Goal: Task Accomplishment & Management: Manage account settings

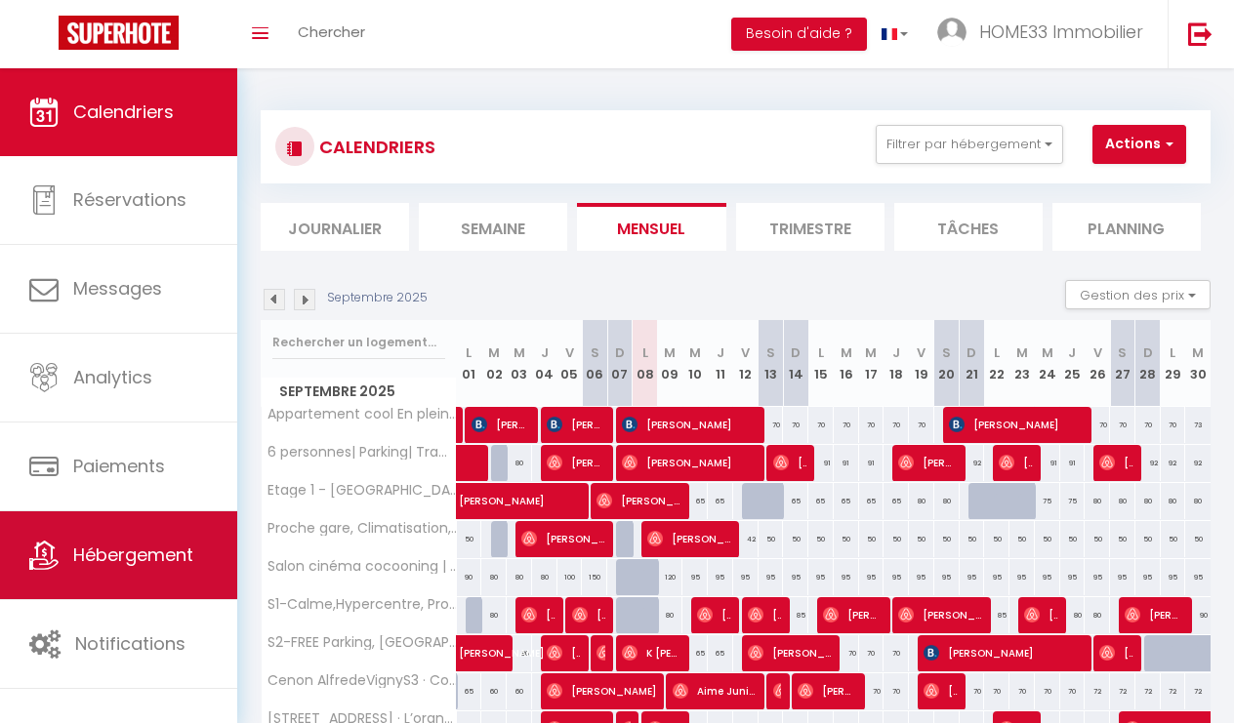
click at [176, 547] on span "Hébergement" at bounding box center [133, 555] width 120 height 24
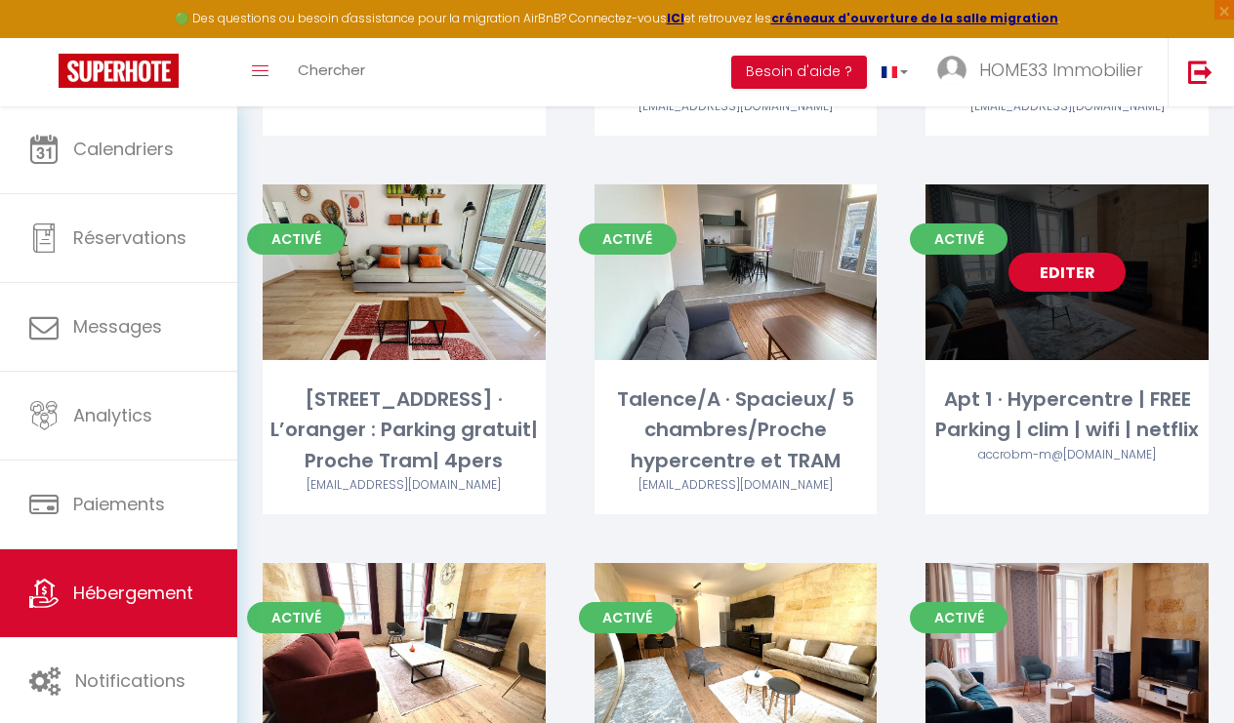
scroll to position [444, 0]
click at [1057, 279] on link "Editer" at bounding box center [1067, 272] width 117 height 39
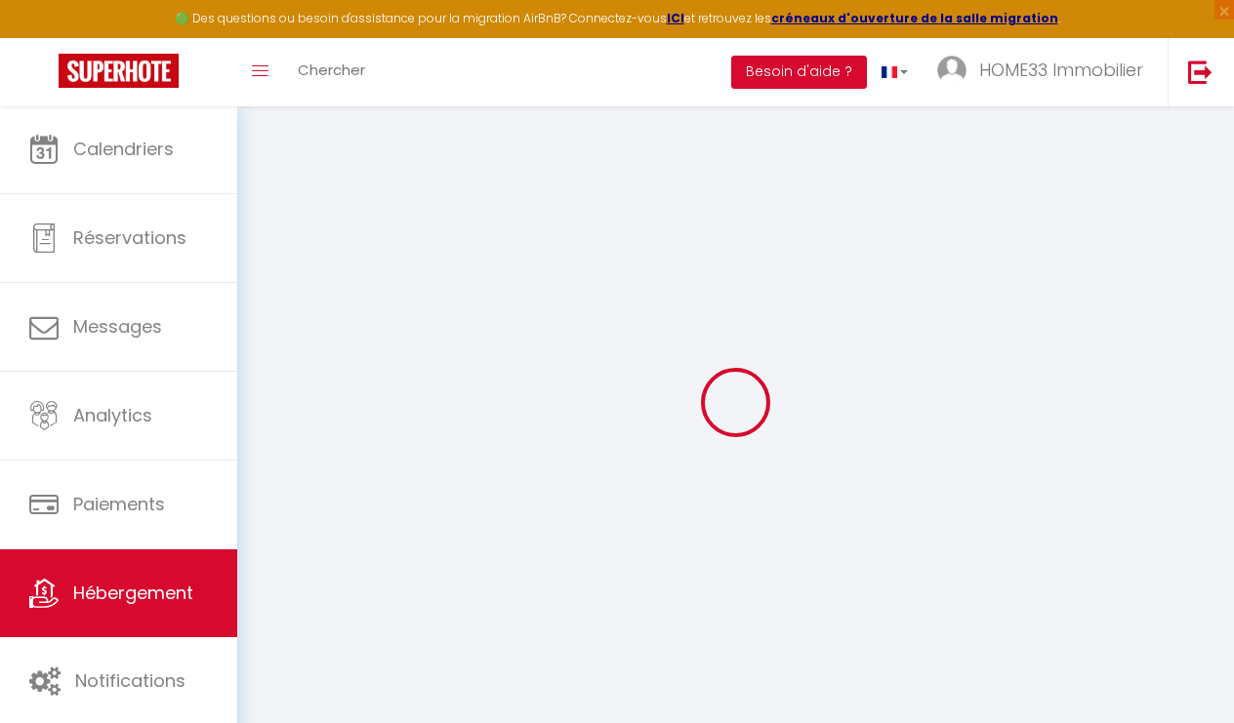
select select
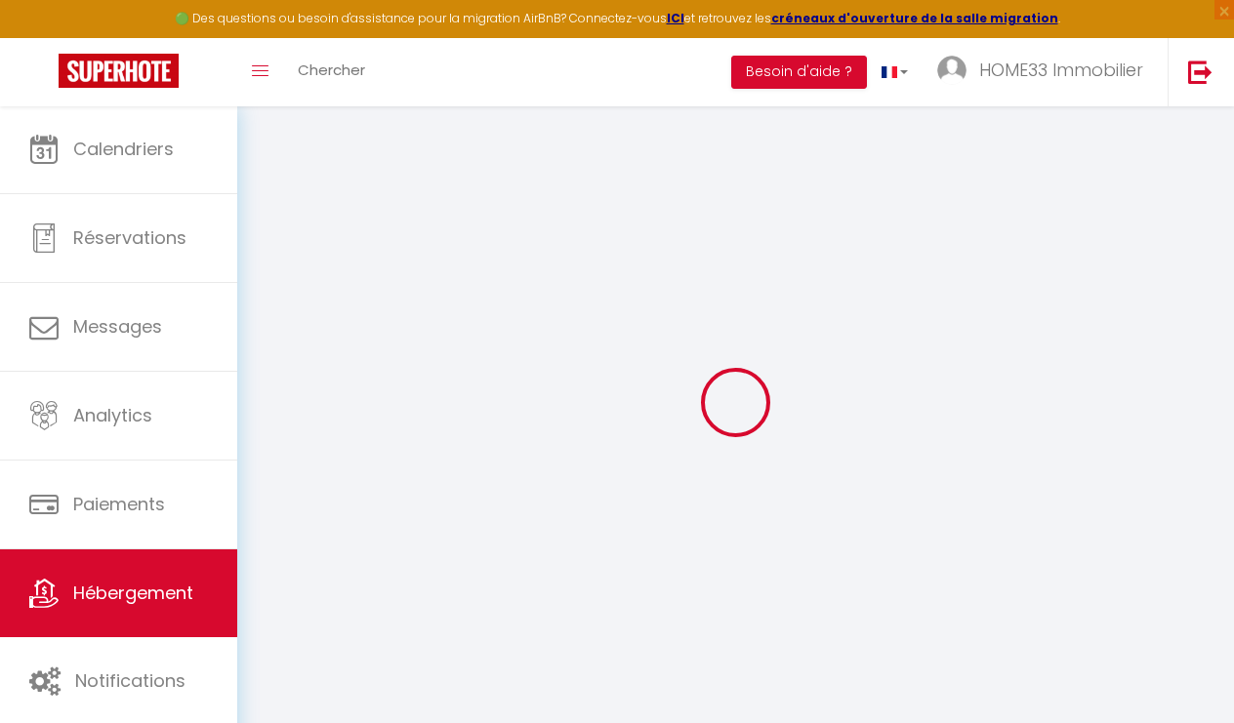
select select
checkbox input "false"
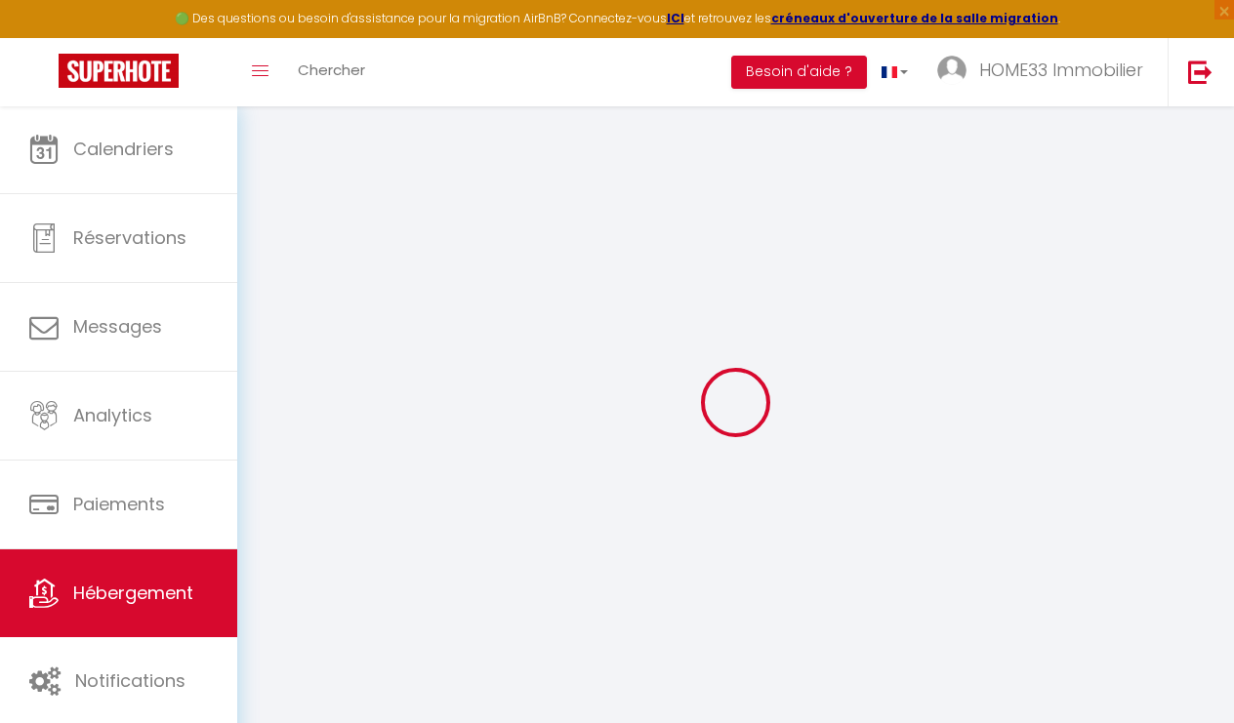
select select
type input "Apt 1 · Hypercentre | FREE Parking | clim | wifi | netflix"
type input "Messieurs GALLIER et"
type input "BENJILALI"
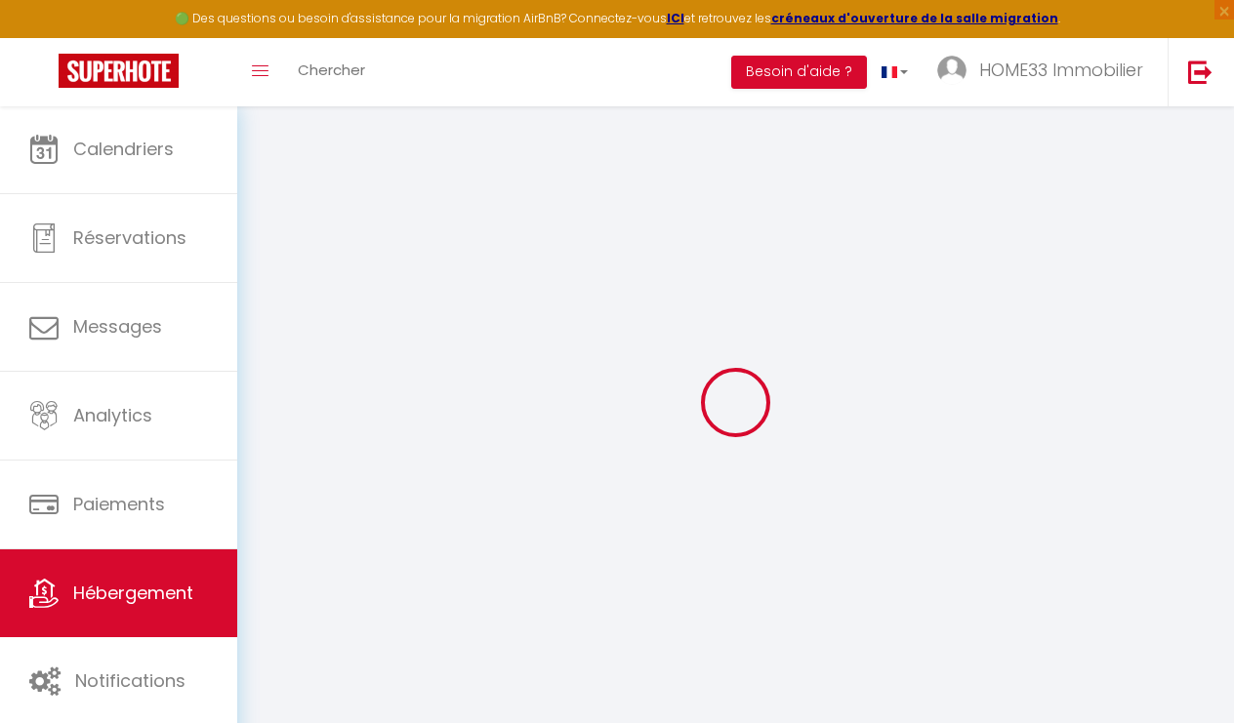
type input "45"
type input "40"
select select
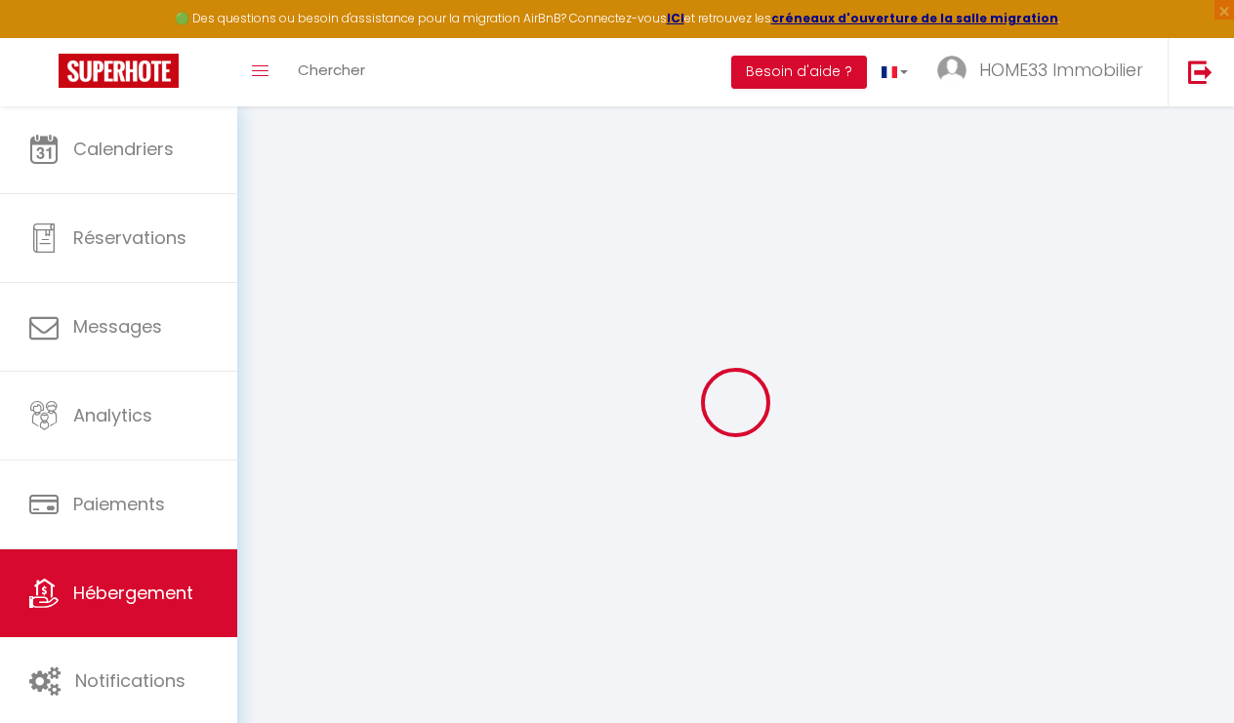
select select
type input "6 rue Montesquieu"
type input "33500"
type input "Libourne"
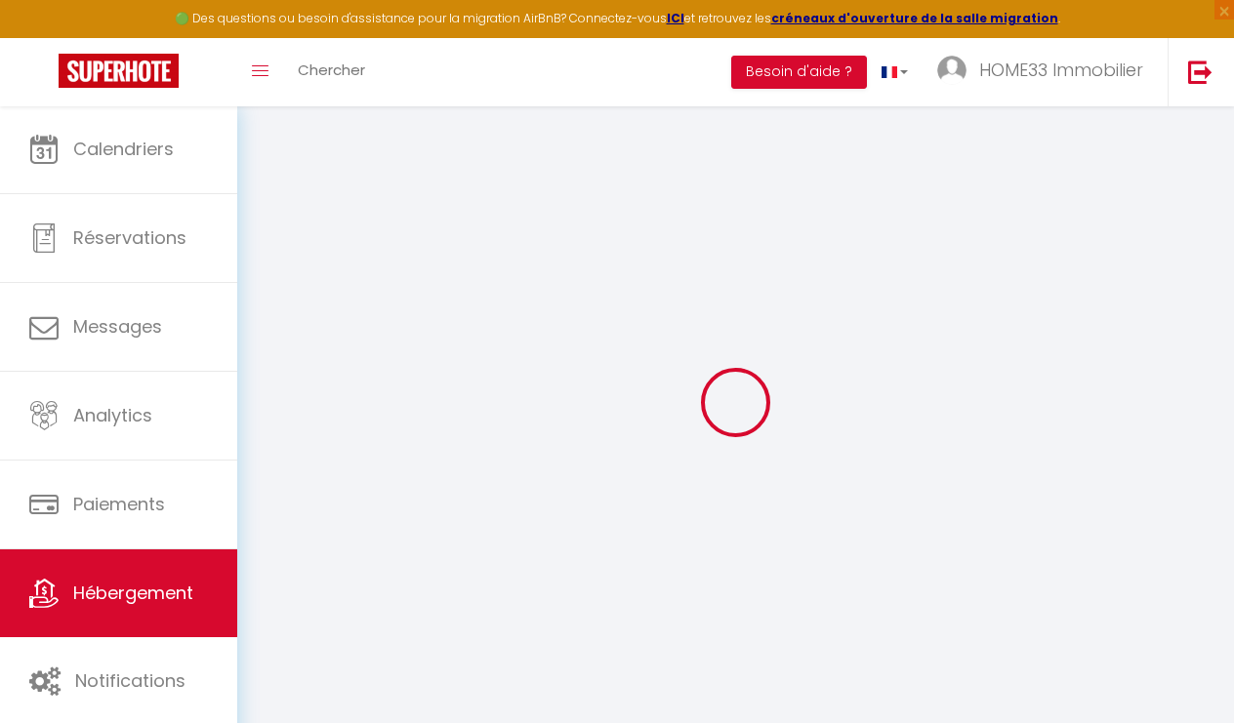
type input "[EMAIL_ADDRESS][DOMAIN_NAME]"
select select "5935"
checkbox input "false"
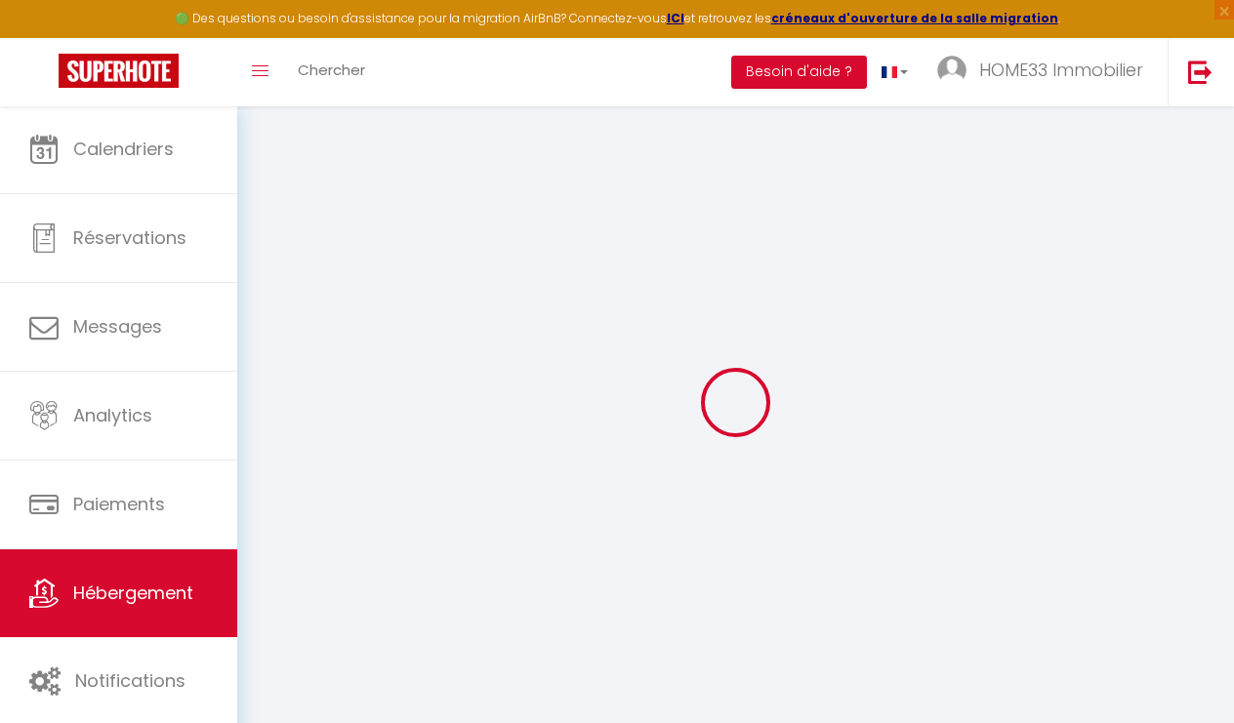
checkbox input "false"
type input "0"
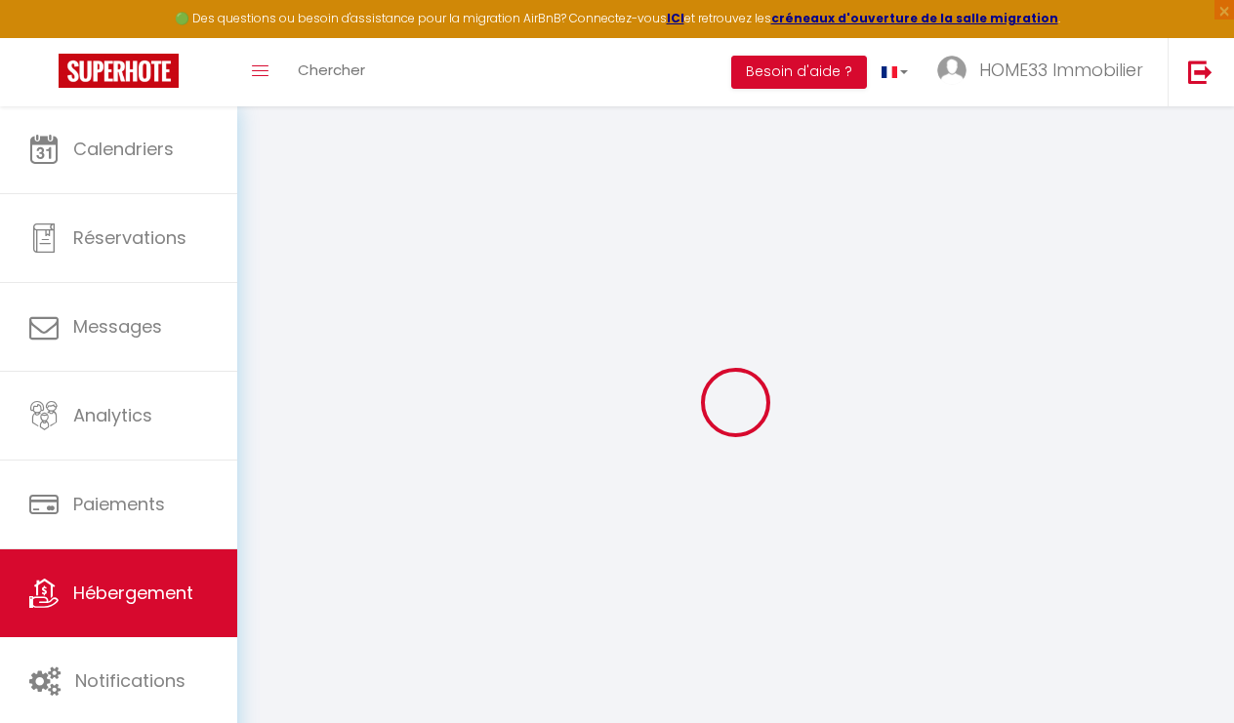
select select
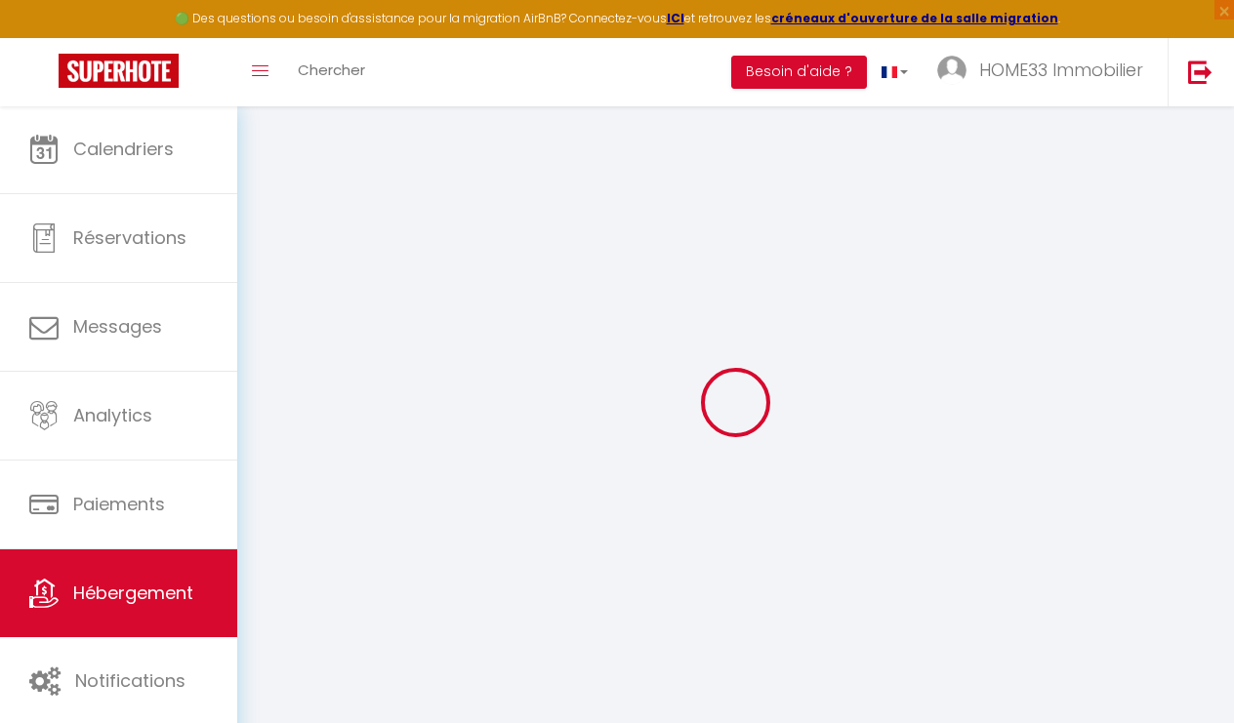
checkbox input "false"
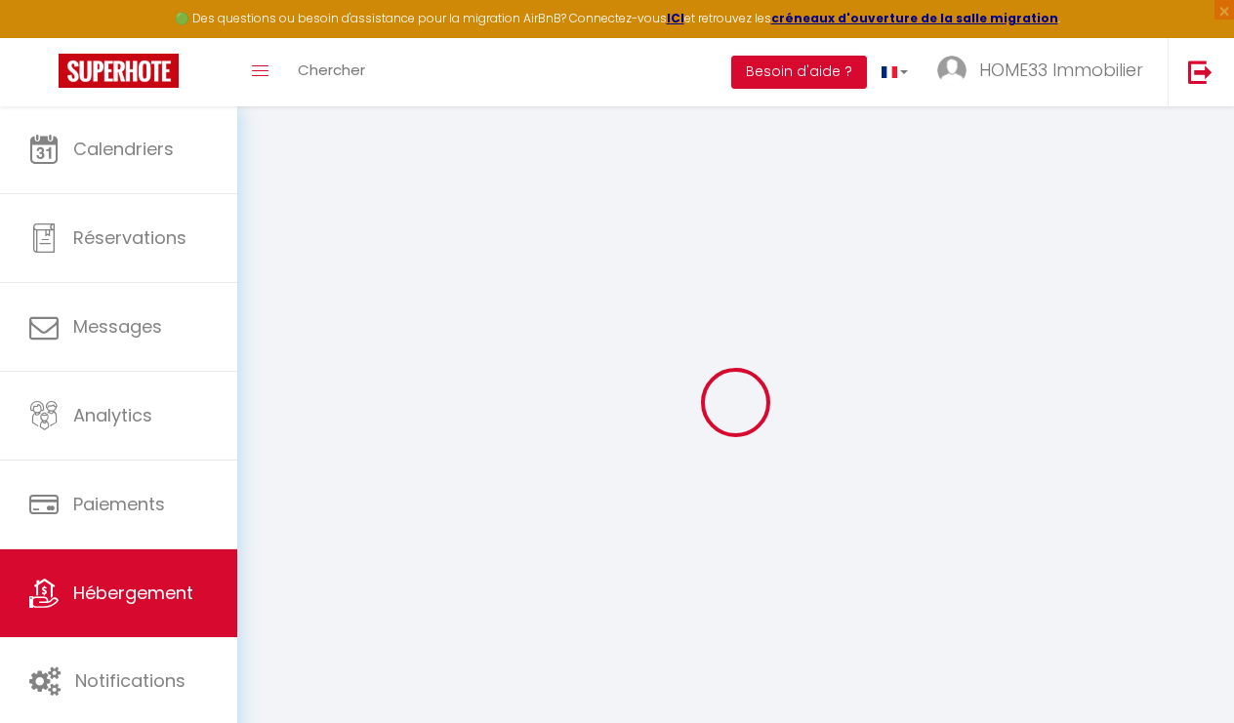
checkbox input "false"
select select "16:00"
select select
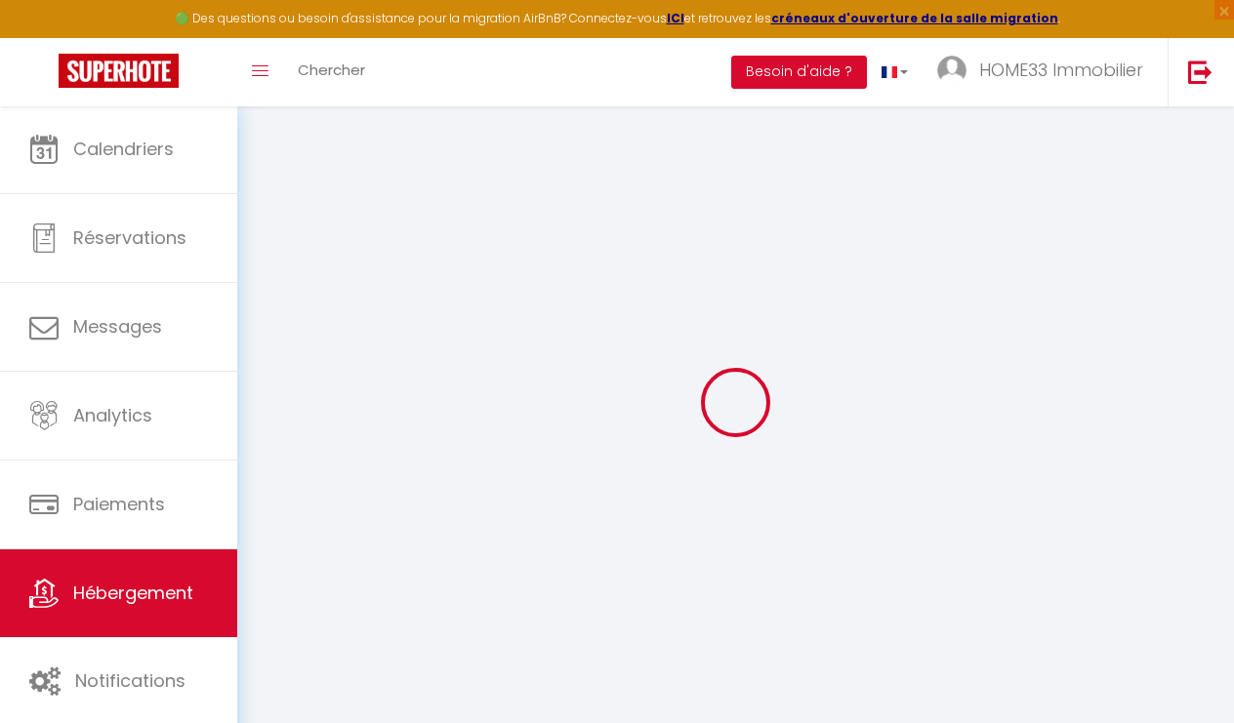
select select "10:00"
select select "30"
select select "120"
select select
checkbox input "false"
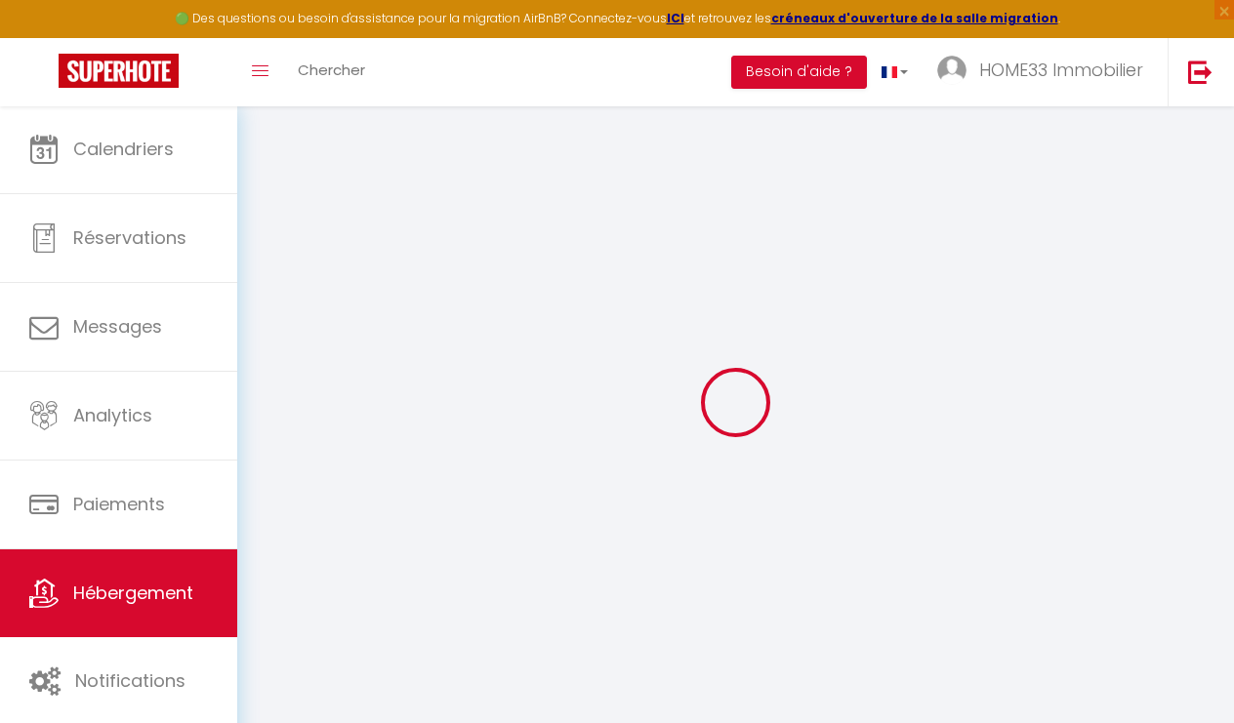
checkbox input "false"
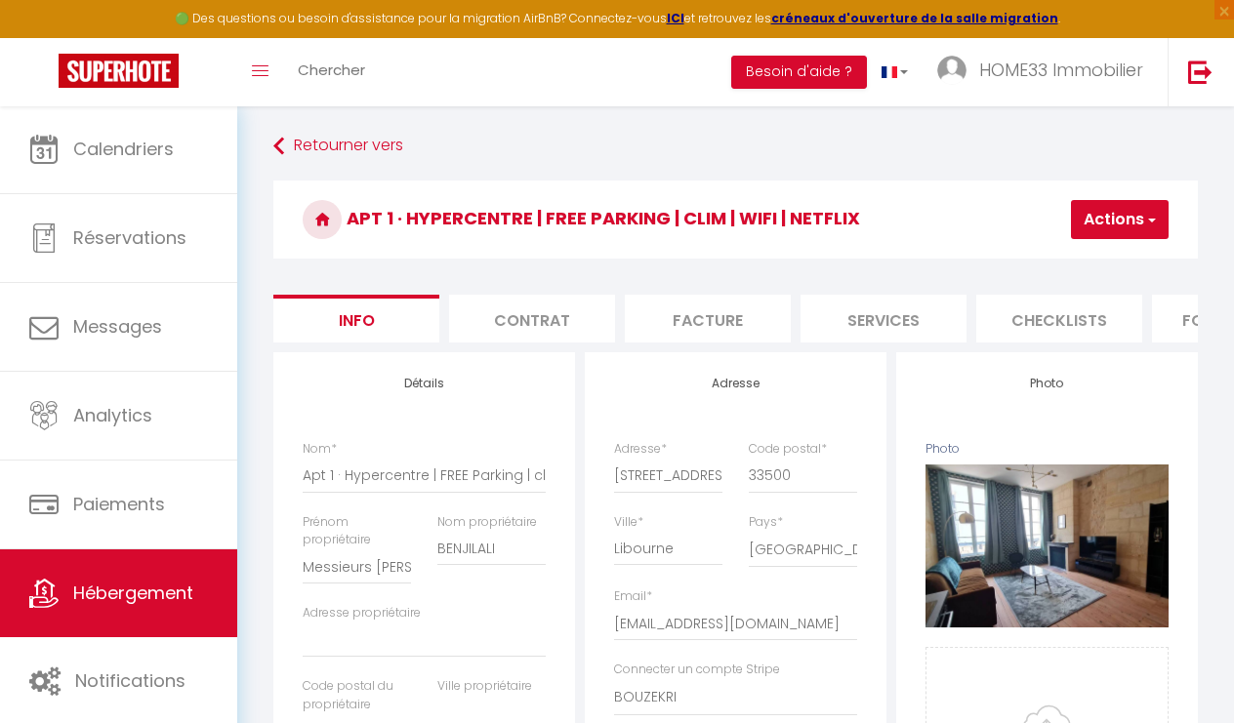
select select
checkbox input "false"
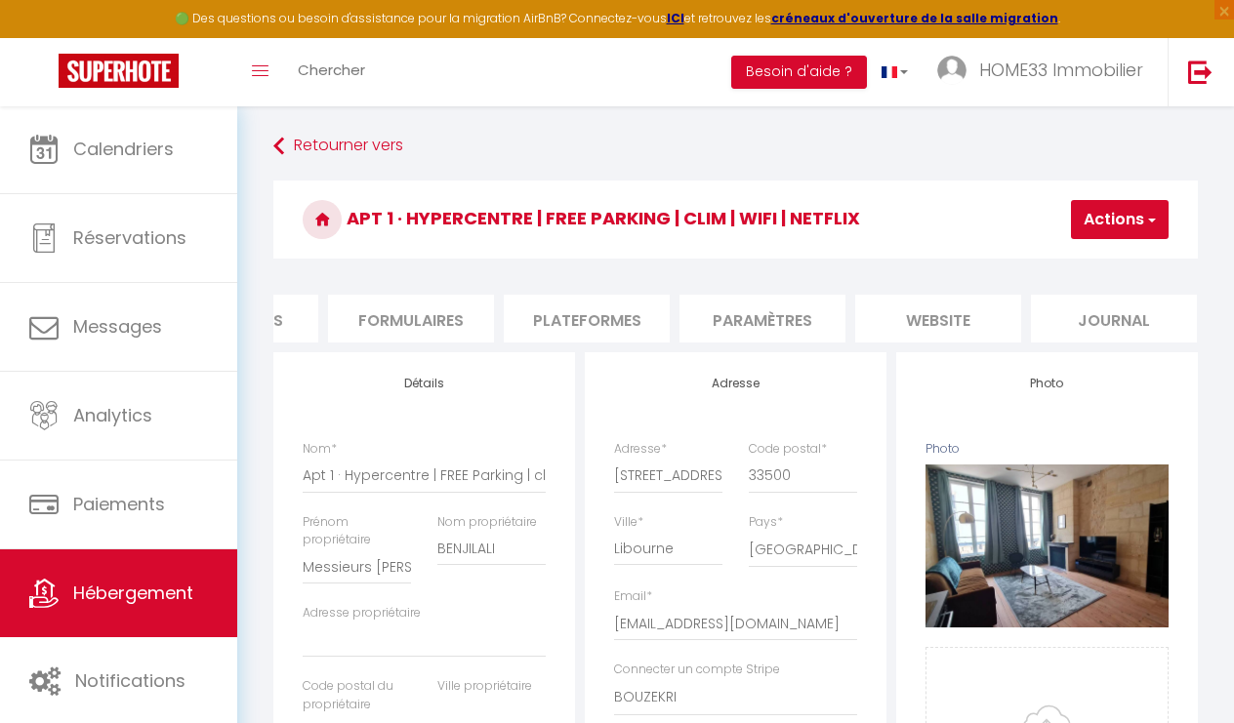
scroll to position [0, 823]
click at [912, 318] on li "website" at bounding box center [939, 319] width 166 height 48
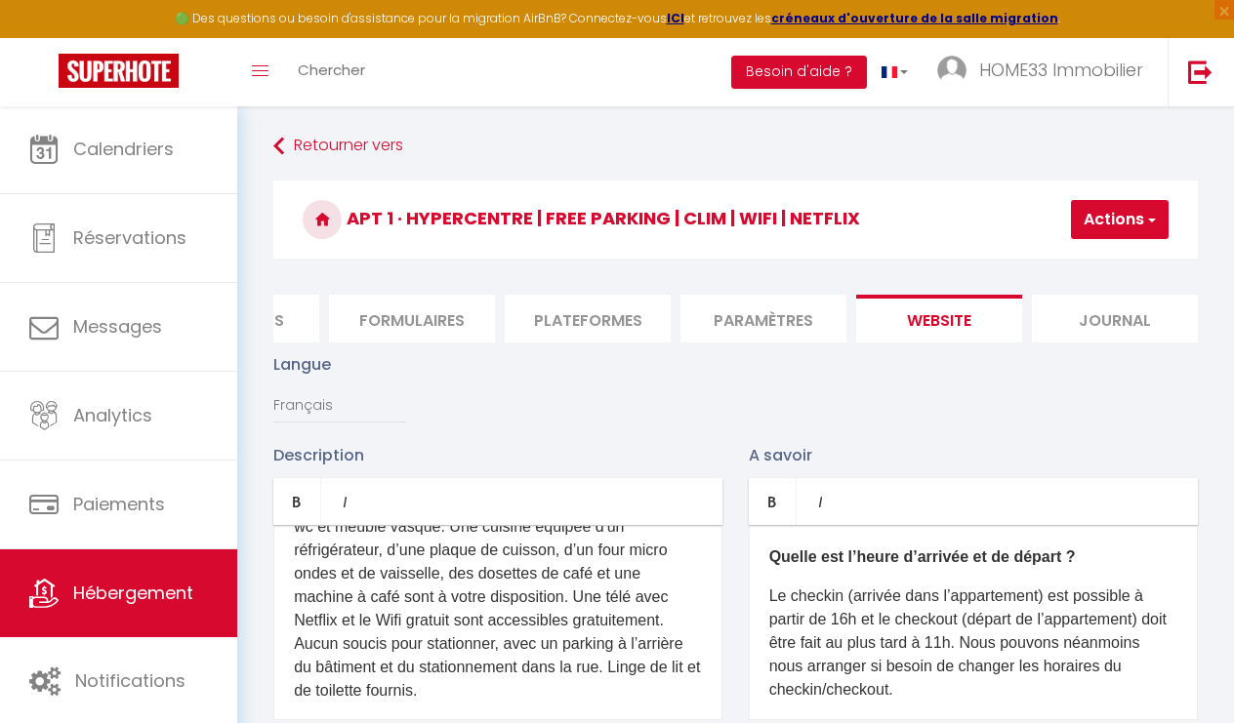
scroll to position [212, 0]
click at [454, 563] on p "Ce studio de 2 personnes vous offre tout le confort dont vous aurez besoin au 1…" at bounding box center [498, 560] width 408 height 281
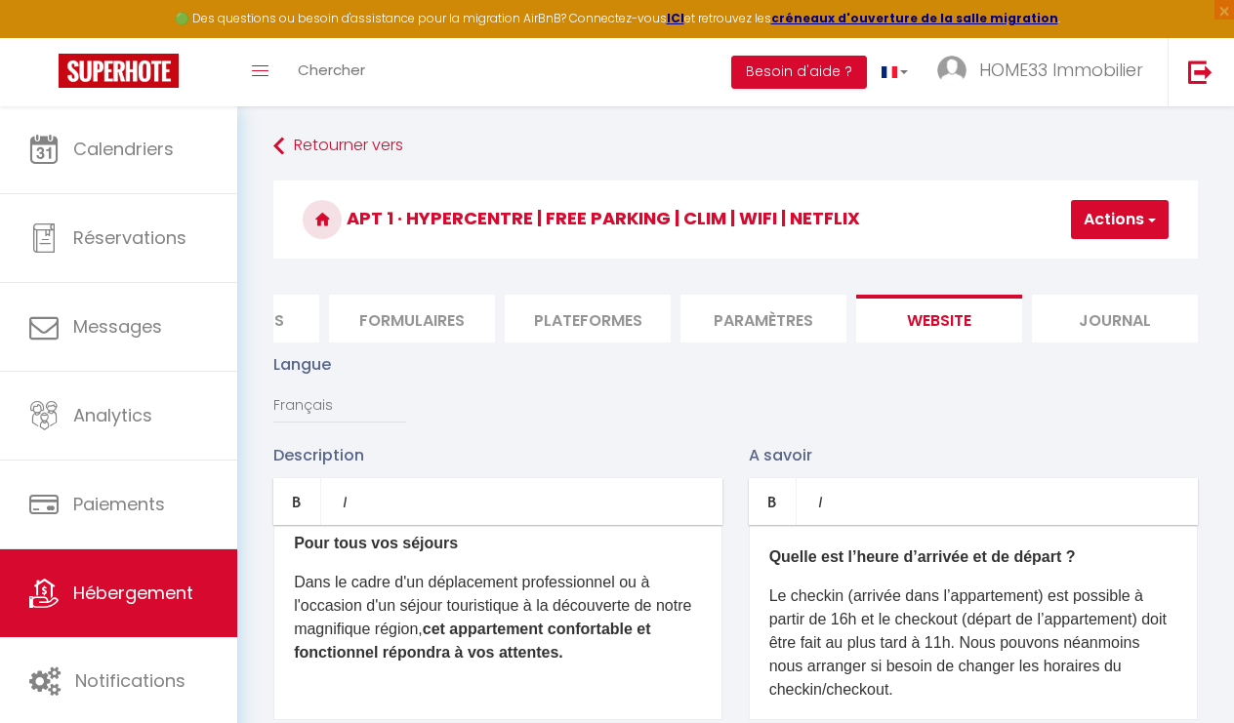
scroll to position [68, 0]
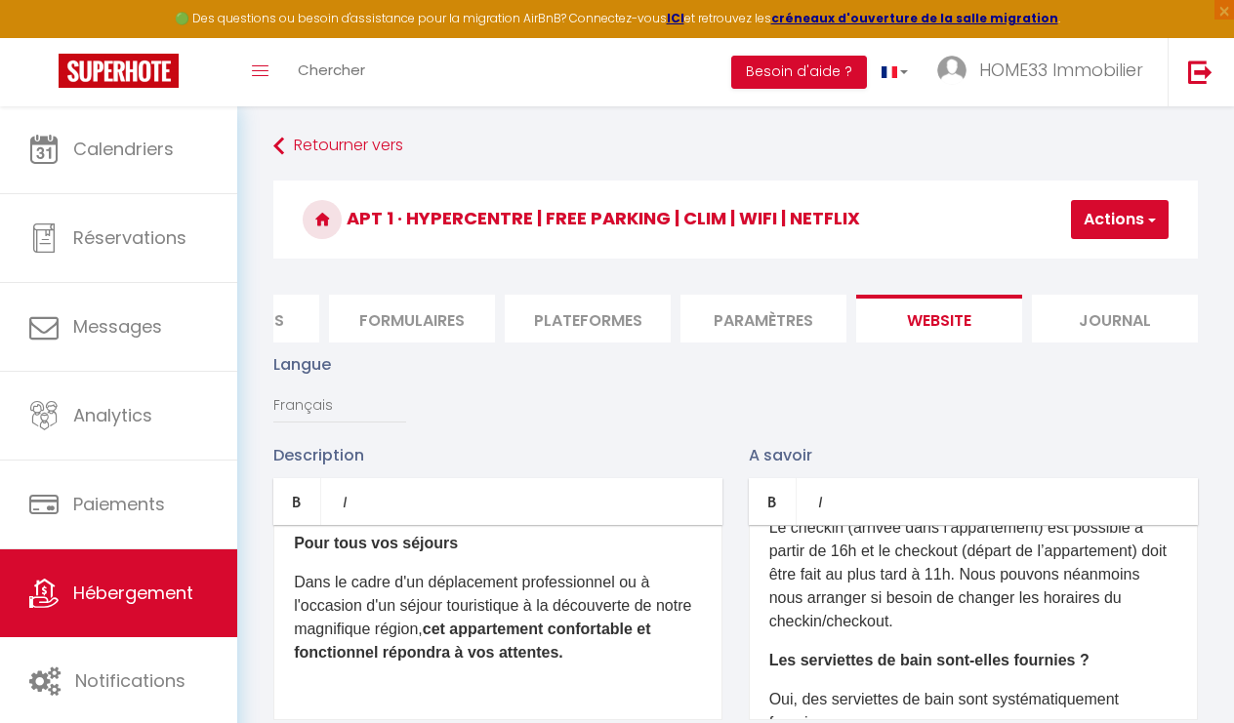
click at [981, 574] on p "Le checkin (arrivée dans l’appartement) est possible à partir de 16h et le chec…" at bounding box center [973, 574] width 408 height 117
drag, startPoint x: 962, startPoint y: 572, endPoint x: 867, endPoint y: 573, distance: 94.7
click at [867, 573] on p "Le checkin (arrivée dans l’appartement) est possible à partir de 16h et le chec…" at bounding box center [973, 574] width 408 height 117
drag, startPoint x: 867, startPoint y: 573, endPoint x: 958, endPoint y: 571, distance: 90.8
click at [958, 571] on p "Le checkin (arrivée dans l’appartement) est possible à partir de 16h et le chec…" at bounding box center [973, 574] width 408 height 117
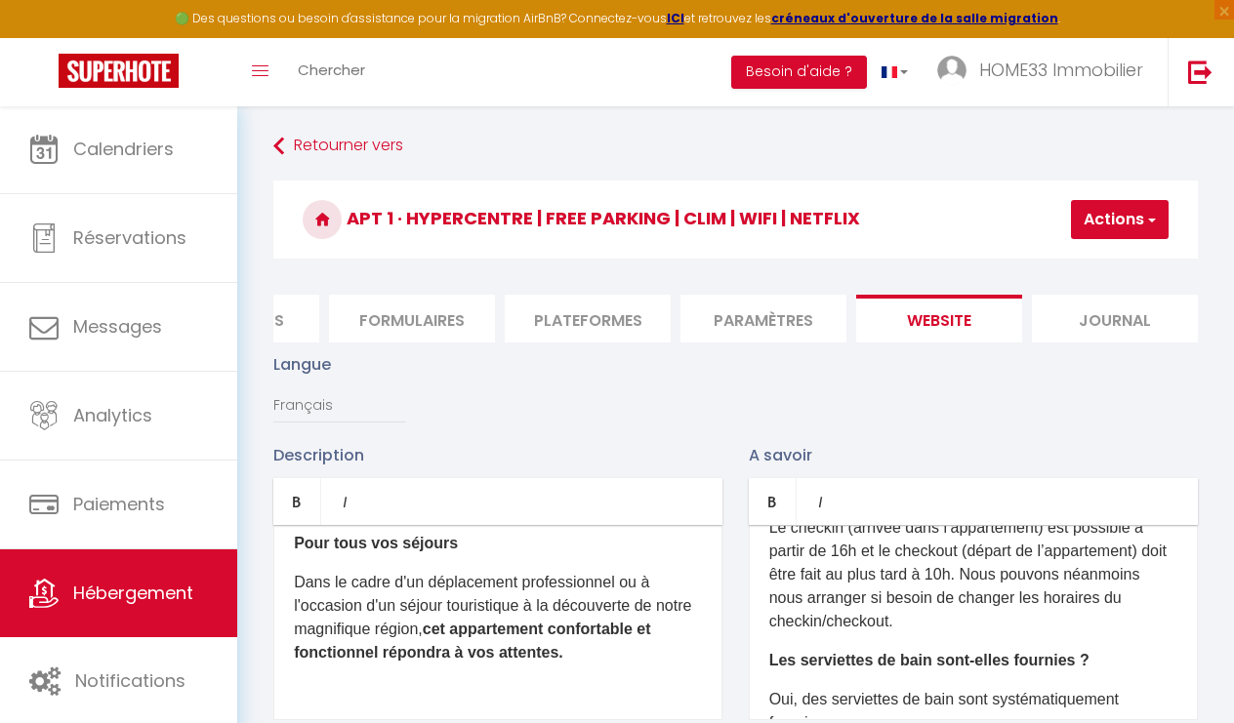
click at [938, 572] on p "Le checkin (arrivée dans l’appartement) est possible à partir de 16h et le chec…" at bounding box center [973, 574] width 408 height 117
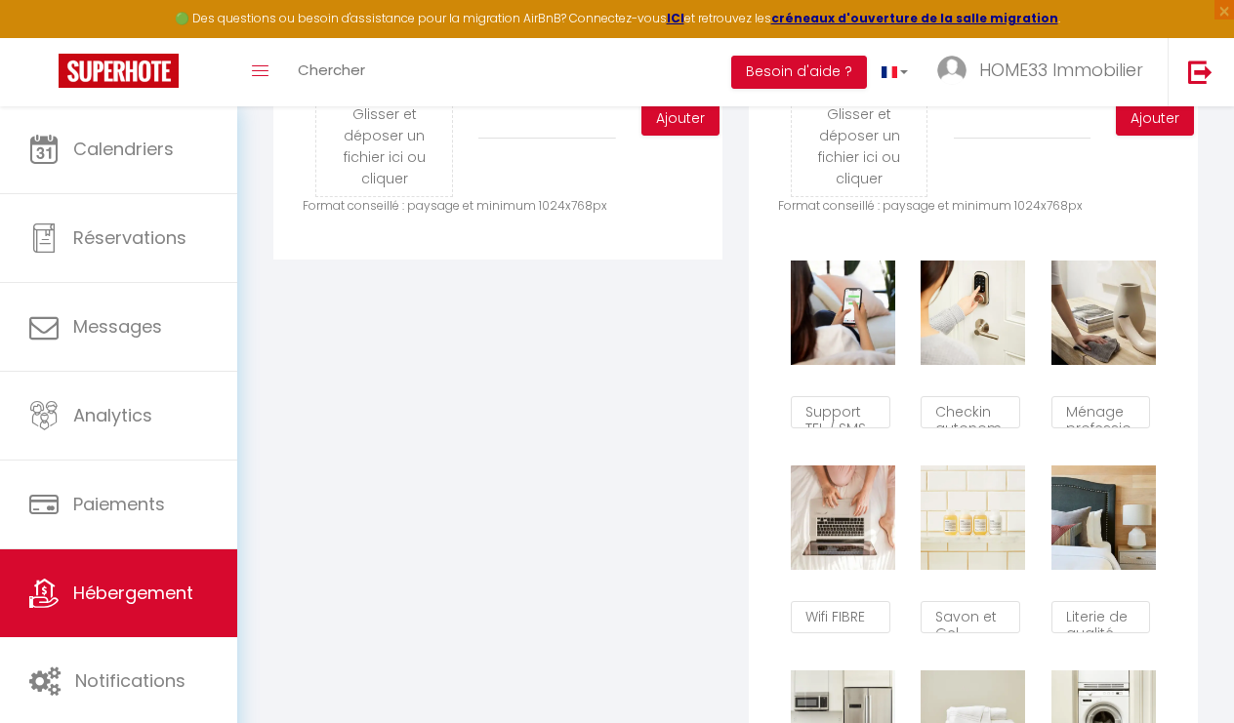
scroll to position [1056, 0]
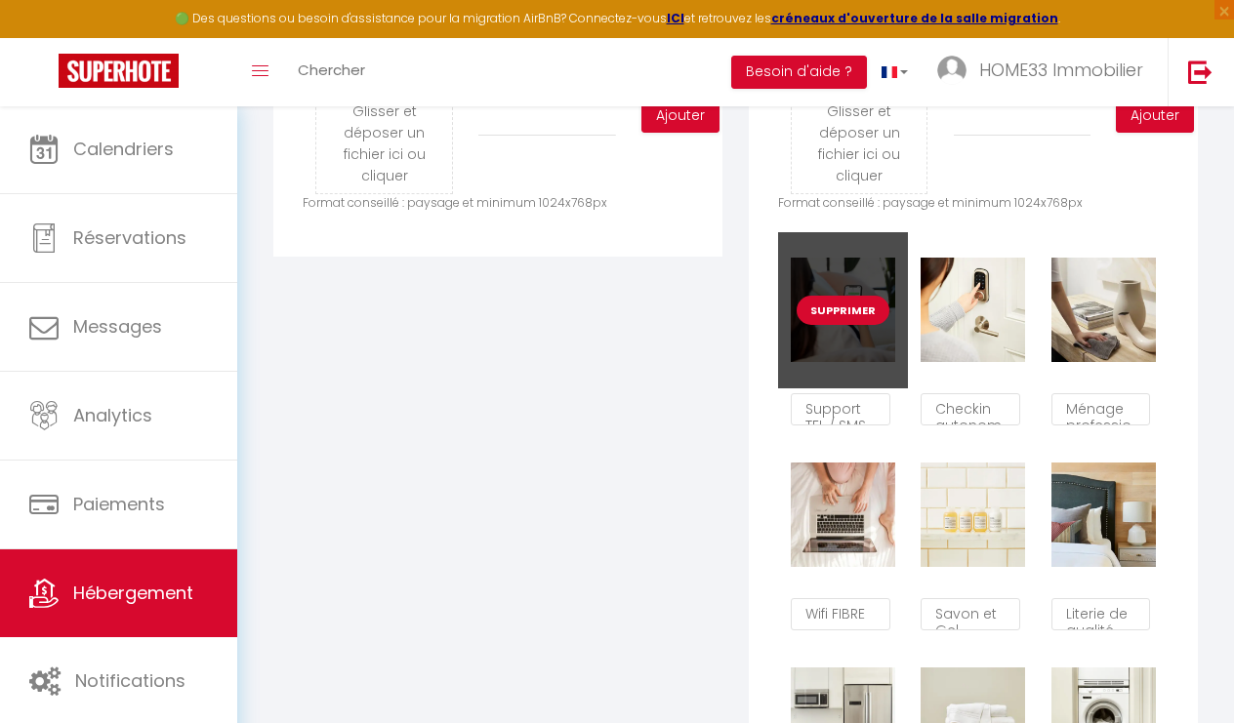
click at [847, 308] on button "Supprimer" at bounding box center [843, 310] width 93 height 29
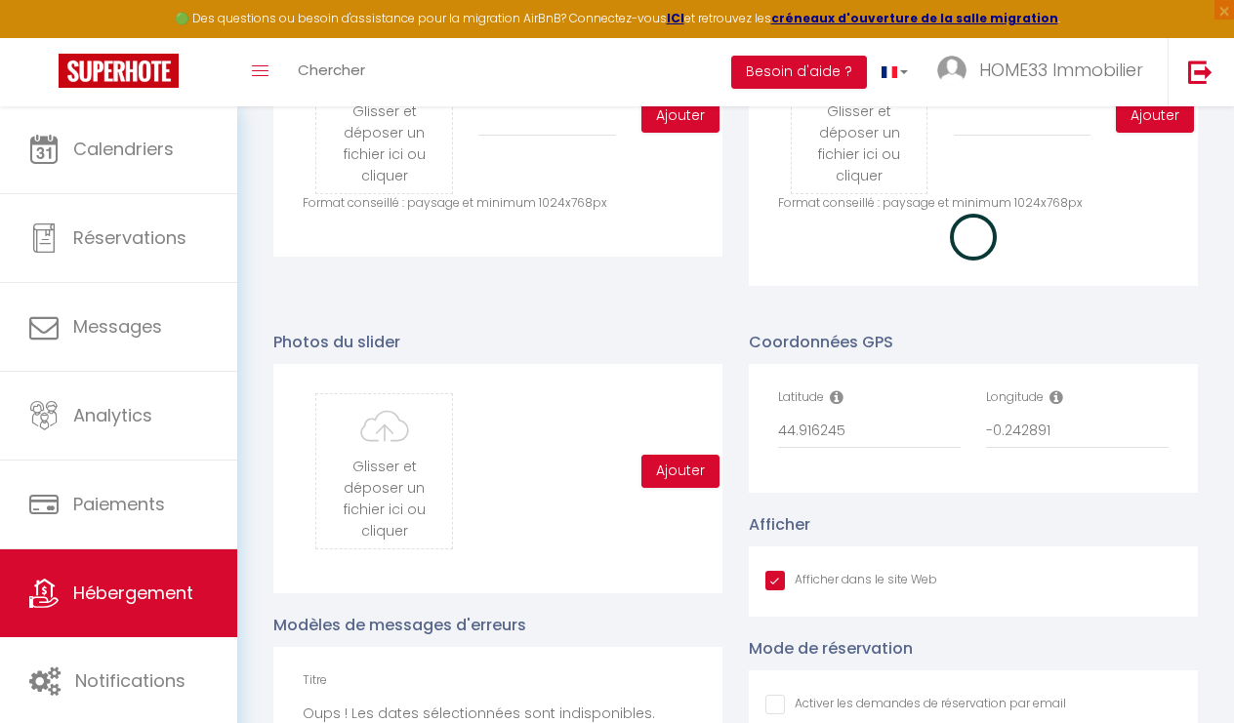
checkbox input "true"
checkbox input "false"
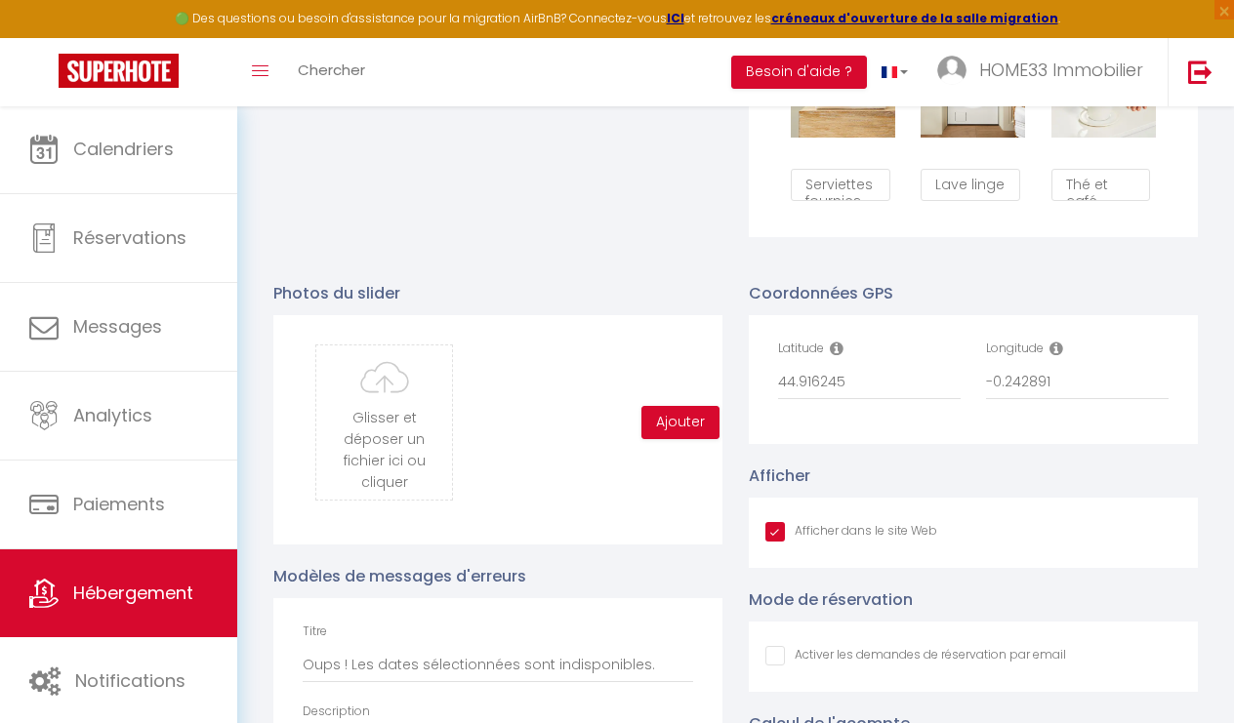
scroll to position [1691, 0]
click at [345, 409] on input "file" at bounding box center [384, 423] width 136 height 154
click at [407, 406] on input "file" at bounding box center [384, 423] width 136 height 154
click at [372, 367] on input "file" at bounding box center [384, 423] width 136 height 154
click at [386, 454] on input "file" at bounding box center [384, 423] width 136 height 154
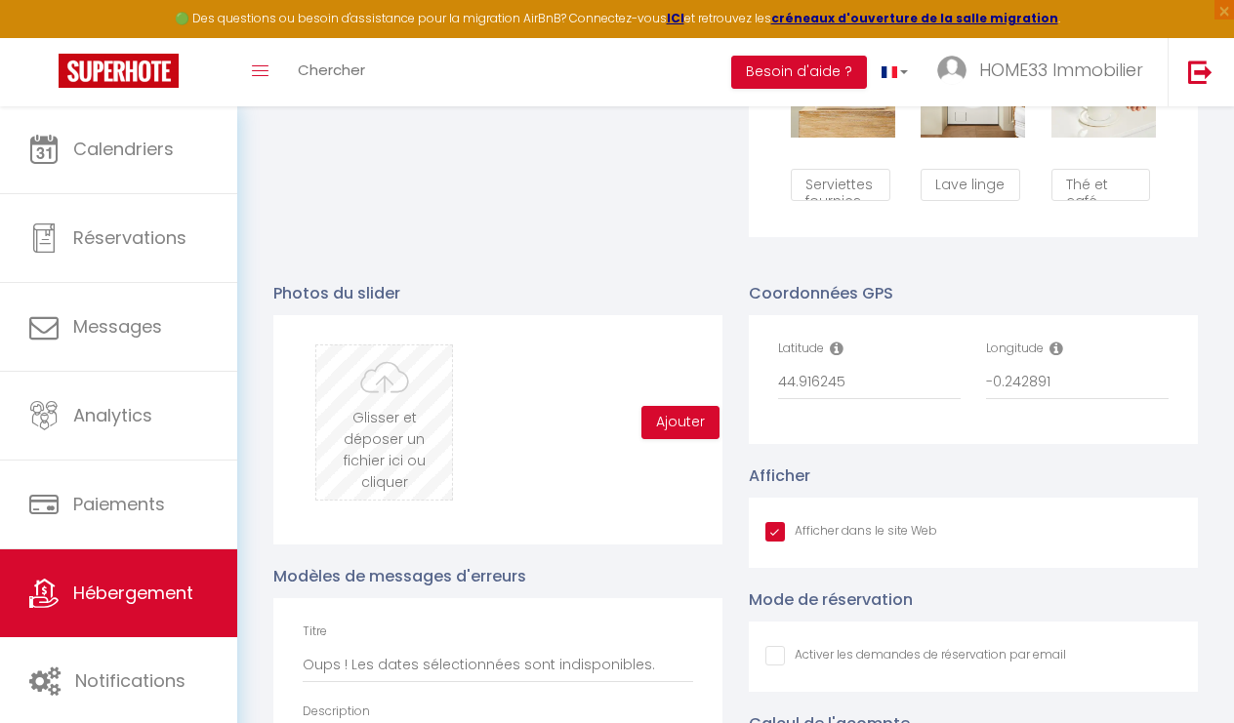
click at [377, 429] on input "file" at bounding box center [384, 423] width 136 height 154
click at [358, 429] on input "file" at bounding box center [384, 423] width 136 height 154
type input "C:\fakepath\52b03ef8-ce4d-4f3a-a2a9-c35e6801ff3d.jpeg.png"
checkbox input "true"
checkbox input "false"
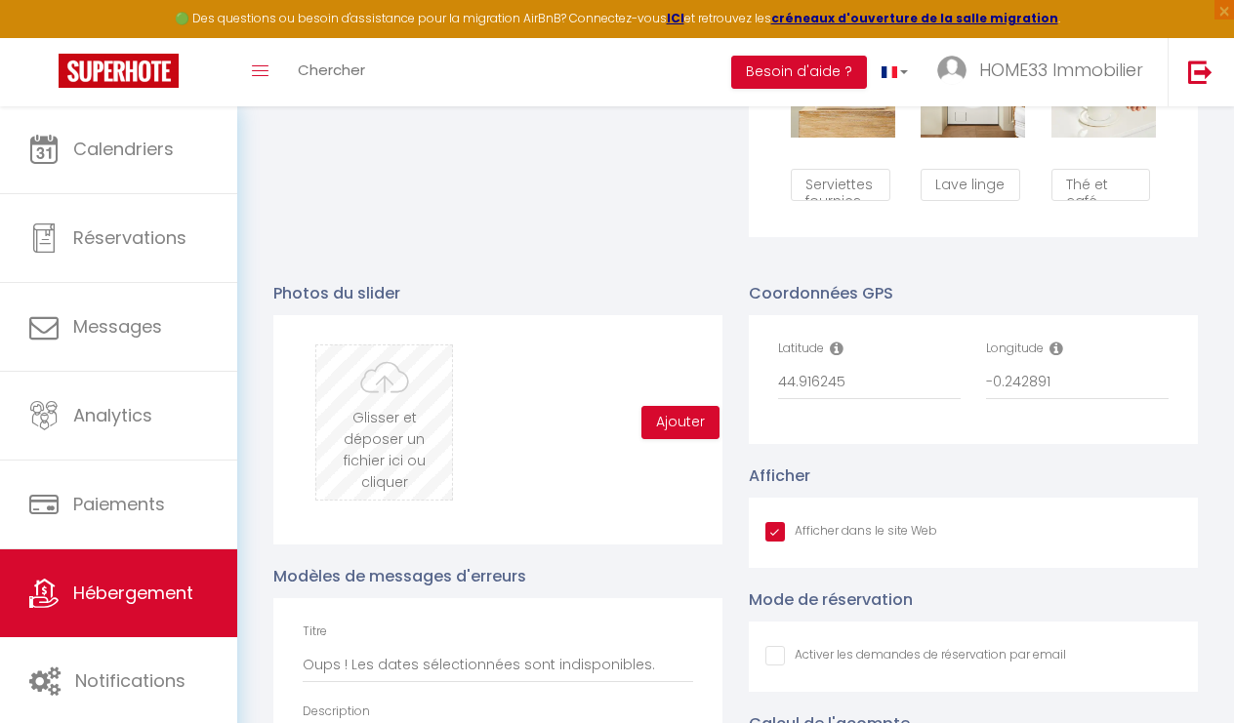
checkbox input "false"
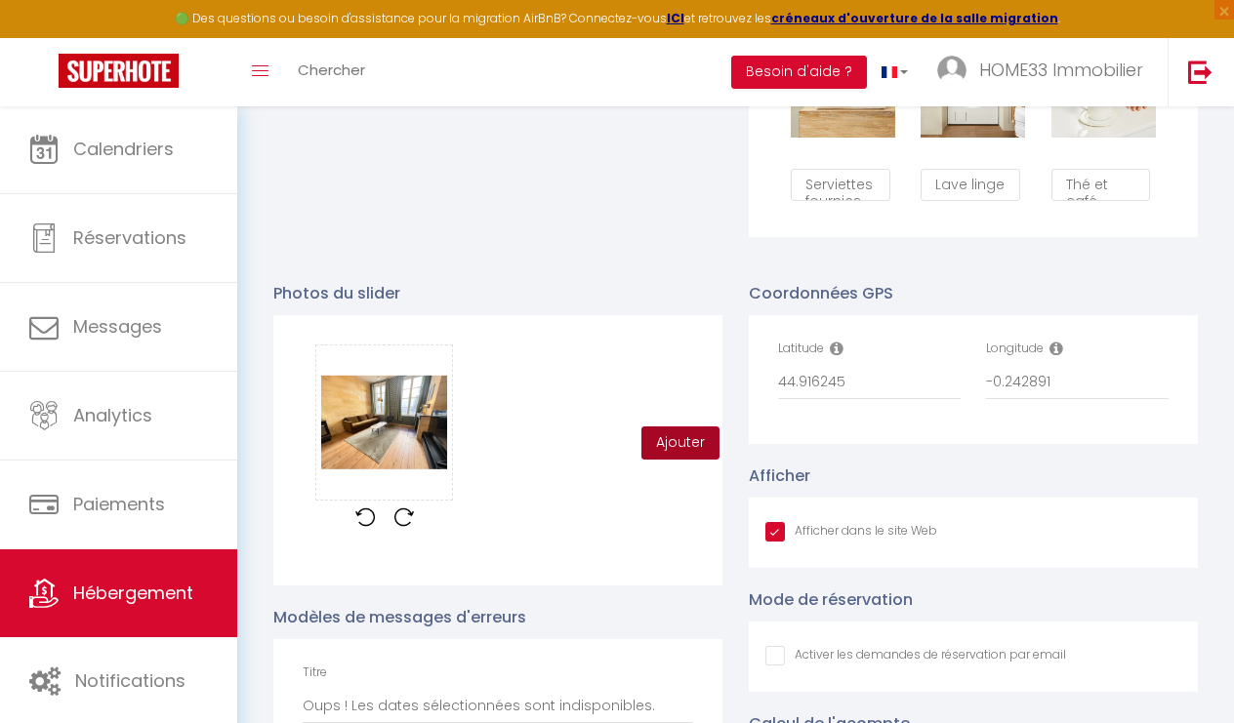
click at [693, 439] on button "Ajouter" at bounding box center [680, 443] width 78 height 33
checkbox input "true"
checkbox input "false"
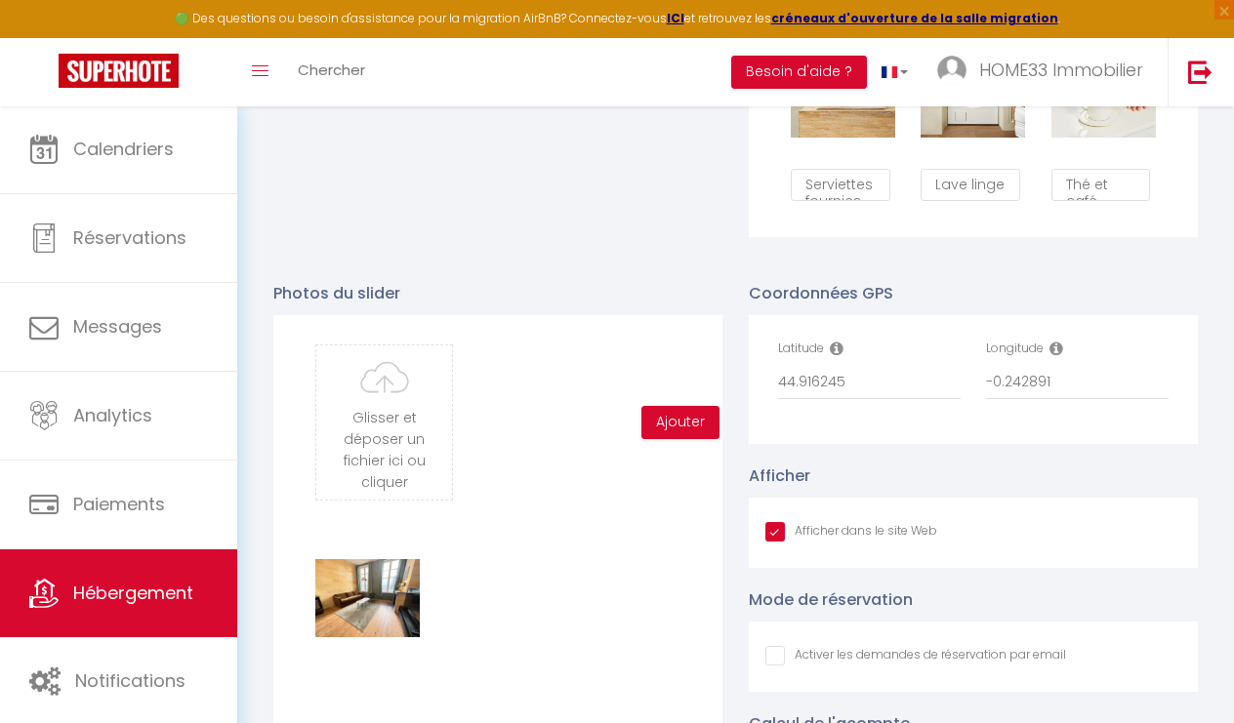
checkbox input "true"
checkbox input "false"
click at [392, 396] on input "file" at bounding box center [384, 423] width 136 height 154
type input "C:\fakepath\2903cd62-e422-40c3-ab1c-20f72e11f844.jpeg.png"
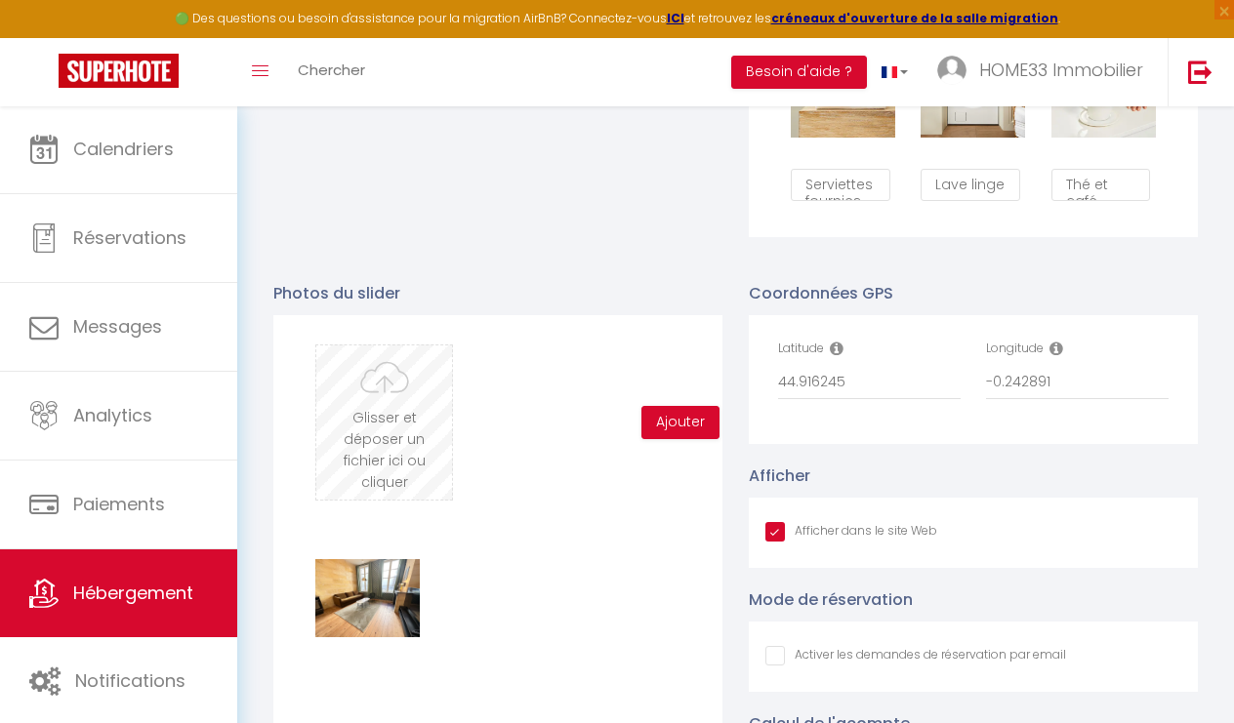
checkbox input "true"
checkbox input "false"
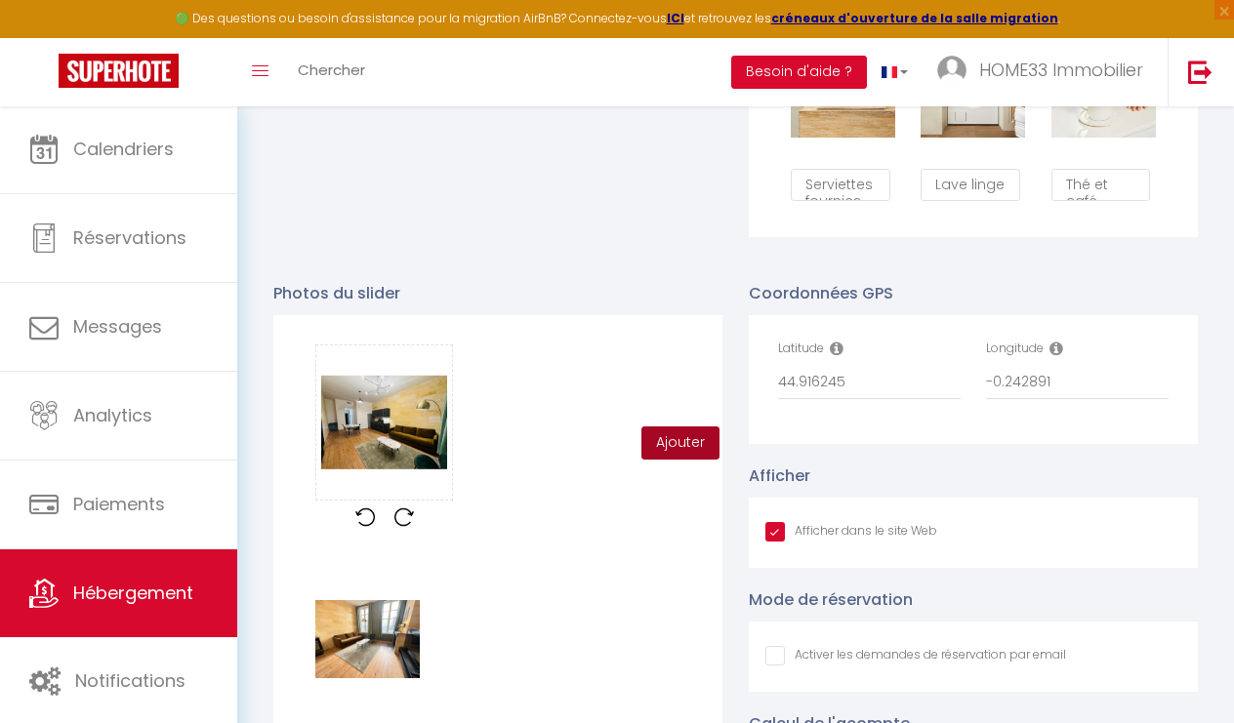
click at [678, 450] on button "Ajouter" at bounding box center [680, 443] width 78 height 33
checkbox input "true"
checkbox input "false"
checkbox input "true"
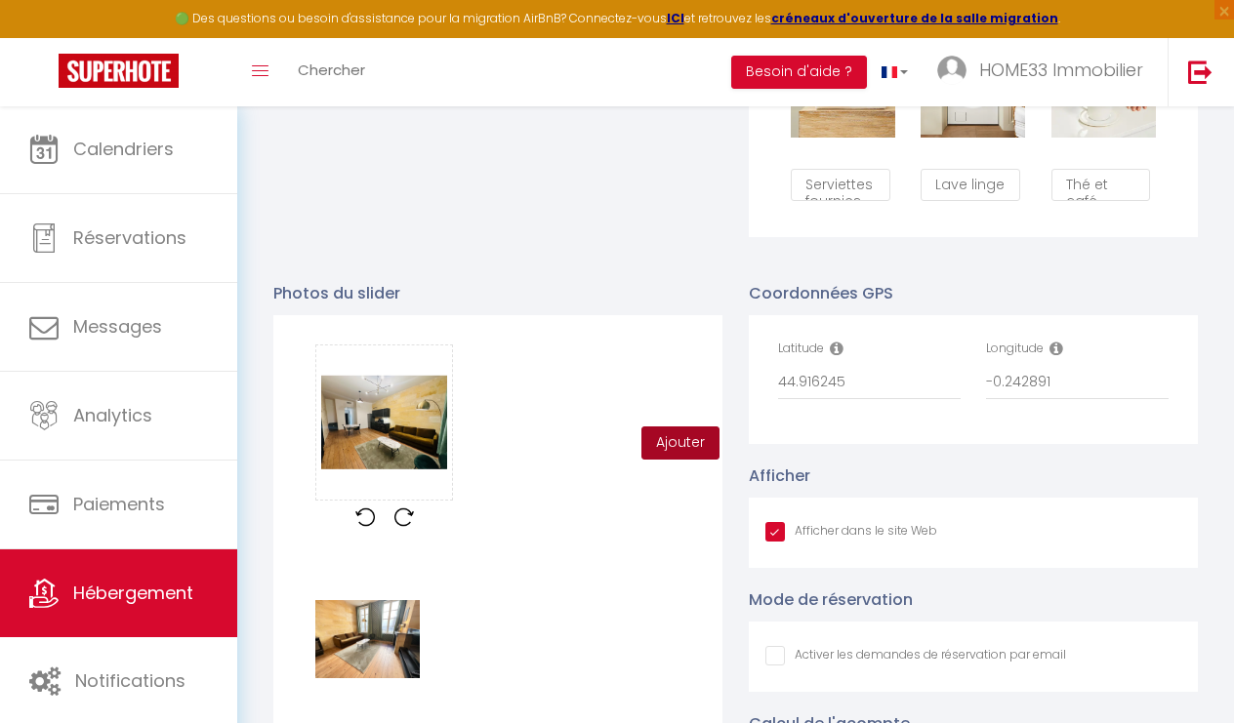
checkbox input "false"
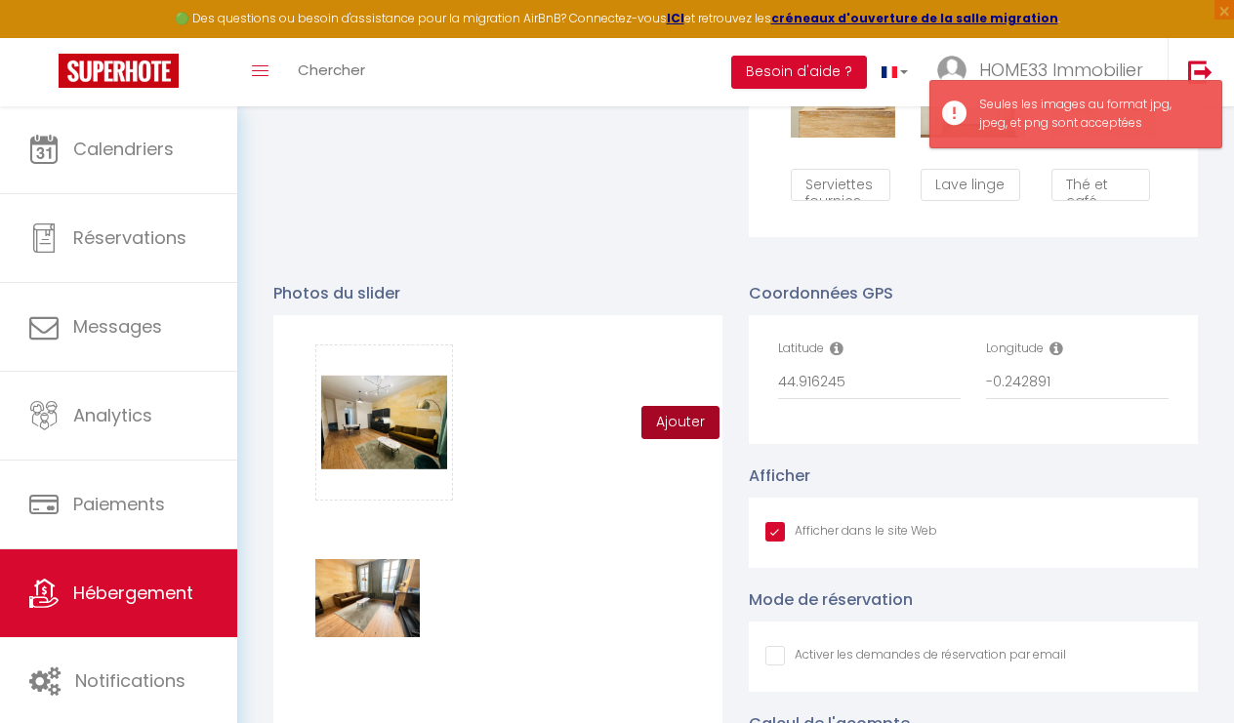
click at [679, 425] on button "Ajouter" at bounding box center [680, 422] width 78 height 33
checkbox input "true"
checkbox input "false"
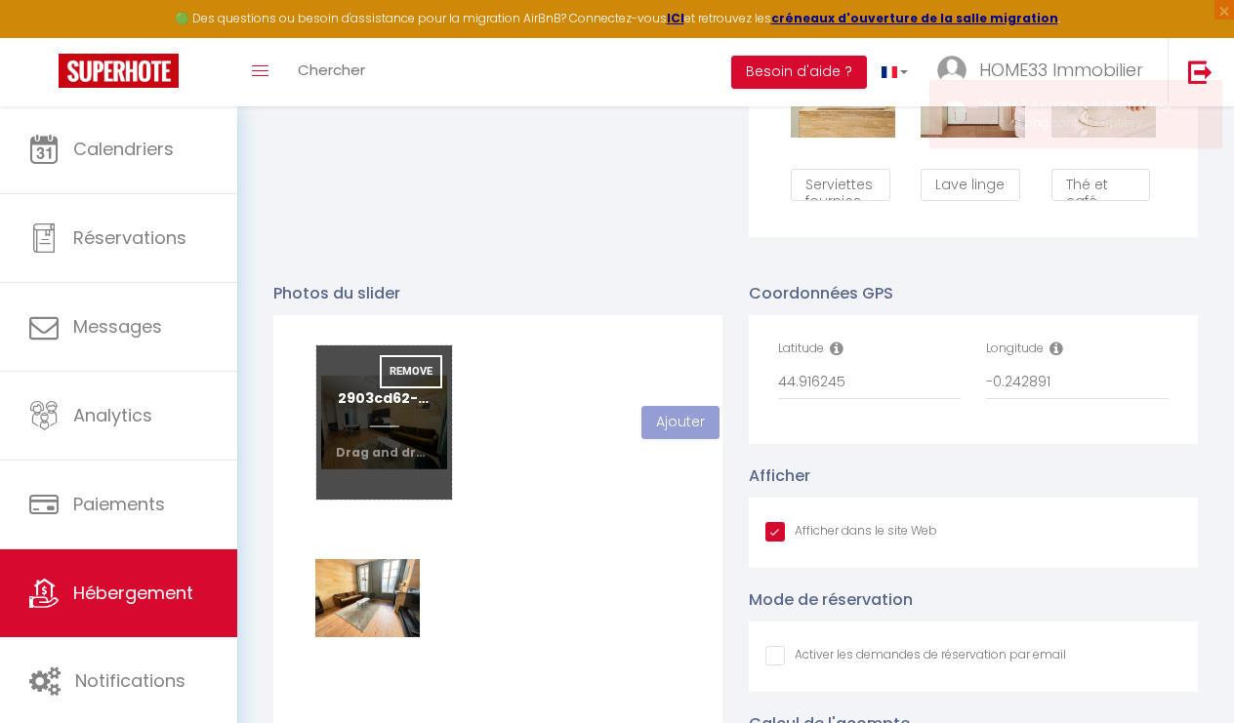
checkbox input "true"
checkbox input "false"
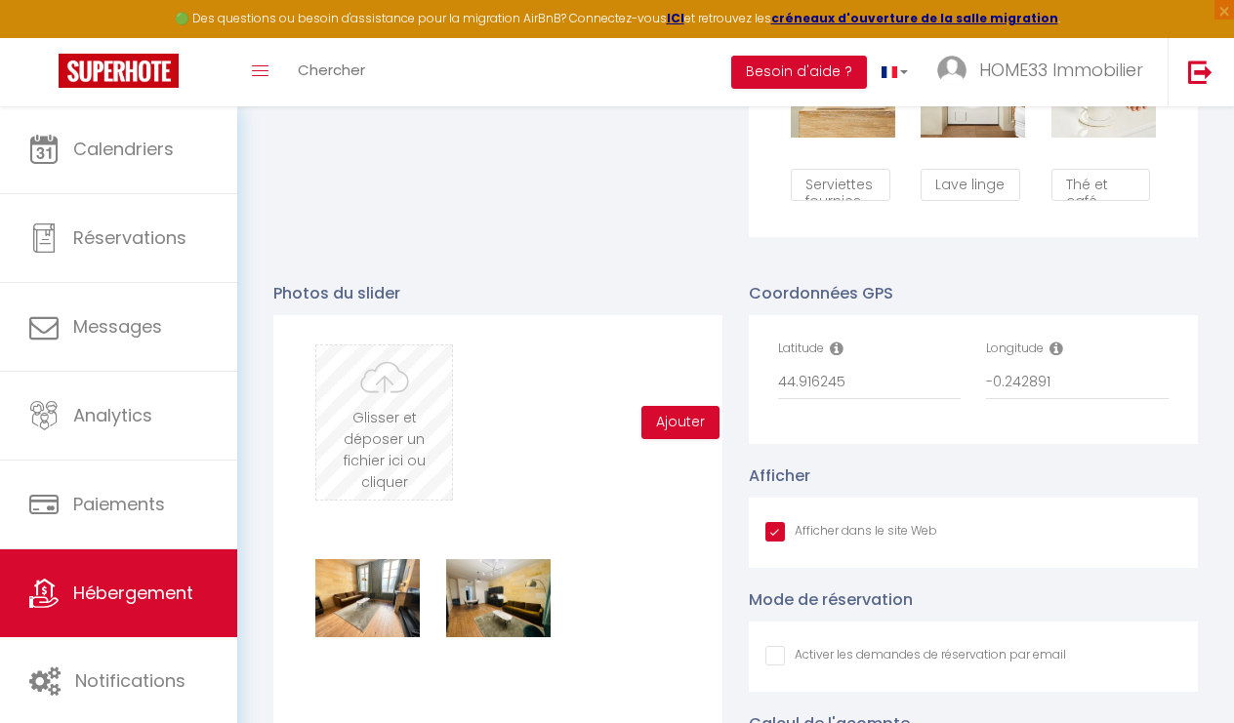
click at [391, 416] on input "file" at bounding box center [384, 423] width 136 height 154
type input "C:\fakepath\809c08f2-09c4-4a65-b7ed-abb734a36b41.jpeg.avif"
checkbox input "true"
checkbox input "false"
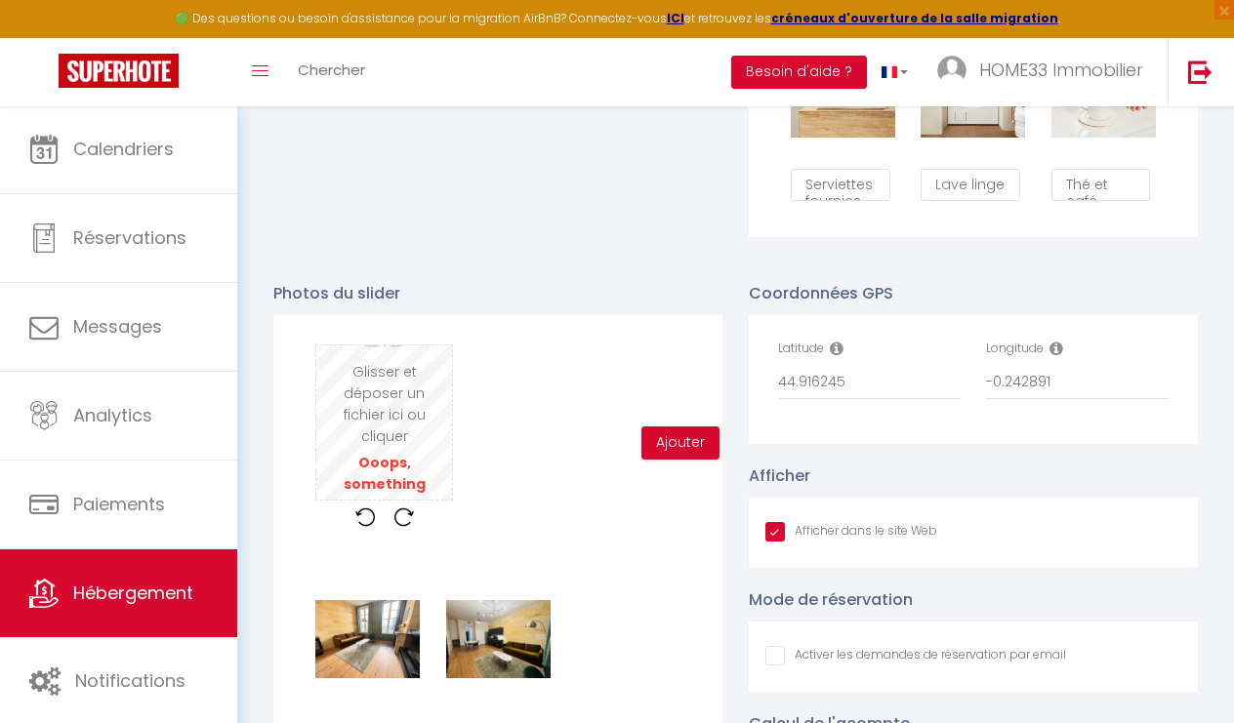
click at [392, 419] on input "file" at bounding box center [384, 423] width 136 height 154
type input "C:\fakepath\809c08f2-09c4-4a65-b7ed-abb734a36b41.jpeg.png"
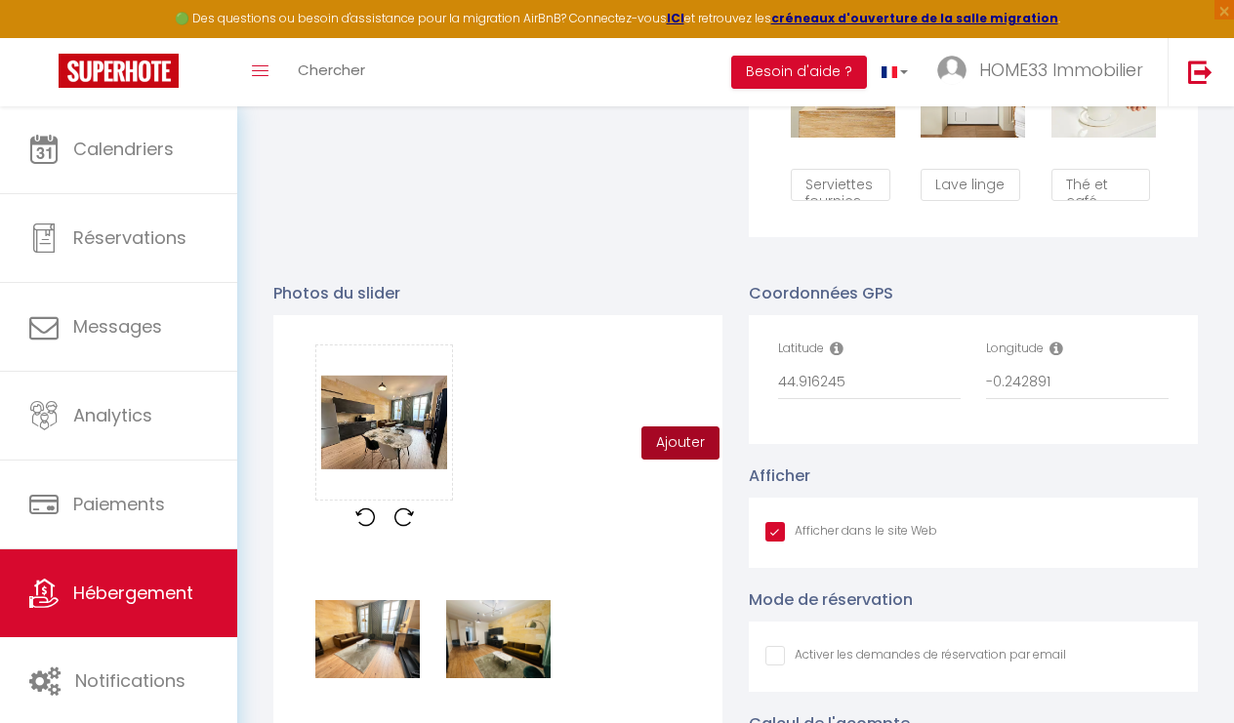
click at [692, 446] on button "Ajouter" at bounding box center [680, 443] width 78 height 33
checkbox input "true"
checkbox input "false"
checkbox input "true"
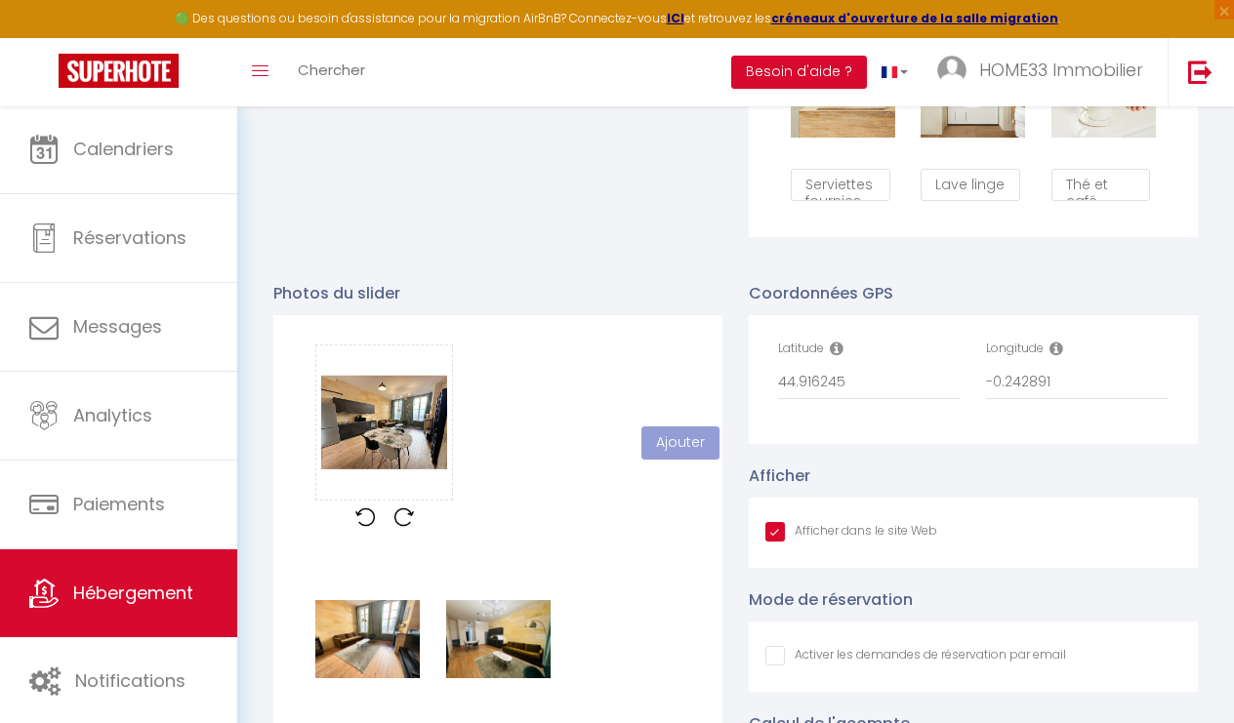
checkbox input "false"
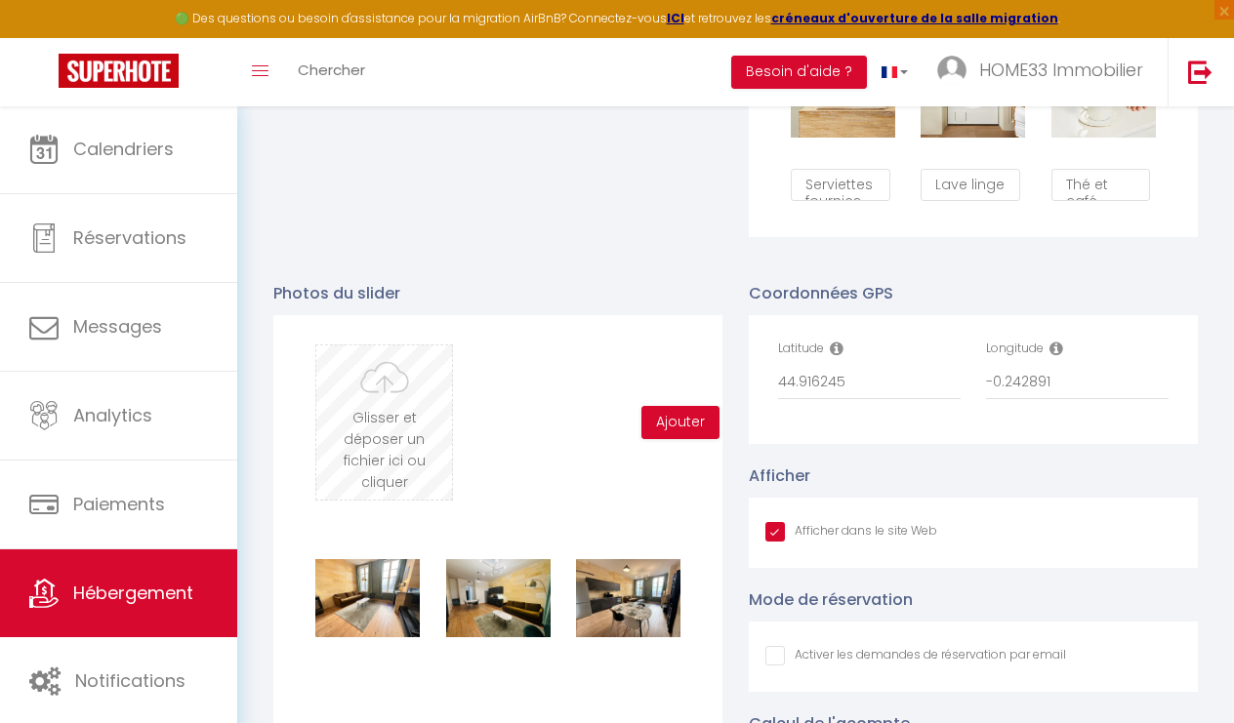
click at [403, 397] on input "file" at bounding box center [384, 423] width 136 height 154
type input "C:\fakepath\50749f52-cc44-4442-b7d2-d23bbc8c84e0.jpeg"
checkbox input "true"
checkbox input "false"
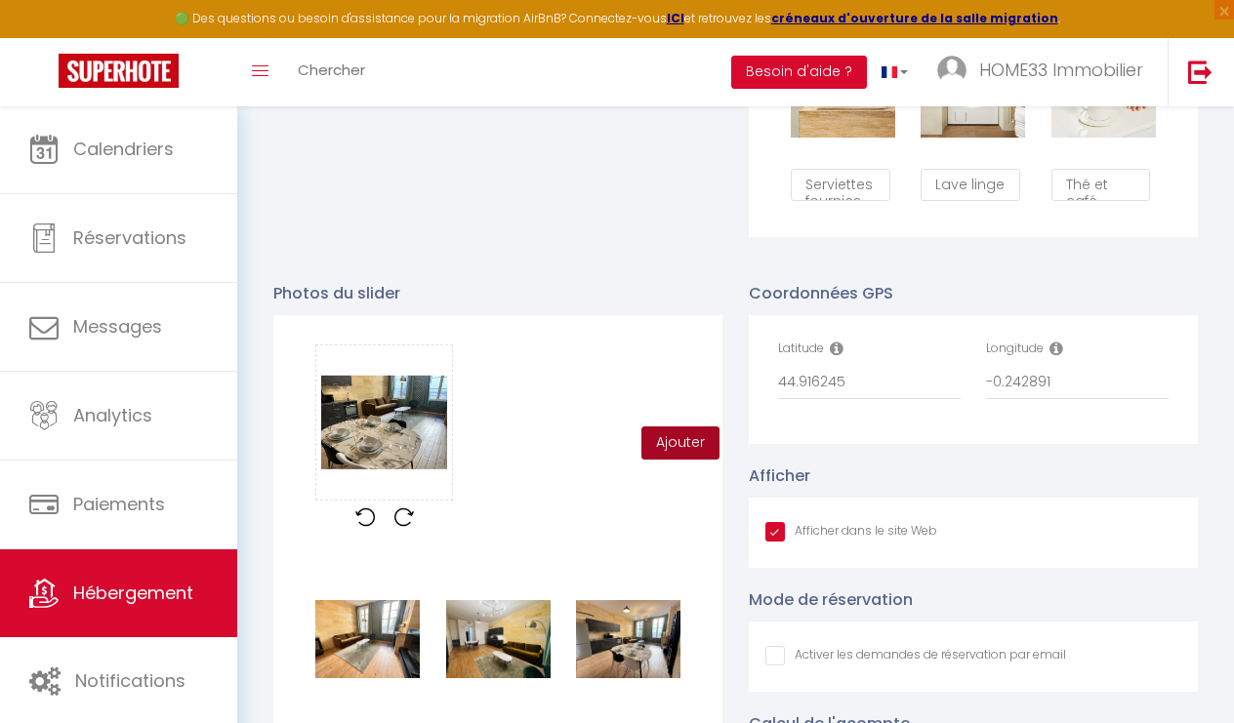
click at [667, 437] on button "Ajouter" at bounding box center [680, 443] width 78 height 33
checkbox input "true"
checkbox input "false"
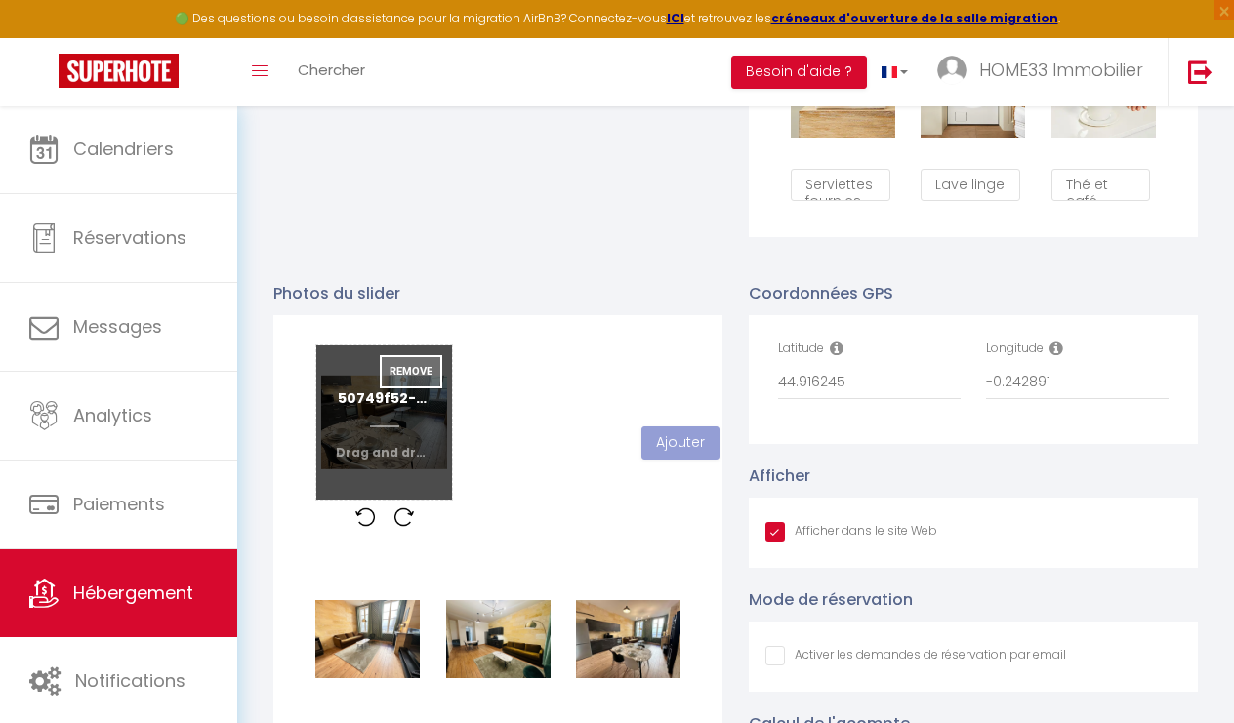
checkbox input "true"
checkbox input "false"
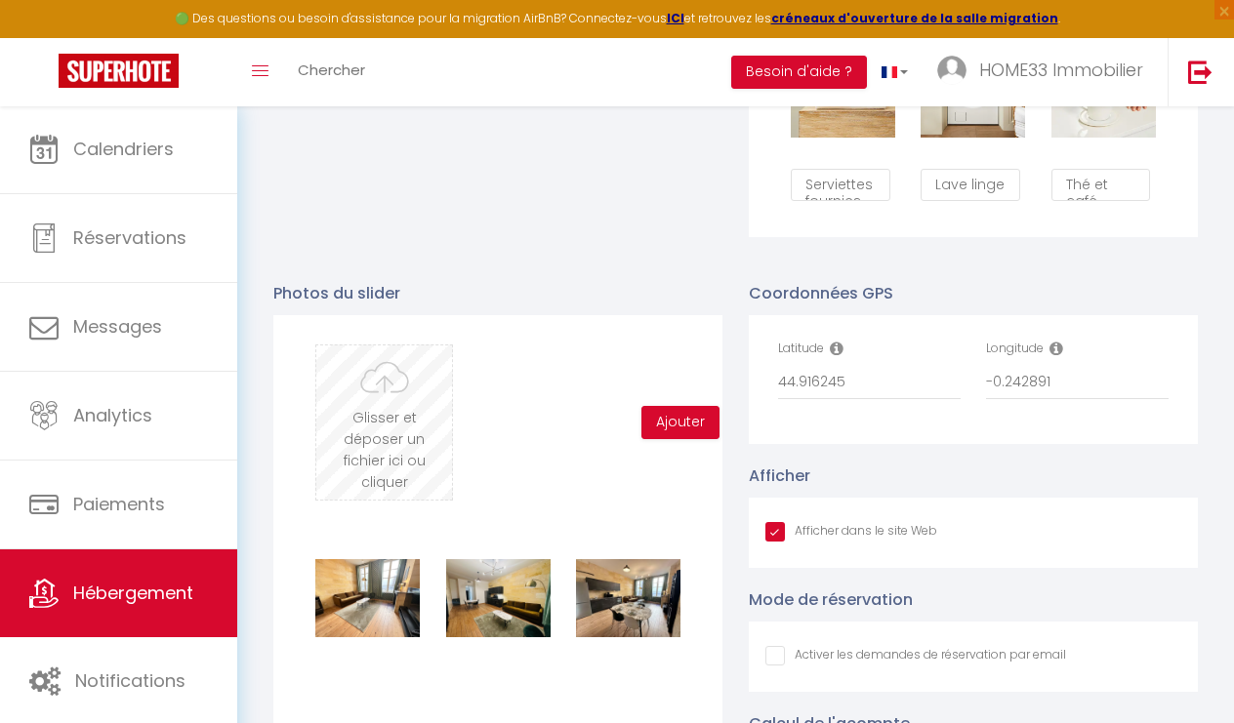
click at [368, 415] on input "file" at bounding box center [384, 423] width 136 height 154
type input "C:\fakepath\de8fe433-6574-4b6a-8f1c-3080bdfb5e5a.jpeg.png"
checkbox input "true"
checkbox input "false"
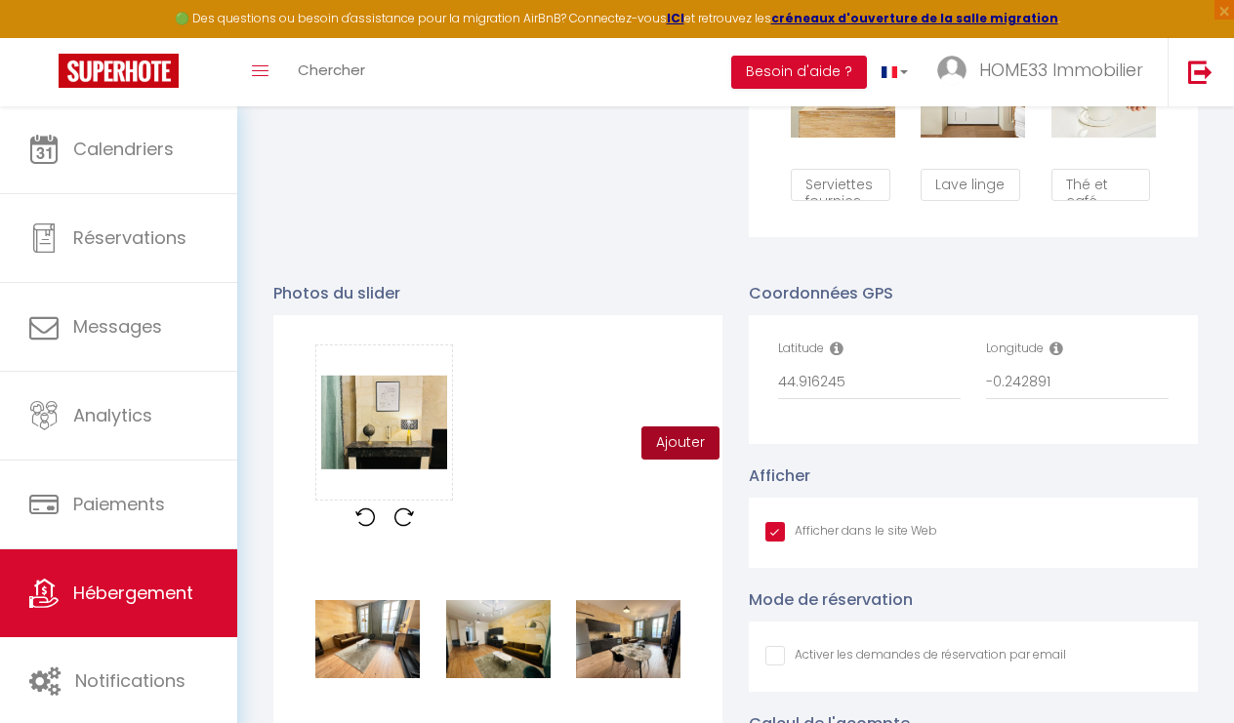
click at [649, 456] on button "Ajouter" at bounding box center [680, 443] width 78 height 33
checkbox input "true"
checkbox input "false"
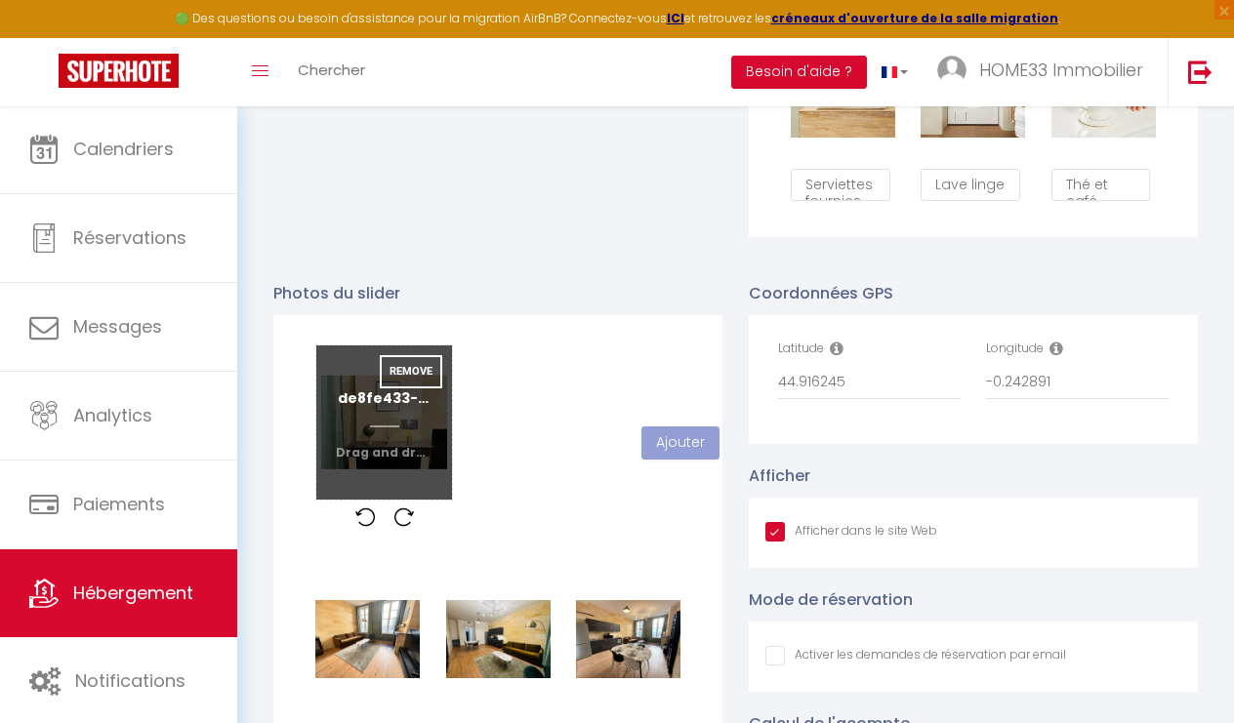
checkbox input "true"
checkbox input "false"
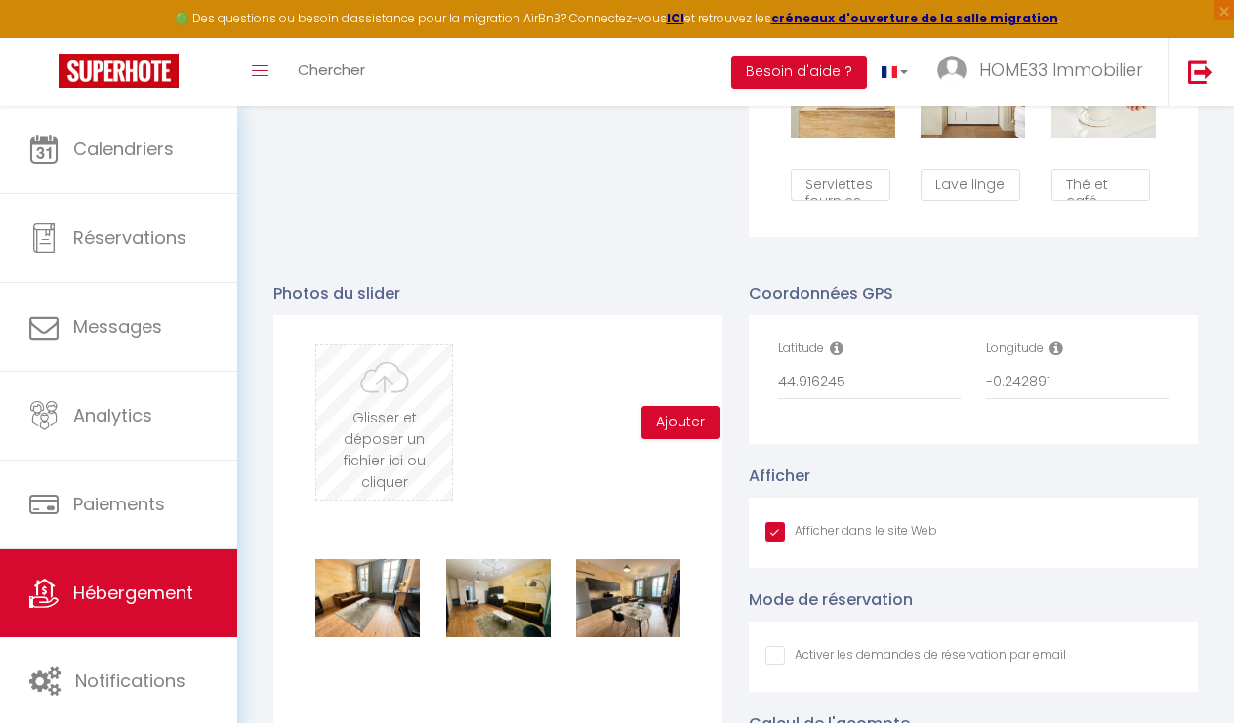
click at [384, 419] on input "file" at bounding box center [384, 423] width 136 height 154
type input "C:\fakepath\34857c25-f69e-4428-aefa-449af6d0ef5a.jpeg"
checkbox input "true"
checkbox input "false"
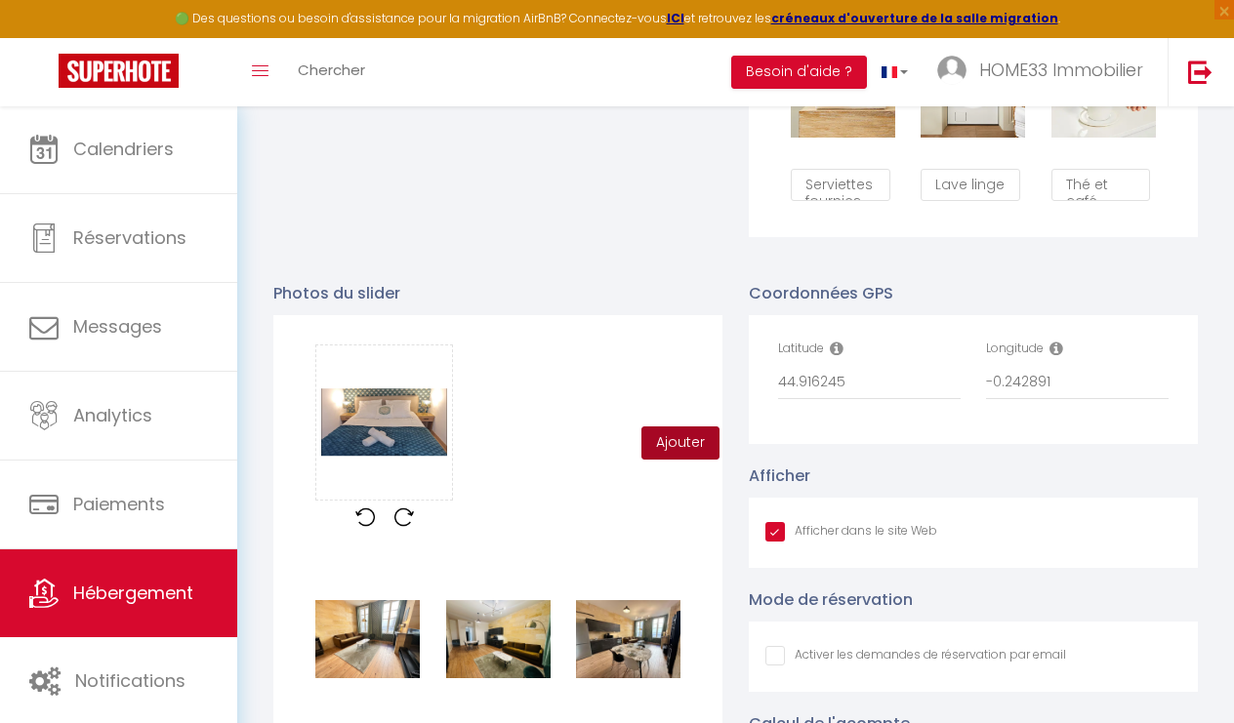
click at [686, 442] on button "Ajouter" at bounding box center [680, 443] width 78 height 33
checkbox input "true"
checkbox input "false"
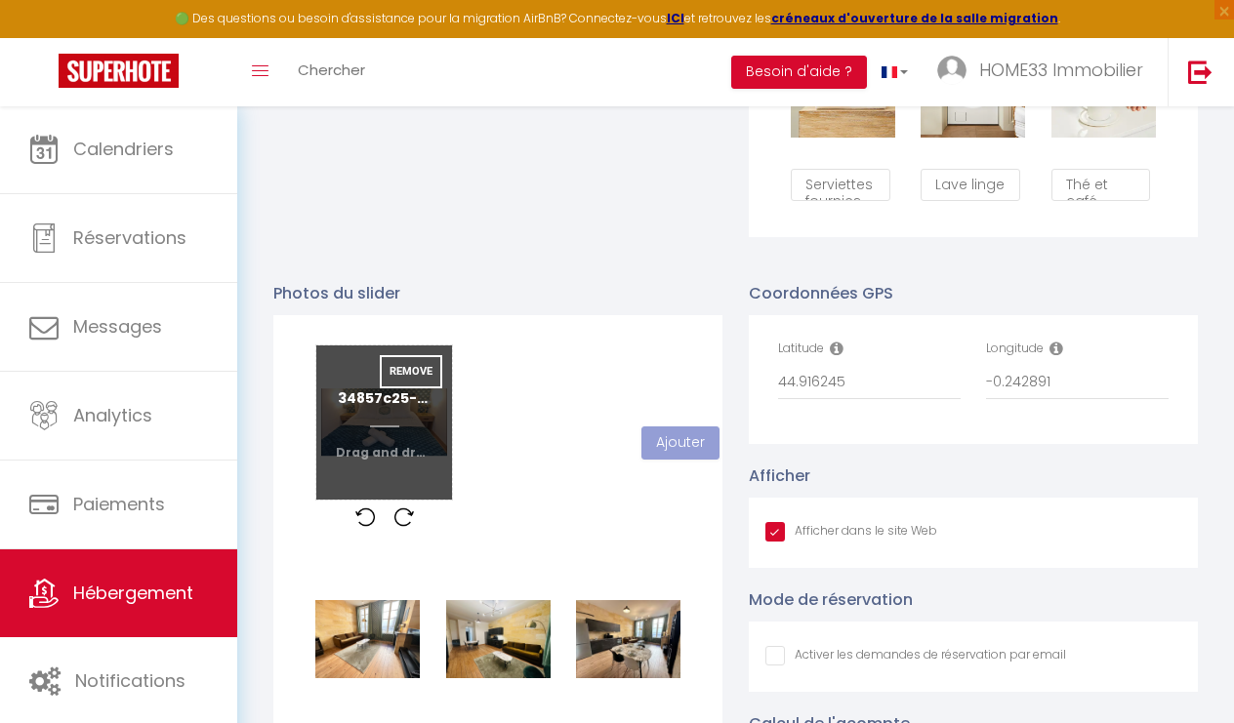
checkbox input "true"
checkbox input "false"
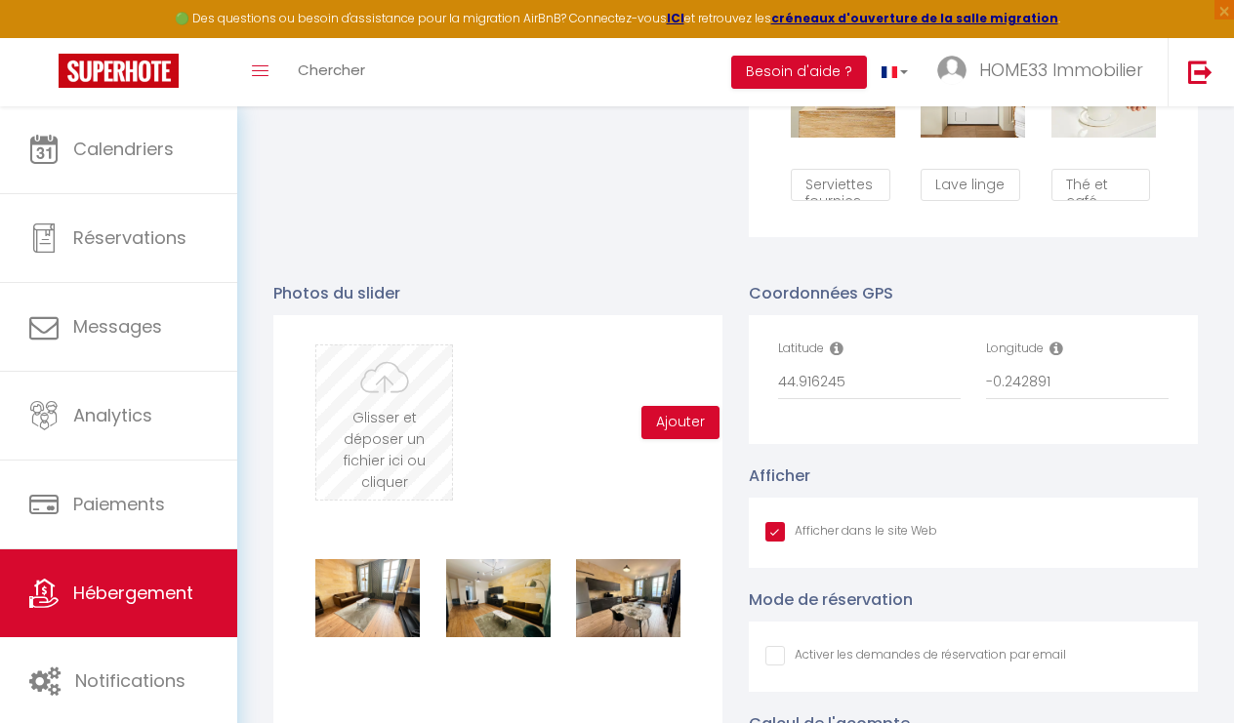
click at [391, 405] on input "file" at bounding box center [384, 423] width 136 height 154
type input "C:\fakepath\4c68dc57-d639-4065-a83d-caffd466a33e.jpeg.png"
checkbox input "true"
checkbox input "false"
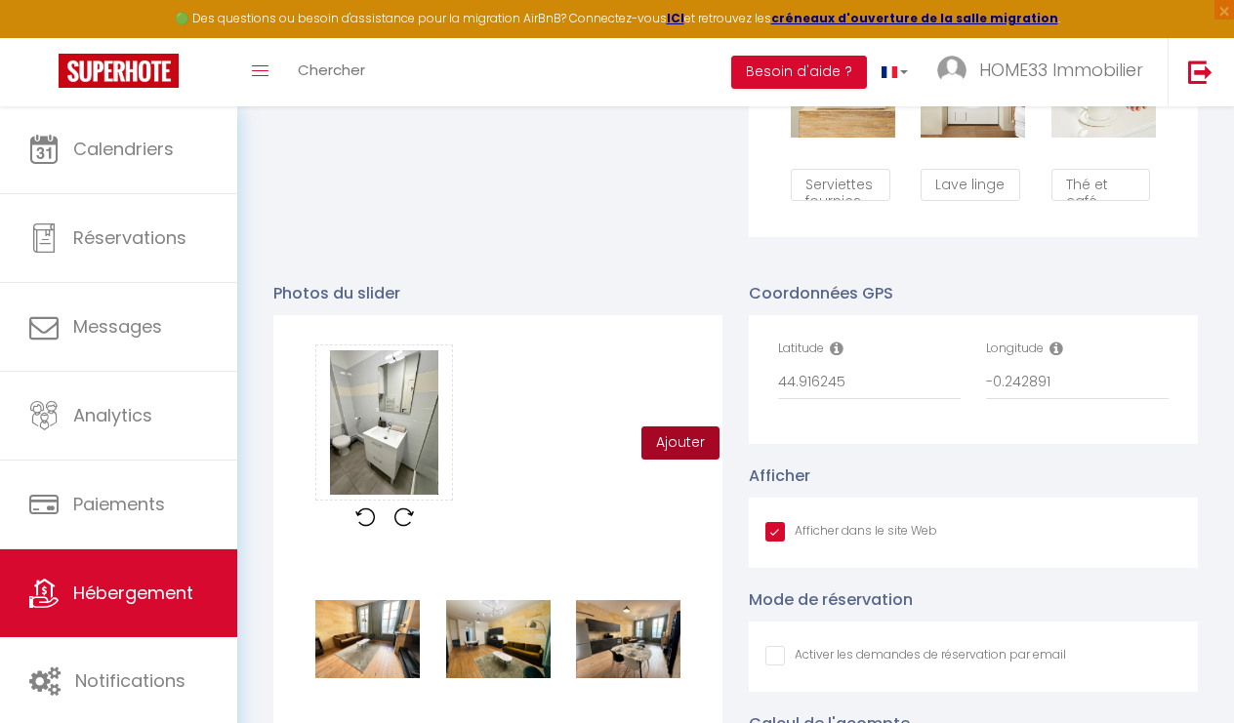
click at [672, 431] on button "Ajouter" at bounding box center [680, 443] width 78 height 33
checkbox input "true"
checkbox input "false"
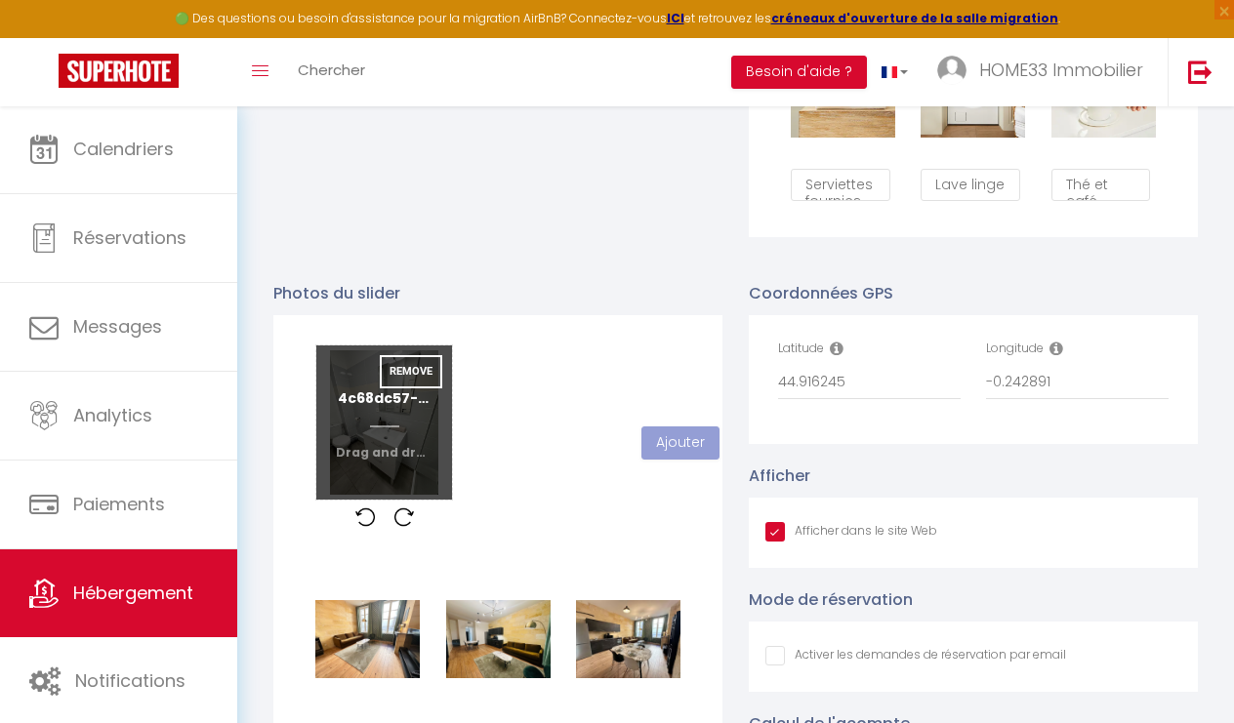
checkbox input "true"
checkbox input "false"
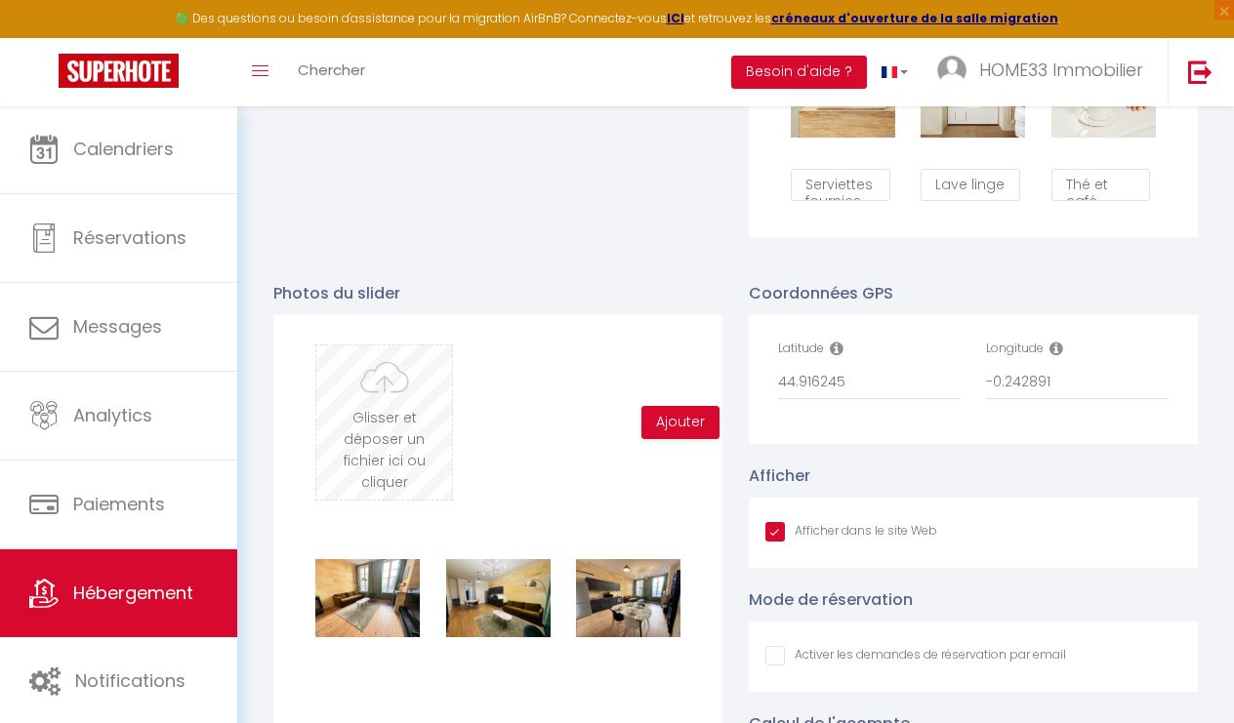
click at [397, 417] on input "file" at bounding box center [384, 423] width 136 height 154
type input "C:\fakepath\53aa2d39-4820-48d5-bc9a-0cb73fb64d0b.png"
checkbox input "true"
checkbox input "false"
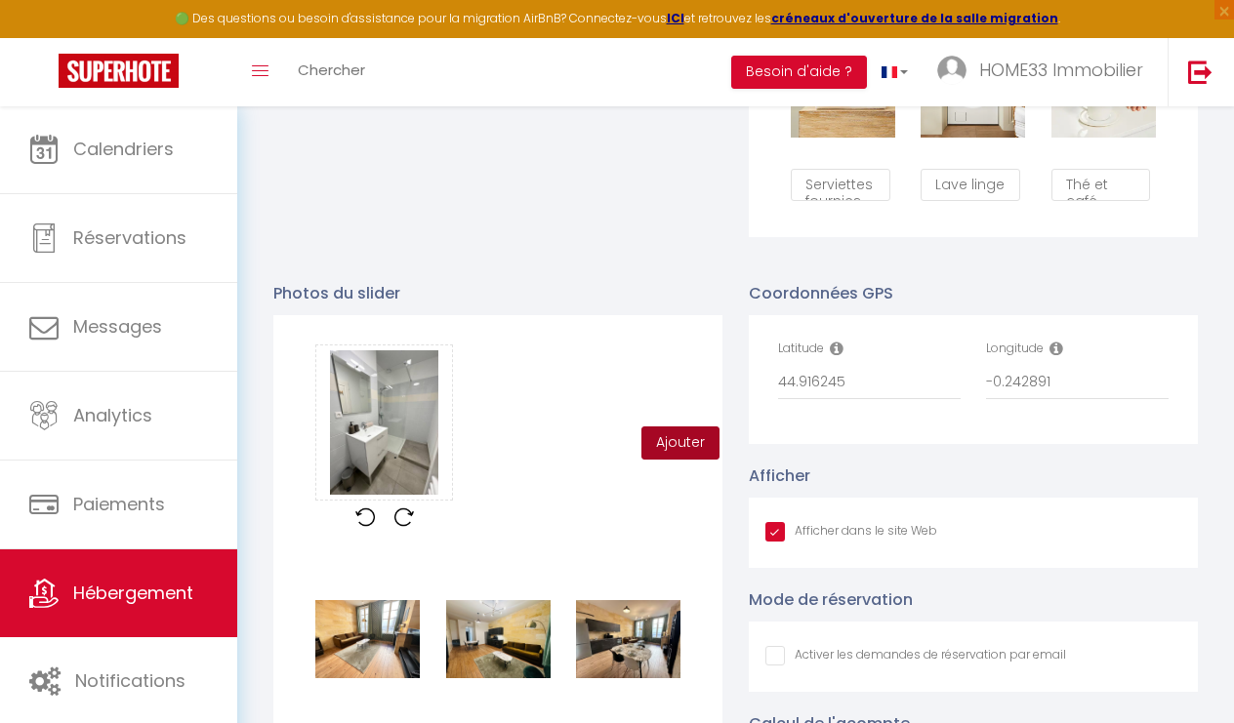
click at [692, 444] on button "Ajouter" at bounding box center [680, 443] width 78 height 33
checkbox input "true"
checkbox input "false"
checkbox input "true"
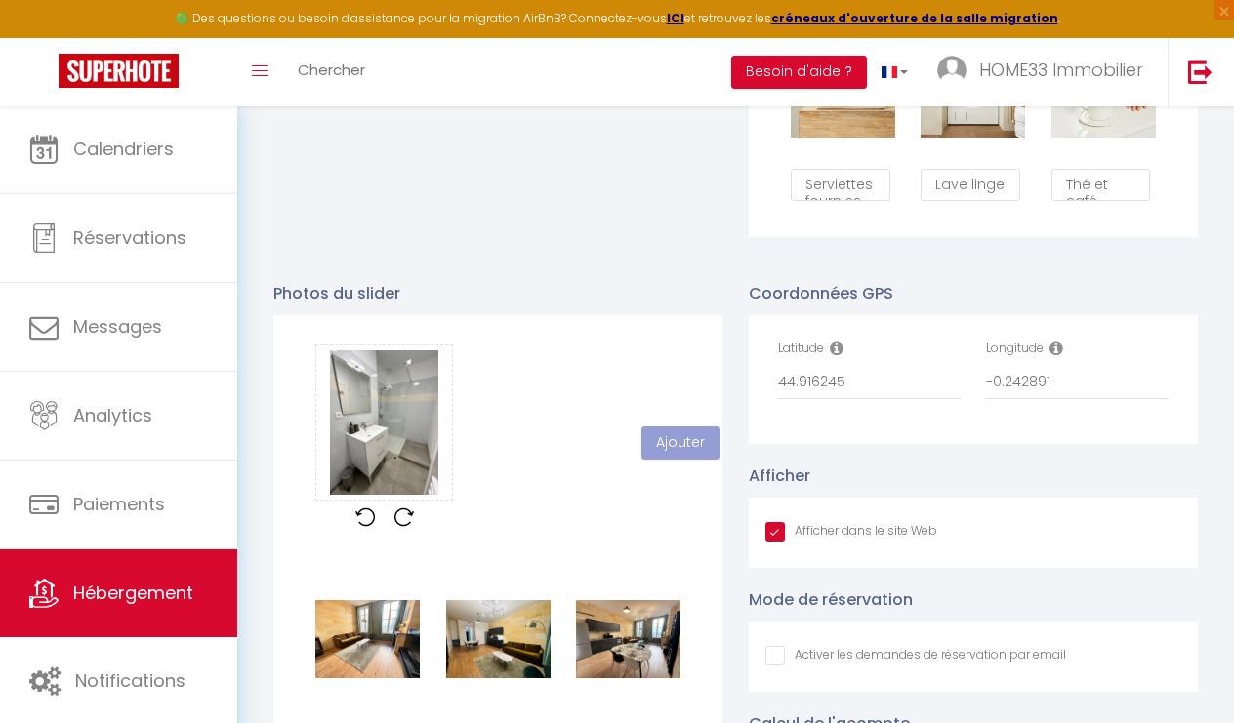
checkbox input "false"
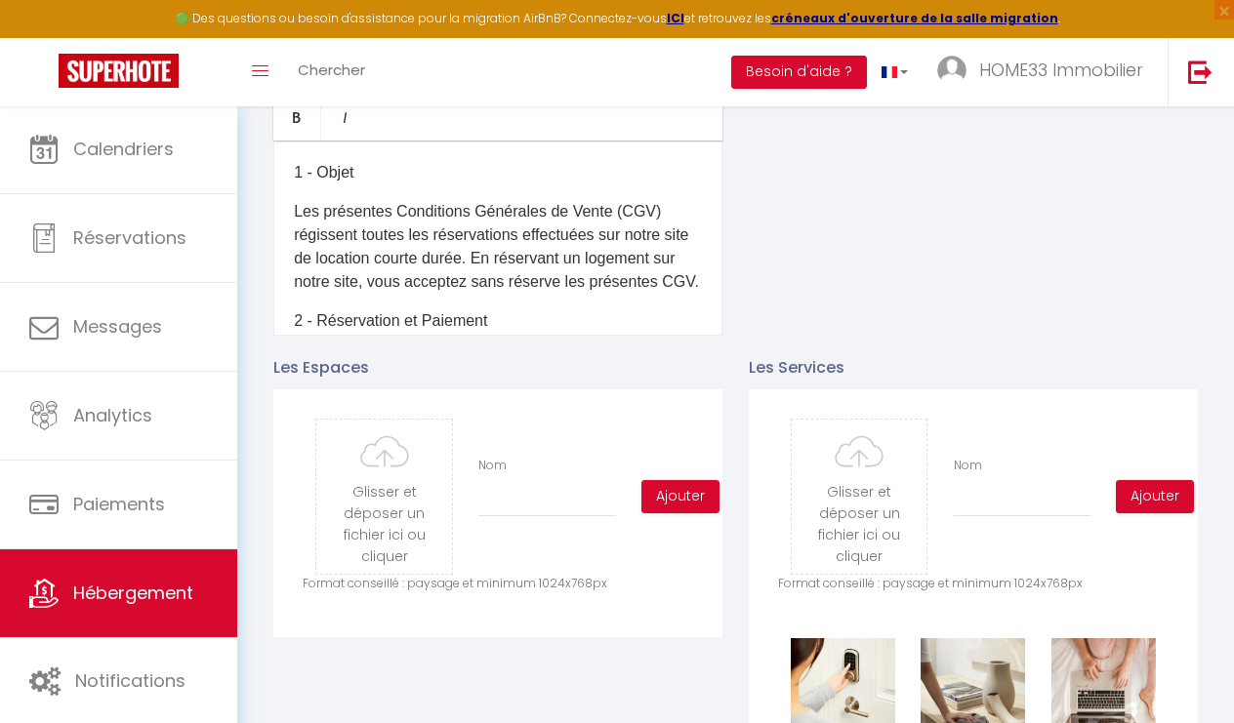
scroll to position [677, 0]
click at [368, 494] on input "file" at bounding box center [384, 496] width 136 height 154
type input "C:\fakepath\4c68dc57-d639-4065-a83d-caffd466a33e.jpeg.png"
checkbox input "true"
checkbox input "false"
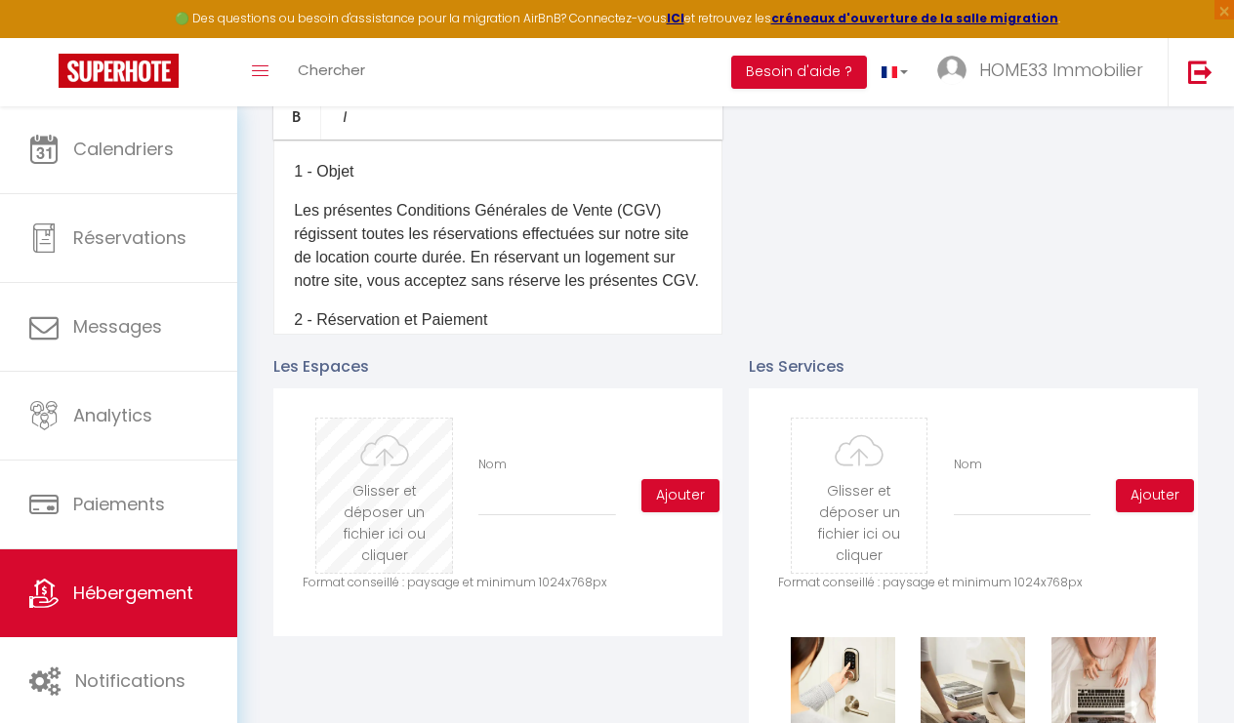
checkbox input "false"
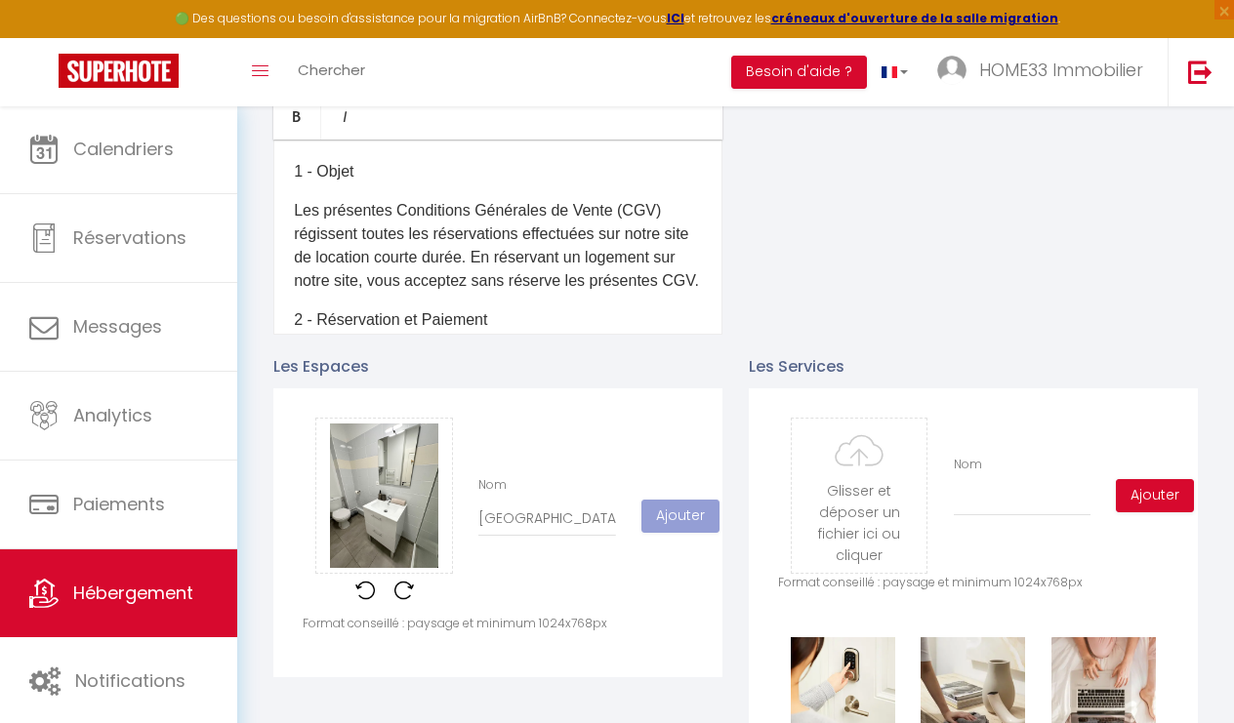
scroll to position [68, 0]
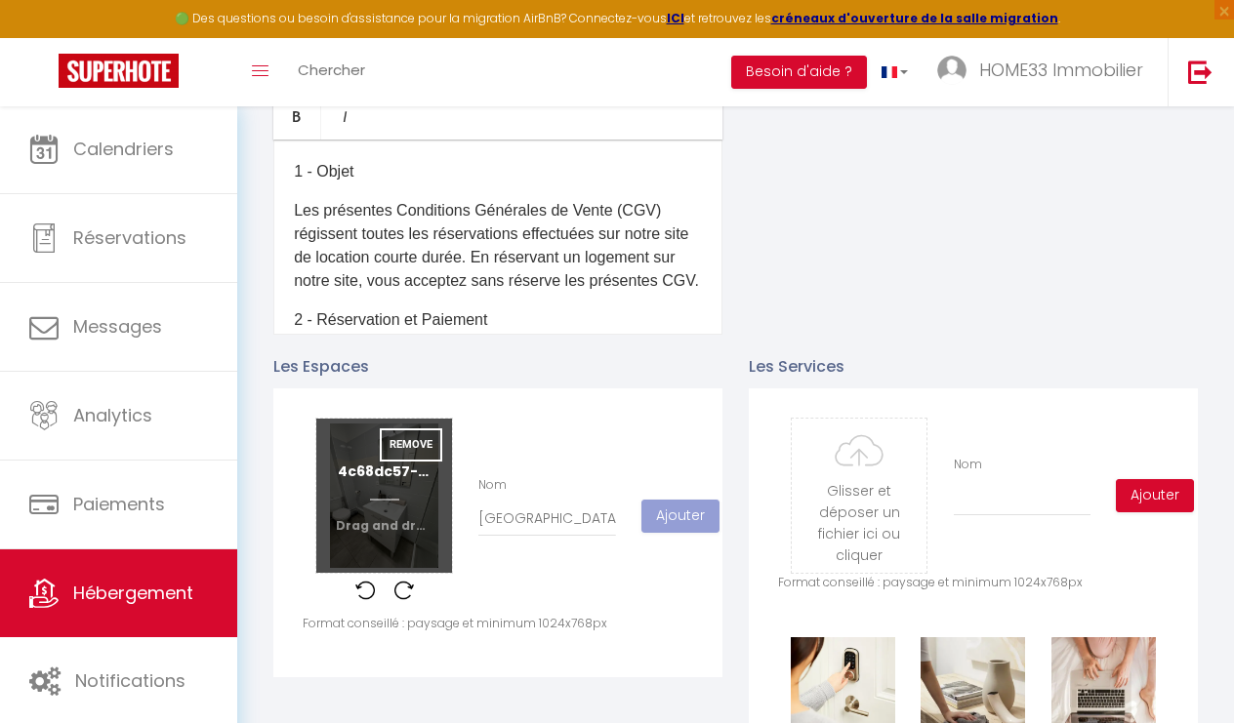
checkbox input "true"
checkbox input "false"
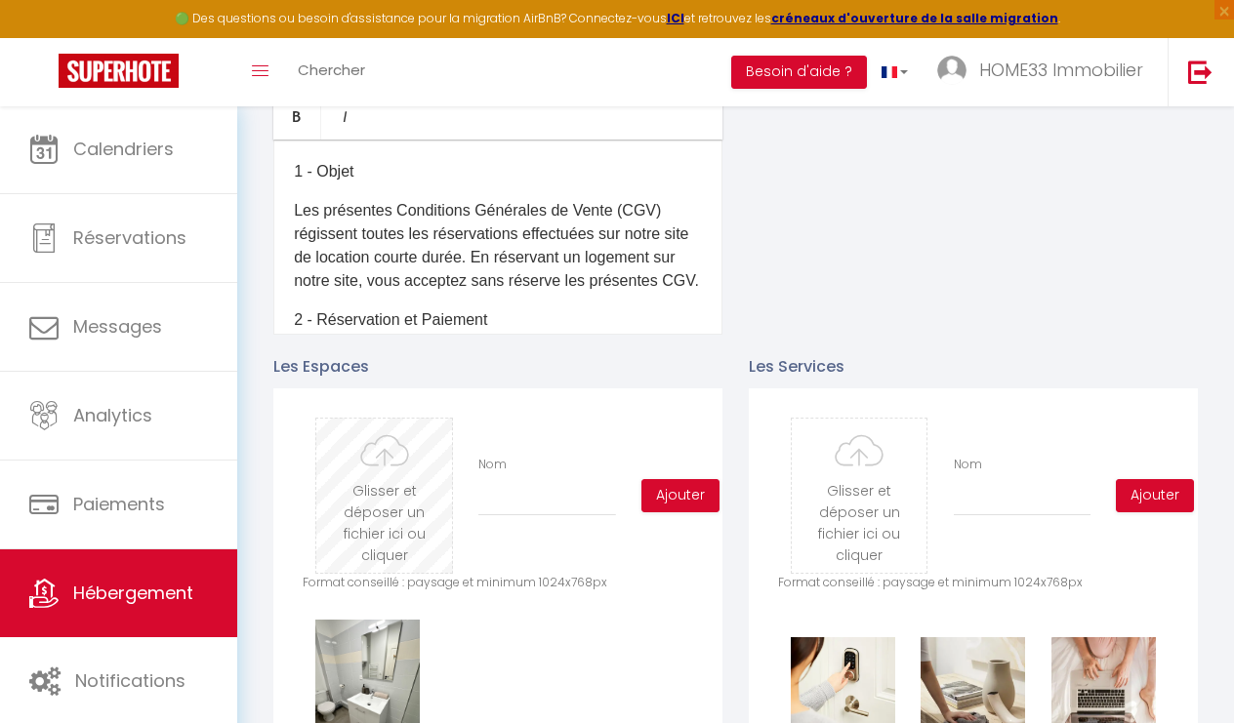
click at [423, 485] on input "file" at bounding box center [384, 496] width 136 height 154
type input "C:\fakepath\52b03ef8-ce4d-4f3a-a2a9-c35e6801ff3d.jpeg.png"
checkbox input "true"
checkbox input "false"
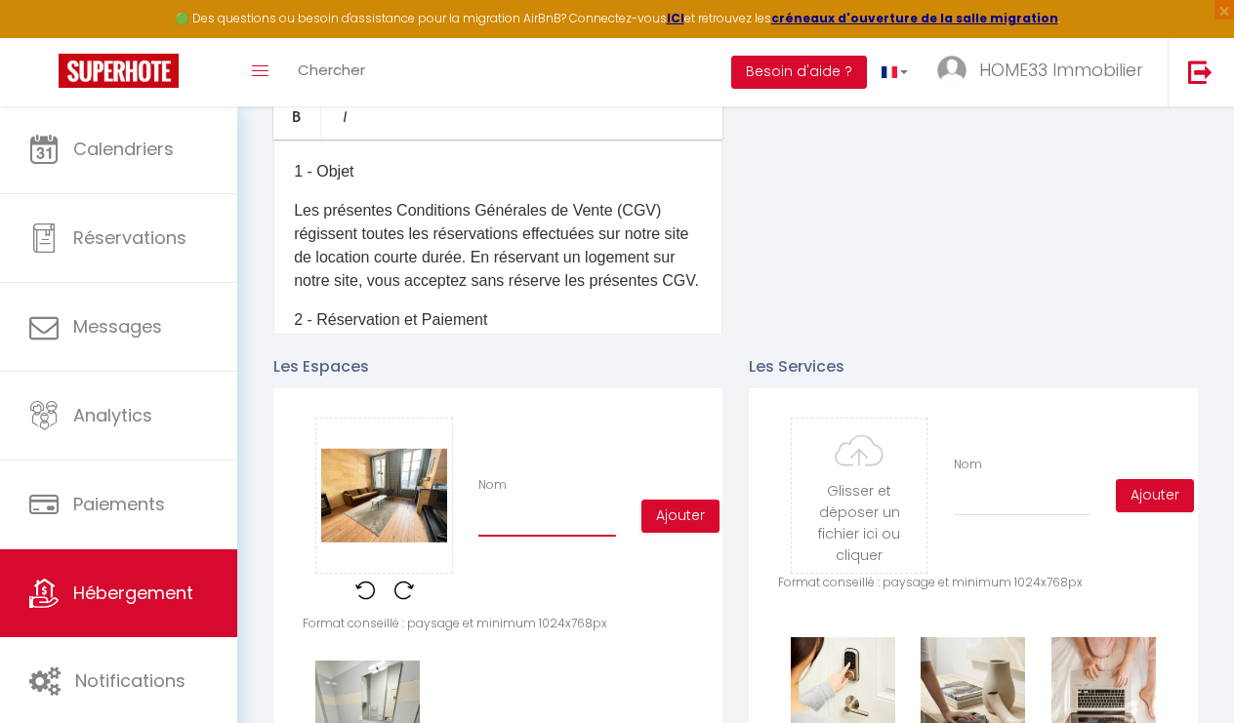
click at [527, 519] on input "Nom" at bounding box center [547, 519] width 138 height 35
type input "S"
checkbox input "true"
checkbox input "false"
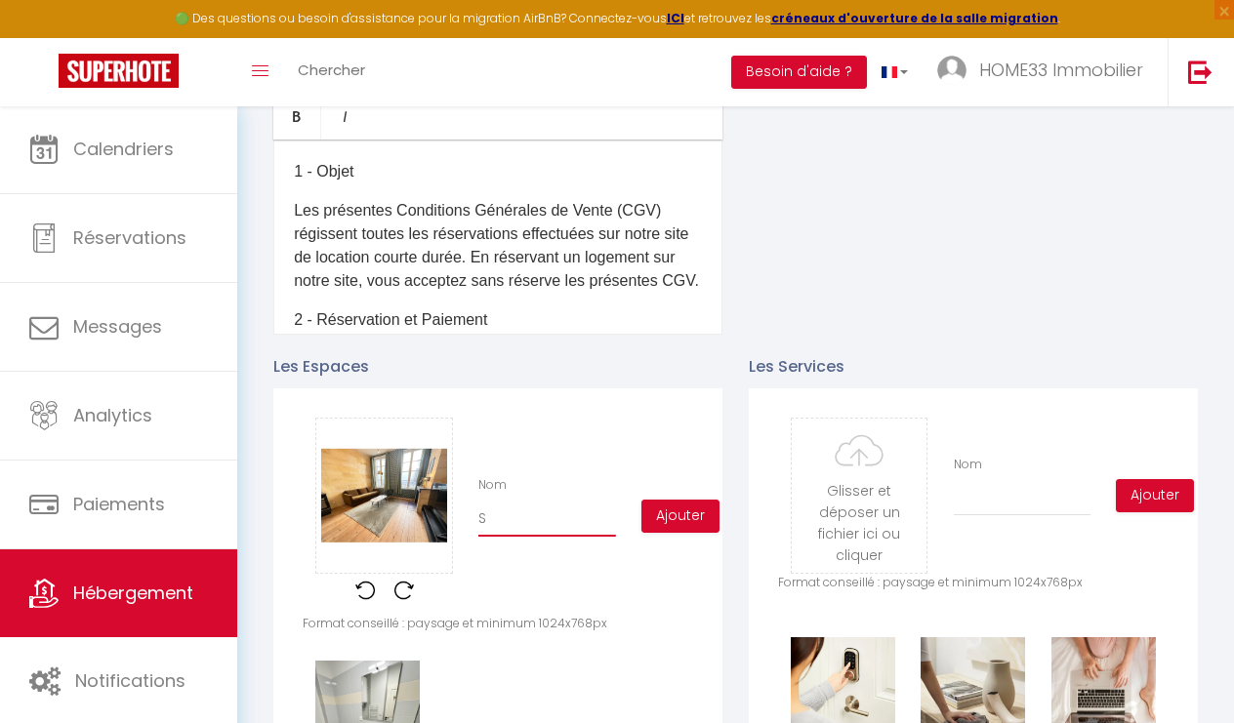
type input "Sé"
checkbox input "true"
checkbox input "false"
type input "Séj"
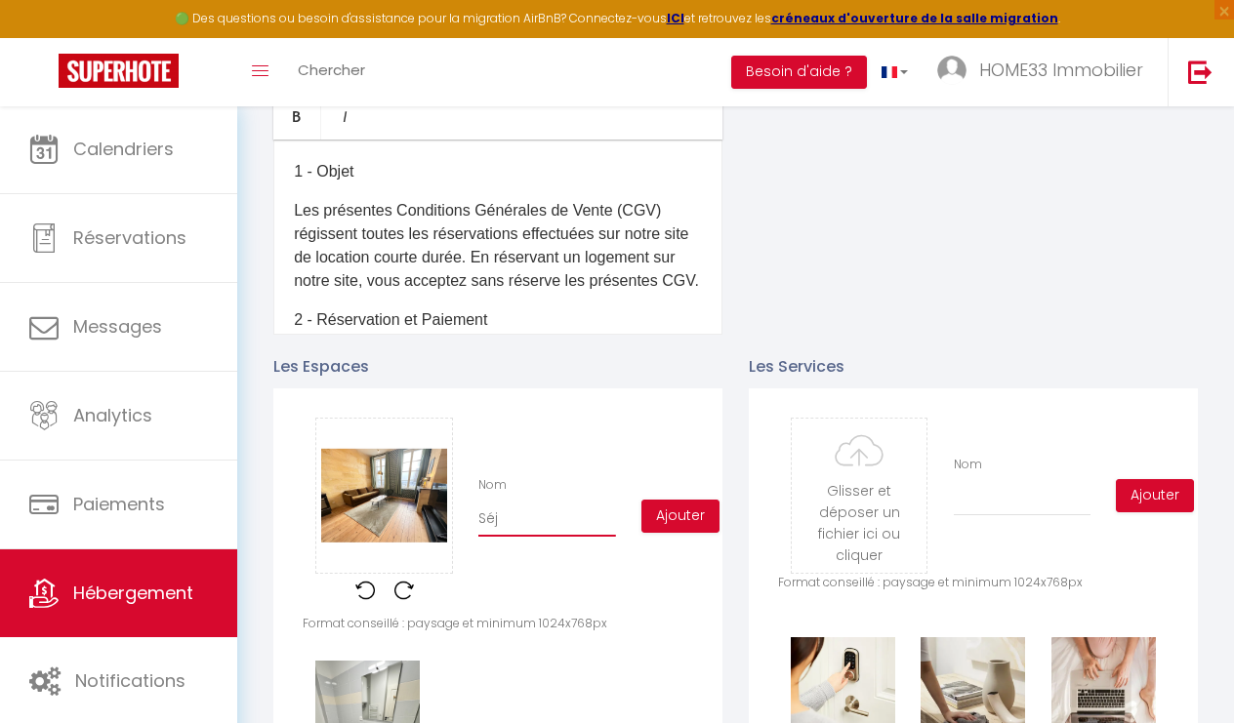
checkbox input "true"
checkbox input "false"
type input "Séjo"
checkbox input "true"
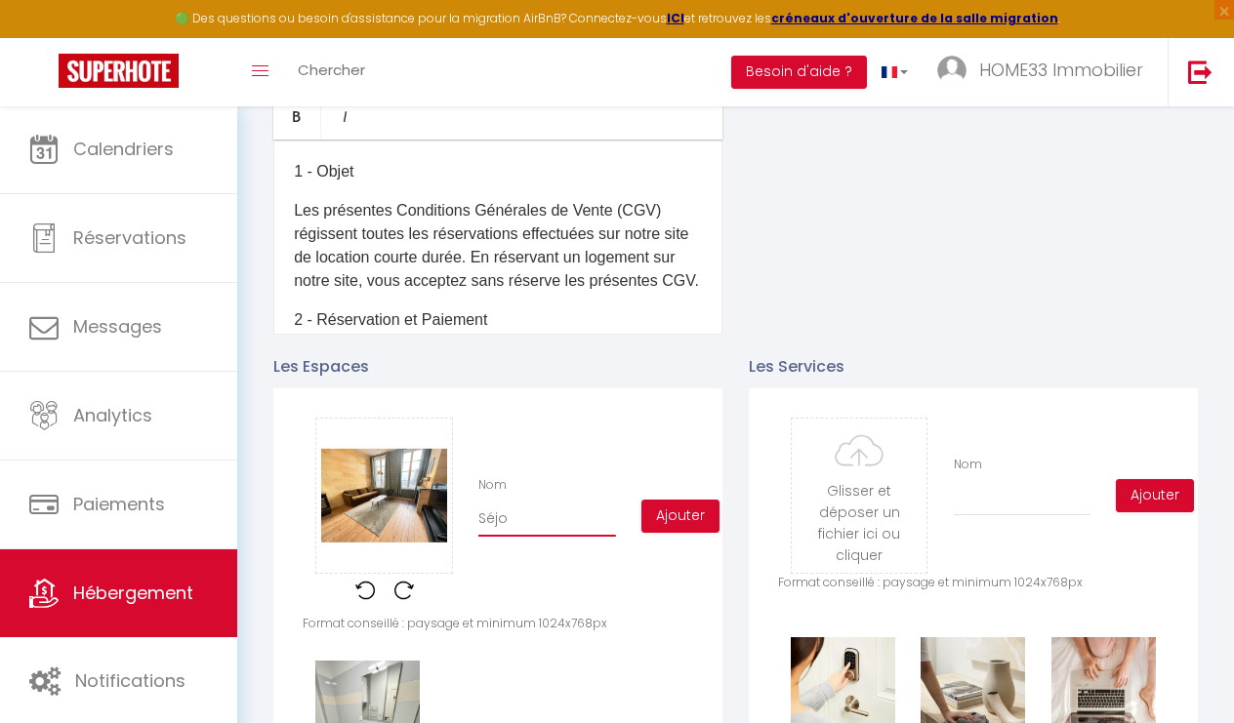
checkbox input "false"
type input "Séjou"
checkbox input "true"
checkbox input "false"
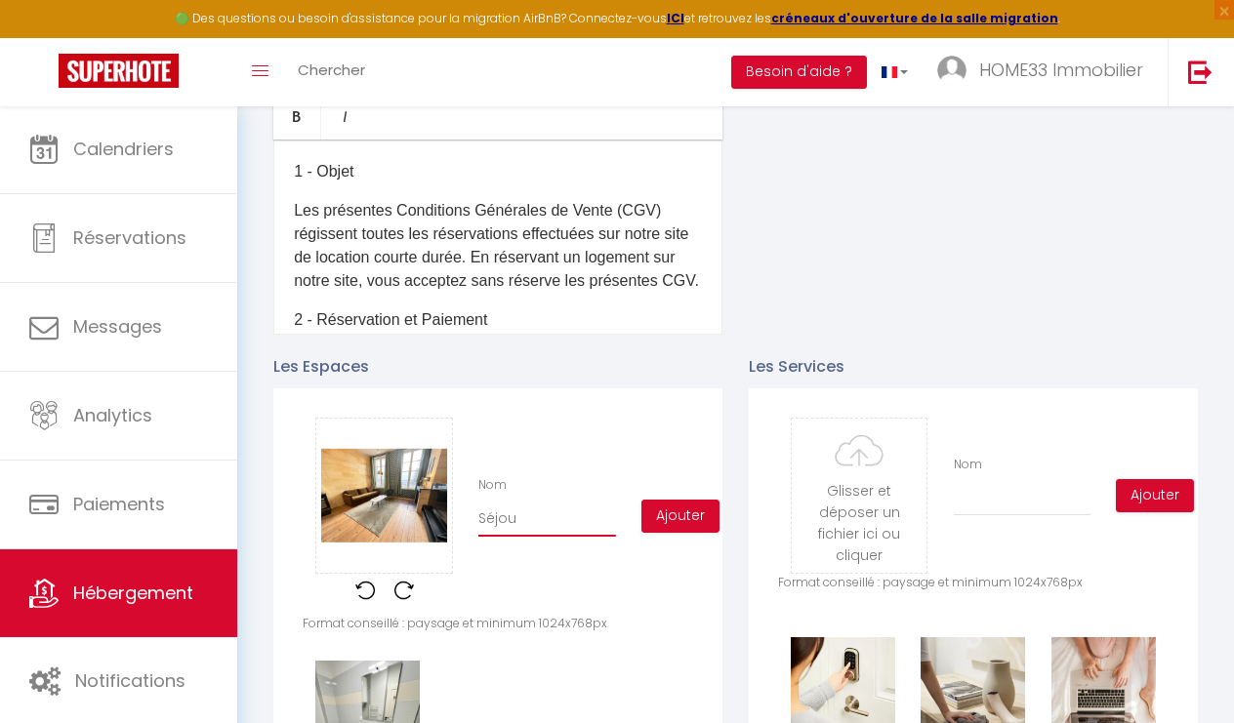
checkbox input "false"
type input "Séjour"
checkbox input "true"
checkbox input "false"
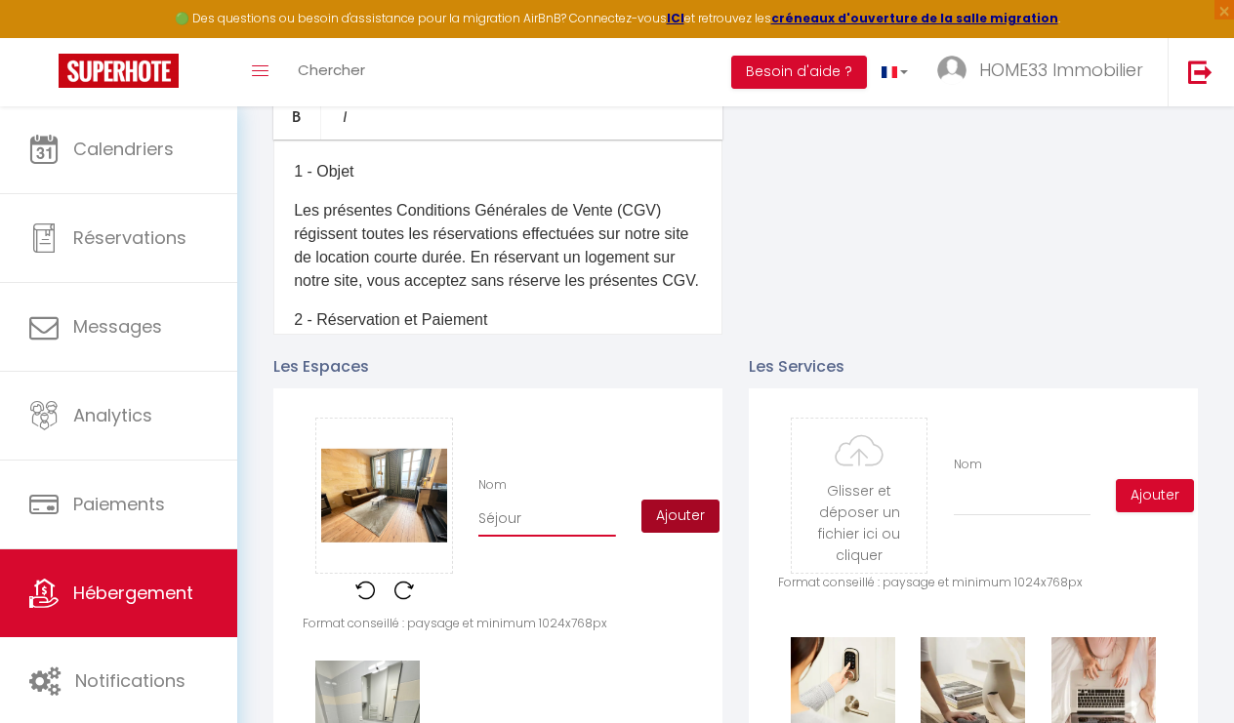
type input "Séjour"
click at [676, 516] on button "Ajouter" at bounding box center [680, 516] width 78 height 33
checkbox input "true"
checkbox input "false"
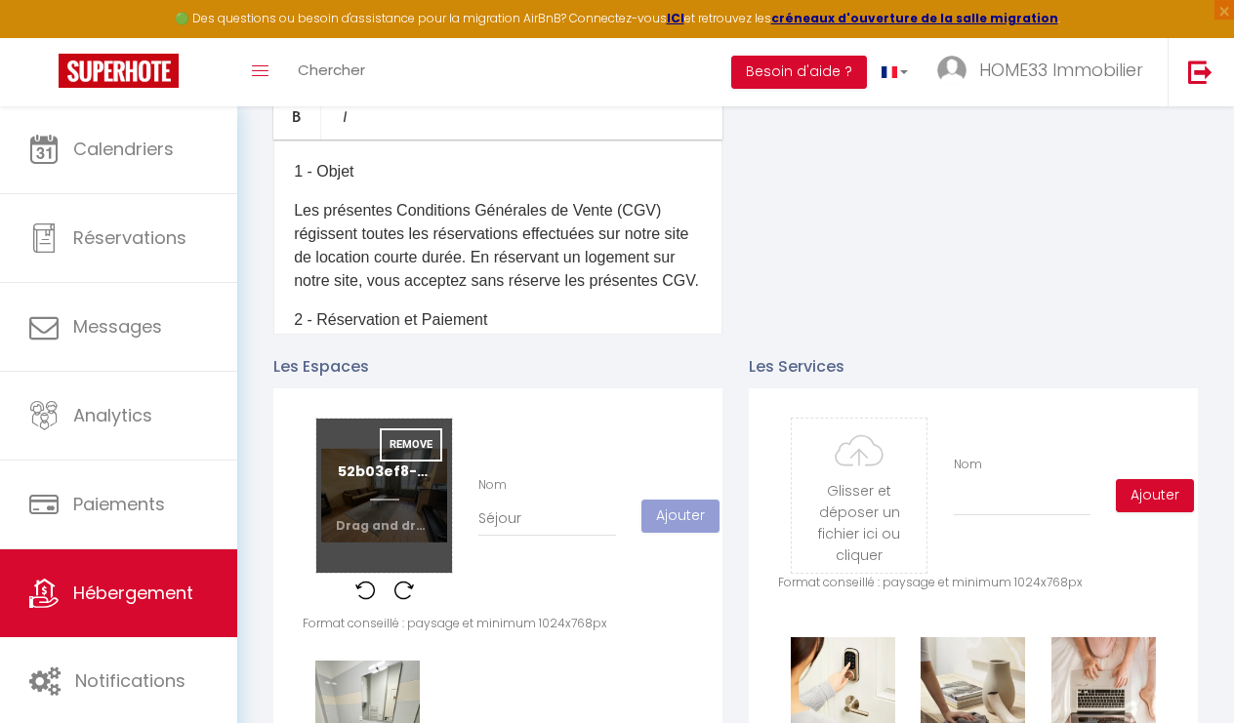
checkbox input "true"
checkbox input "false"
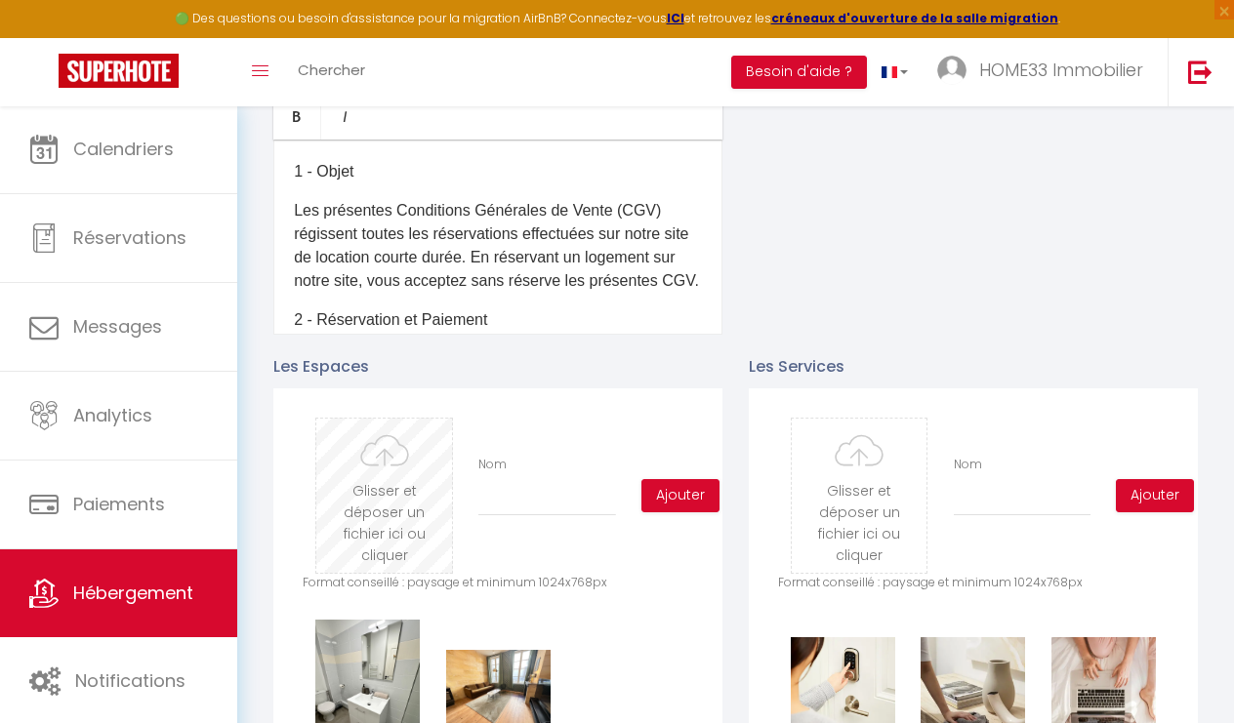
click at [369, 486] on input "file" at bounding box center [384, 496] width 136 height 154
type input "C:\fakepath\34857c25-f69e-4428-aefa-449af6d0ef5a.jpeg"
checkbox input "true"
checkbox input "false"
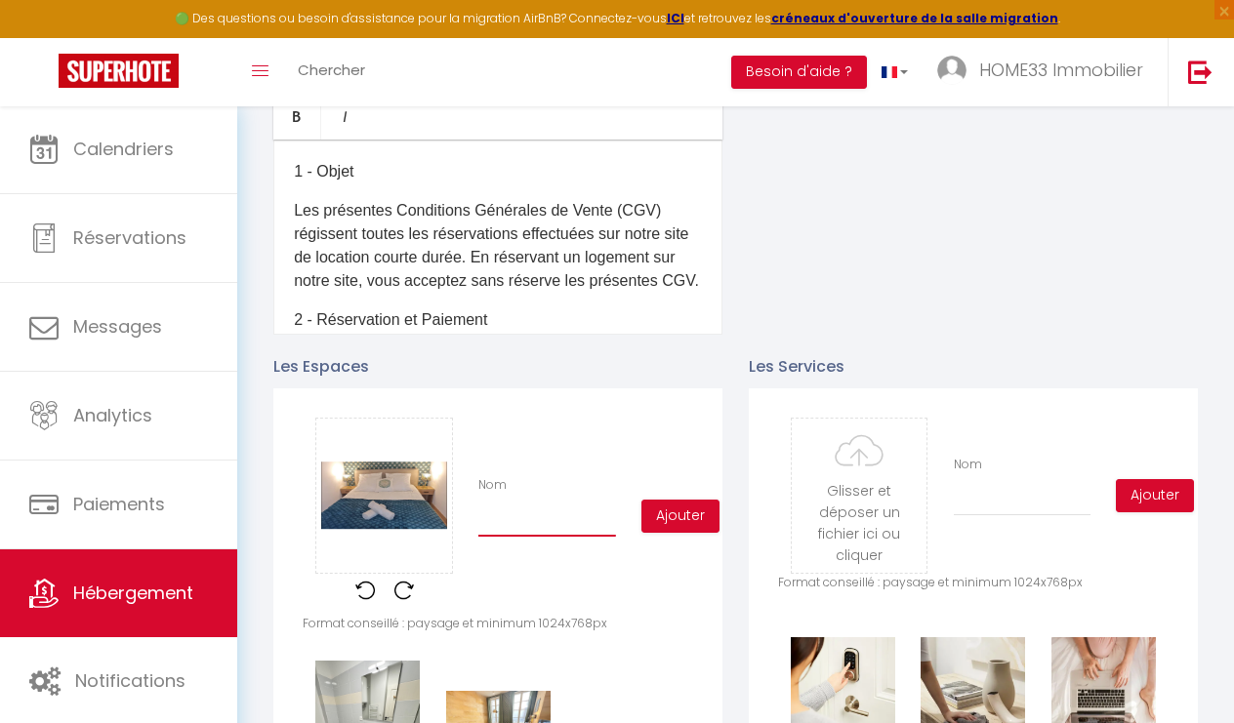
click at [548, 521] on input "Nom" at bounding box center [547, 519] width 138 height 35
type input "C"
checkbox input "true"
checkbox input "false"
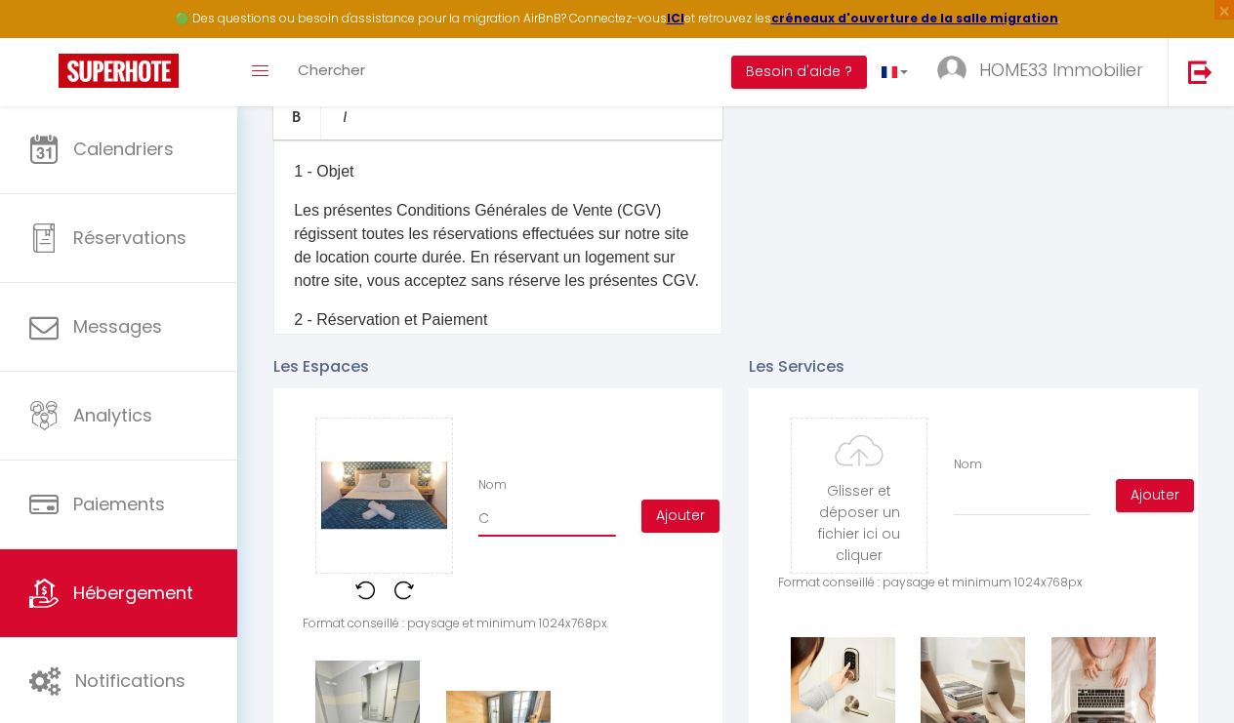
type input "Ch"
checkbox input "true"
checkbox input "false"
type input "Cha"
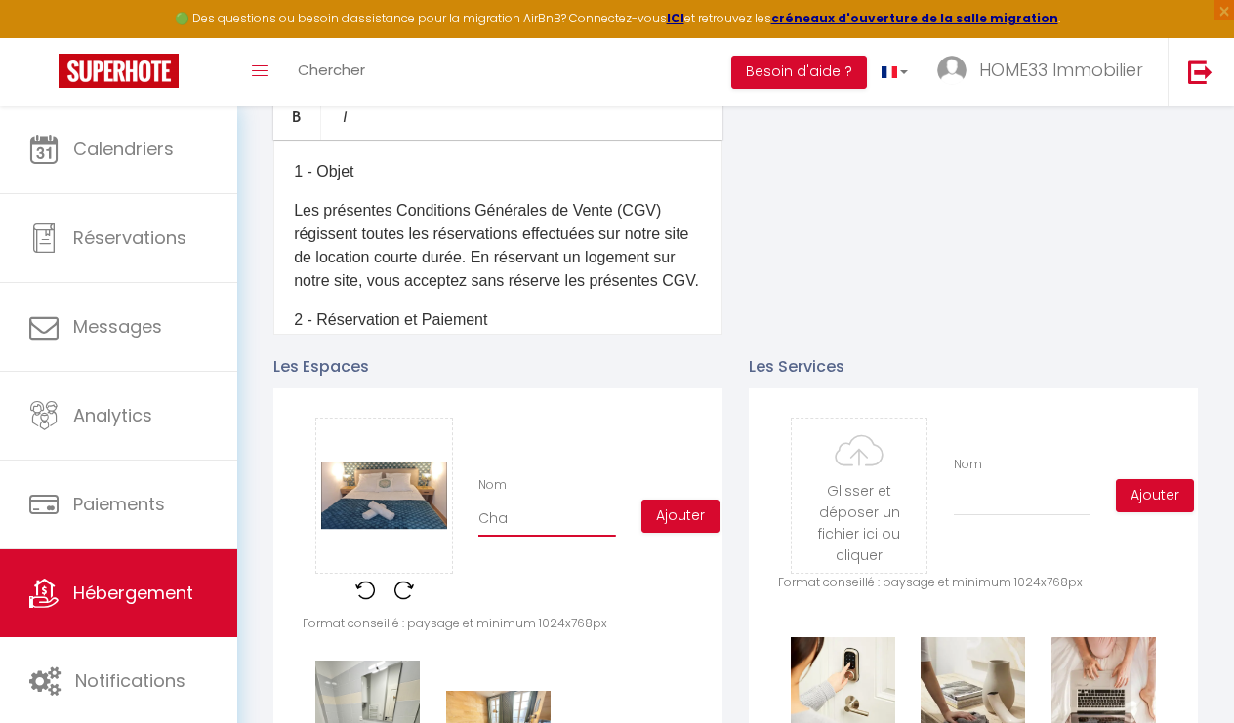
checkbox input "true"
checkbox input "false"
type input "Cham"
checkbox input "true"
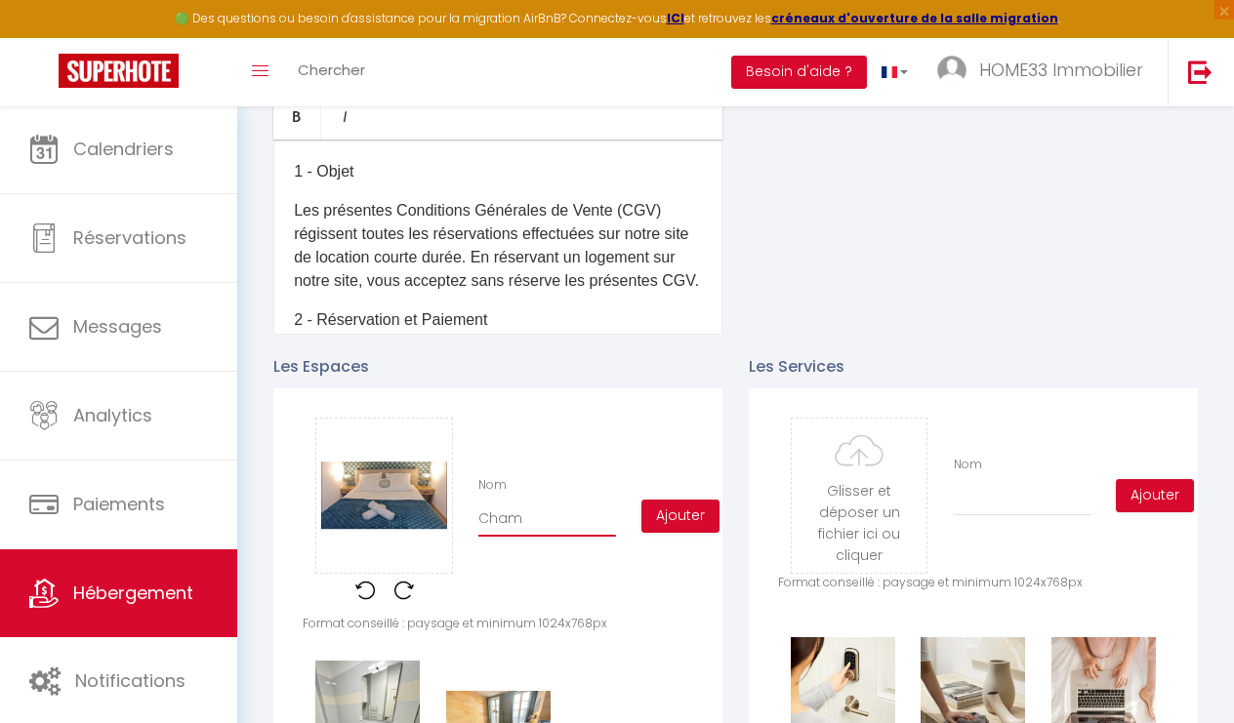
checkbox input "false"
type input "Chamb"
checkbox input "true"
checkbox input "false"
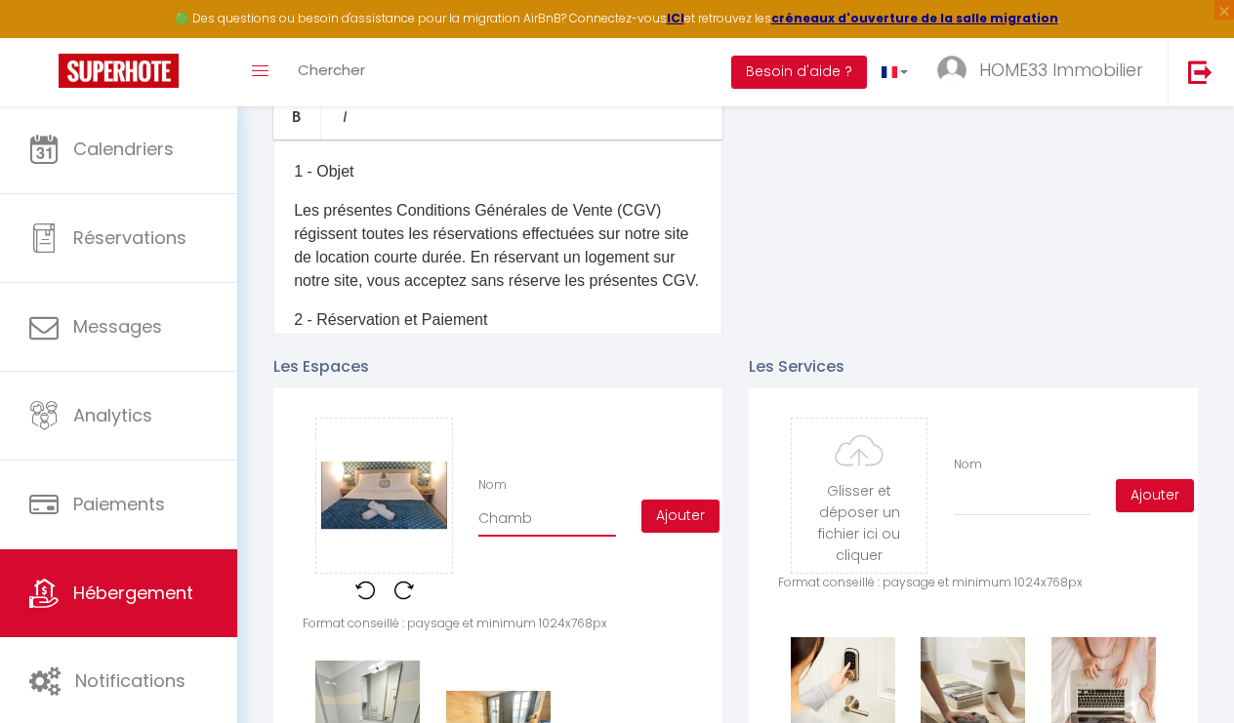
checkbox input "false"
type input "Chambr"
checkbox input "true"
checkbox input "false"
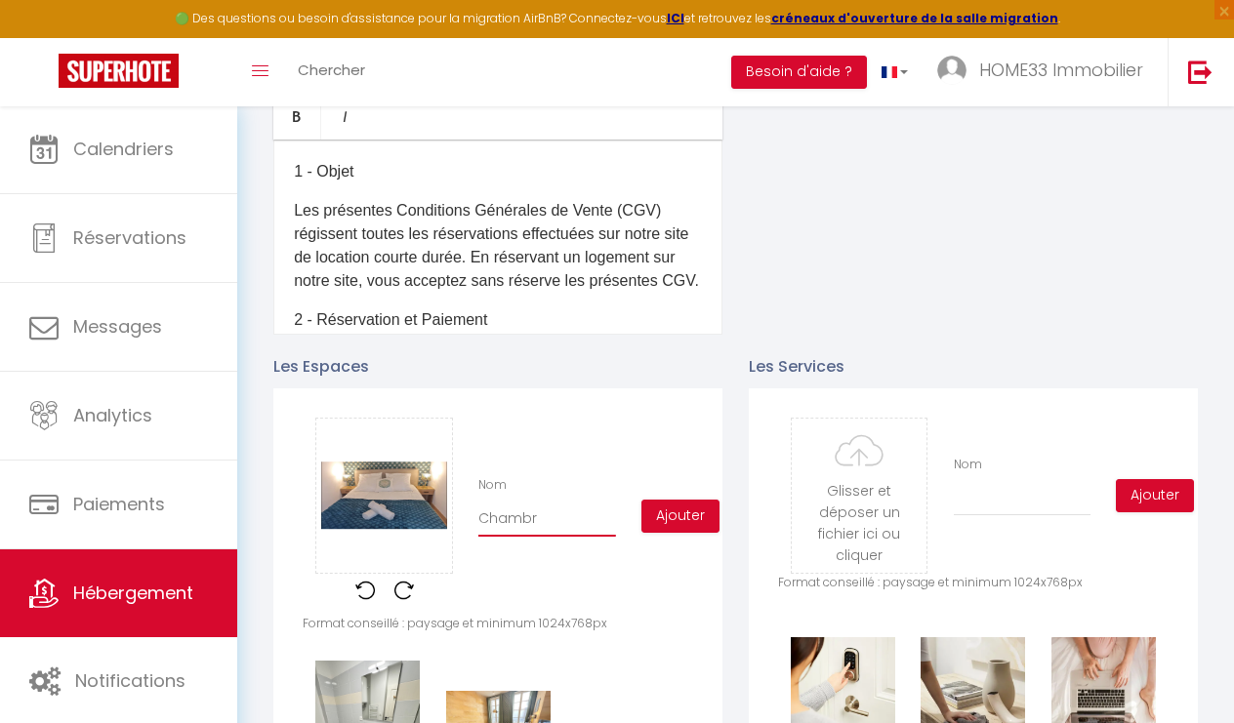
type input "Chambre"
checkbox input "true"
checkbox input "false"
type input "Chambre"
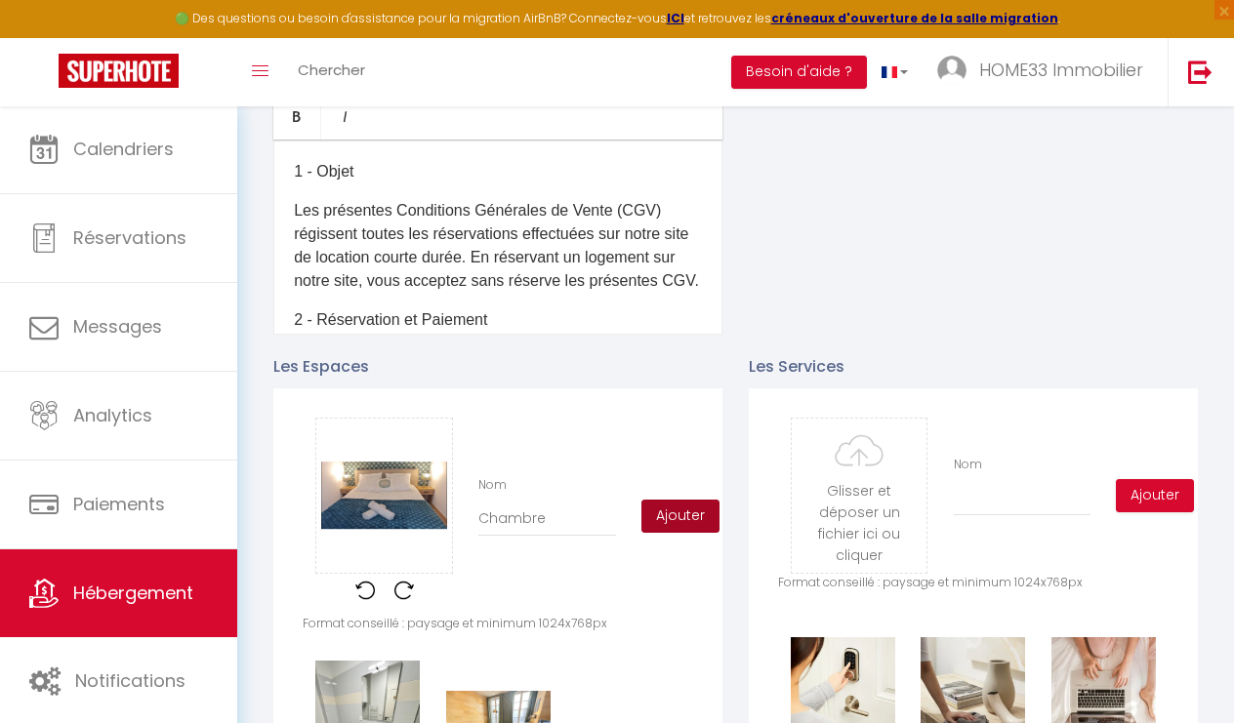
click at [684, 522] on button "Ajouter" at bounding box center [680, 516] width 78 height 33
checkbox input "true"
checkbox input "false"
checkbox input "true"
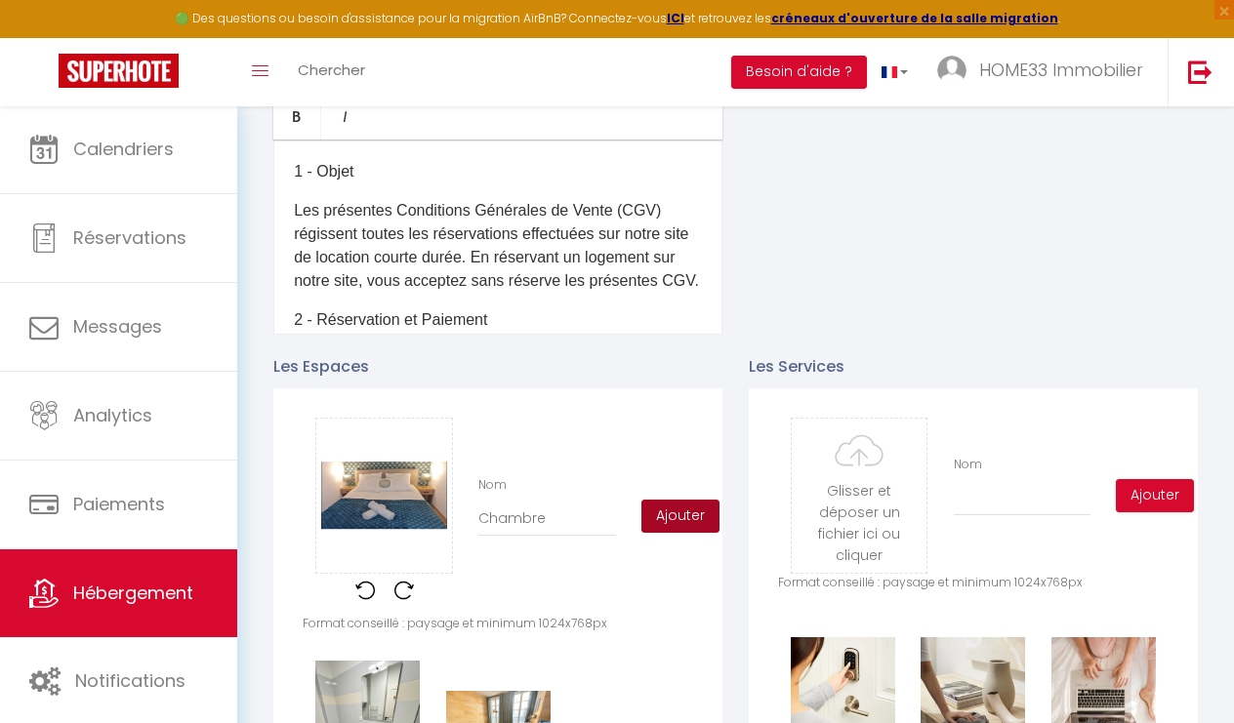
checkbox input "false"
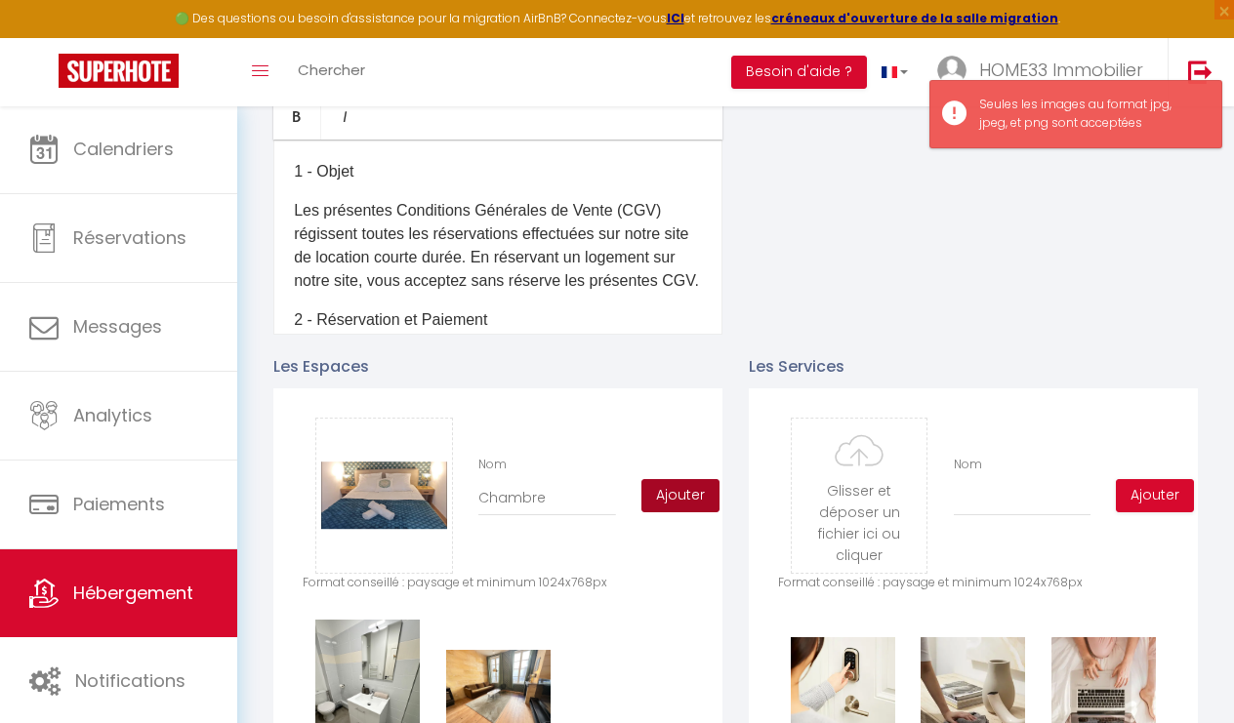
click at [676, 488] on button "Ajouter" at bounding box center [680, 495] width 78 height 33
checkbox input "true"
checkbox input "false"
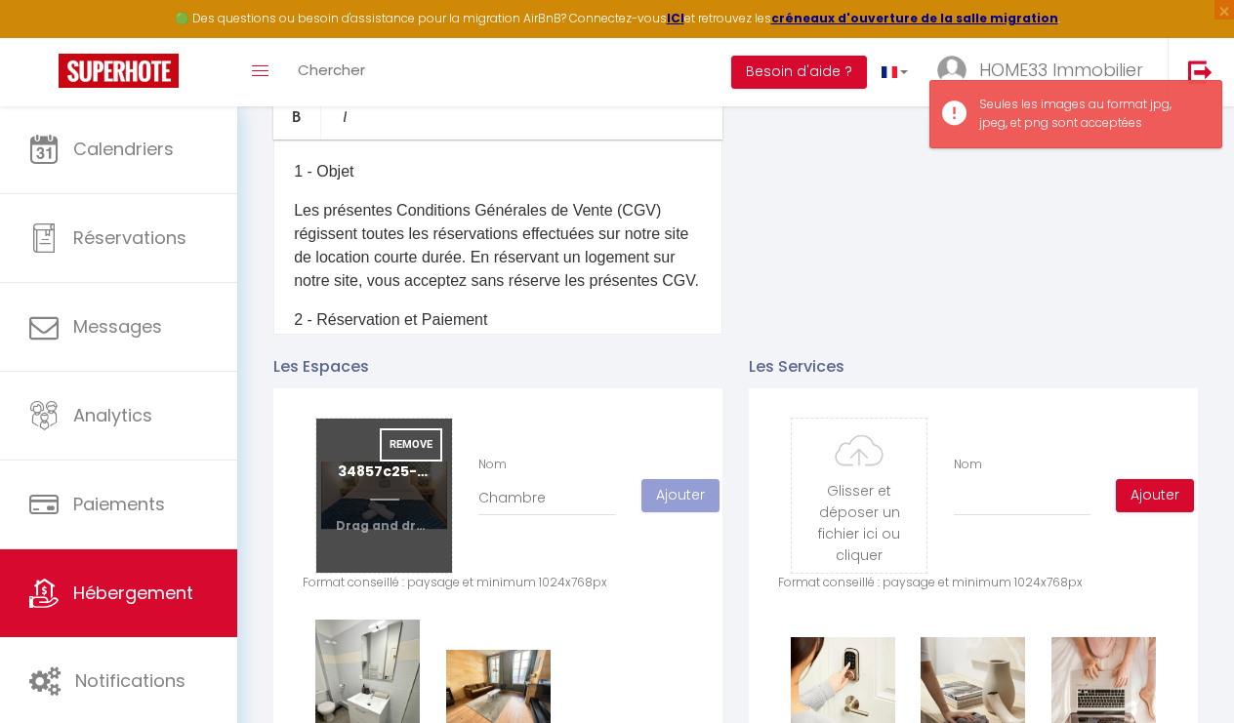
checkbox input "true"
checkbox input "false"
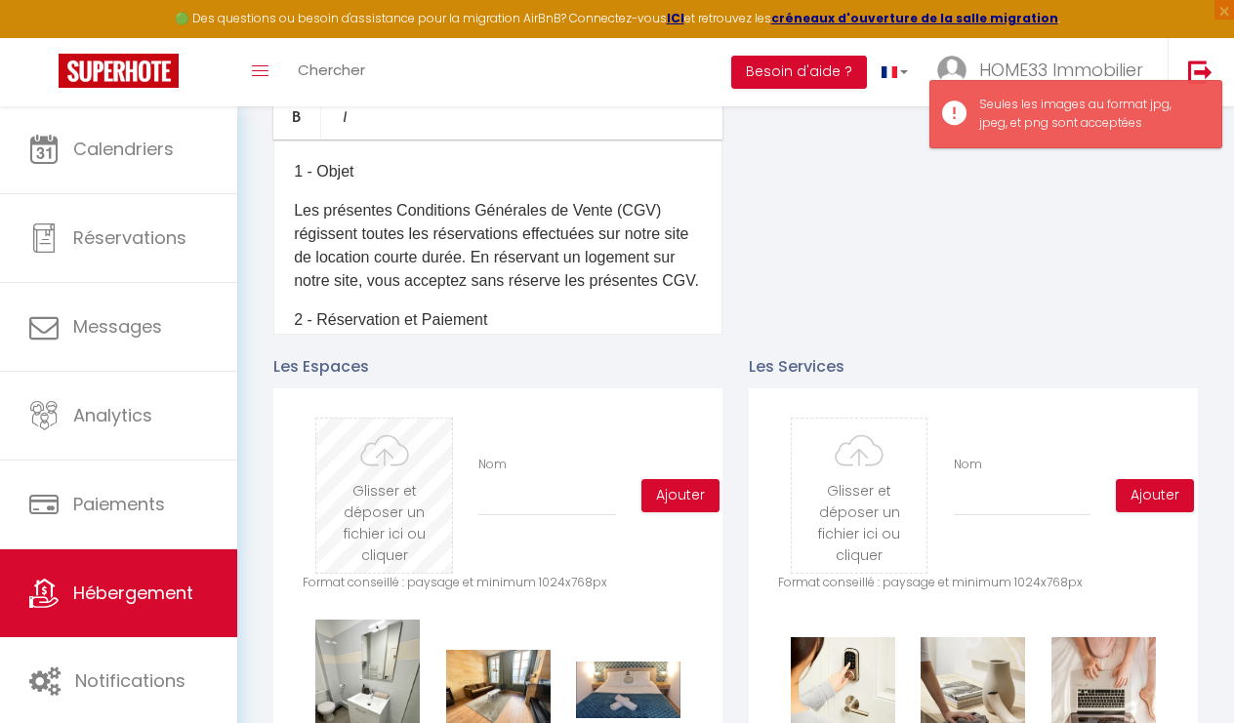
click at [388, 484] on input "file" at bounding box center [384, 496] width 136 height 154
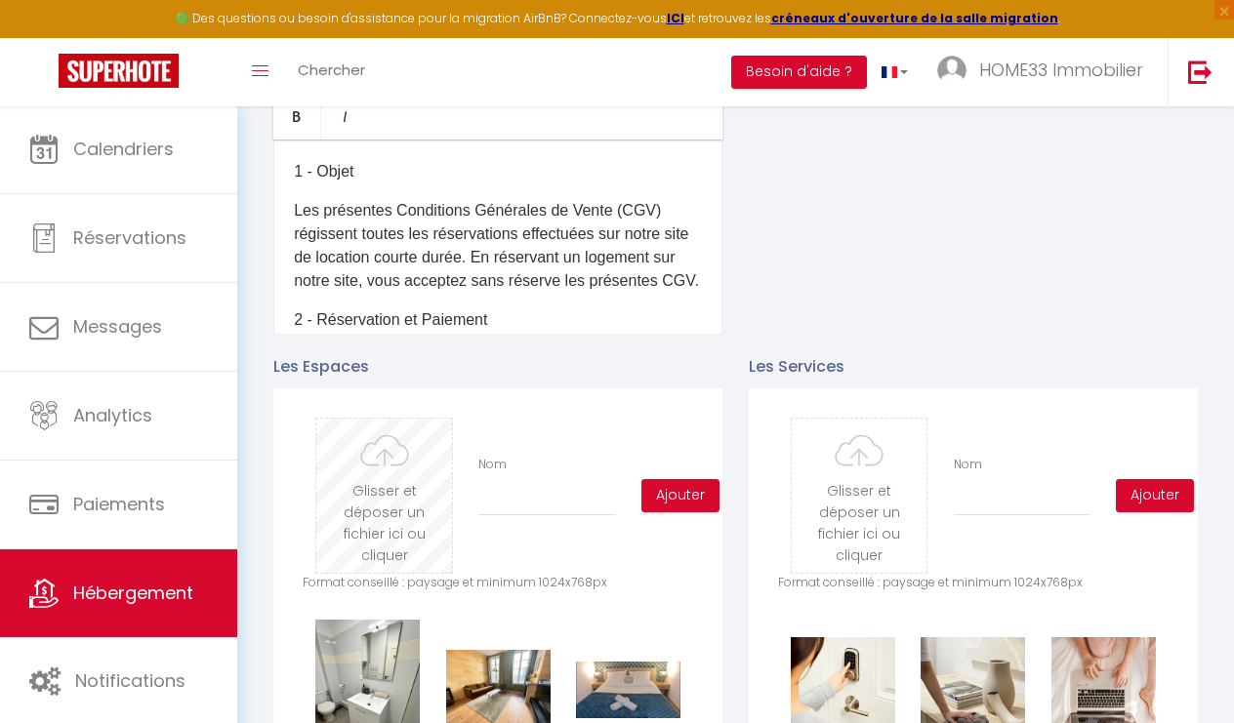
type input "C:\fakepath\809c08f2-09c4-4a65-b7ed-abb734a36b41.jpeg.png"
checkbox input "true"
checkbox input "false"
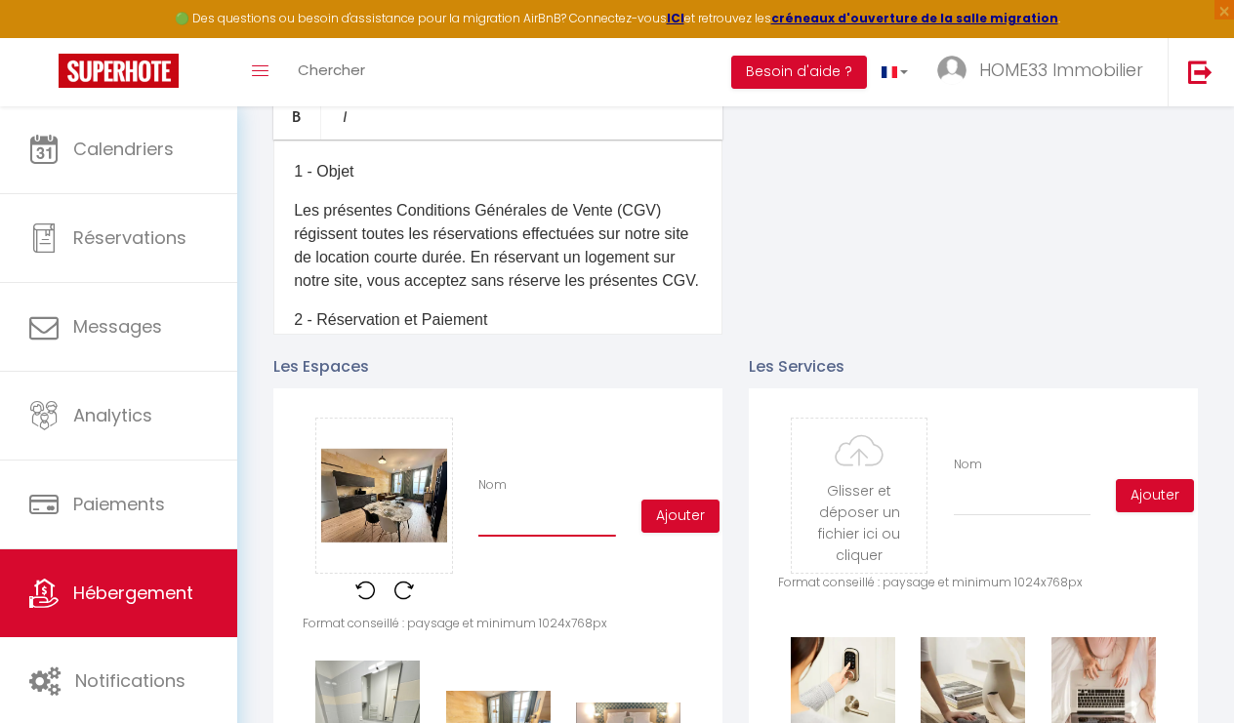
click at [545, 526] on input "Nom" at bounding box center [547, 519] width 138 height 35
type input "C"
checkbox input "true"
checkbox input "false"
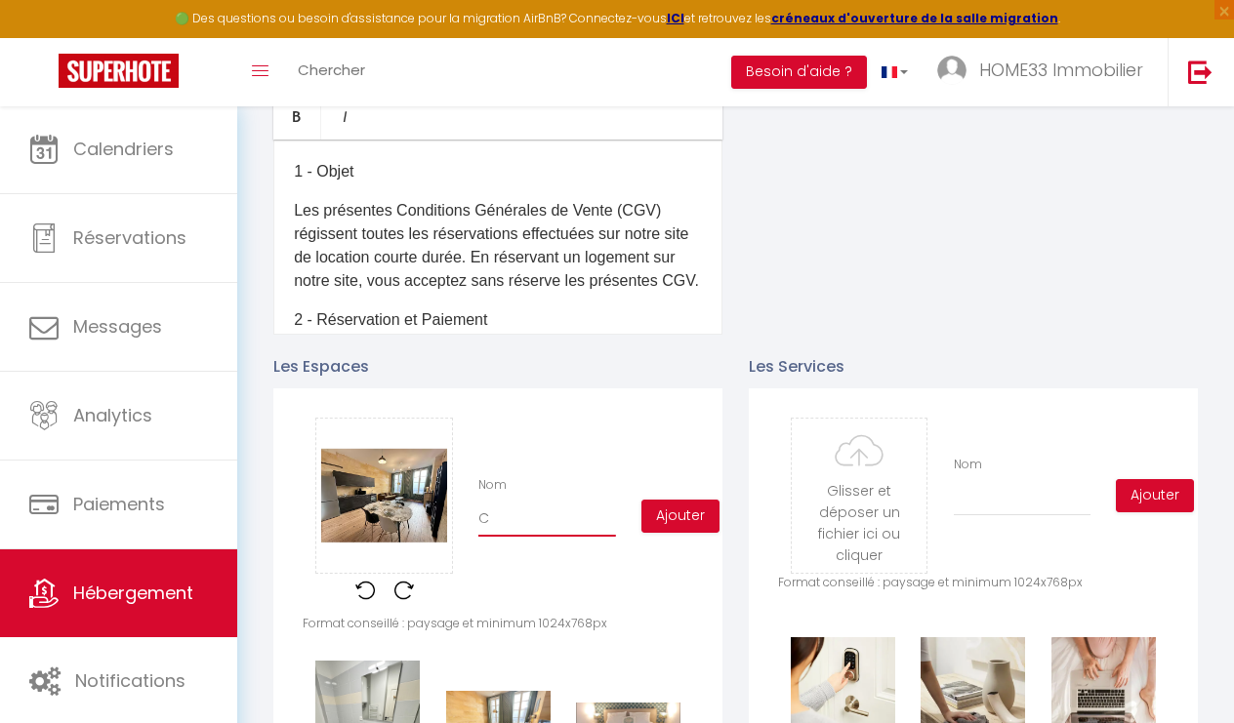
type input "Cu"
checkbox input "true"
checkbox input "false"
type input "Cui"
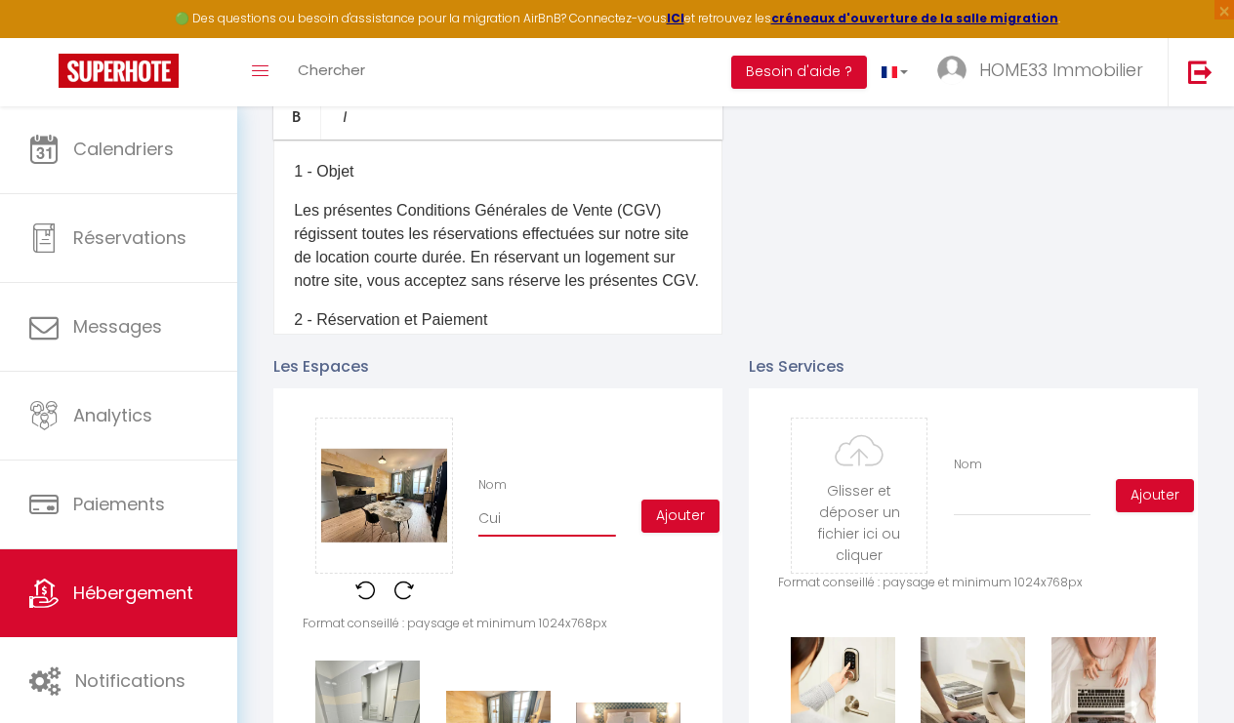
checkbox input "true"
checkbox input "false"
type input "Cuis"
checkbox input "true"
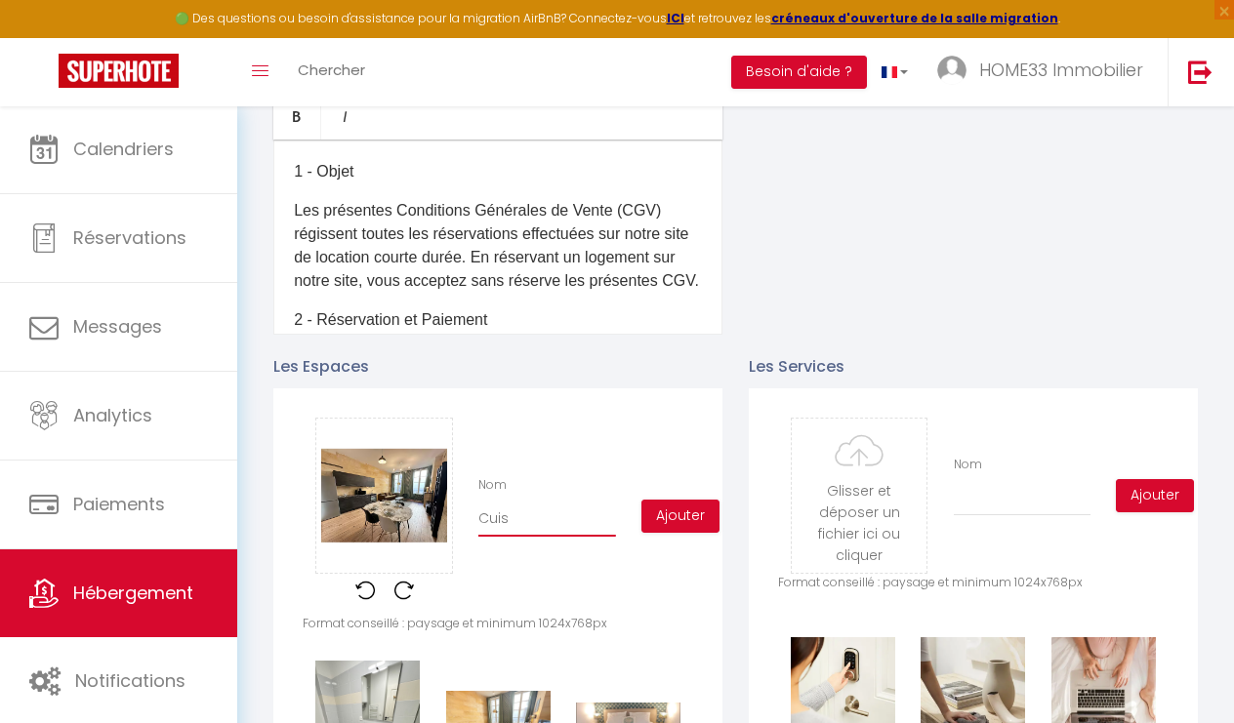
checkbox input "false"
type input "Cuisi"
checkbox input "true"
checkbox input "false"
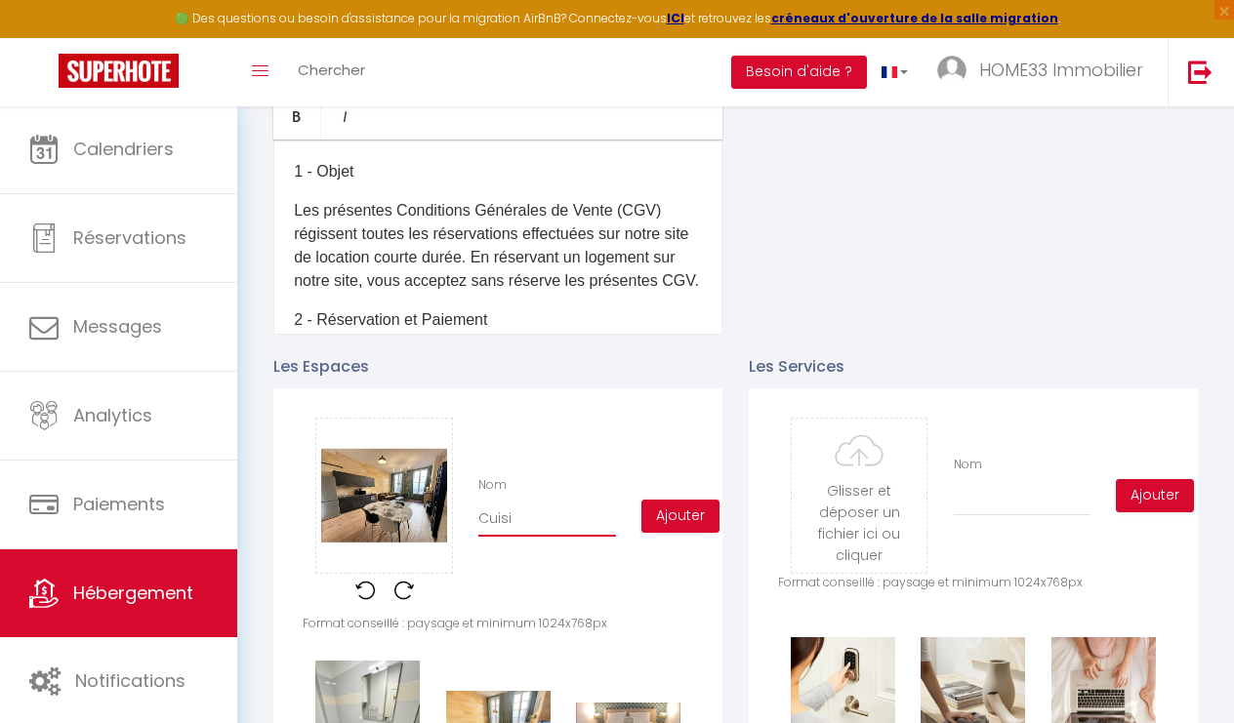
checkbox input "false"
type input "Cuisin"
checkbox input "true"
checkbox input "false"
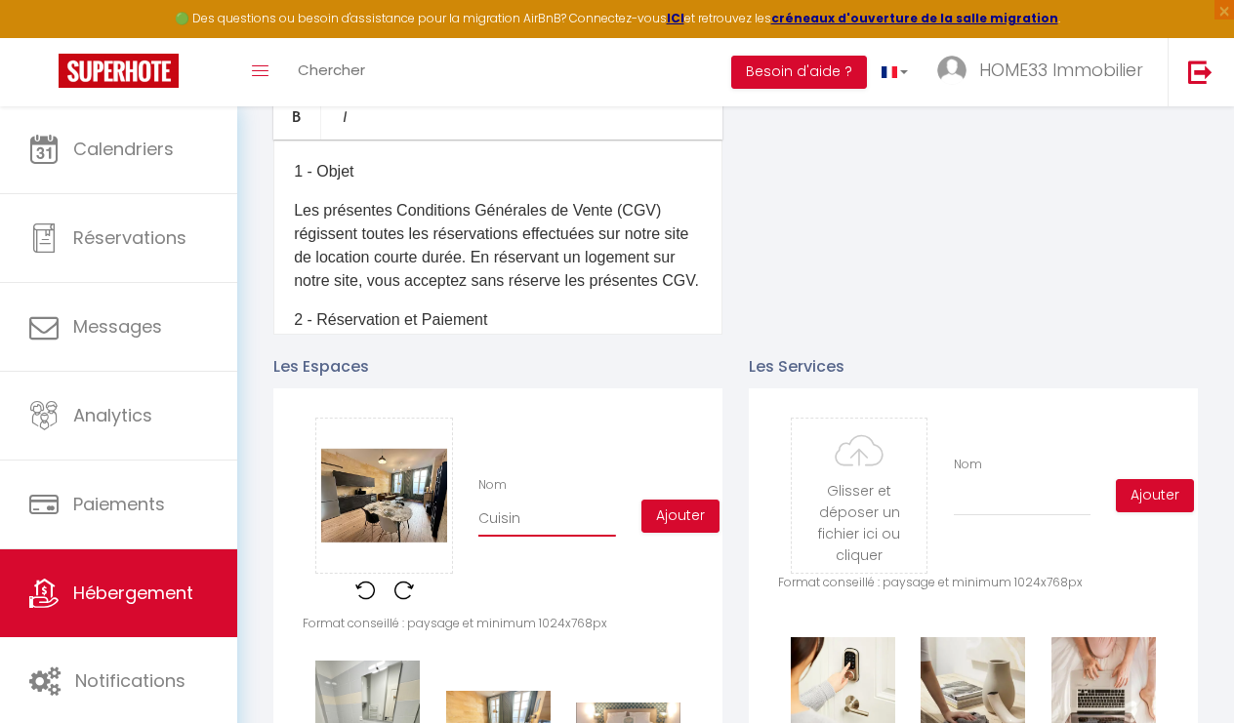
type input "Cuisine"
checkbox input "true"
checkbox input "false"
type input "Cuisine"
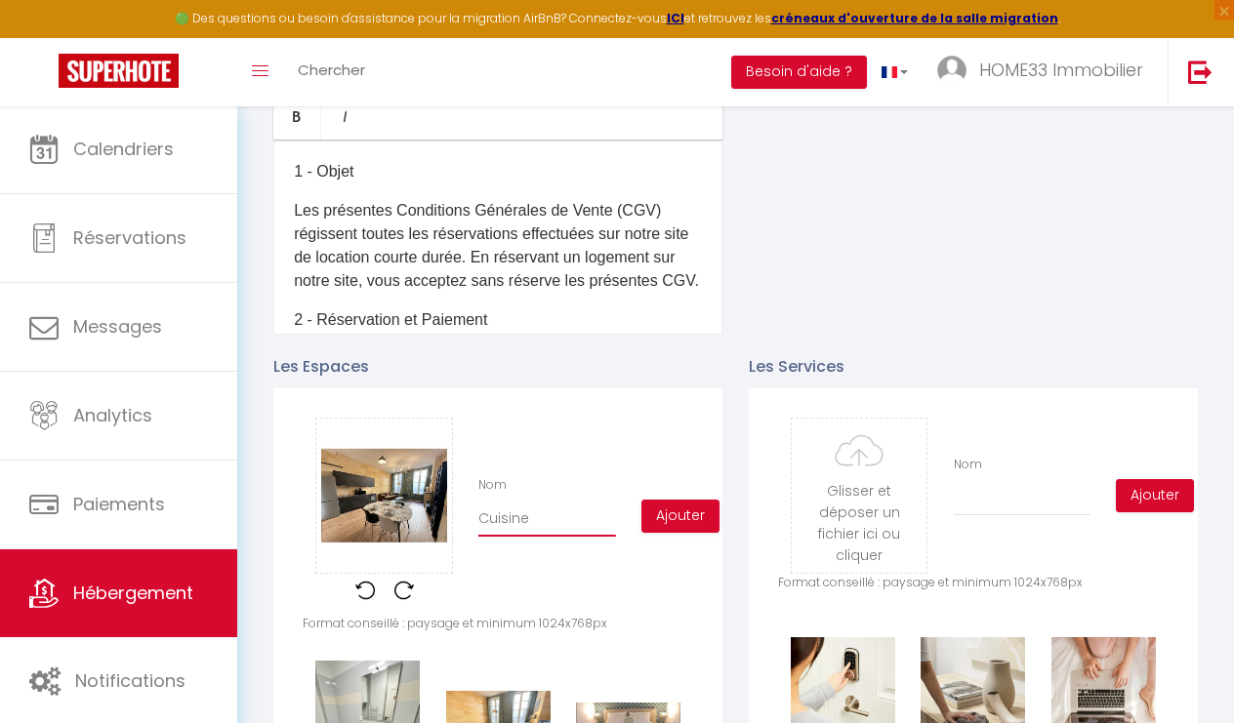
checkbox input "true"
checkbox input "false"
type input "Cuisine O"
checkbox input "true"
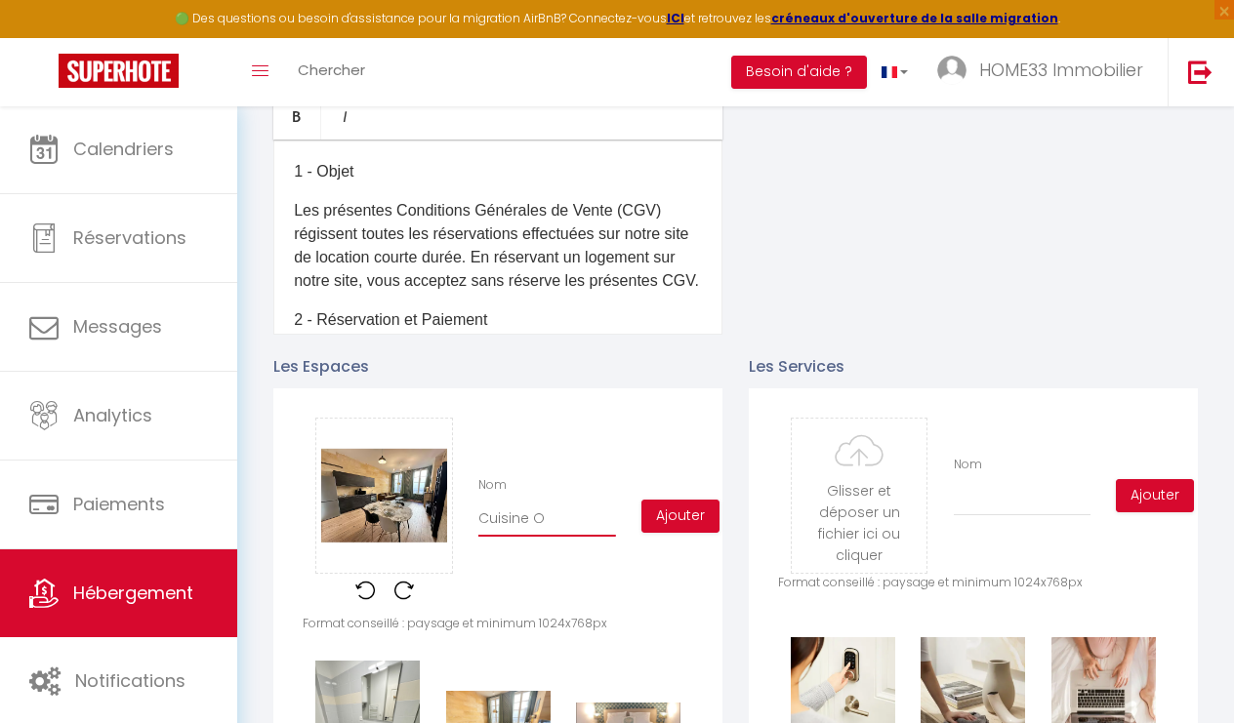
checkbox input "false"
type input "Cuisine Ou"
checkbox input "true"
checkbox input "false"
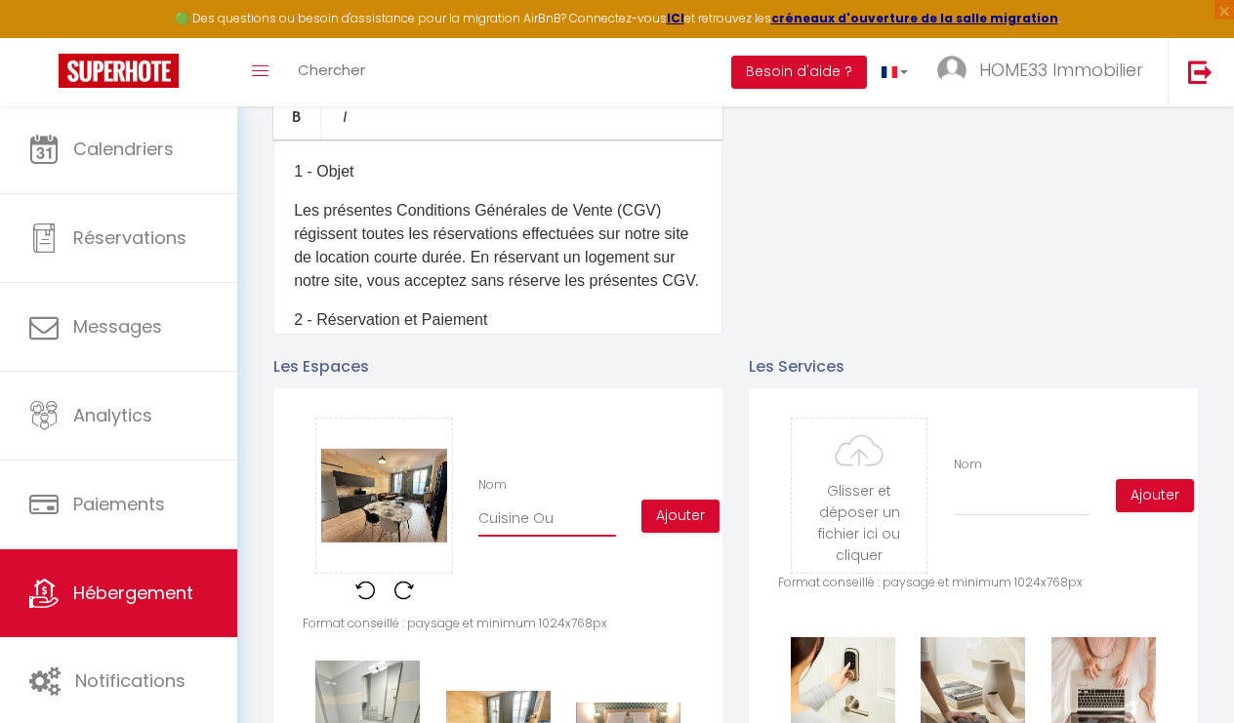
checkbox input "false"
type input "Cuisine Ouv"
checkbox input "true"
checkbox input "false"
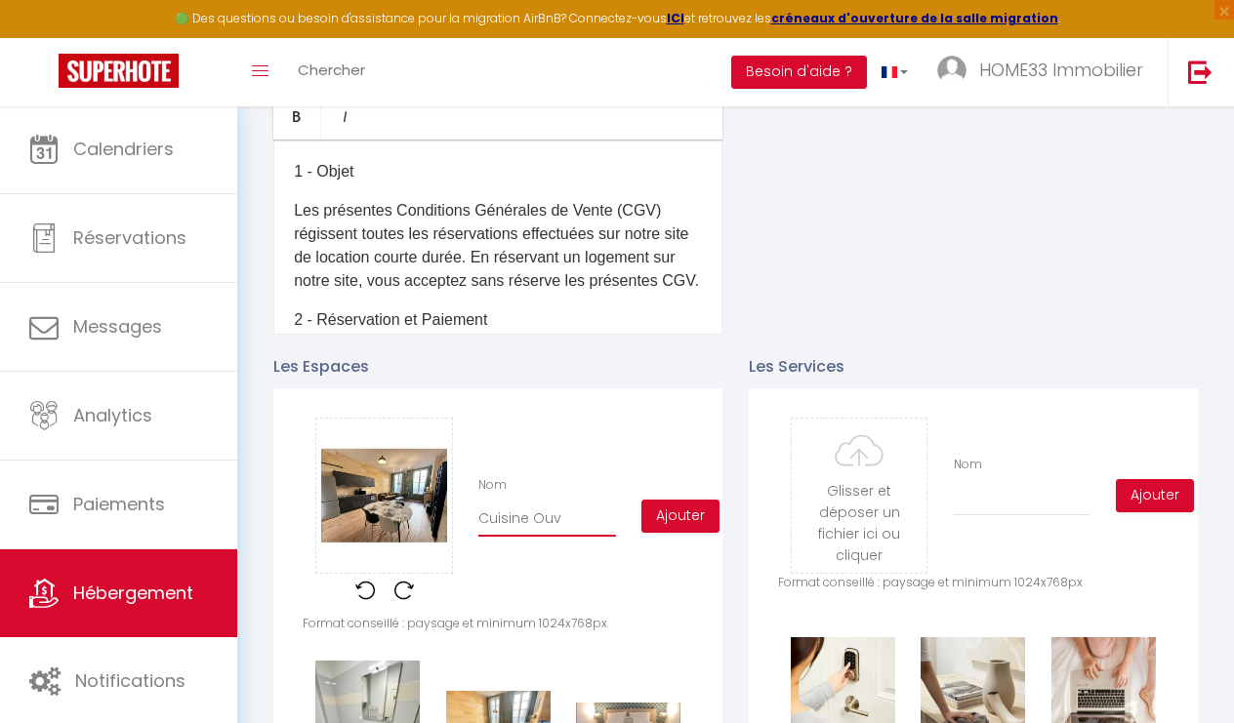
type input "Cuisine Ouve"
checkbox input "true"
checkbox input "false"
type input "Cuisine Ouver"
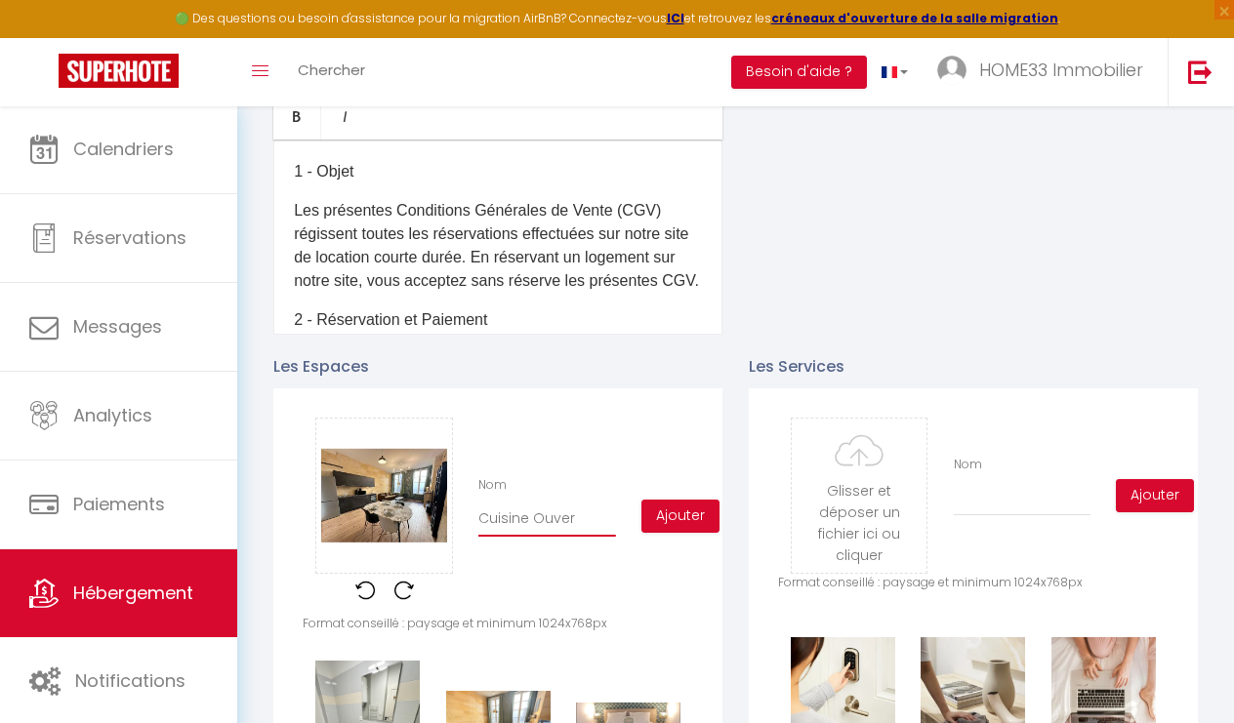
checkbox input "true"
checkbox input "false"
type input "Cuisine Ouvert"
checkbox input "true"
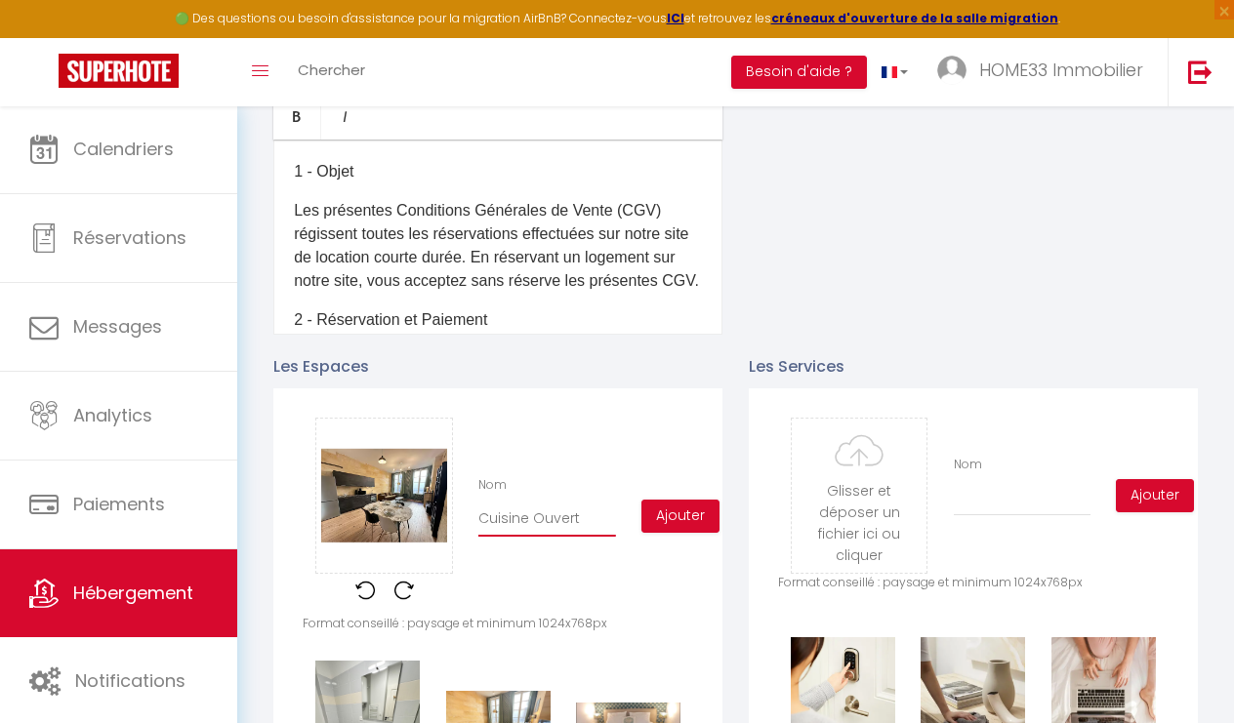
checkbox input "false"
type input "Cuisine Ouverte"
checkbox input "true"
checkbox input "false"
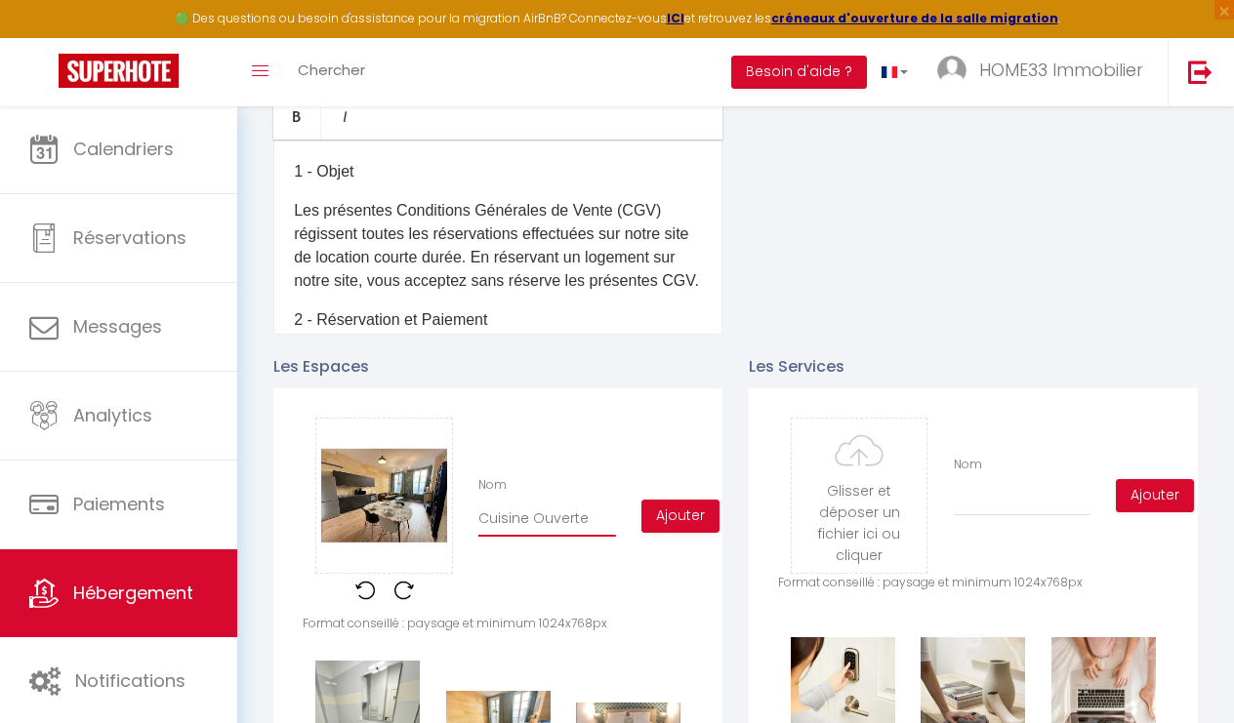
checkbox input "false"
type input "Cuisine Ouverte"
click at [674, 519] on button "Ajouter" at bounding box center [680, 516] width 78 height 33
checkbox input "true"
checkbox input "false"
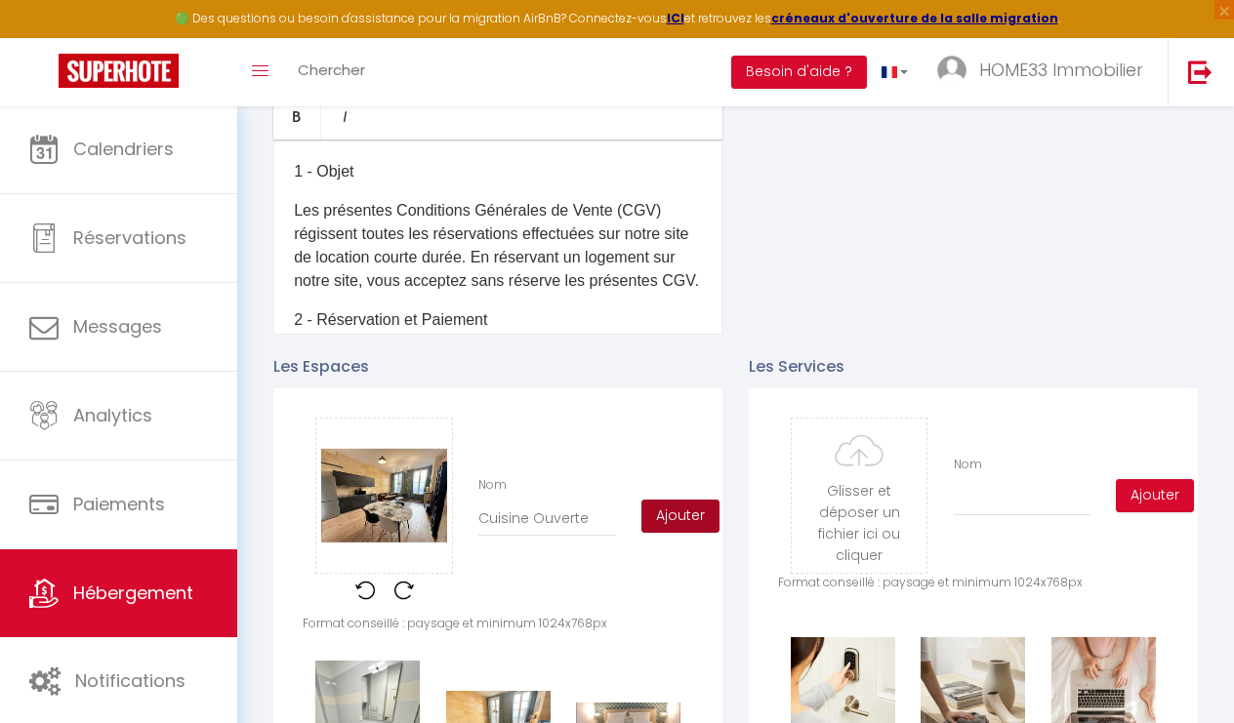
checkbox input "false"
checkbox input "true"
checkbox input "false"
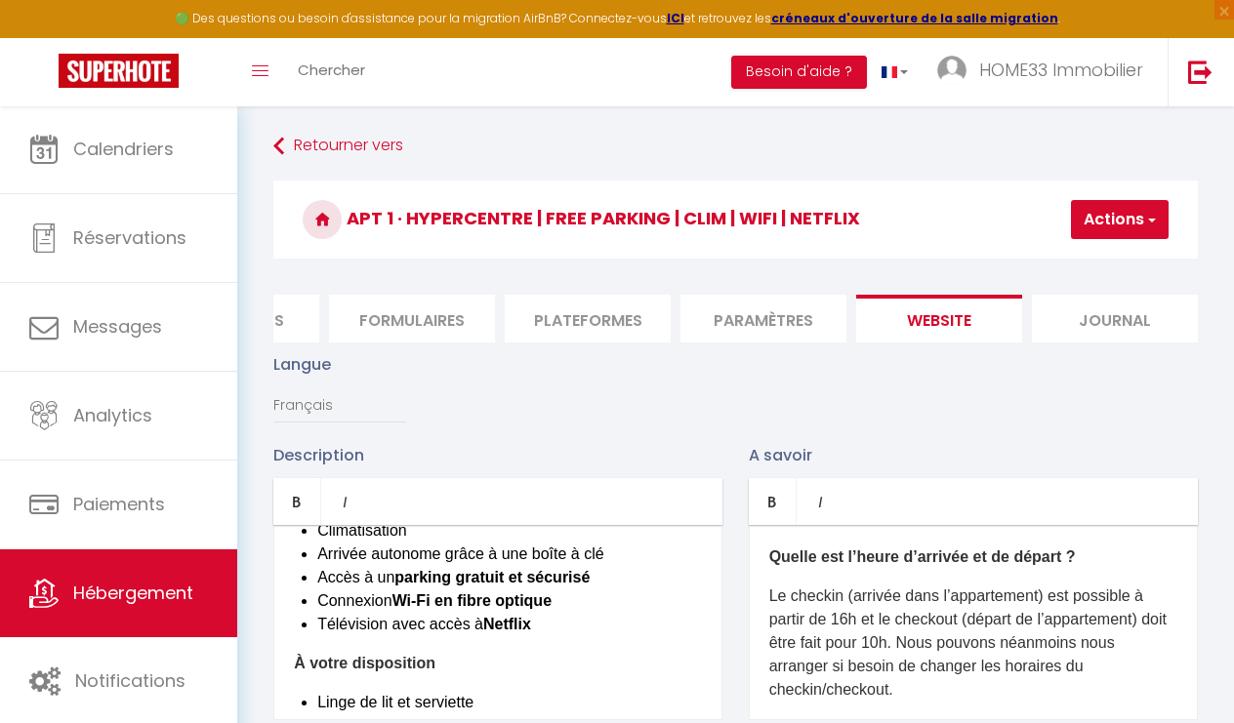
scroll to position [0, 0]
click at [1145, 217] on span "button" at bounding box center [1150, 220] width 13 height 20
click at [1055, 256] on input "Enregistrer" at bounding box center [1069, 263] width 72 height 20
checkbox input "true"
checkbox input "false"
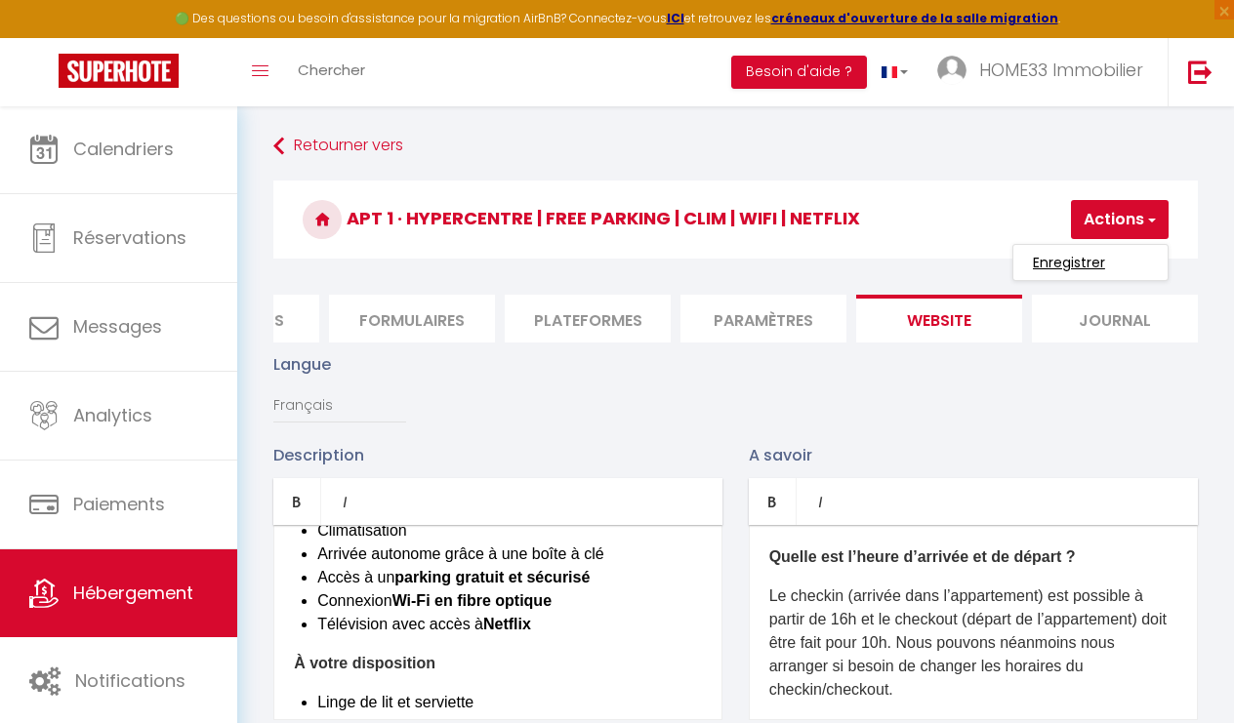
checkbox input "false"
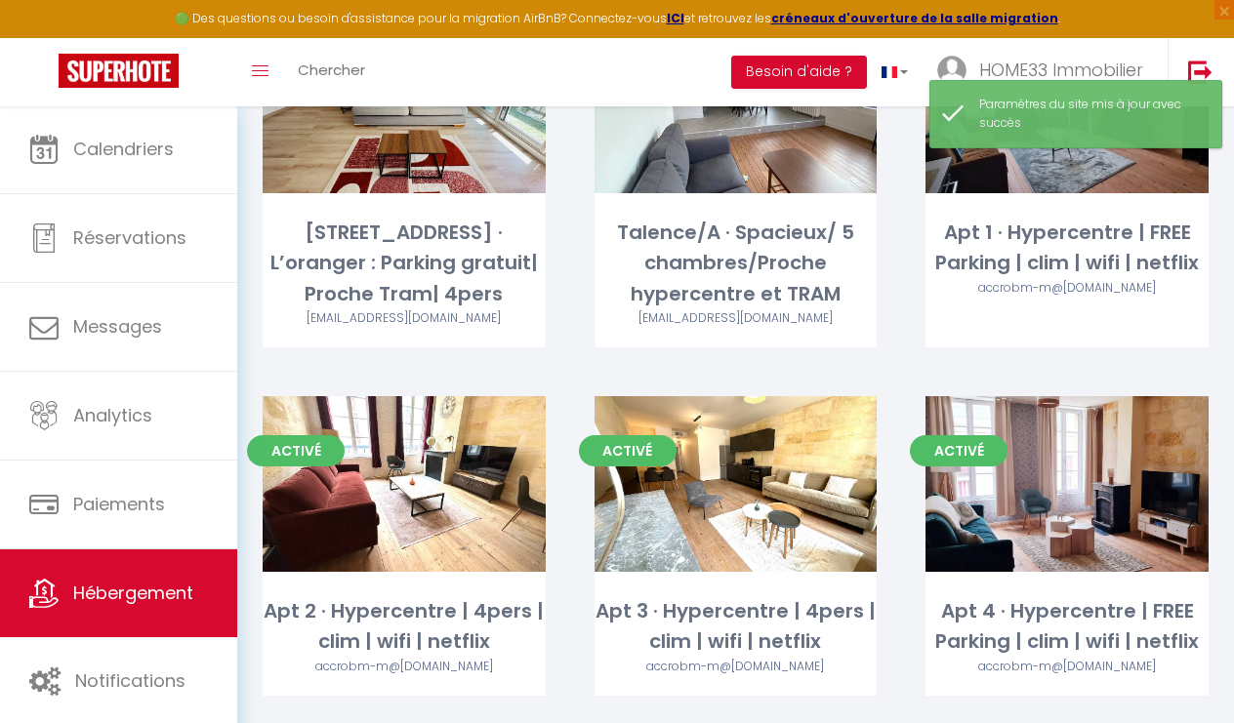
scroll to position [612, 0]
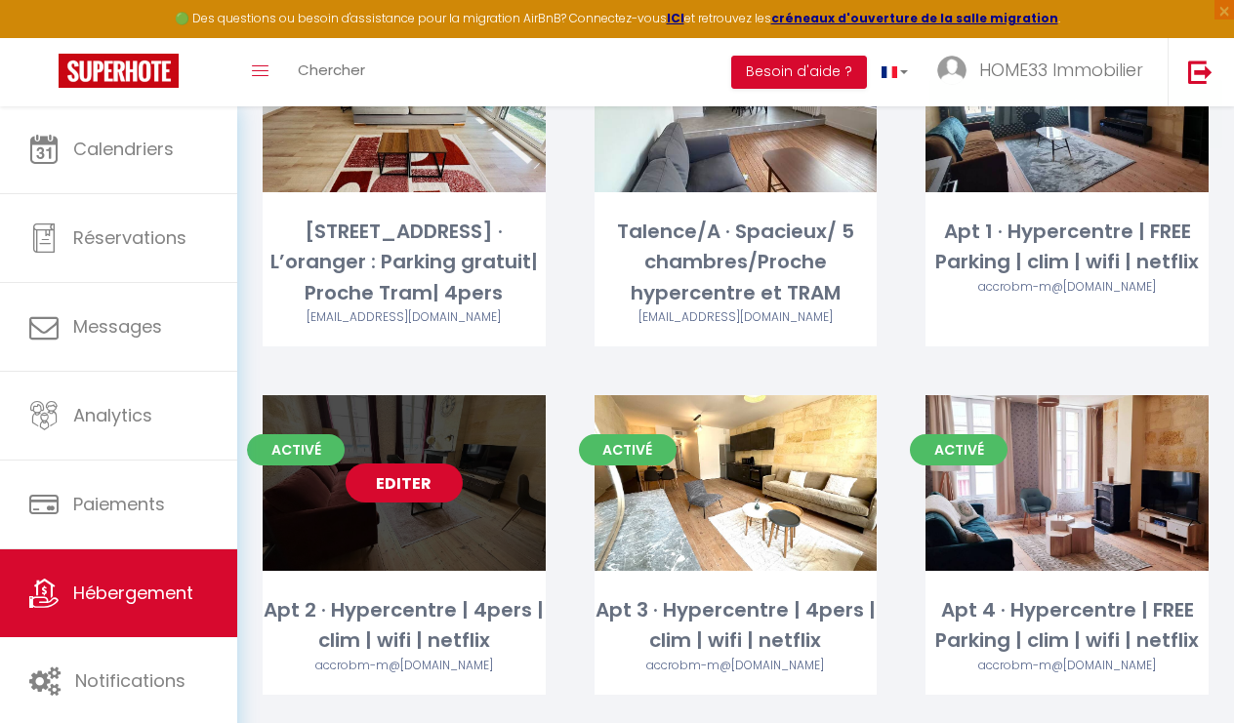
click at [405, 472] on link "Editer" at bounding box center [404, 483] width 117 height 39
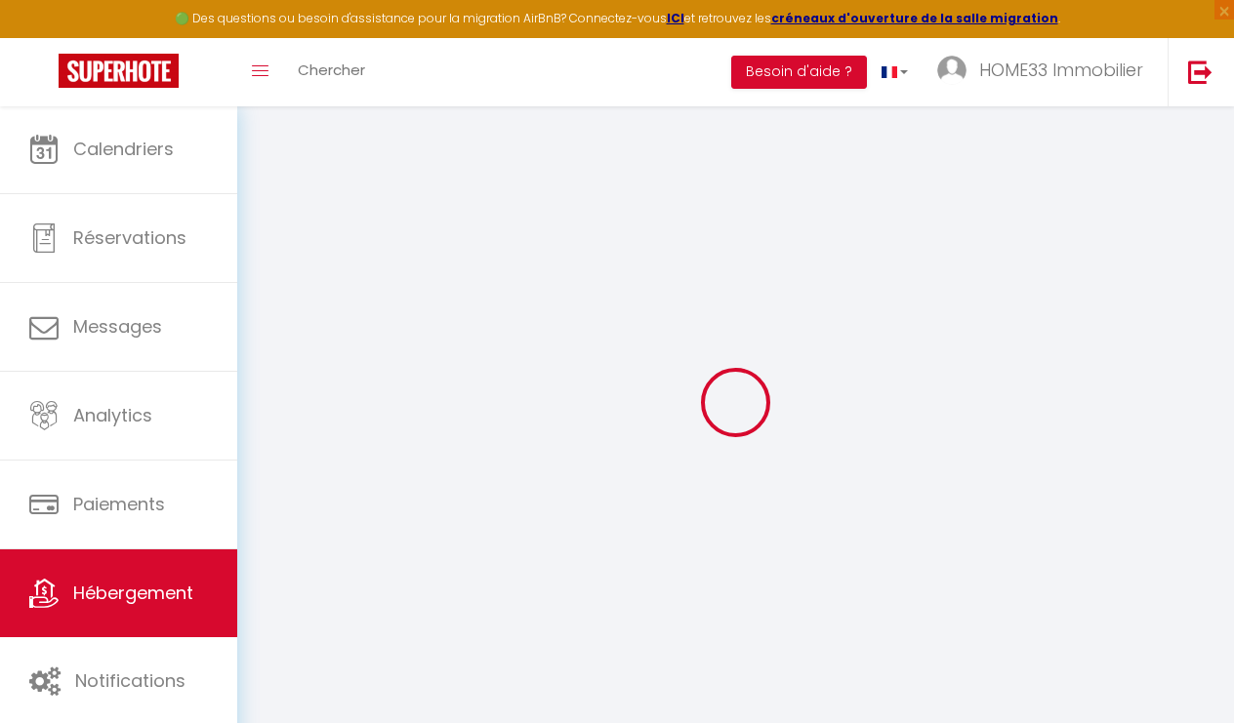
select select
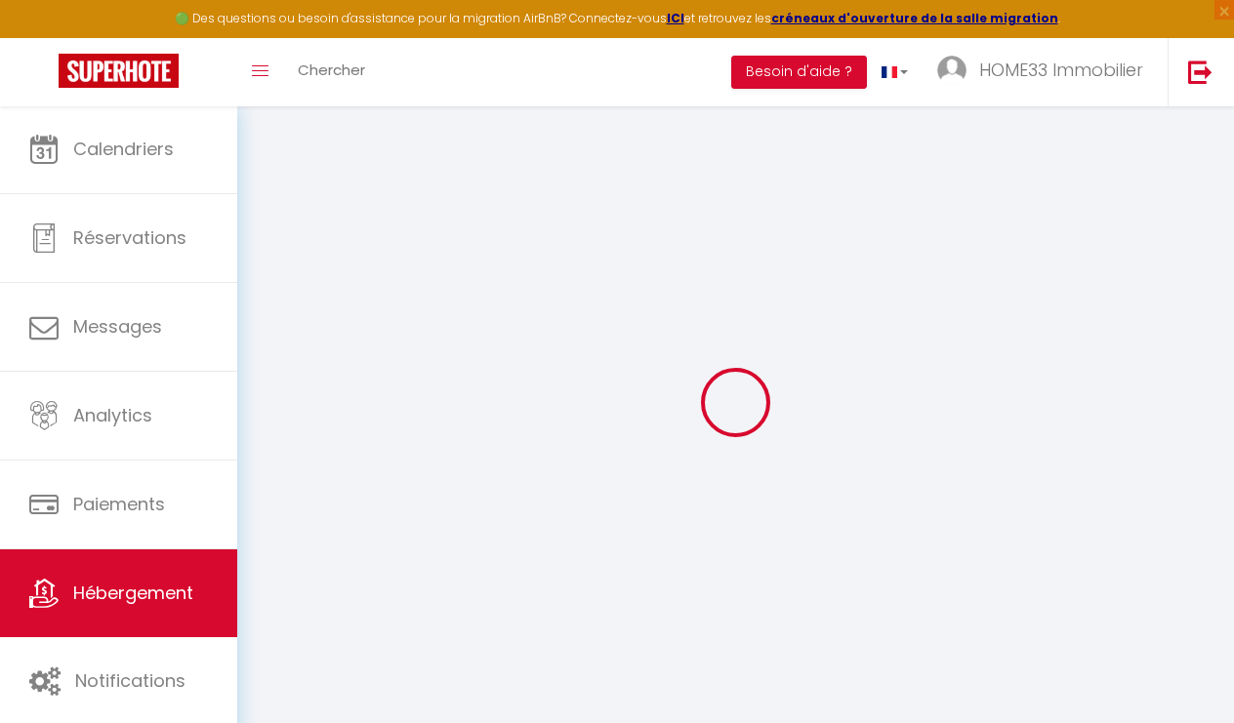
select select
checkbox input "false"
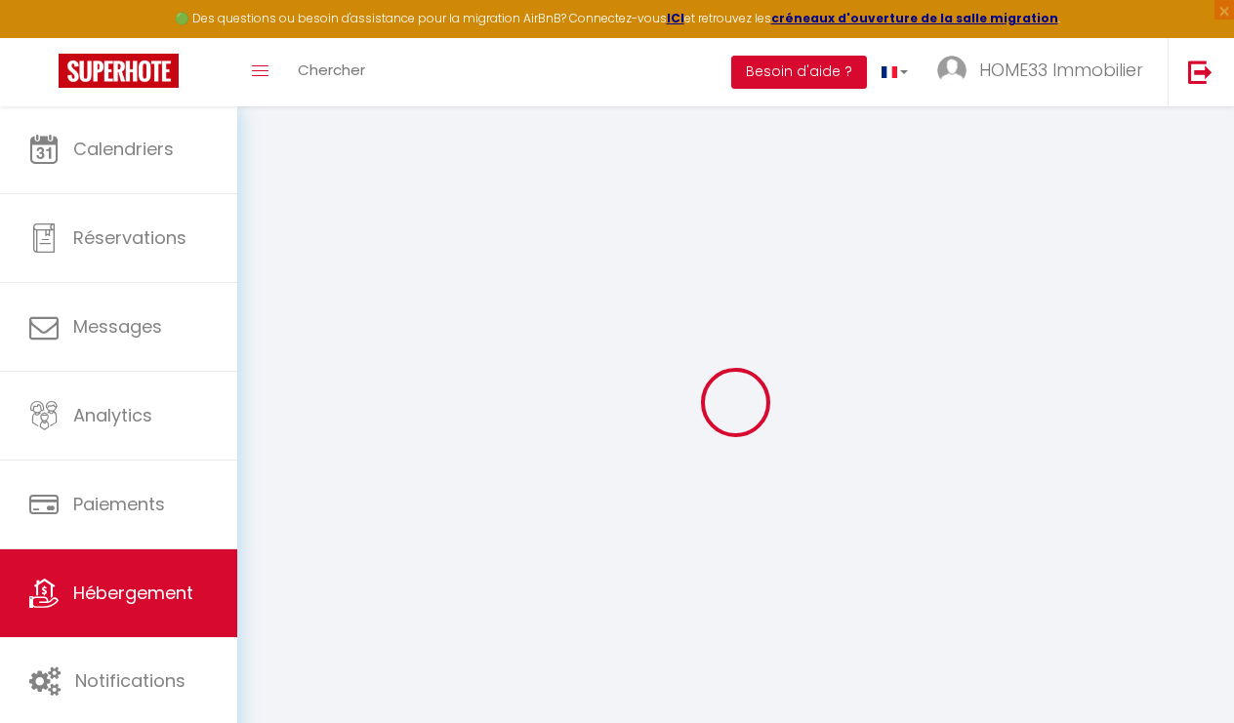
select select
type input "Apt 2 · Hypercentre | 4pers | clim | wifi | netflix"
type input "Messieurs"
type input "BENJILALI ET GALLIER"
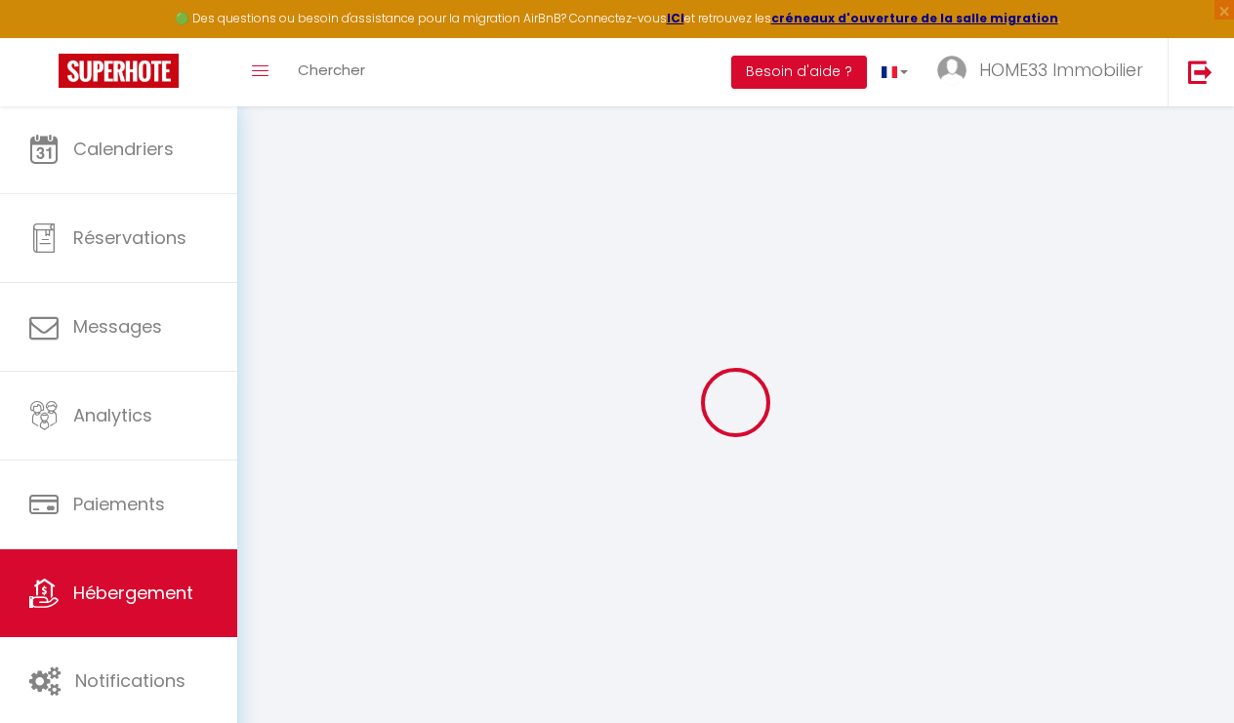
type input "[STREET_ADDRESS]"
type input "8052"
type input "[GEOGRAPHIC_DATA] - [GEOGRAPHIC_DATA]"
type input "50"
type input "40"
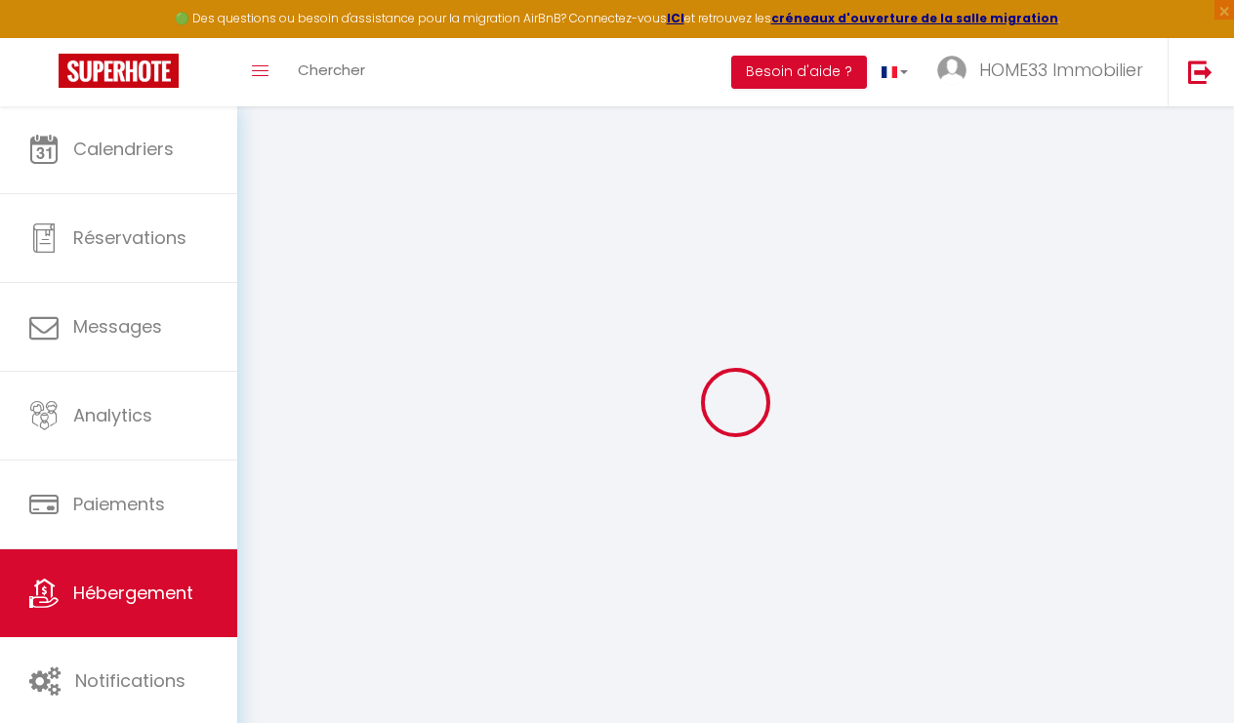
type input "400"
select select
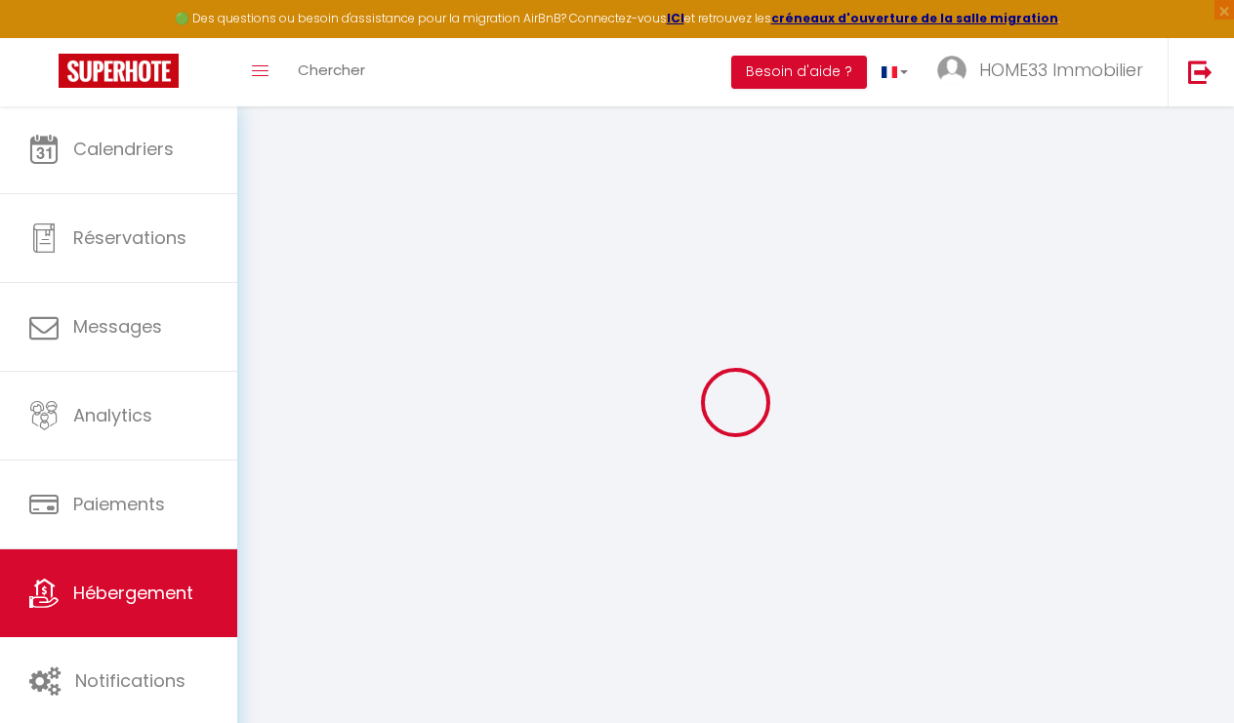
select select
type input "6 Rue Montesquieu - Etage 1 - Apt 2"
type input "33500"
type input "Libourne"
type input "[EMAIL_ADDRESS][DOMAIN_NAME]"
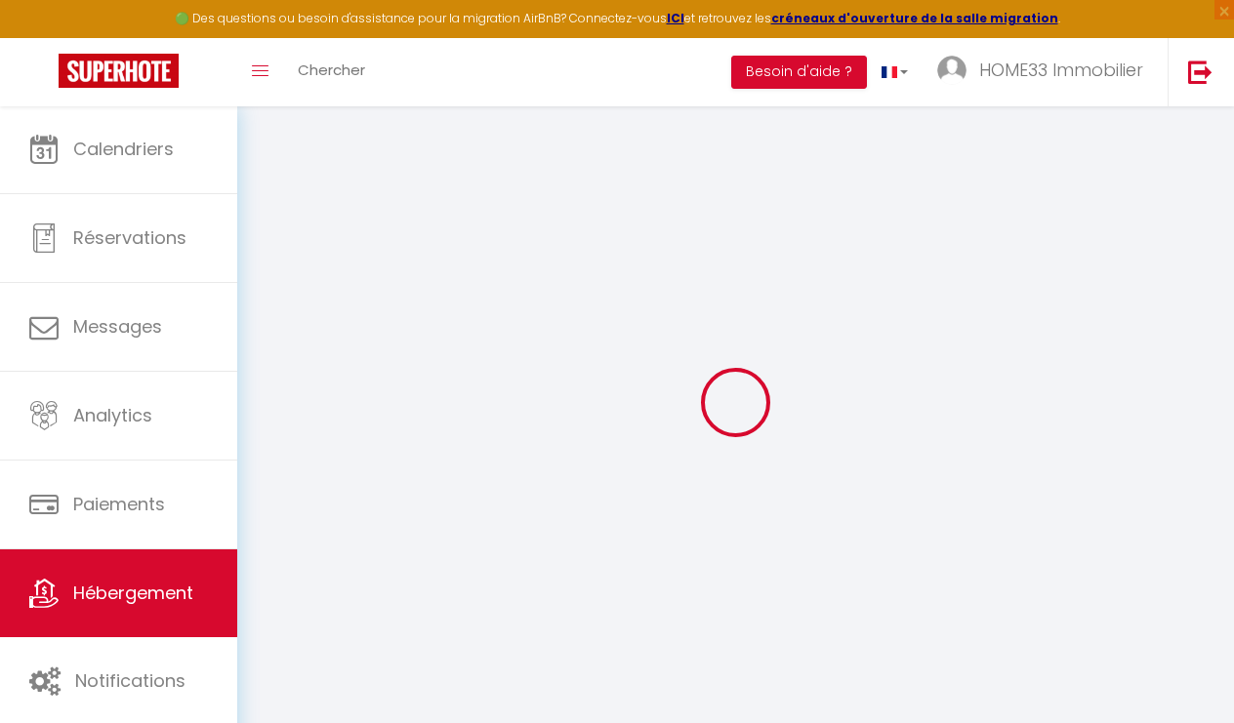
select select "5935"
checkbox input "false"
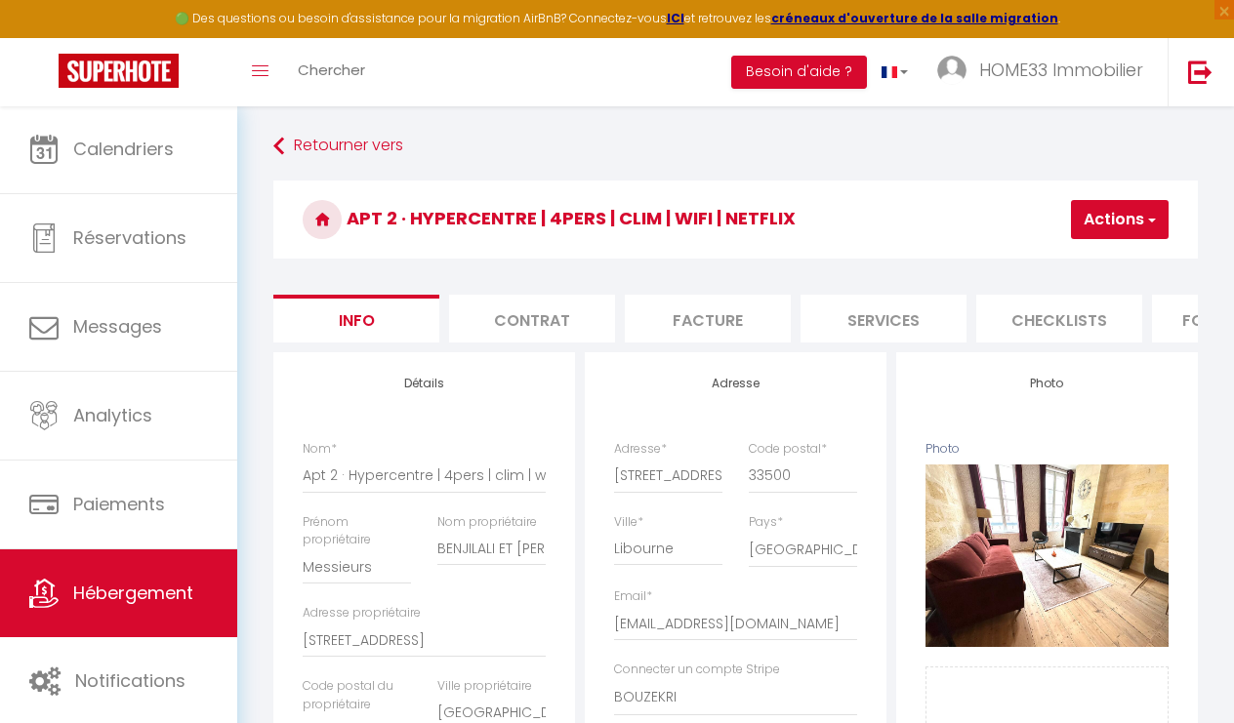
click at [307, 144] on link "Retourner vers" at bounding box center [735, 146] width 925 height 35
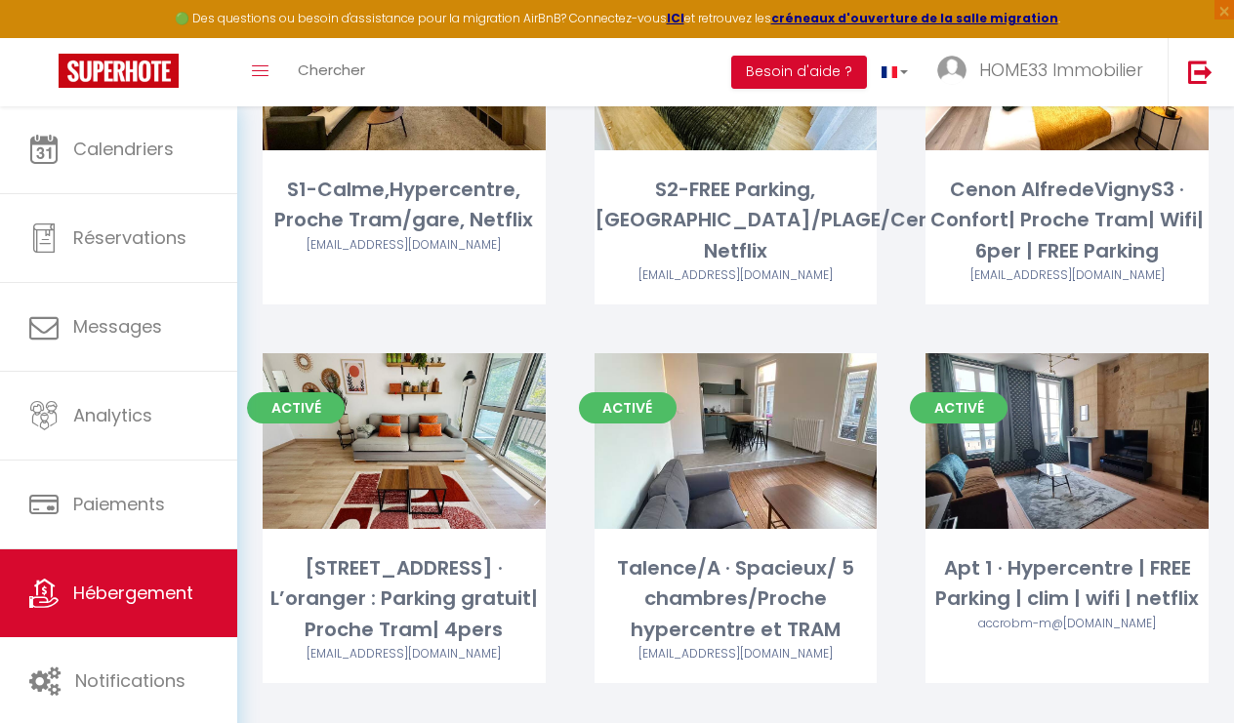
scroll to position [306, 0]
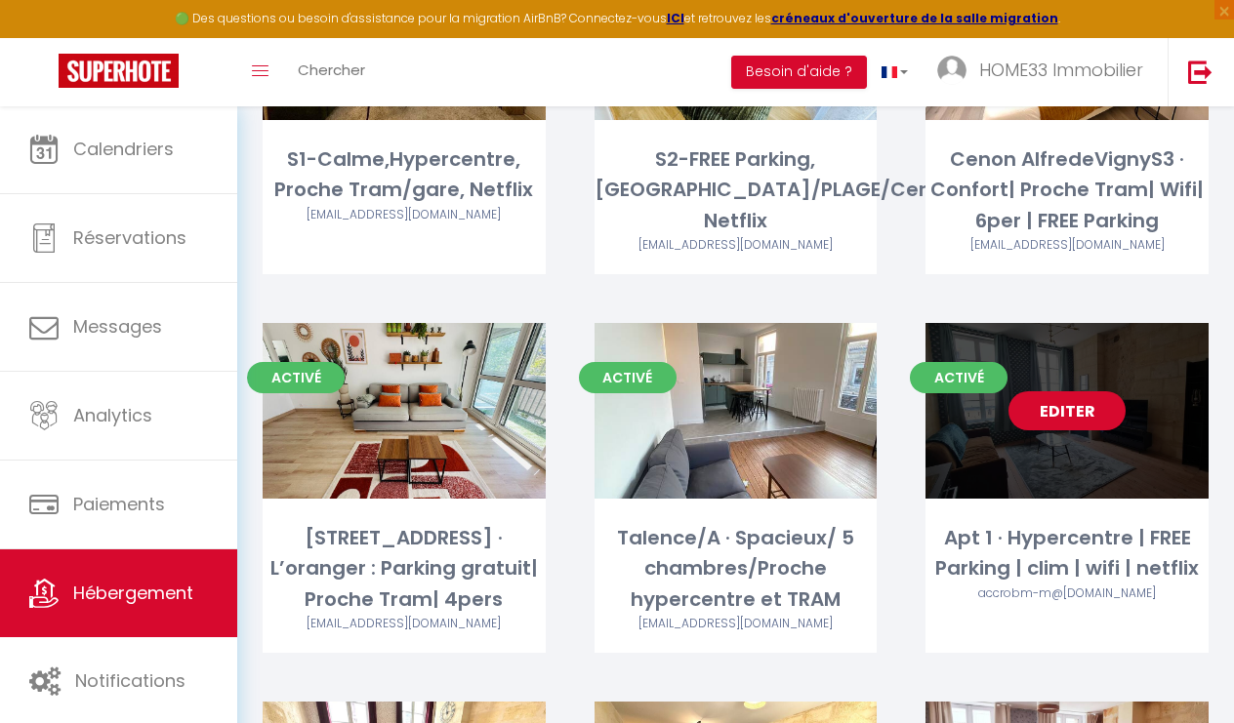
click at [1053, 422] on link "Editer" at bounding box center [1067, 411] width 117 height 39
click at [1056, 413] on link "Editer" at bounding box center [1067, 411] width 117 height 39
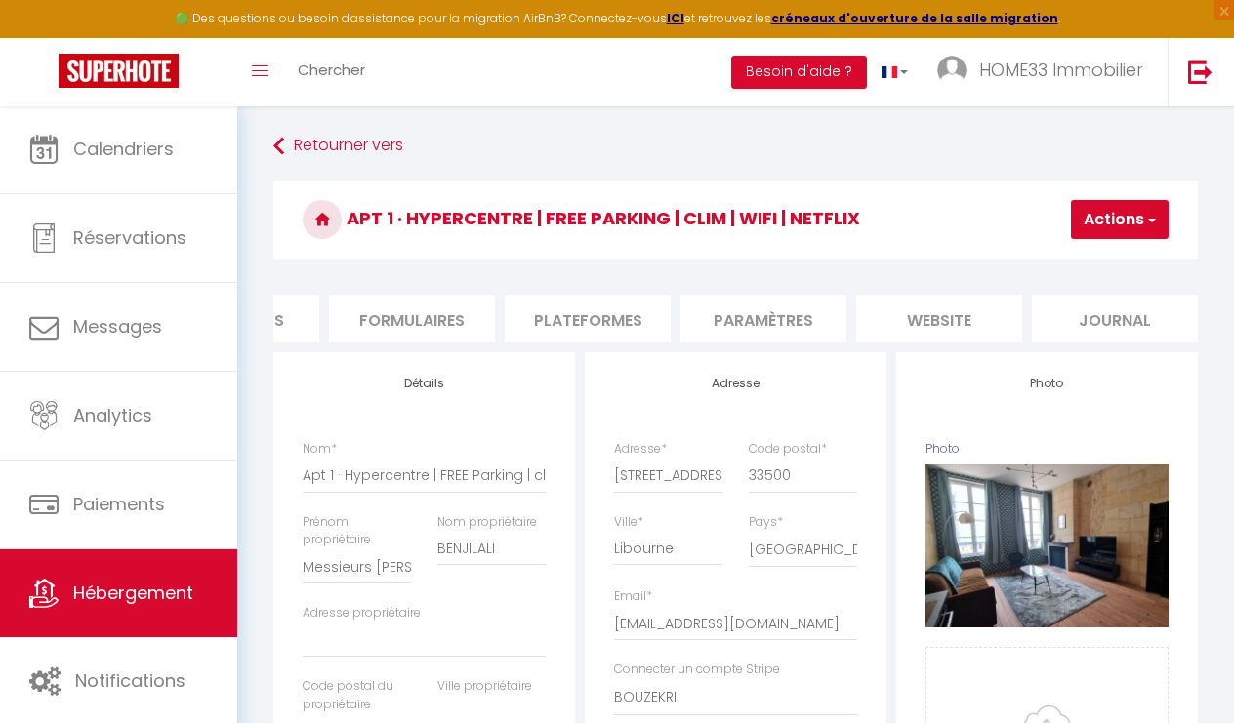
click at [950, 323] on li "website" at bounding box center [939, 319] width 166 height 48
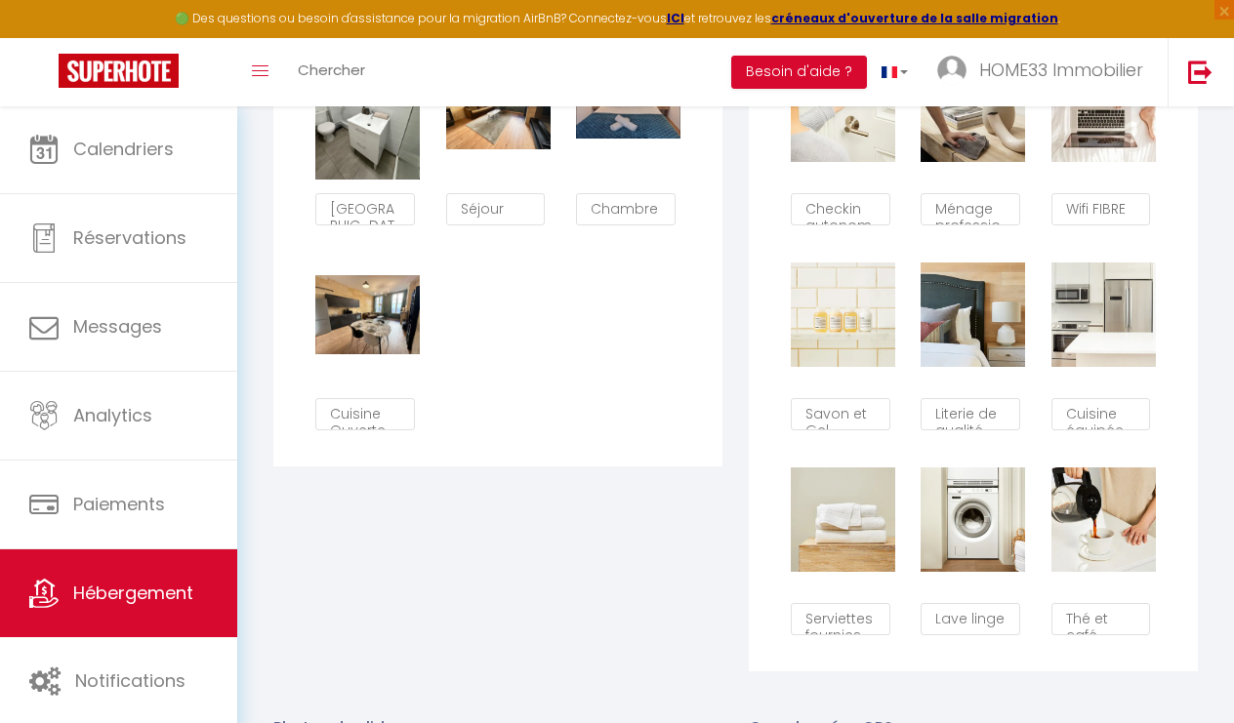
scroll to position [1272, 1]
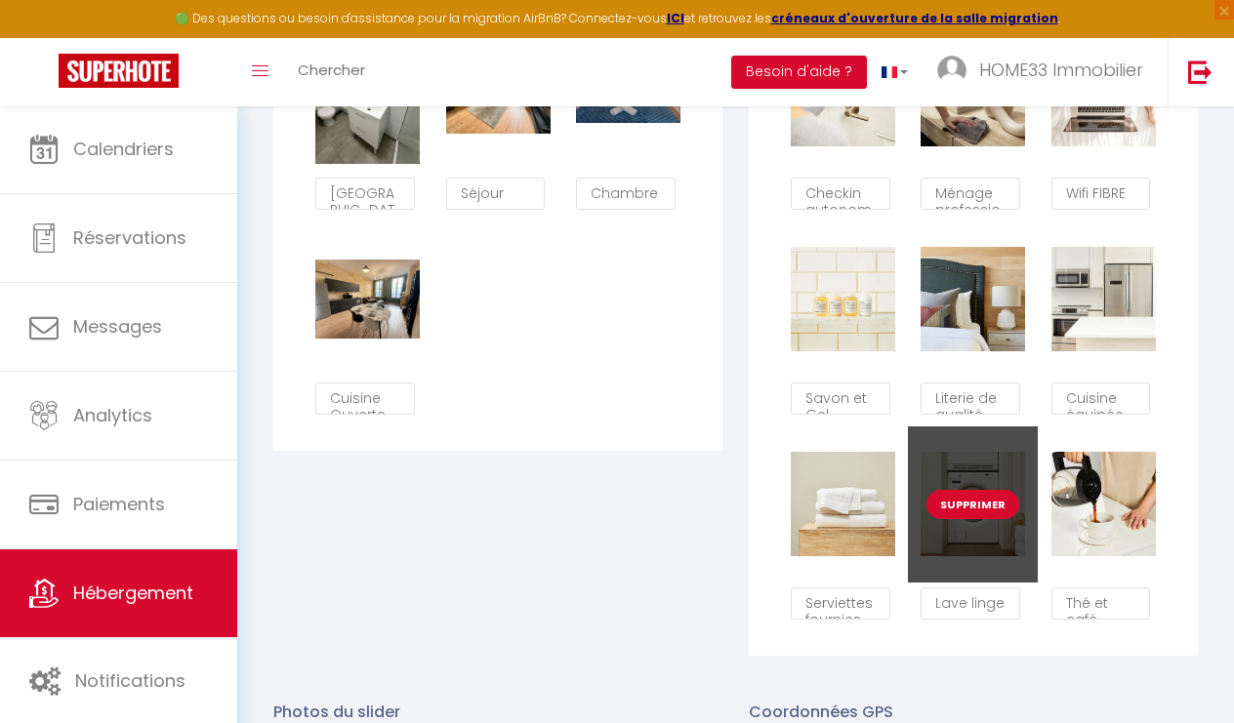
click at [986, 507] on button "Supprimer" at bounding box center [973, 504] width 93 height 29
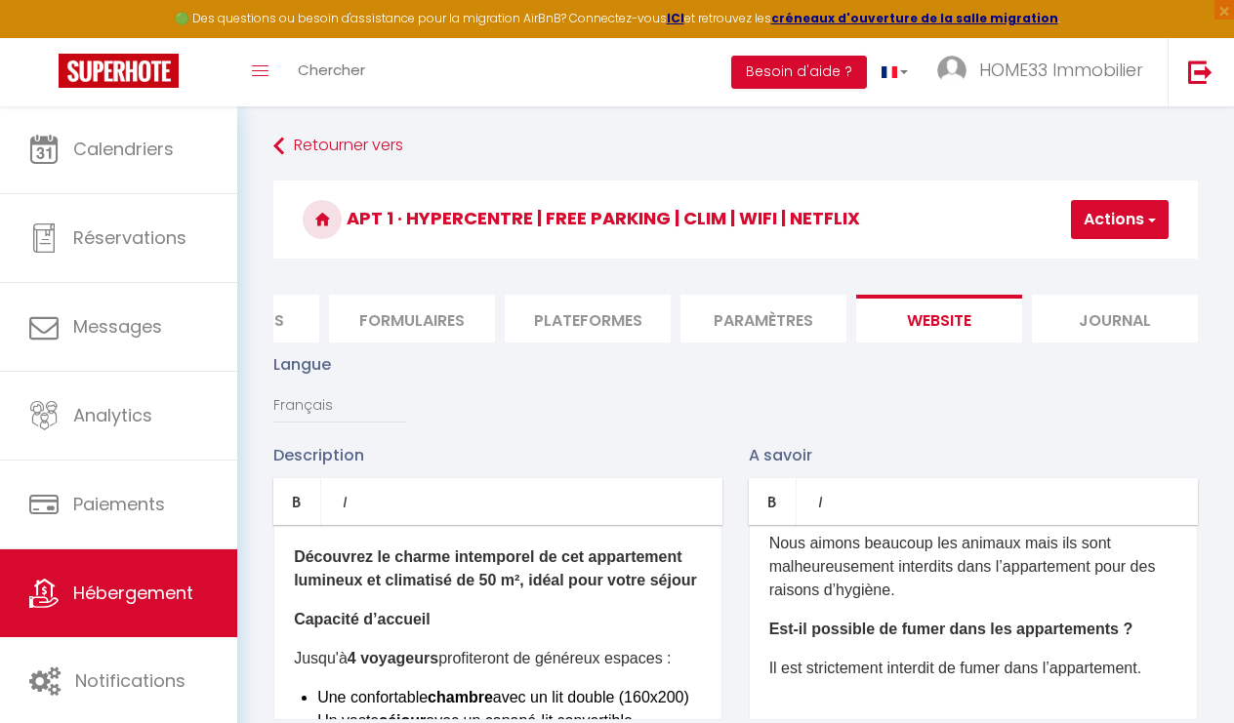
scroll to position [0, 0]
click at [299, 144] on link "Retourner vers" at bounding box center [735, 146] width 925 height 35
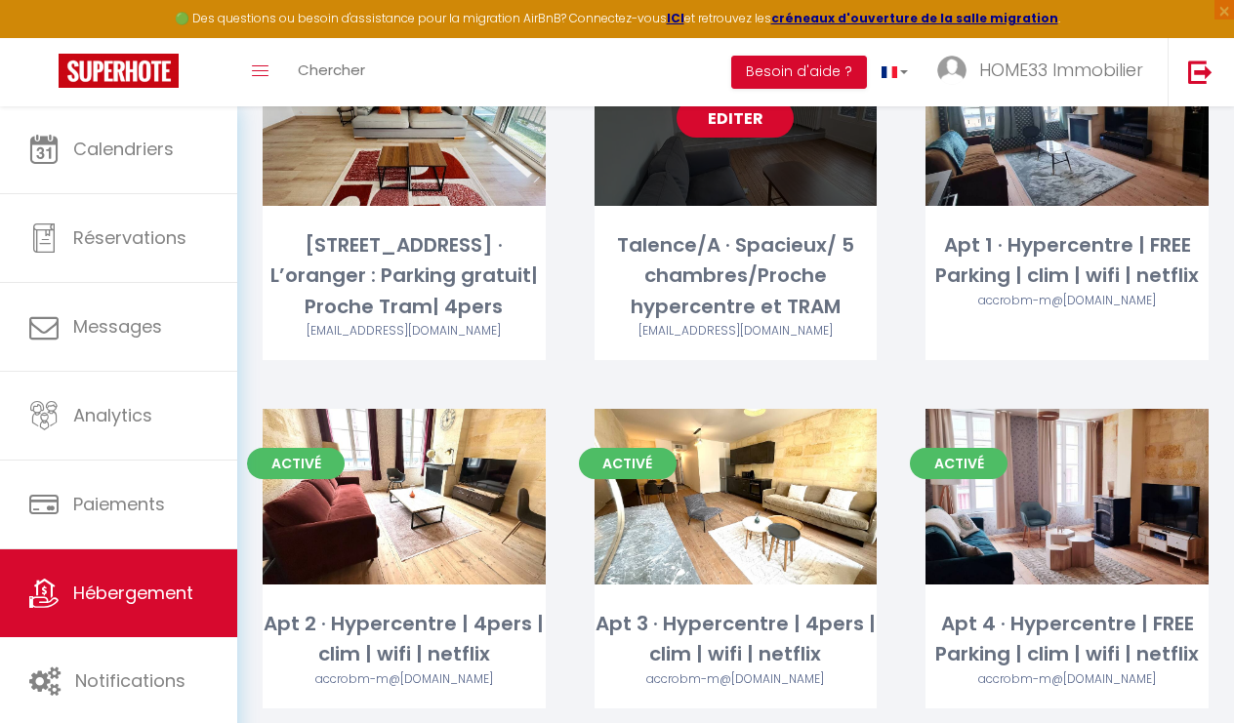
scroll to position [602, 0]
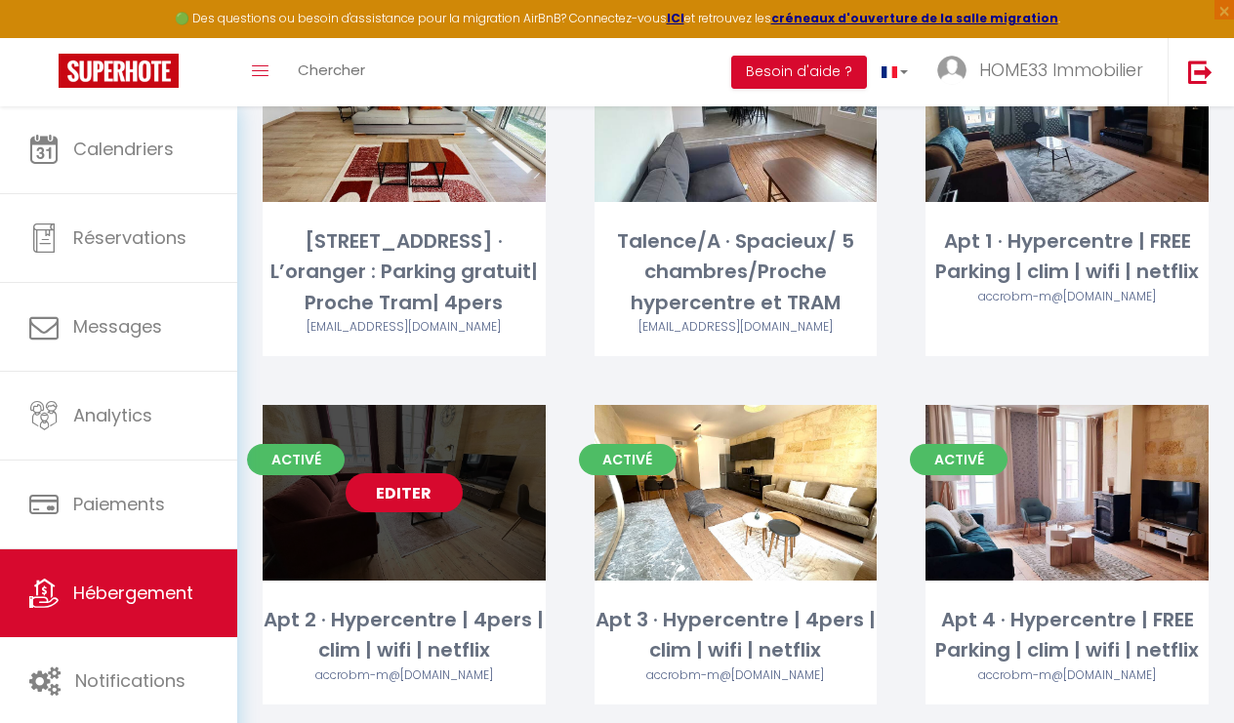
click at [439, 491] on link "Editer" at bounding box center [404, 493] width 117 height 39
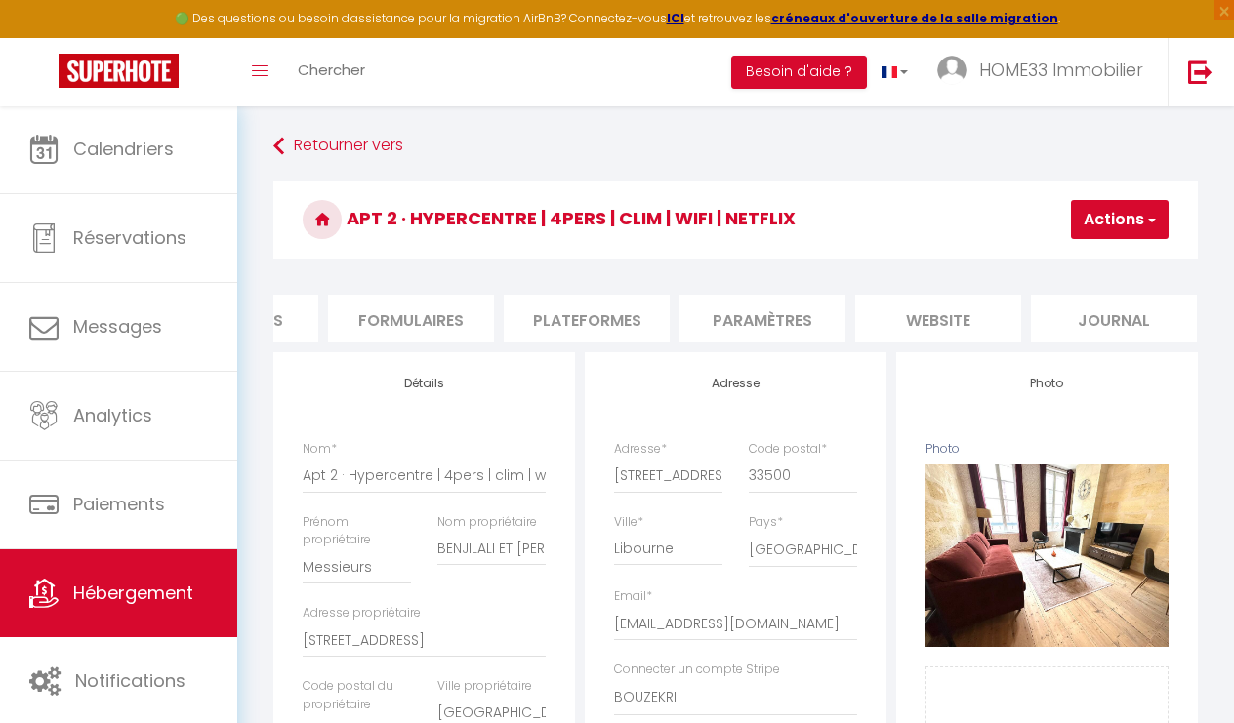
scroll to position [0, 823]
click at [916, 319] on li "website" at bounding box center [939, 319] width 166 height 48
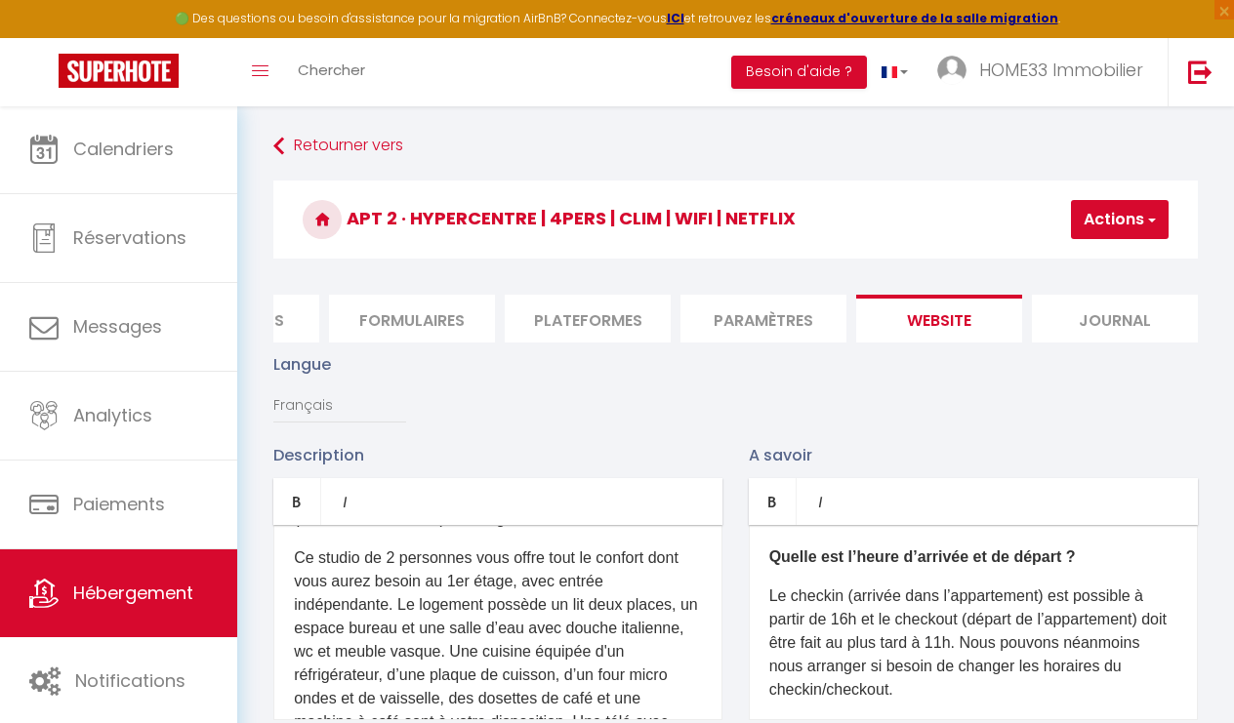
scroll to position [181, 0]
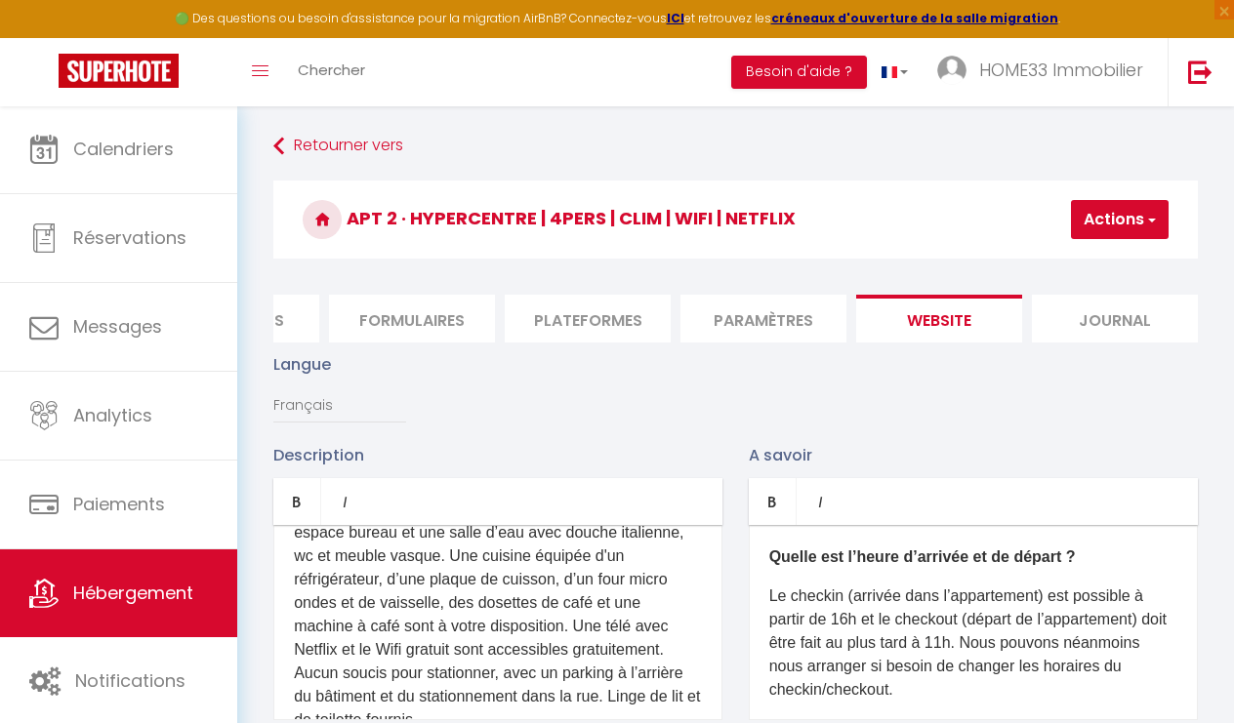
click at [467, 609] on p "Ce studio de 2 personnes vous offre tout le confort dont vous aurez besoin au 1…" at bounding box center [498, 591] width 408 height 281
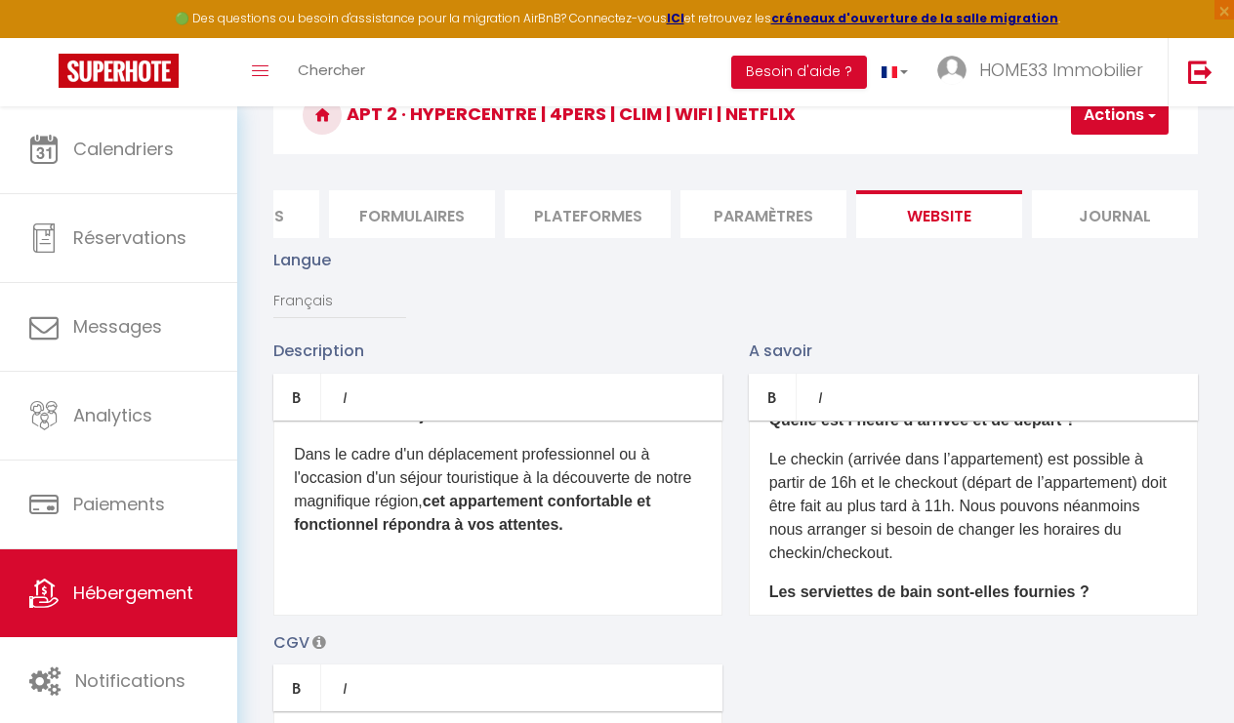
scroll to position [36, 0]
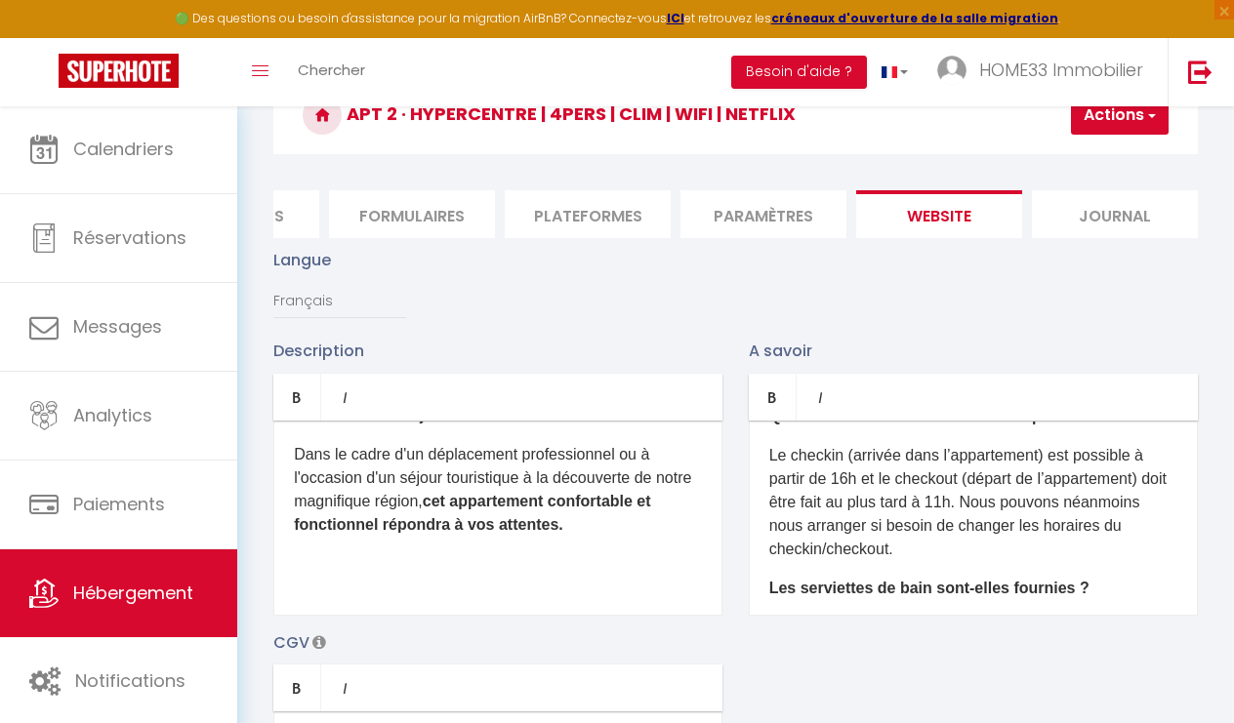
click at [979, 503] on p "Le checkin (arrivée dans l’appartement) est possible à partir de 16h et le chec…" at bounding box center [973, 502] width 408 height 117
drag, startPoint x: 965, startPoint y: 499, endPoint x: 864, endPoint y: 500, distance: 100.6
click at [864, 499] on p "Le checkin (arrivée dans l’appartement) est possible à partir de 16h et le chec…" at bounding box center [973, 502] width 408 height 117
drag, startPoint x: 864, startPoint y: 500, endPoint x: 961, endPoint y: 508, distance: 97.0
click at [961, 508] on p "Le checkin (arrivée dans l’appartement) est possible à partir de 16h et le chec…" at bounding box center [973, 502] width 408 height 117
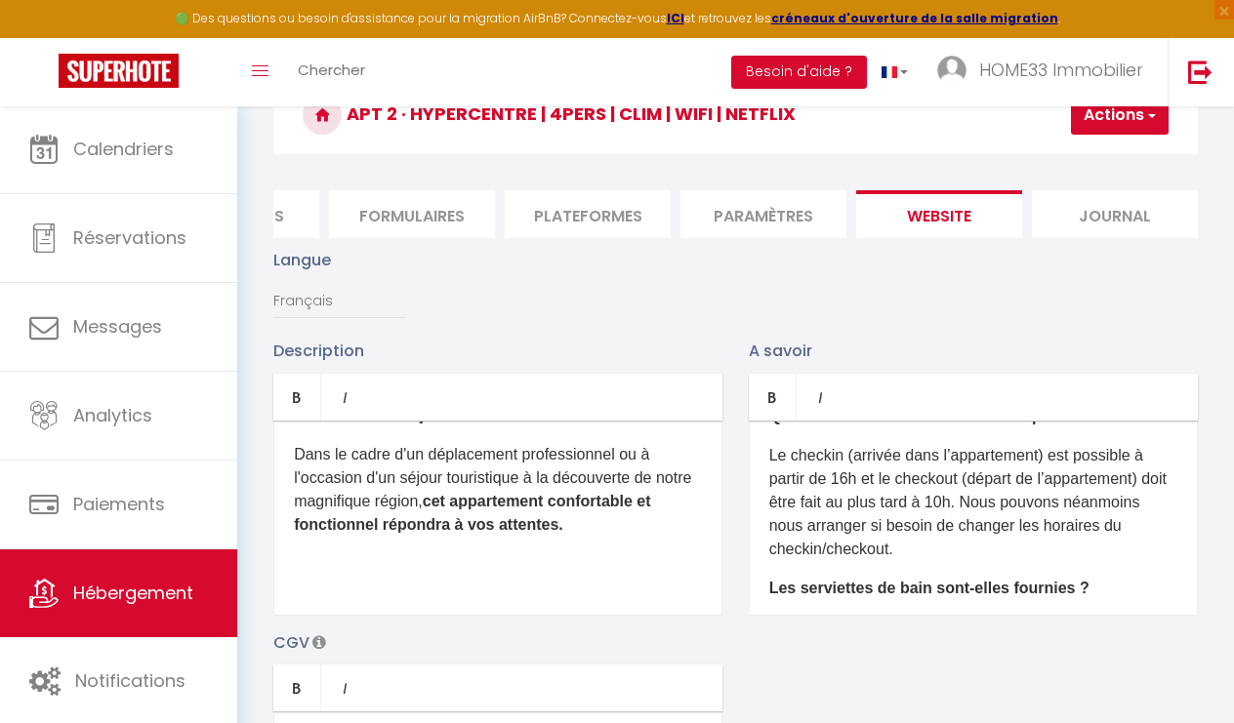
click at [961, 508] on p "Le checkin (arrivée dans l’appartement) est possible à partir de 16h et le chec…" at bounding box center [973, 502] width 408 height 117
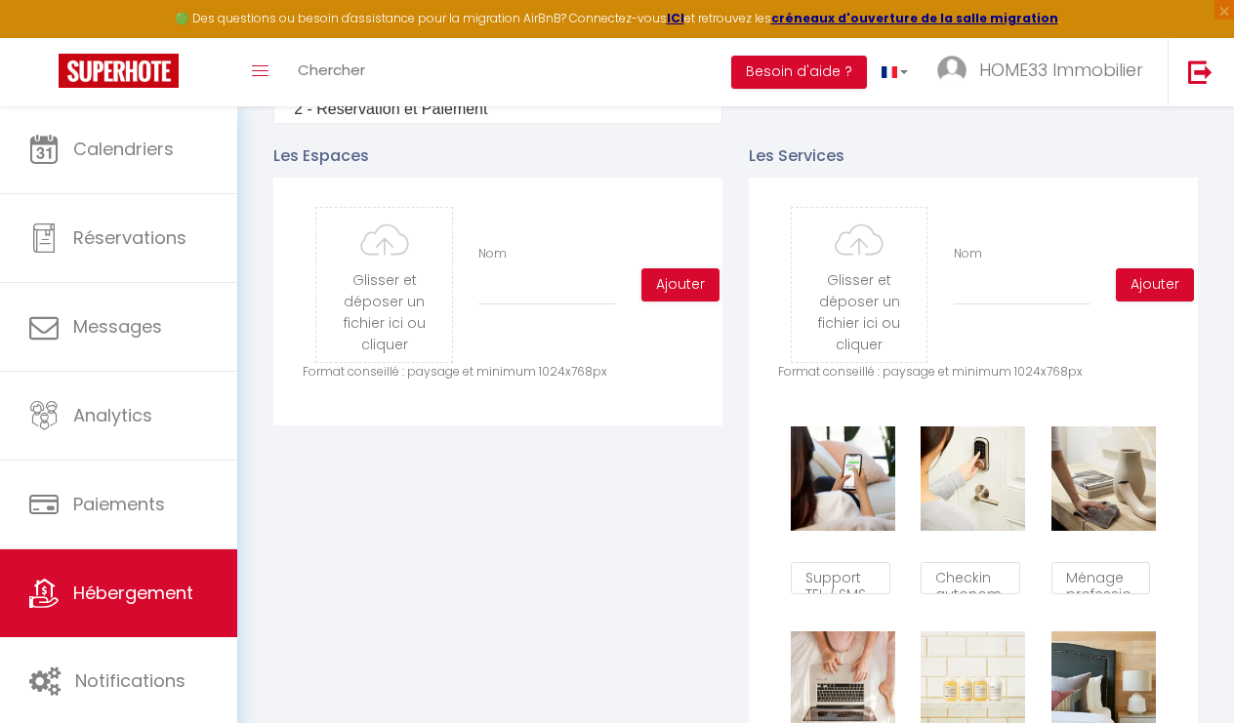
scroll to position [914, 0]
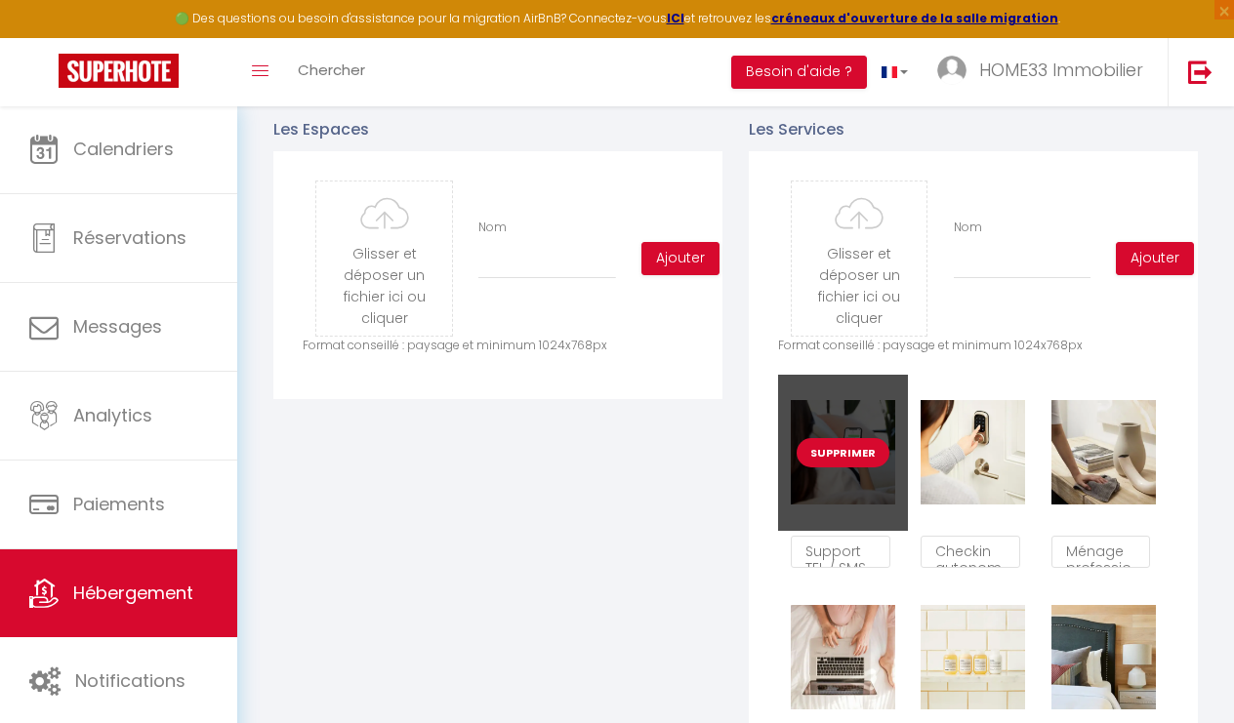
click at [846, 452] on button "Supprimer" at bounding box center [843, 452] width 93 height 29
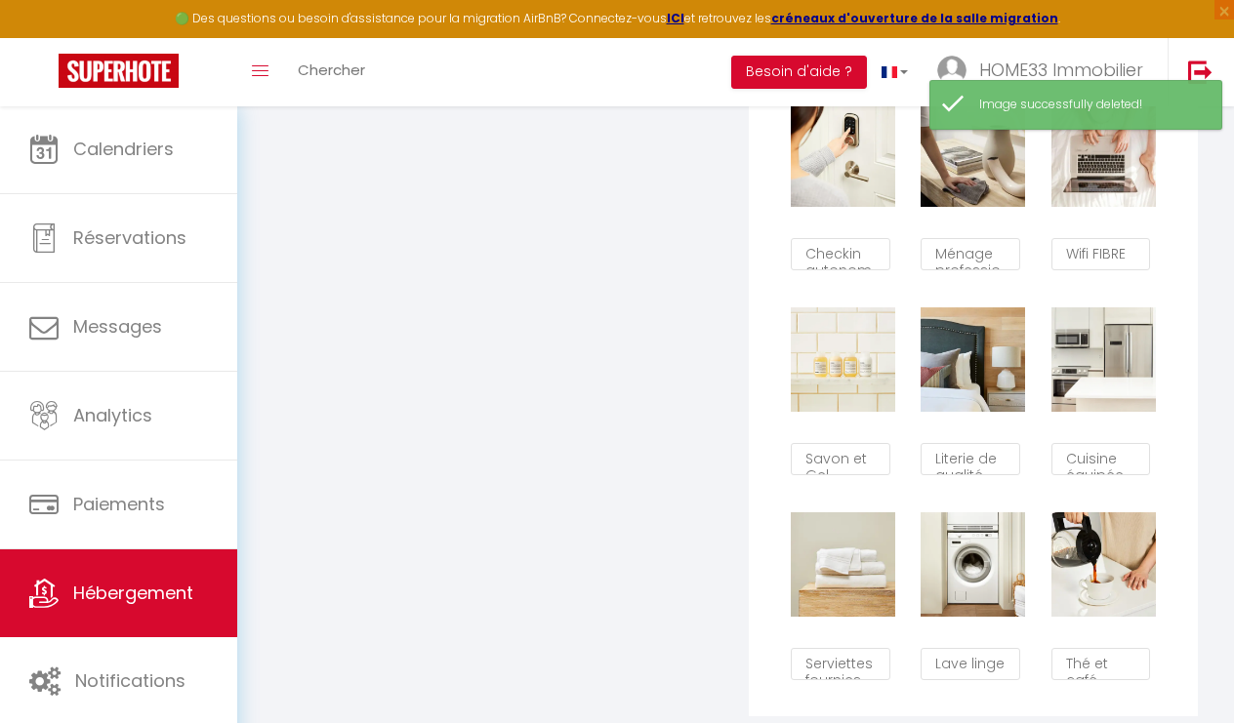
scroll to position [1218, 0]
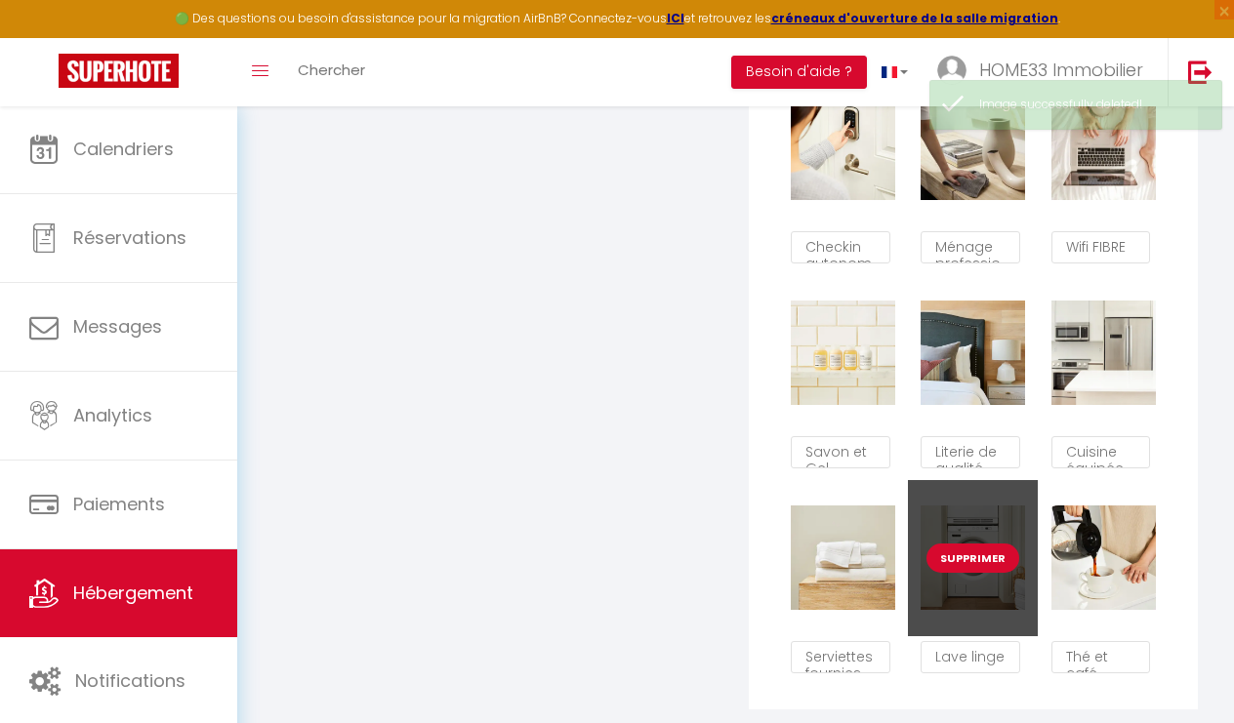
click at [989, 562] on button "Supprimer" at bounding box center [973, 558] width 93 height 29
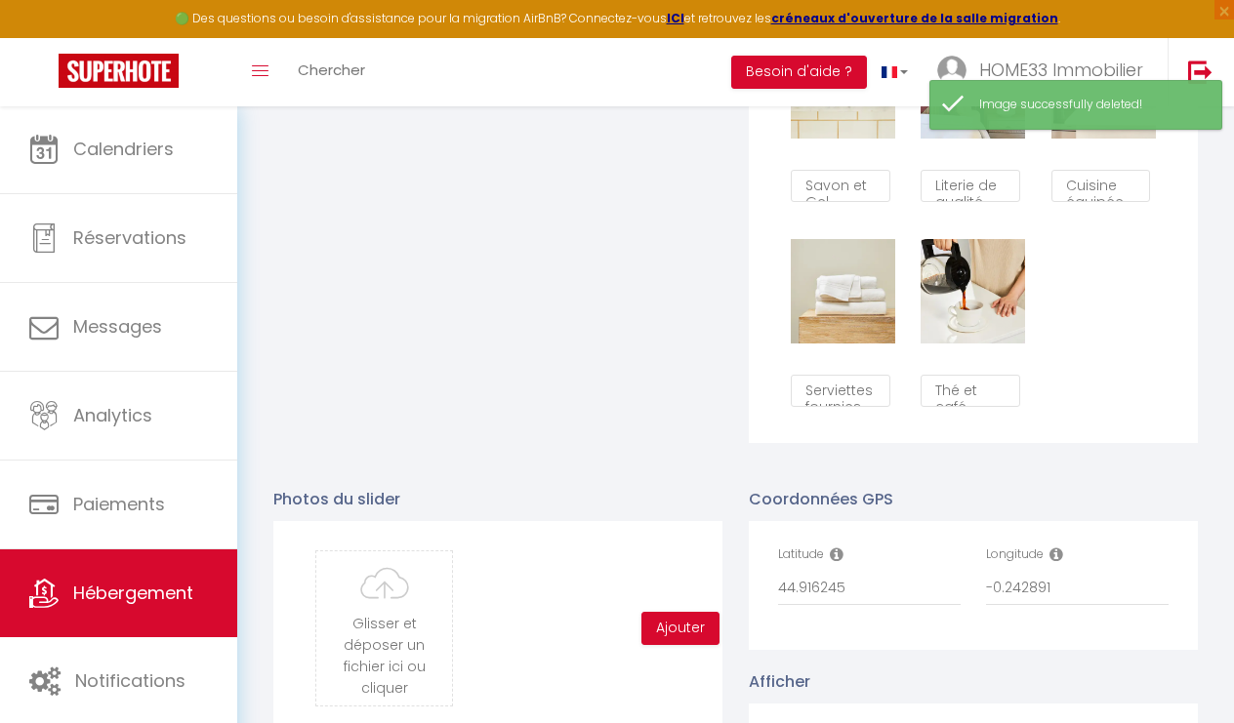
scroll to position [1618, 0]
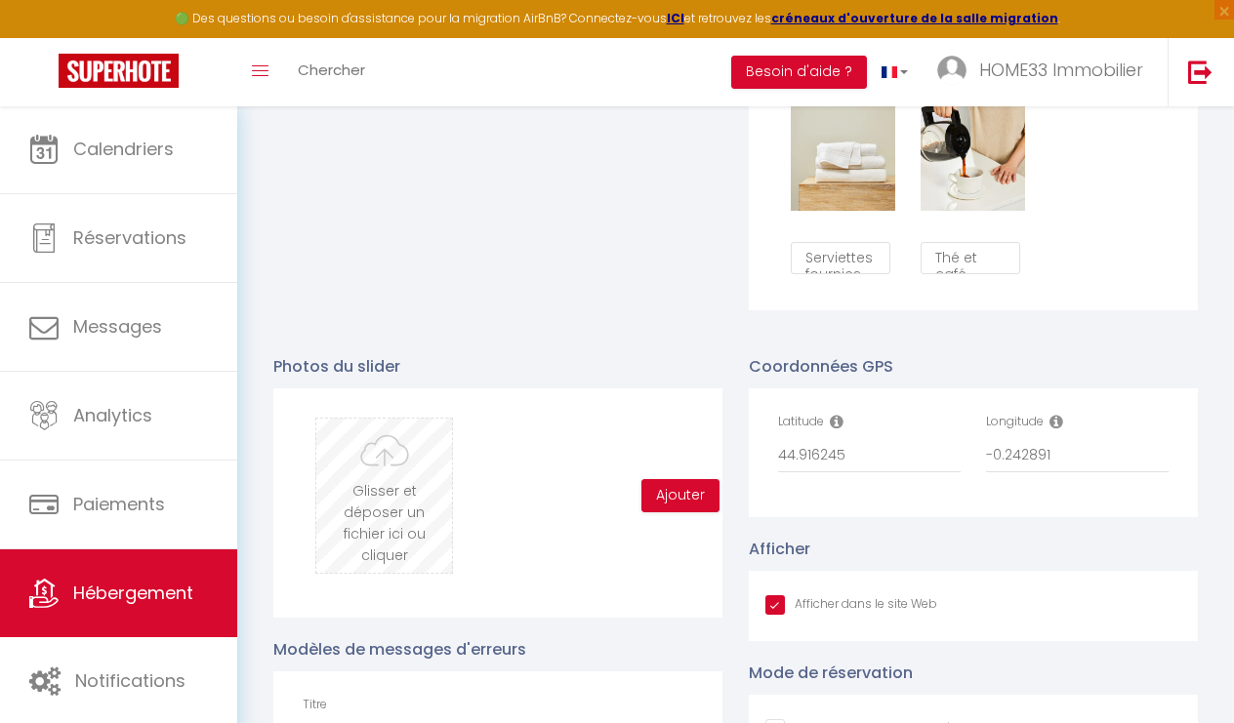
click at [418, 484] on input "file" at bounding box center [384, 496] width 136 height 154
click at [386, 465] on input "file" at bounding box center [384, 496] width 136 height 154
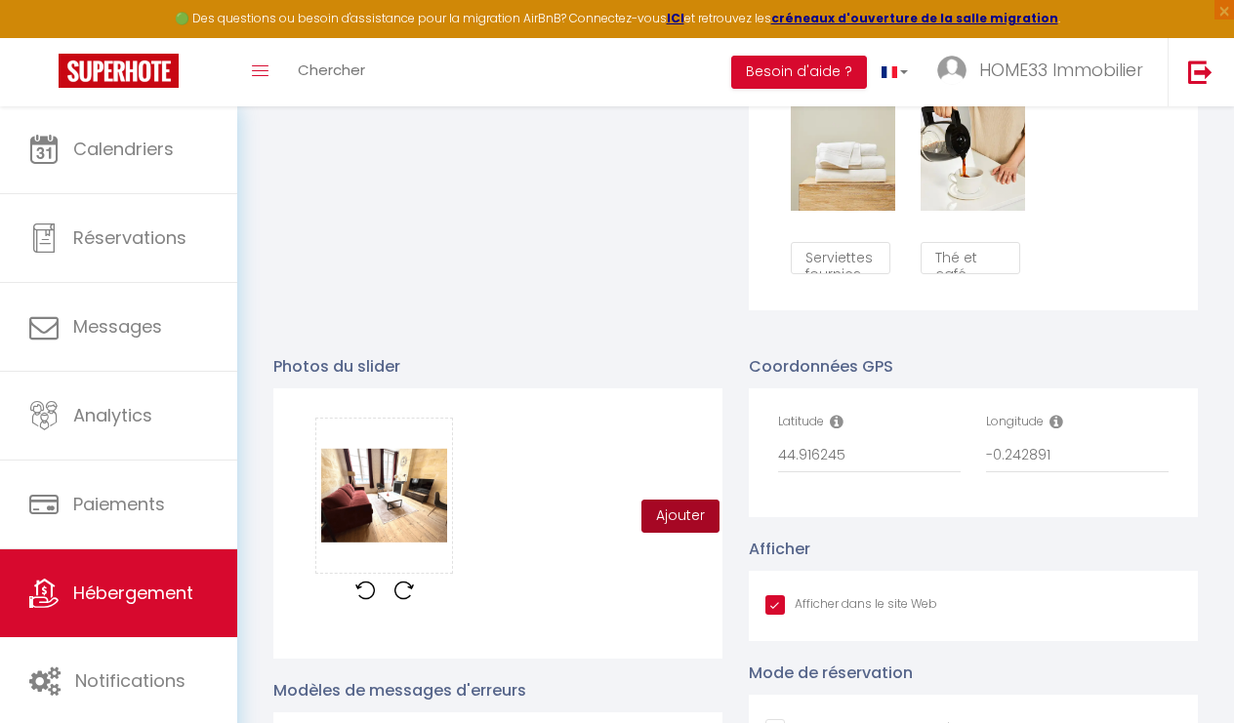
click at [683, 516] on button "Ajouter" at bounding box center [680, 516] width 78 height 33
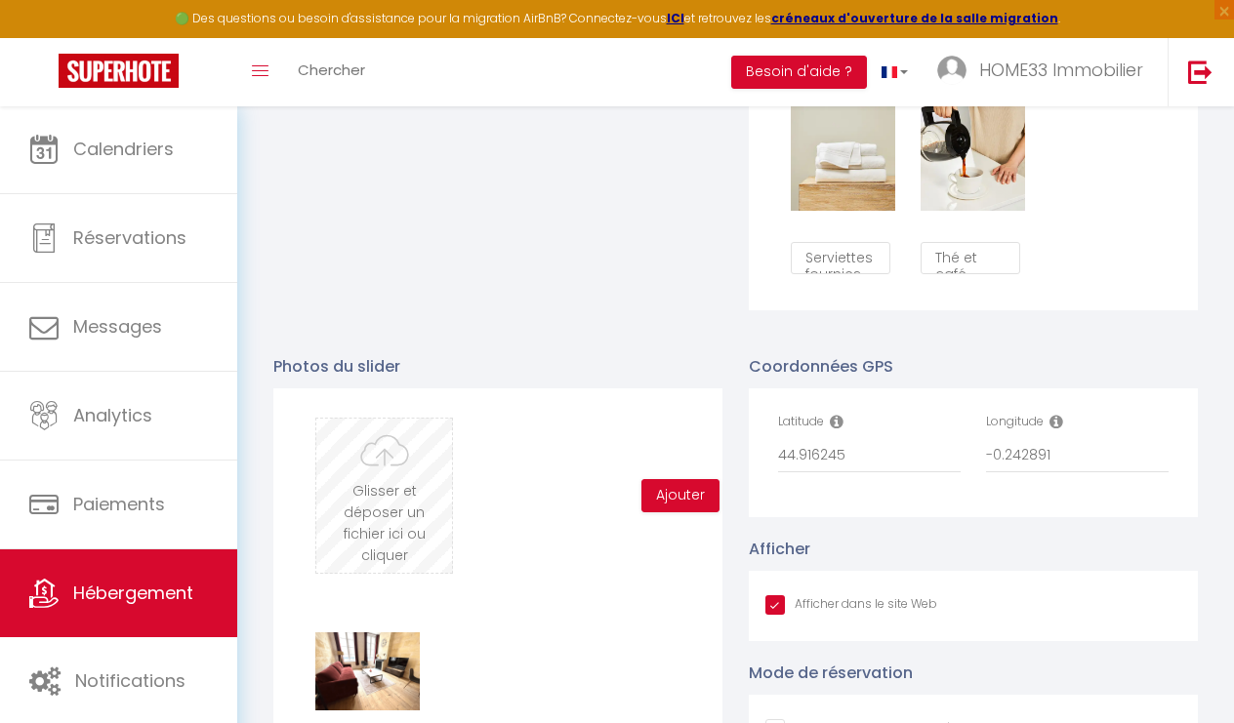
click at [385, 491] on input "file" at bounding box center [384, 496] width 136 height 154
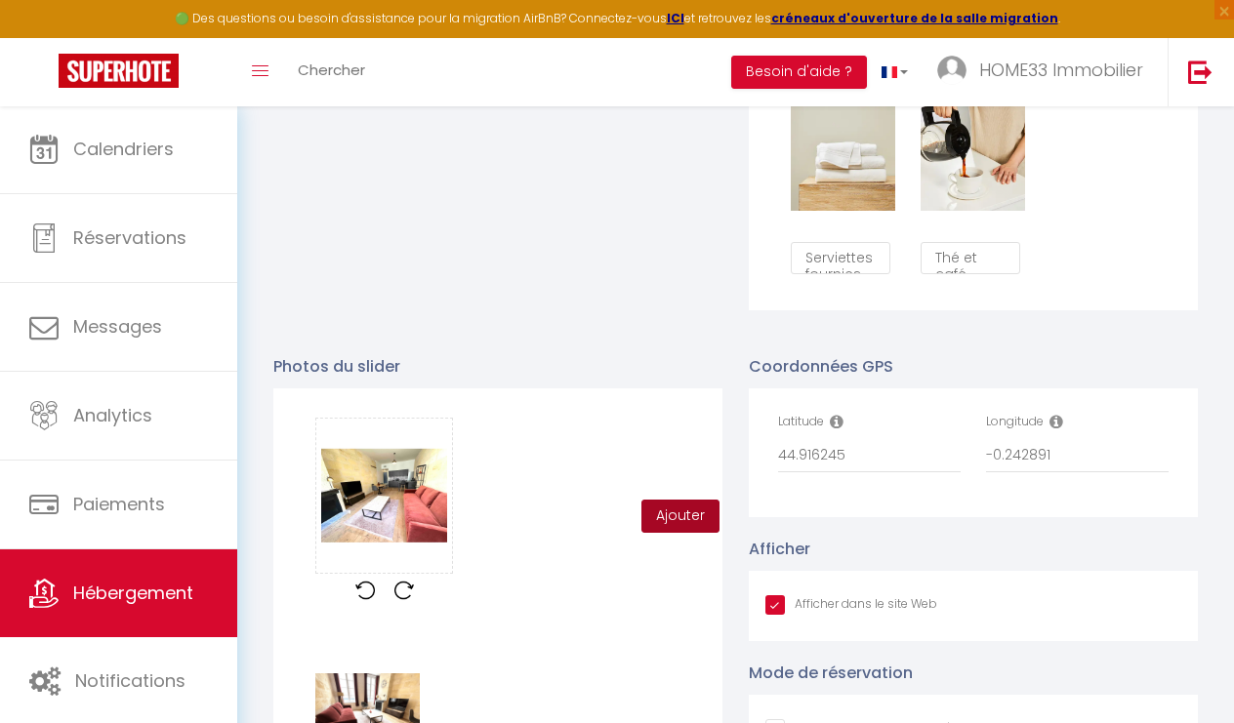
click at [685, 508] on button "Ajouter" at bounding box center [680, 516] width 78 height 33
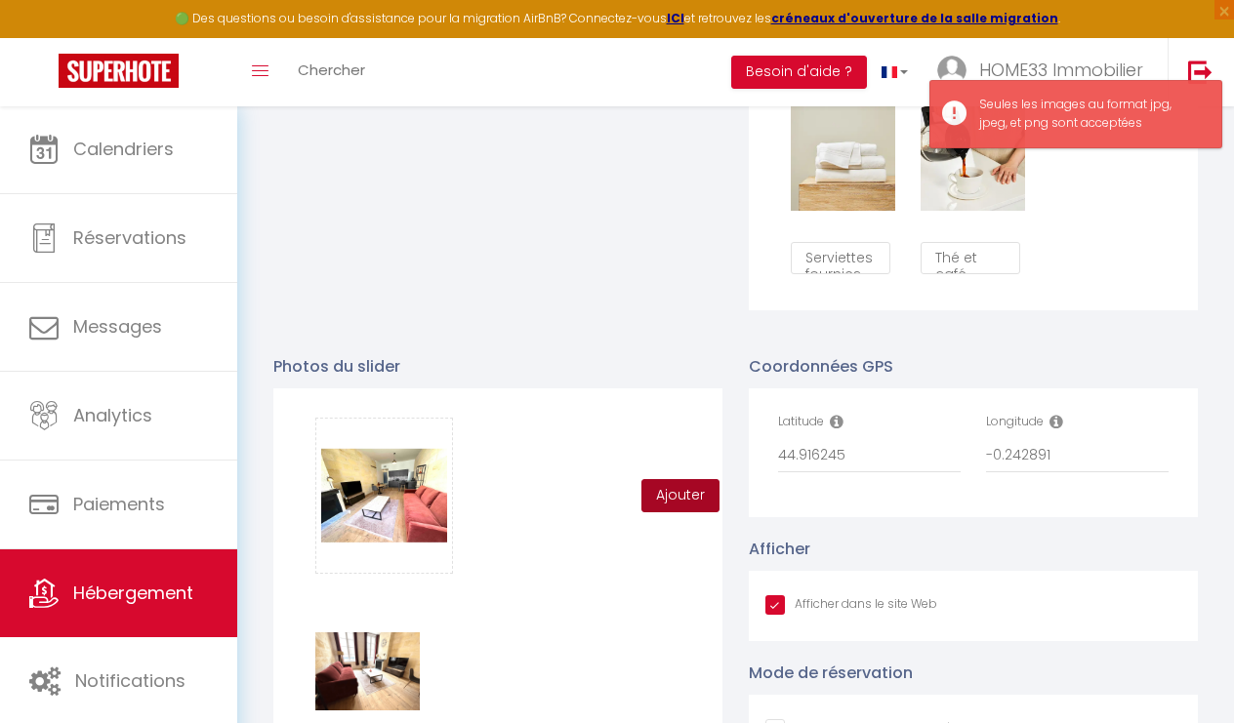
click at [669, 496] on button "Ajouter" at bounding box center [680, 495] width 78 height 33
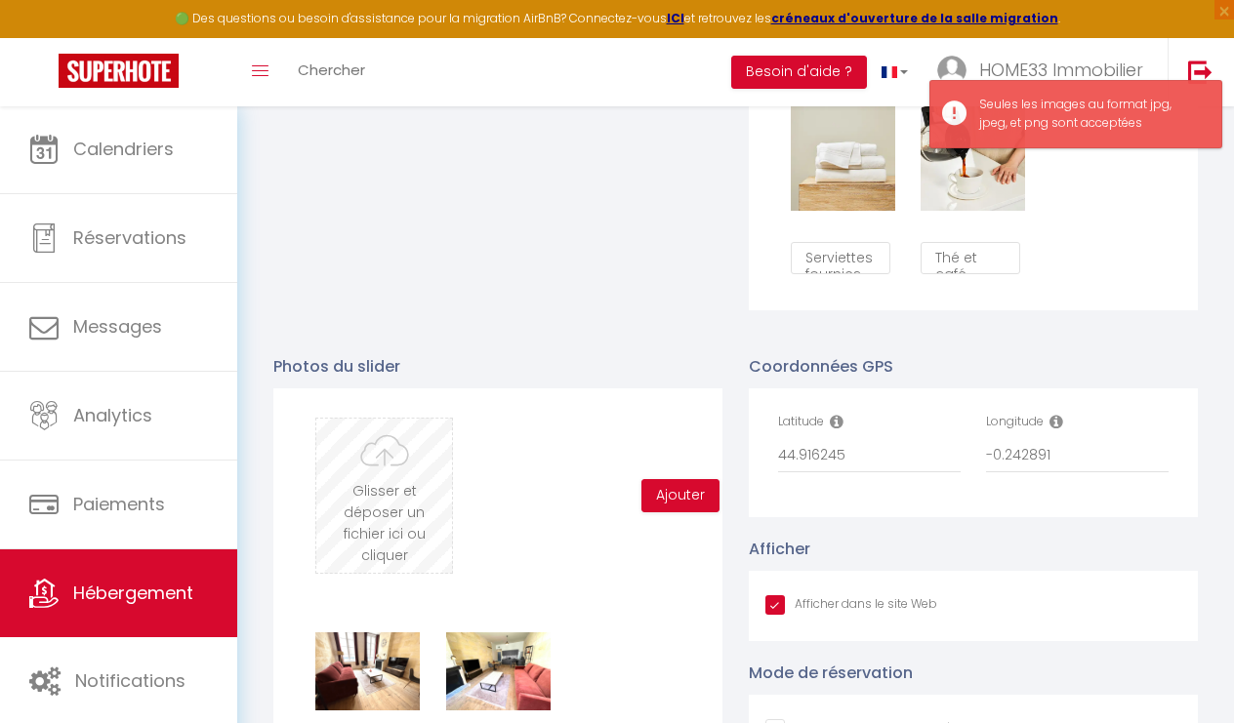
click at [401, 473] on input "file" at bounding box center [384, 496] width 136 height 154
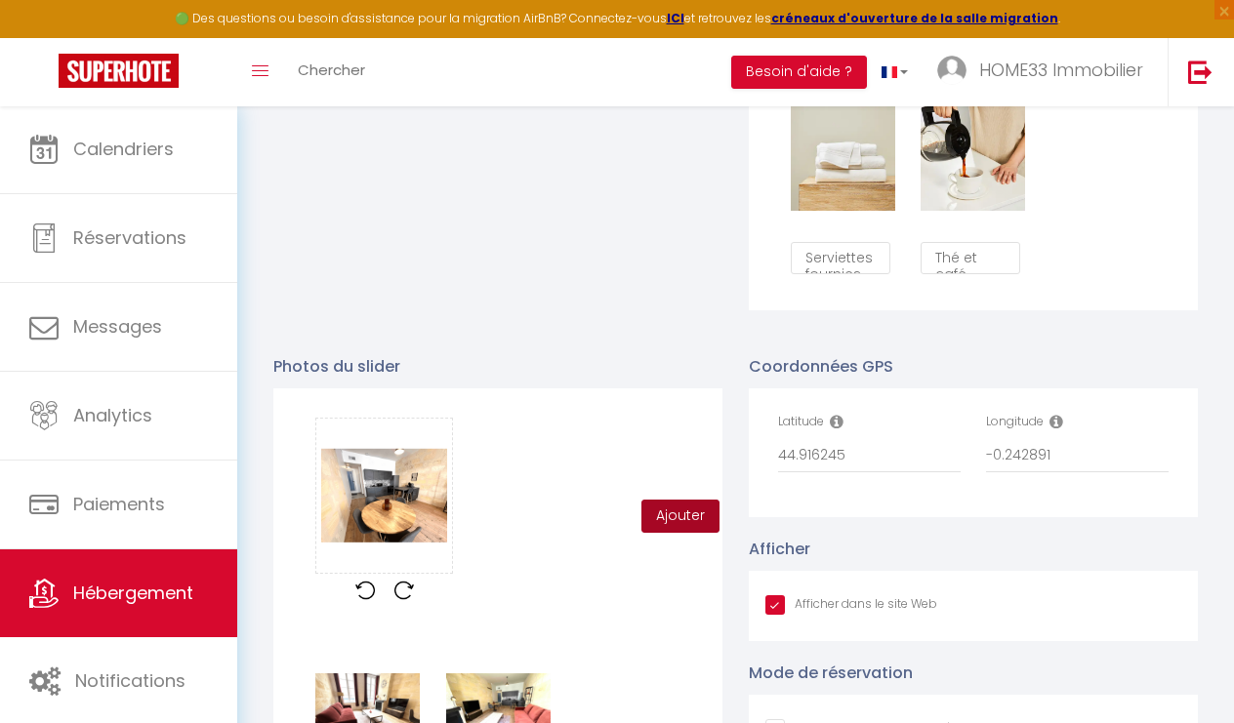
click at [686, 523] on button "Ajouter" at bounding box center [680, 516] width 78 height 33
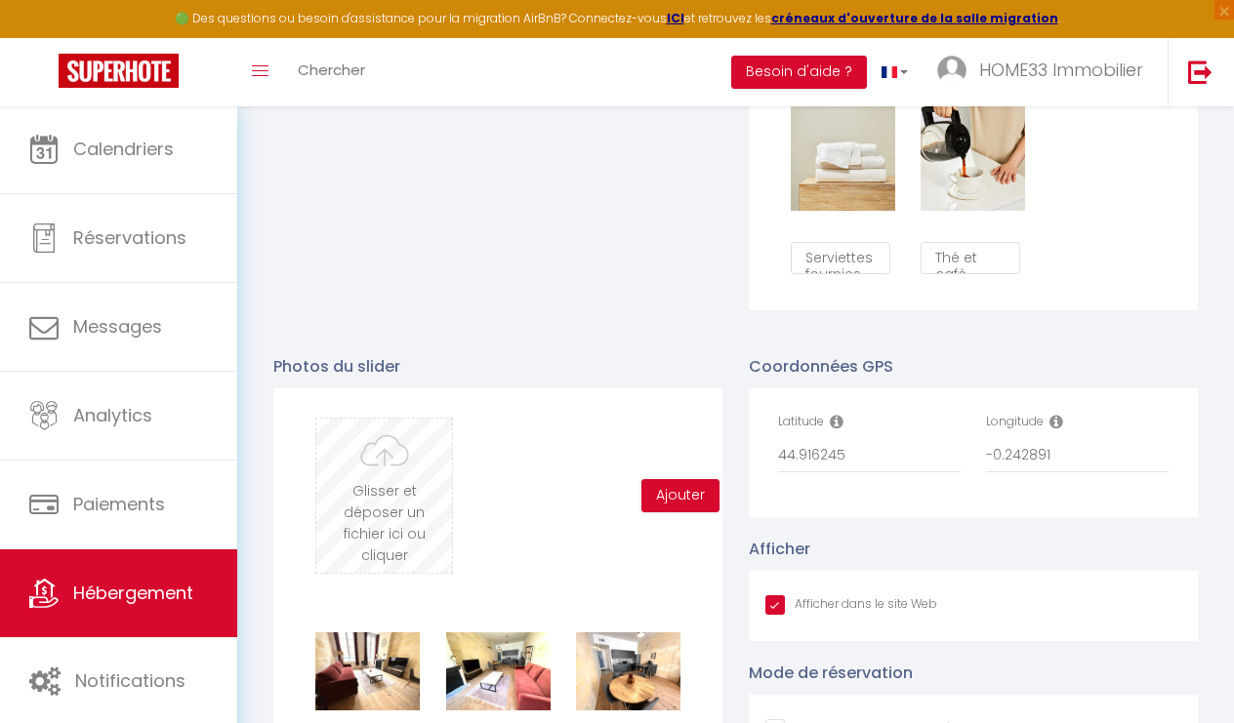
click at [404, 481] on input "file" at bounding box center [384, 496] width 136 height 154
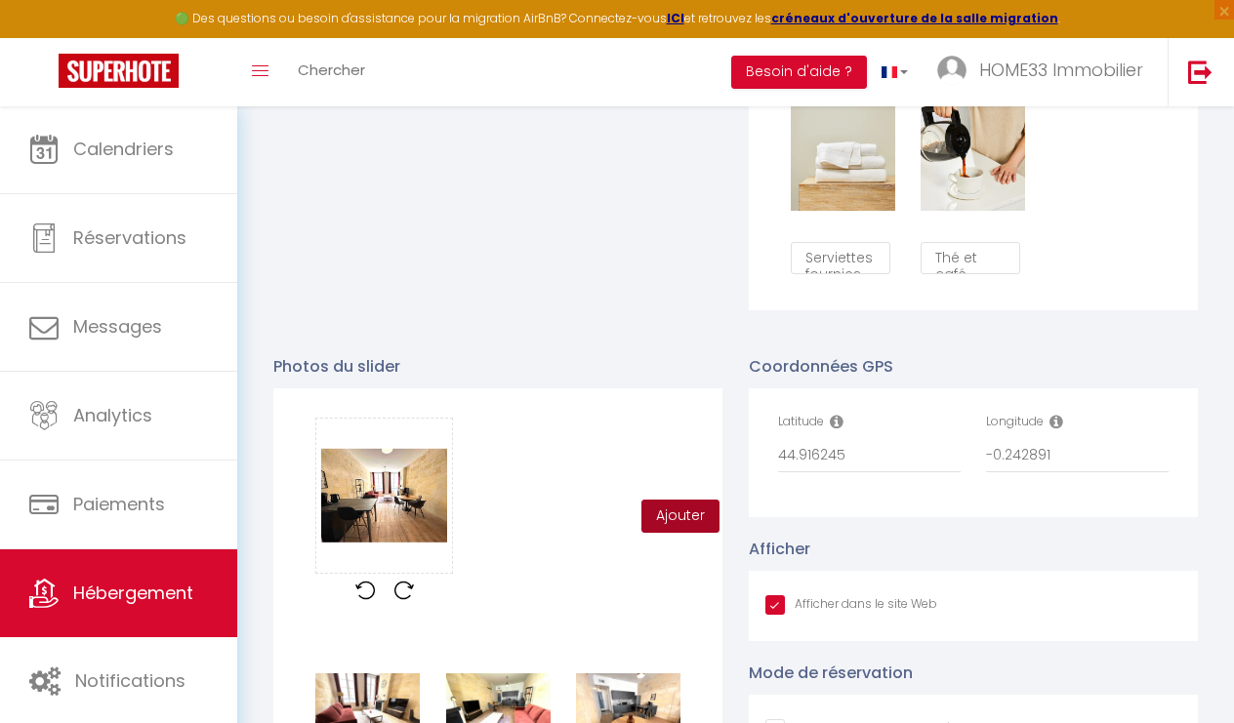
click at [690, 508] on button "Ajouter" at bounding box center [680, 516] width 78 height 33
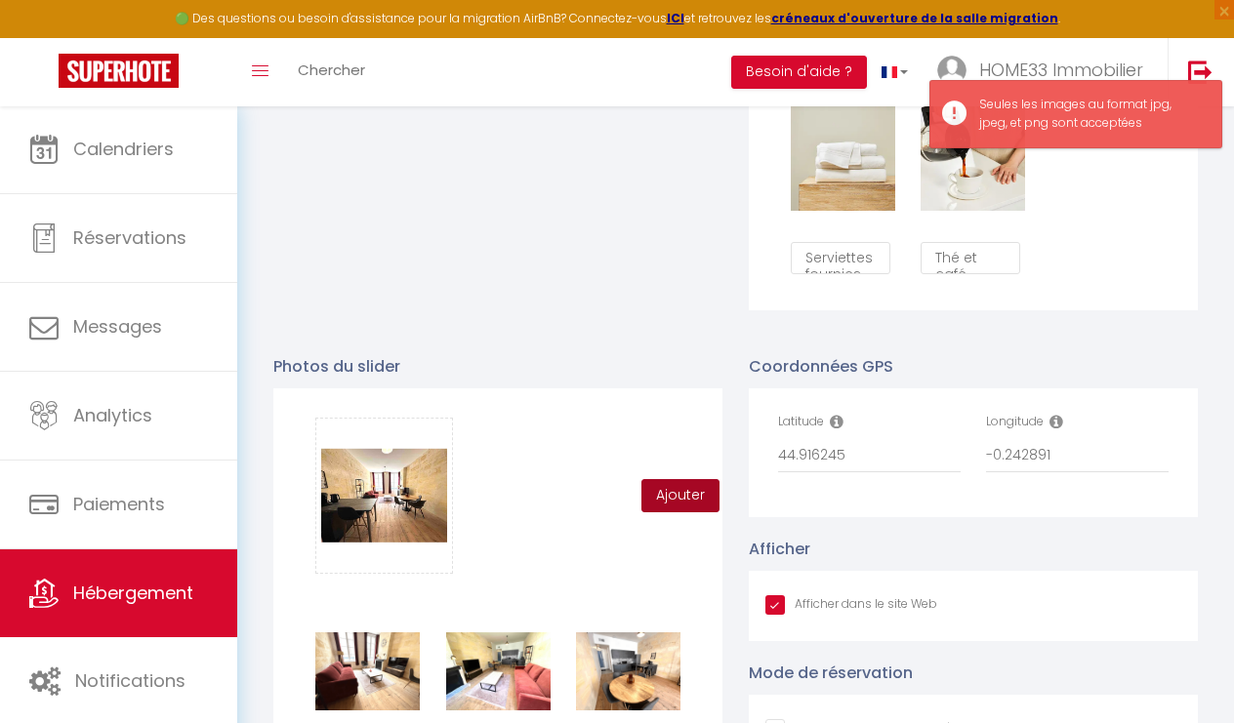
click at [663, 496] on button "Ajouter" at bounding box center [680, 495] width 78 height 33
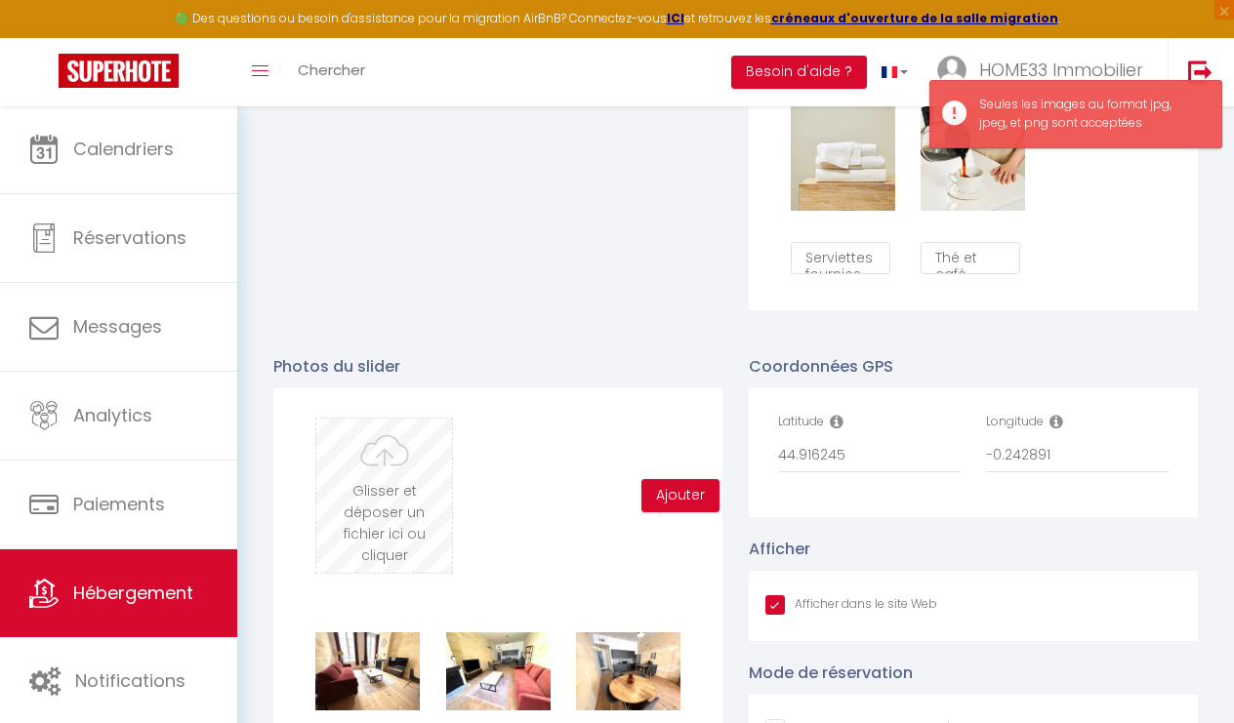
click at [380, 475] on input "file" at bounding box center [384, 496] width 136 height 154
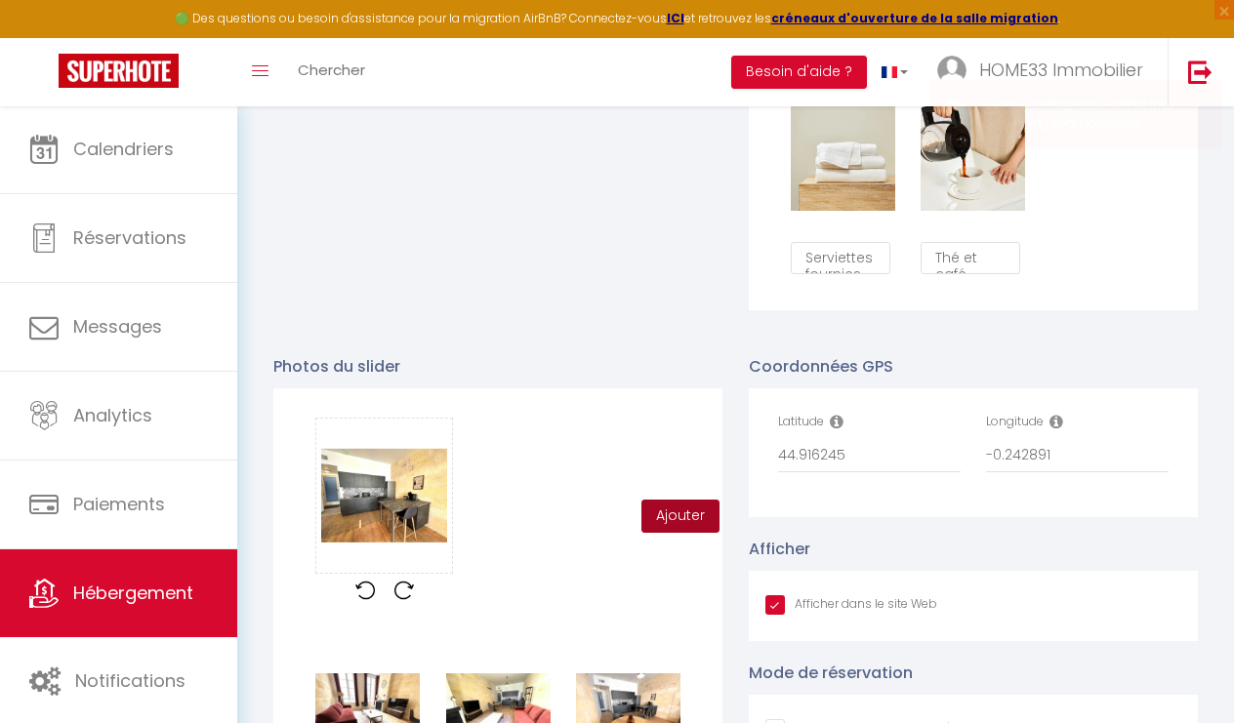
click at [663, 514] on button "Ajouter" at bounding box center [680, 516] width 78 height 33
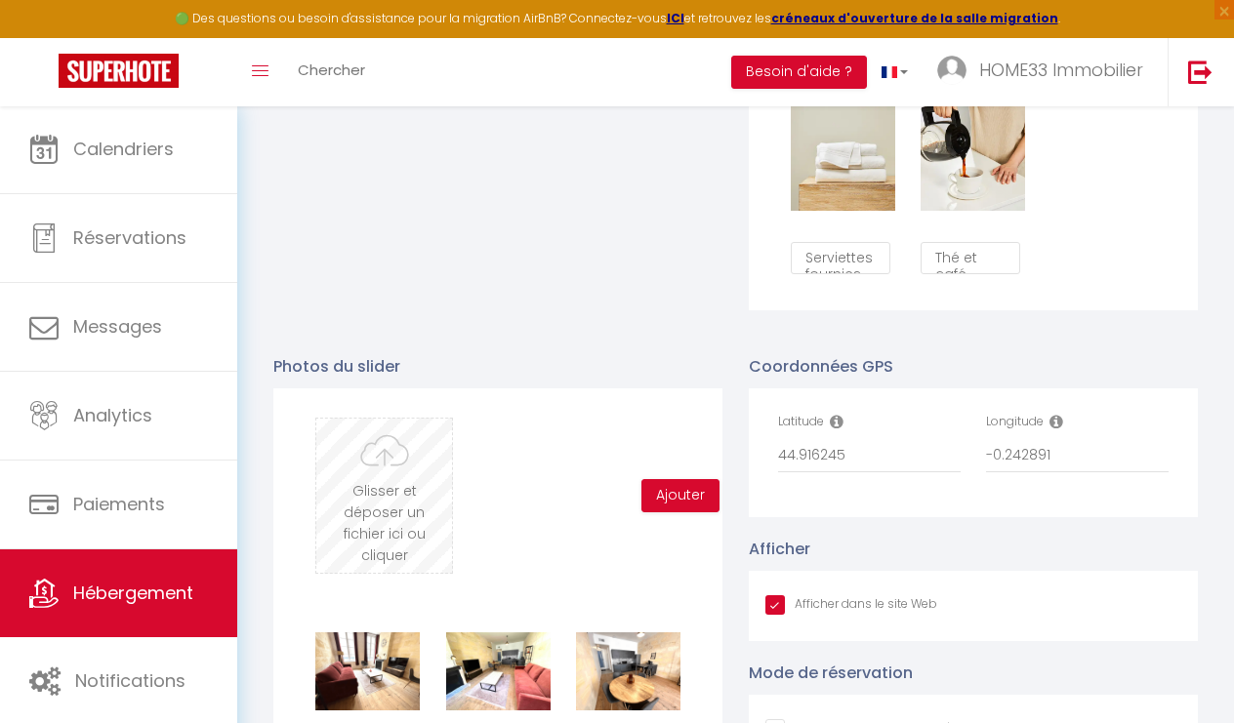
click at [395, 488] on input "file" at bounding box center [384, 496] width 136 height 154
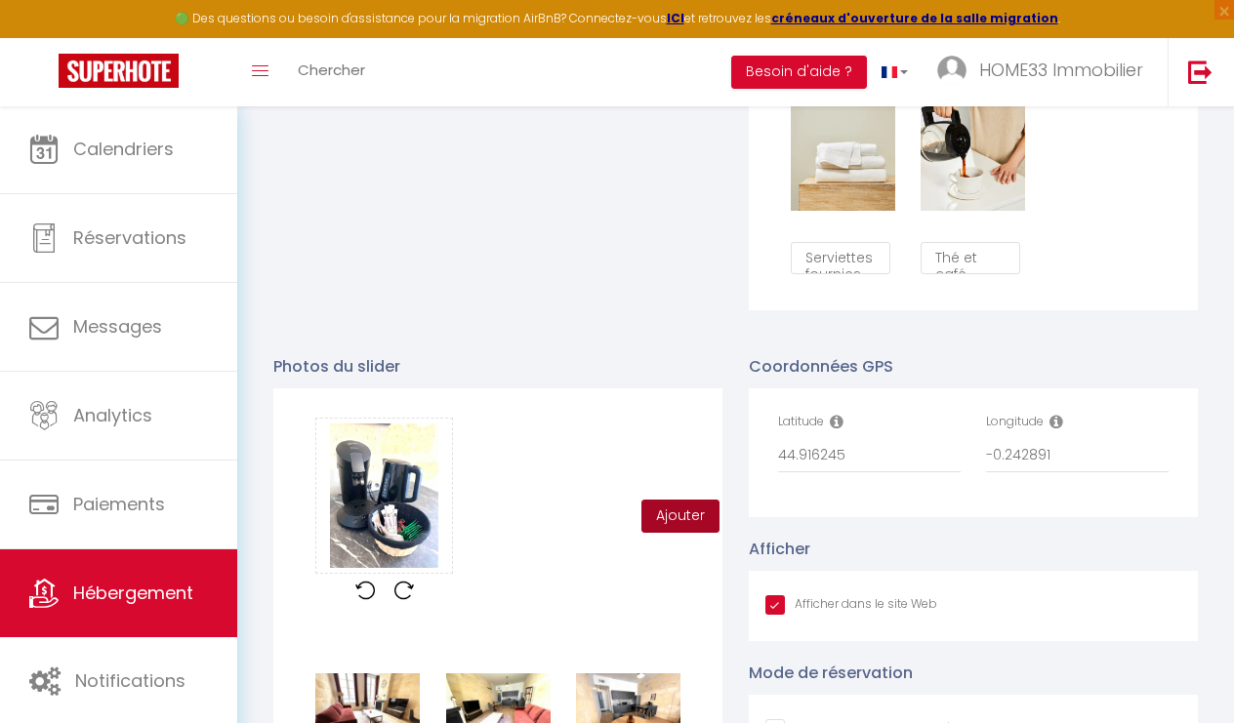
click at [676, 501] on button "Ajouter" at bounding box center [680, 516] width 78 height 33
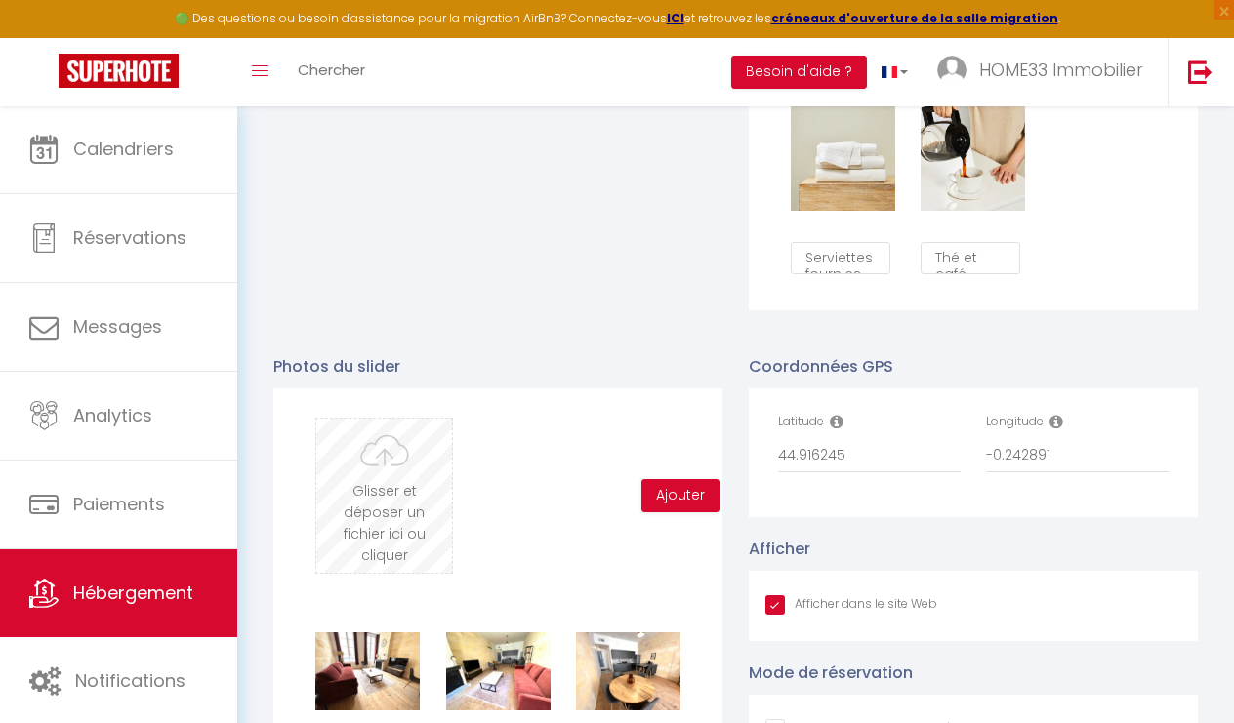
click at [359, 478] on input "file" at bounding box center [384, 496] width 136 height 154
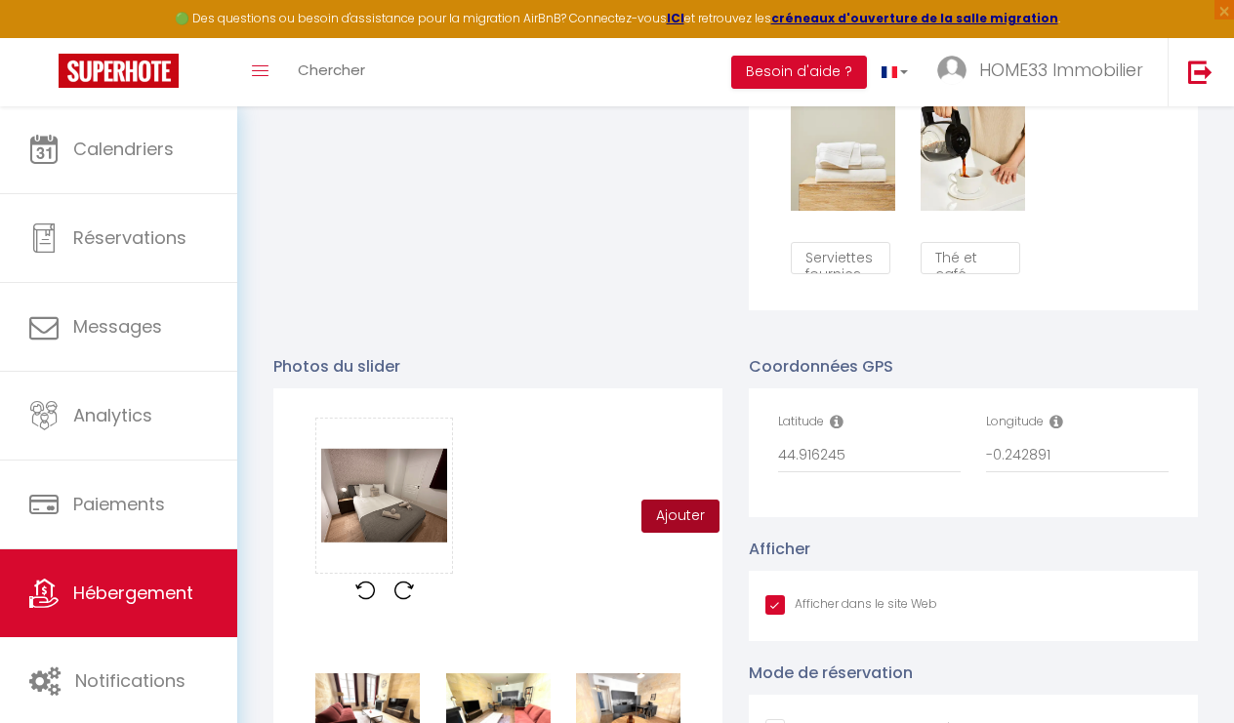
click at [674, 514] on button "Ajouter" at bounding box center [680, 516] width 78 height 33
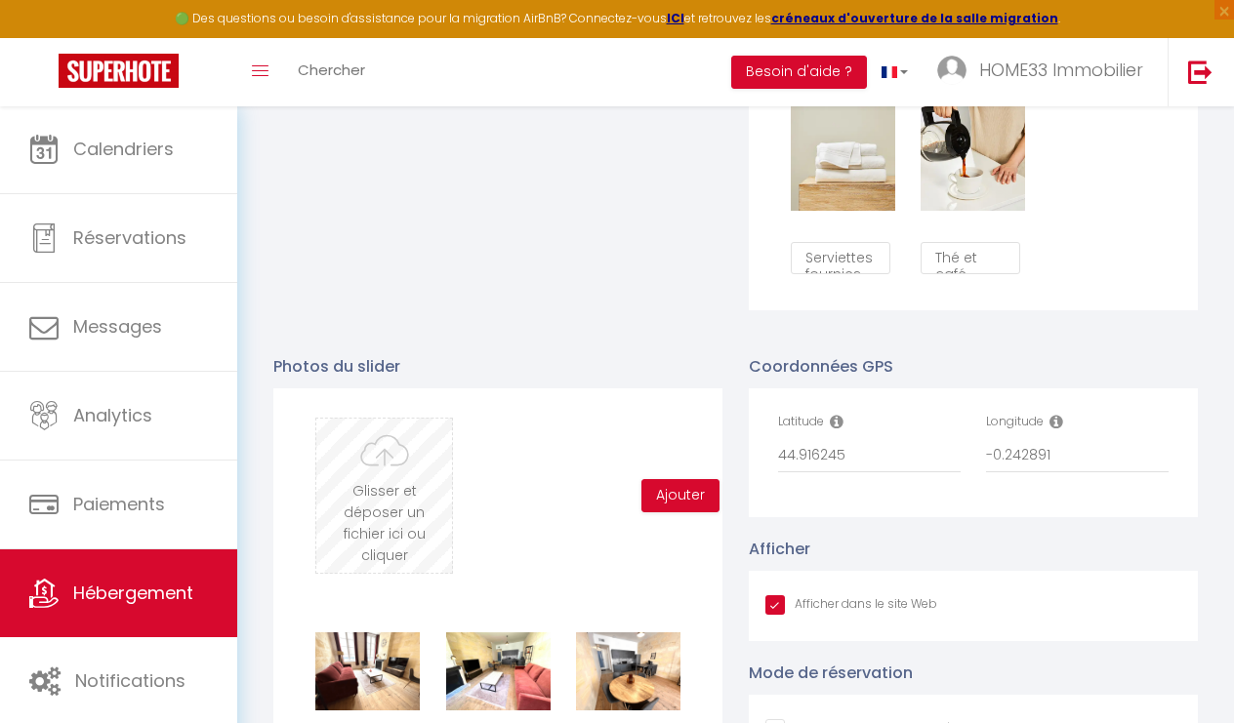
click at [390, 483] on input "file" at bounding box center [384, 496] width 136 height 154
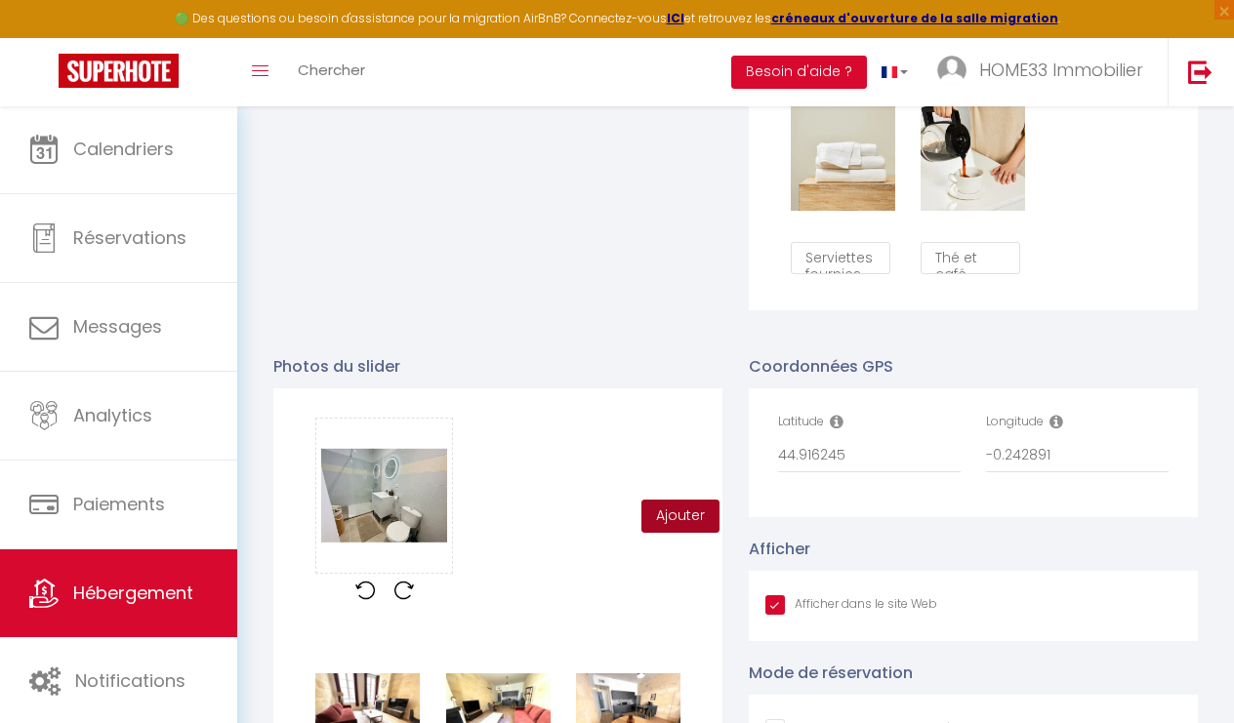
click at [686, 515] on button "Ajouter" at bounding box center [680, 516] width 78 height 33
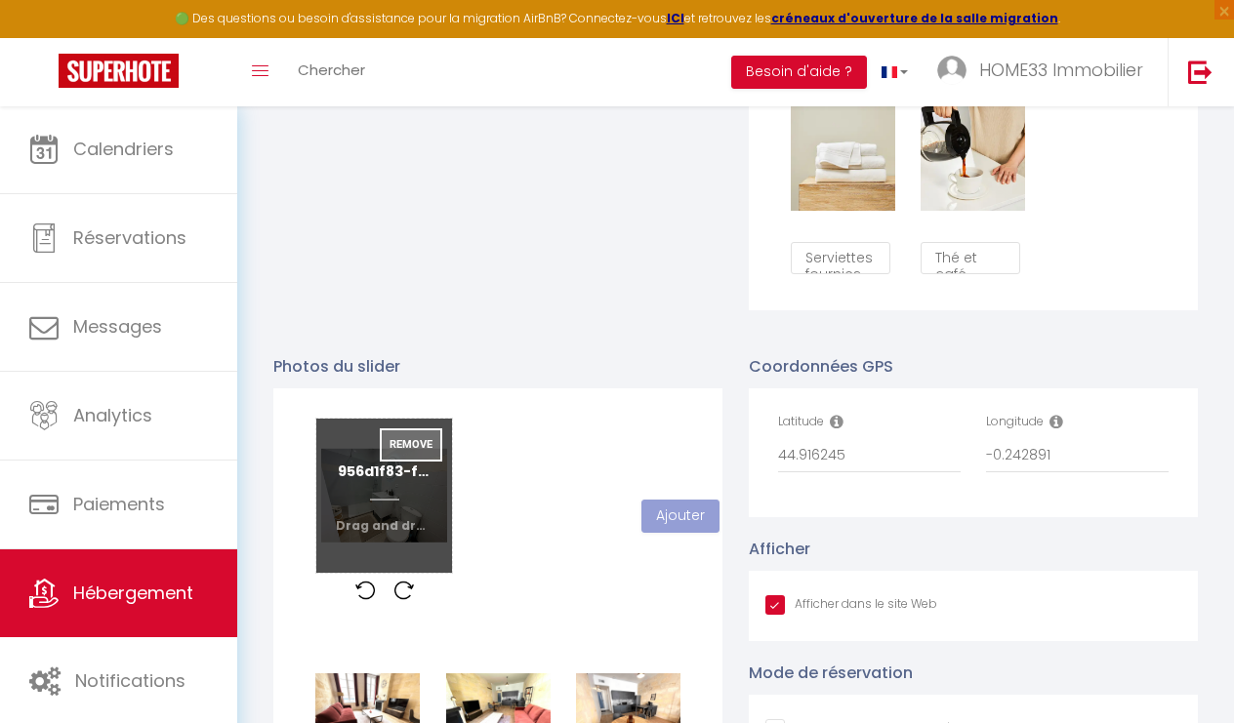
scroll to position [36, 0]
checkbox input "true"
checkbox input "false"
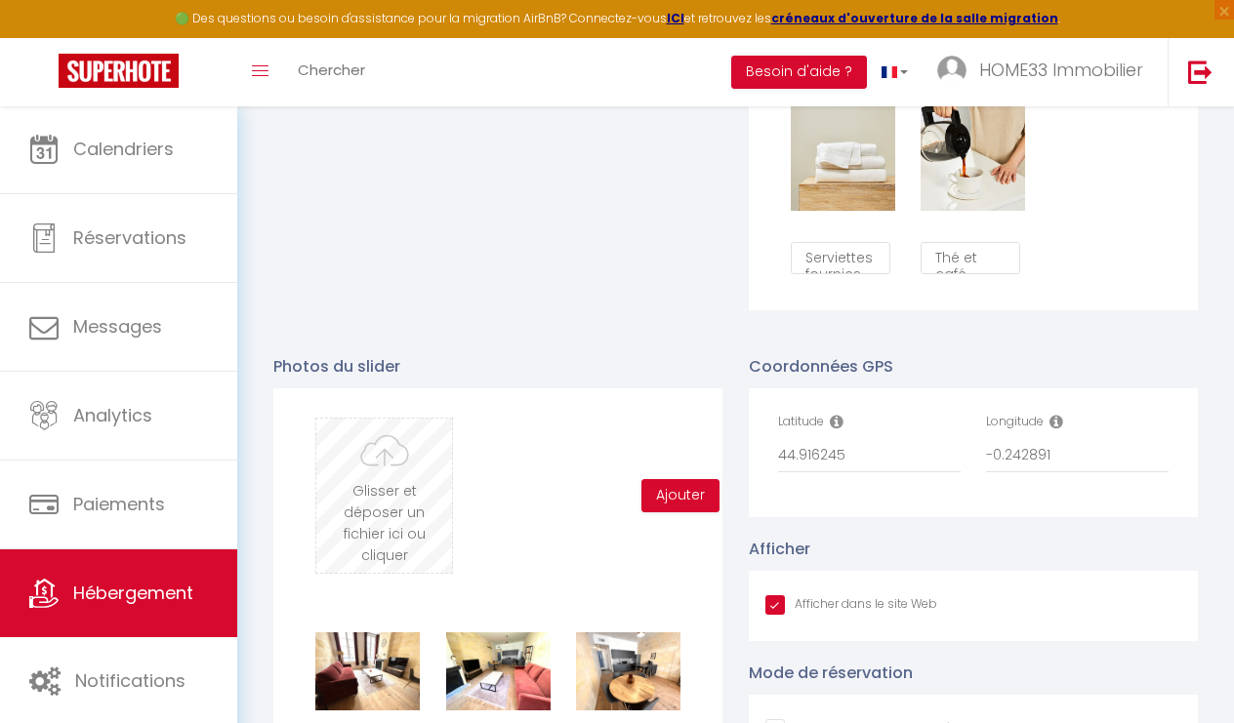
click at [405, 475] on input "file" at bounding box center [384, 496] width 136 height 154
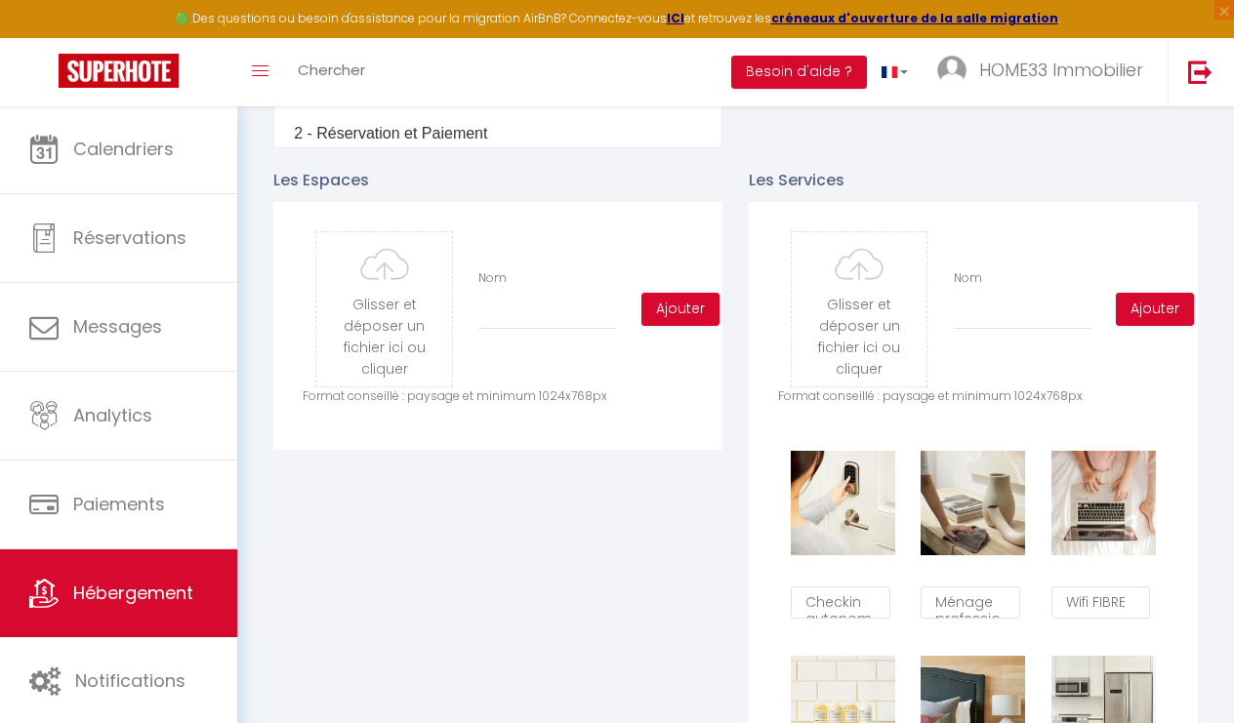
scroll to position [860, 0]
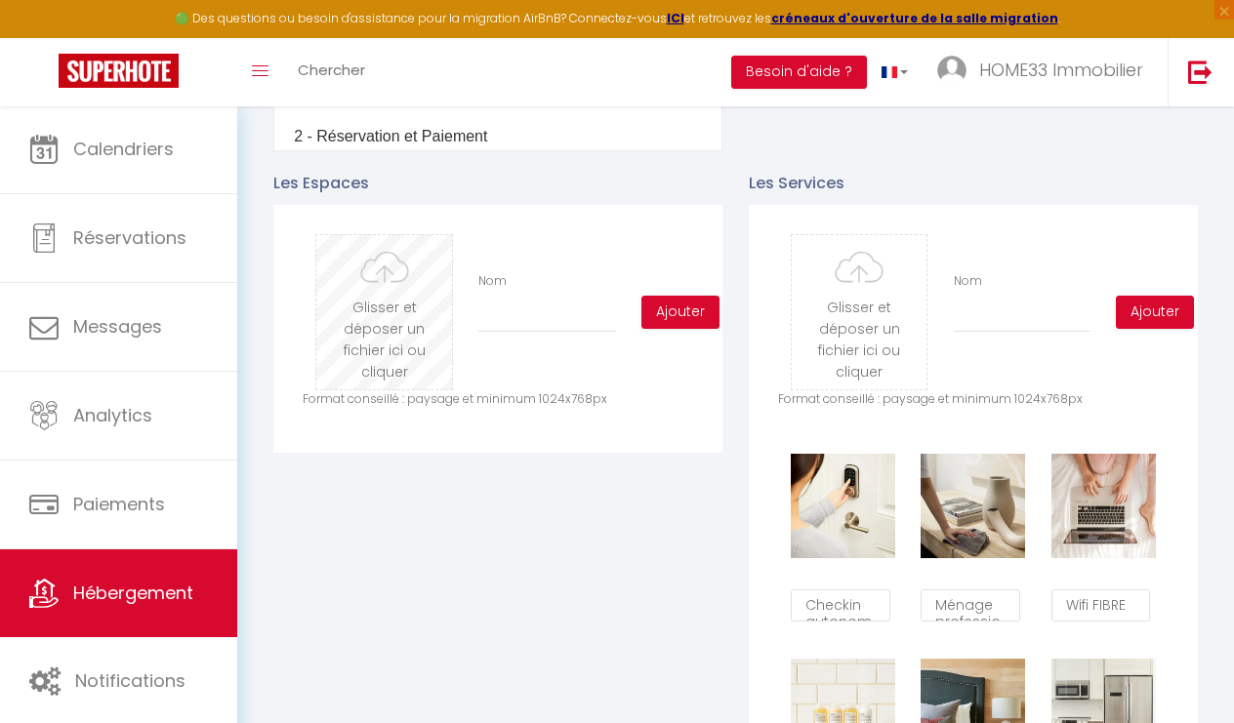
click at [368, 288] on input "file" at bounding box center [384, 312] width 136 height 154
type input "C:\fakepath\cd475dd6-4a86-43f0-88be-2750f918a780.jpg.jpg"
checkbox input "true"
checkbox input "false"
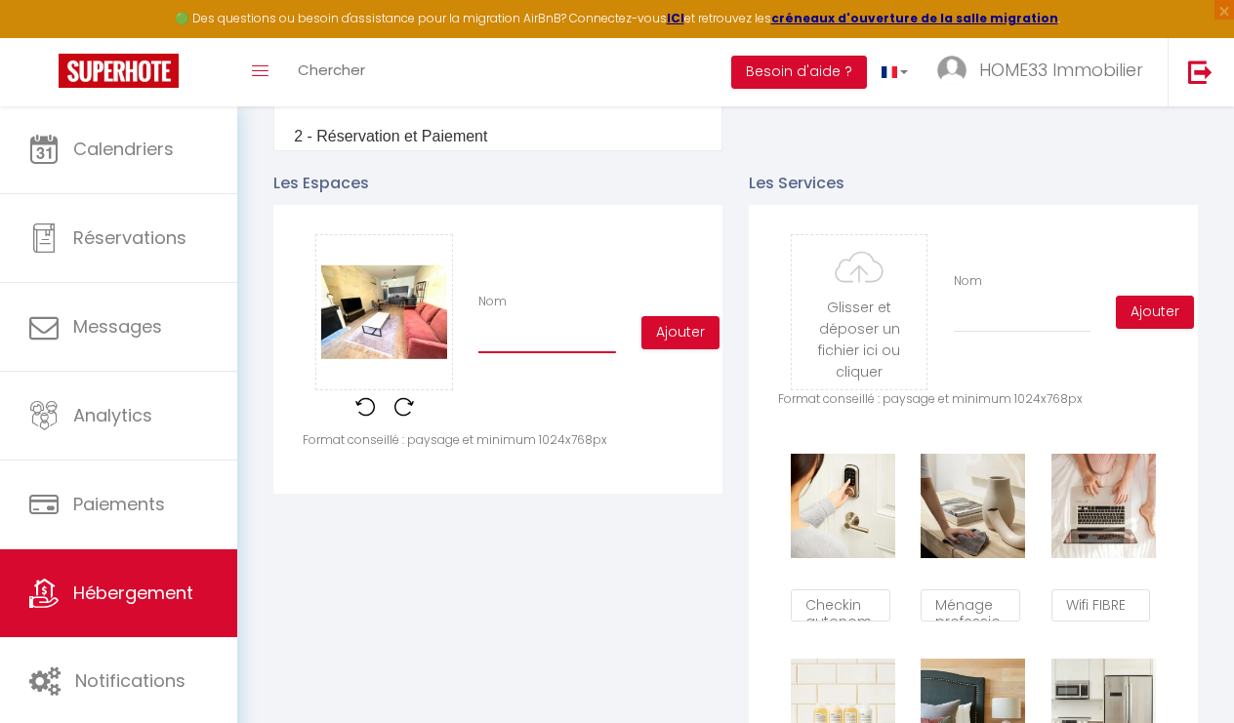
click at [525, 332] on input "Nom" at bounding box center [547, 335] width 138 height 35
type input "S"
checkbox input "true"
checkbox input "false"
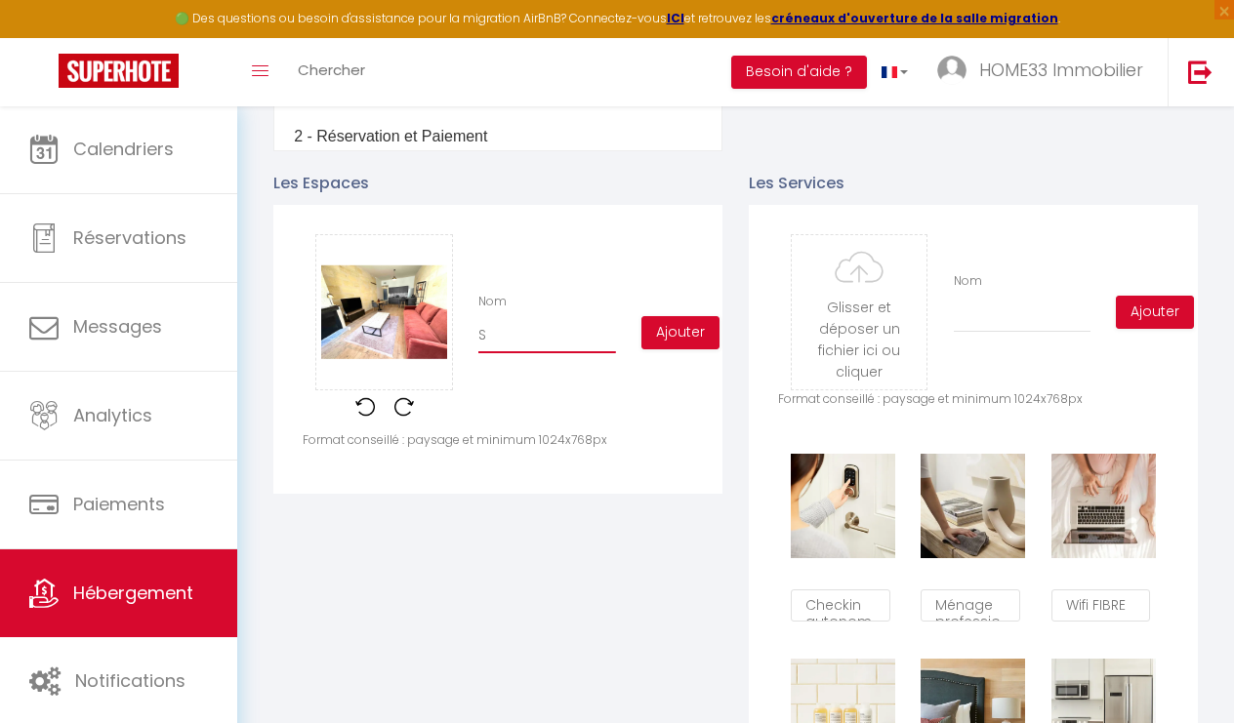
type input "Sé"
checkbox input "true"
checkbox input "false"
type input "Séj"
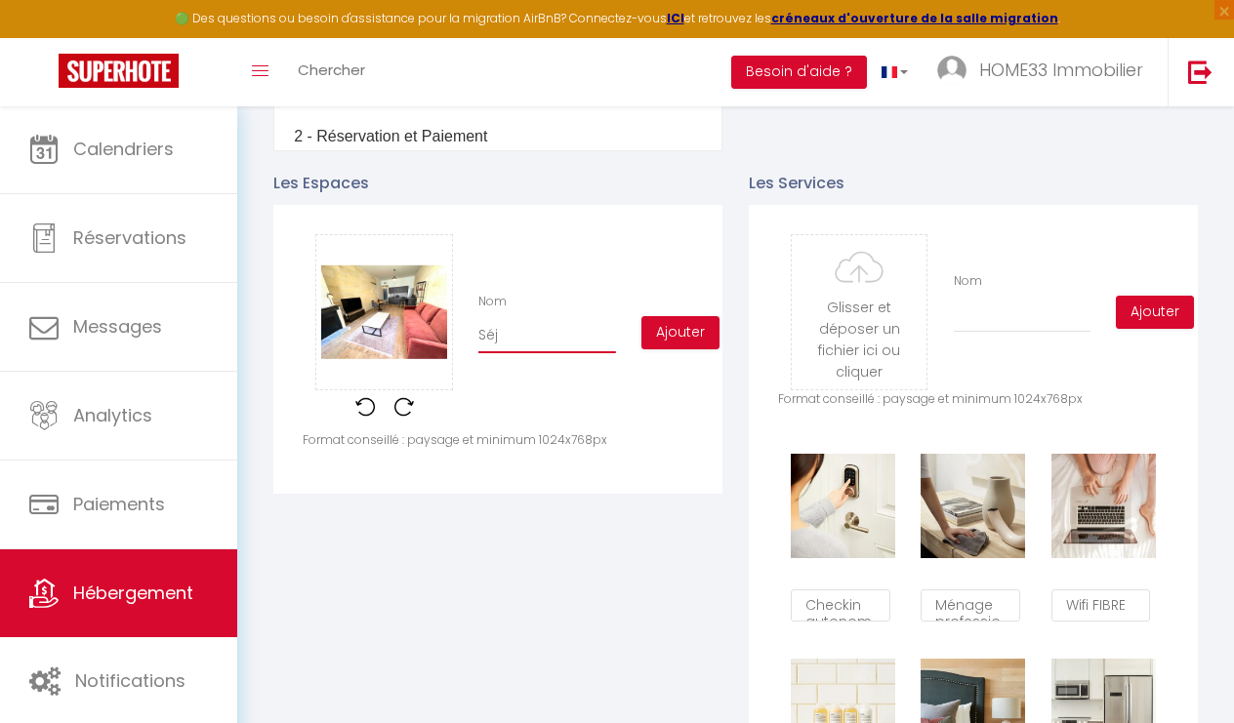
checkbox input "true"
checkbox input "false"
type input "Séjo"
checkbox input "true"
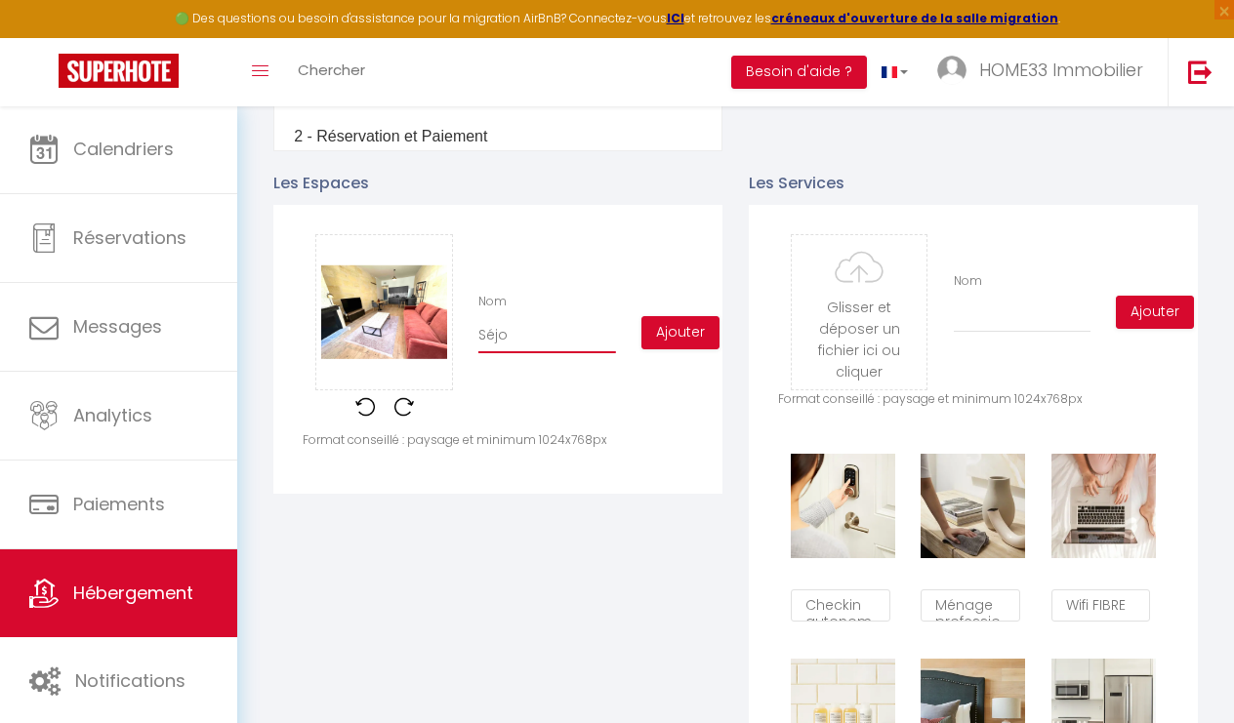
checkbox input "false"
type input "Séjou"
checkbox input "true"
checkbox input "false"
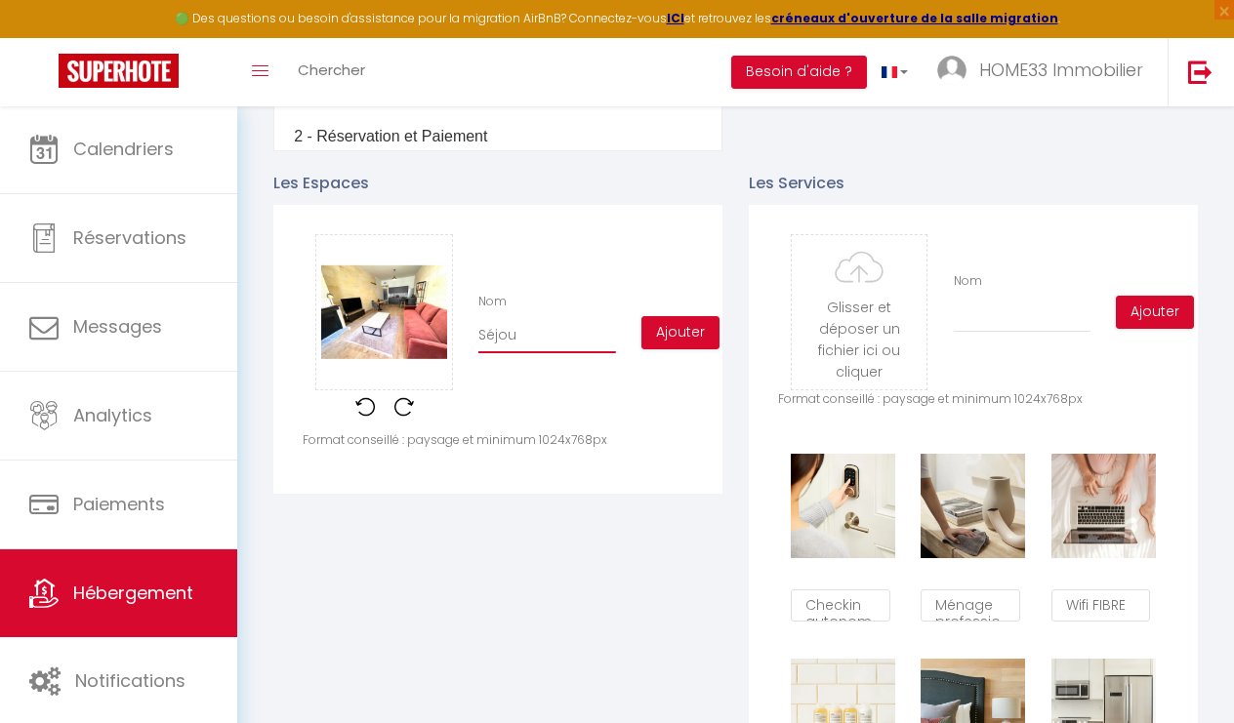
checkbox input "false"
type input "Séjour"
checkbox input "true"
checkbox input "false"
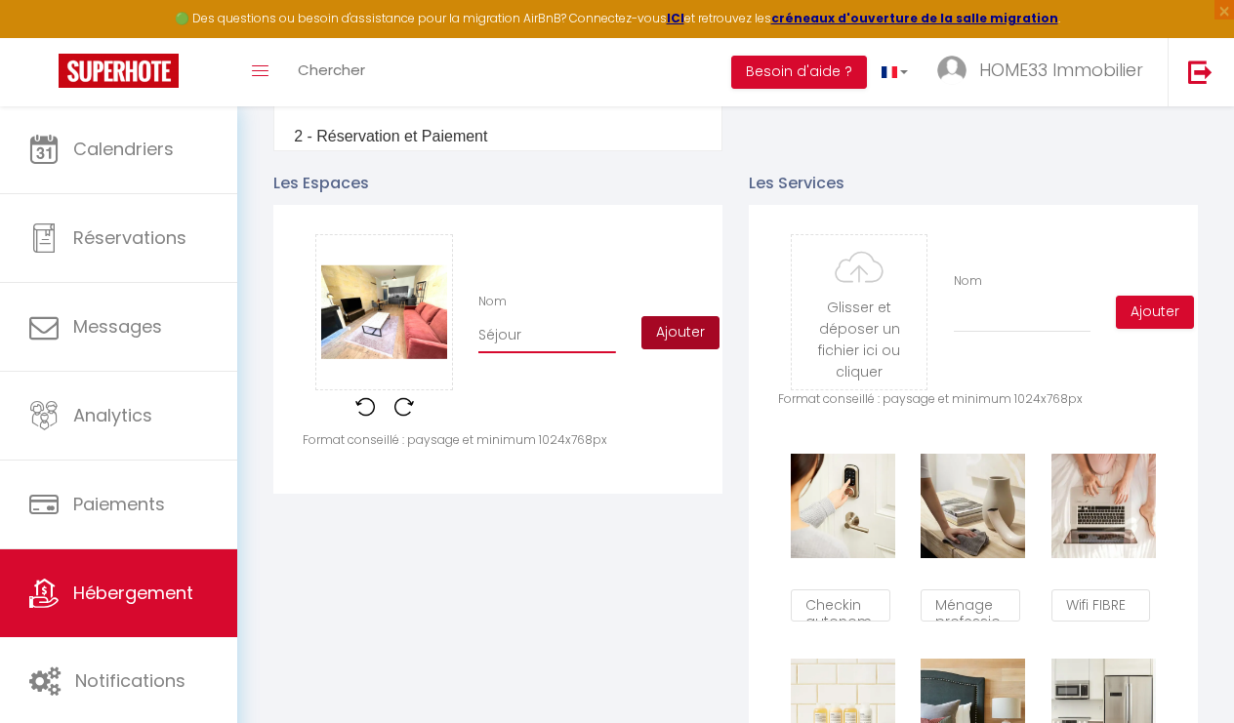
type input "Séjour"
click at [690, 333] on button "Ajouter" at bounding box center [680, 332] width 78 height 33
checkbox input "true"
checkbox input "false"
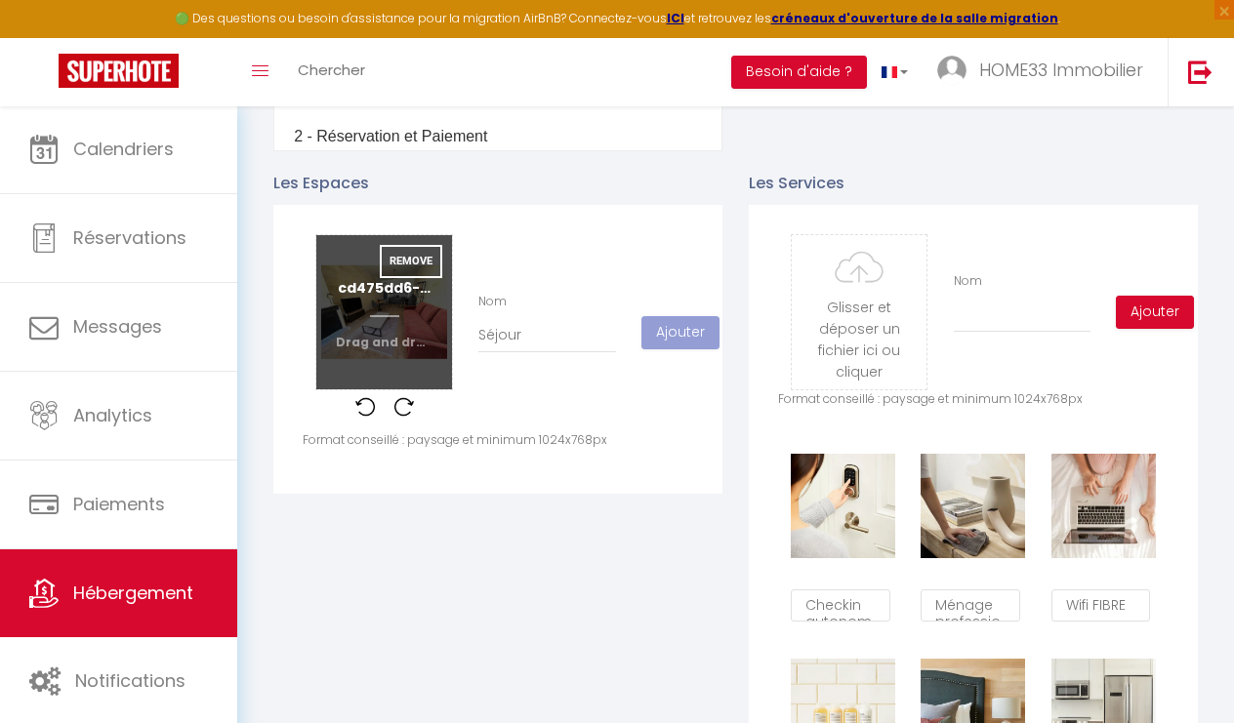
checkbox input "true"
checkbox input "false"
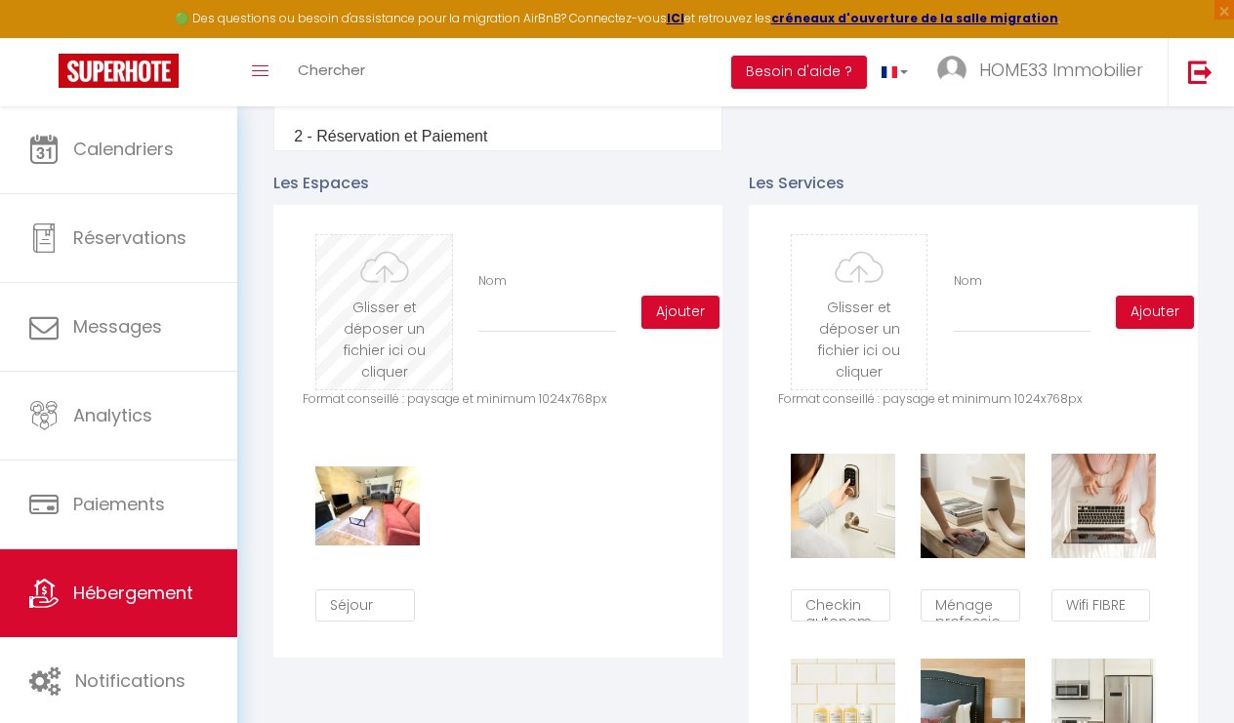
click at [385, 331] on input "file" at bounding box center [384, 312] width 136 height 154
type input "C:\fakepath\a6c654ce-9582-4152-ae89-04141a365eeb.jpeg.png"
checkbox input "true"
checkbox input "false"
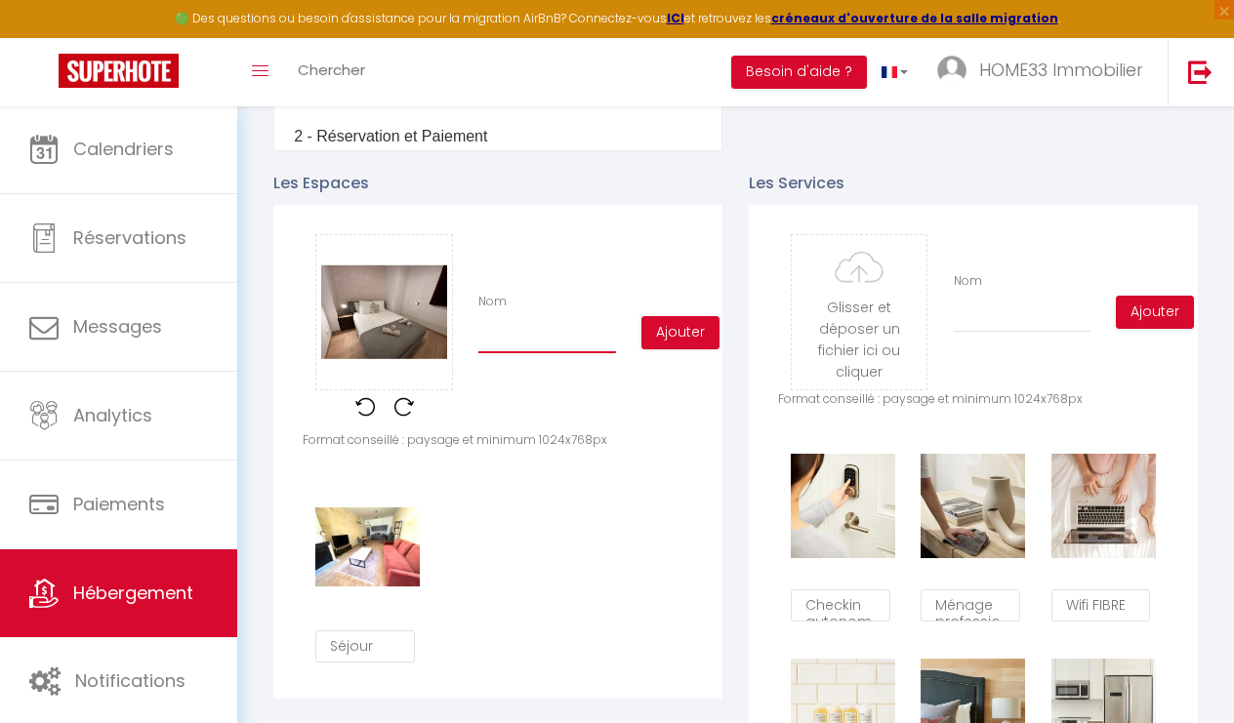
click at [521, 339] on input "Nom" at bounding box center [547, 335] width 138 height 35
type input "C"
checkbox input "true"
checkbox input "false"
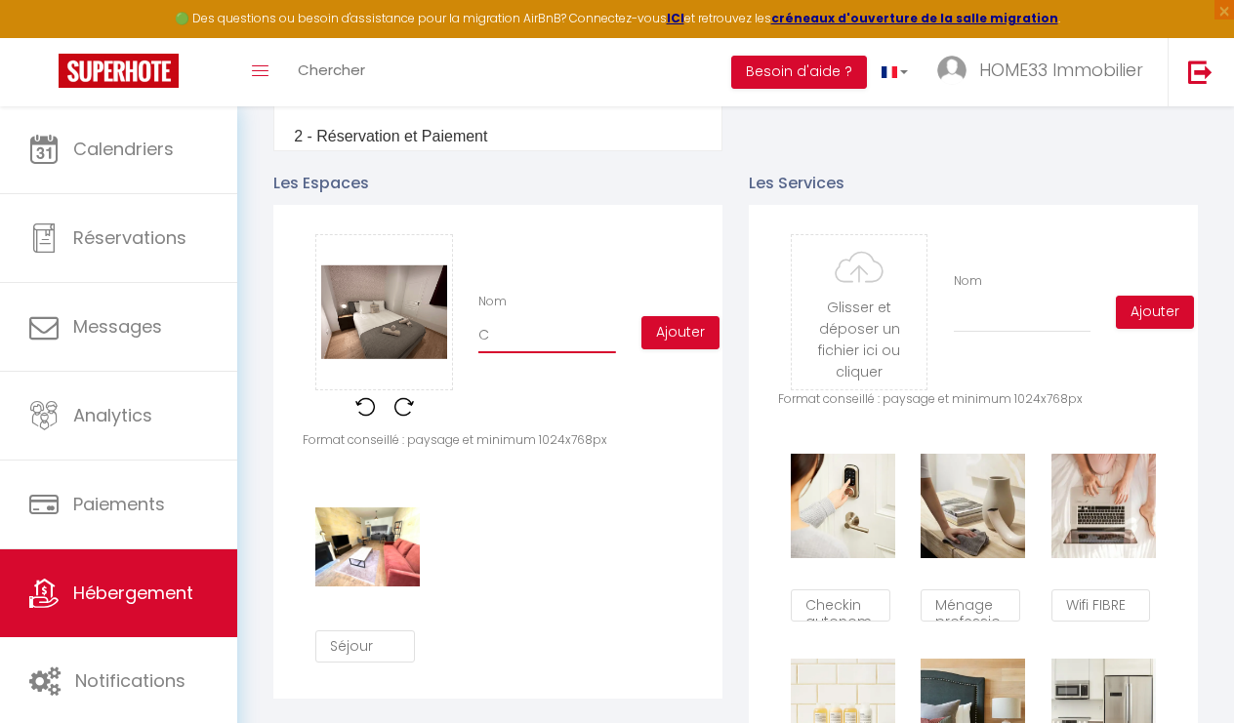
type input "Ch"
checkbox input "true"
checkbox input "false"
type input "Cha"
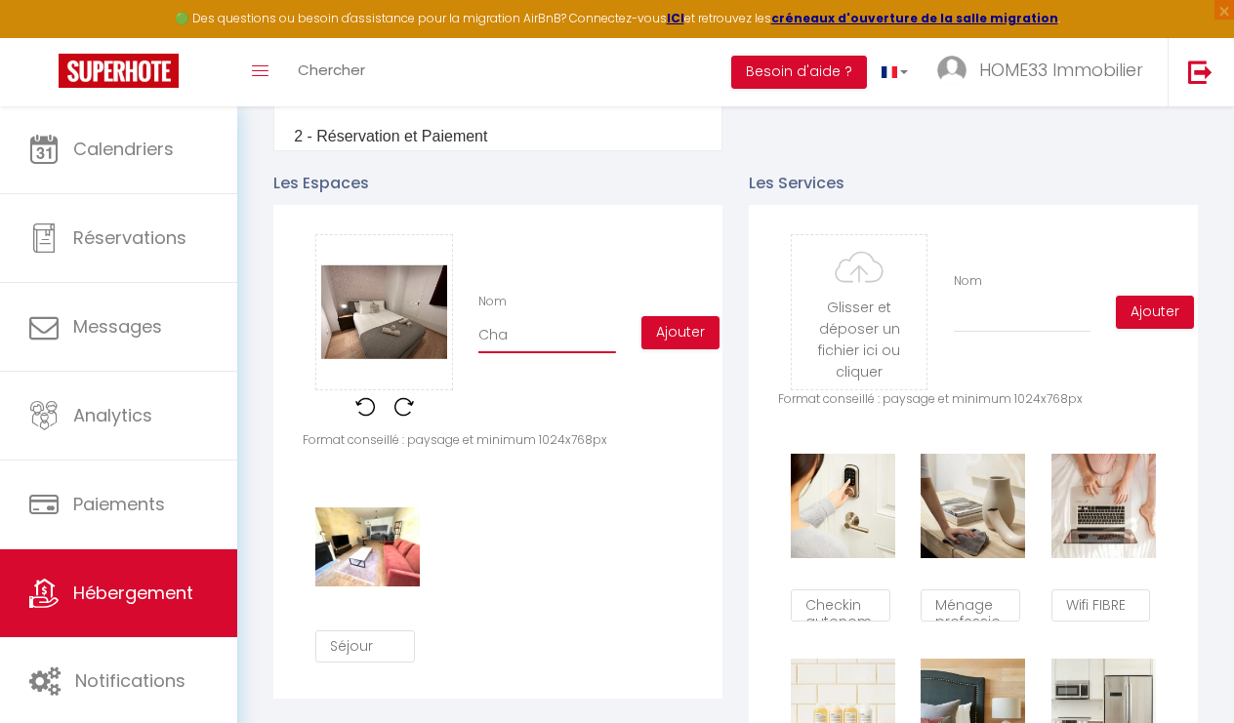
checkbox input "true"
checkbox input "false"
type input "Cham"
checkbox input "true"
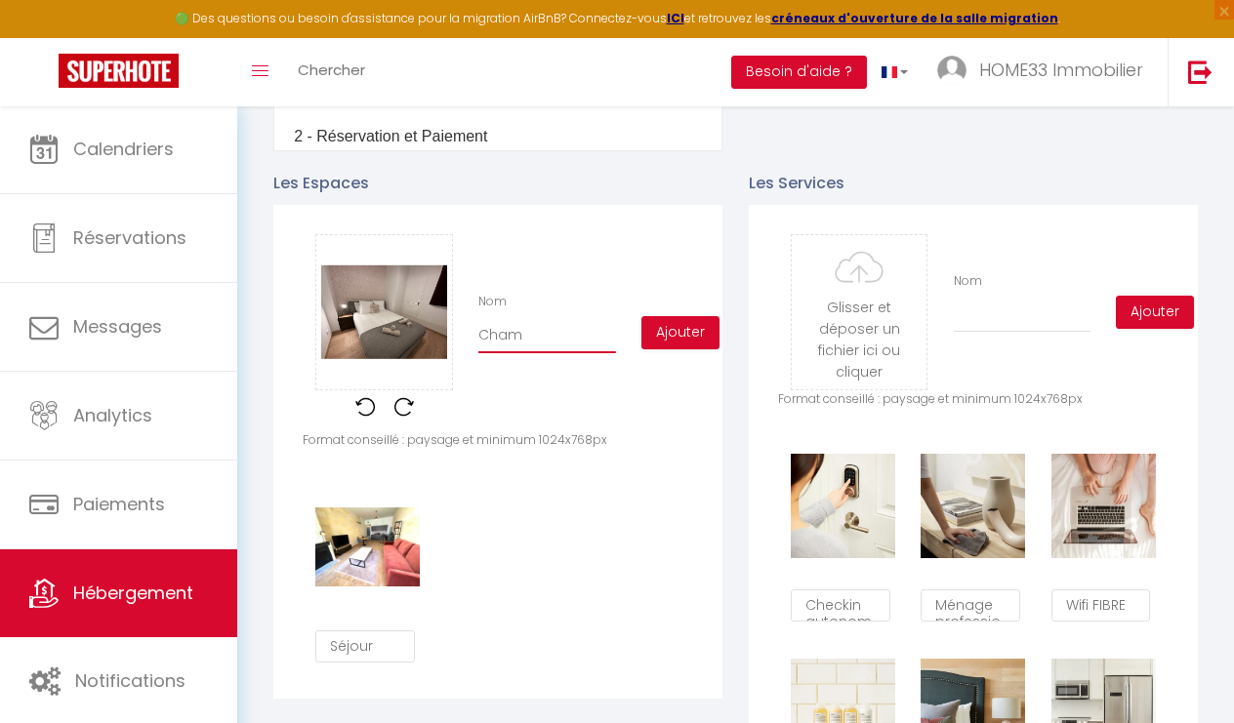
checkbox input "false"
type input "Chamb"
checkbox input "true"
checkbox input "false"
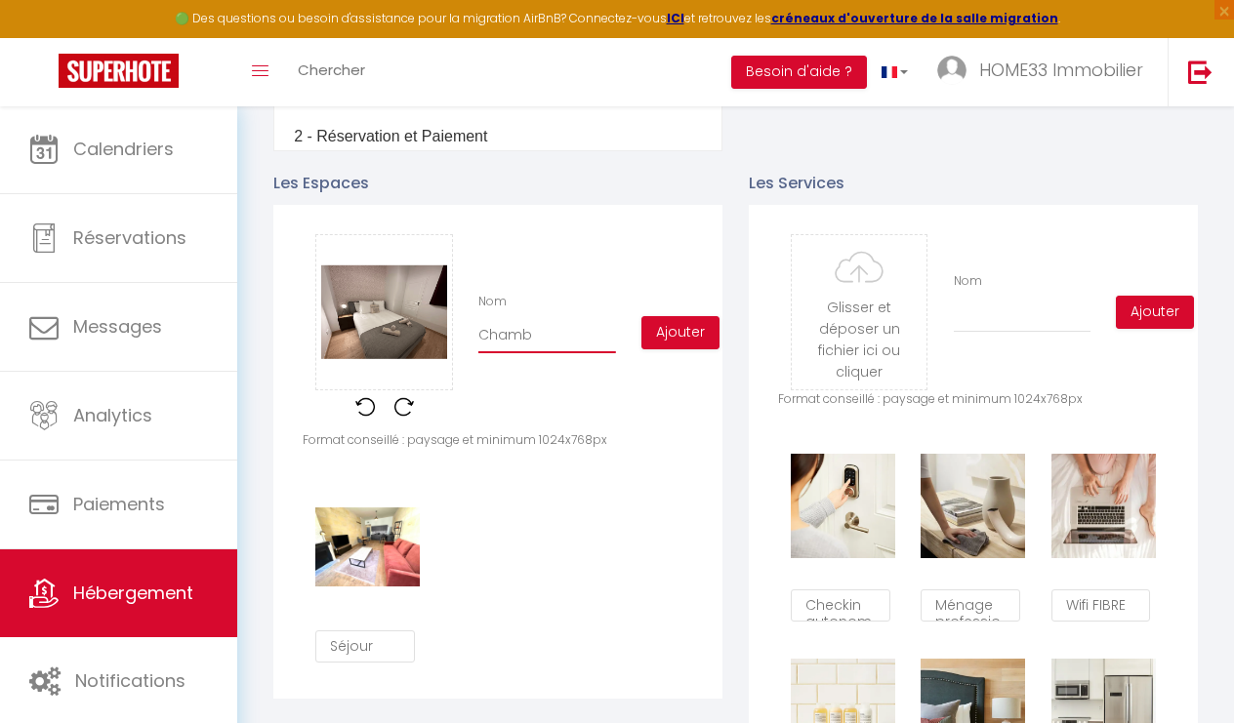
checkbox input "false"
type input "Chambr"
checkbox input "true"
checkbox input "false"
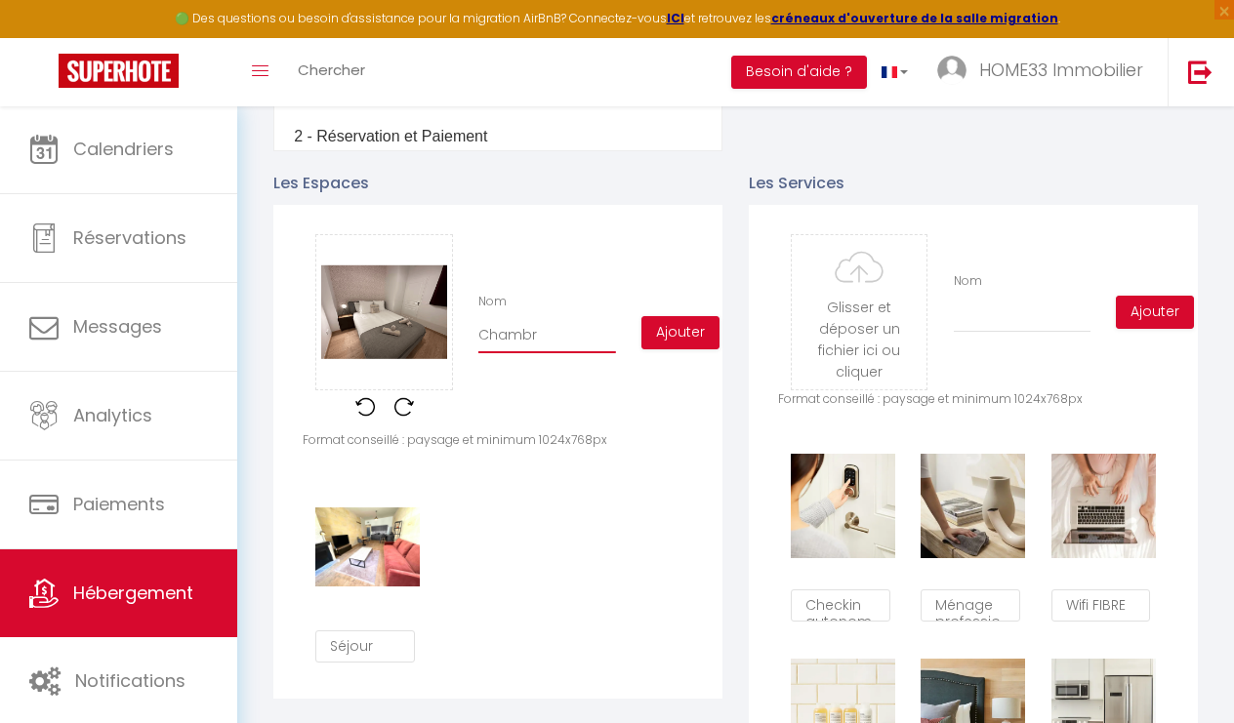
type input "Chambre"
checkbox input "true"
checkbox input "false"
type input "Chambre"
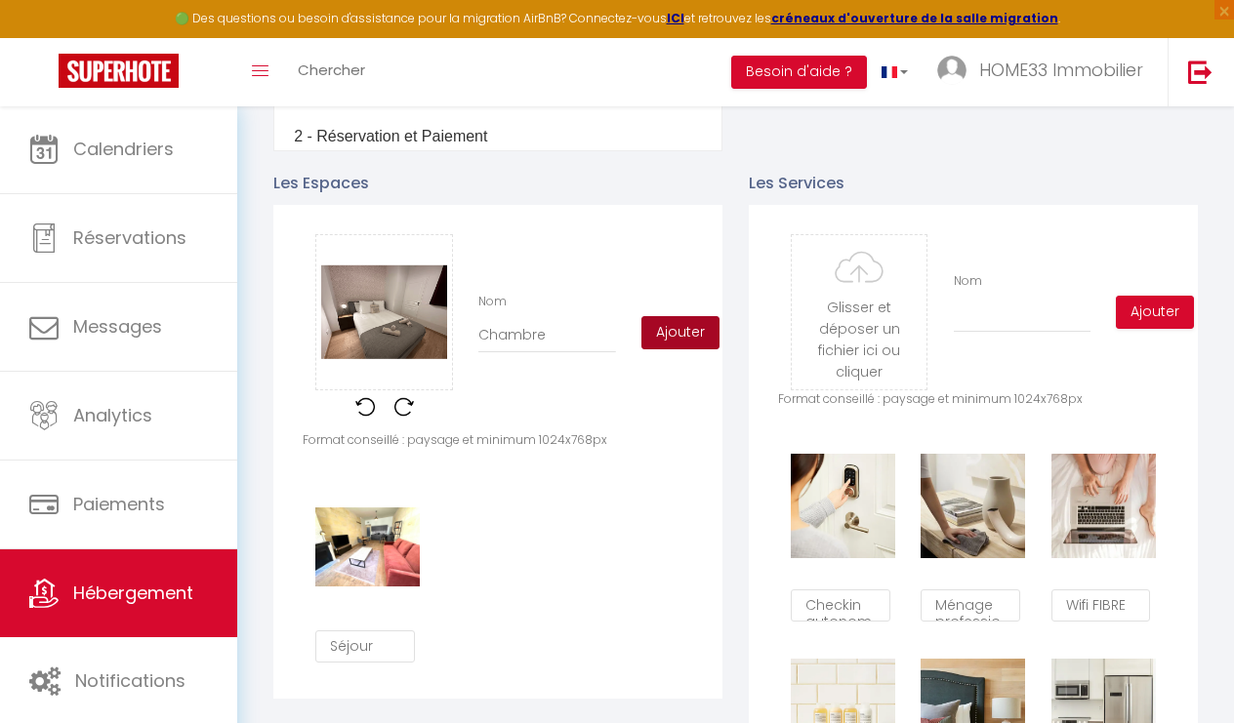
click at [716, 337] on button "Ajouter" at bounding box center [680, 332] width 78 height 33
checkbox input "true"
checkbox input "false"
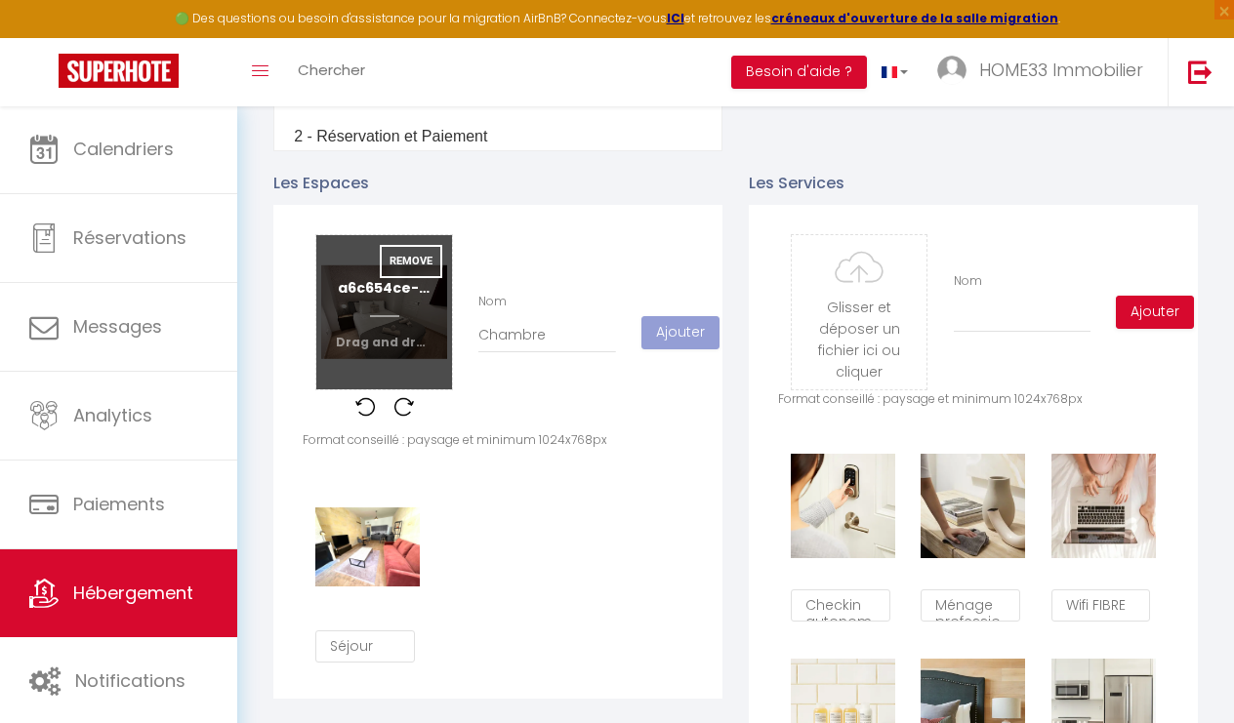
checkbox input "true"
checkbox input "false"
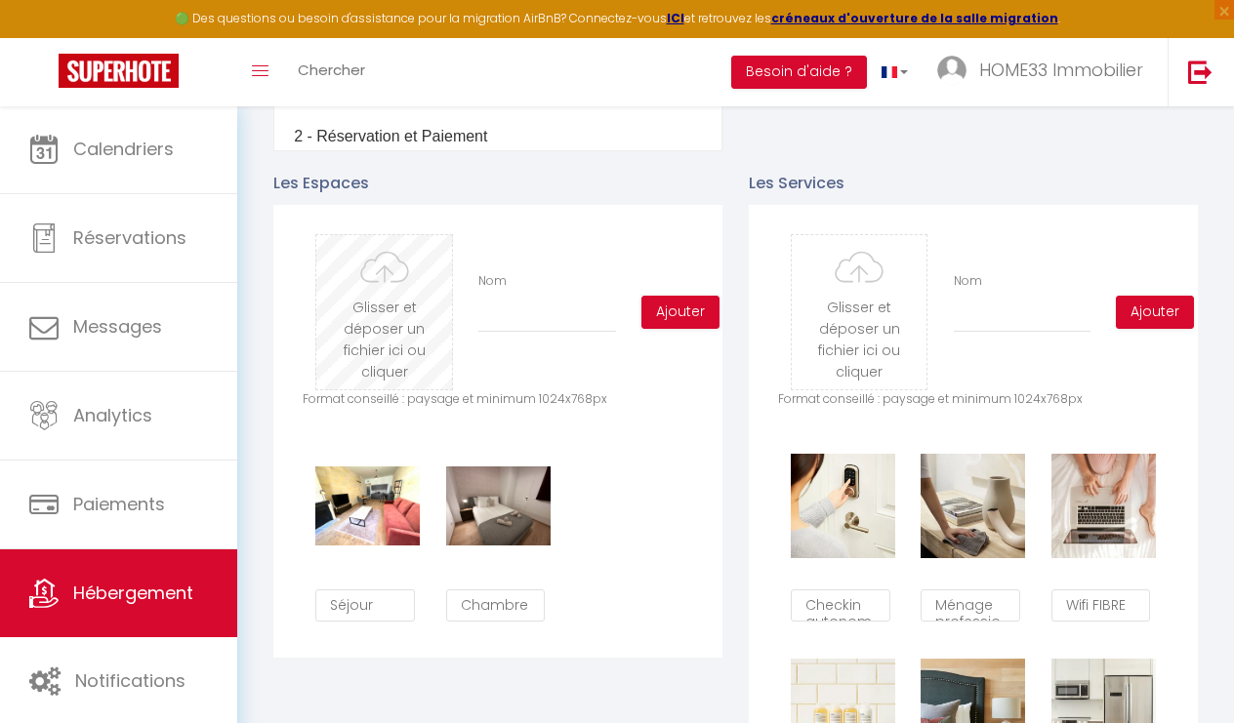
click at [379, 326] on input "file" at bounding box center [384, 312] width 136 height 154
type input "C:\fakepath\967edb0f-a5bc-4e38-9270-e6746b3b5532.jpg.png"
checkbox input "true"
checkbox input "false"
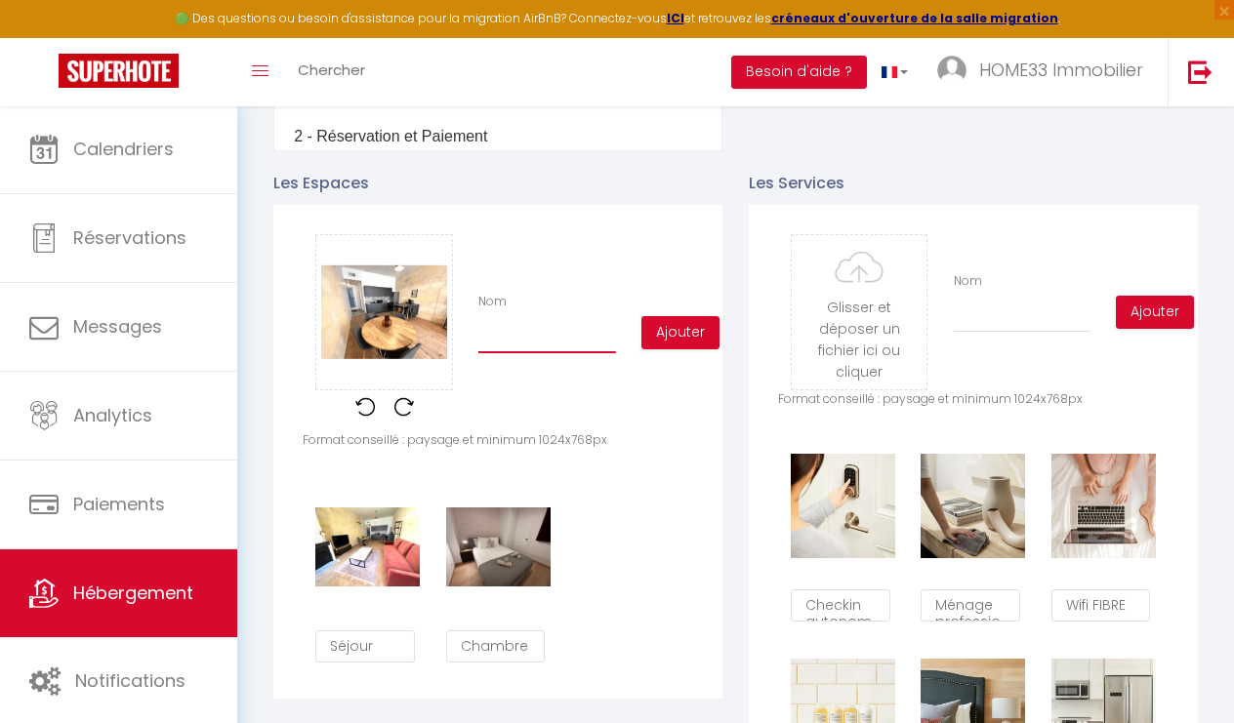
click at [517, 338] on input "Nom" at bounding box center [547, 335] width 138 height 35
type input "E"
checkbox input "true"
checkbox input "false"
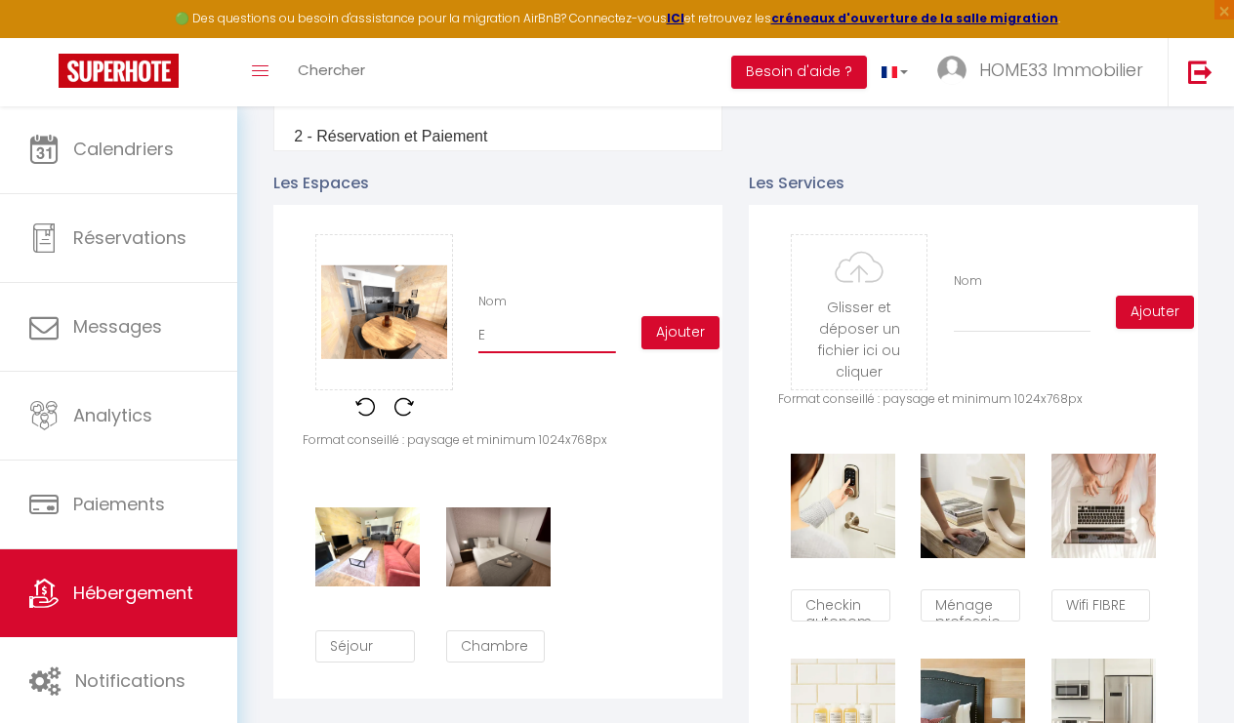
type input "Es"
checkbox input "true"
checkbox input "false"
type input "Esa"
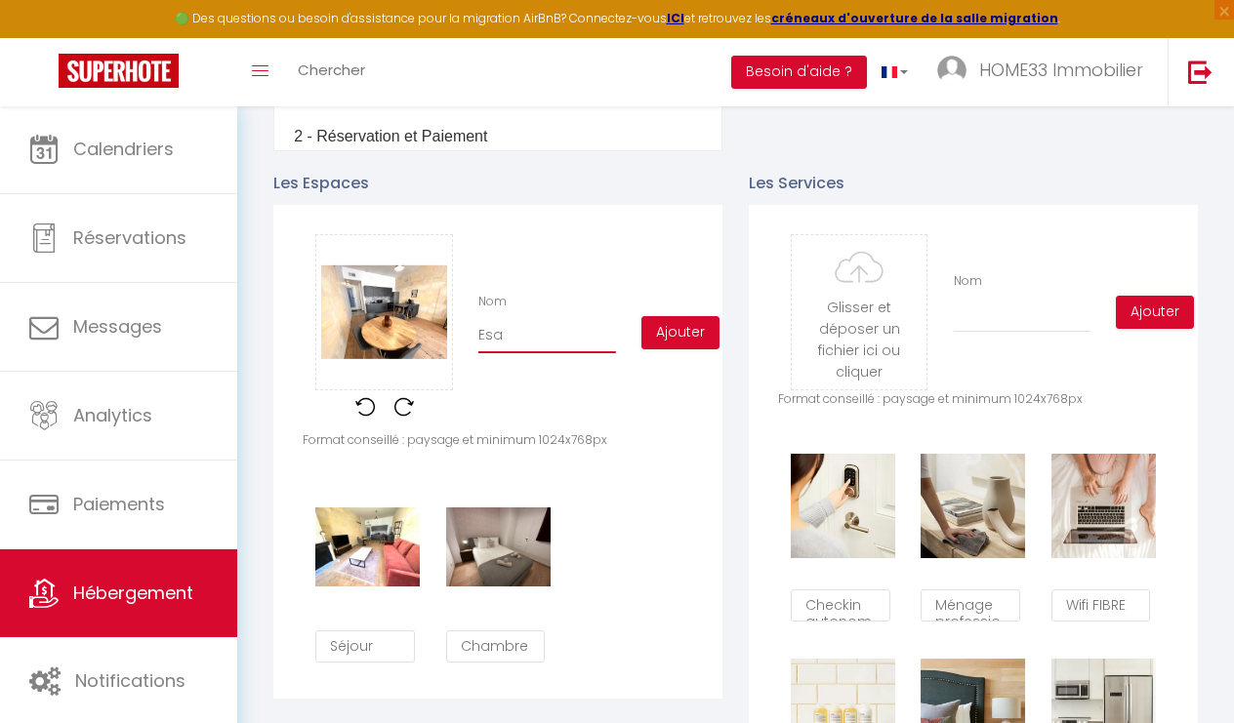
checkbox input "true"
checkbox input "false"
type input "Esap"
checkbox input "true"
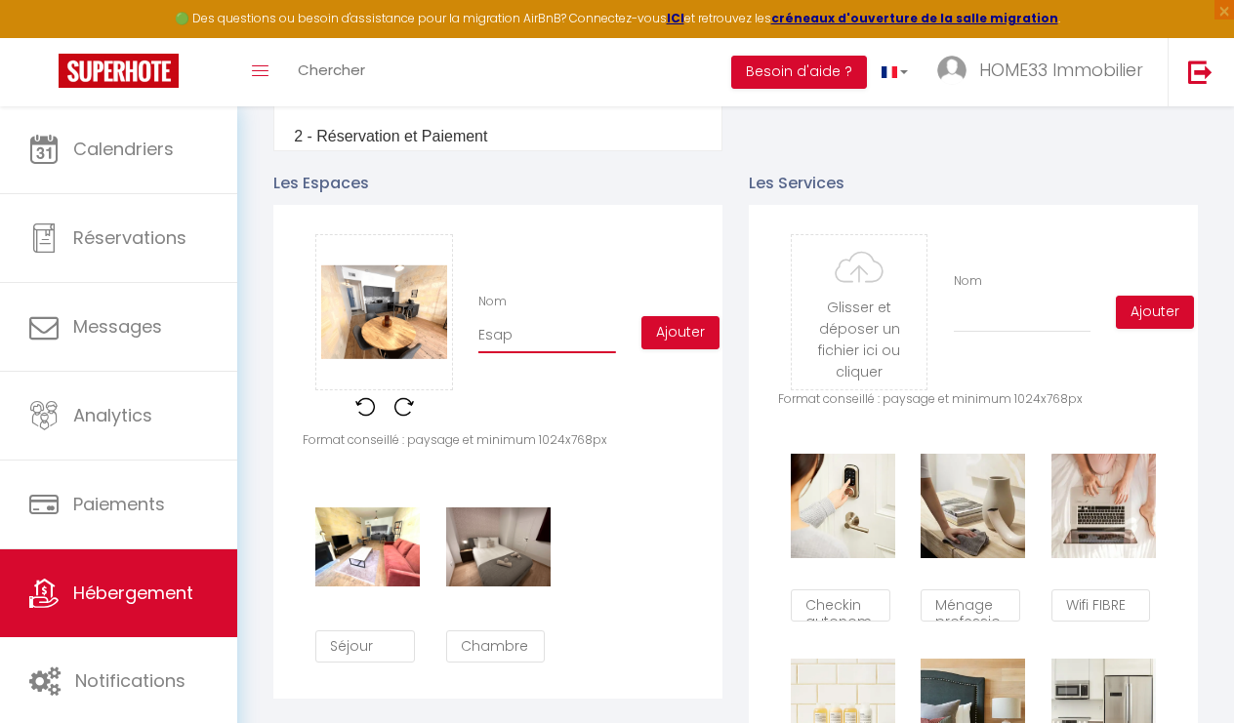
checkbox input "false"
type input "Esapc"
checkbox input "true"
checkbox input "false"
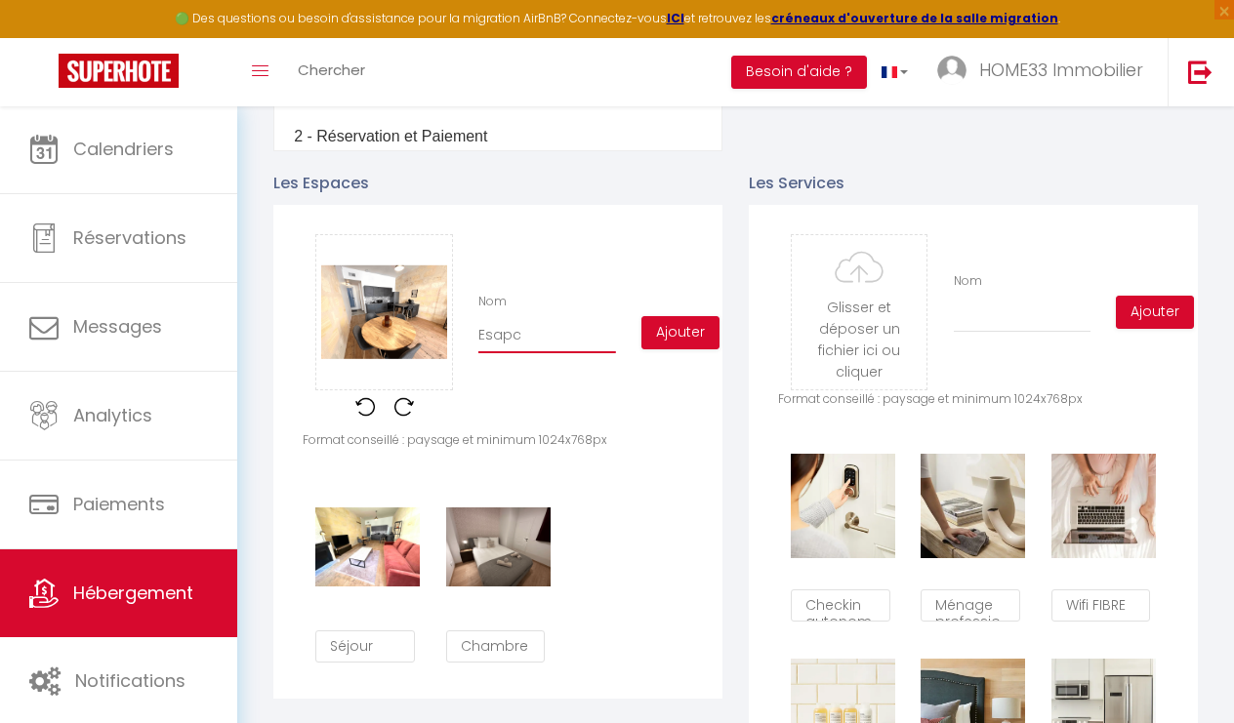
checkbox input "false"
type input "Esapce"
checkbox input "true"
checkbox input "false"
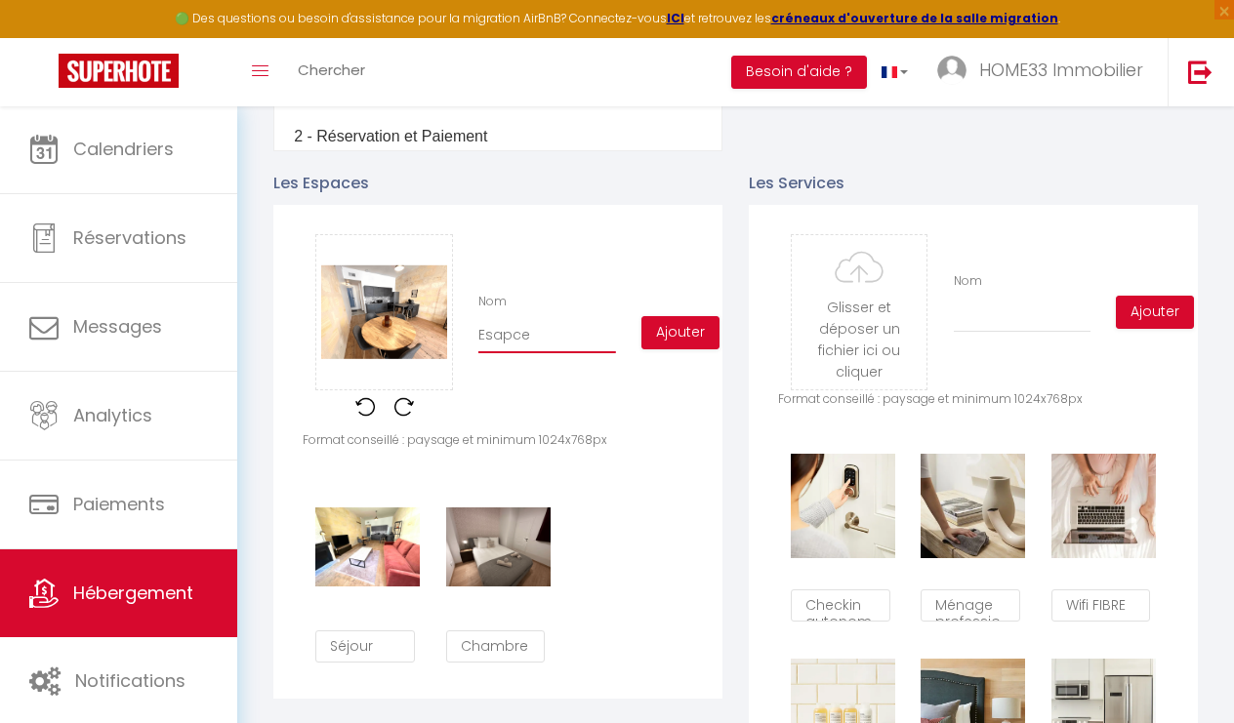
type input "Espace"
checkbox input "true"
checkbox input "false"
type input "Espace R"
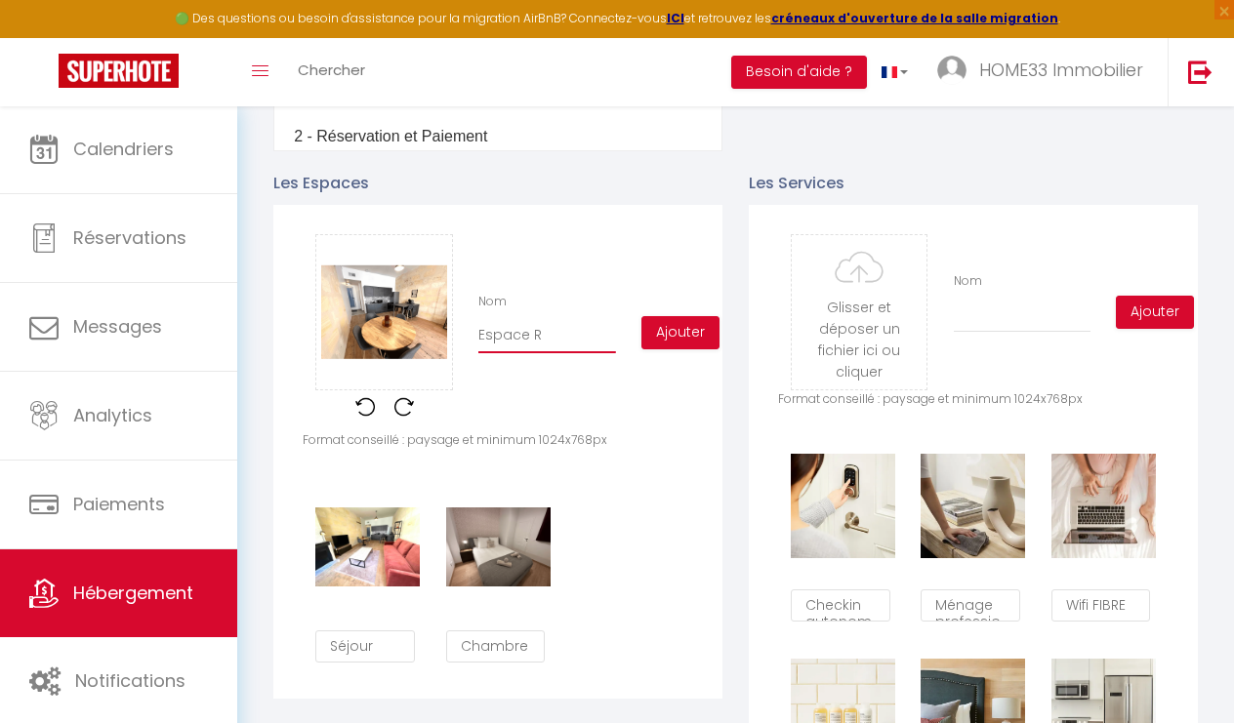
checkbox input "true"
checkbox input "false"
type input "Espace Re"
checkbox input "true"
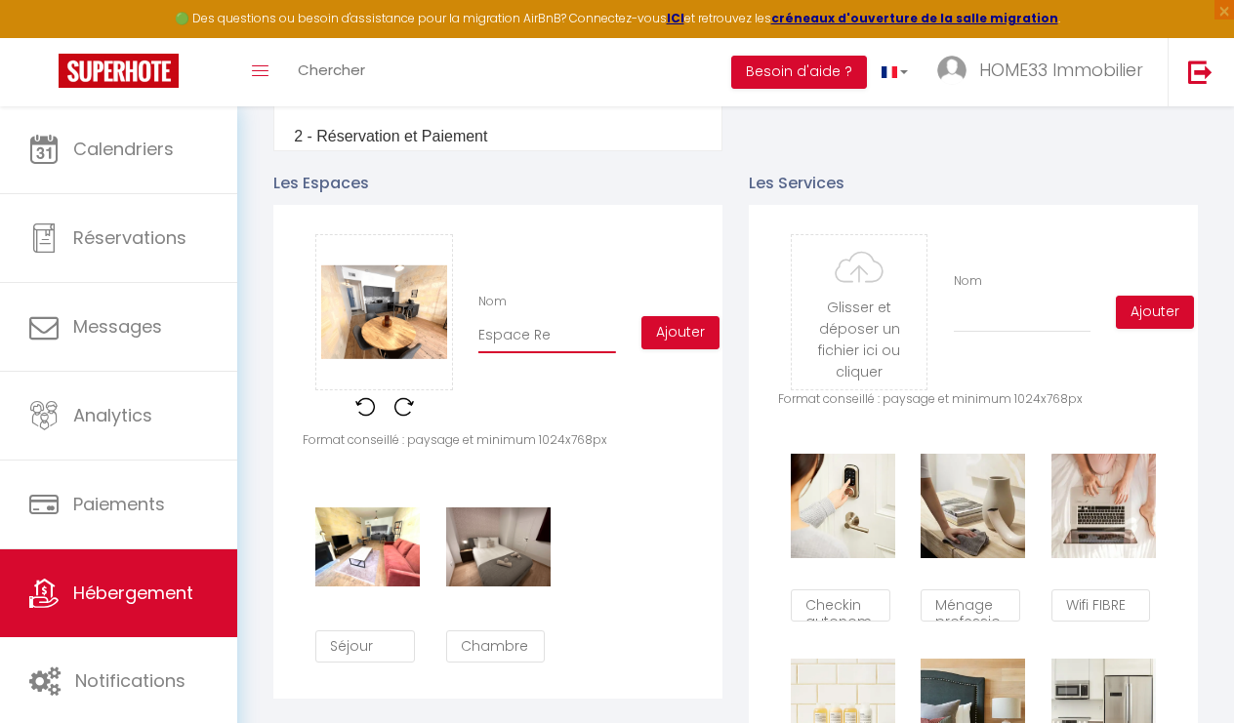
checkbox input "false"
type input "Espace Rea"
checkbox input "true"
checkbox input "false"
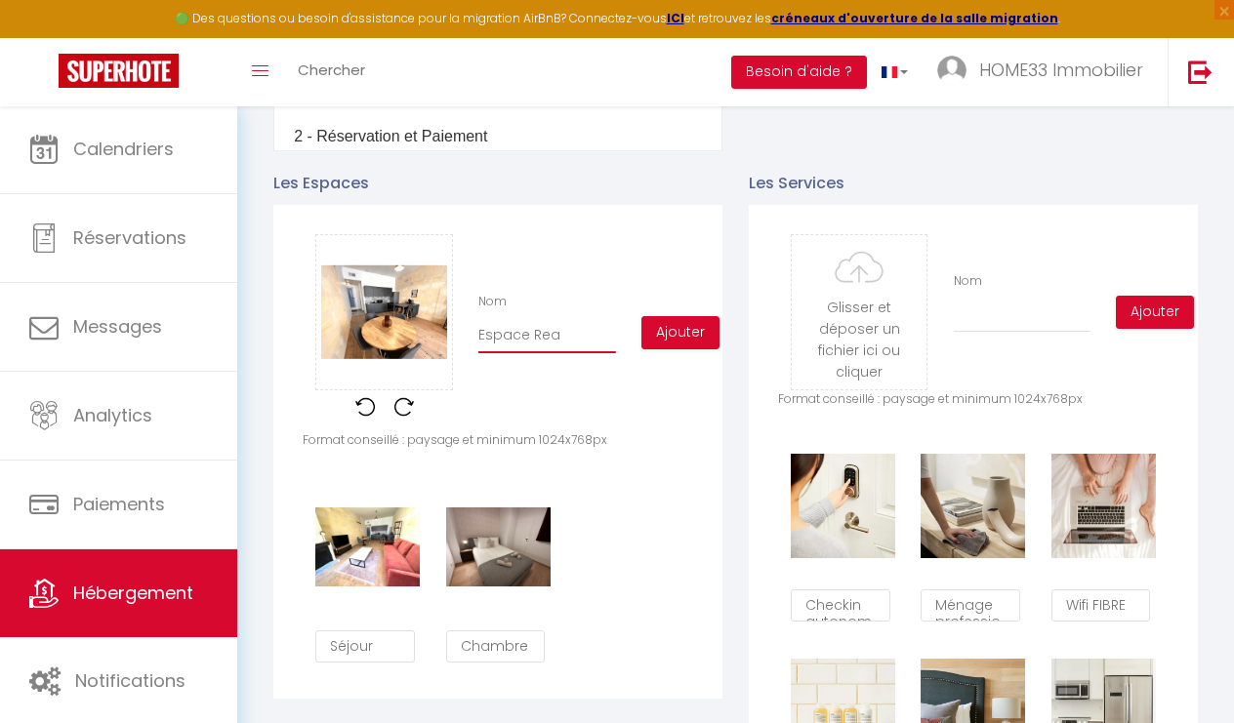
checkbox input "false"
type input "Espace Reap"
checkbox input "true"
checkbox input "false"
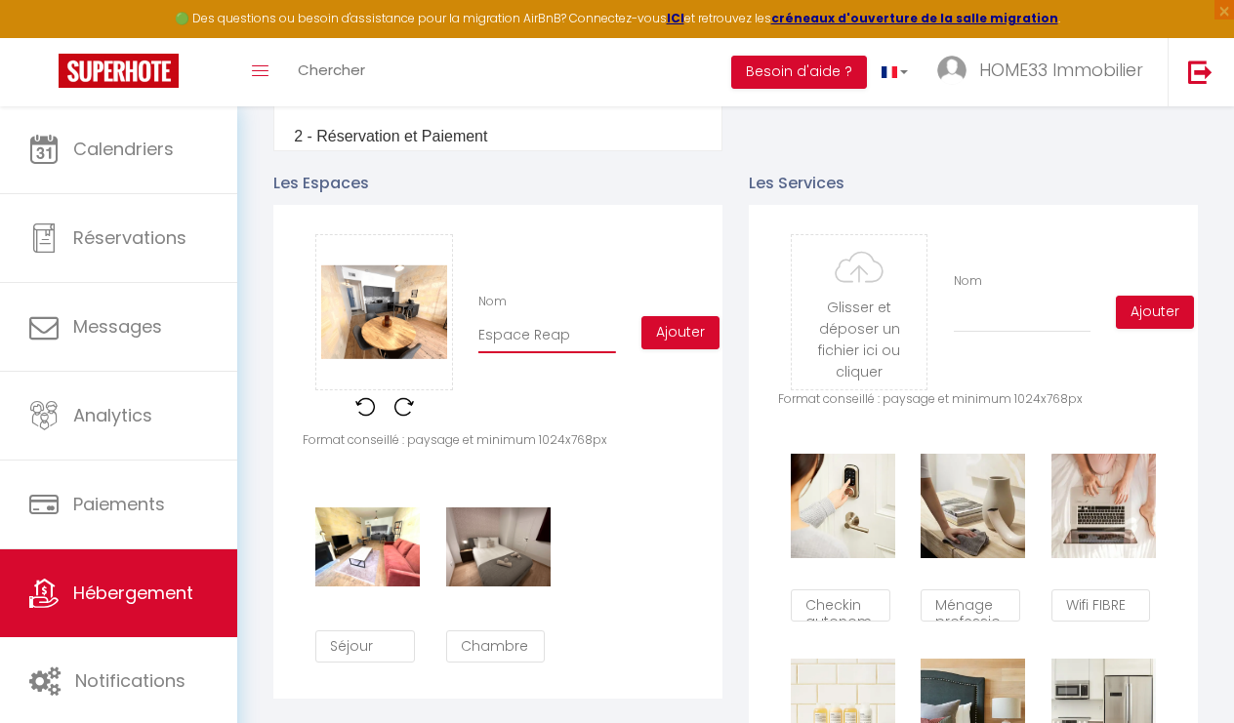
type input "Espace Reaps"
checkbox input "true"
checkbox input "false"
type input "Espace Reap"
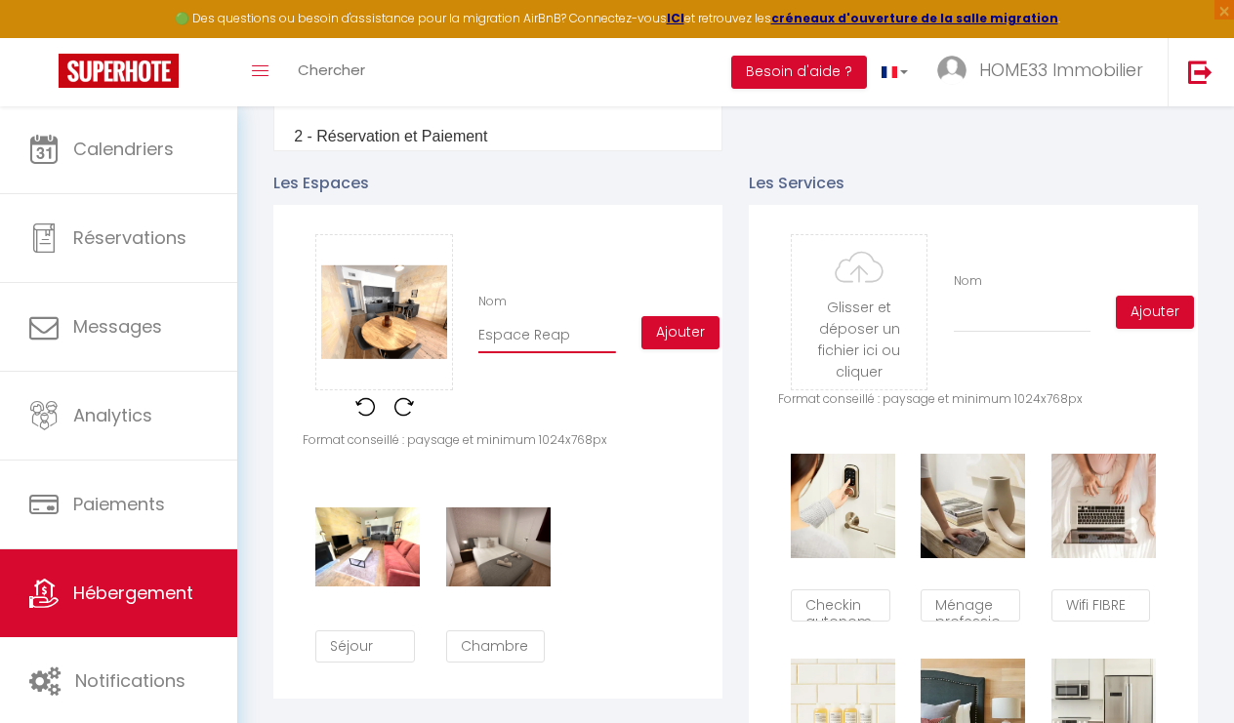
checkbox input "true"
checkbox input "false"
type input "Espace Rea"
checkbox input "true"
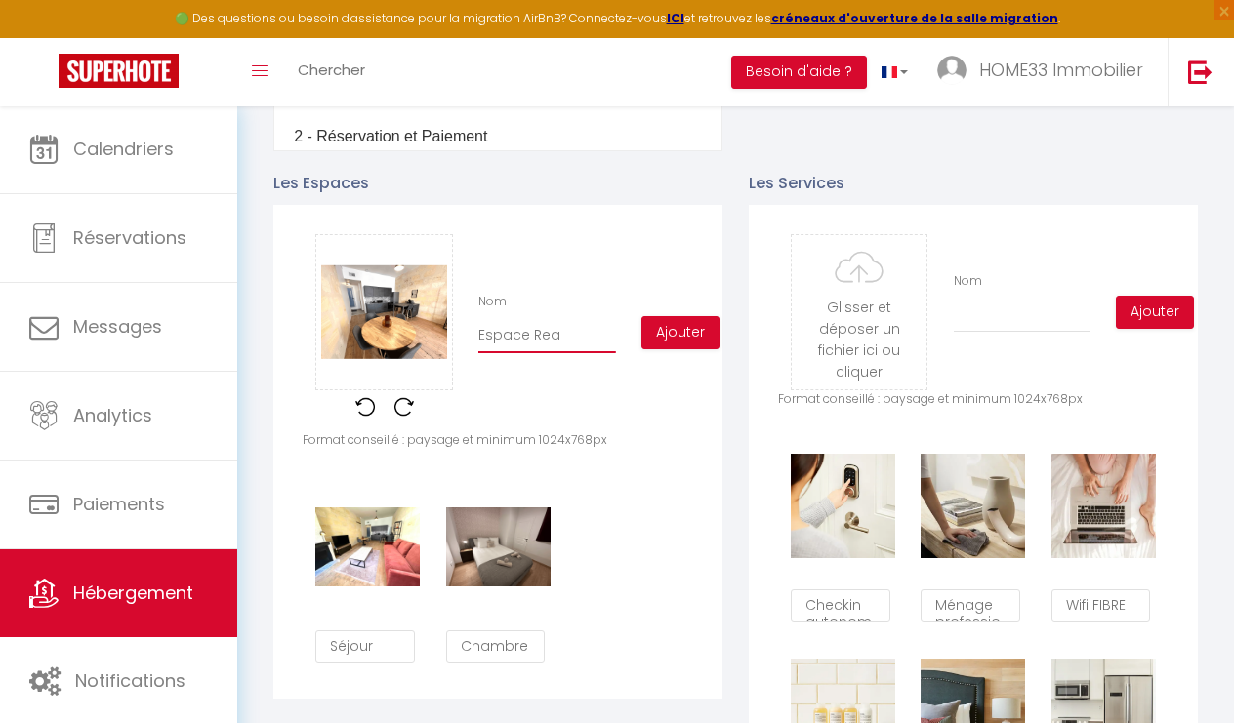
checkbox input "false"
type input "Espace Re"
checkbox input "true"
checkbox input "false"
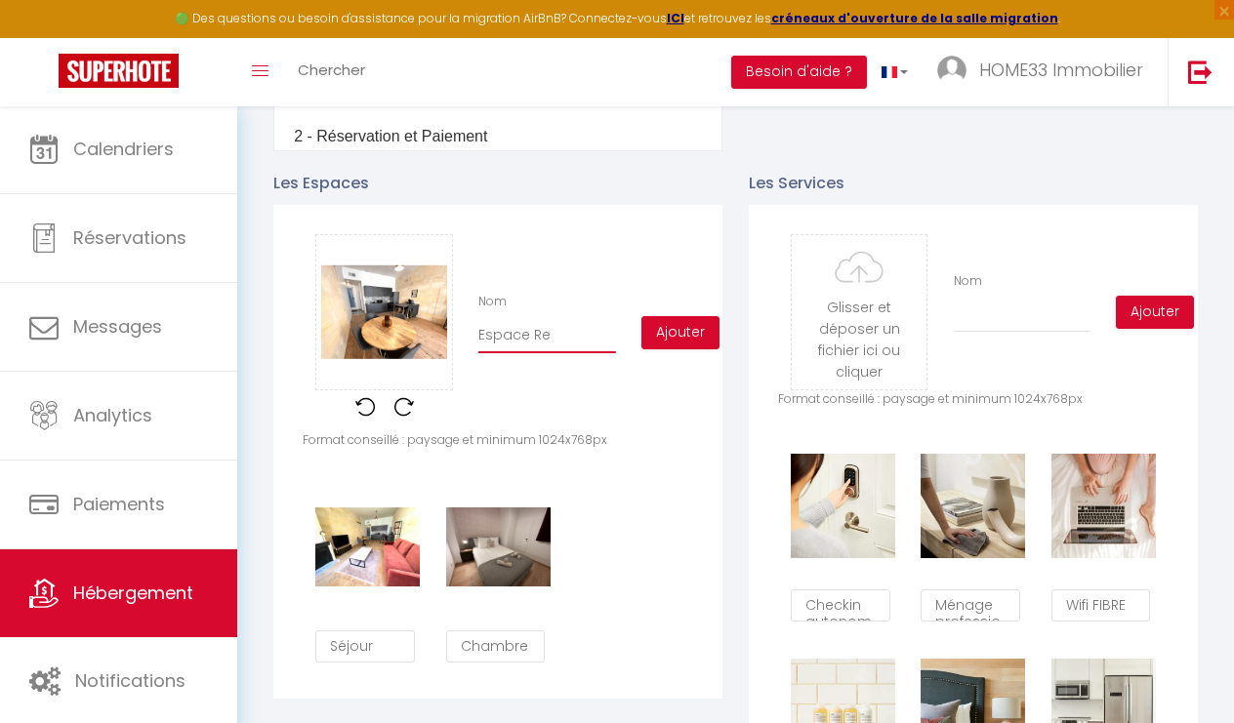
checkbox input "false"
type input "Espace Rep"
checkbox input "true"
checkbox input "false"
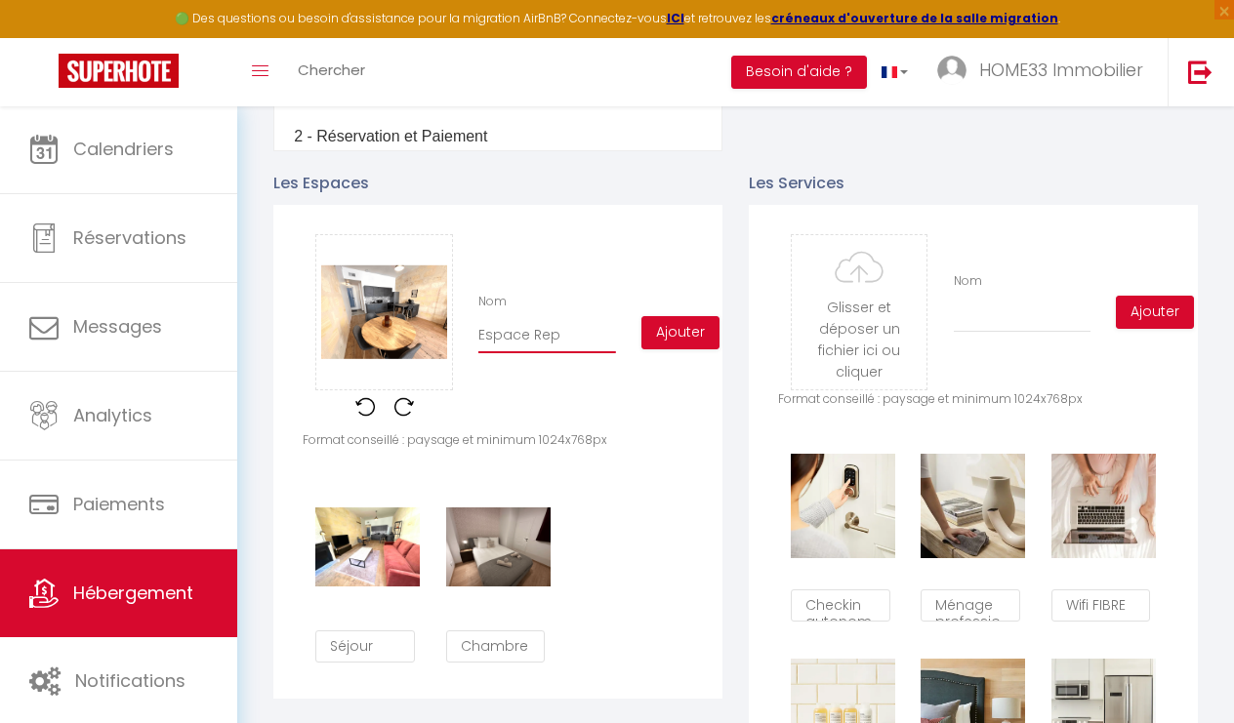
type input "Espace Repa"
checkbox input "true"
checkbox input "false"
type input "Espace Repas"
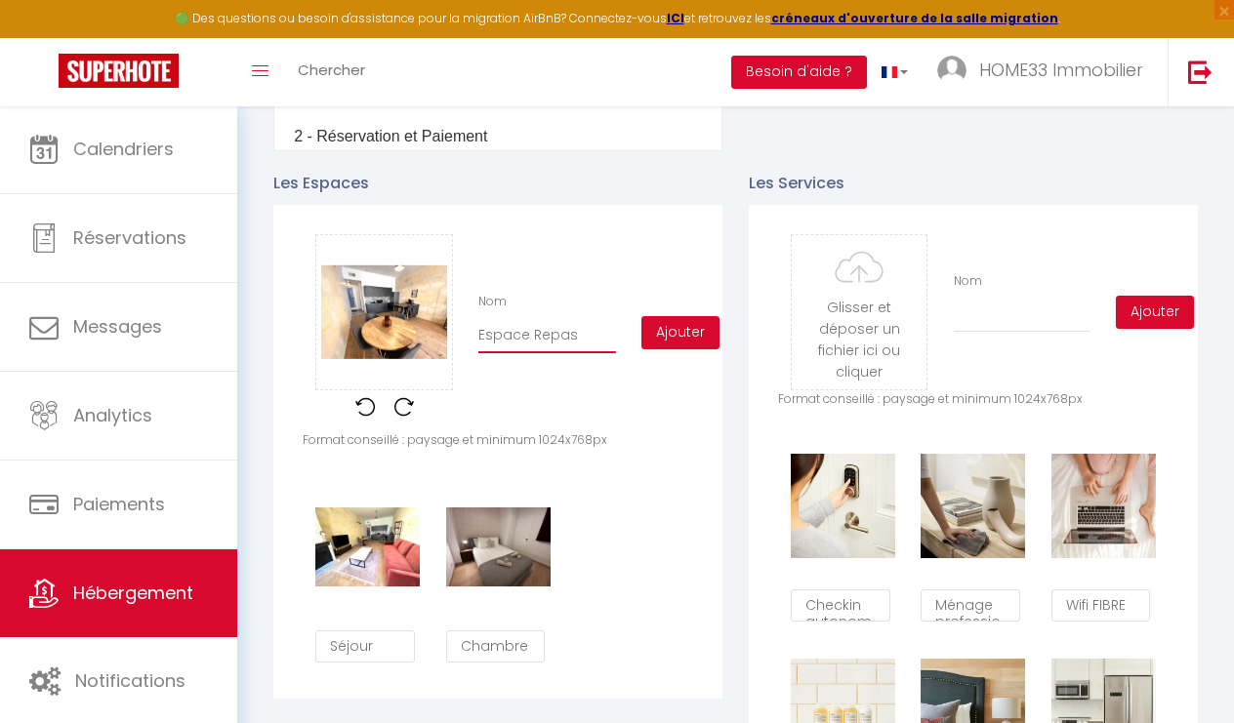
checkbox input "true"
checkbox input "false"
type input "Espace Repas"
click at [677, 329] on button "Ajouter" at bounding box center [680, 332] width 78 height 33
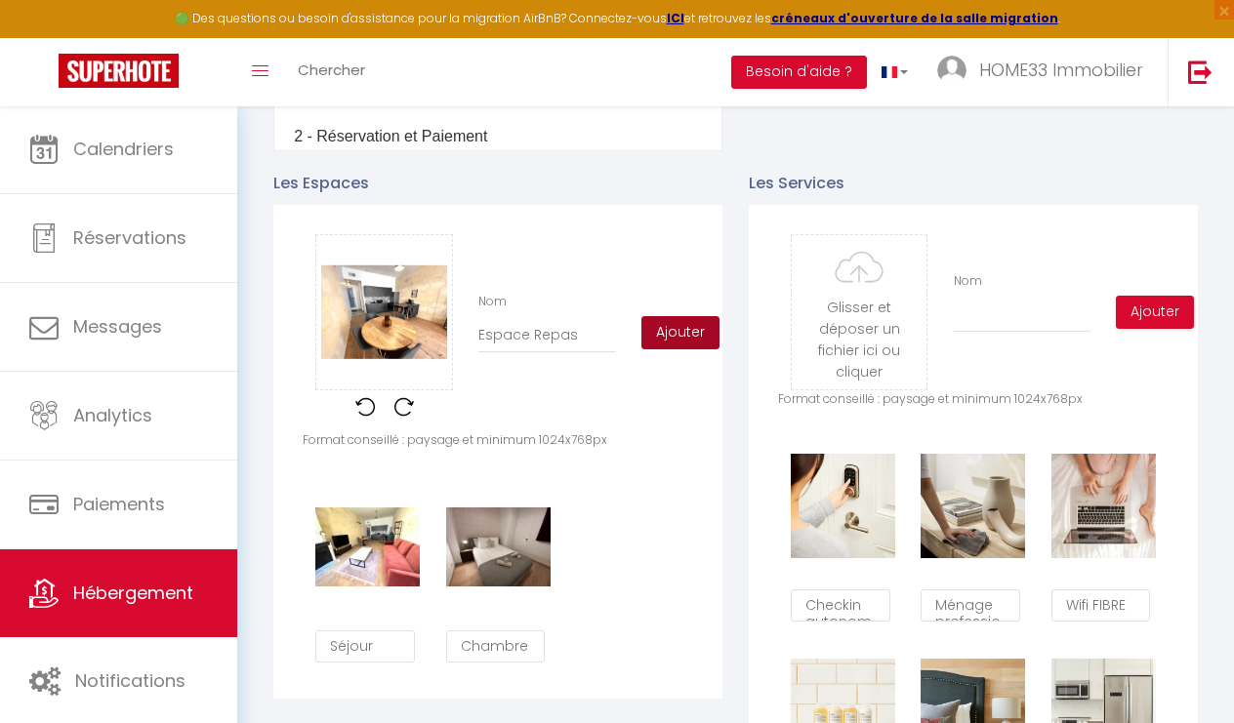
checkbox input "true"
checkbox input "false"
checkbox input "true"
checkbox input "false"
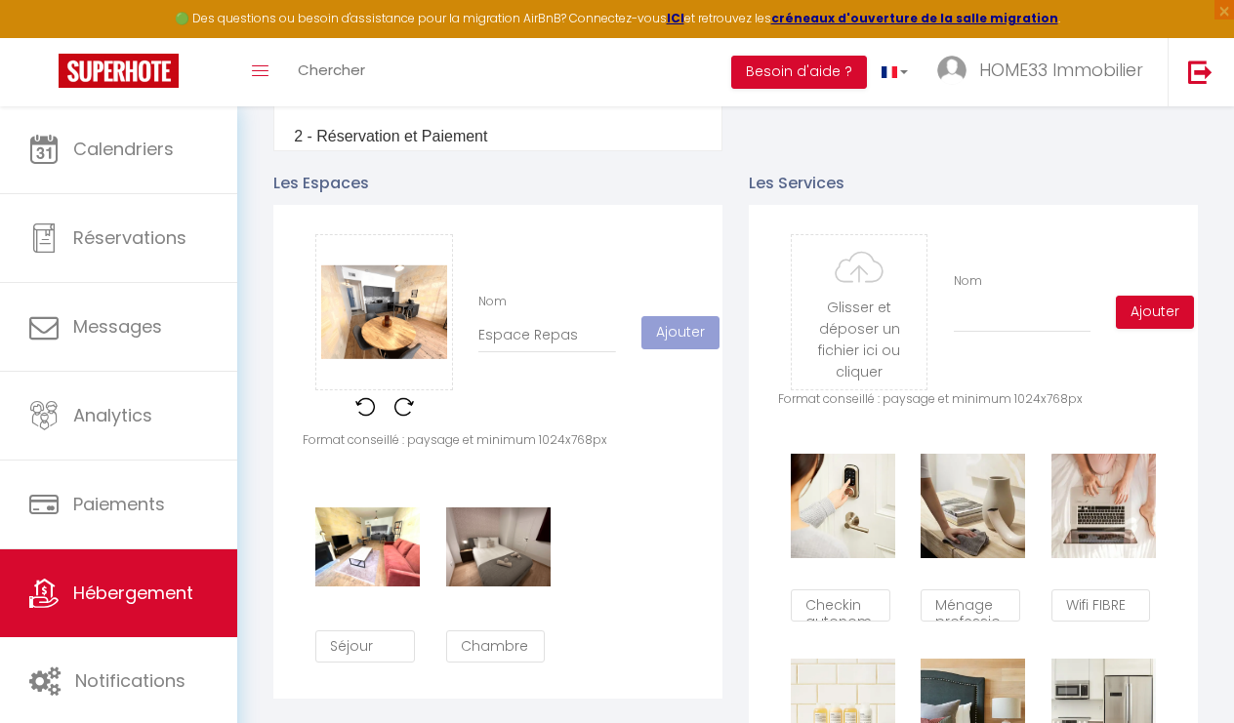
checkbox input "false"
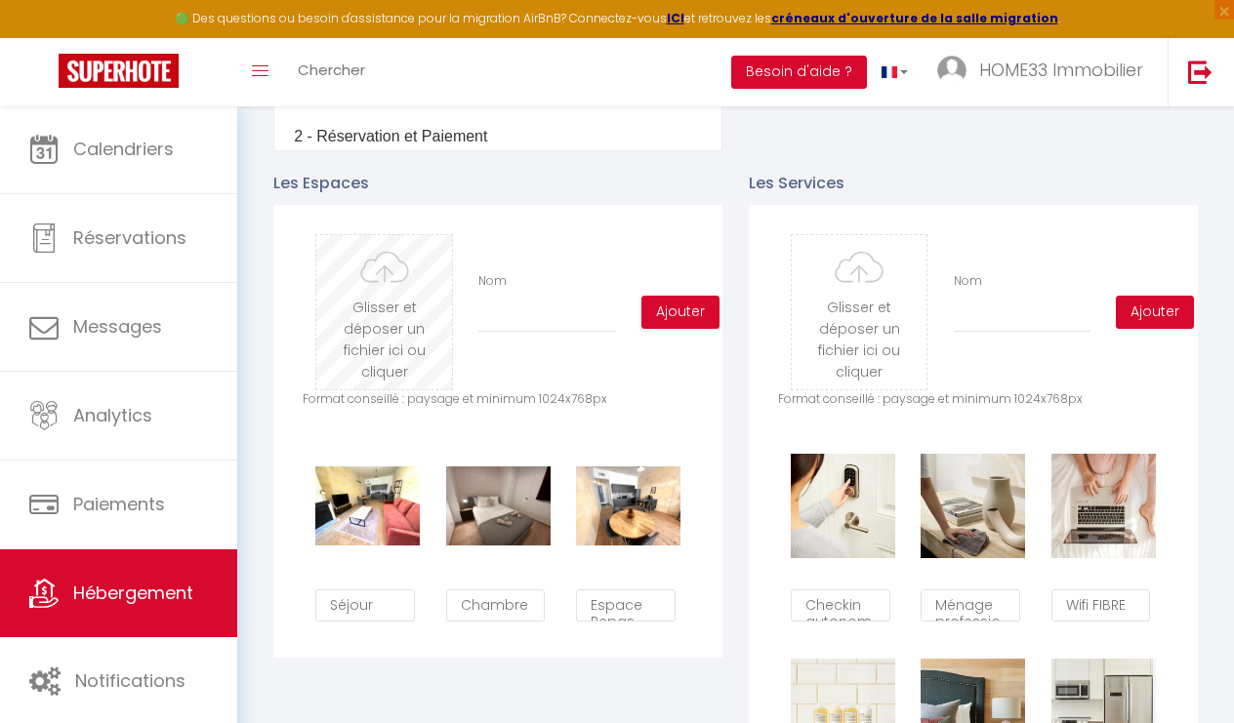
click at [358, 328] on input "file" at bounding box center [384, 312] width 136 height 154
type input "C:\fakepath\6aa2e29a-ff8d-41a4-811e-31b3e517bfd7.jpg"
checkbox input "true"
checkbox input "false"
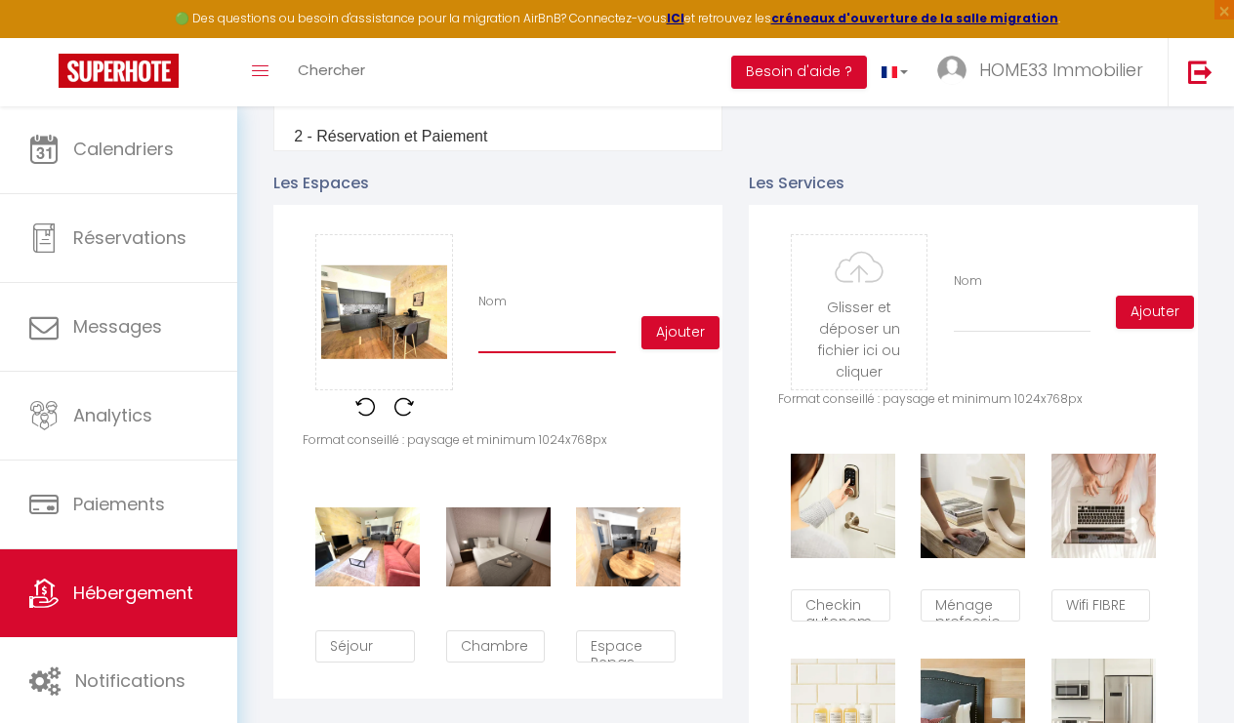
click at [603, 338] on input "Nom" at bounding box center [547, 335] width 138 height 35
type input "C"
checkbox input "true"
checkbox input "false"
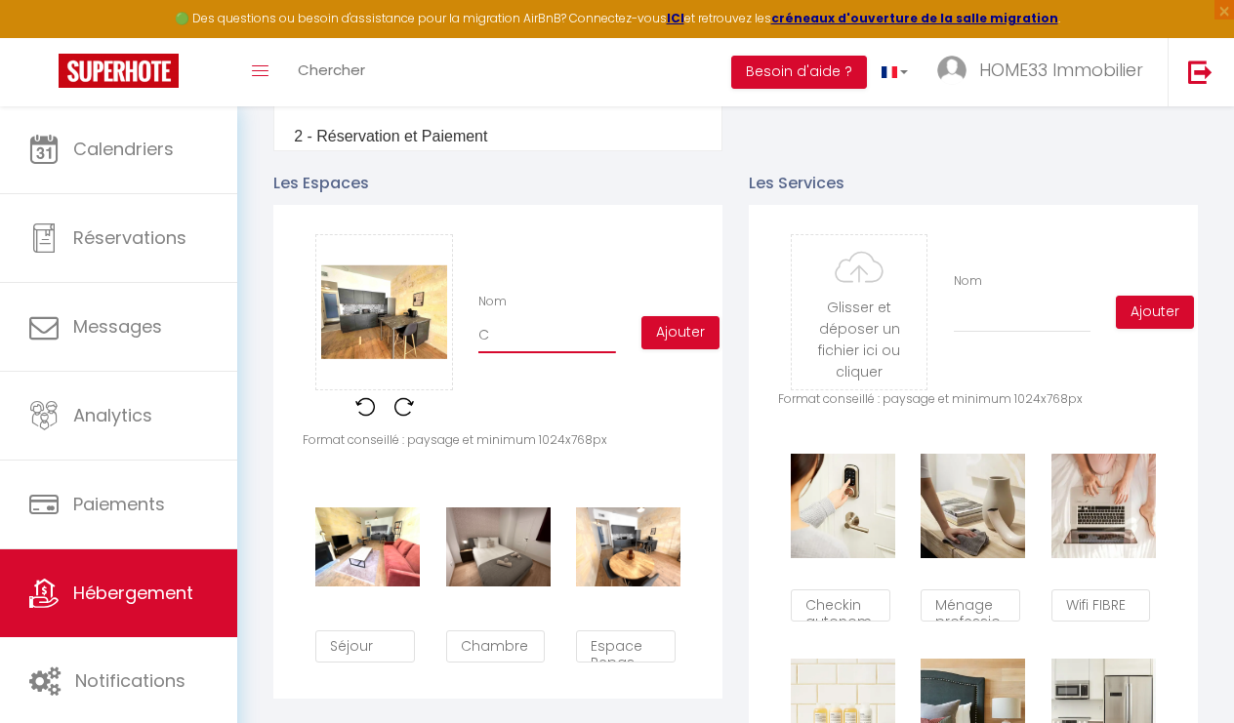
type input "Cu"
checkbox input "true"
checkbox input "false"
type input "Cui"
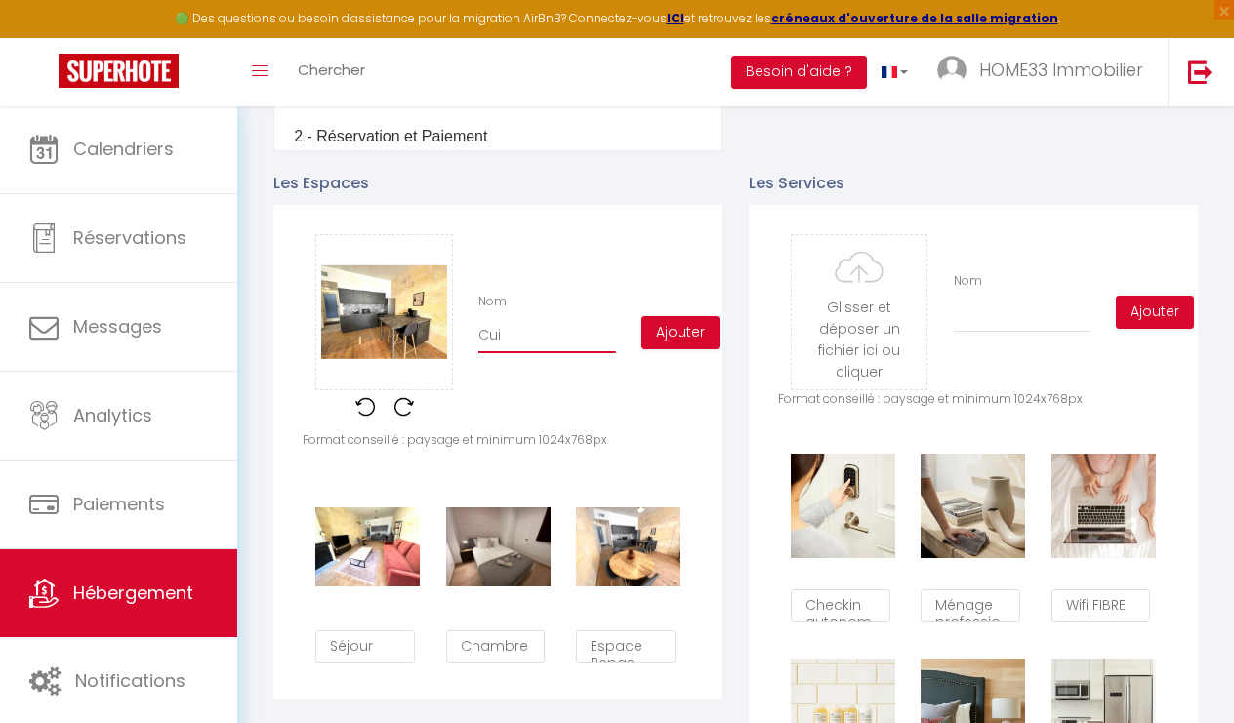
checkbox input "true"
checkbox input "false"
type input "Cuis"
checkbox input "true"
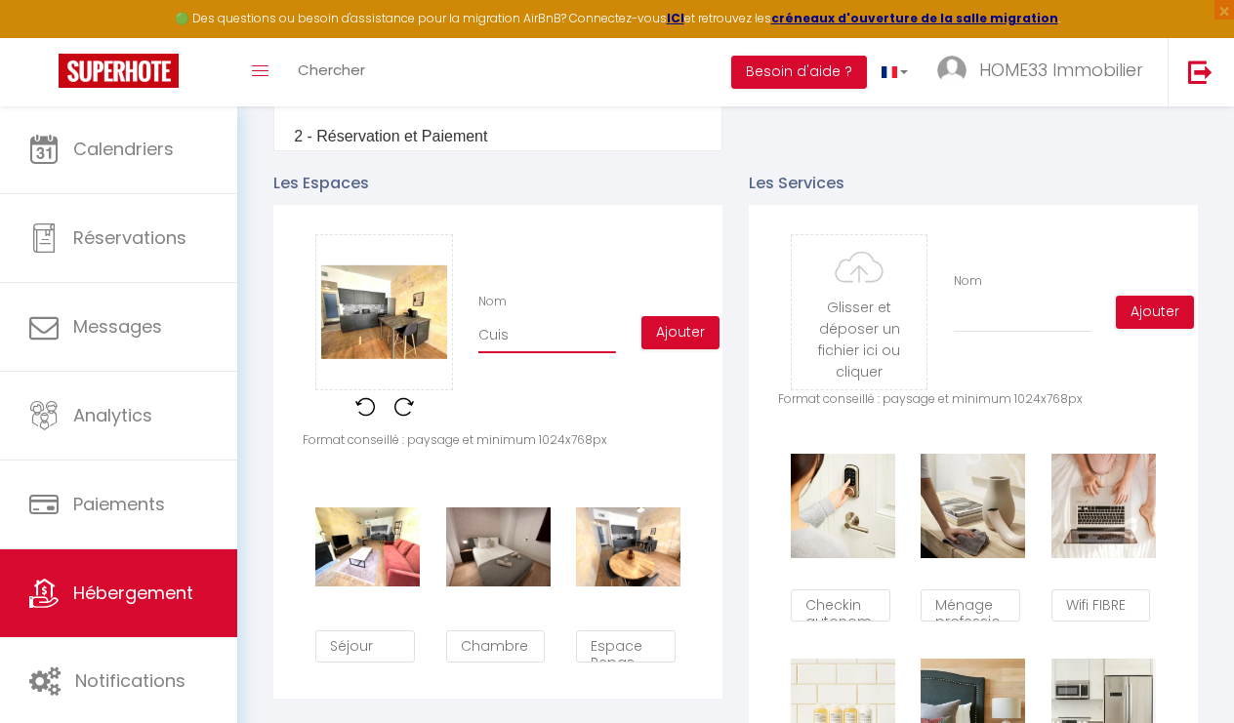
checkbox input "false"
type input "Cuisi"
checkbox input "true"
checkbox input "false"
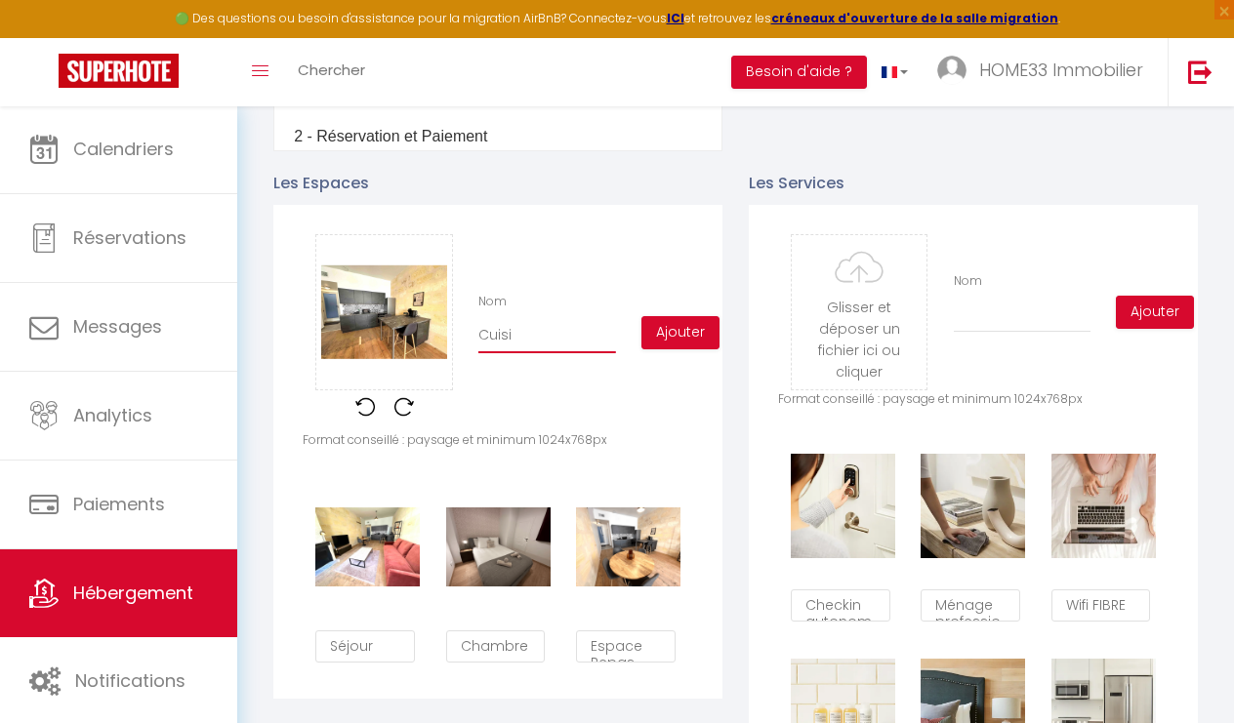
checkbox input "false"
type input "Cuisin"
checkbox input "true"
checkbox input "false"
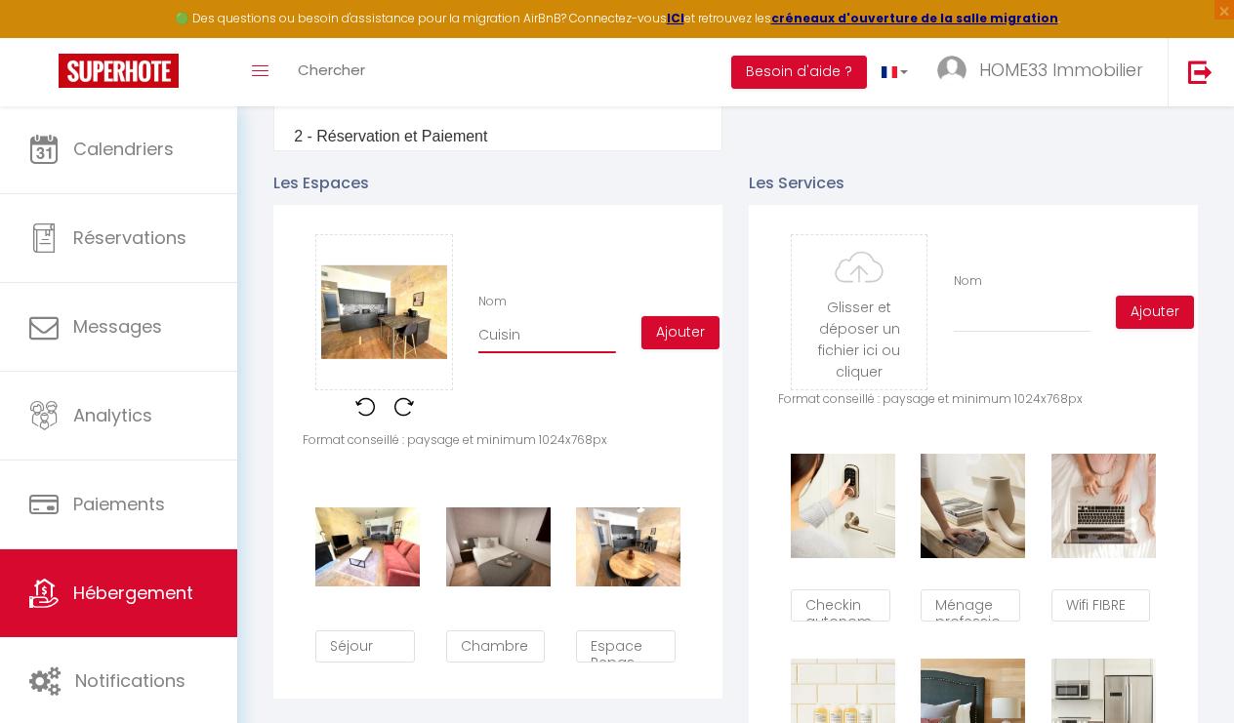
type input "Cuisine"
checkbox input "true"
checkbox input "false"
type input "Cuisine"
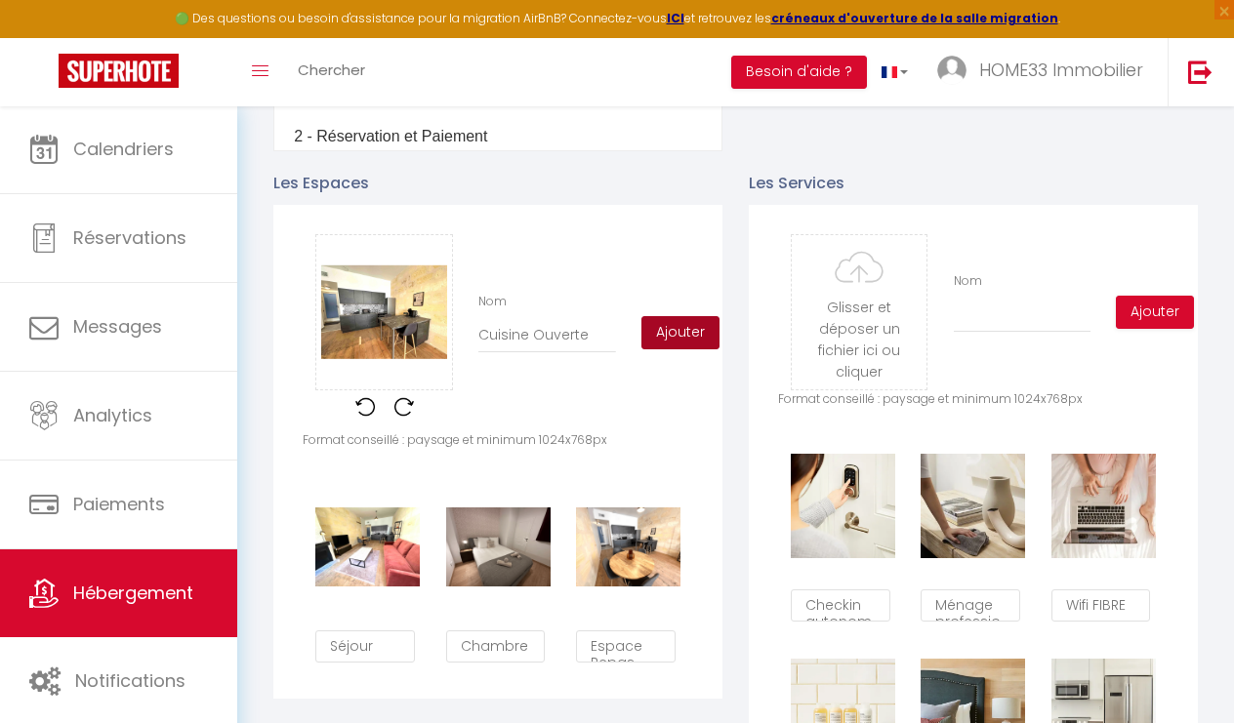
click at [677, 332] on button "Ajouter" at bounding box center [680, 332] width 78 height 33
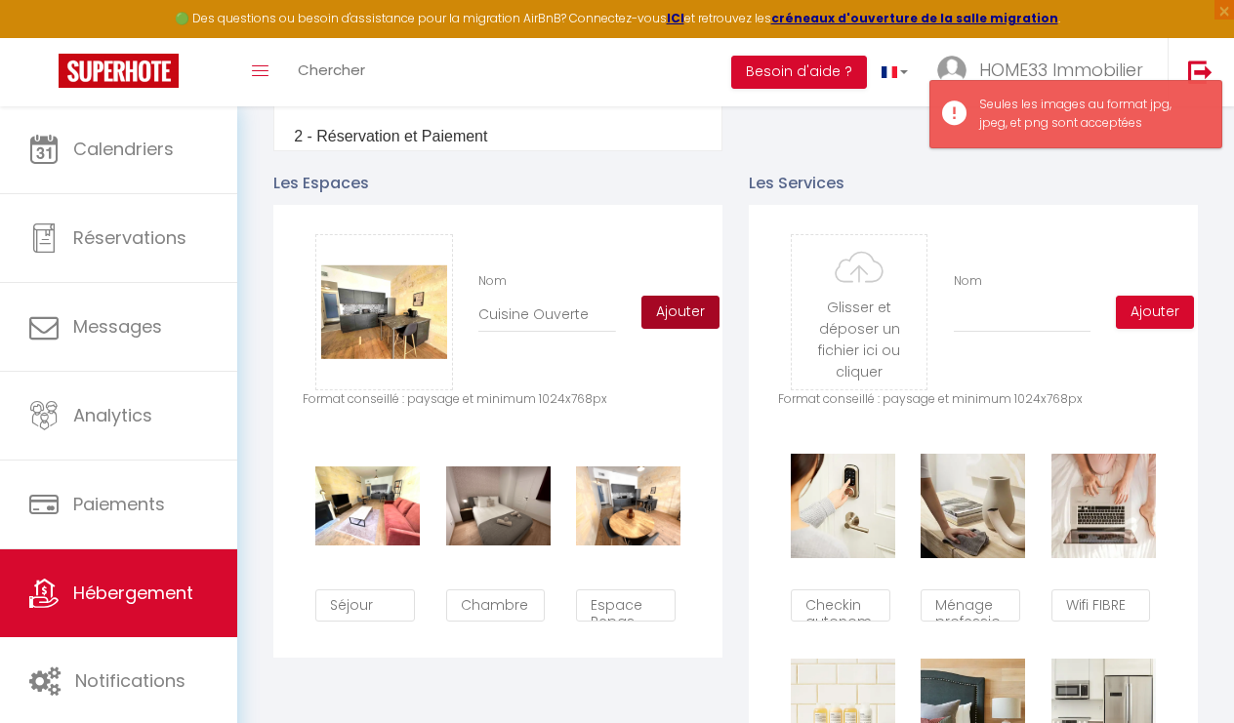
click at [702, 318] on button "Ajouter" at bounding box center [680, 312] width 78 height 33
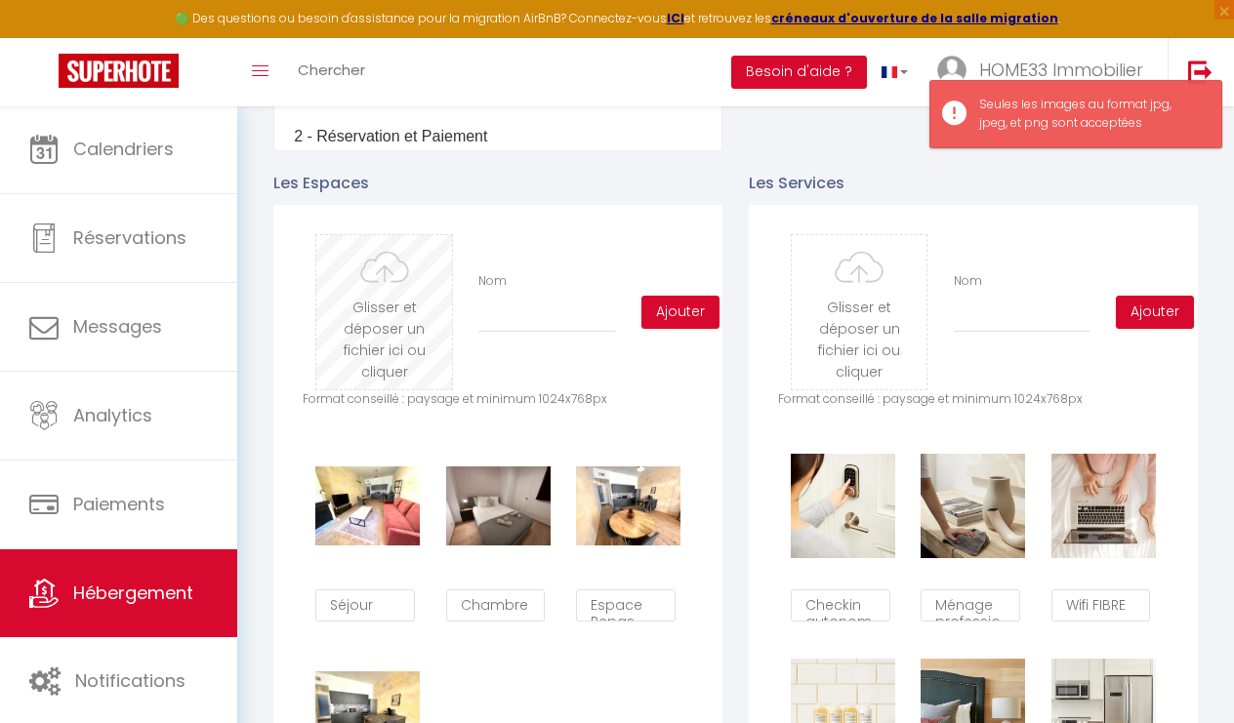
click at [384, 323] on input "file" at bounding box center [384, 312] width 136 height 154
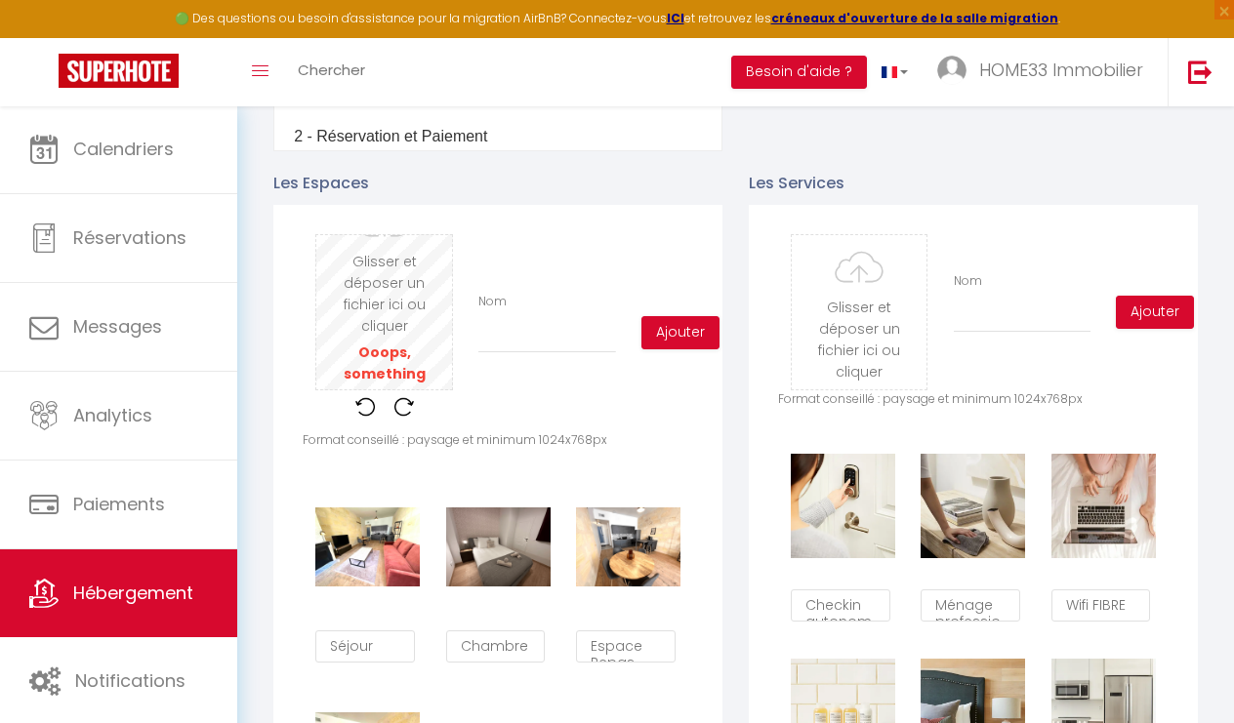
click at [434, 327] on input "file" at bounding box center [384, 312] width 136 height 154
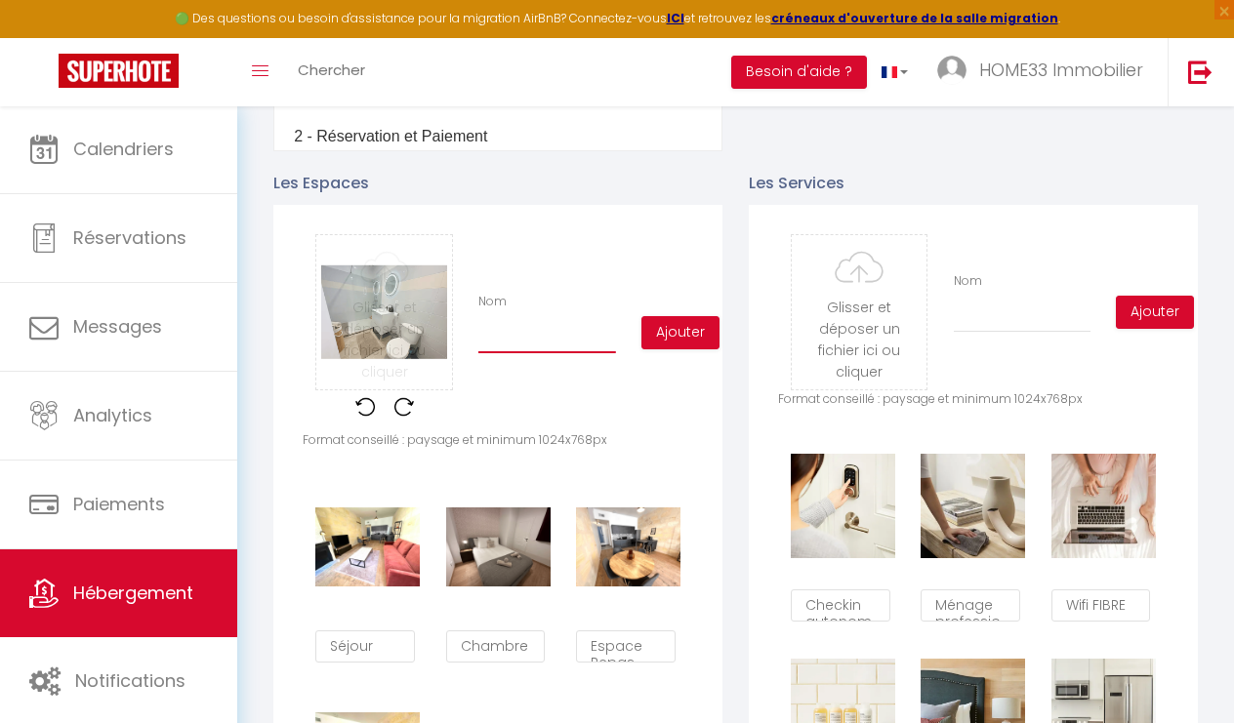
click at [542, 340] on input "Nom" at bounding box center [547, 335] width 138 height 35
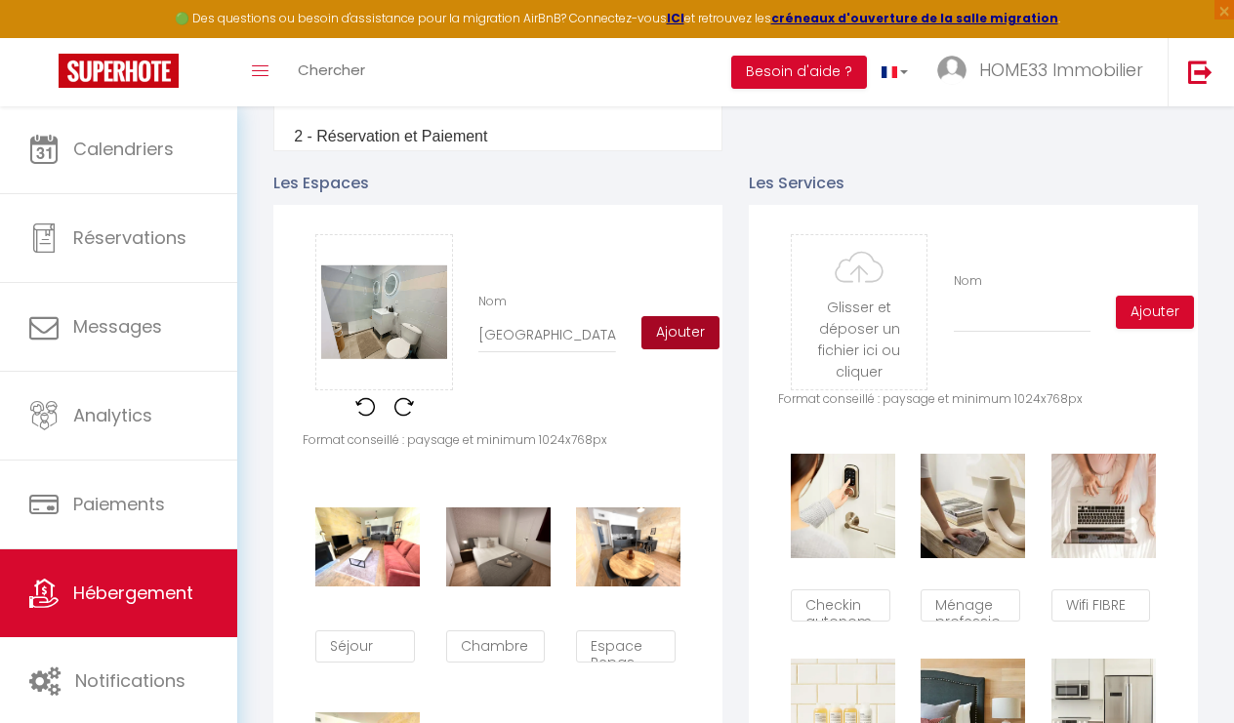
click at [667, 339] on button "Ajouter" at bounding box center [680, 332] width 78 height 33
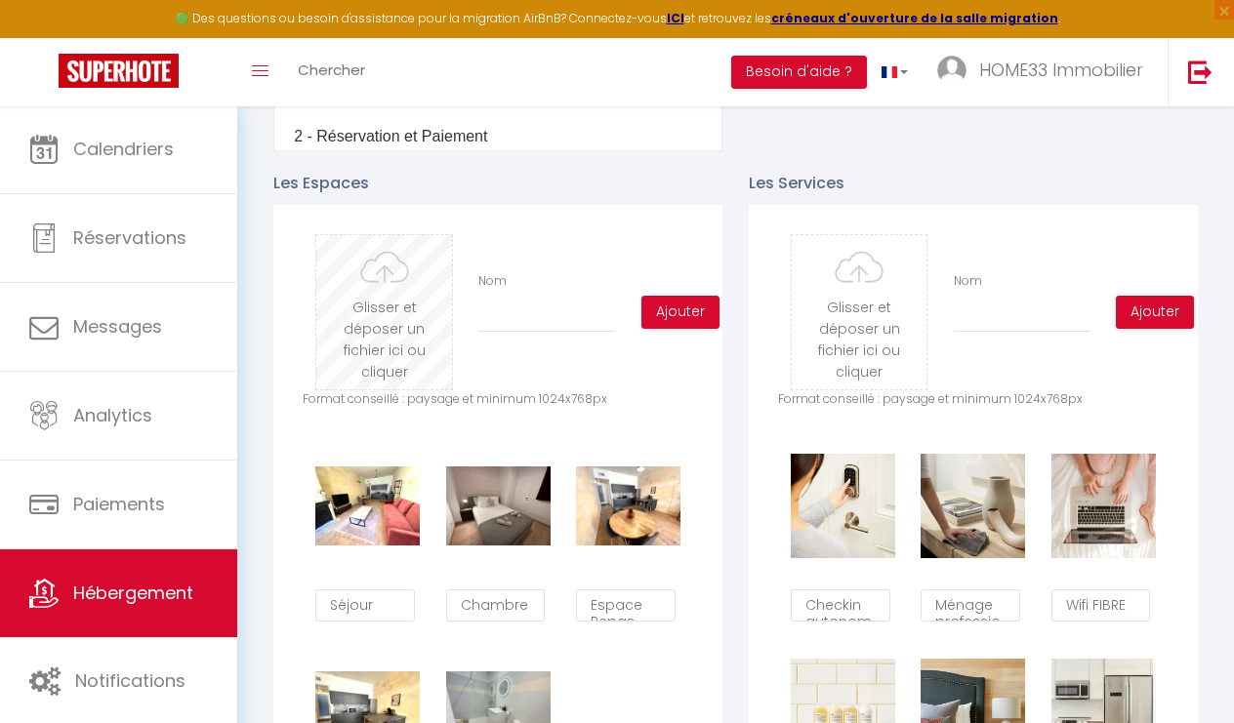
click at [409, 316] on input "file" at bounding box center [384, 312] width 136 height 154
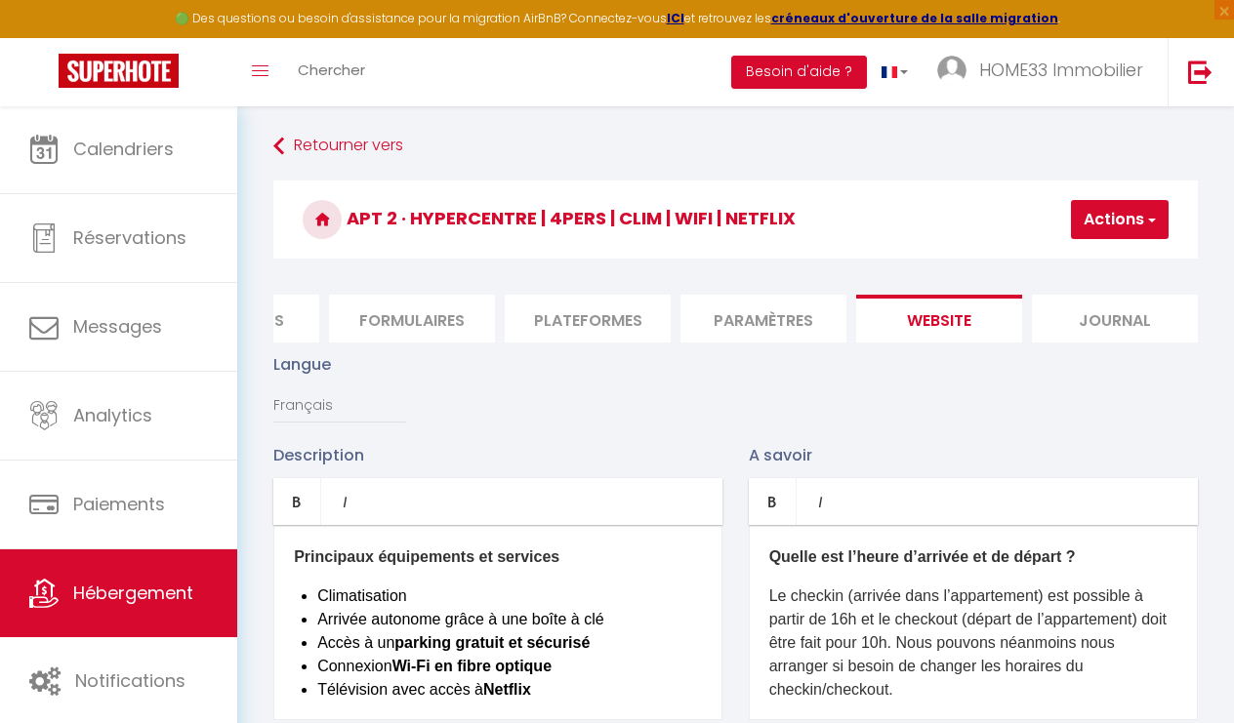
scroll to position [0, 0]
click at [1089, 216] on button "Actions" at bounding box center [1120, 219] width 98 height 39
click at [1071, 265] on input "Enregistrer" at bounding box center [1069, 263] width 72 height 20
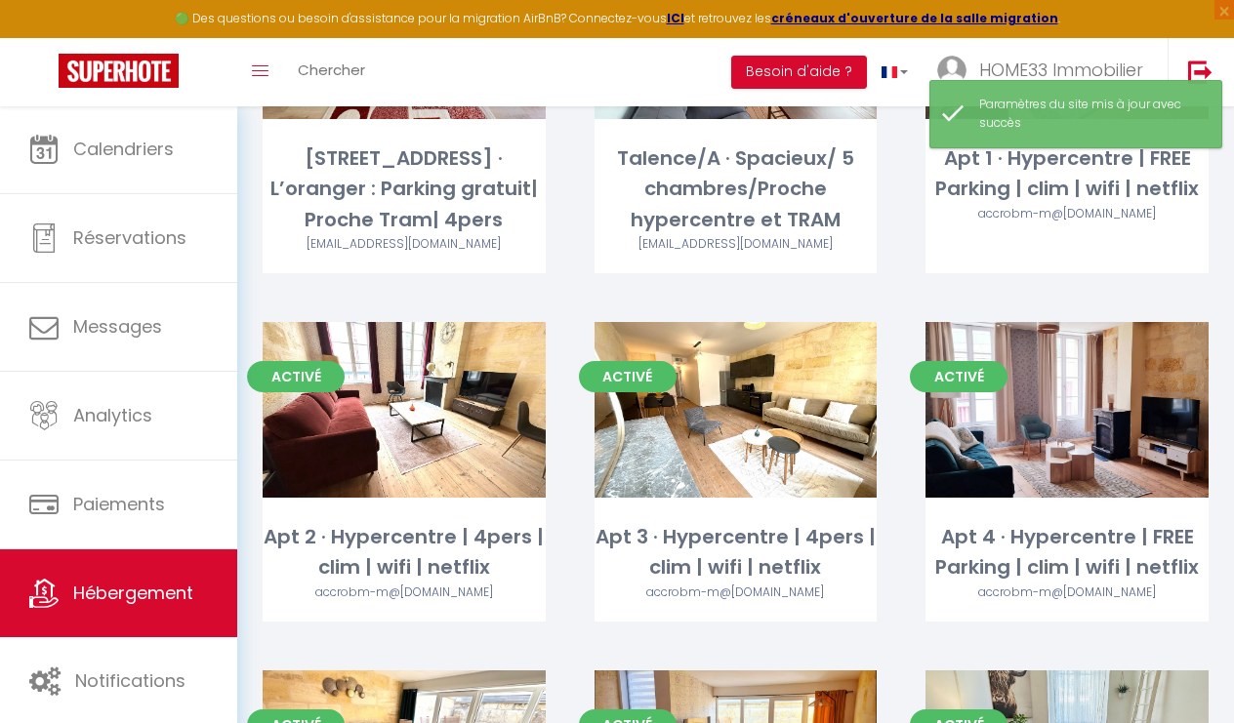
scroll to position [685, 0]
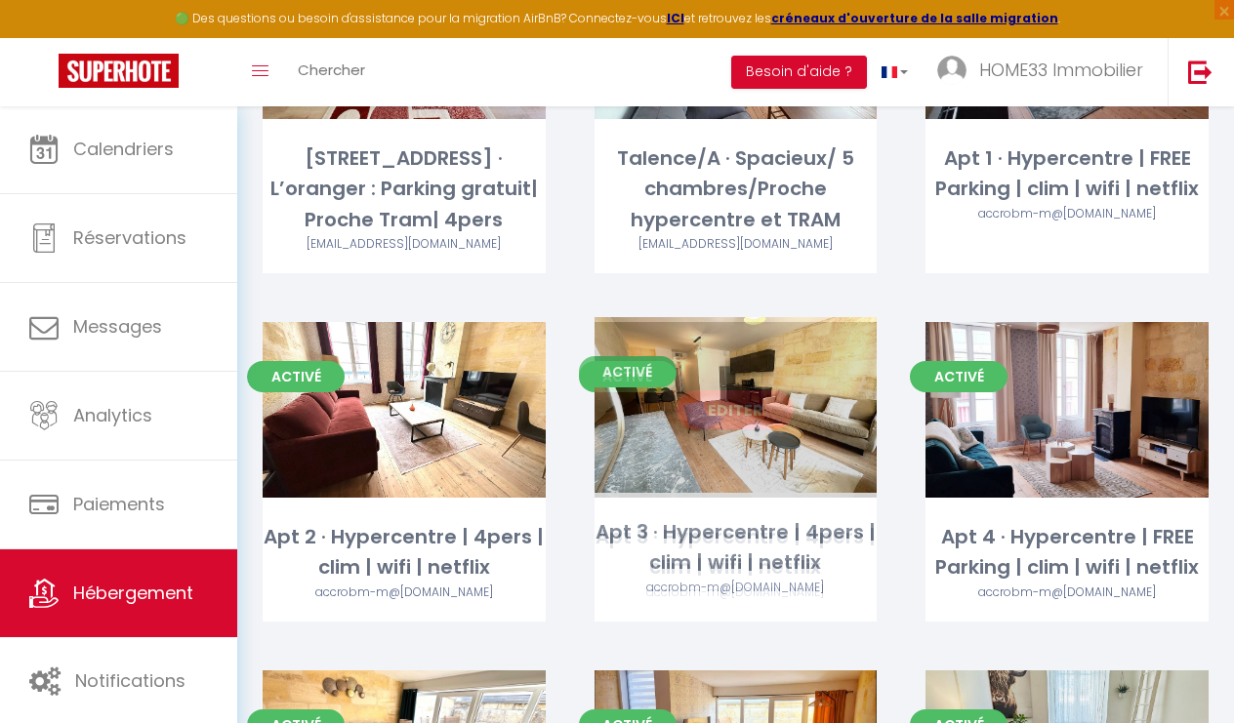
click at [743, 421] on link "Editer" at bounding box center [735, 410] width 117 height 39
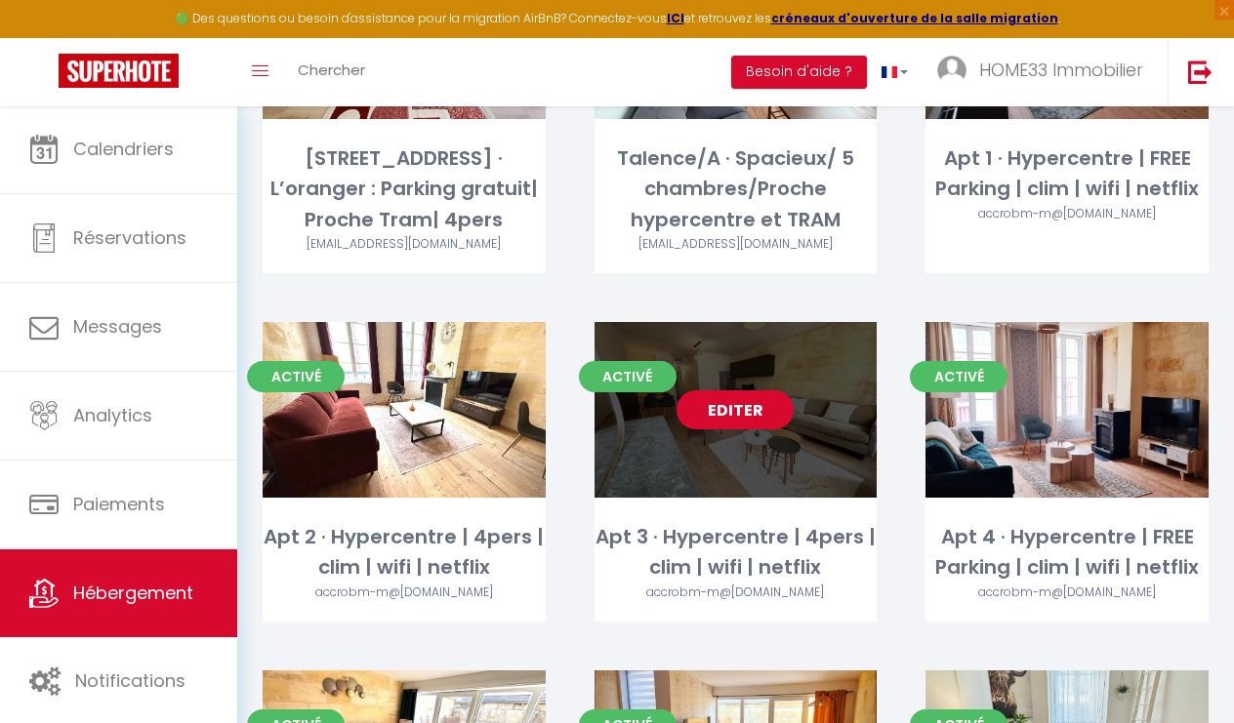
click at [746, 404] on link "Editer" at bounding box center [735, 410] width 117 height 39
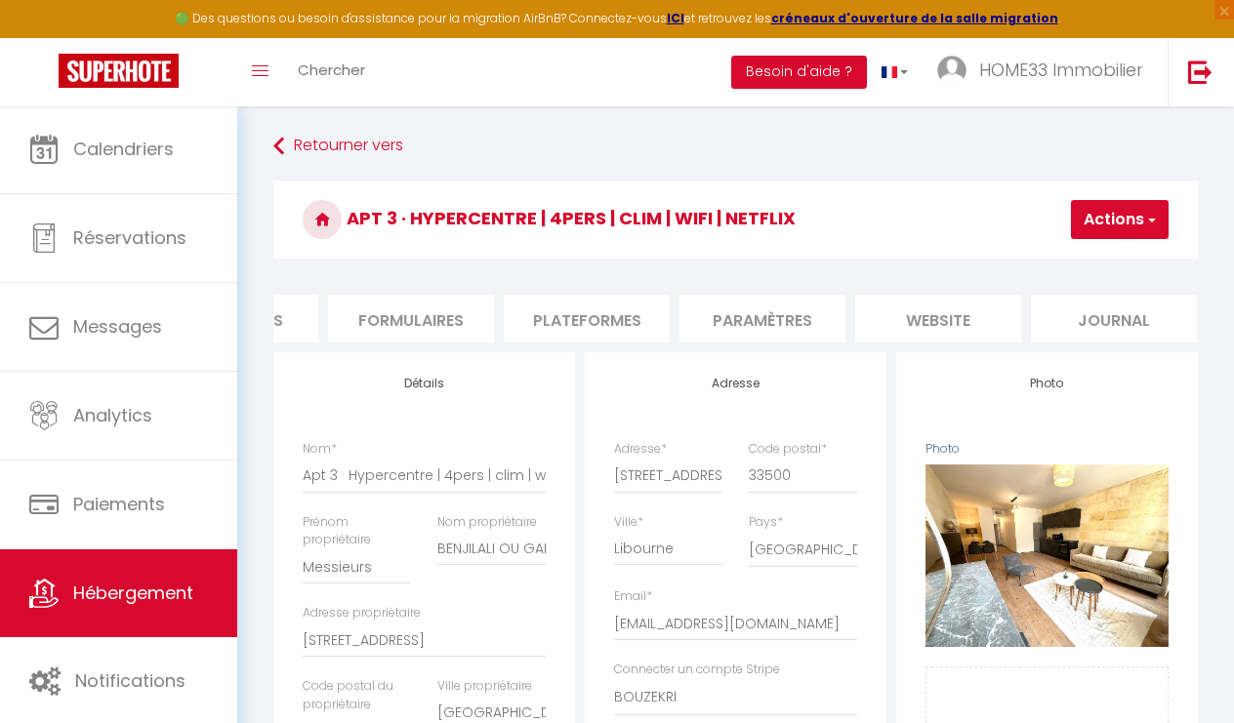
scroll to position [0, 823]
click at [807, 303] on li "Paramètres" at bounding box center [764, 319] width 166 height 48
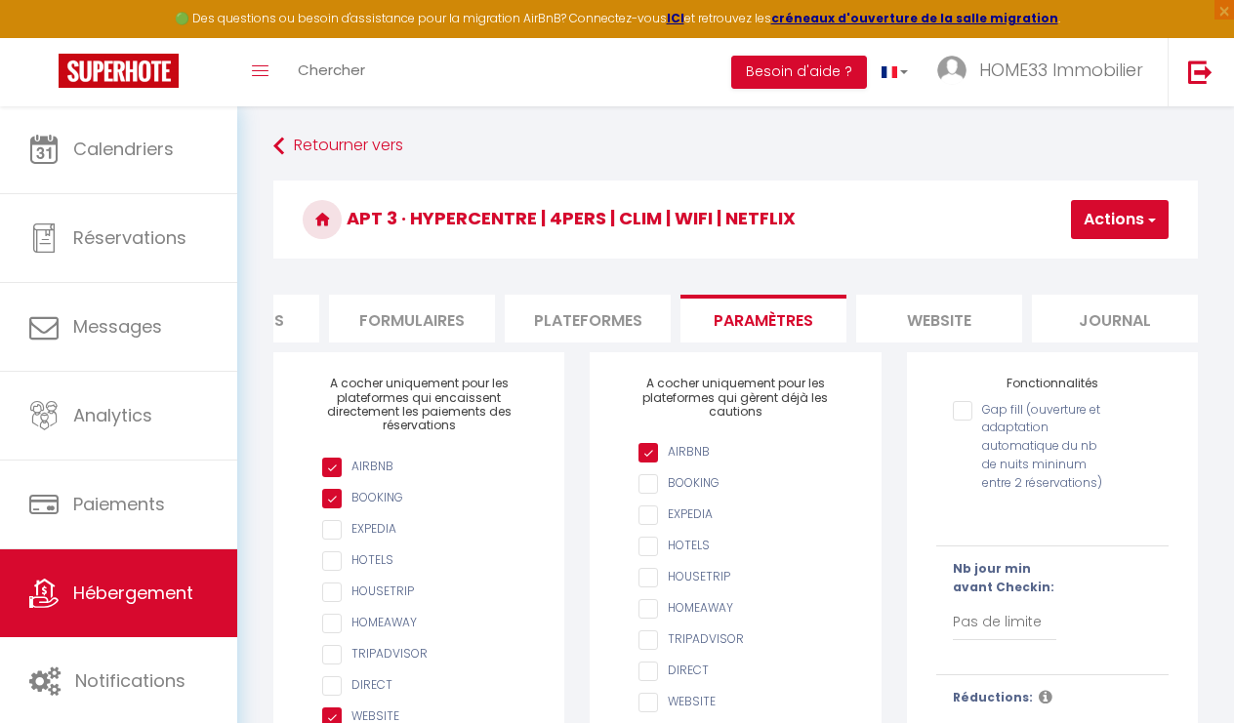
click at [926, 326] on li "website" at bounding box center [939, 319] width 166 height 48
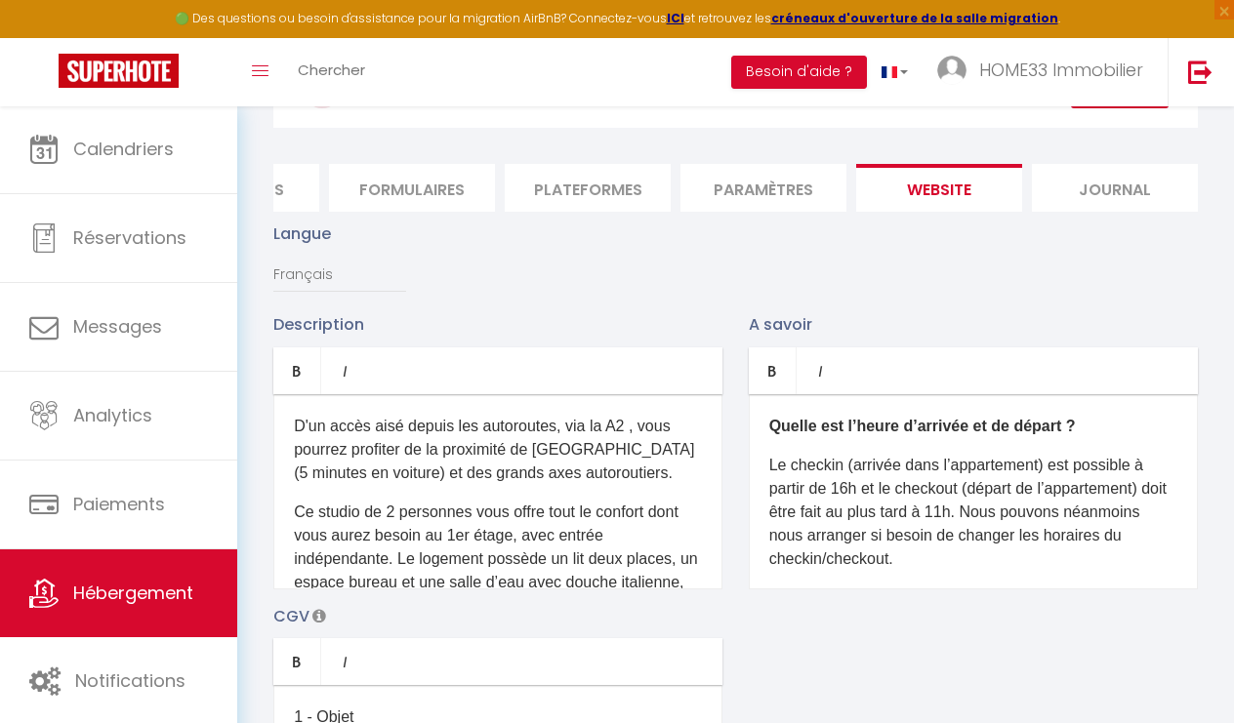
scroll to position [132, 0]
click at [589, 507] on p "Ce studio de 2 personnes vous offre tout le confort dont vous aurez besoin au 1…" at bounding box center [498, 640] width 408 height 281
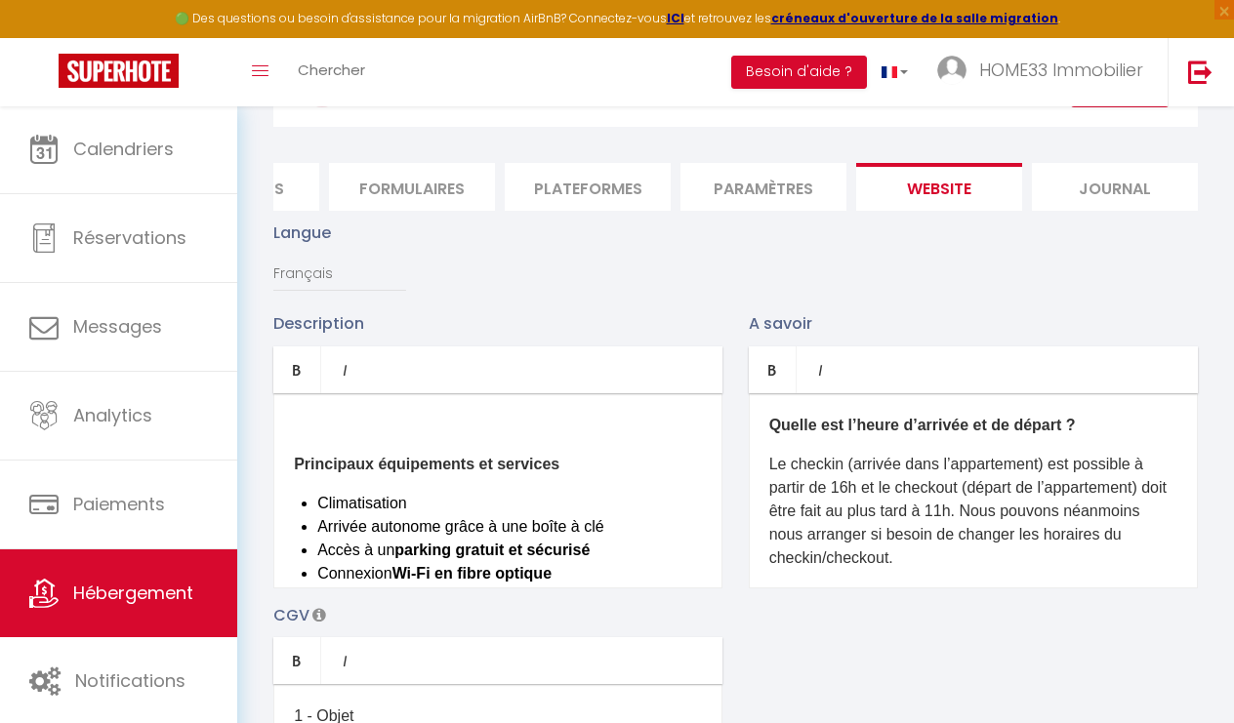
click at [293, 460] on div "Principaux équipements et services Climatisation Arrivée autonome grâce à une b…" at bounding box center [497, 490] width 449 height 195
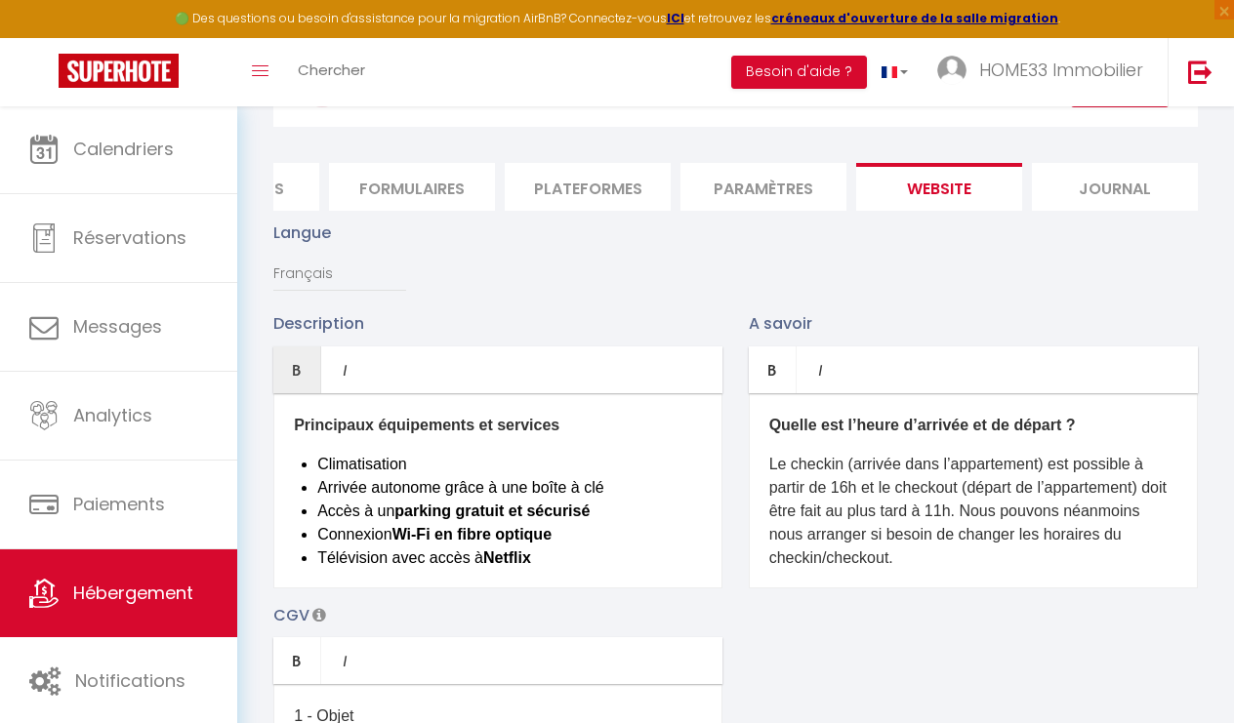
click at [979, 509] on p "Le checkin (arrivée dans l’appartement) est possible à partir de 16h et le chec…" at bounding box center [973, 511] width 408 height 117
click at [959, 510] on p "Le checkin (arrivée dans l’appartement) est possible à partir de 16h et le chec…" at bounding box center [973, 511] width 408 height 117
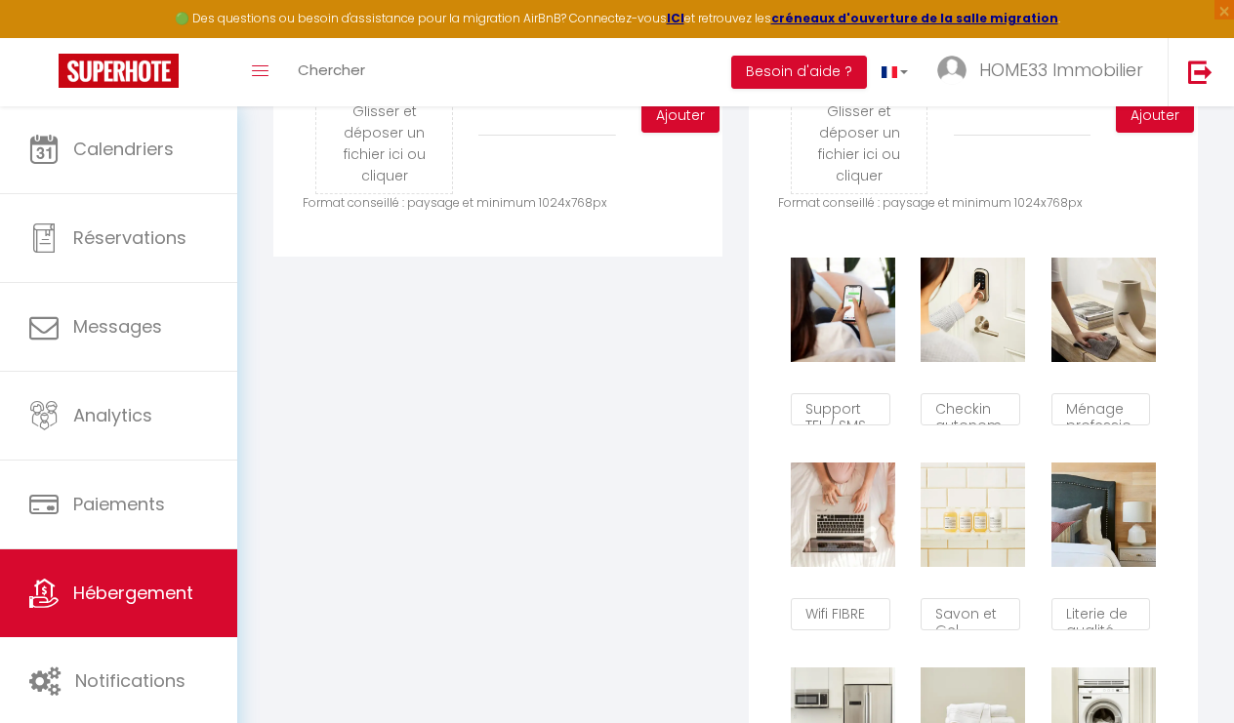
scroll to position [1096, 0]
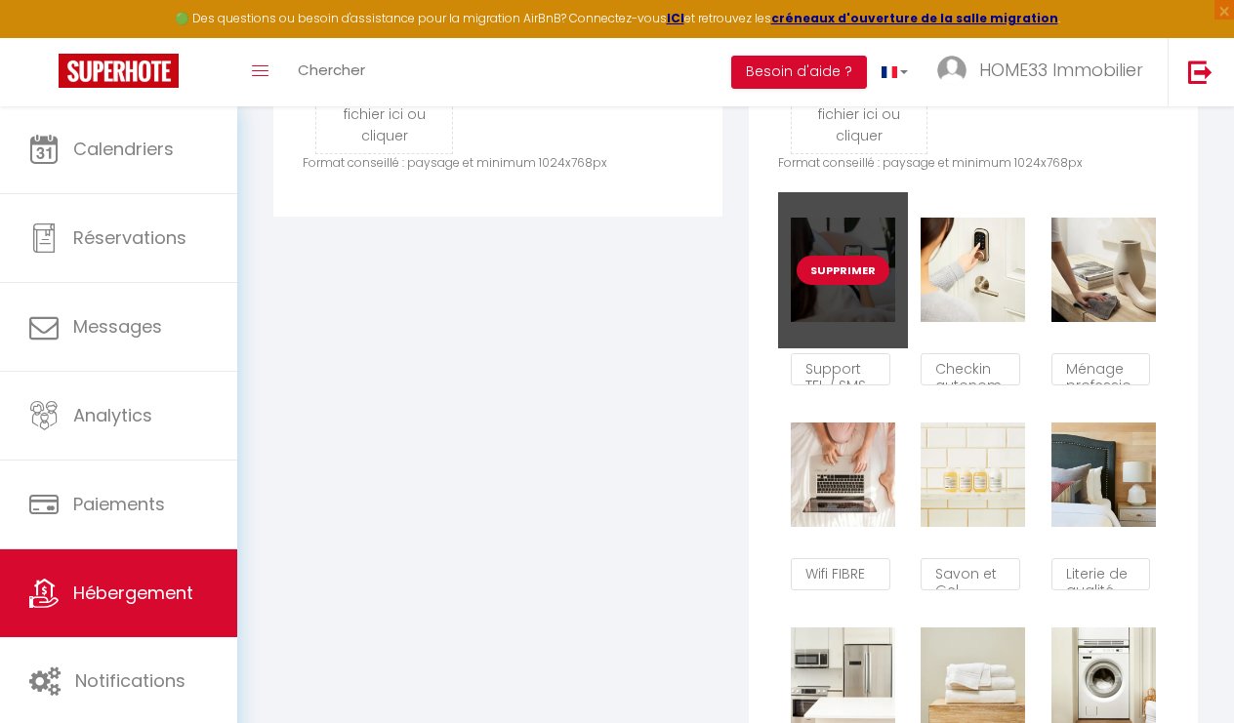
click at [851, 268] on button "Supprimer" at bounding box center [843, 270] width 93 height 29
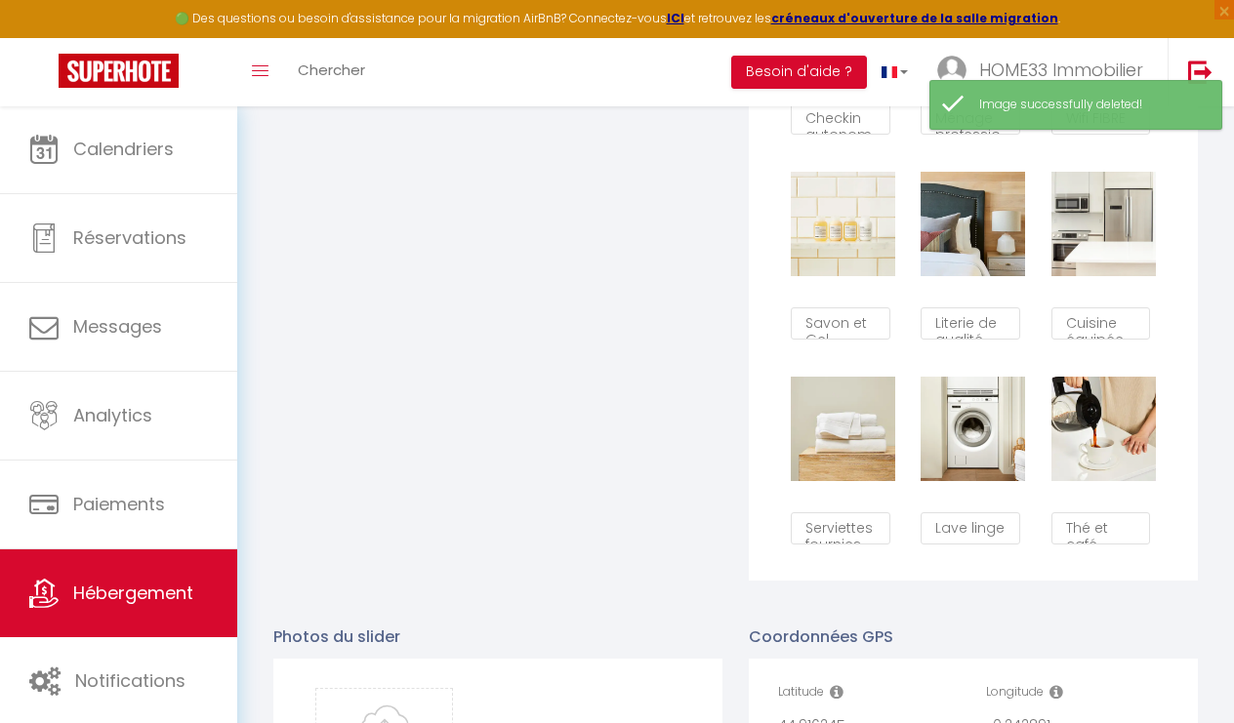
scroll to position [1350, 0]
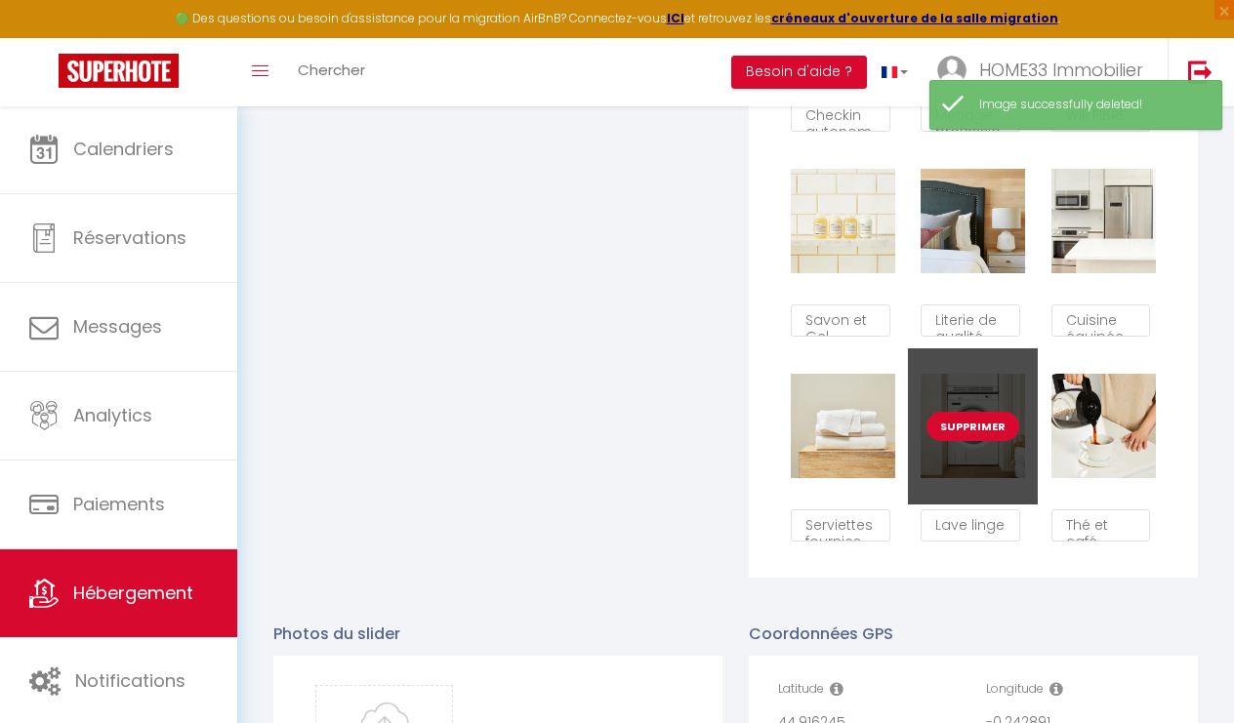
click at [964, 429] on button "Supprimer" at bounding box center [973, 426] width 93 height 29
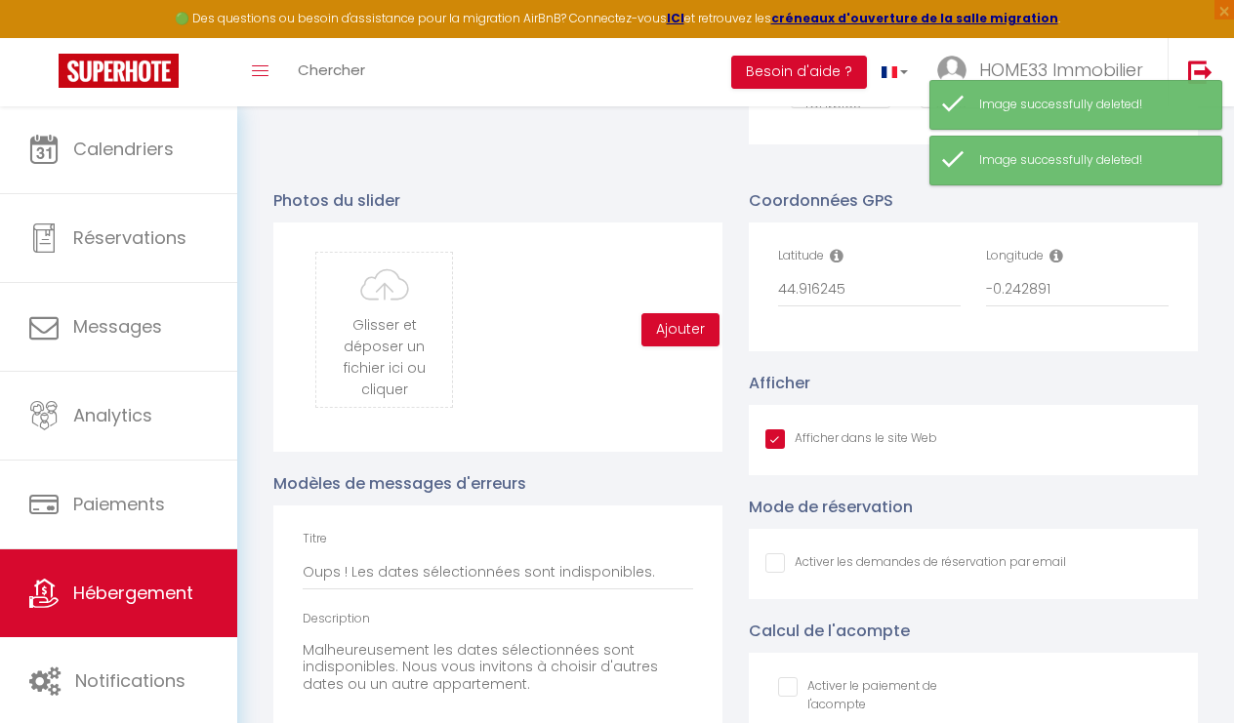
scroll to position [1785, 0]
click at [389, 357] on input "file" at bounding box center [384, 329] width 136 height 154
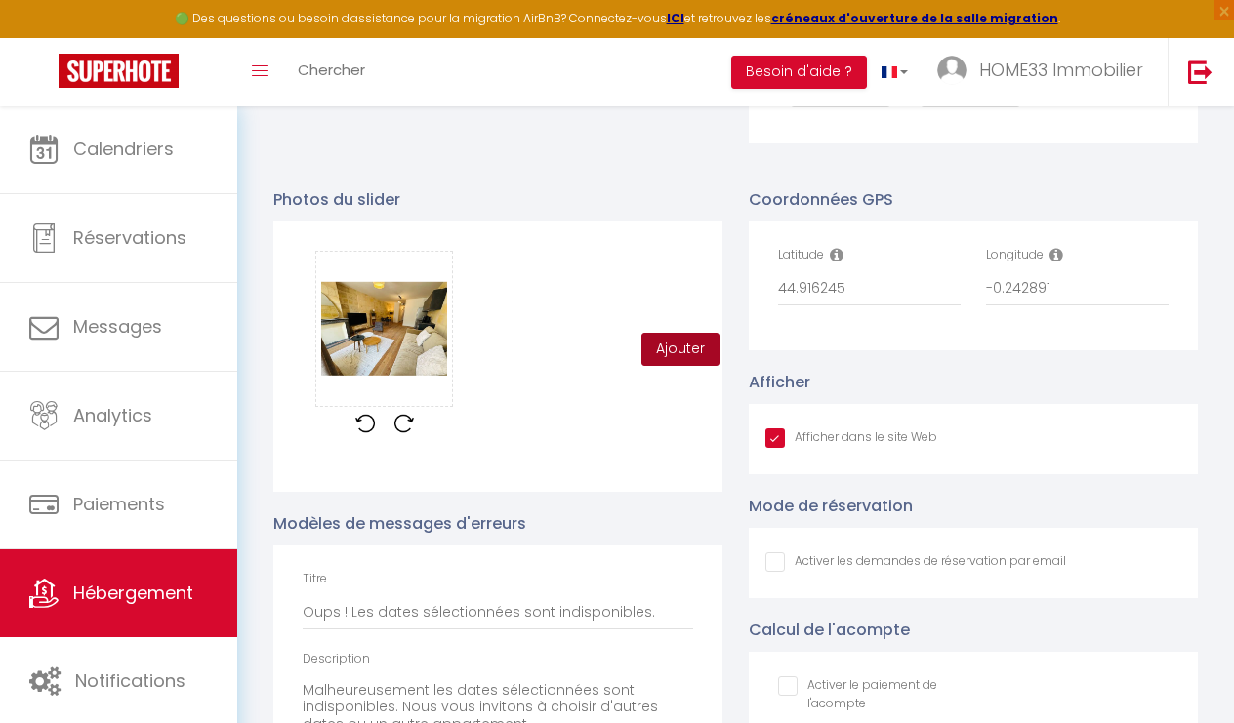
click at [676, 338] on button "Ajouter" at bounding box center [680, 349] width 78 height 33
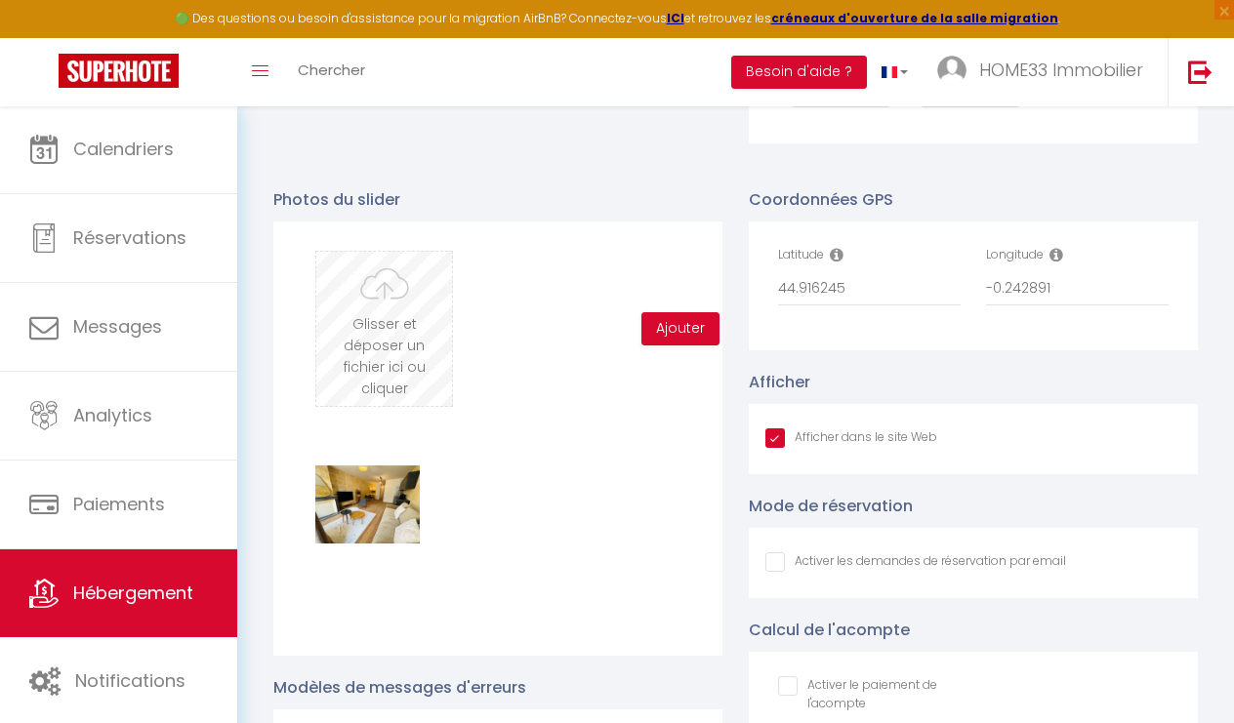
click at [392, 374] on input "file" at bounding box center [384, 329] width 136 height 154
click at [381, 367] on input "file" at bounding box center [384, 329] width 136 height 154
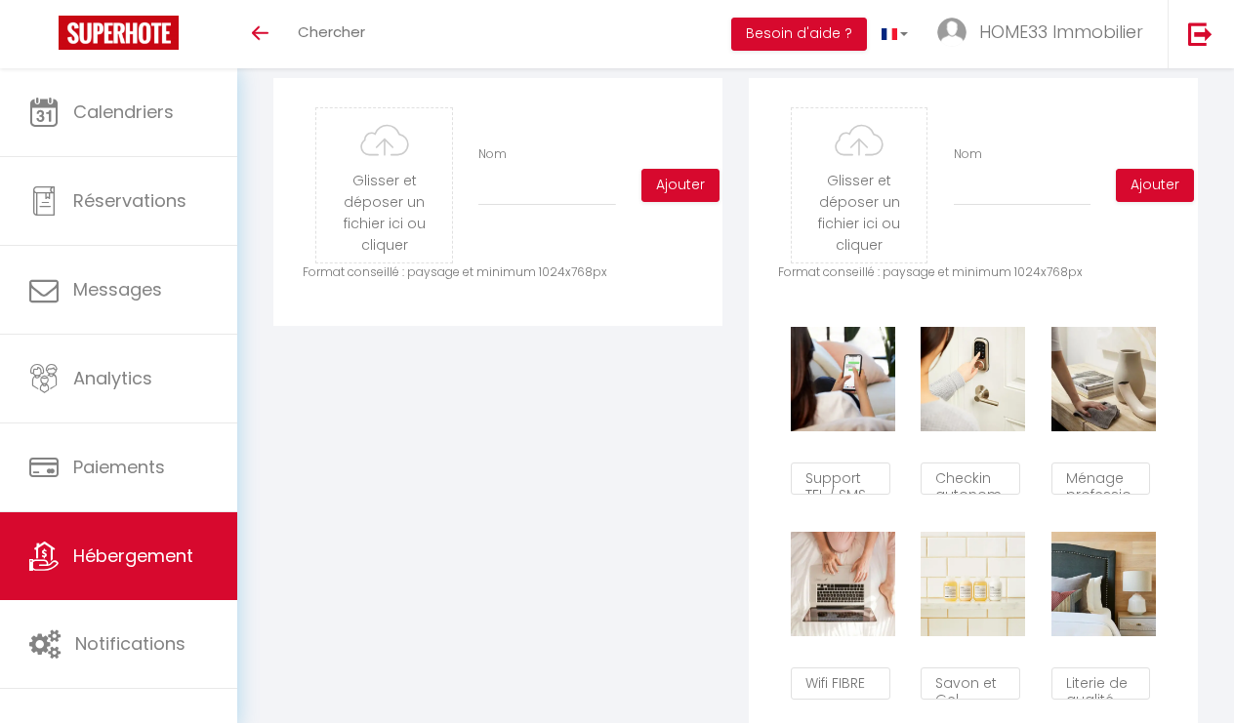
scroll to position [950, 0]
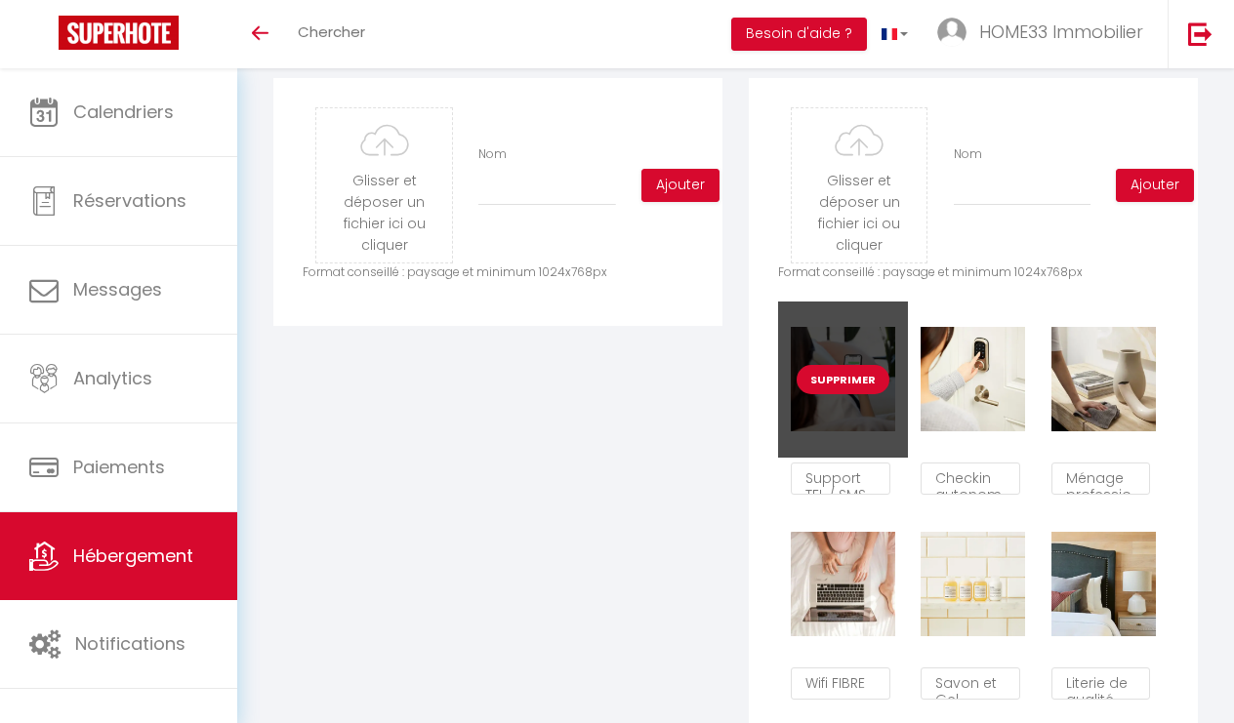
click at [849, 380] on button "Supprimer" at bounding box center [843, 379] width 93 height 29
checkbox input "true"
checkbox input "false"
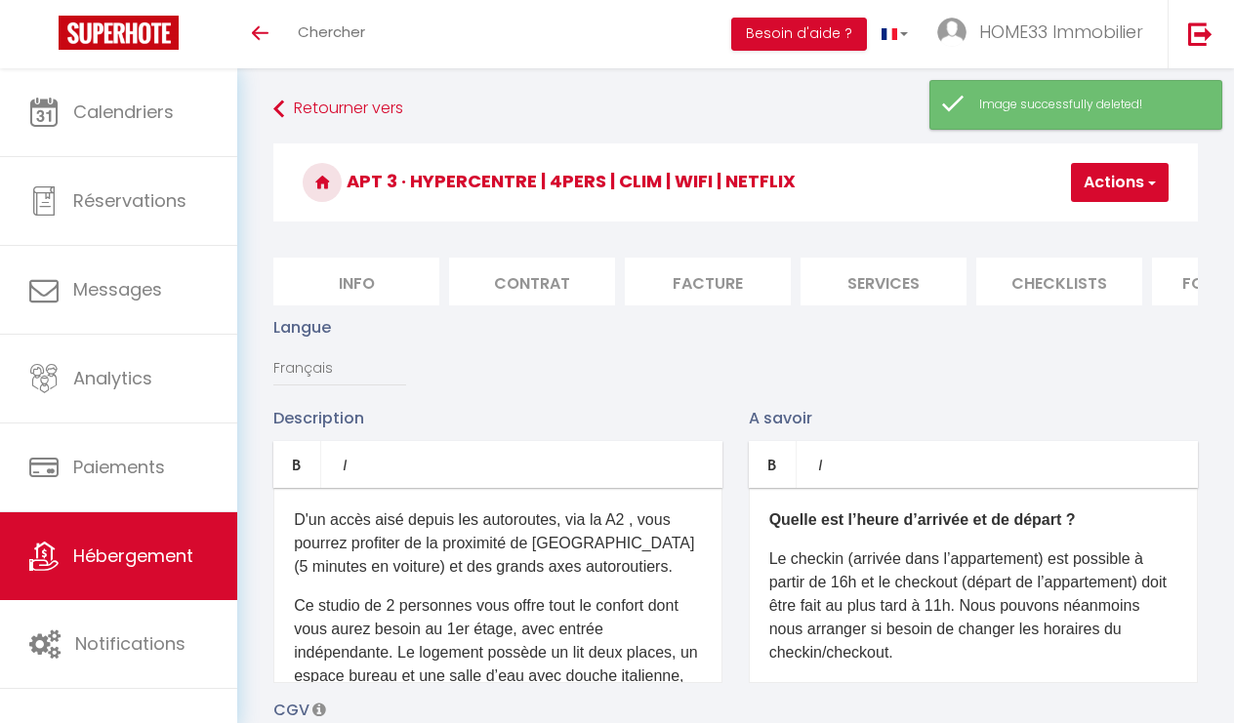
scroll to position [0, 0]
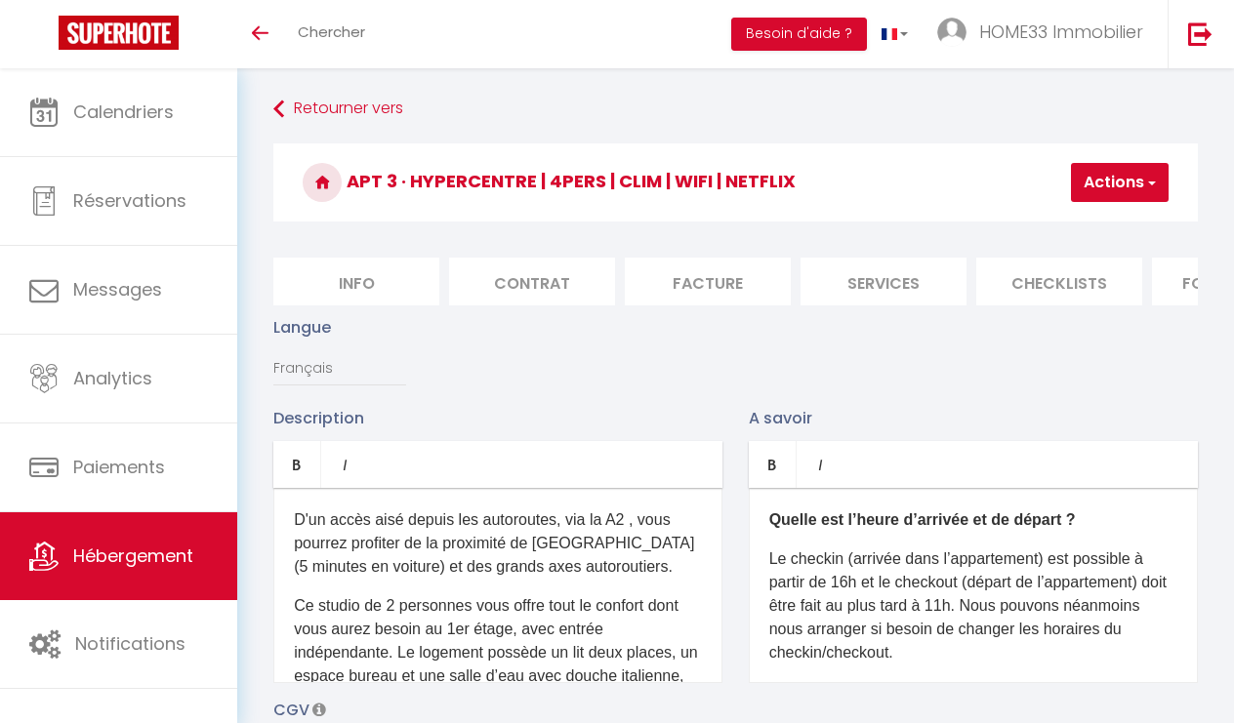
click at [503, 554] on p "D'un accès aisé depuis les autoroutes, via la A2 , vous pourrez profiter de la …" at bounding box center [498, 544] width 408 height 70
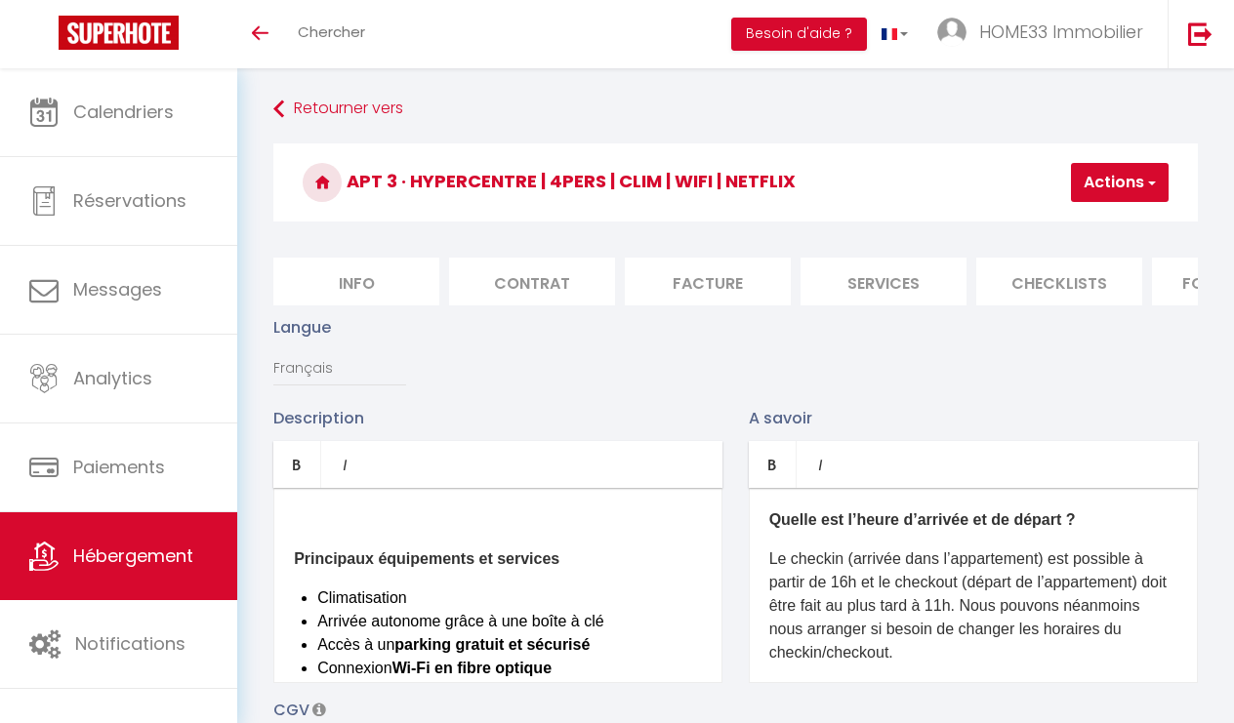
click at [293, 562] on div "Principaux équipements et services Climatisation Arrivée autonome grâce à une b…" at bounding box center [497, 585] width 449 height 195
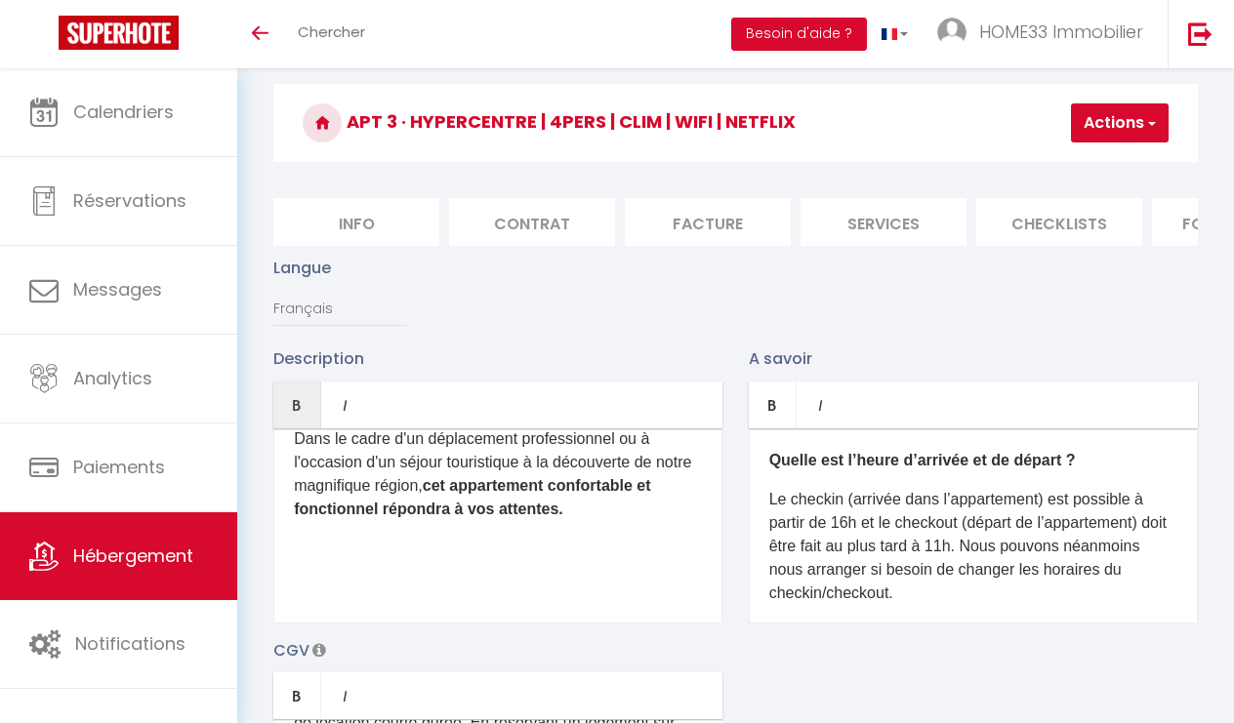
scroll to position [165, 0]
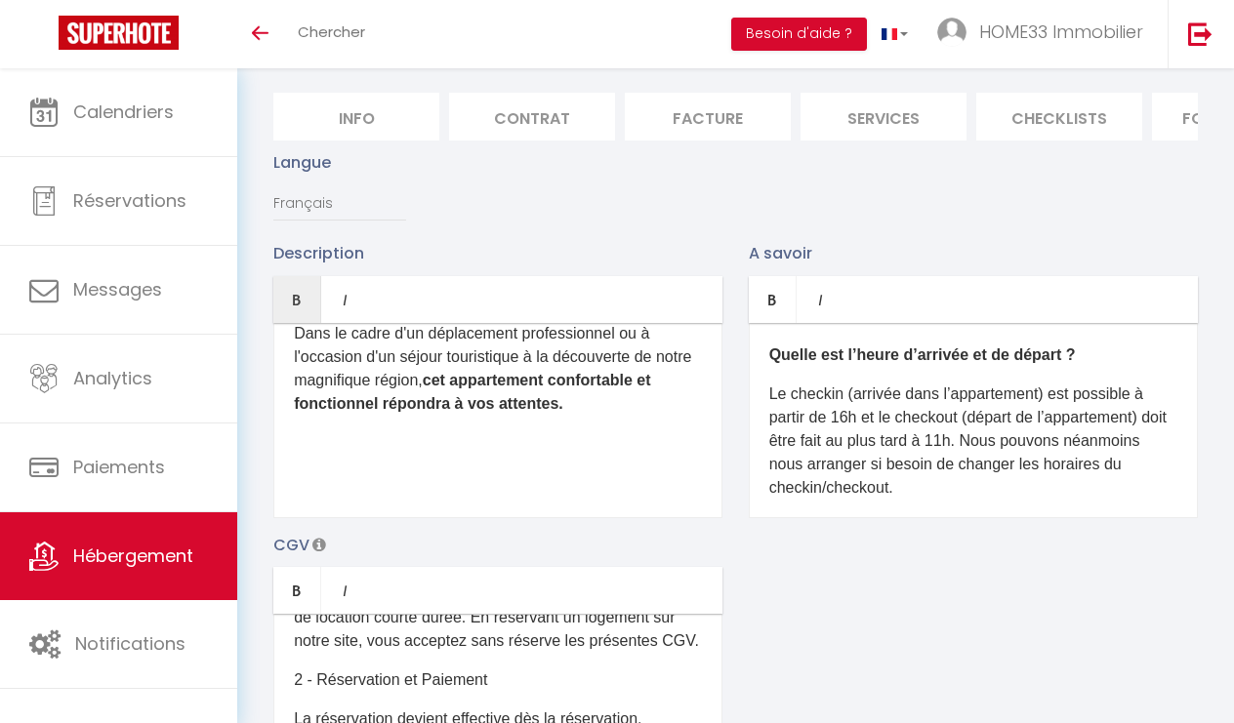
click at [978, 439] on p "Le checkin (arrivée dans l’appartement) est possible à partir de 16h et le chec…" at bounding box center [973, 441] width 408 height 117
click at [963, 438] on p "Le checkin (arrivée dans l’appartement) est possible à partir de 16h et le chec…" at bounding box center [973, 441] width 408 height 117
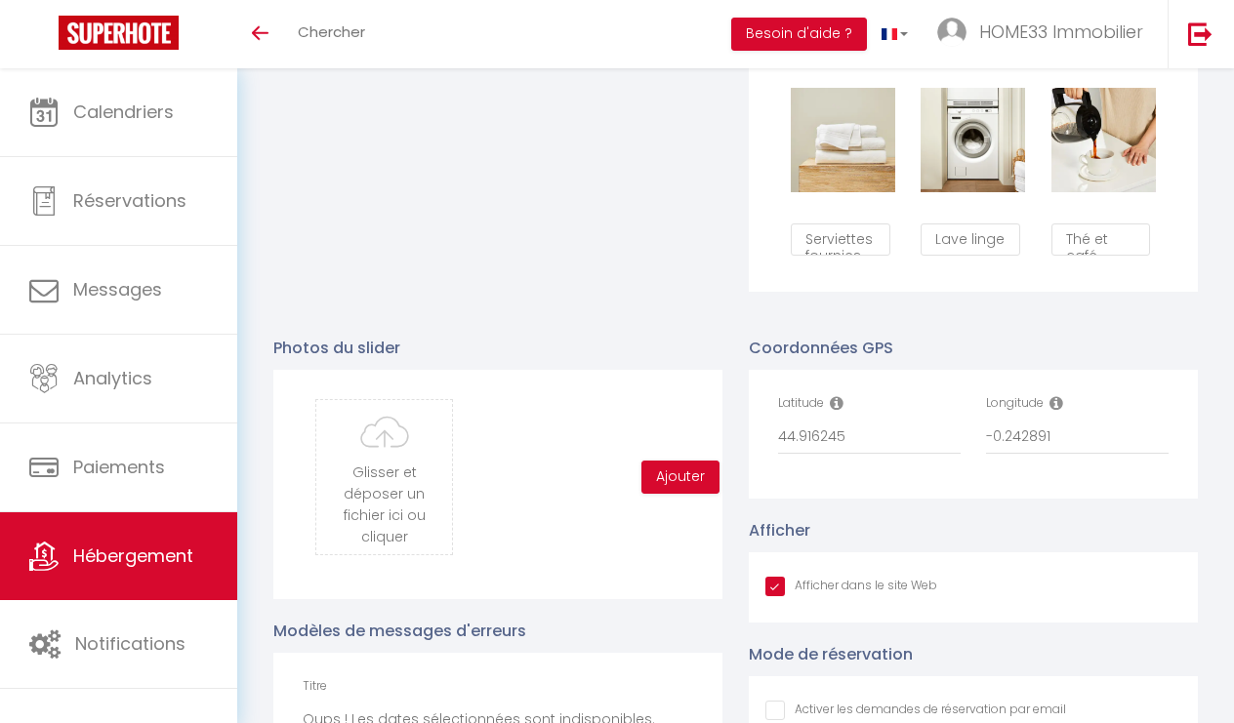
scroll to position [1600, 0]
click at [398, 460] on input "file" at bounding box center [384, 476] width 136 height 154
type input "C:\fakepath\c8362f00-824f-43c9-8311-4096ec50948f.jpeg.png"
checkbox input "true"
checkbox input "false"
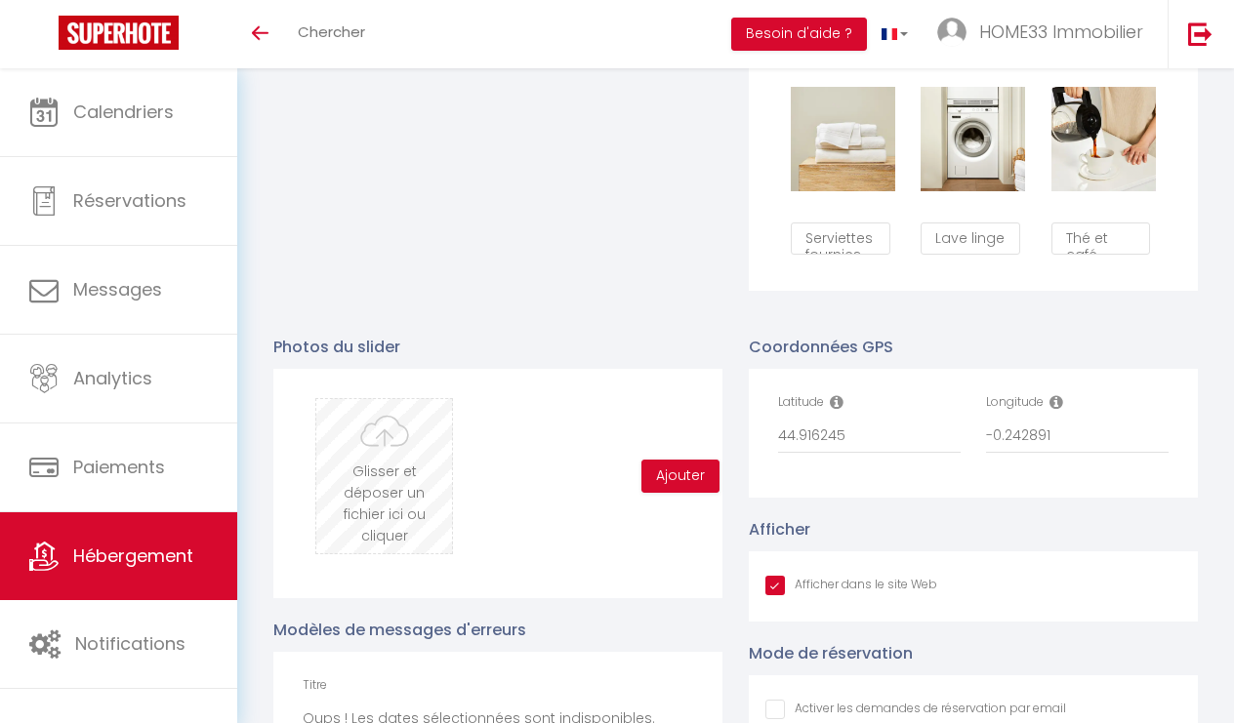
checkbox input "false"
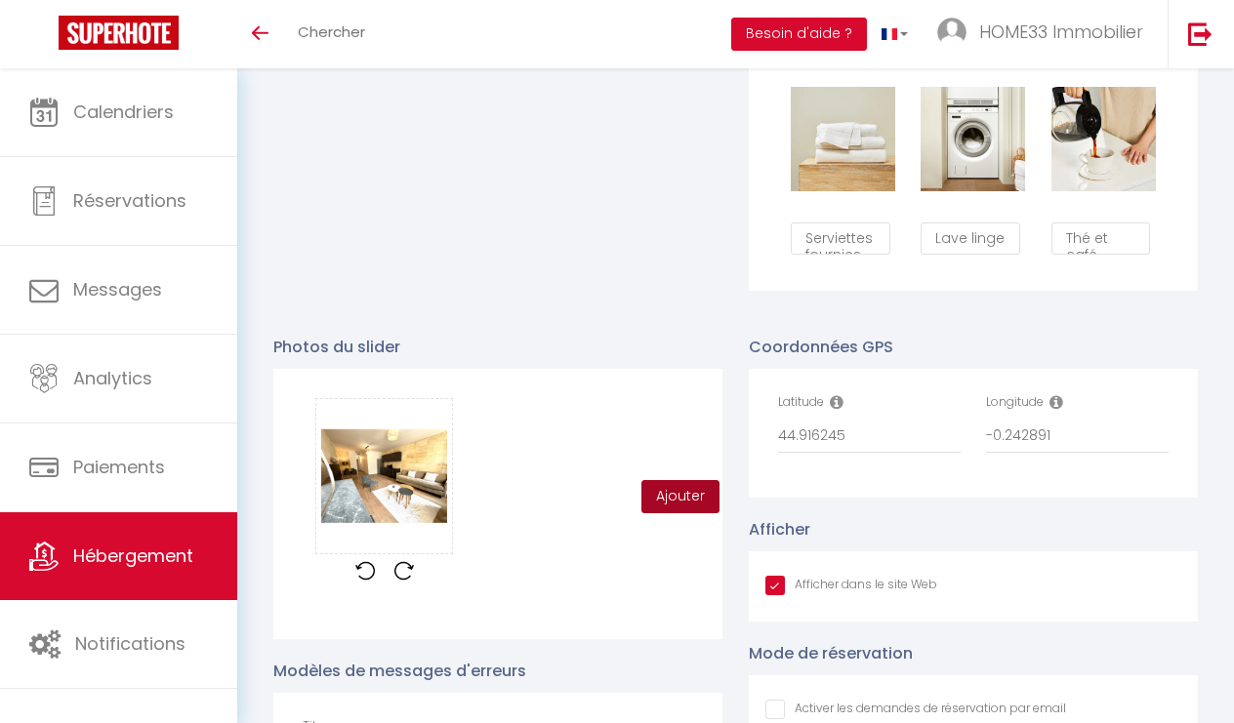
click at [698, 504] on button "Ajouter" at bounding box center [680, 496] width 78 height 33
checkbox input "true"
checkbox input "false"
checkbox input "true"
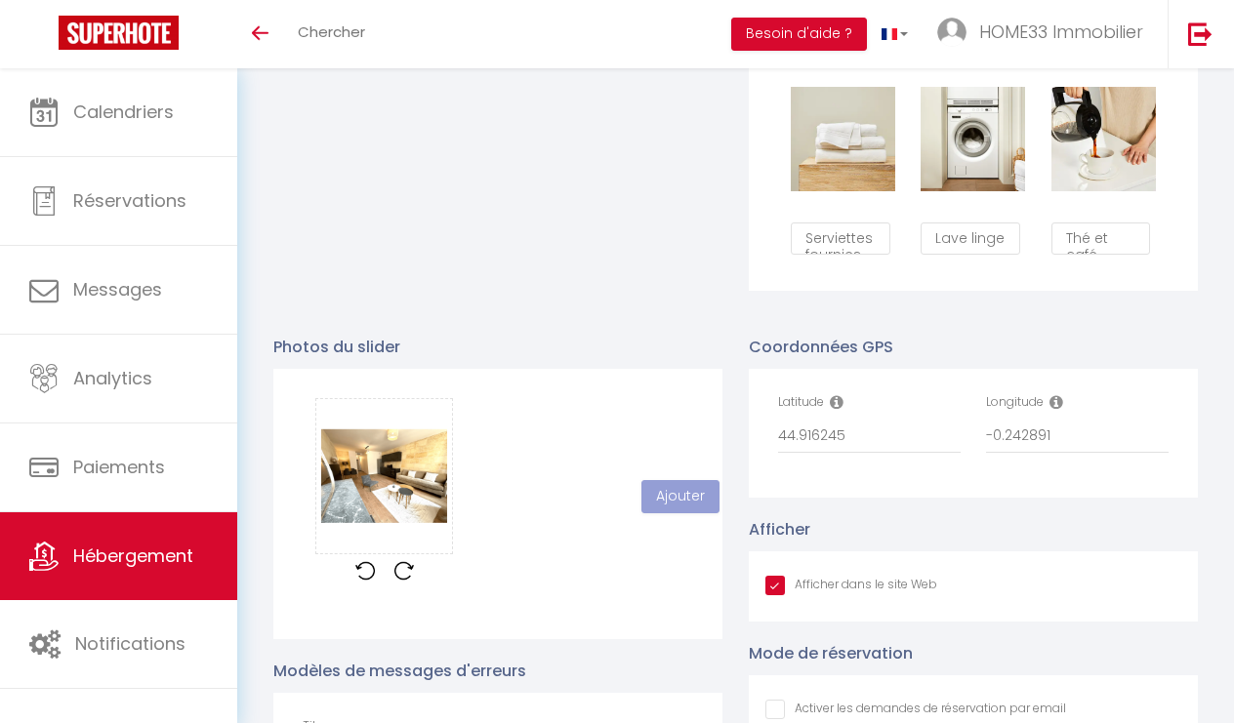
checkbox input "false"
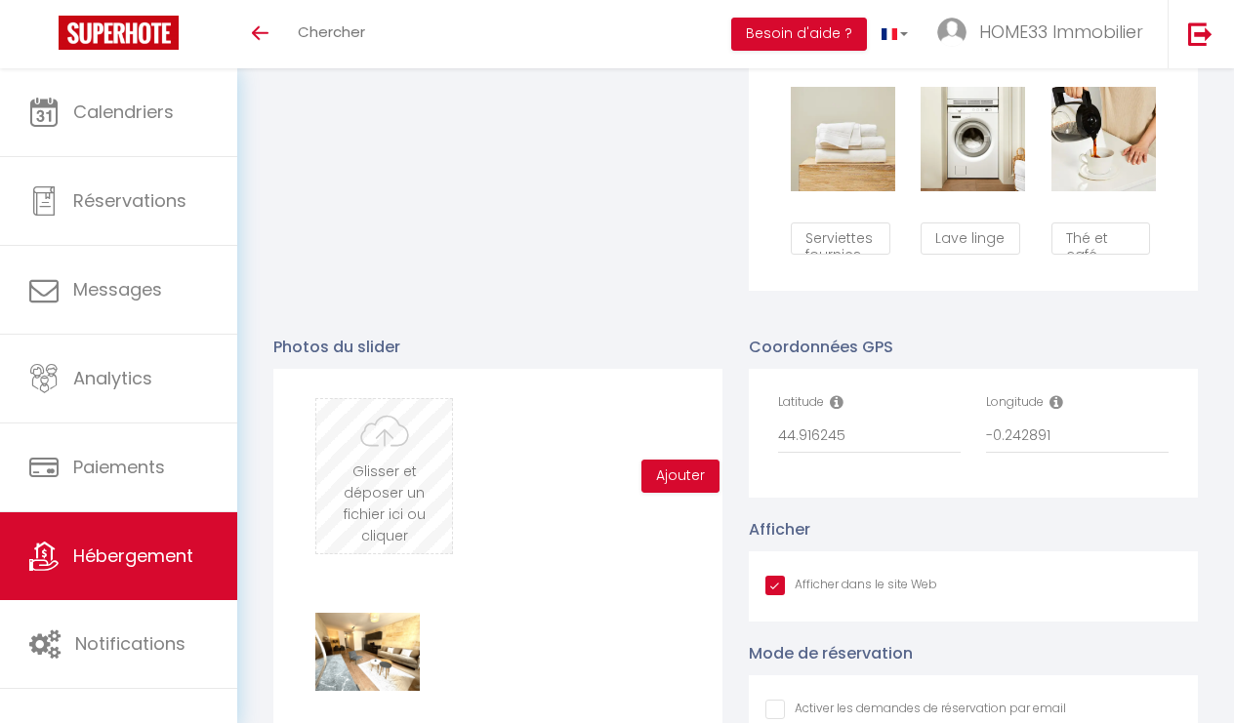
click at [394, 447] on input "file" at bounding box center [384, 476] width 136 height 154
type input "C:\fakepath\c8362f00-824f-43c9-8311-4096ec50948f.jpeg.avif"
checkbox input "true"
checkbox input "false"
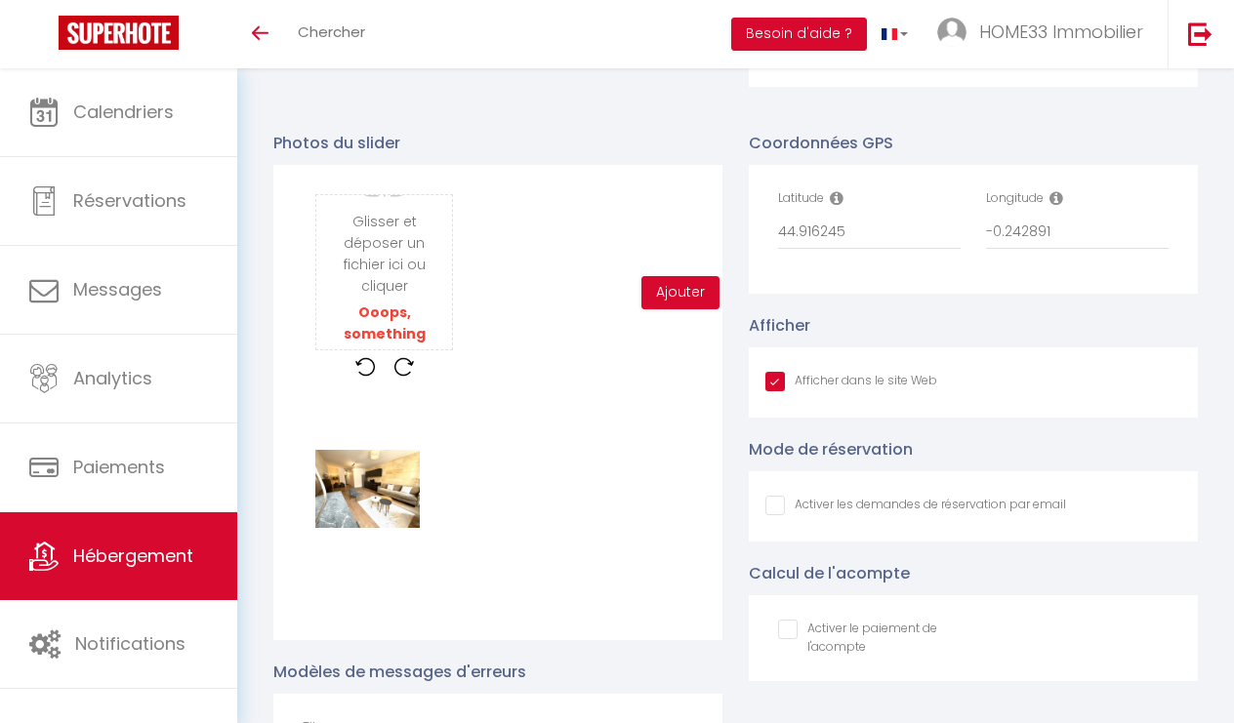
scroll to position [1804, 0]
click at [368, 271] on input "file" at bounding box center [384, 272] width 136 height 154
click at [408, 285] on input "file" at bounding box center [384, 272] width 136 height 154
type input "C:\fakepath\41619b38-0b1e-45fb-8dac-29069b837f1e.jpeg"
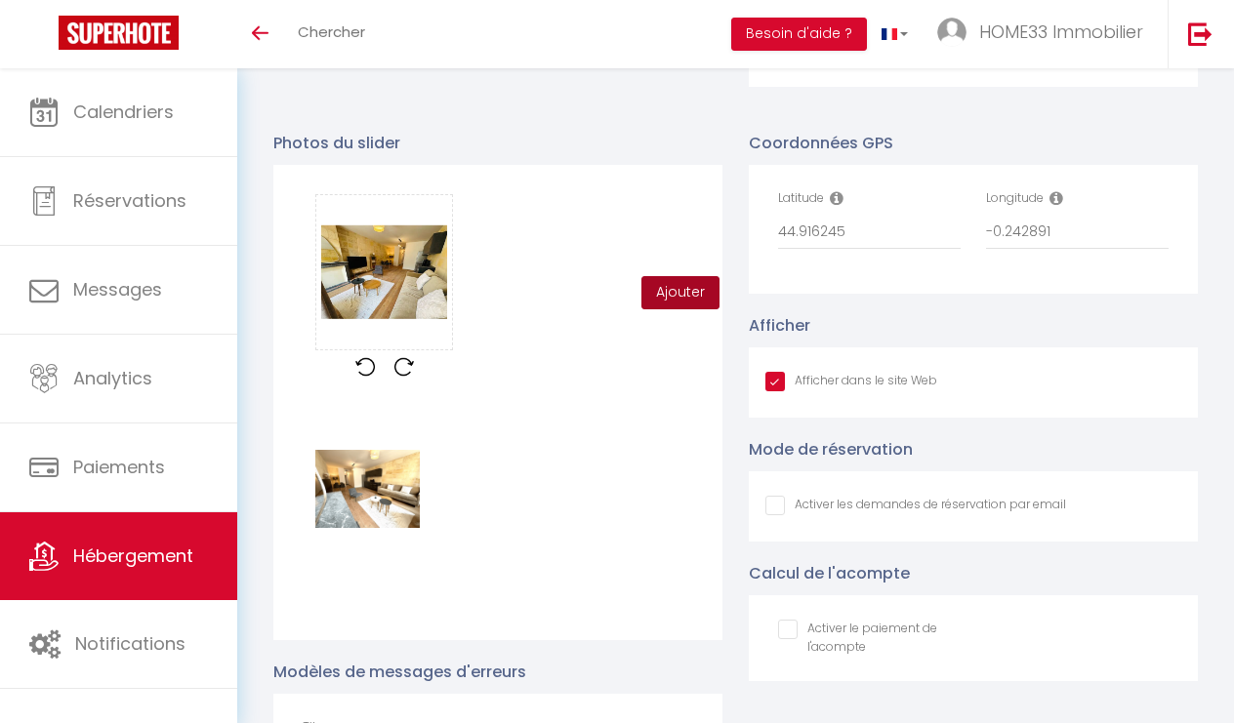
click at [691, 290] on button "Ajouter" at bounding box center [680, 292] width 78 height 33
checkbox input "true"
checkbox input "false"
checkbox input "true"
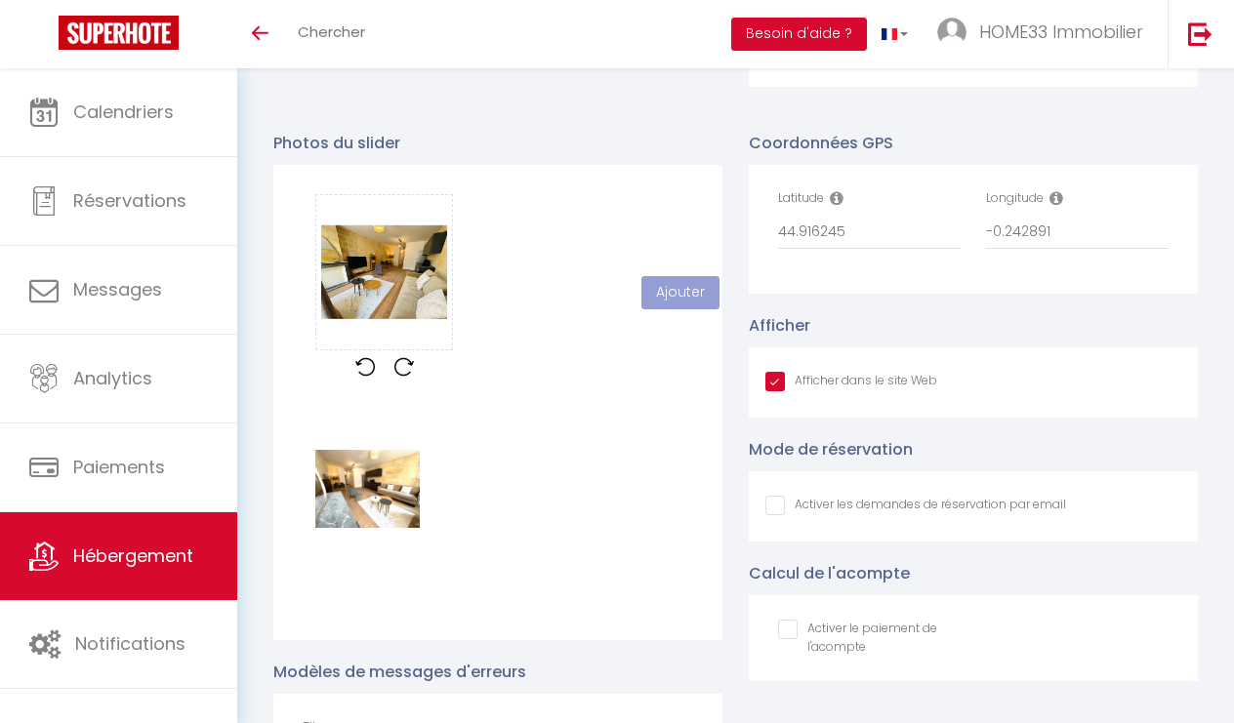
checkbox input "false"
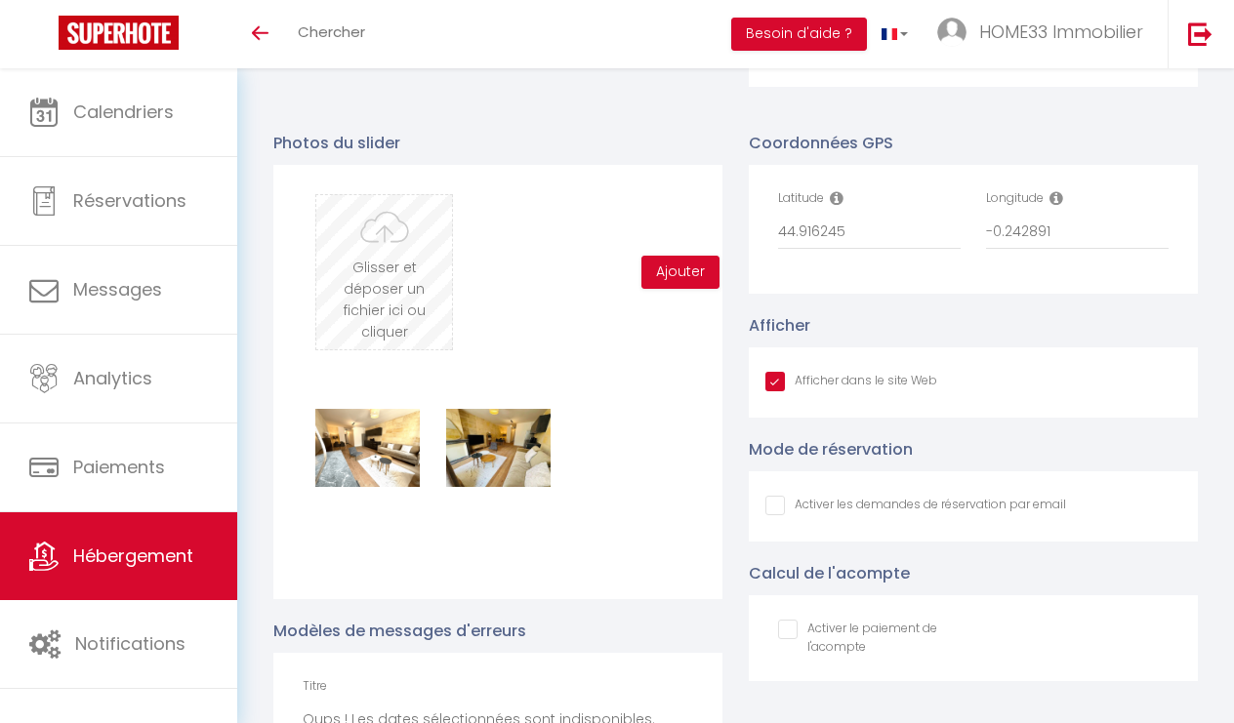
click at [347, 234] on input "file" at bounding box center [384, 272] width 136 height 154
type input "C:\fakepath\2a22f3ed-2ff1-488f-b493-808fbaf983e7.jpeg.png"
checkbox input "true"
checkbox input "false"
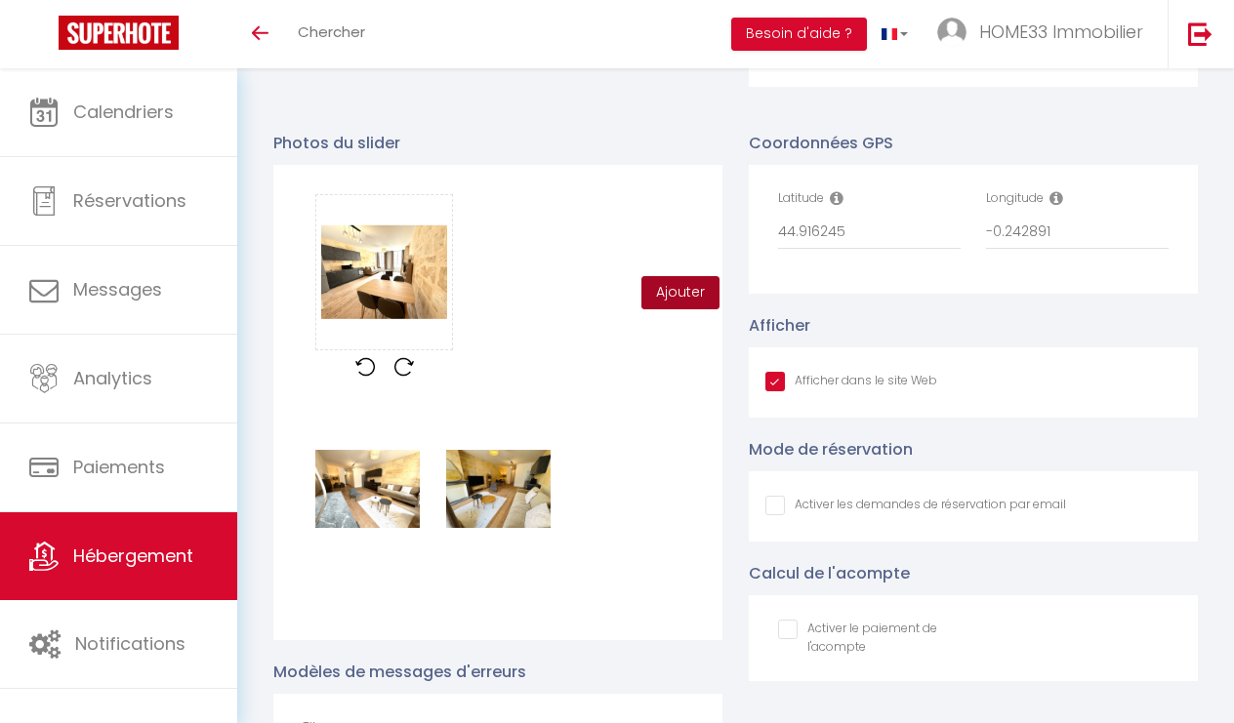
click at [660, 293] on button "Ajouter" at bounding box center [680, 292] width 78 height 33
checkbox input "true"
checkbox input "false"
checkbox input "true"
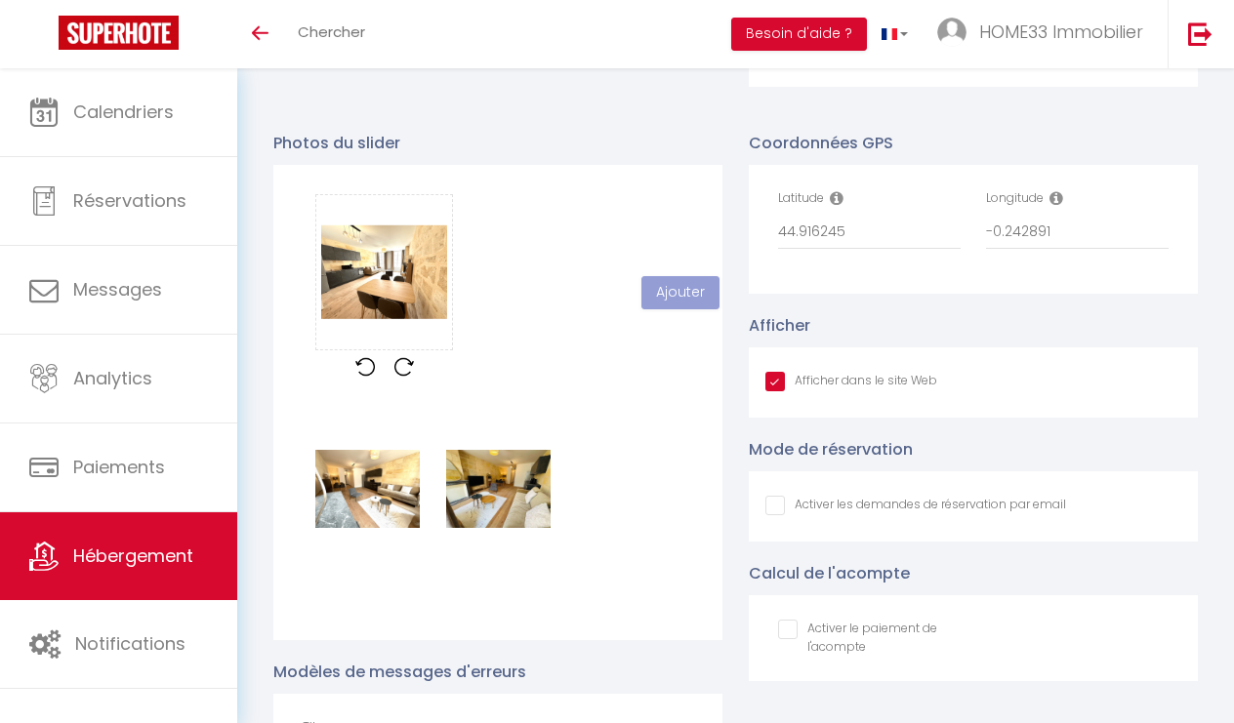
checkbox input "false"
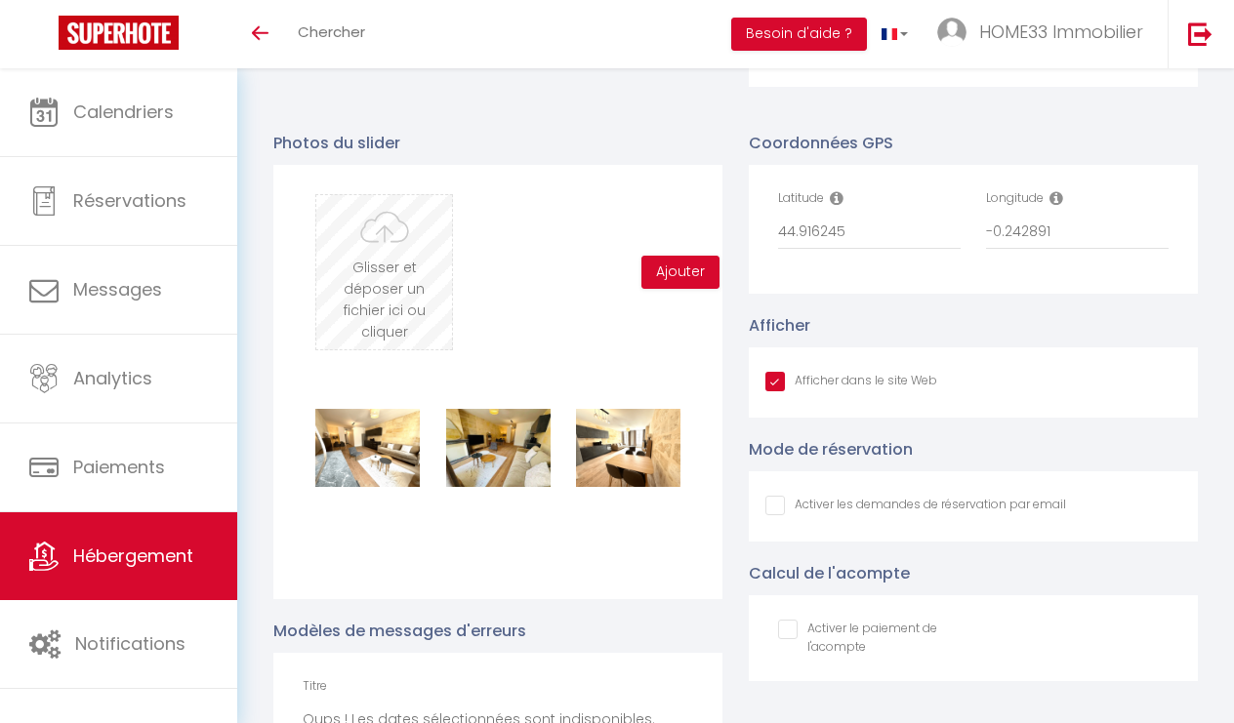
click at [408, 279] on input "file" at bounding box center [384, 272] width 136 height 154
type input "C:\fakepath\203a416c-3e35-42d4-b806-0182828c80c9.jpeg"
checkbox input "true"
checkbox input "false"
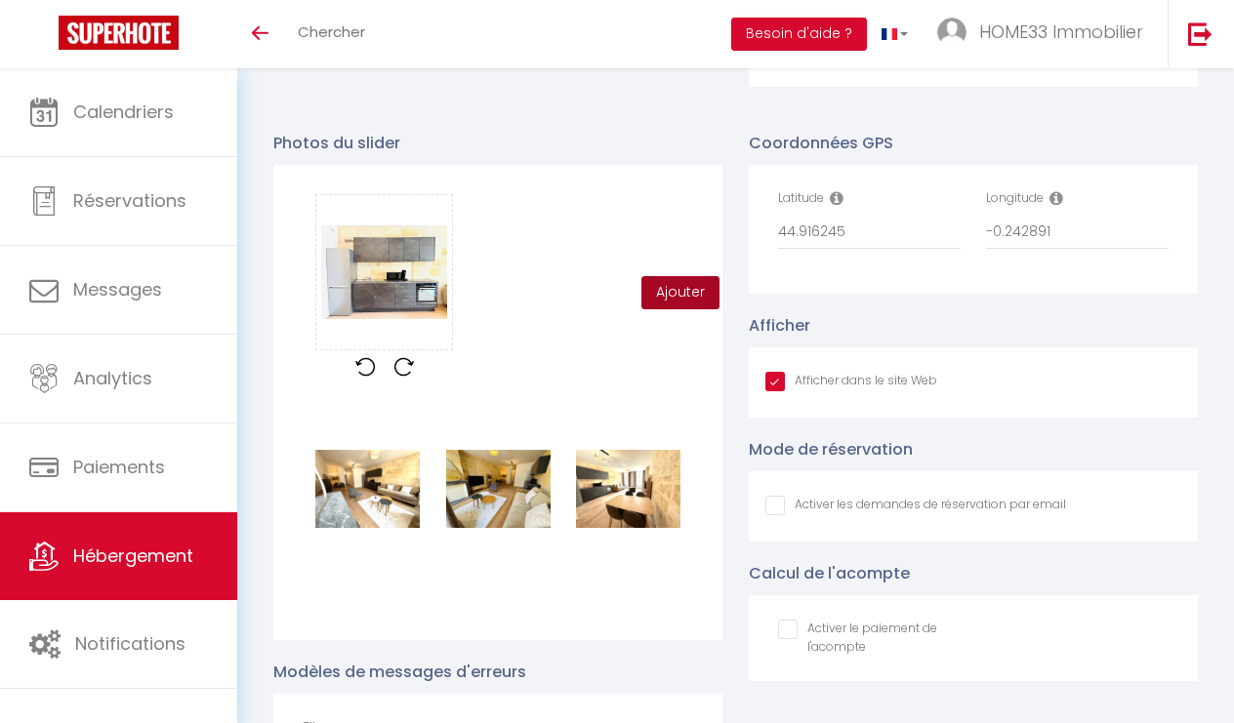
click at [674, 295] on button "Ajouter" at bounding box center [680, 292] width 78 height 33
checkbox input "true"
checkbox input "false"
checkbox input "true"
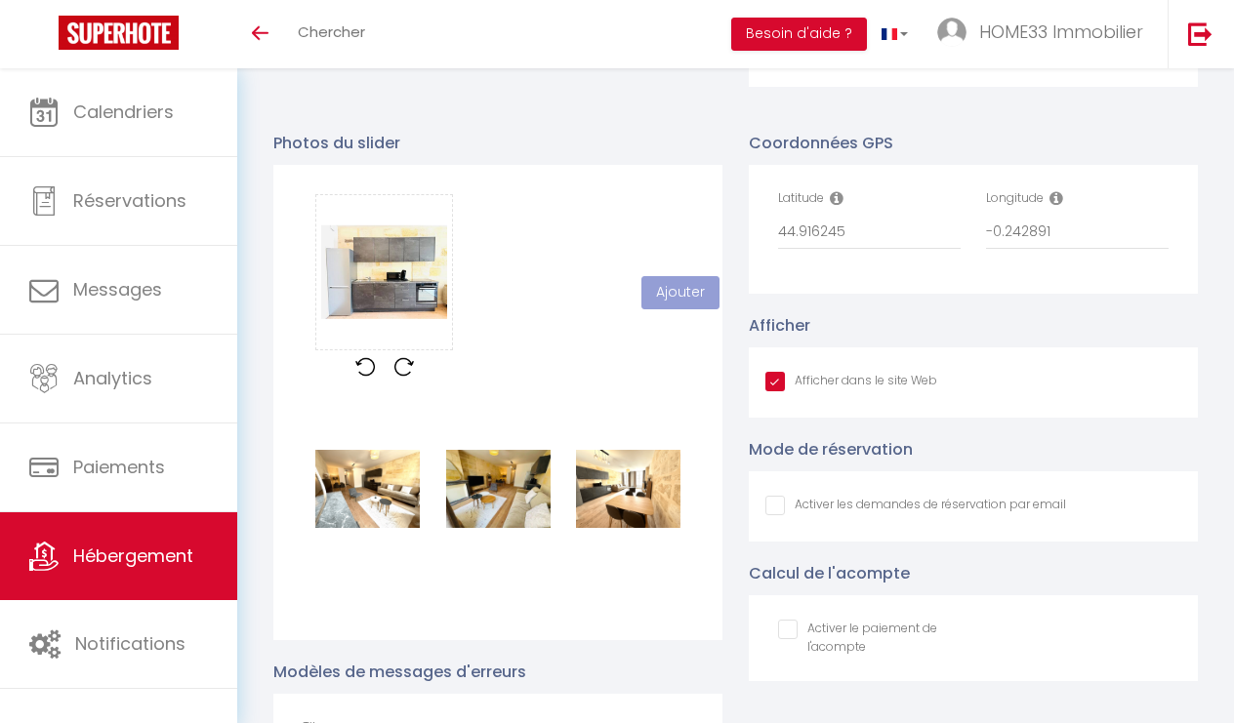
checkbox input "false"
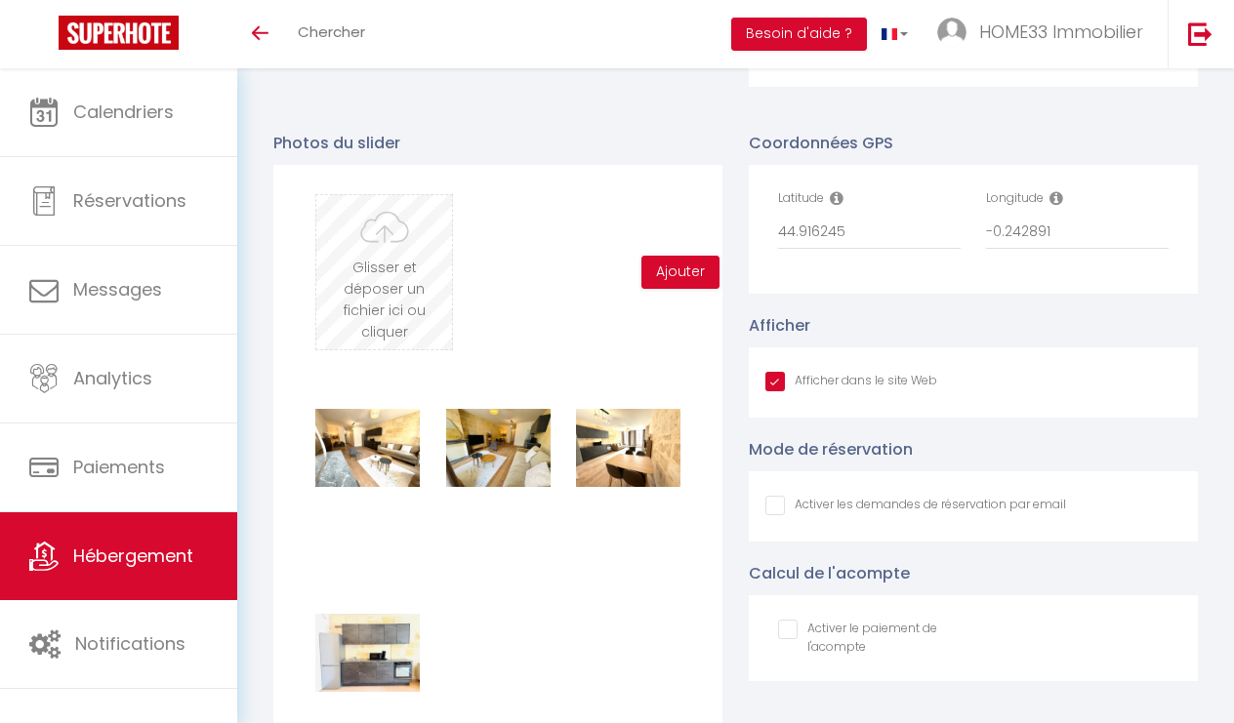
click at [370, 259] on input "file" at bounding box center [384, 272] width 136 height 154
type input "C:\fakepath\9cdd0ace-97f4-4f18-945f-9e5474ff6986.jpeg"
checkbox input "true"
checkbox input "false"
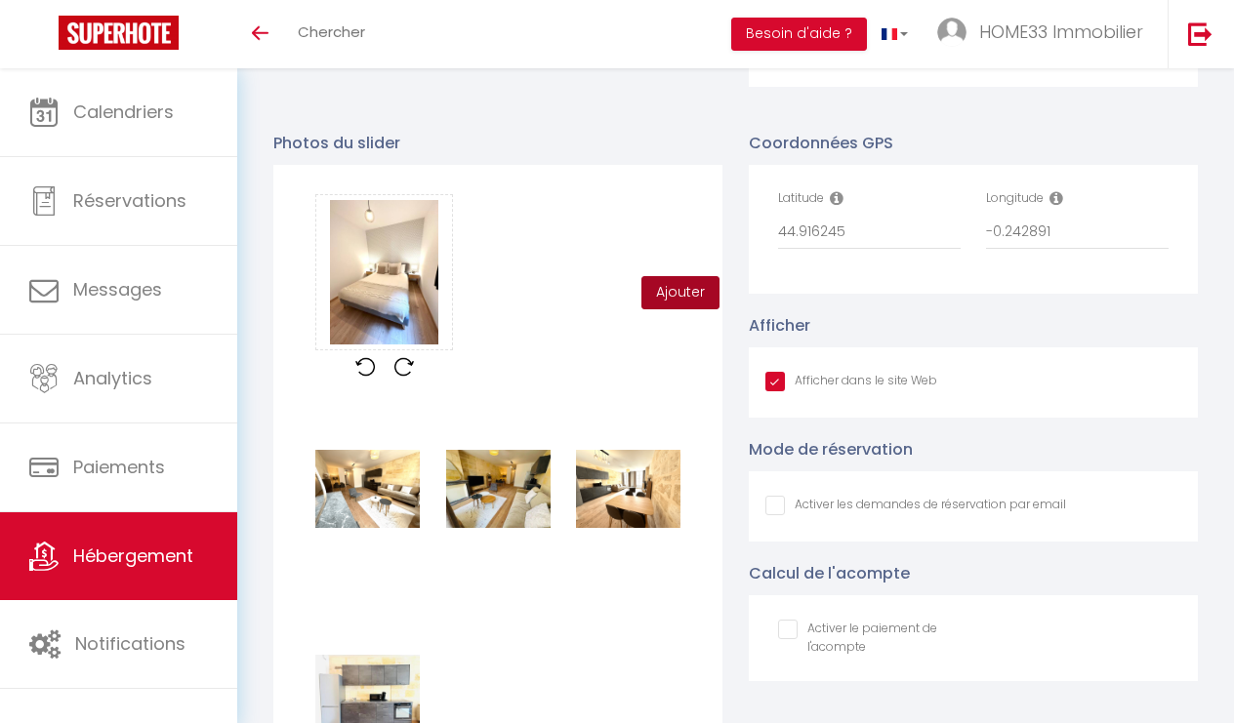
click at [668, 288] on button "Ajouter" at bounding box center [680, 292] width 78 height 33
checkbox input "true"
checkbox input "false"
checkbox input "true"
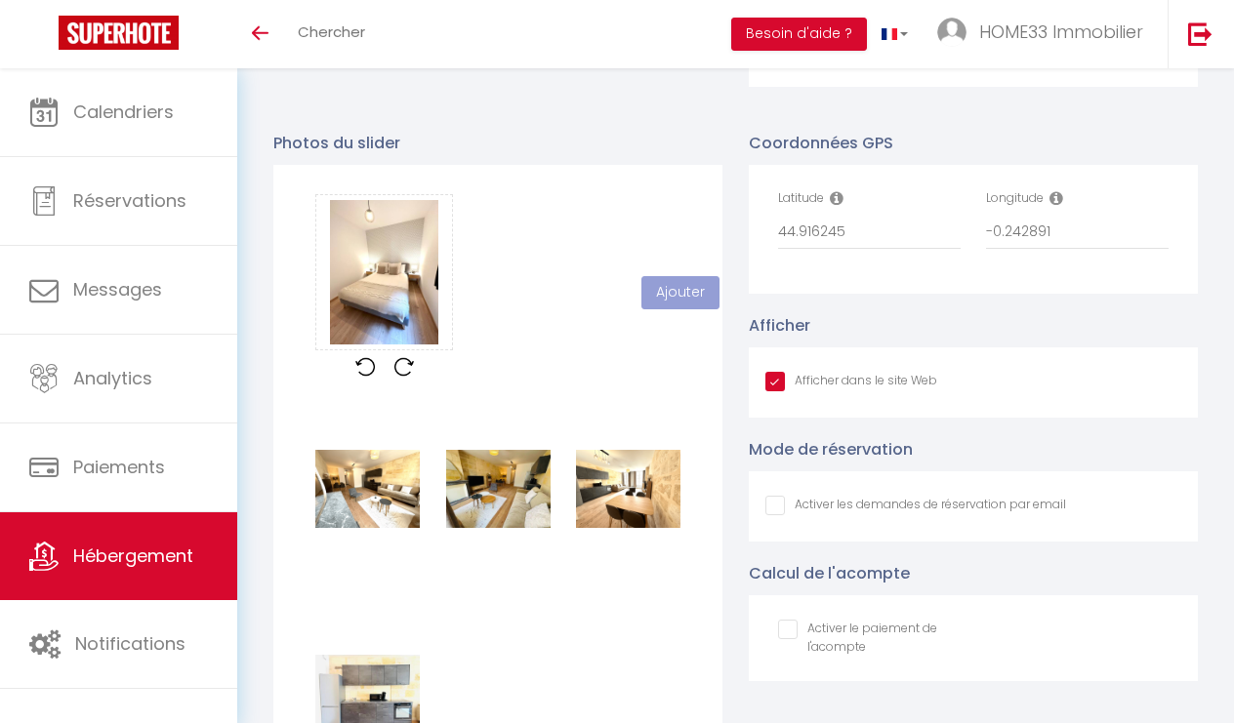
checkbox input "false"
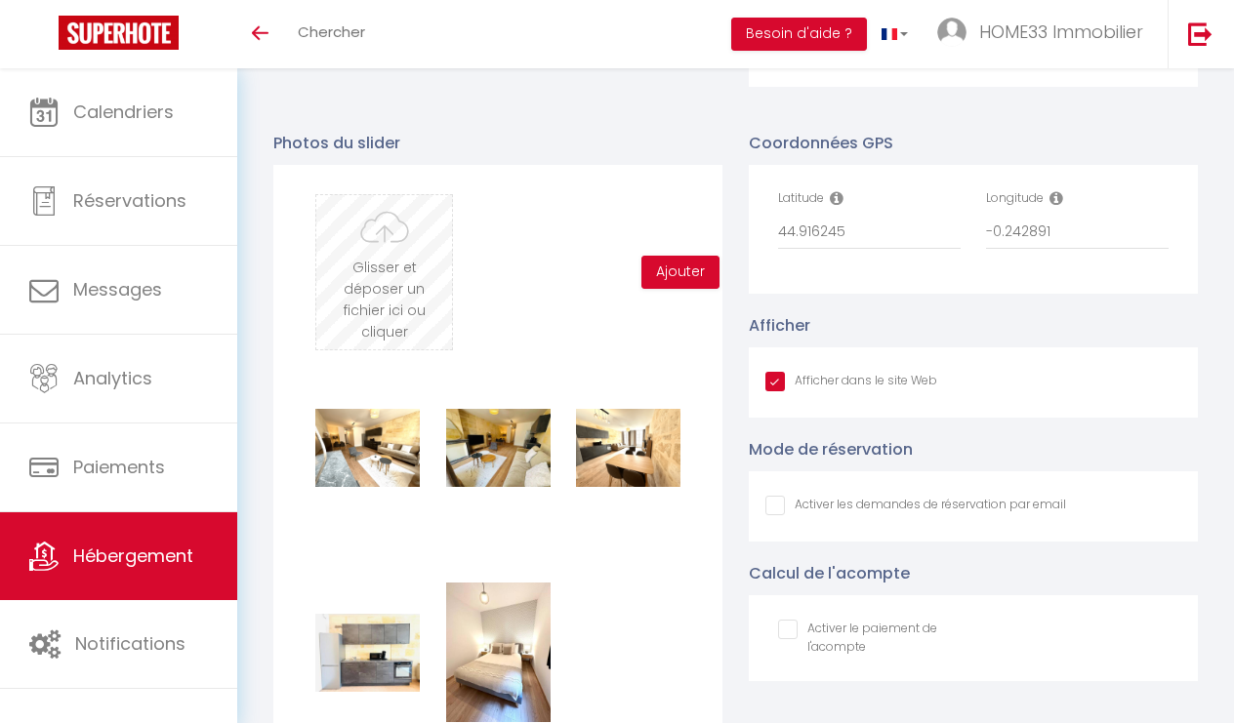
click at [425, 257] on input "file" at bounding box center [384, 272] width 136 height 154
type input "C:\fakepath\b7004381-875c-459e-941d-ba63f4cc0488.jpeg.webp"
checkbox input "true"
checkbox input "false"
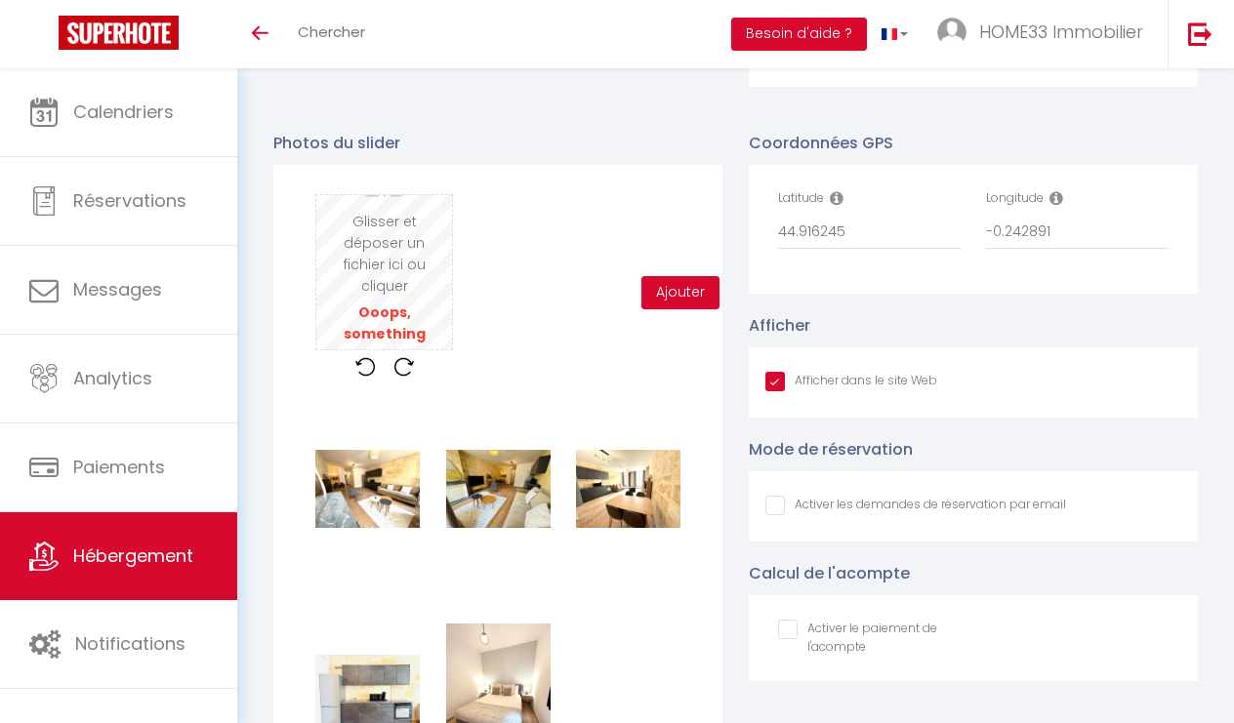
click at [378, 232] on input "file" at bounding box center [384, 272] width 136 height 154
click at [392, 276] on input "file" at bounding box center [384, 272] width 136 height 154
type input "C:\fakepath\b5fa4336-deb9-49a3-817e-14b3e272e165.jpeg.png"
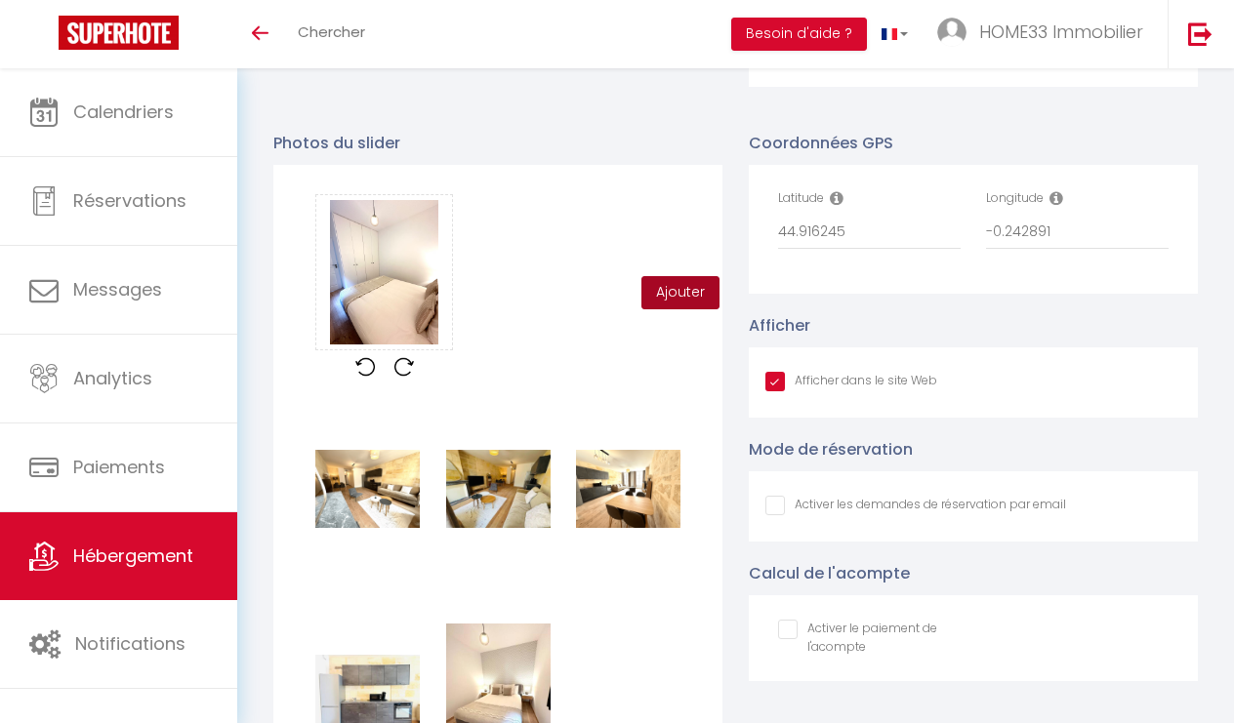
click at [685, 282] on button "Ajouter" at bounding box center [680, 292] width 78 height 33
checkbox input "true"
checkbox input "false"
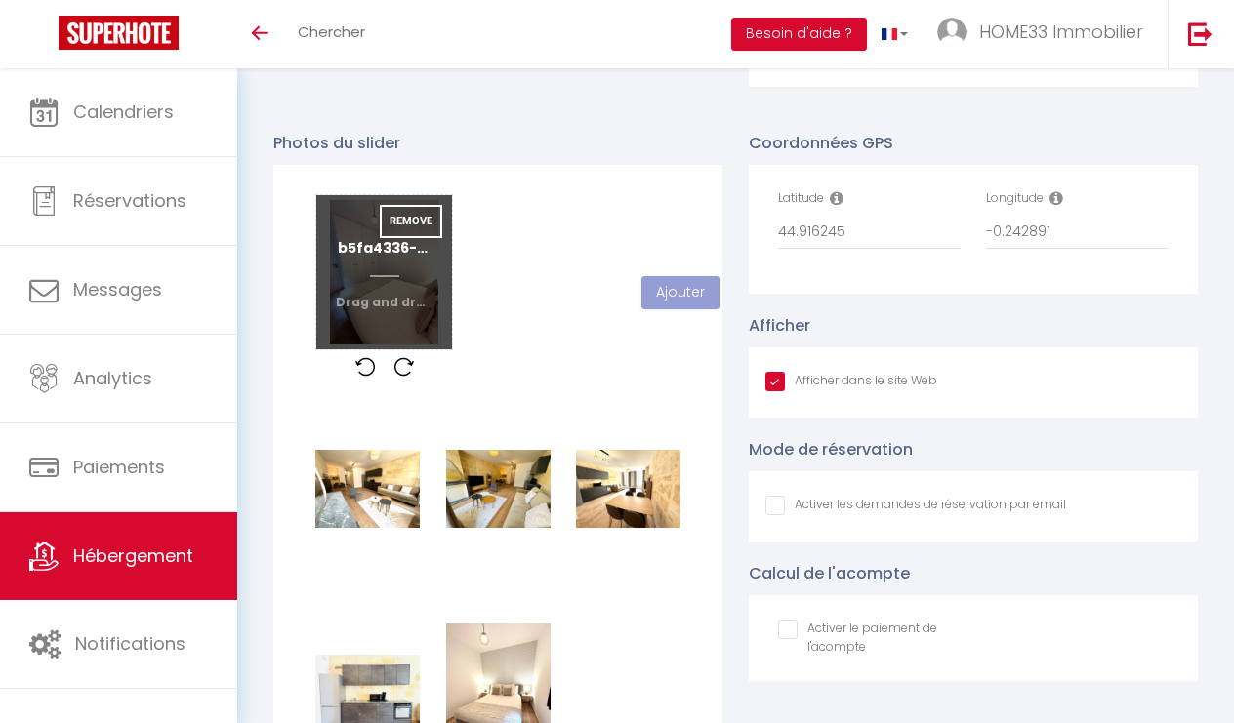
checkbox input "true"
checkbox input "false"
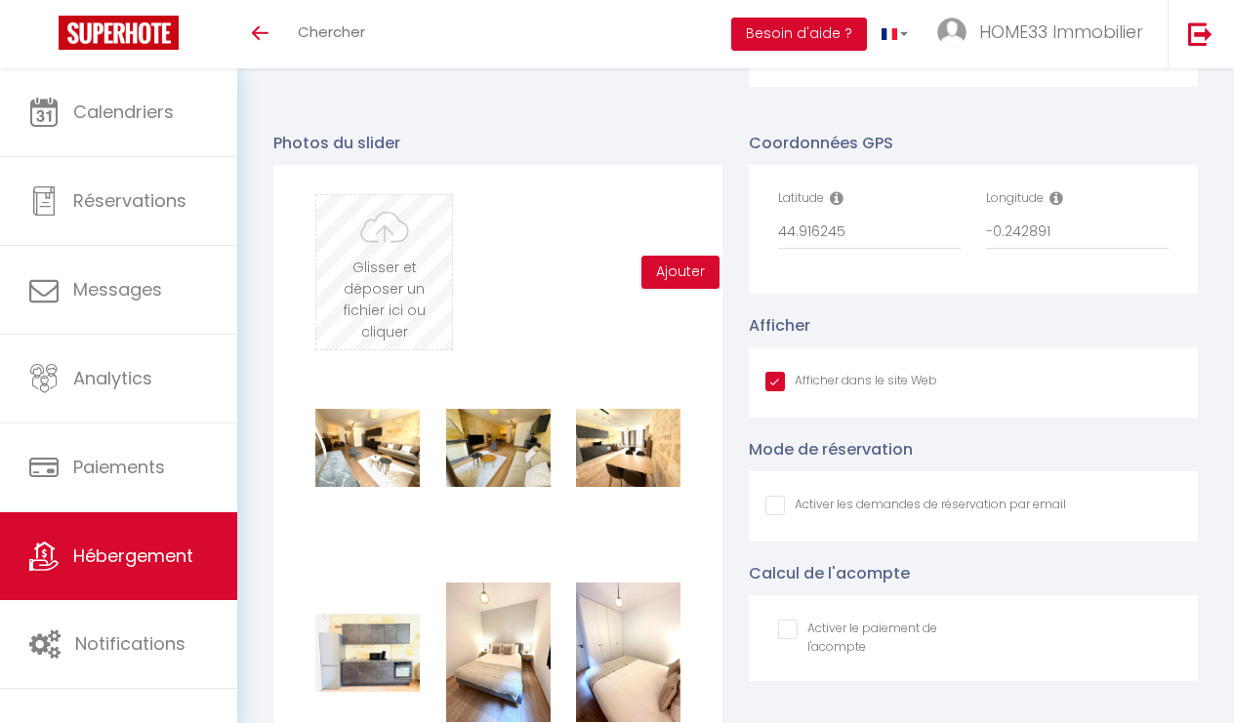
click at [385, 257] on input "file" at bounding box center [384, 272] width 136 height 154
type input "C:\fakepath\49c460e4-9182-4e36-bf0b-51c39f465b9a.jpeg"
checkbox input "true"
checkbox input "false"
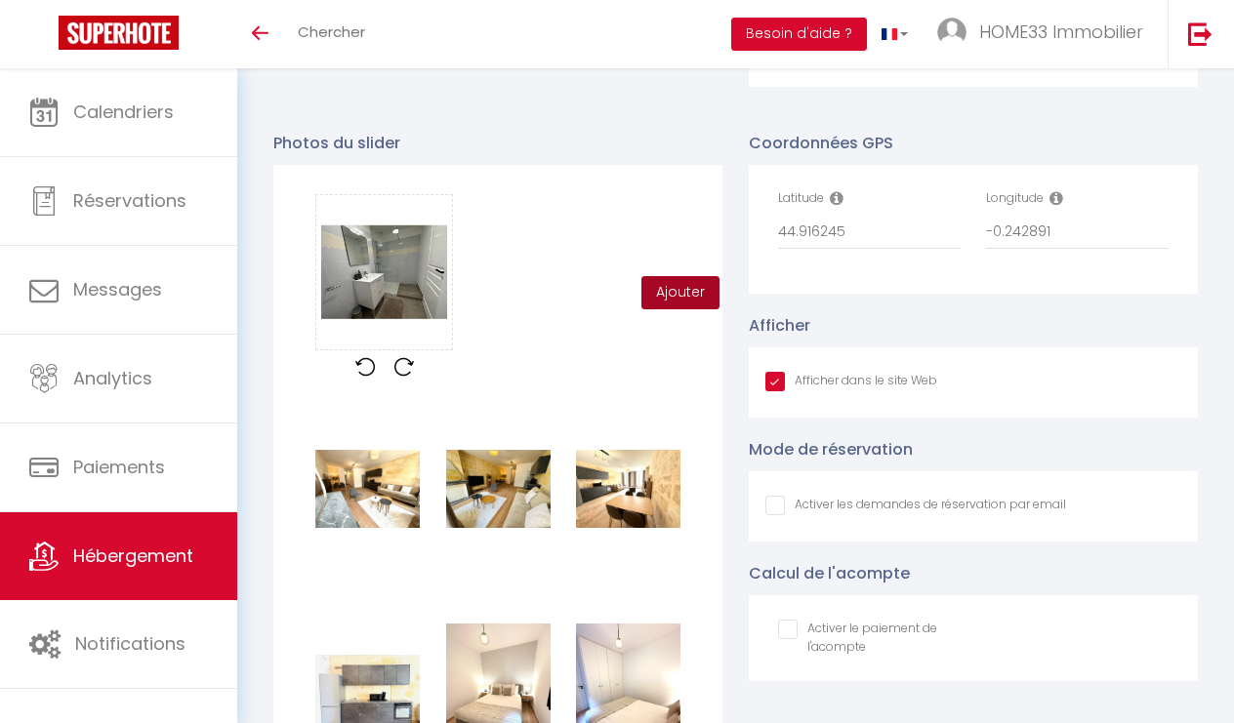
click at [670, 284] on button "Ajouter" at bounding box center [680, 292] width 78 height 33
checkbox input "true"
checkbox input "false"
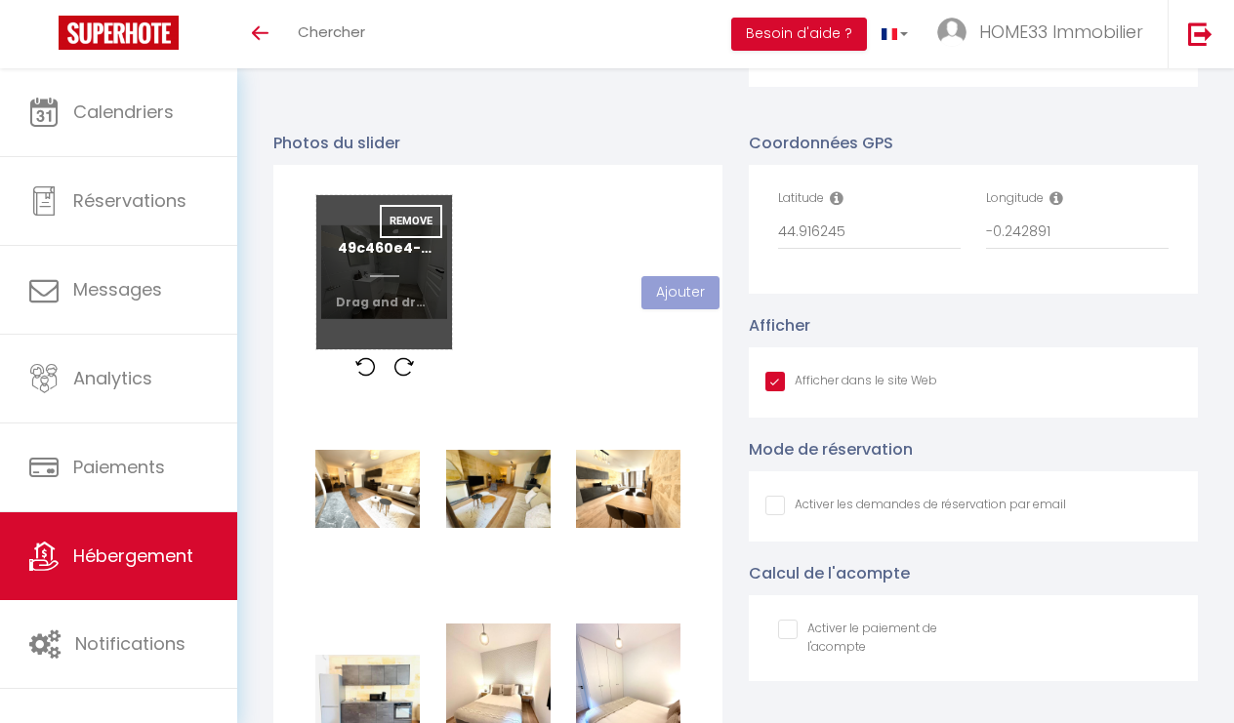
checkbox input "true"
checkbox input "false"
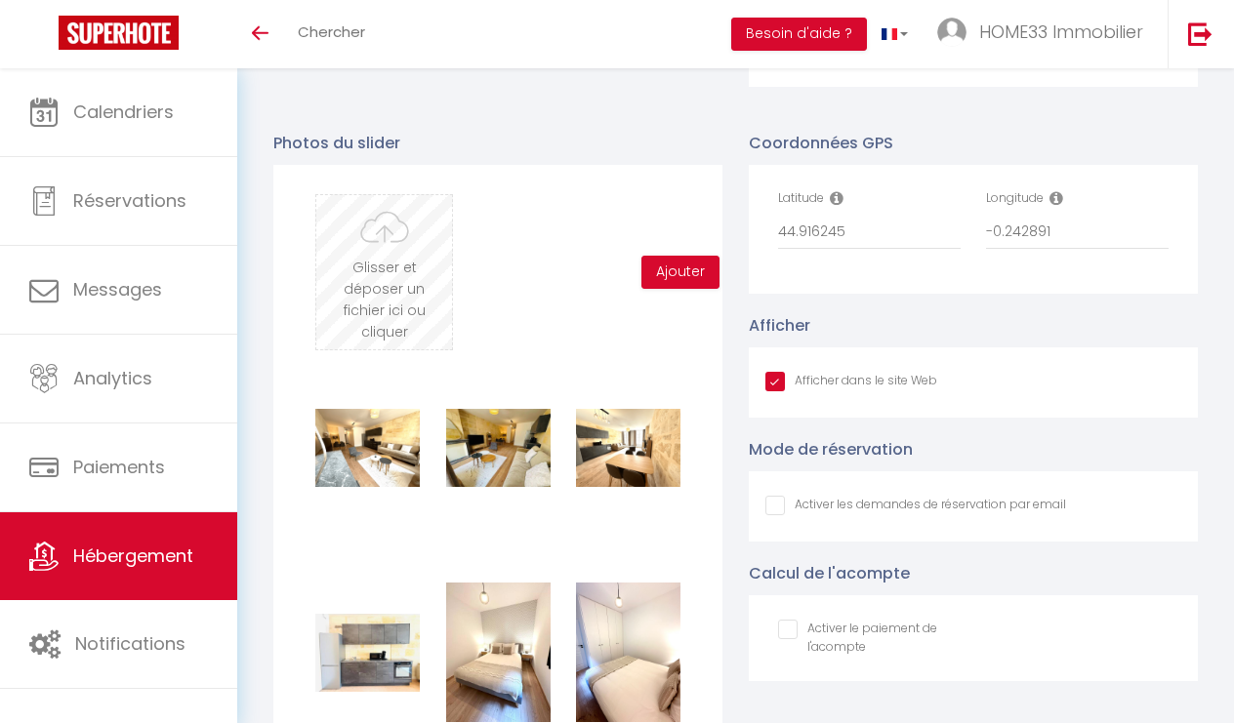
click at [388, 251] on input "file" at bounding box center [384, 272] width 136 height 154
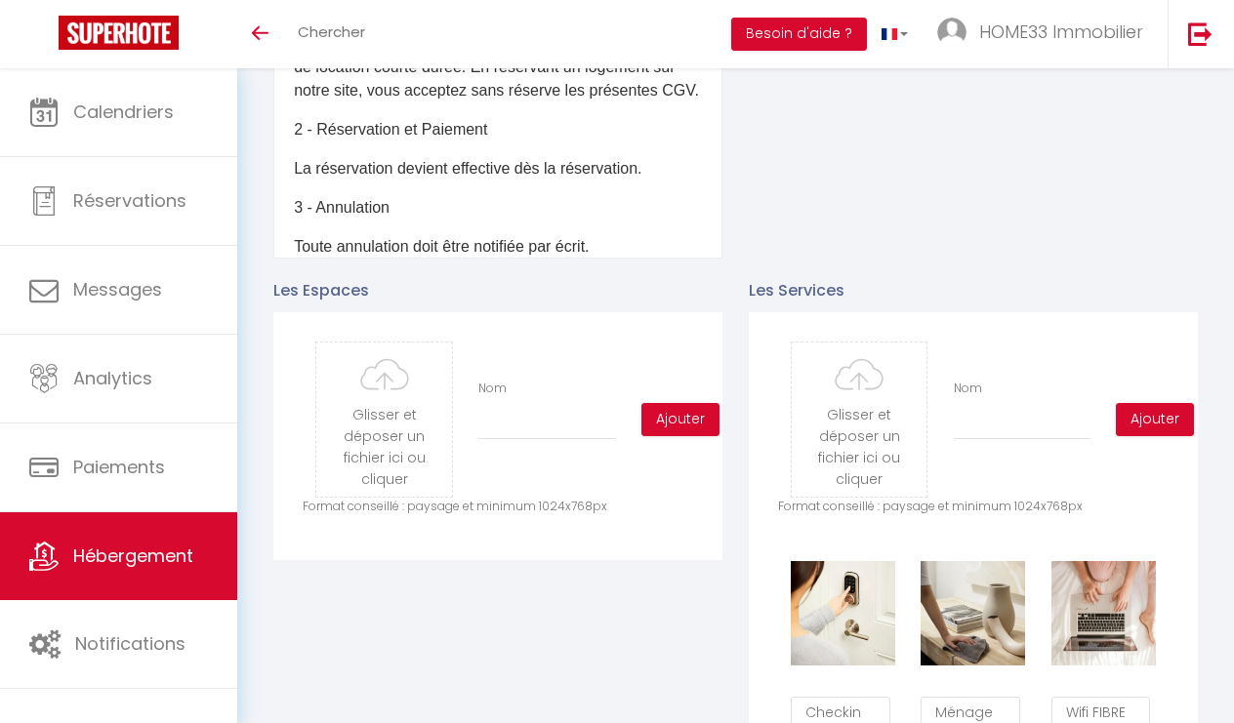
scroll to position [772, 0]
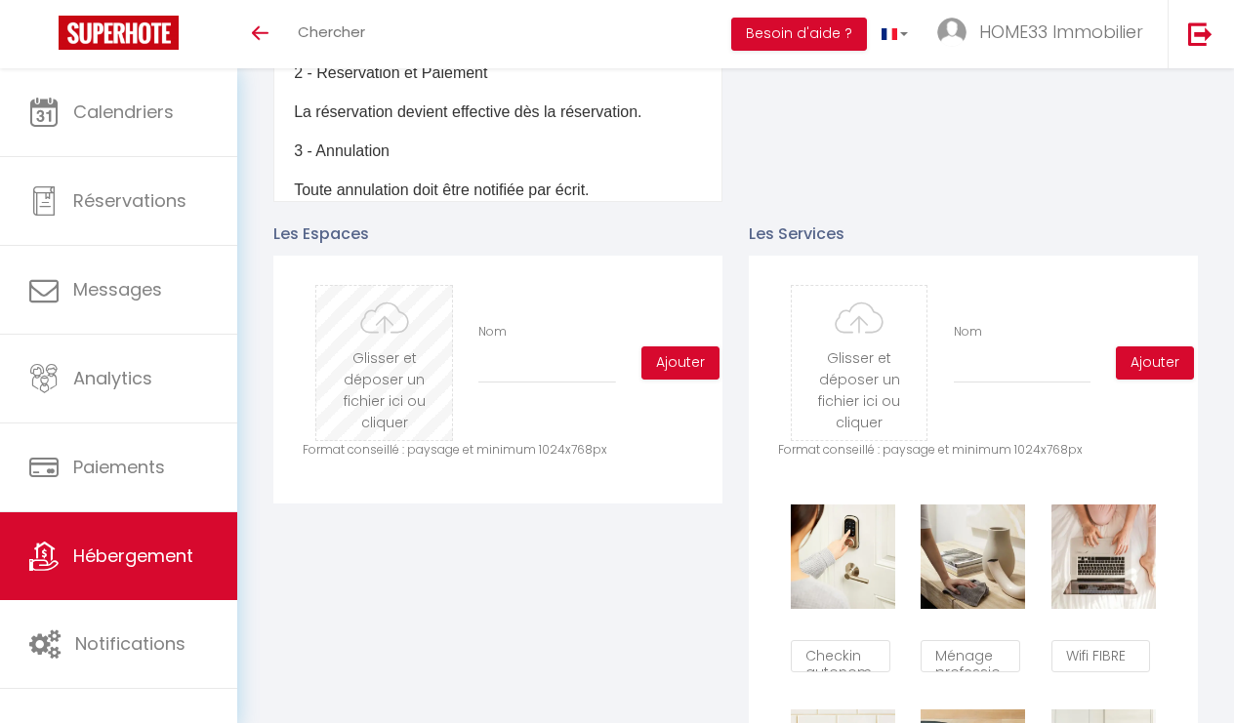
click at [361, 320] on input "file" at bounding box center [384, 363] width 136 height 154
type input "C:\fakepath\c8362f00-824f-43c9-8311-4096ec50948f.jpeg.png"
checkbox input "true"
checkbox input "false"
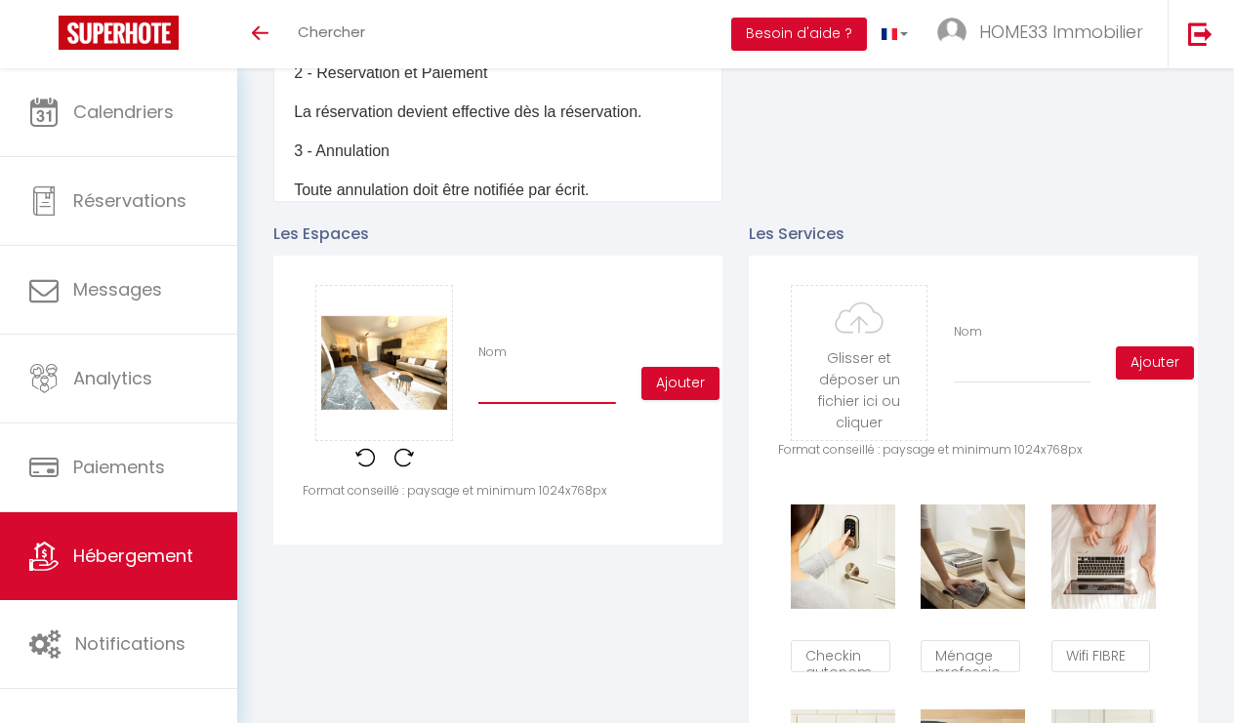
click at [528, 395] on input "Nom" at bounding box center [547, 386] width 138 height 35
type input "S"
checkbox input "true"
checkbox input "false"
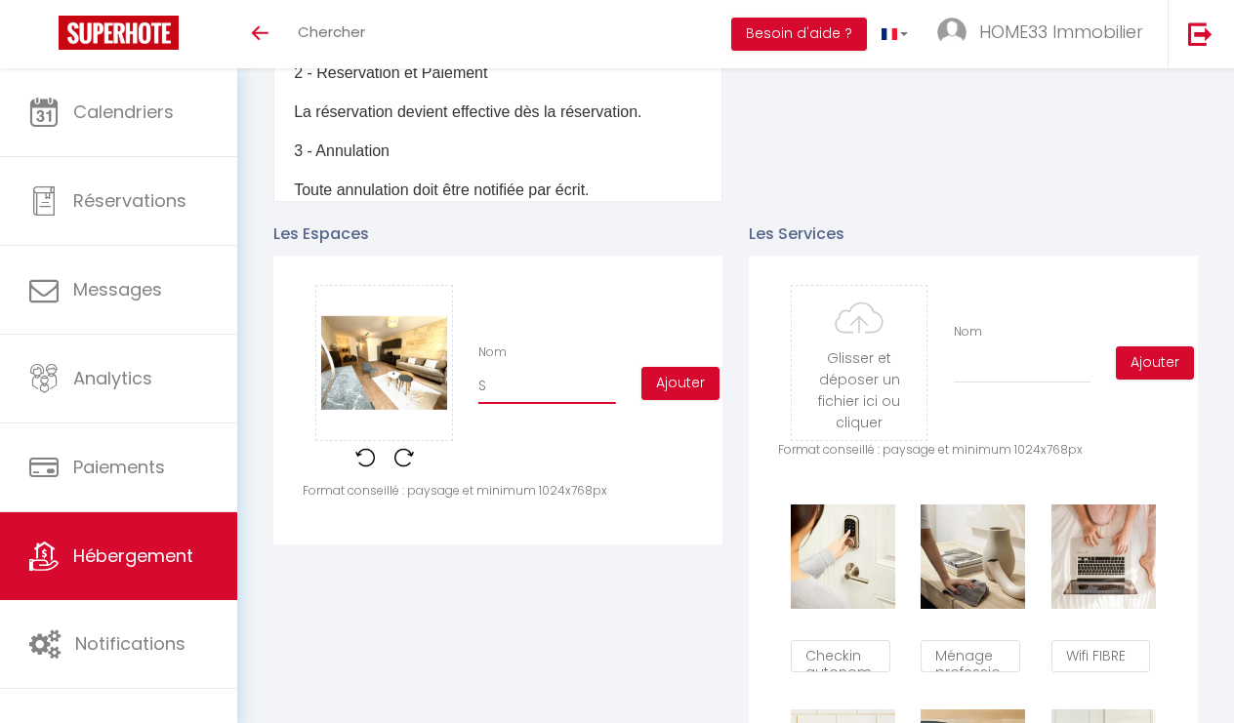
type input "Sé"
checkbox input "true"
checkbox input "false"
type input "Séj"
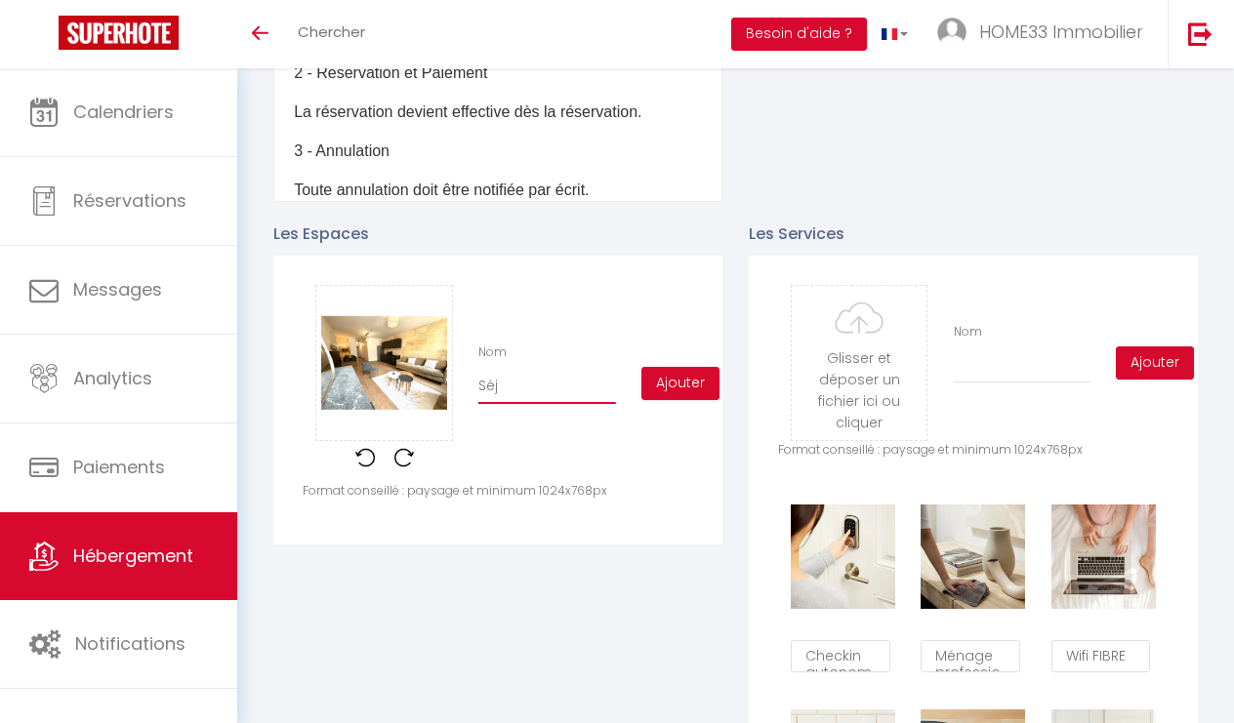
checkbox input "true"
checkbox input "false"
type input "Séjo"
checkbox input "true"
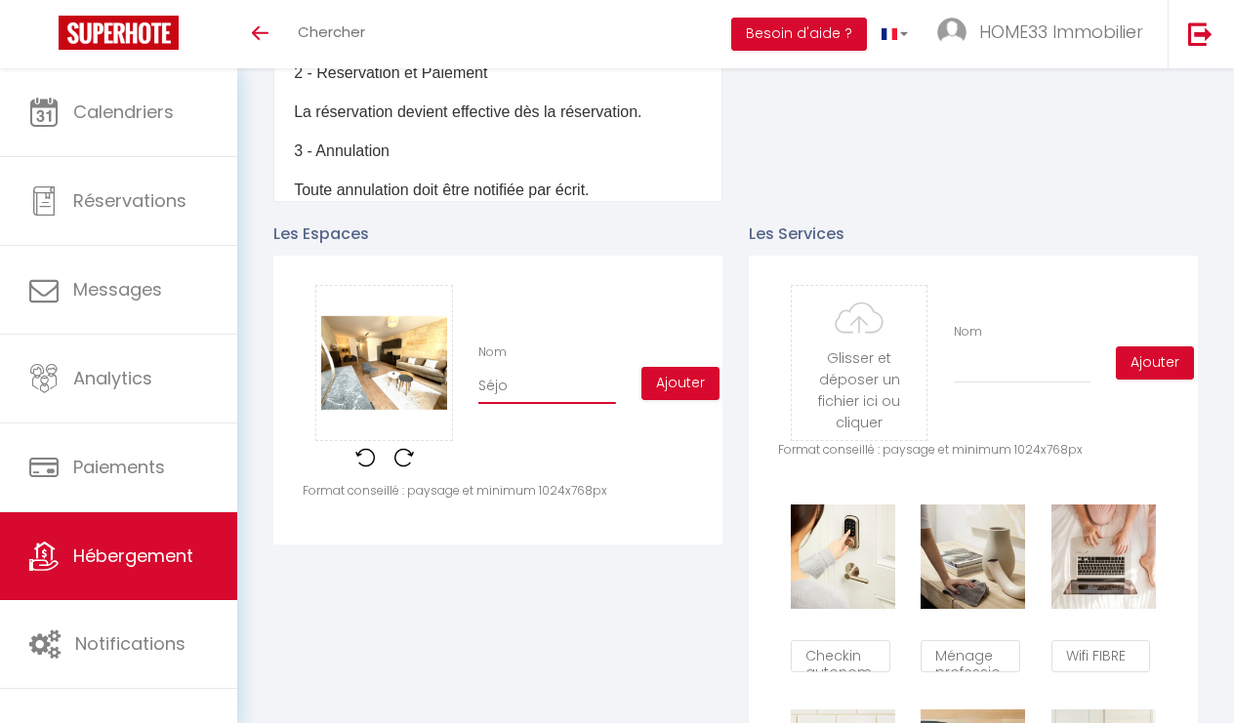
checkbox input "false"
type input "Séjou"
checkbox input "true"
checkbox input "false"
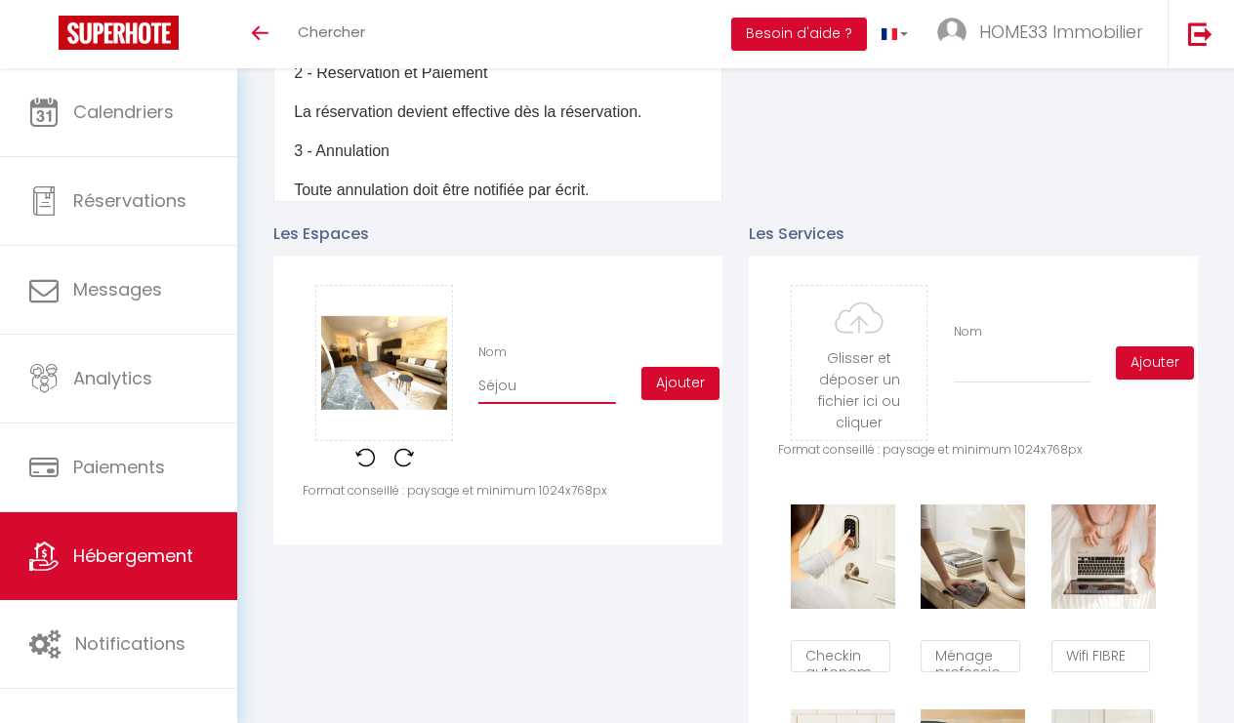
checkbox input "false"
type input "Séjour"
checkbox input "true"
checkbox input "false"
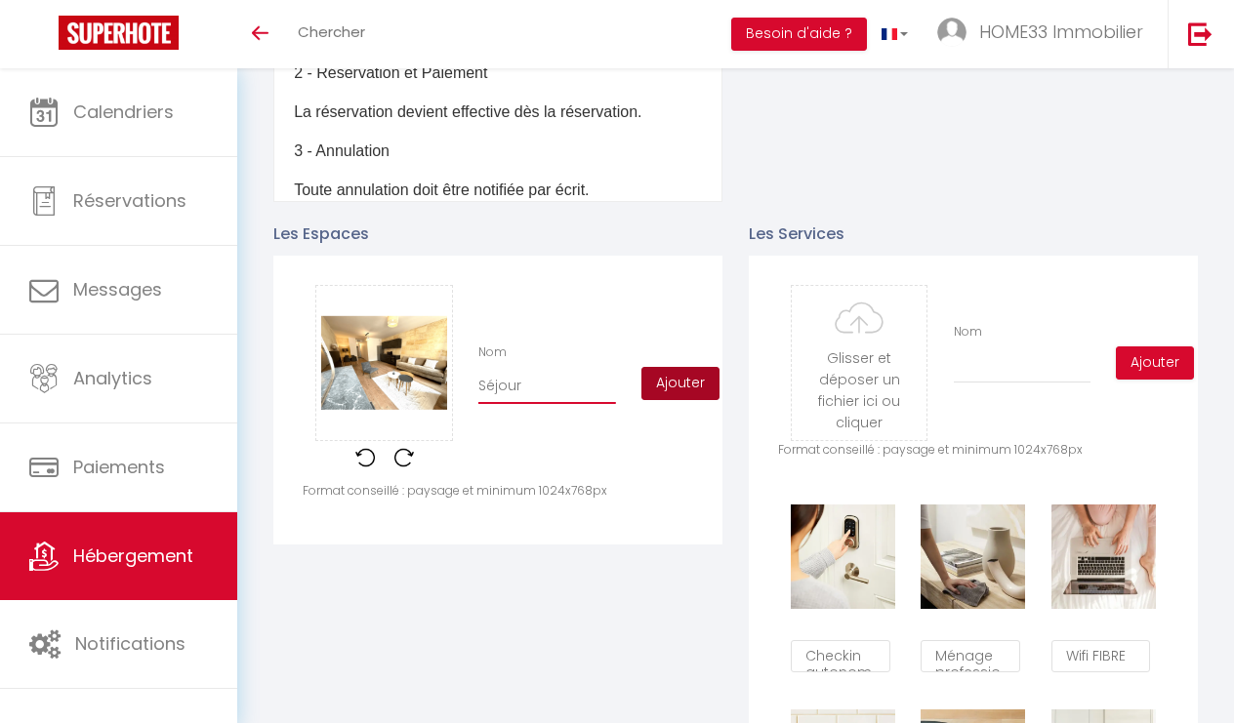
type input "Séjour"
click at [663, 388] on button "Ajouter" at bounding box center [680, 383] width 78 height 33
checkbox input "true"
checkbox input "false"
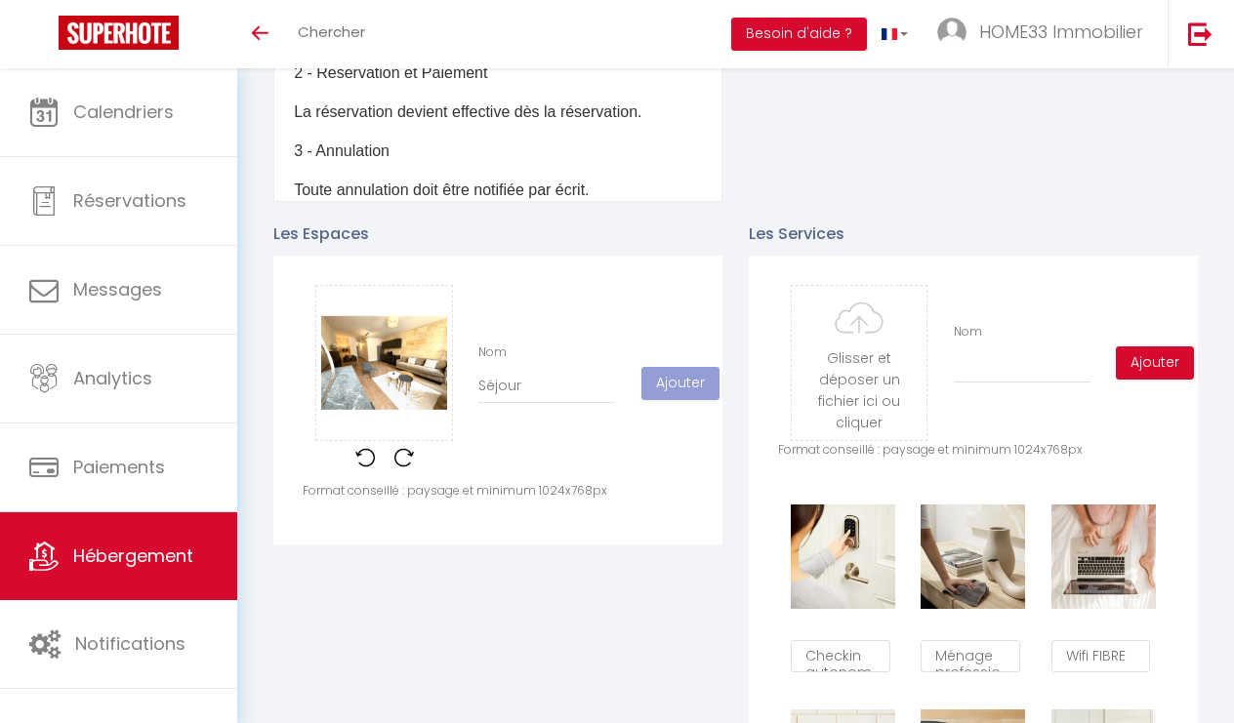
checkbox input "true"
checkbox input "false"
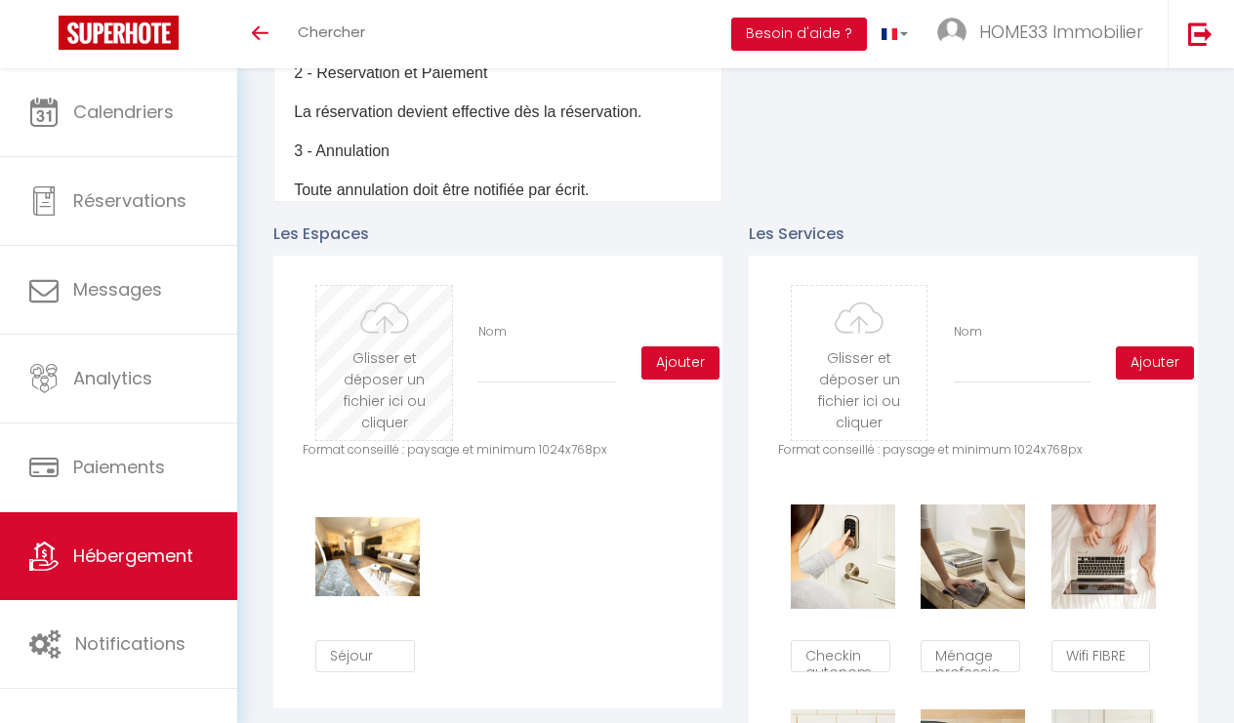
click at [398, 354] on input "file" at bounding box center [384, 363] width 136 height 154
type input "C:\fakepath\b5fa4336-deb9-49a3-817e-14b3e272e165.jpeg.png"
checkbox input "true"
checkbox input "false"
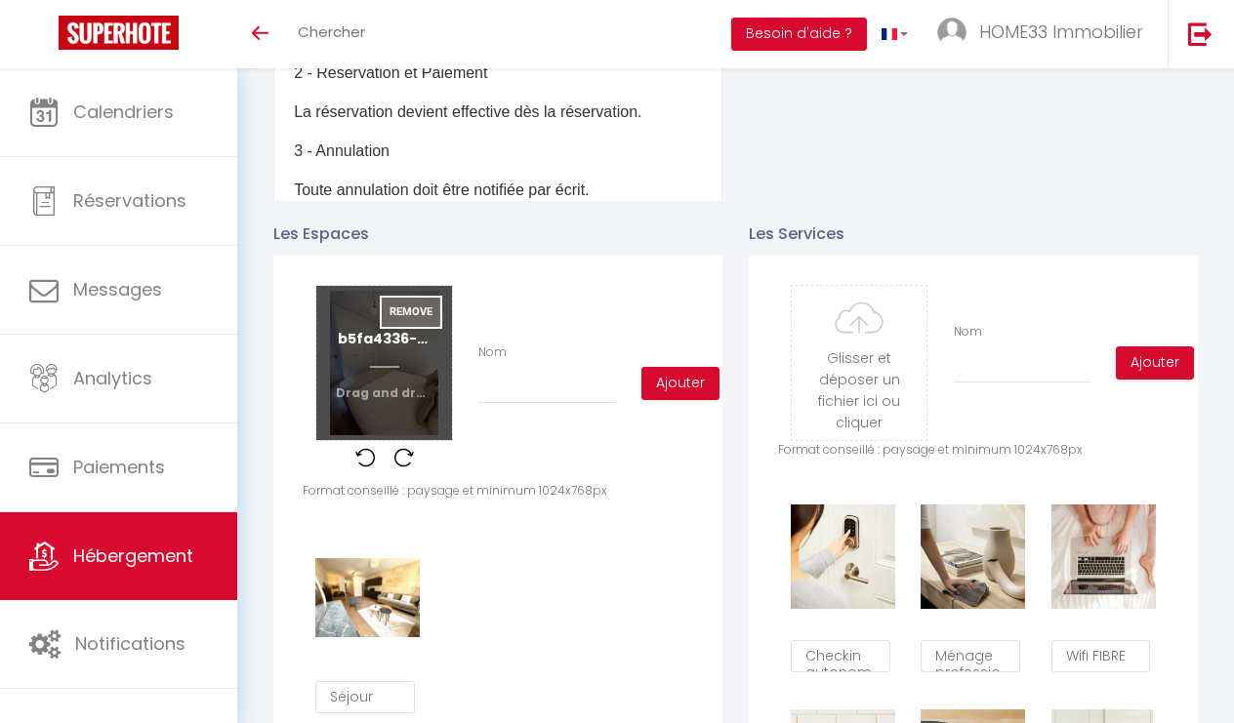
click at [417, 311] on button "Remove" at bounding box center [411, 312] width 62 height 33
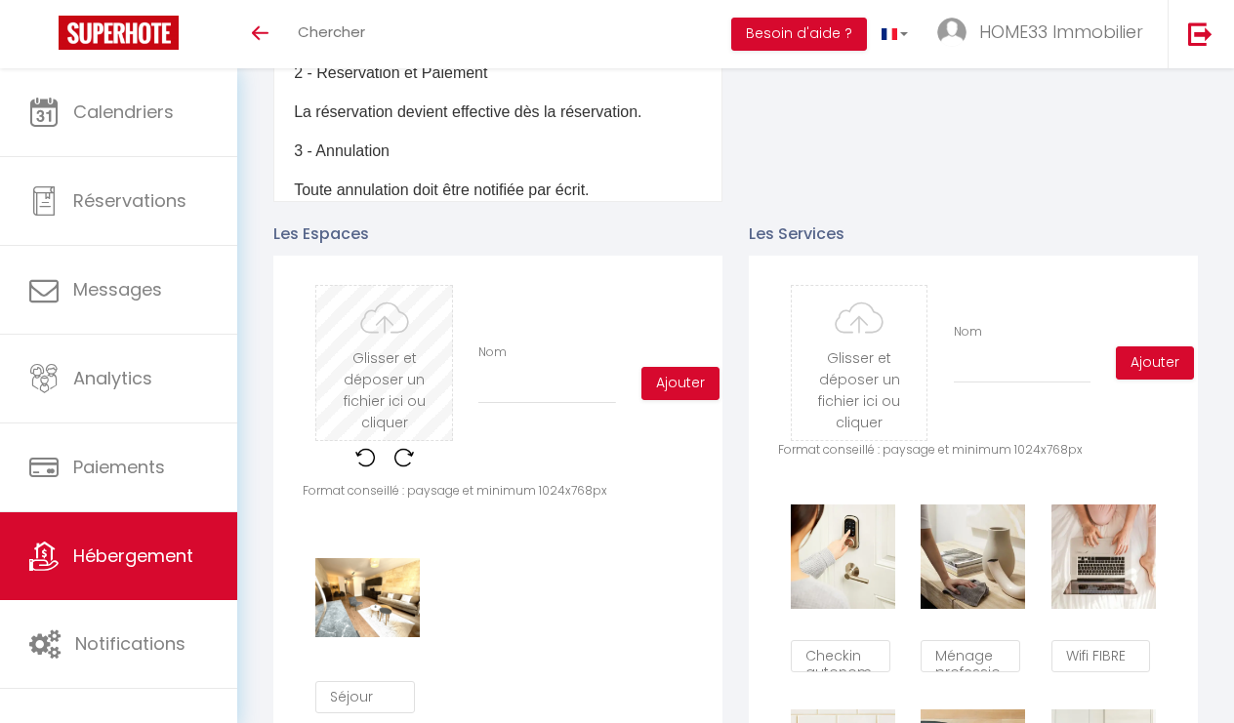
click at [391, 339] on input "file" at bounding box center [384, 363] width 136 height 154
type input "C:\fakepath\9cdd0ace-97f4-4f18-945f-9e5474ff6986.jpeg"
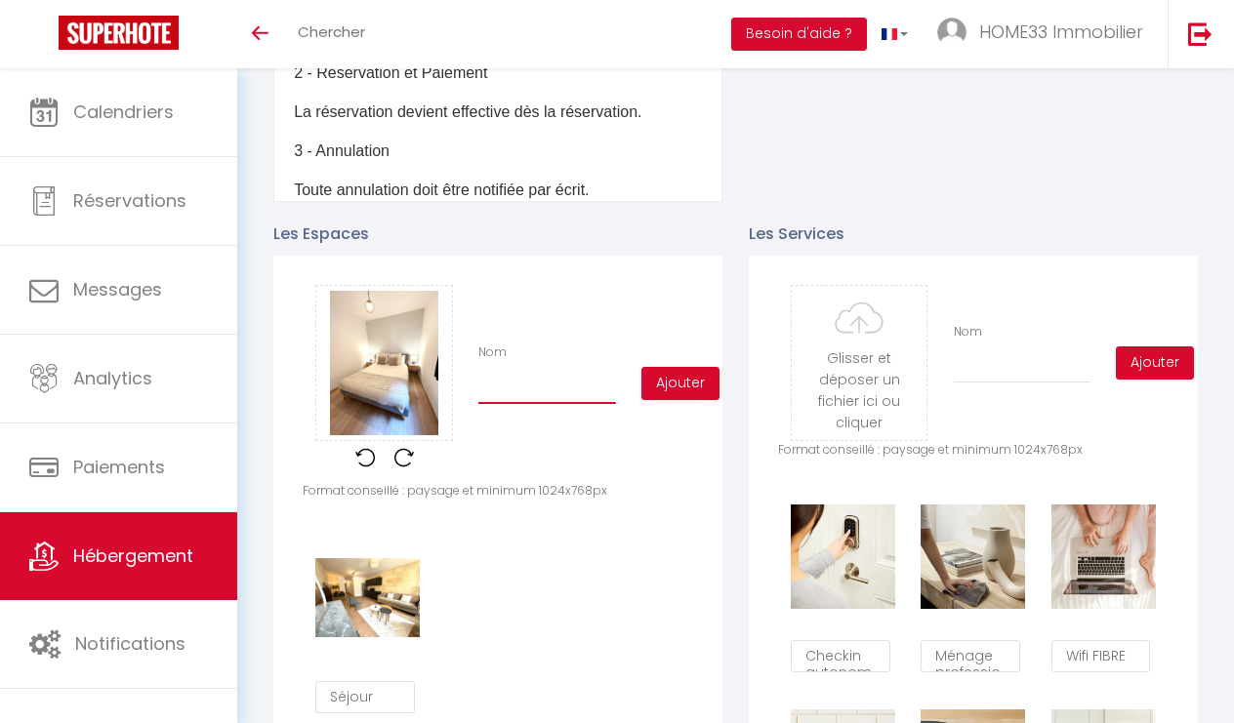
click at [572, 389] on input "Nom" at bounding box center [547, 386] width 138 height 35
type input "C"
checkbox input "true"
checkbox input "false"
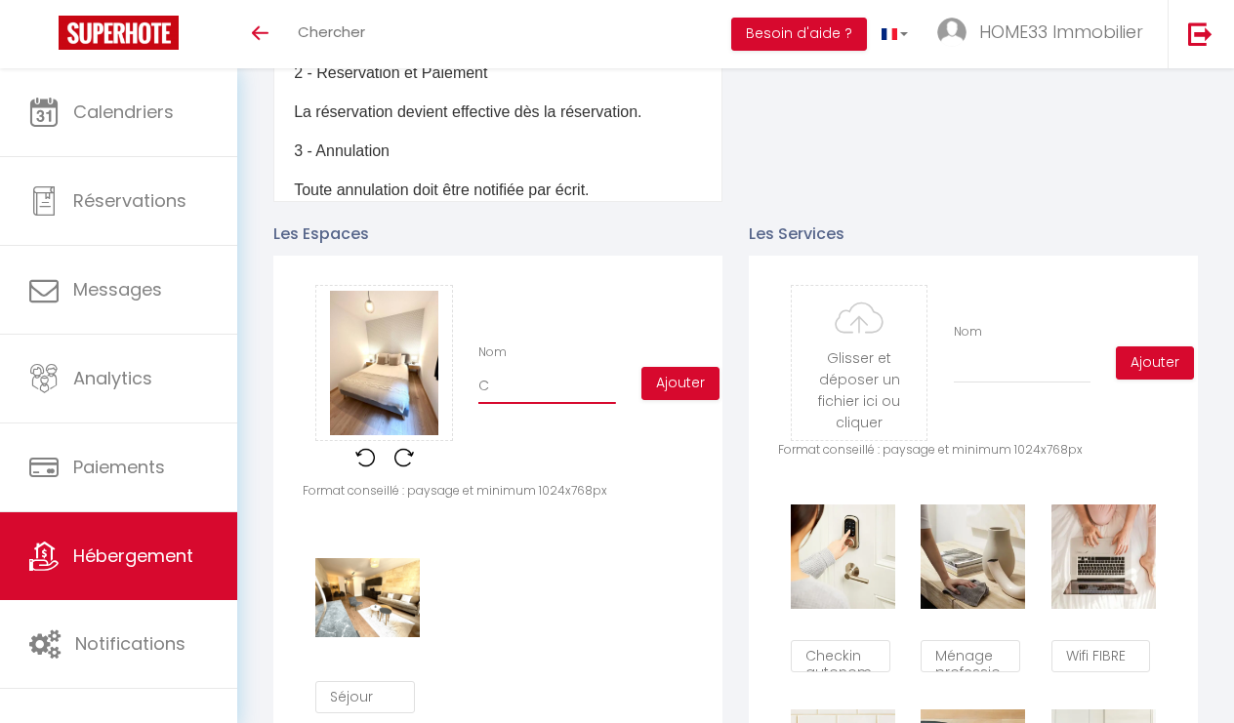
type input "Ch"
checkbox input "true"
checkbox input "false"
type input "Cha"
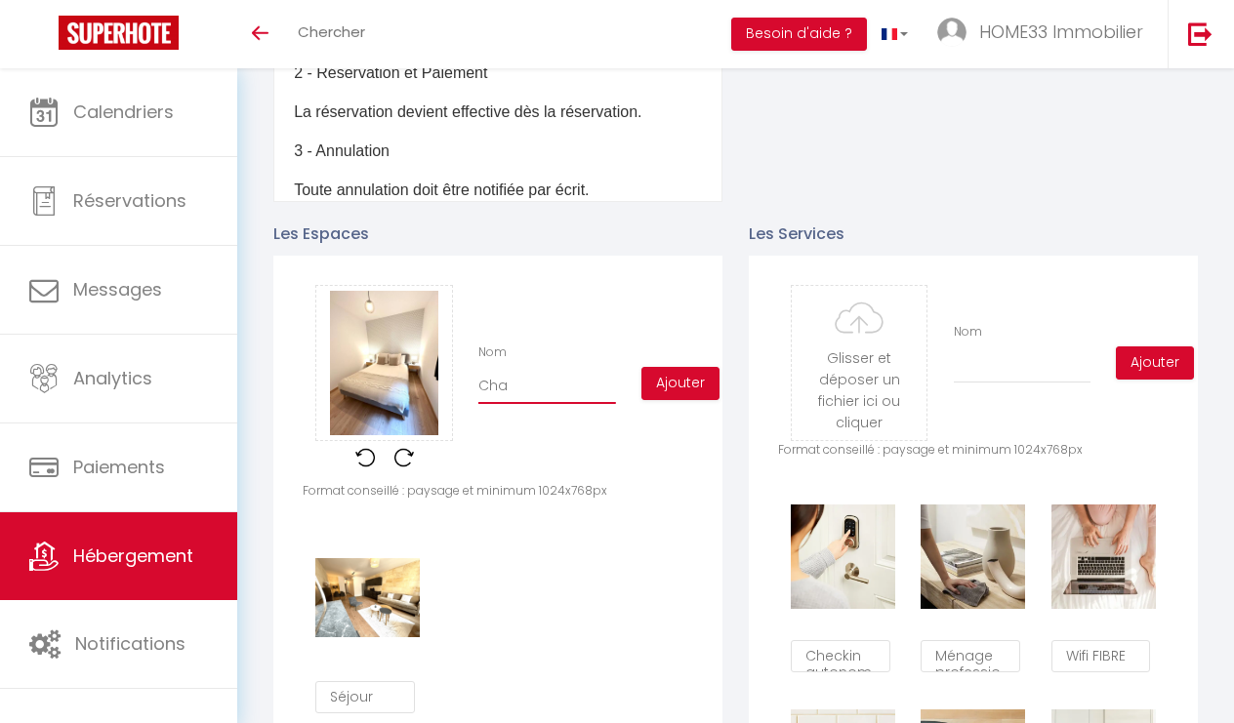
checkbox input "true"
checkbox input "false"
type input "Cham"
checkbox input "true"
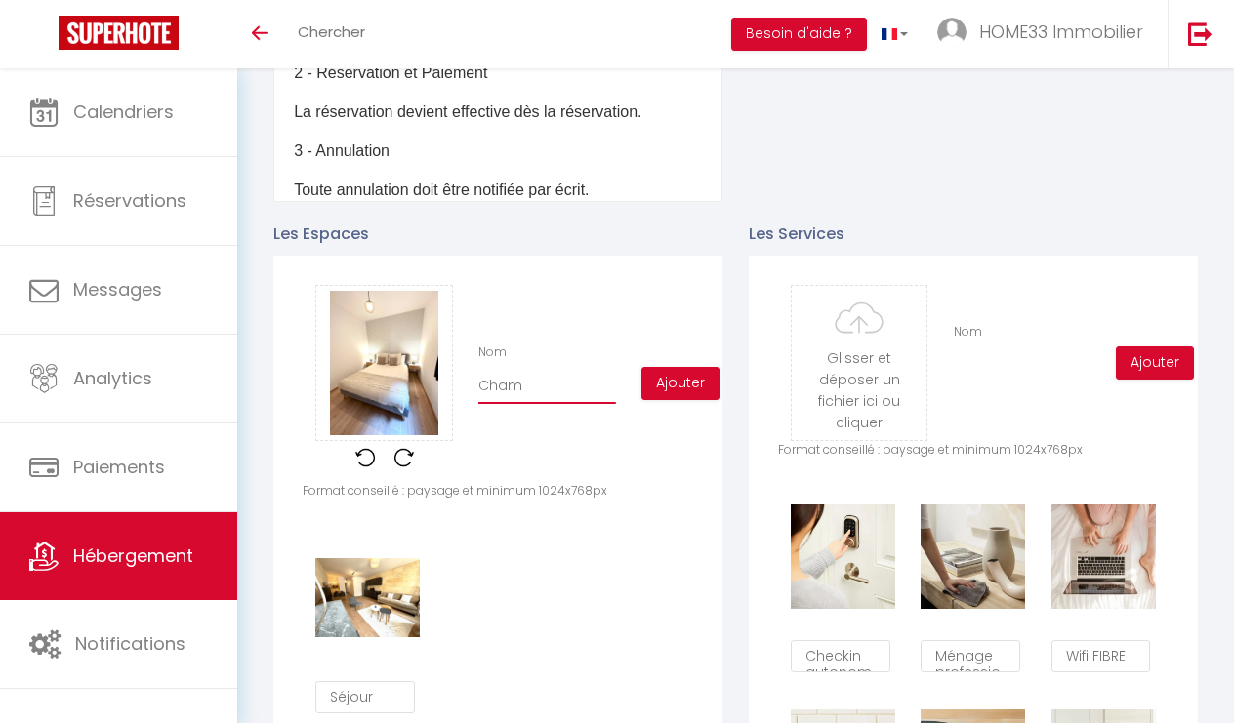
checkbox input "false"
type input "Chamb"
checkbox input "true"
checkbox input "false"
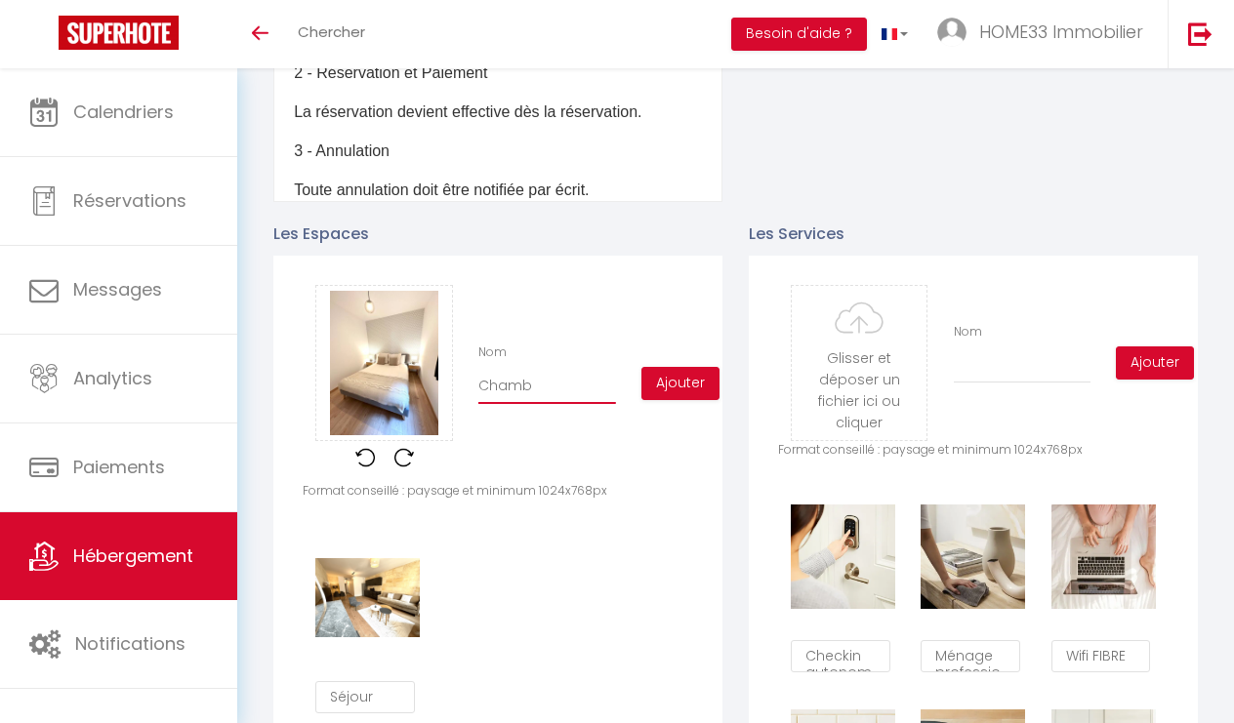
checkbox input "false"
type input "Chambr"
checkbox input "true"
checkbox input "false"
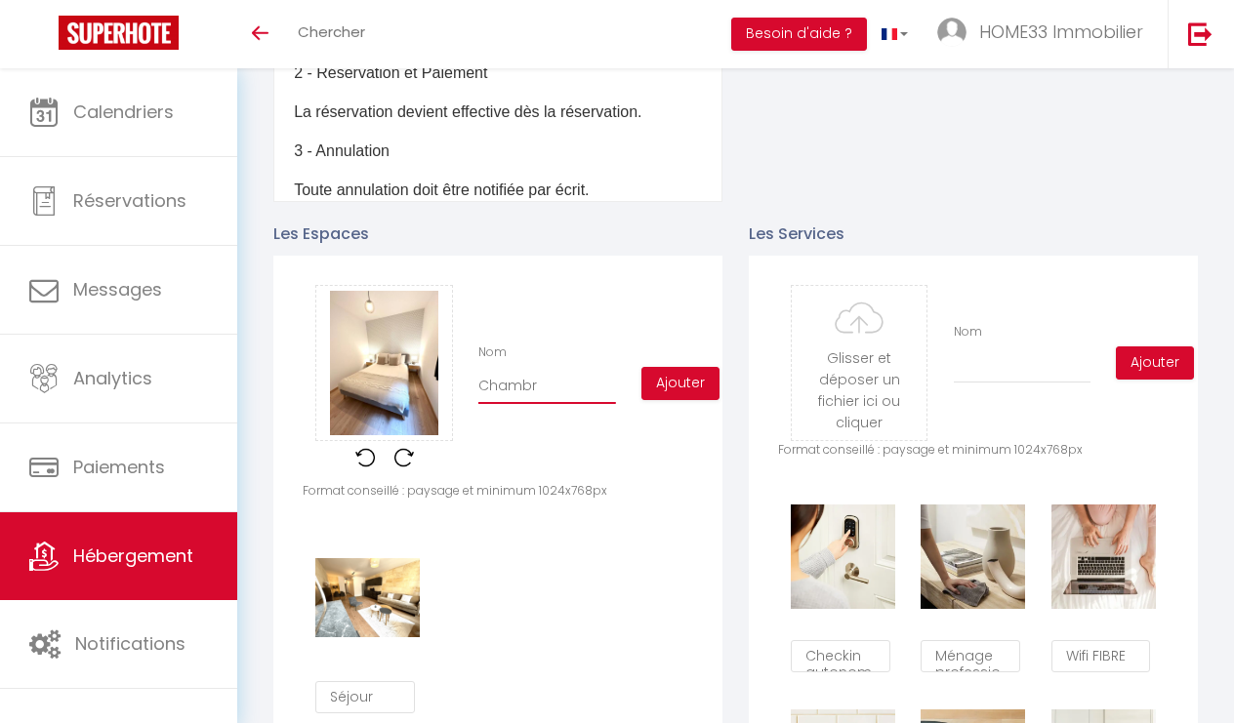
type input "Chambre"
checkbox input "true"
checkbox input "false"
type input "Chambre"
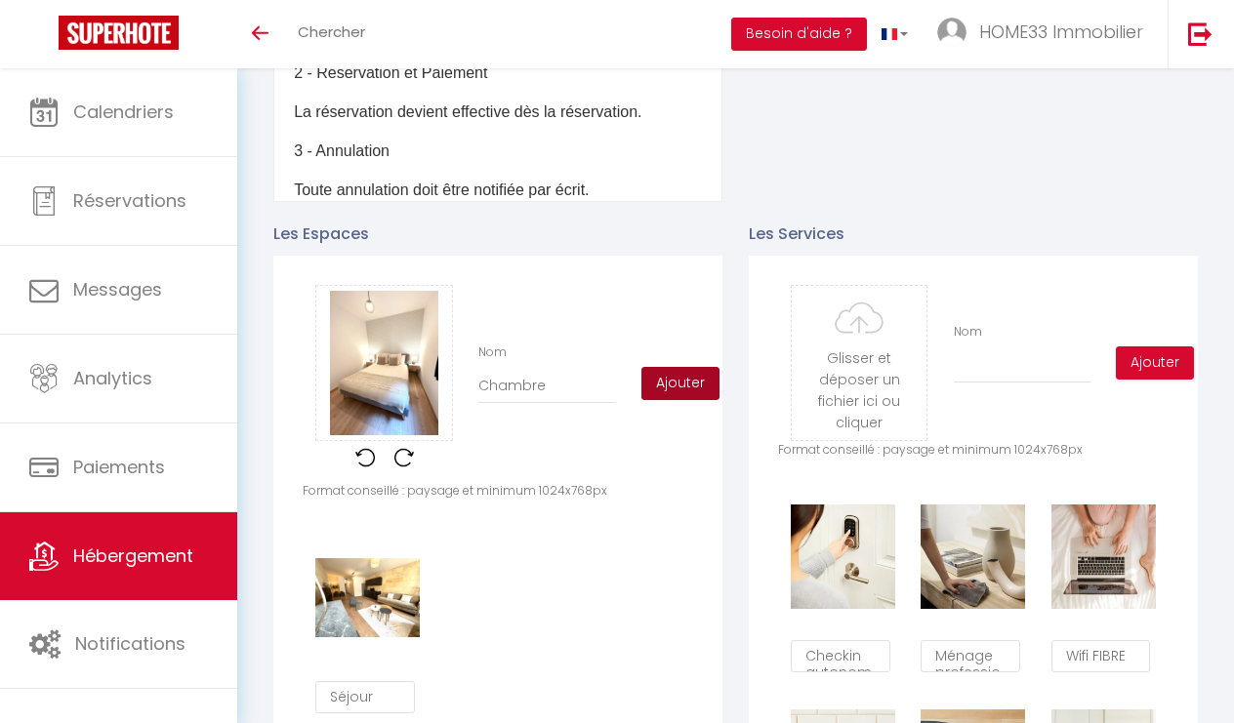
click at [701, 388] on button "Ajouter" at bounding box center [680, 383] width 78 height 33
checkbox input "true"
checkbox input "false"
checkbox input "true"
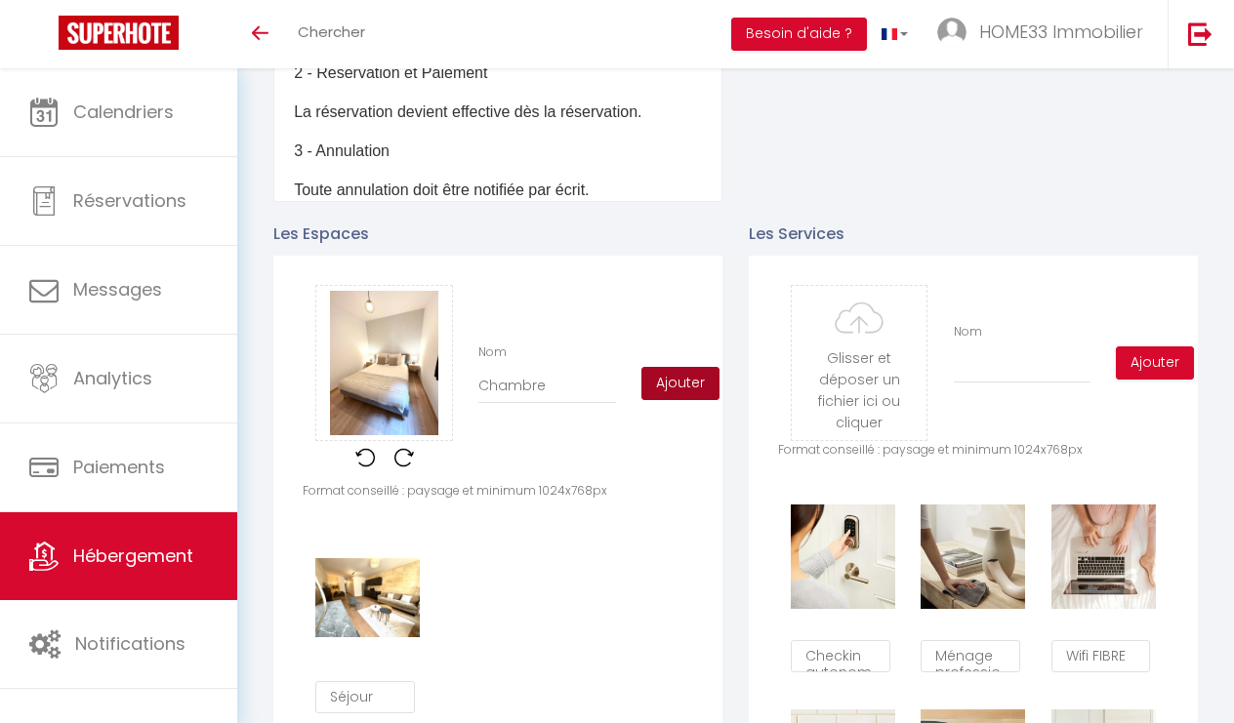
checkbox input "false"
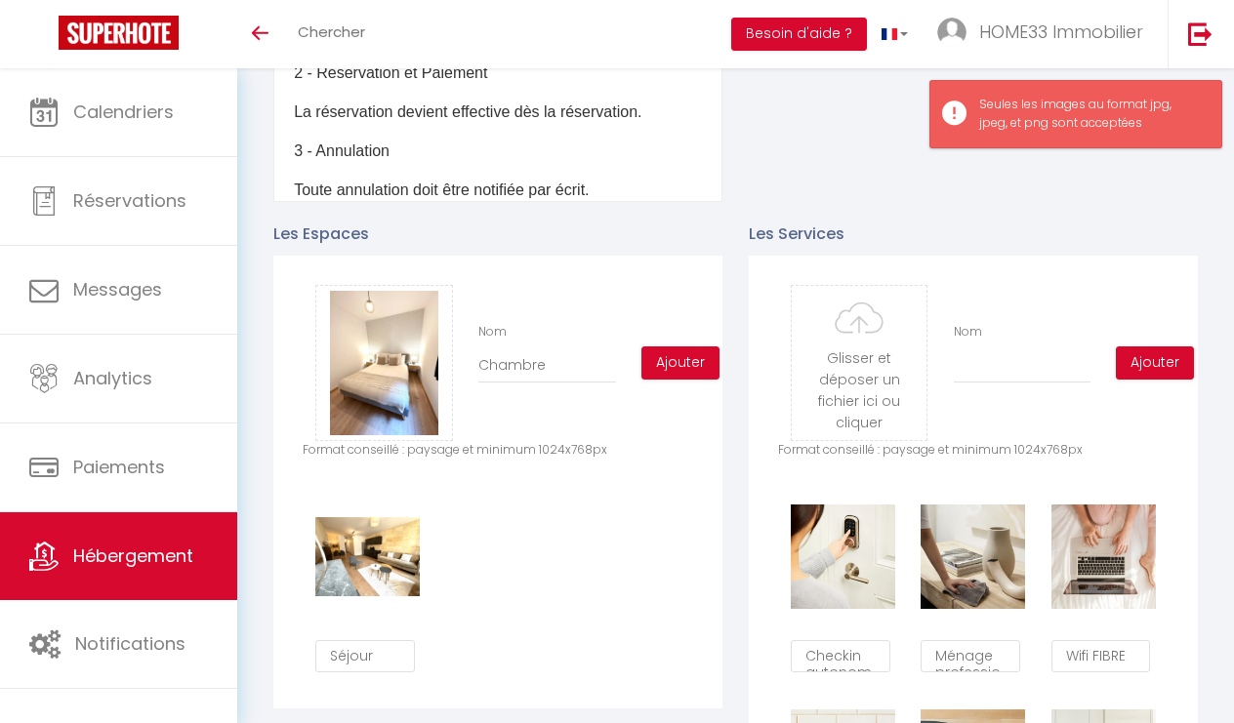
click at [672, 390] on div "Glisser et déposer un fichier ici ou cliquer Ooops, something wrong happened. R…" at bounding box center [498, 363] width 391 height 156
click at [677, 371] on button "Ajouter" at bounding box center [680, 363] width 78 height 33
checkbox input "true"
checkbox input "false"
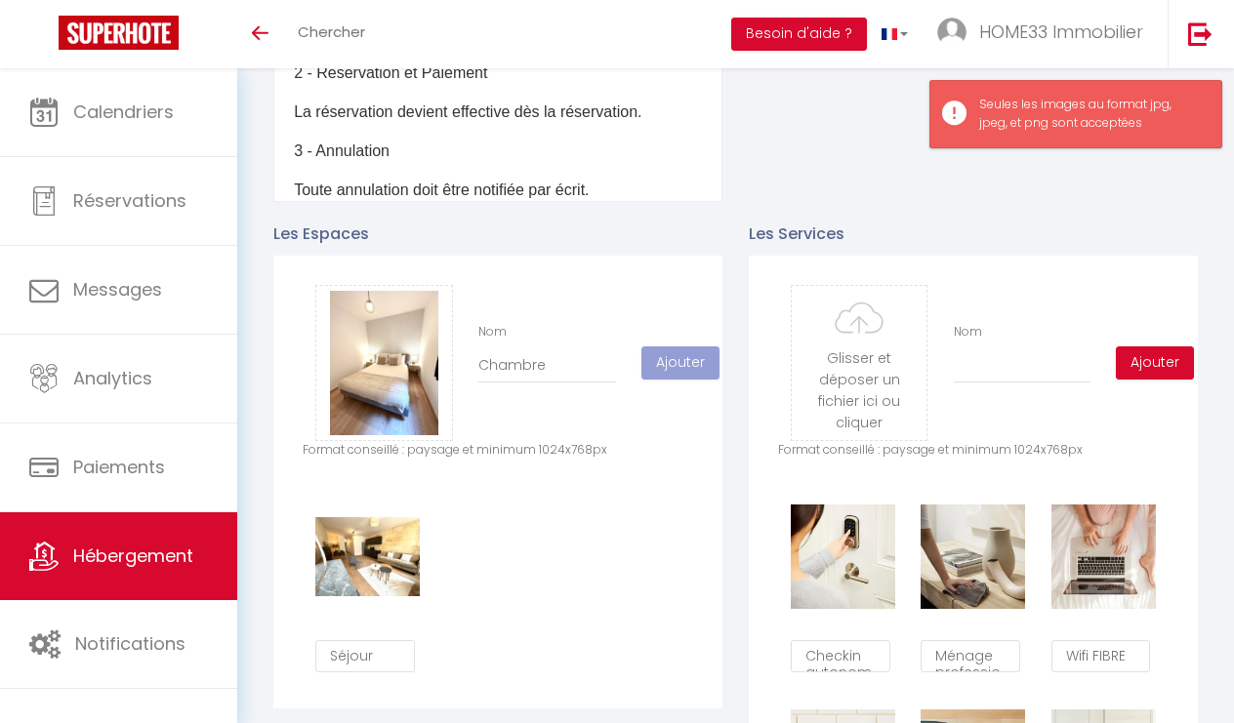
checkbox input "true"
checkbox input "false"
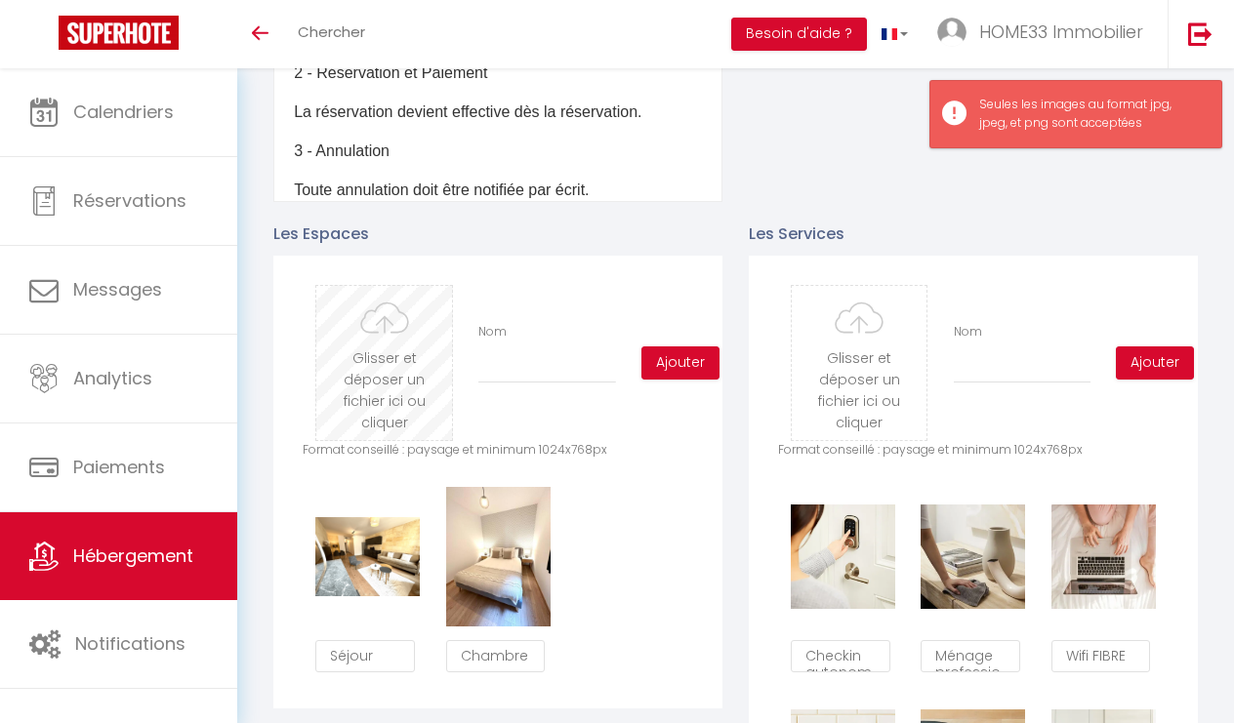
click at [384, 374] on input "file" at bounding box center [384, 363] width 136 height 154
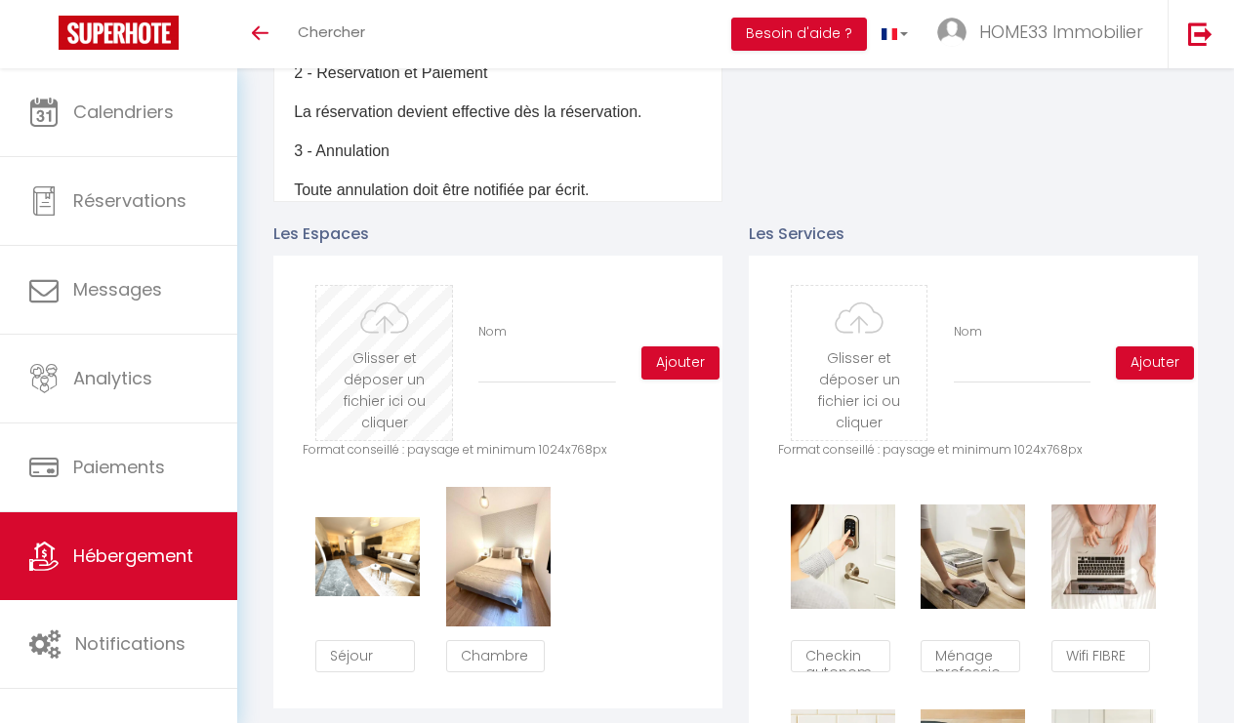
type input "C:\fakepath\2a22f3ed-2ff1-488f-b493-808fbaf983e7.jpeg.avif"
checkbox input "true"
checkbox input "false"
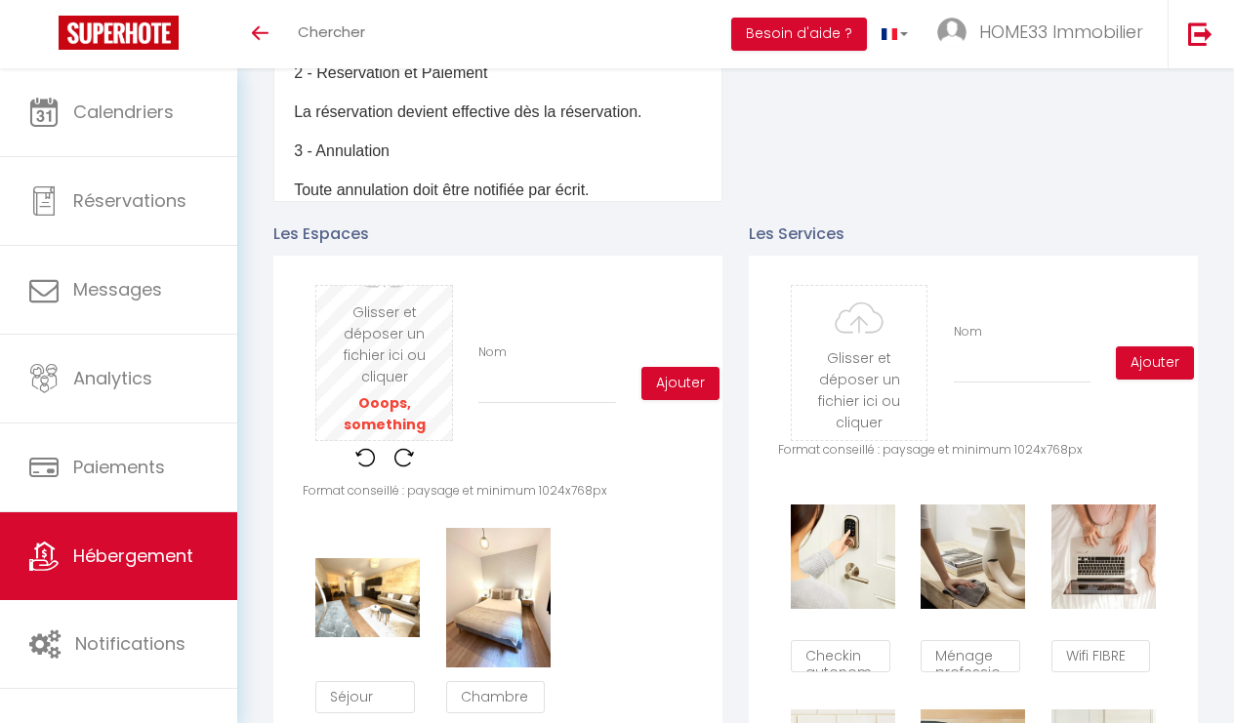
click at [411, 380] on input "file" at bounding box center [384, 363] width 136 height 154
type input "C:\fakepath\2a22f3ed-2ff1-488f-b493-808fbaf983e7.jpeg.png"
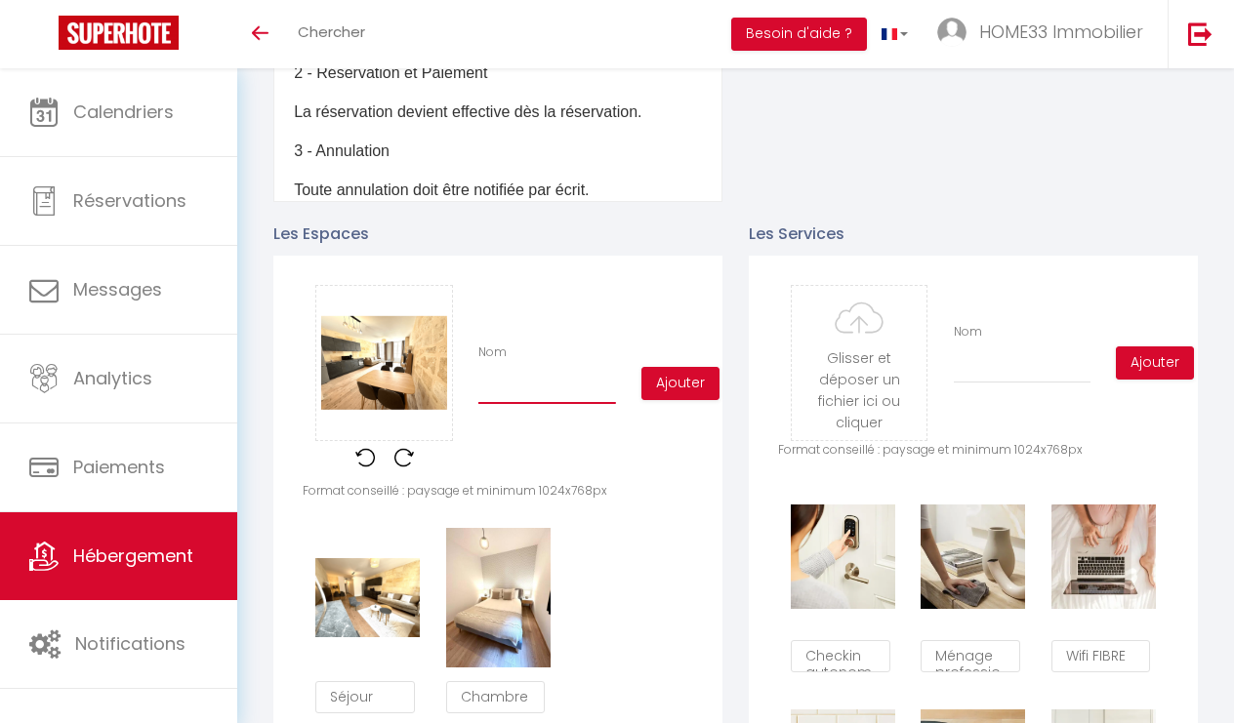
click at [534, 392] on input "Nom" at bounding box center [547, 386] width 138 height 35
type input "C"
checkbox input "true"
checkbox input "false"
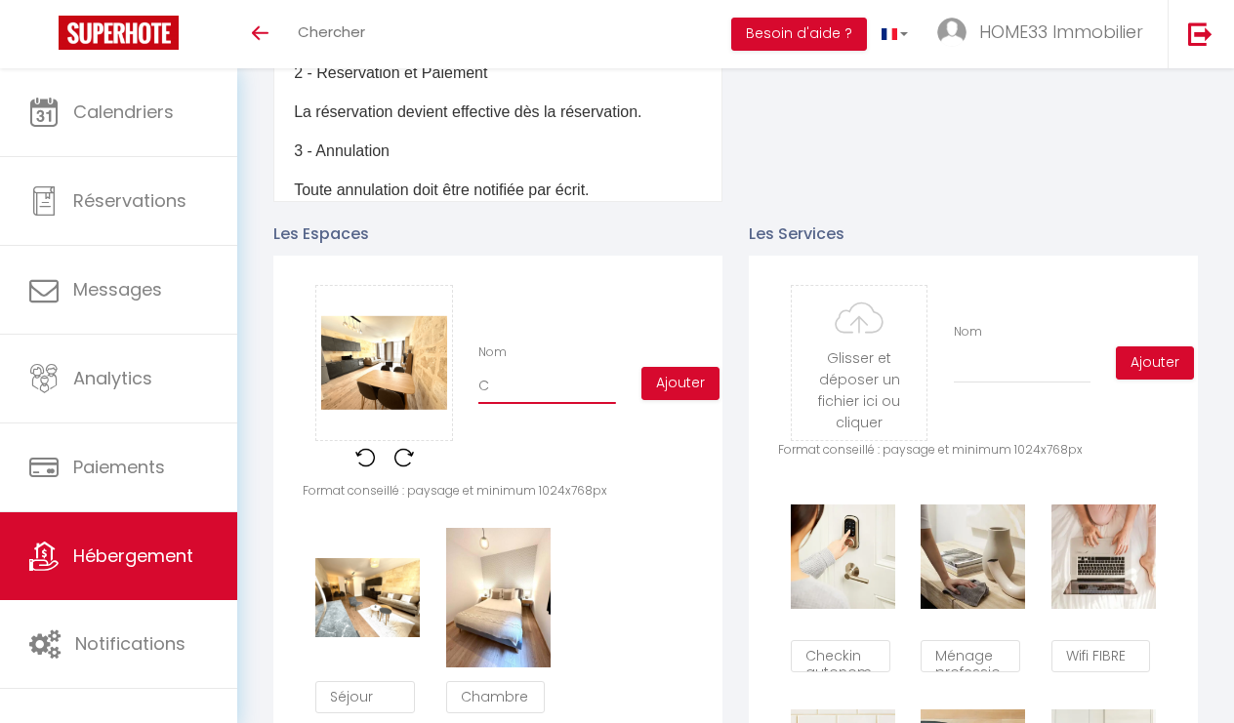
type input "Cu"
checkbox input "true"
checkbox input "false"
type input "Cui"
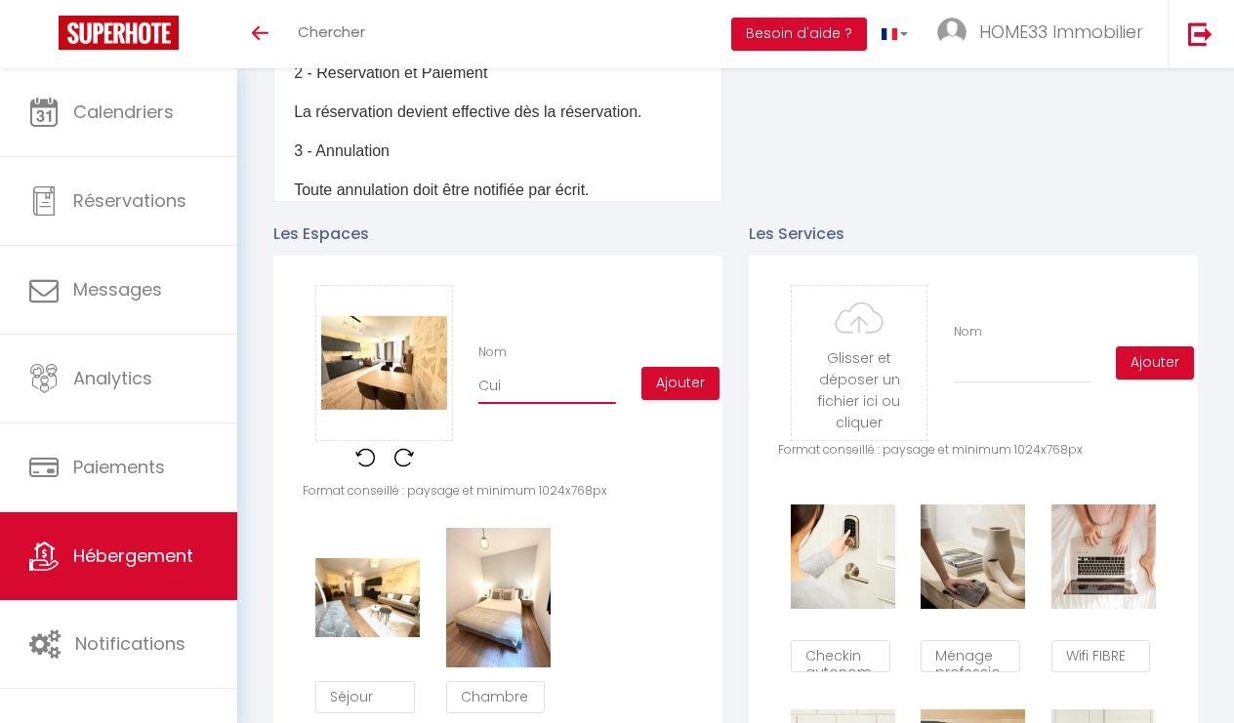
checkbox input "true"
checkbox input "false"
type input "Cuis"
checkbox input "true"
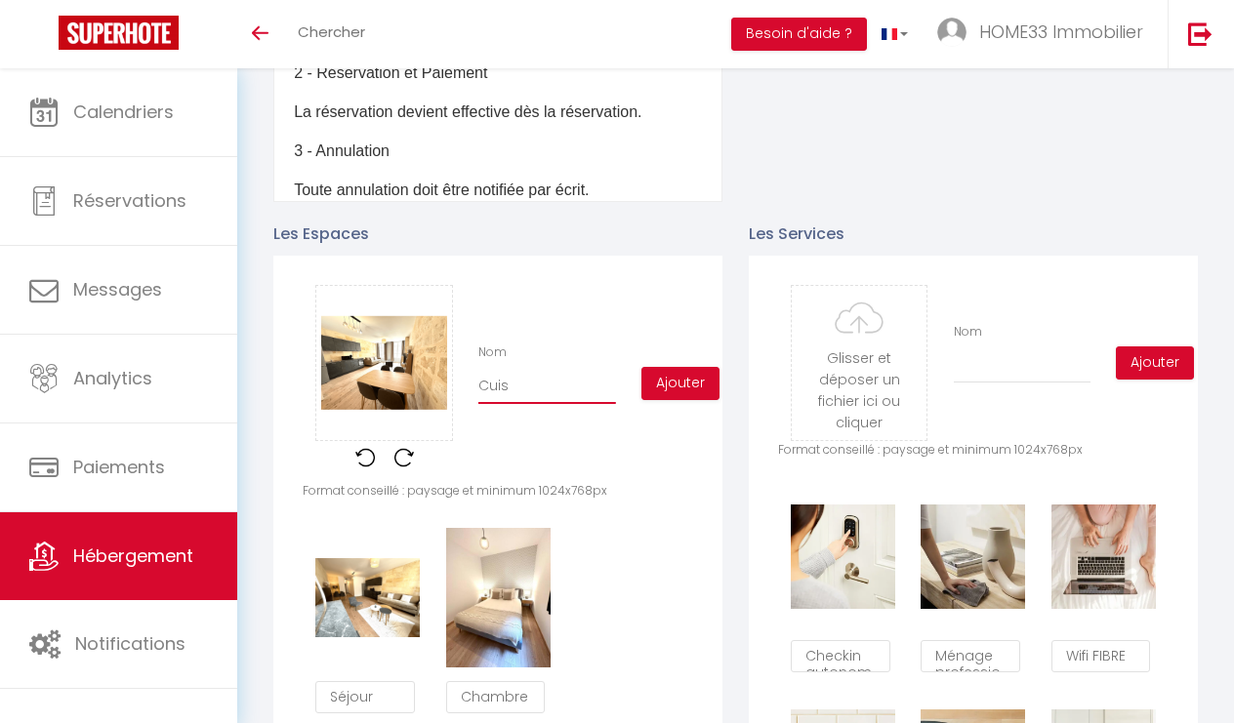
checkbox input "false"
type input "Cuisi"
checkbox input "true"
checkbox input "false"
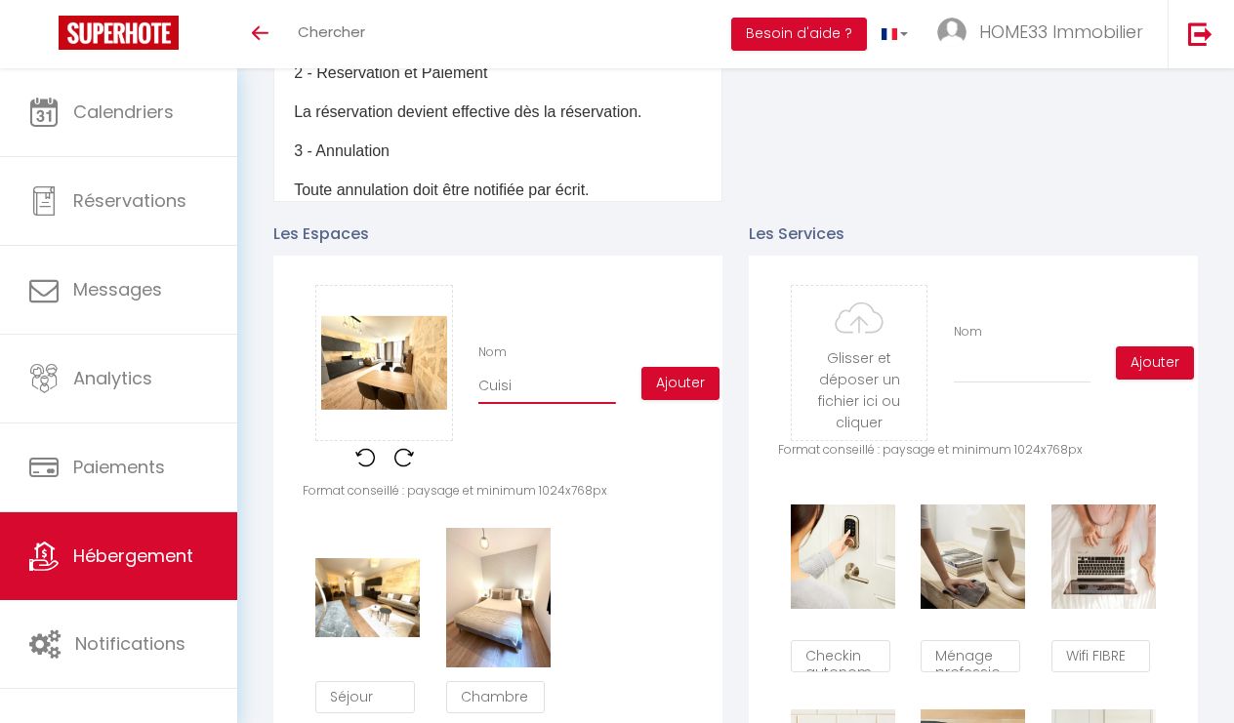
checkbox input "false"
type input "Cuisin"
checkbox input "true"
checkbox input "false"
click at [684, 379] on button "Ajouter" at bounding box center [680, 383] width 78 height 33
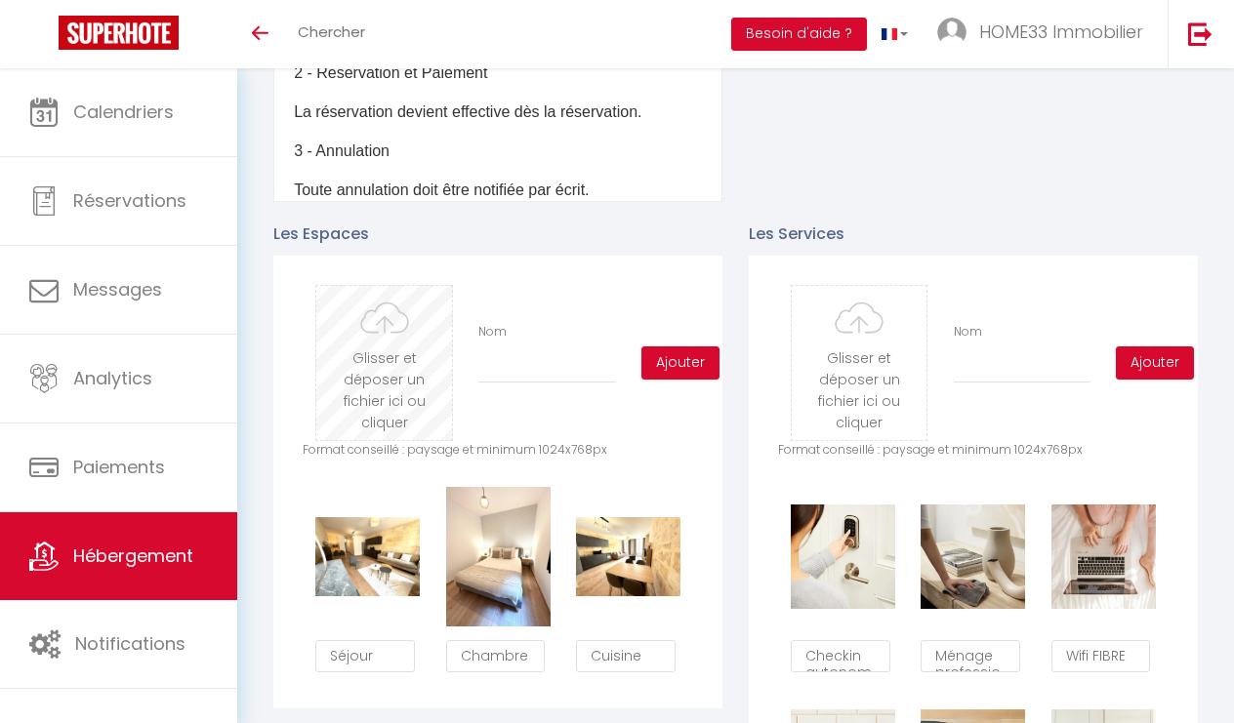
click at [408, 378] on input "file" at bounding box center [384, 363] width 136 height 154
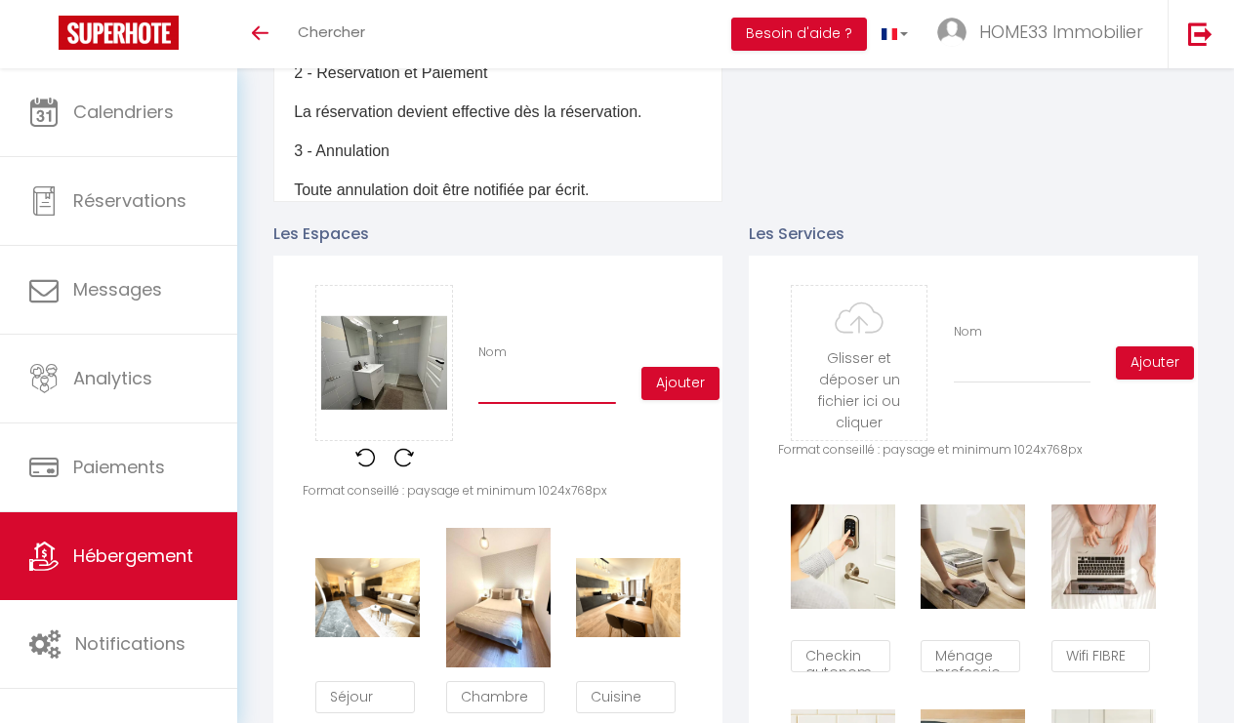
click at [505, 387] on input "Nom" at bounding box center [547, 386] width 138 height 35
click at [665, 388] on button "Ajouter" at bounding box center [680, 383] width 78 height 33
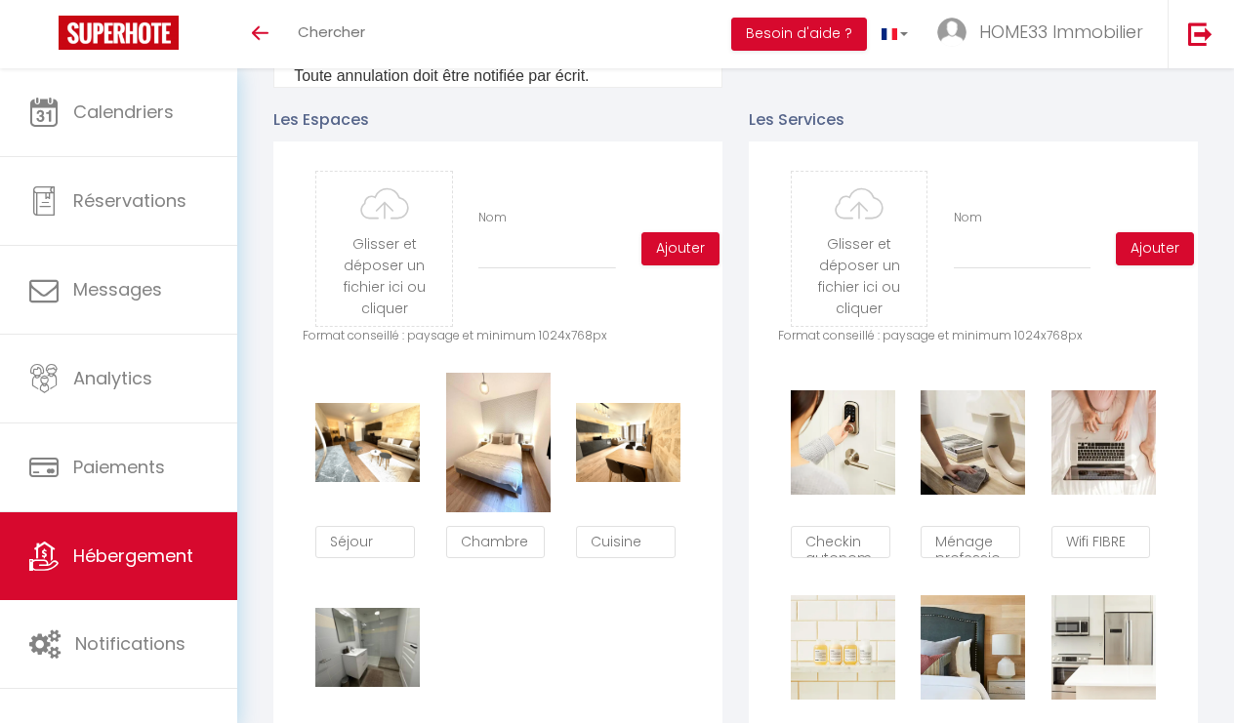
scroll to position [885, 0]
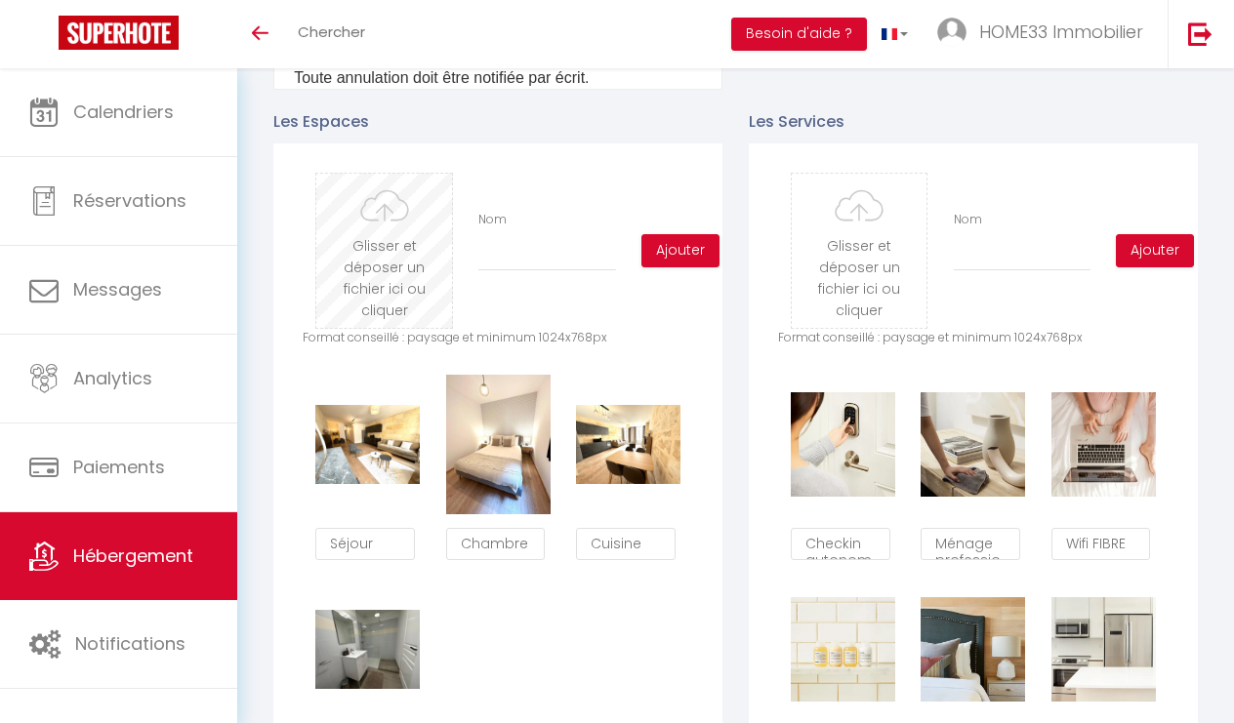
click at [389, 265] on input "file" at bounding box center [384, 251] width 136 height 154
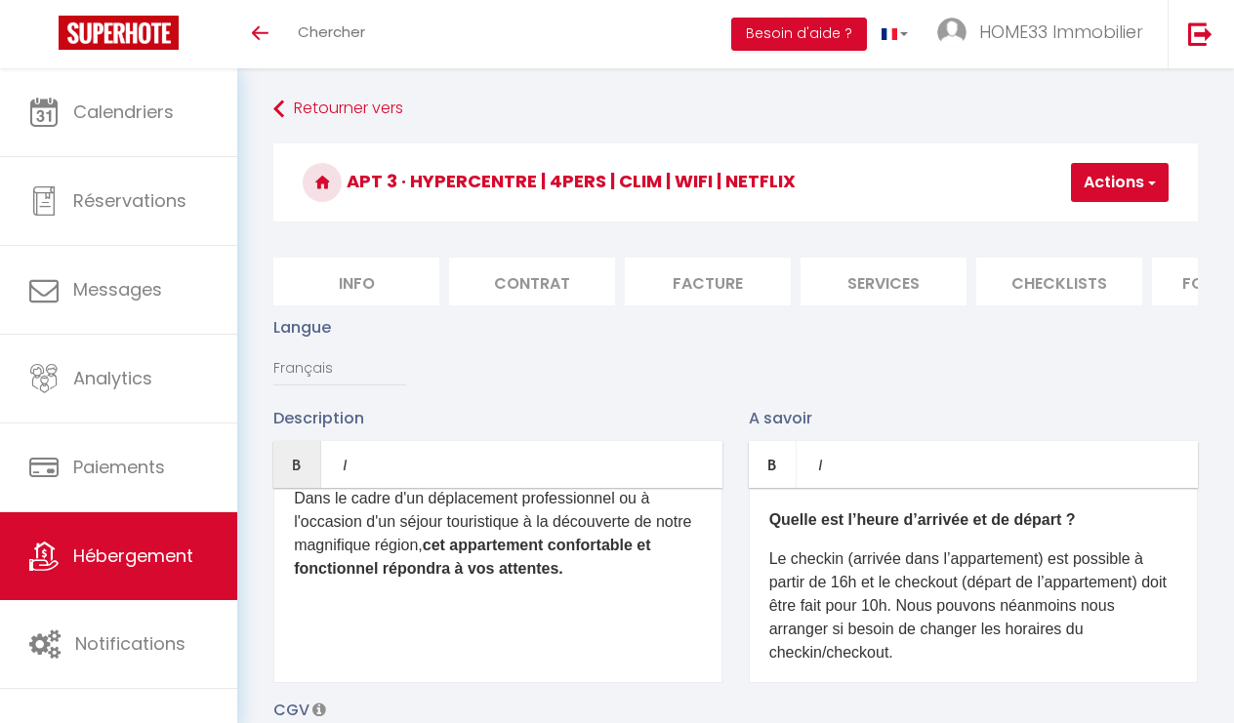
scroll to position [0, 0]
click at [1111, 182] on button "Actions" at bounding box center [1120, 182] width 98 height 39
click at [1090, 220] on input "Enregistrer" at bounding box center [1069, 226] width 72 height 20
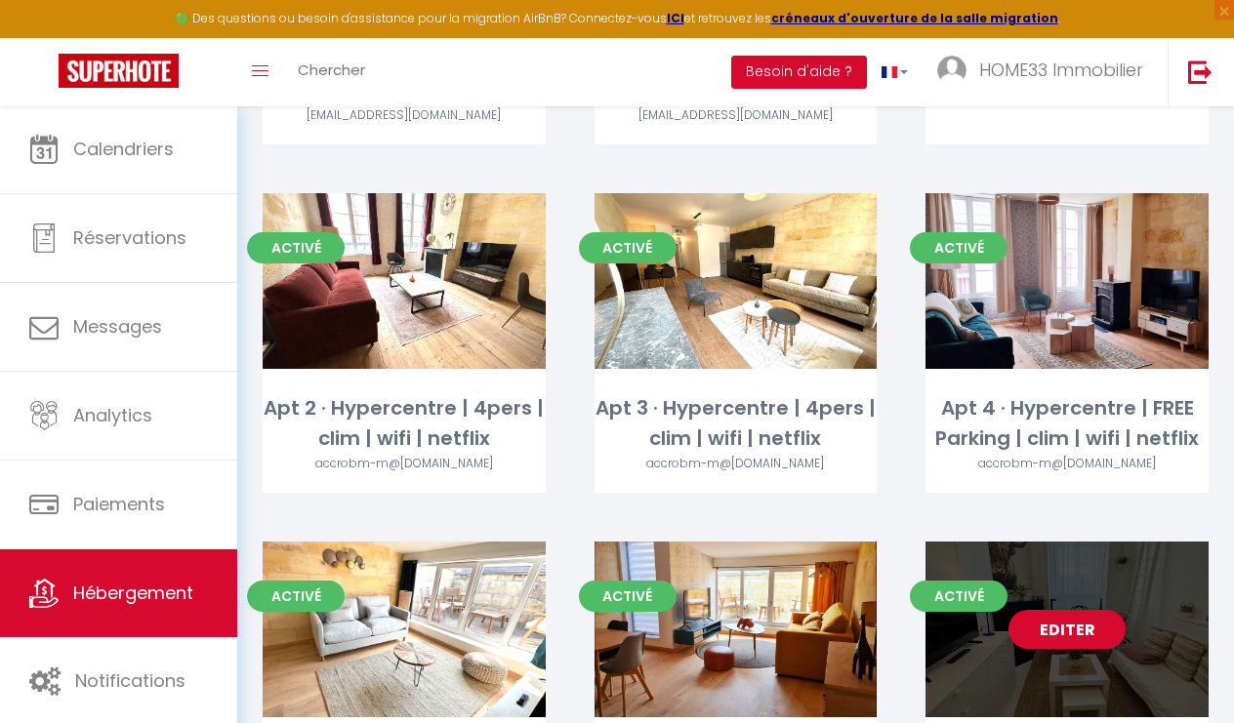
scroll to position [811, 0]
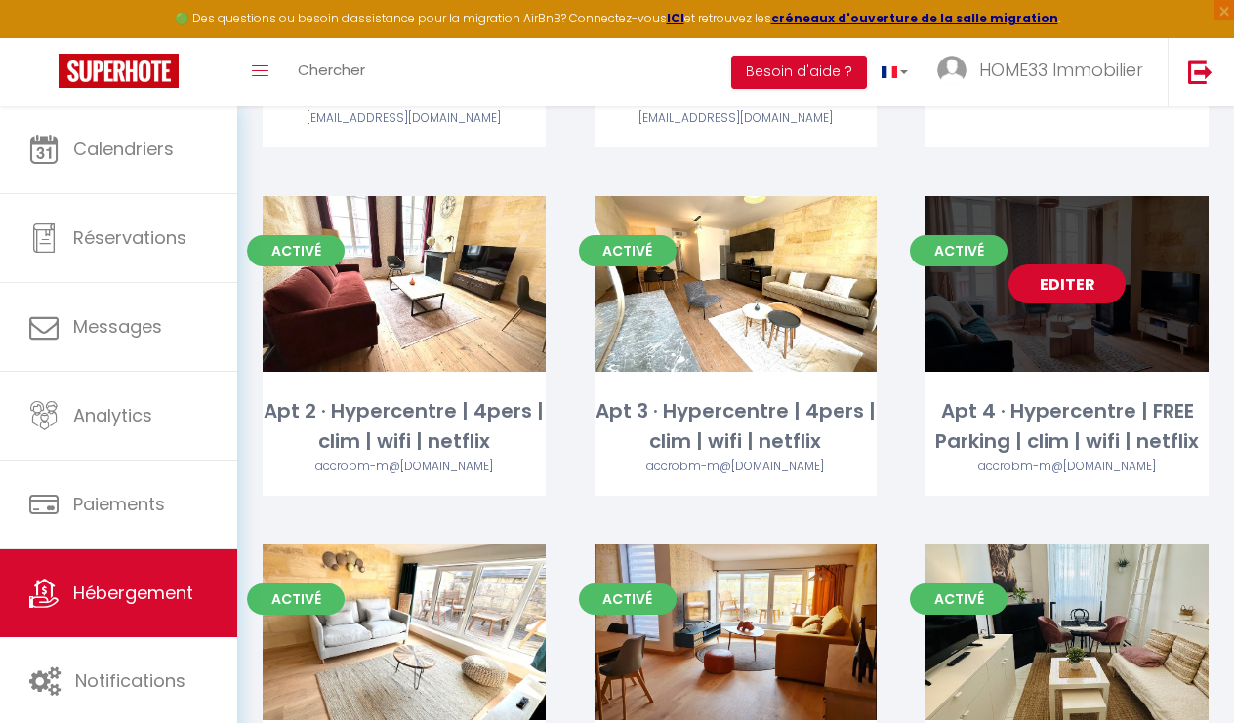
click at [1094, 280] on link "Editer" at bounding box center [1067, 284] width 117 height 39
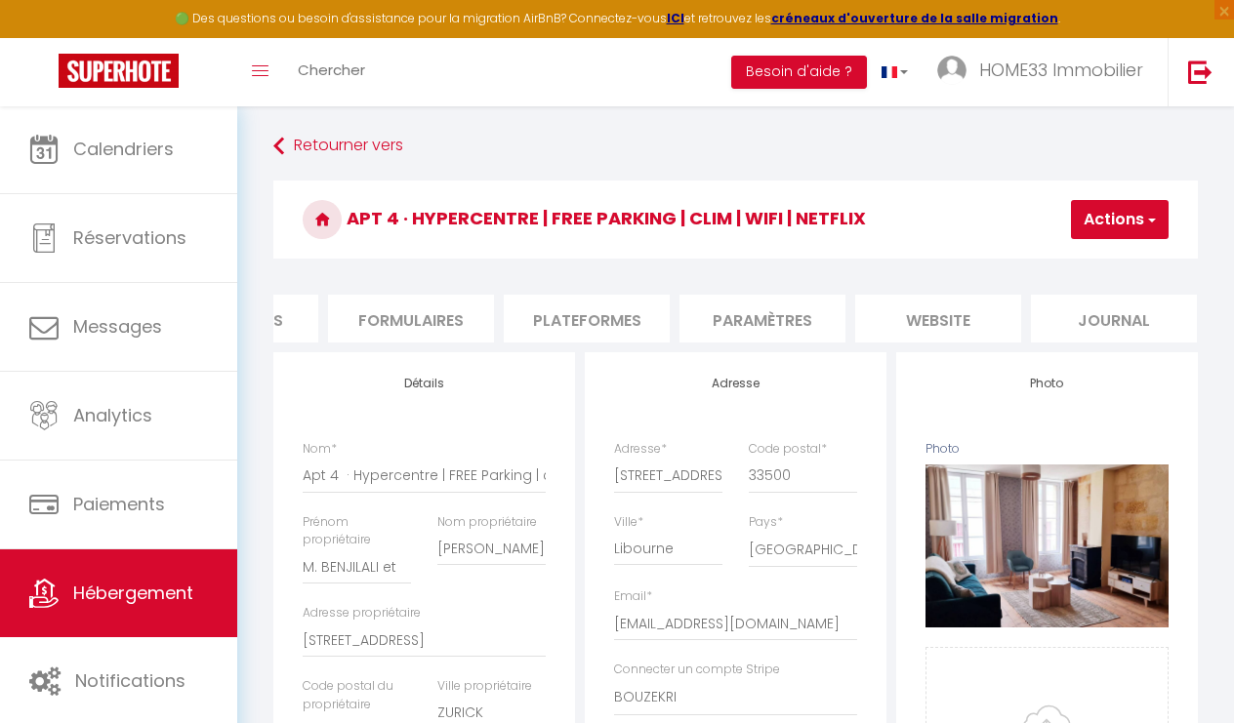
scroll to position [0, 823]
click at [956, 310] on li "website" at bounding box center [939, 319] width 166 height 48
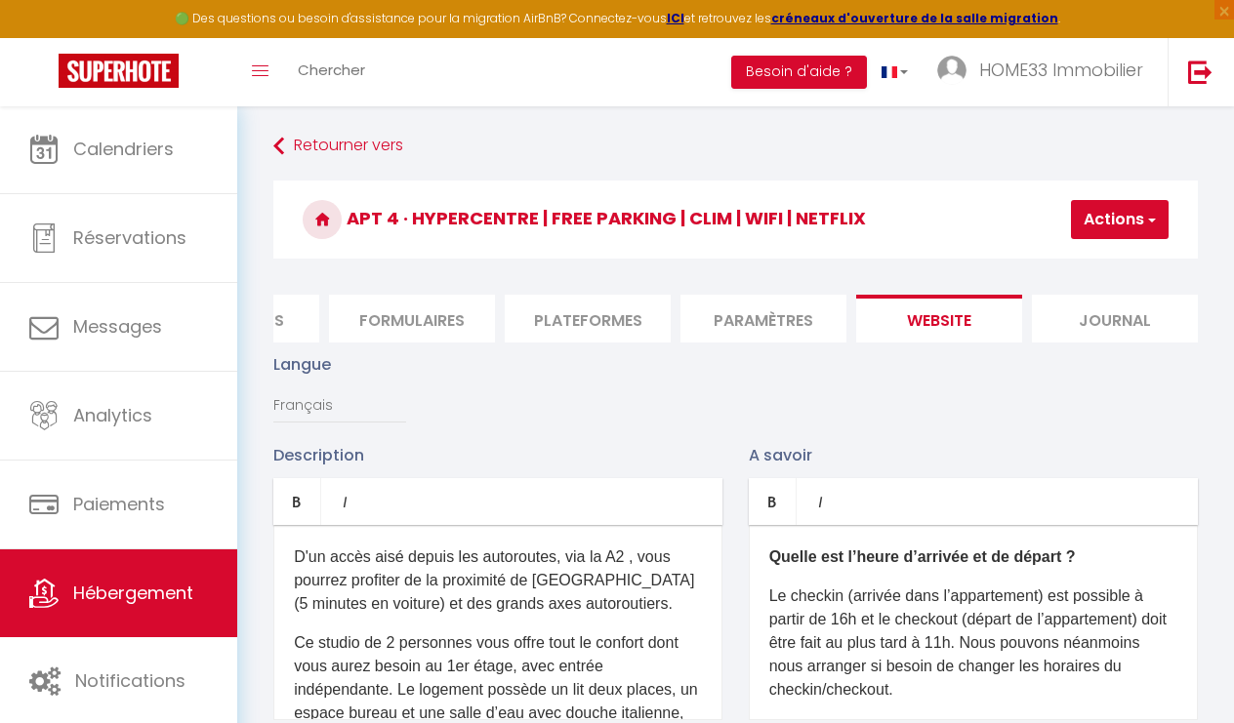
click at [458, 616] on div "D'un accès aisé depuis les autoroutes, via la A2 , vous pourrez profiter de la …" at bounding box center [497, 622] width 449 height 195
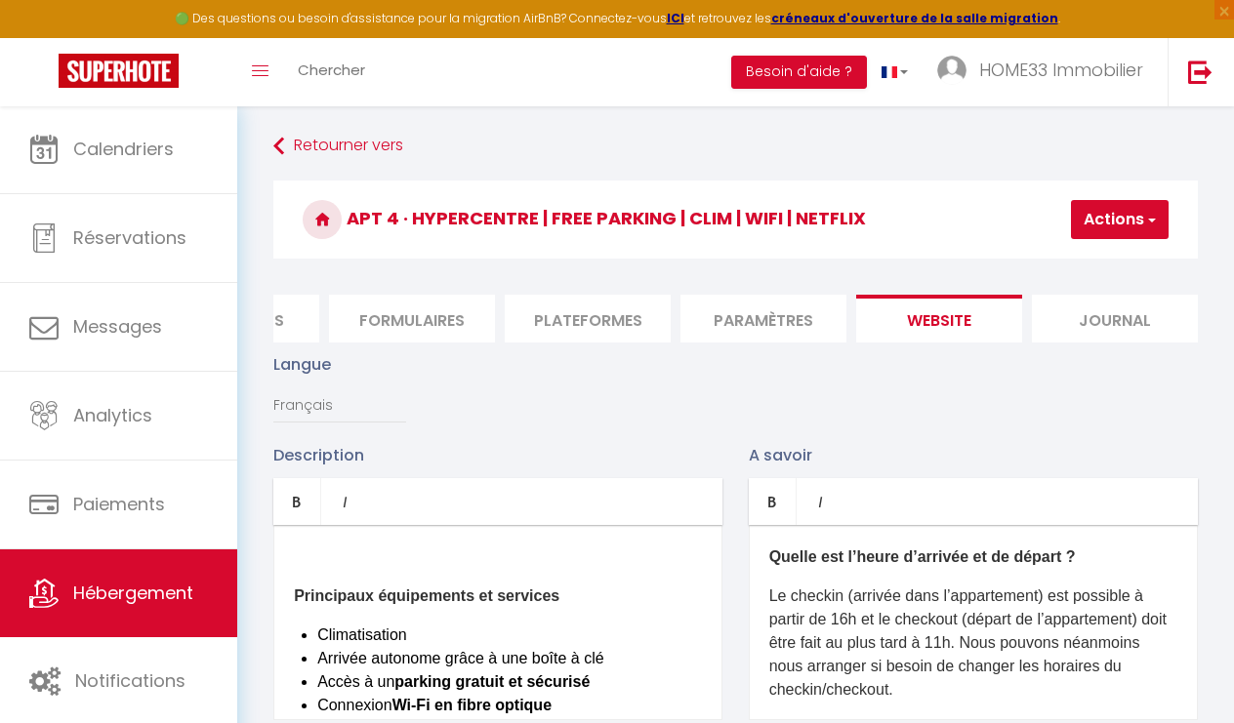
click at [289, 593] on div "Principaux équipements et services Climatisation Arrivée autonome grâce à une b…" at bounding box center [497, 622] width 449 height 195
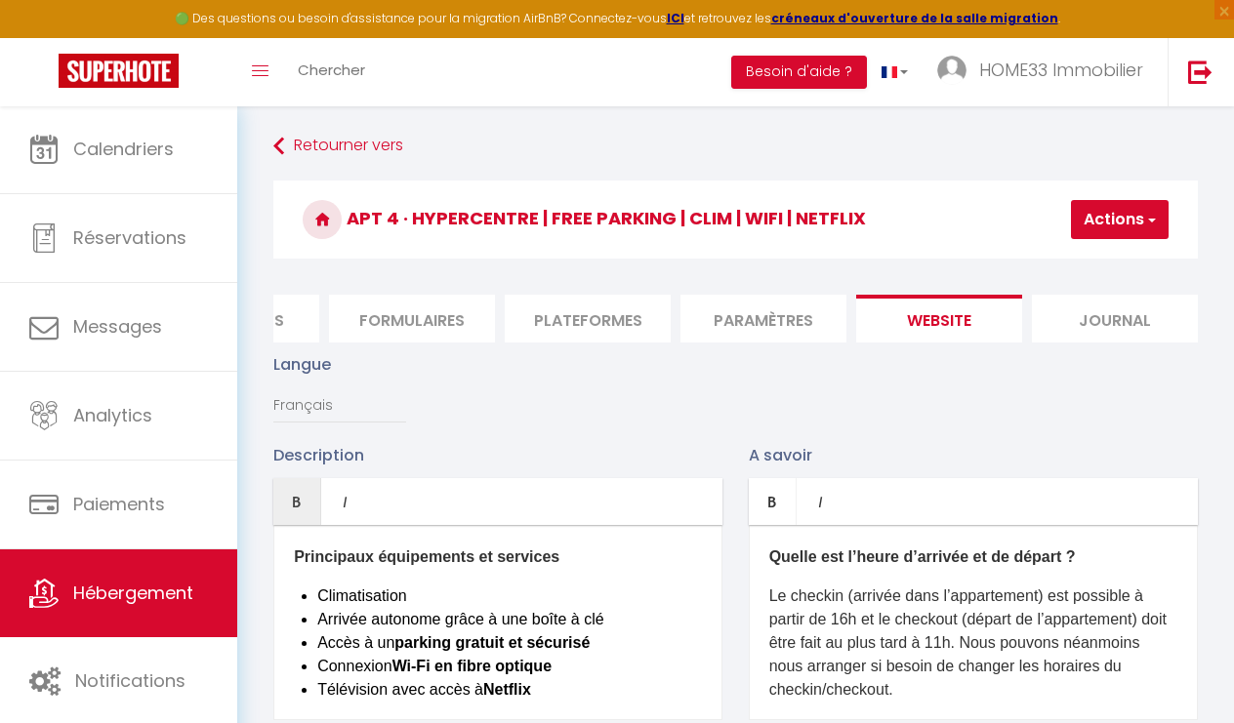
scroll to position [70, 0]
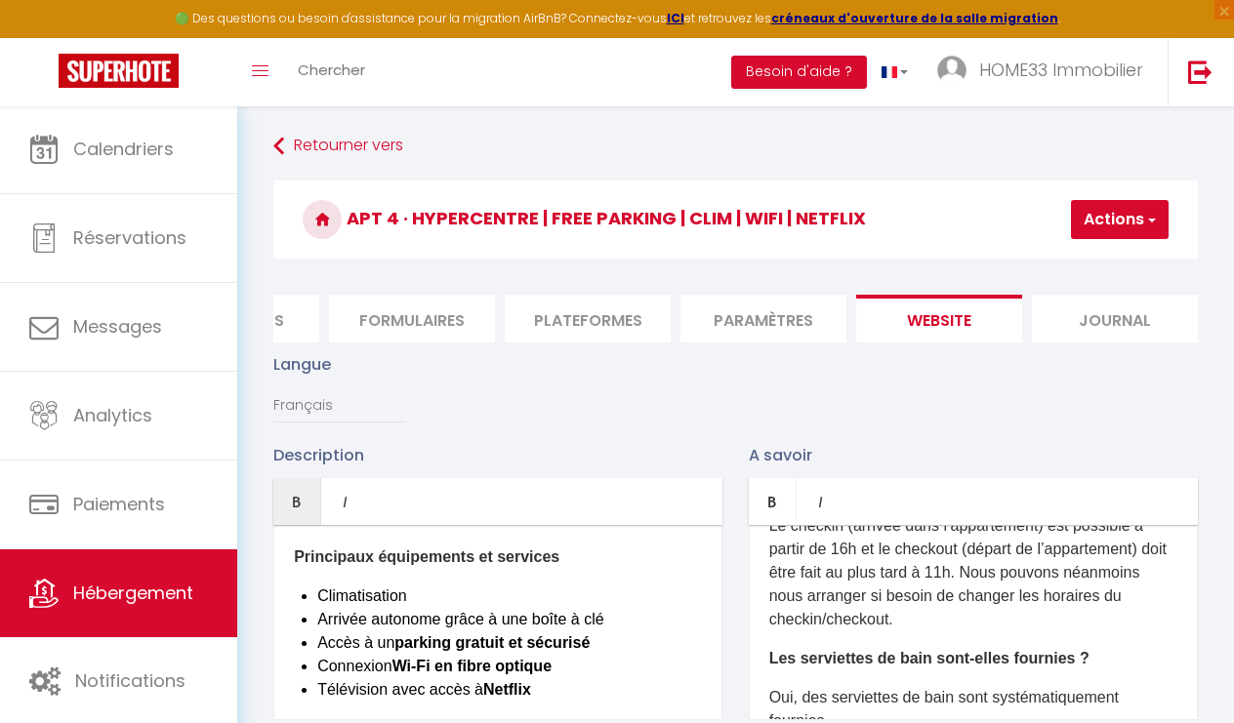
click at [979, 575] on p "Le checkin (arrivée dans l’appartement) est possible à partir de 16h et le chec…" at bounding box center [973, 573] width 408 height 117
click at [961, 572] on p "Le checkin (arrivée dans l’appartement) est possible à partir de 16h et le chec…" at bounding box center [973, 573] width 408 height 117
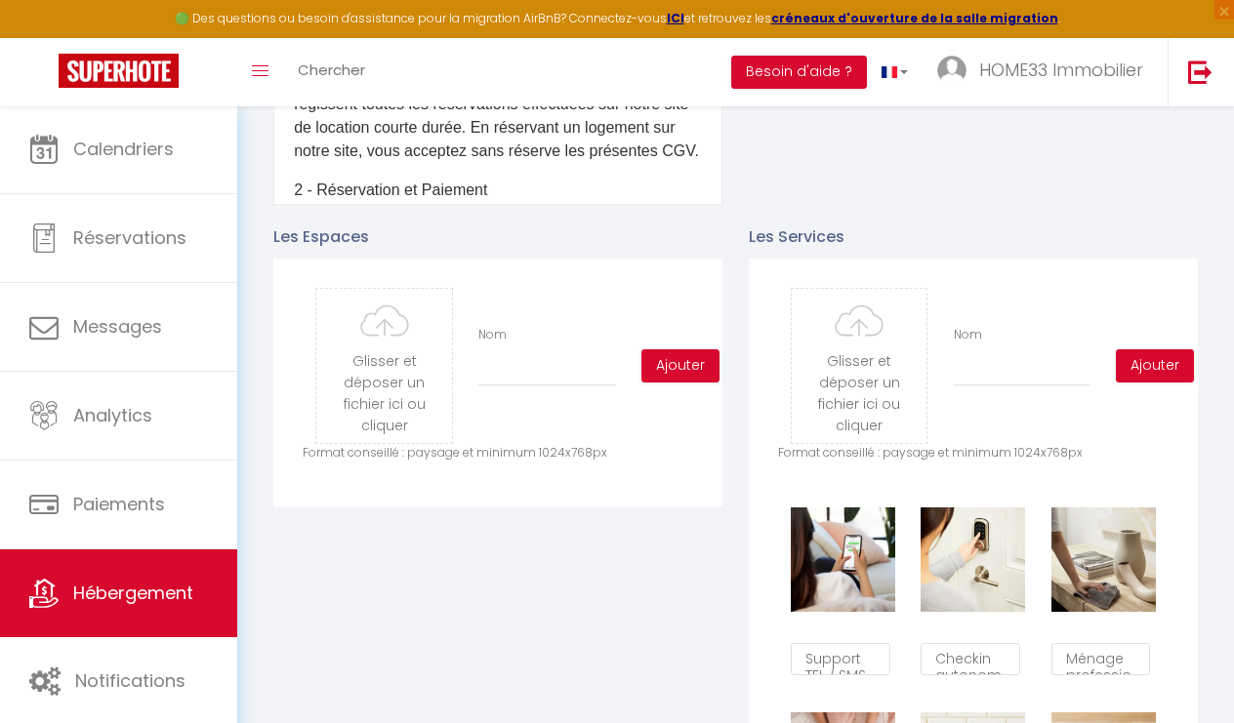
scroll to position [810, 0]
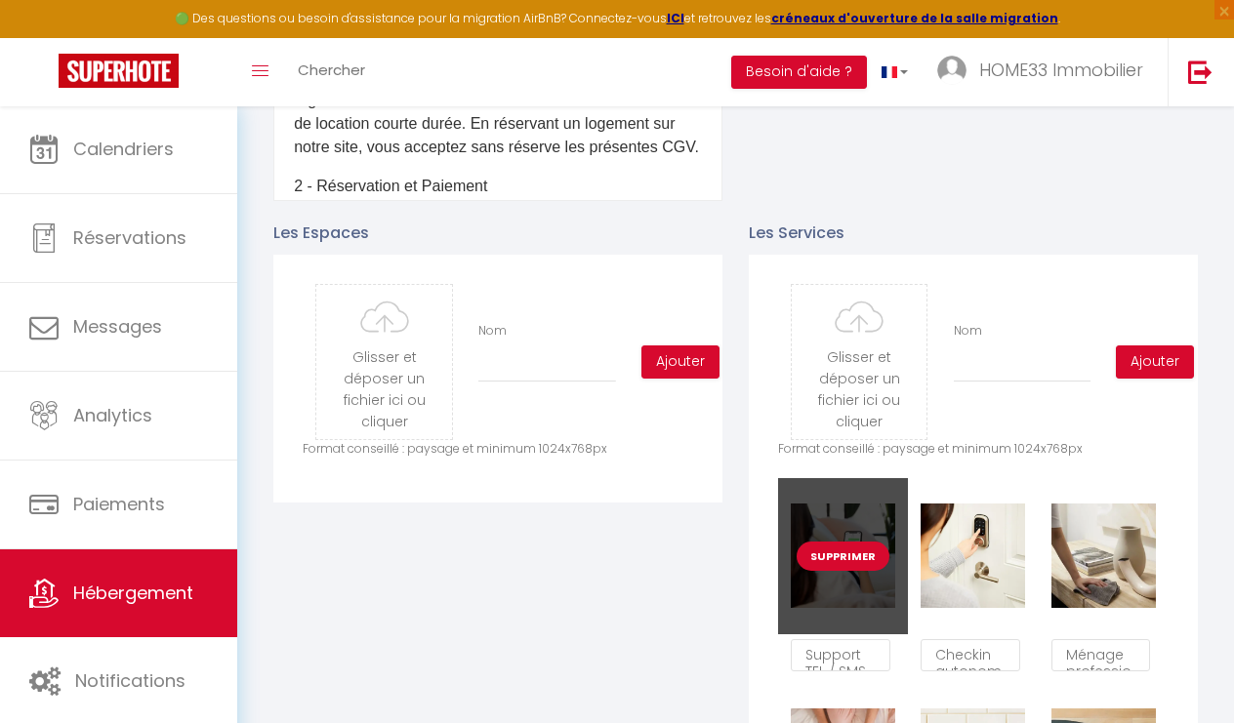
click at [851, 557] on button "Supprimer" at bounding box center [843, 556] width 93 height 29
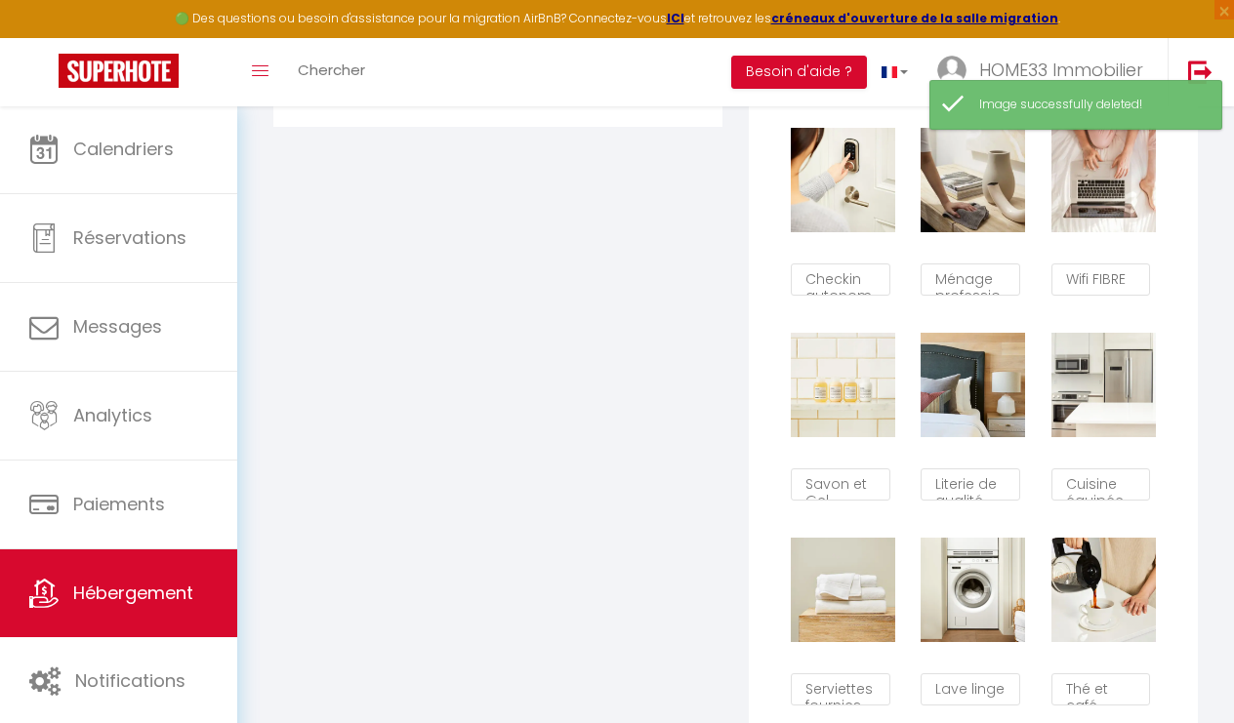
scroll to position [1189, 0]
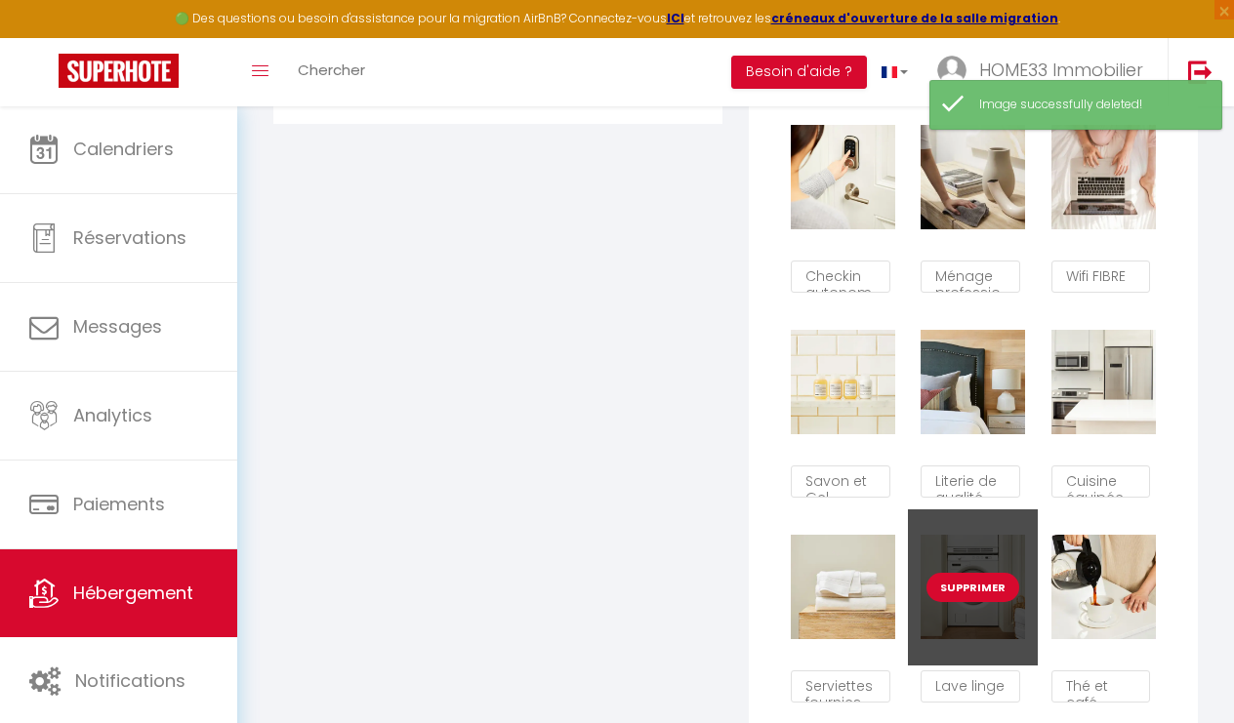
click at [962, 592] on button "Supprimer" at bounding box center [973, 587] width 93 height 29
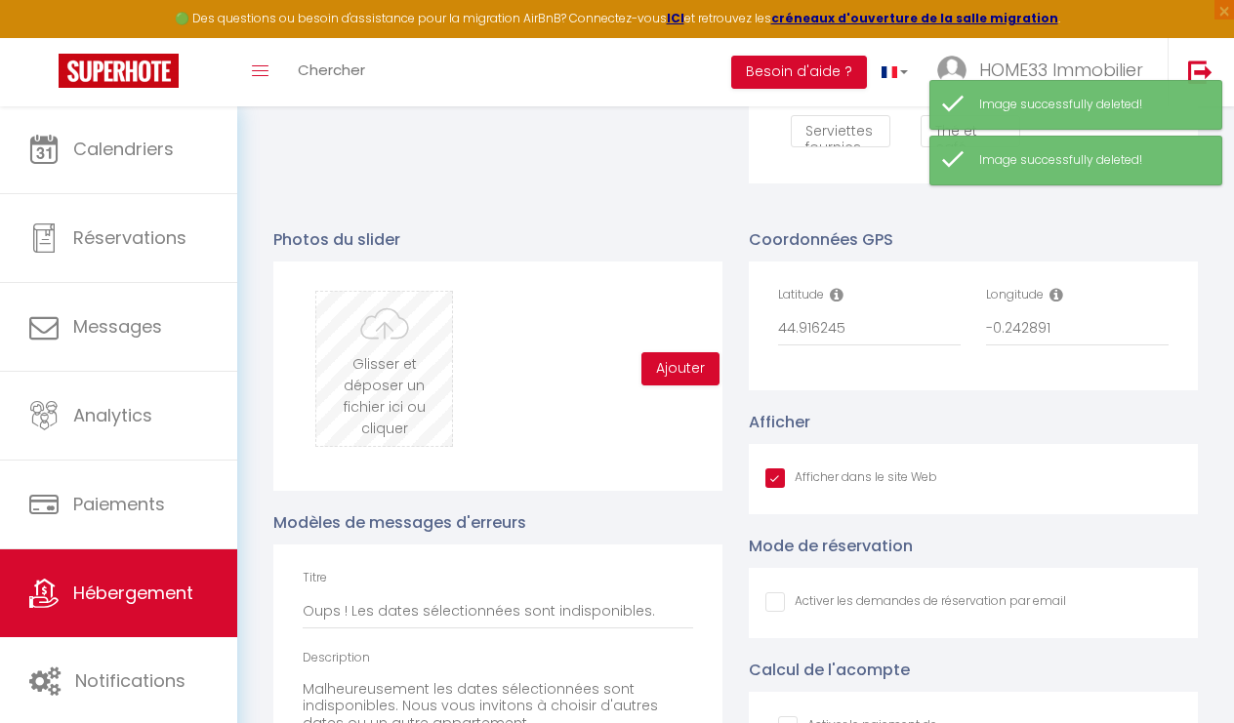
scroll to position [1748, 0]
click at [414, 404] on input "file" at bounding box center [384, 366] width 136 height 154
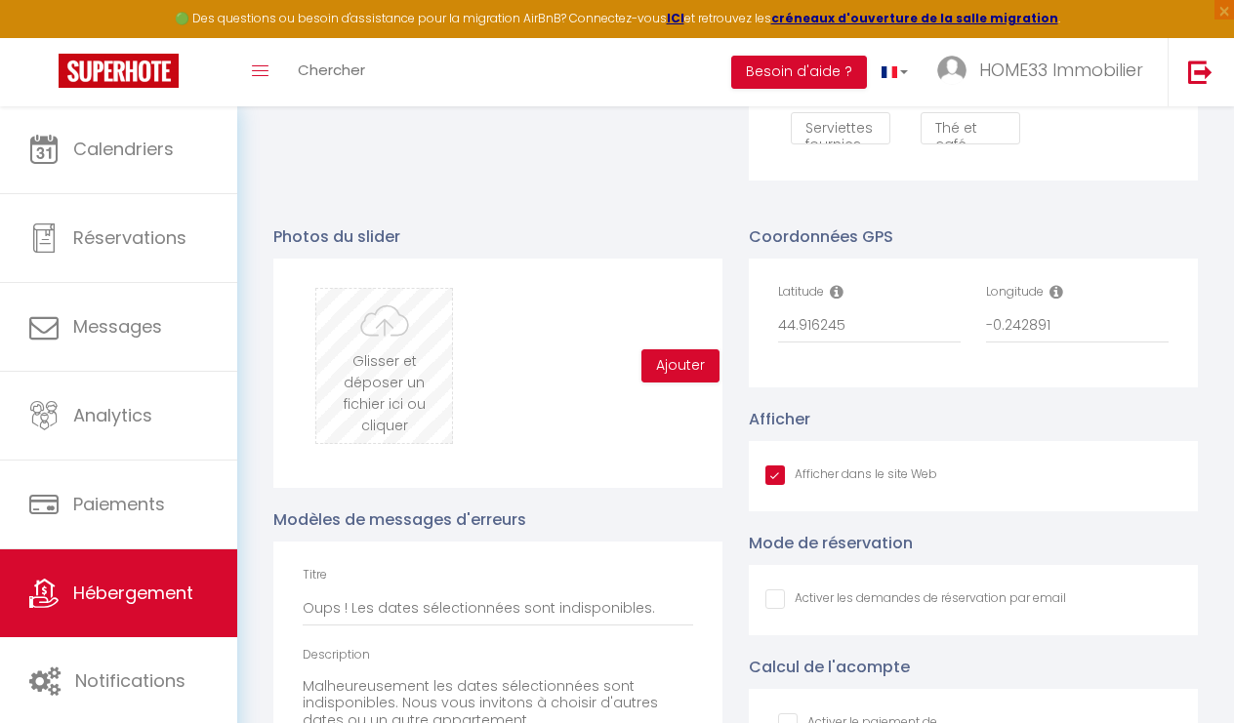
click at [435, 376] on input "file" at bounding box center [384, 366] width 136 height 154
click at [373, 335] on input "file" at bounding box center [384, 366] width 136 height 154
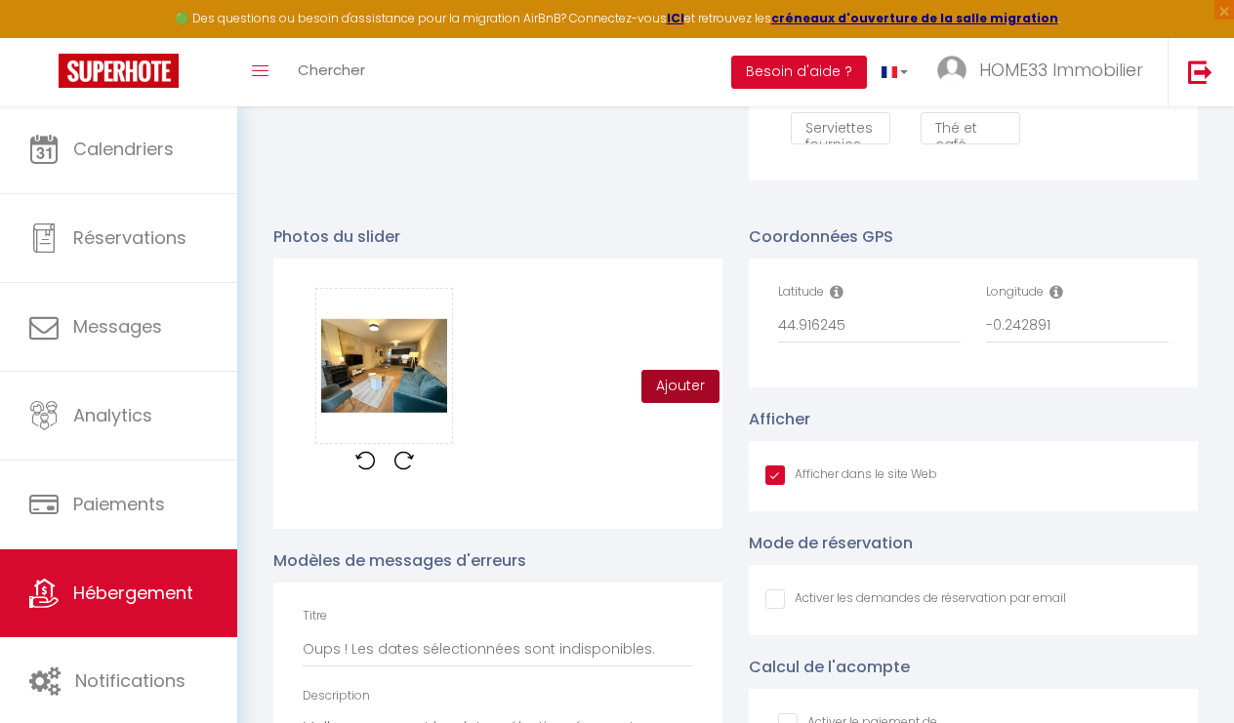
click at [704, 387] on button "Ajouter" at bounding box center [680, 386] width 78 height 33
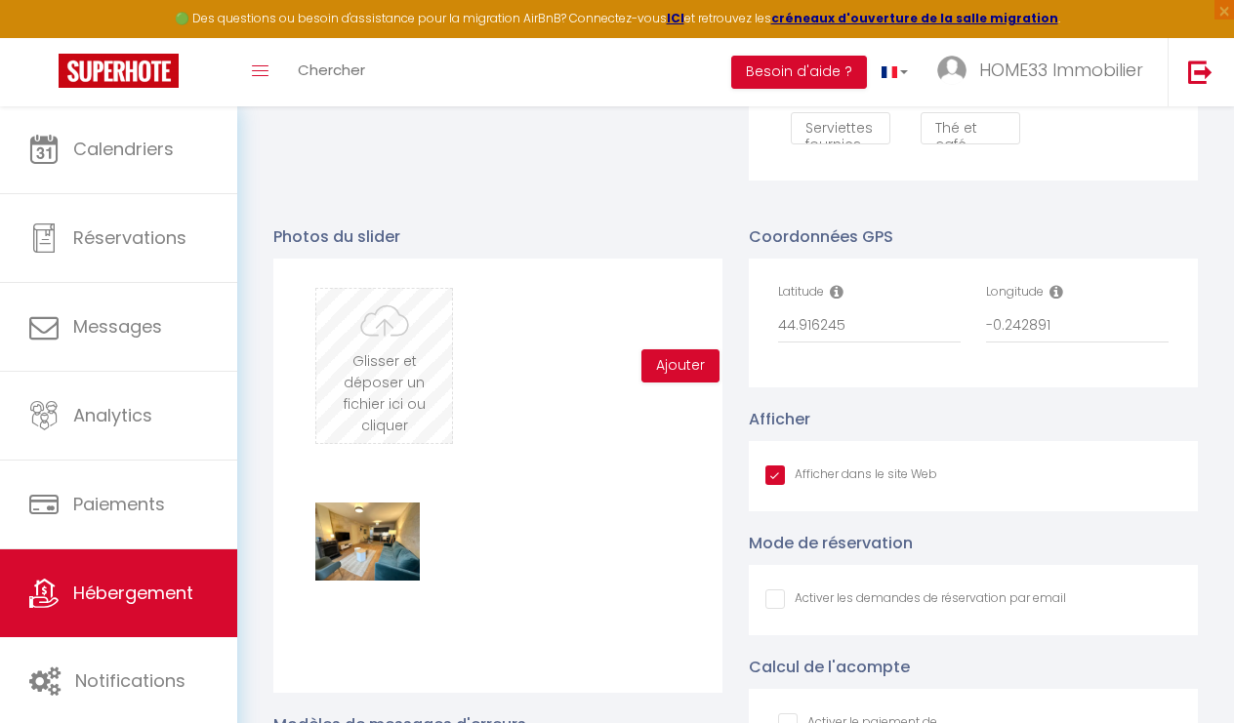
click at [408, 369] on input "file" at bounding box center [384, 366] width 136 height 154
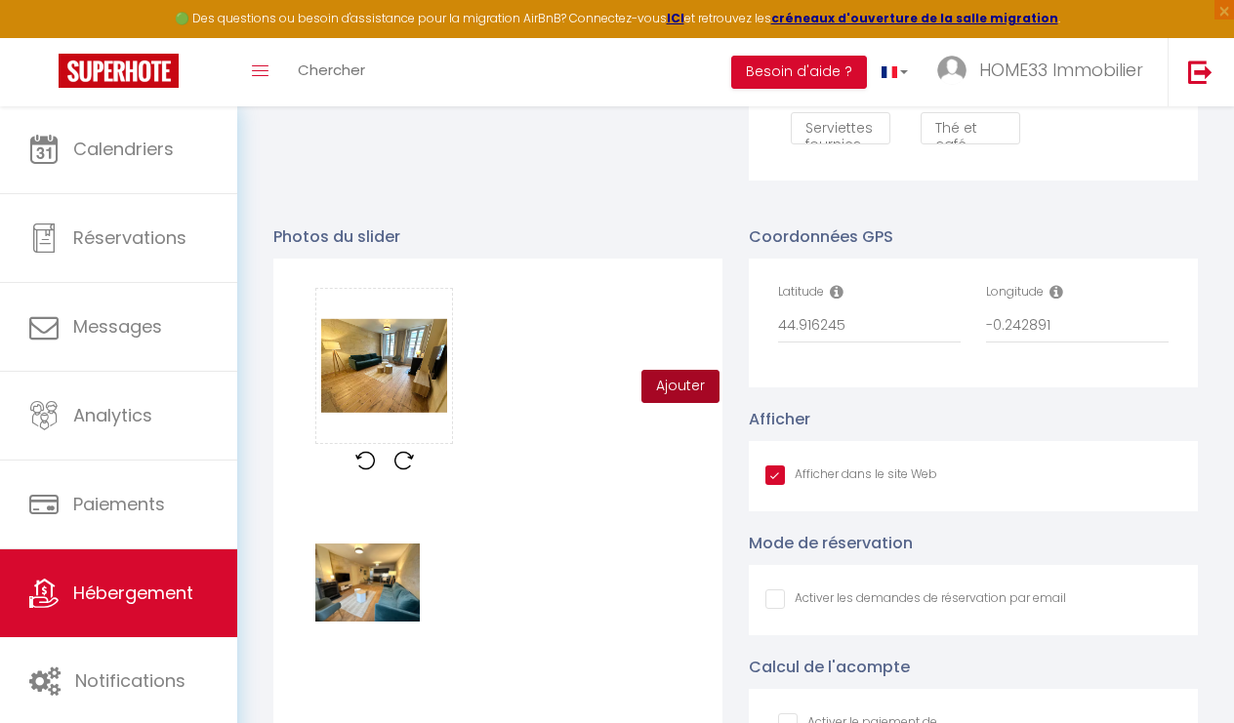
click at [673, 375] on button "Ajouter" at bounding box center [680, 386] width 78 height 33
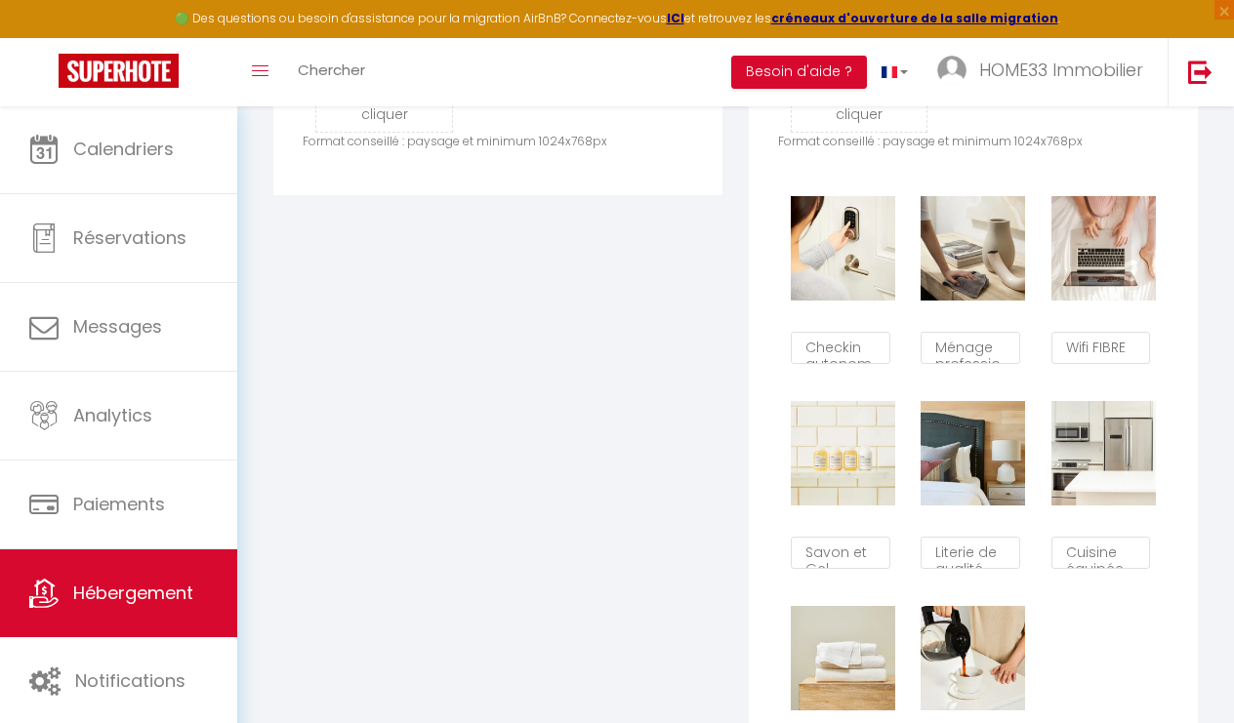
scroll to position [927, 0]
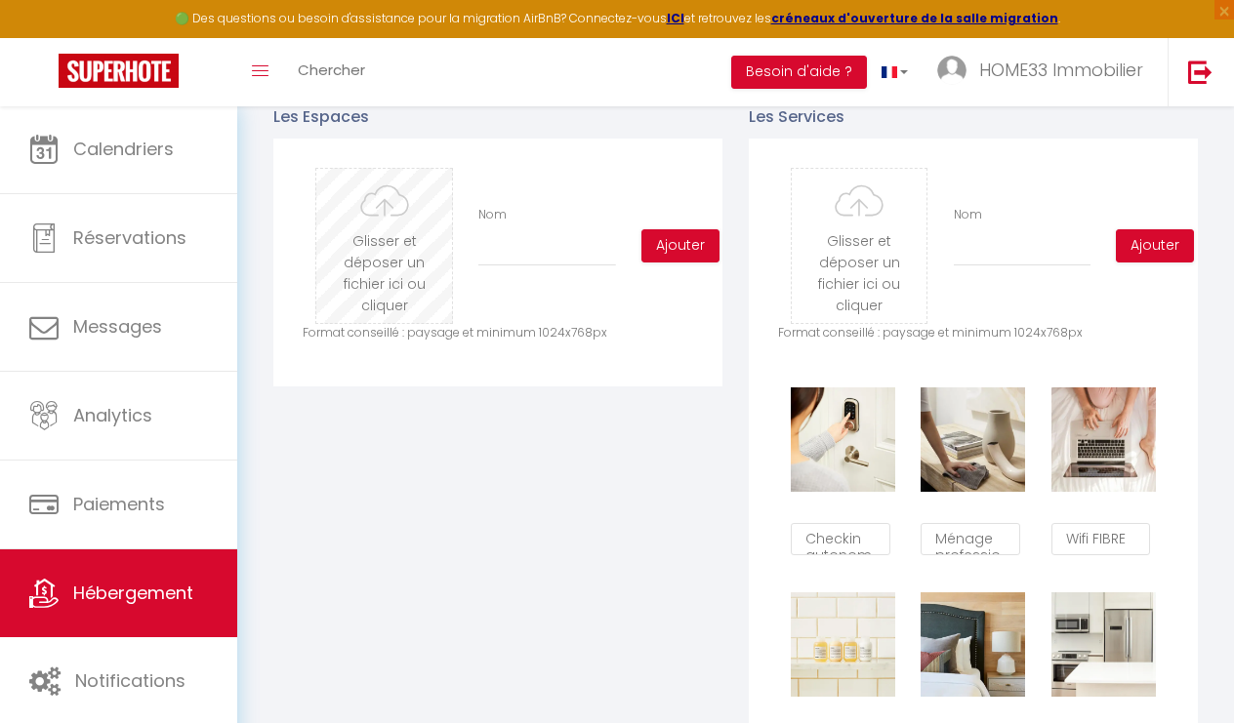
click at [354, 220] on input "file" at bounding box center [384, 246] width 136 height 154
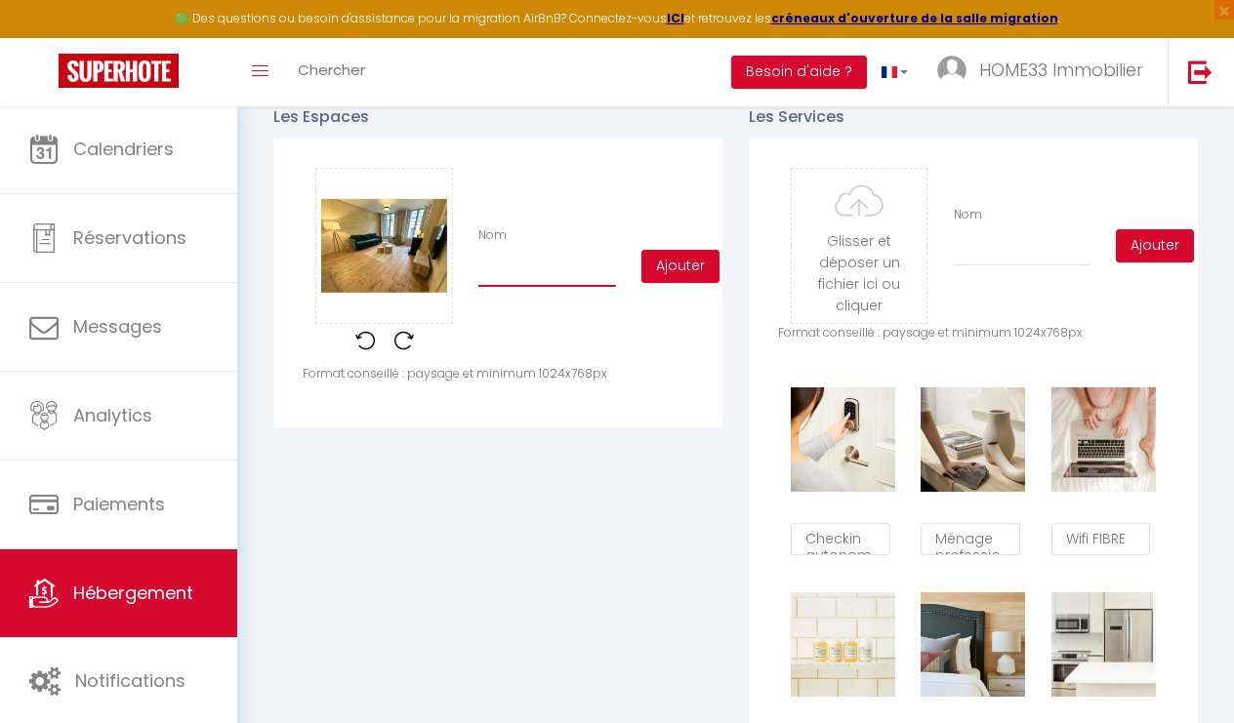
click at [510, 273] on input "Nom" at bounding box center [547, 269] width 138 height 35
click at [687, 268] on button "Ajouter" at bounding box center [680, 266] width 78 height 33
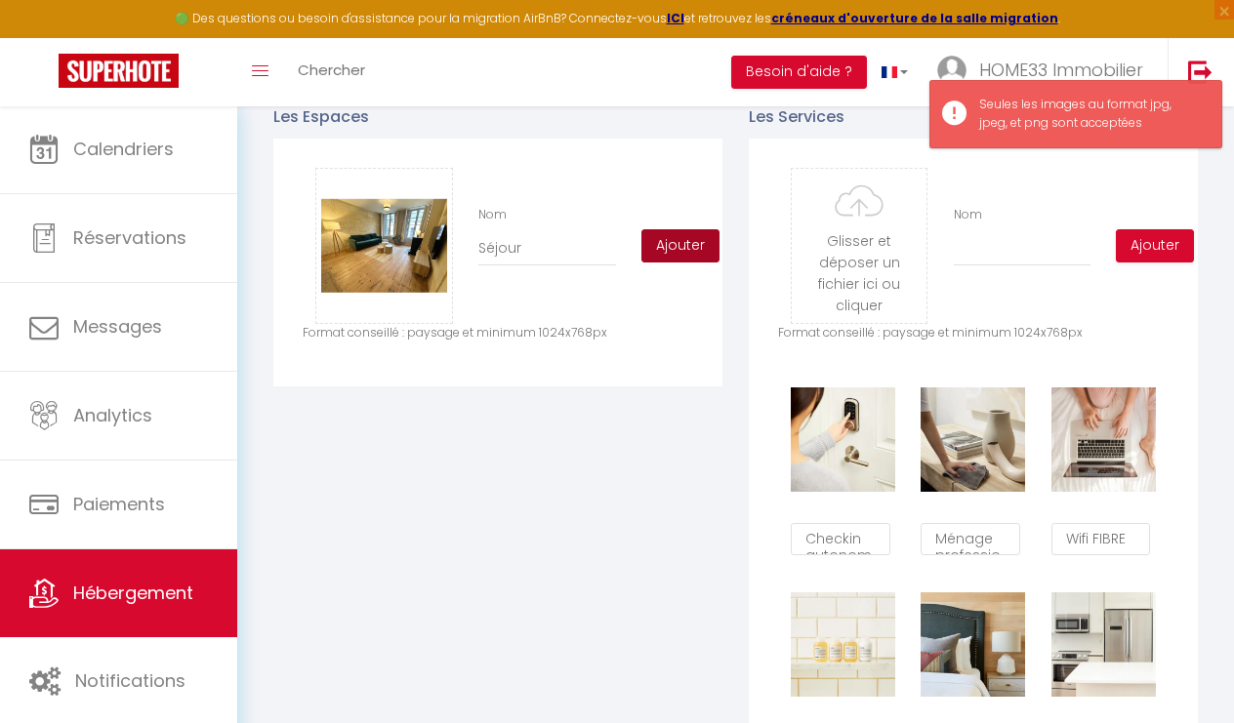
click at [687, 252] on button "Ajouter" at bounding box center [680, 245] width 78 height 33
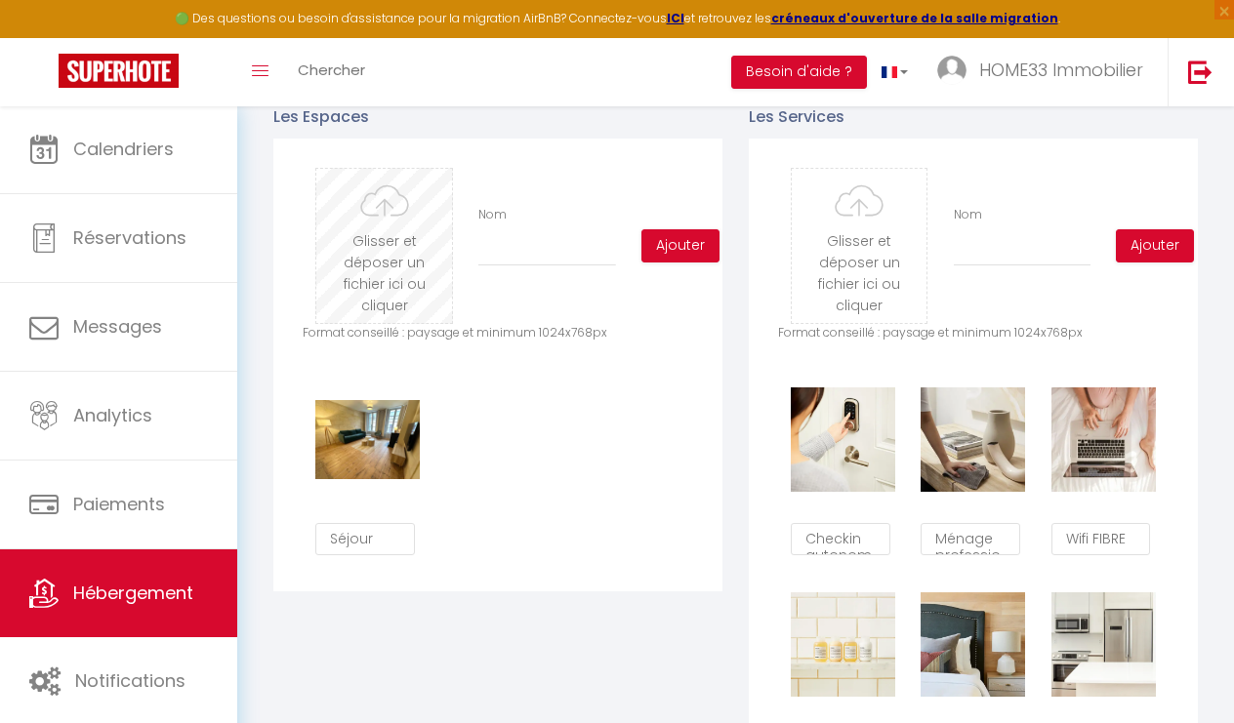
click at [371, 263] on input "file" at bounding box center [384, 246] width 136 height 154
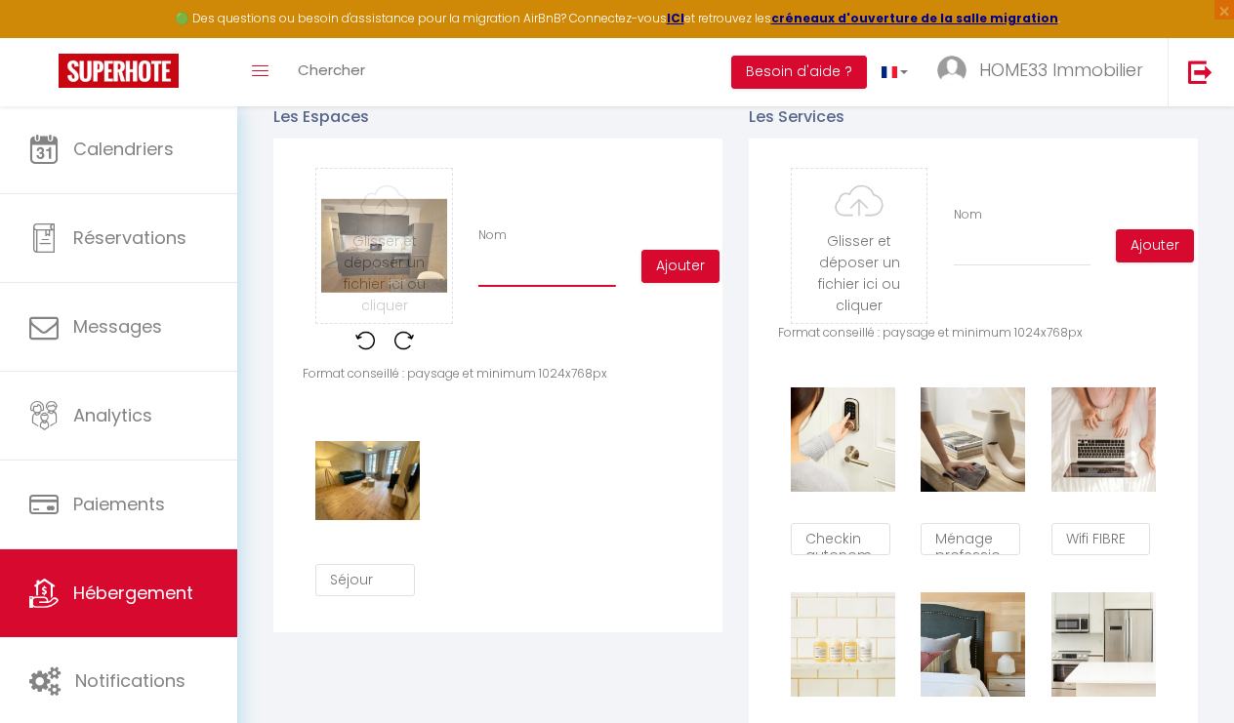
click at [522, 266] on input "Nom" at bounding box center [547, 269] width 138 height 35
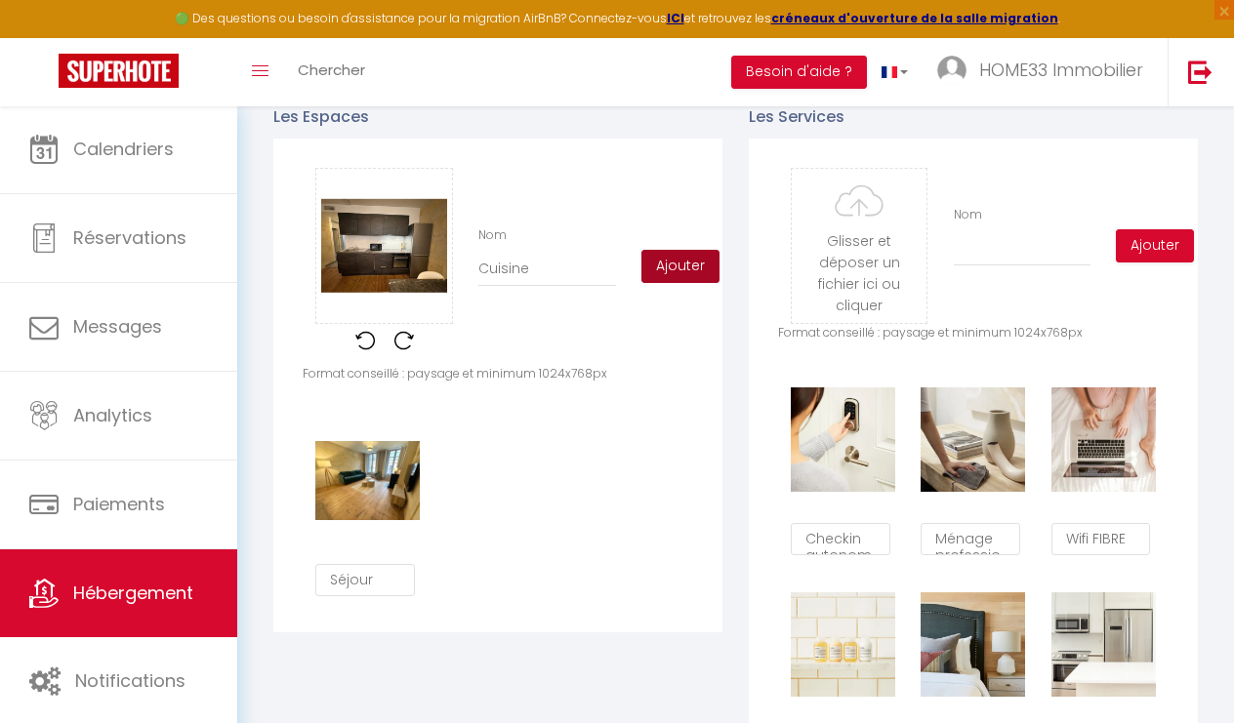
click at [687, 262] on button "Ajouter" at bounding box center [680, 266] width 78 height 33
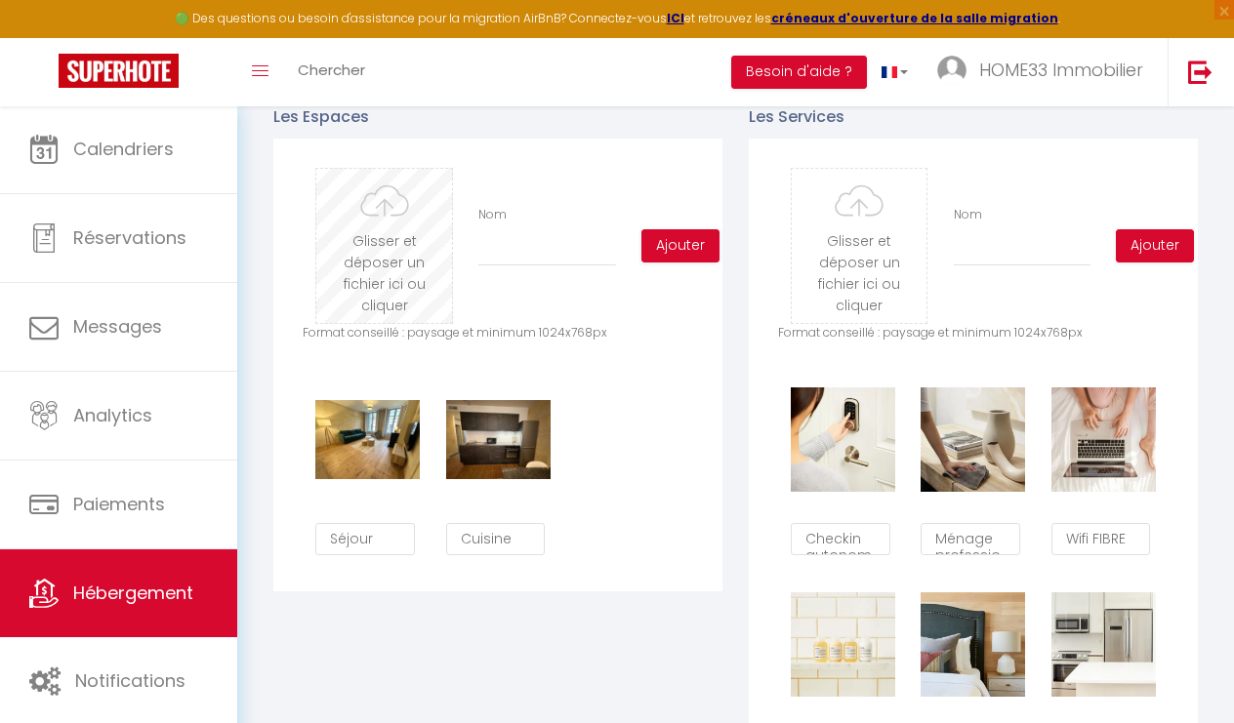
click at [393, 268] on input "file" at bounding box center [384, 246] width 136 height 154
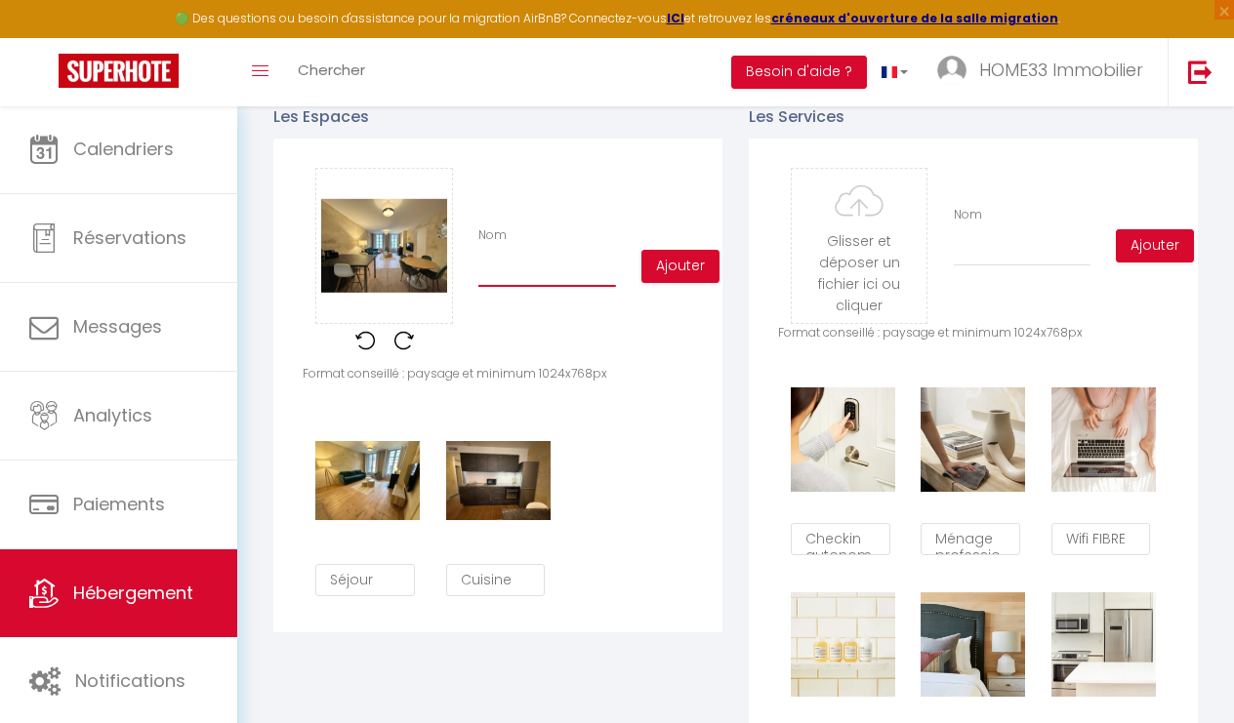
click at [541, 262] on input "Nom" at bounding box center [547, 269] width 138 height 35
click at [690, 266] on button "Ajouter" at bounding box center [680, 266] width 78 height 33
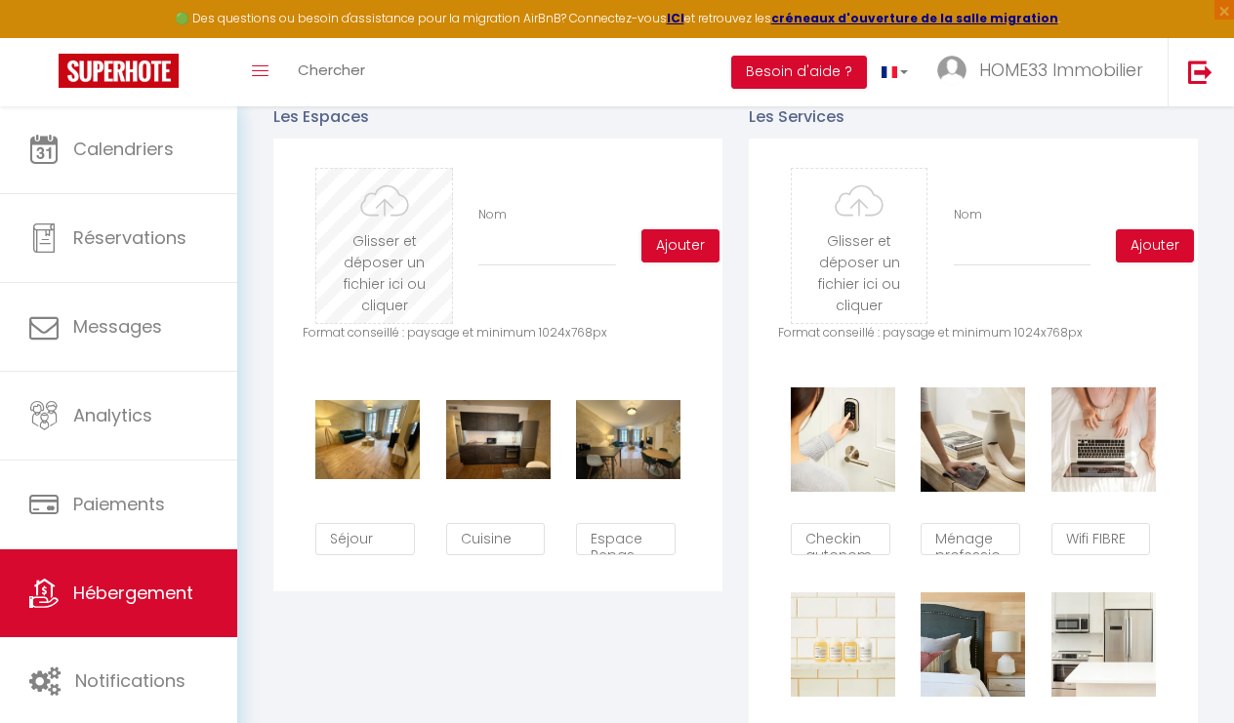
click at [377, 220] on input "file" at bounding box center [384, 246] width 136 height 154
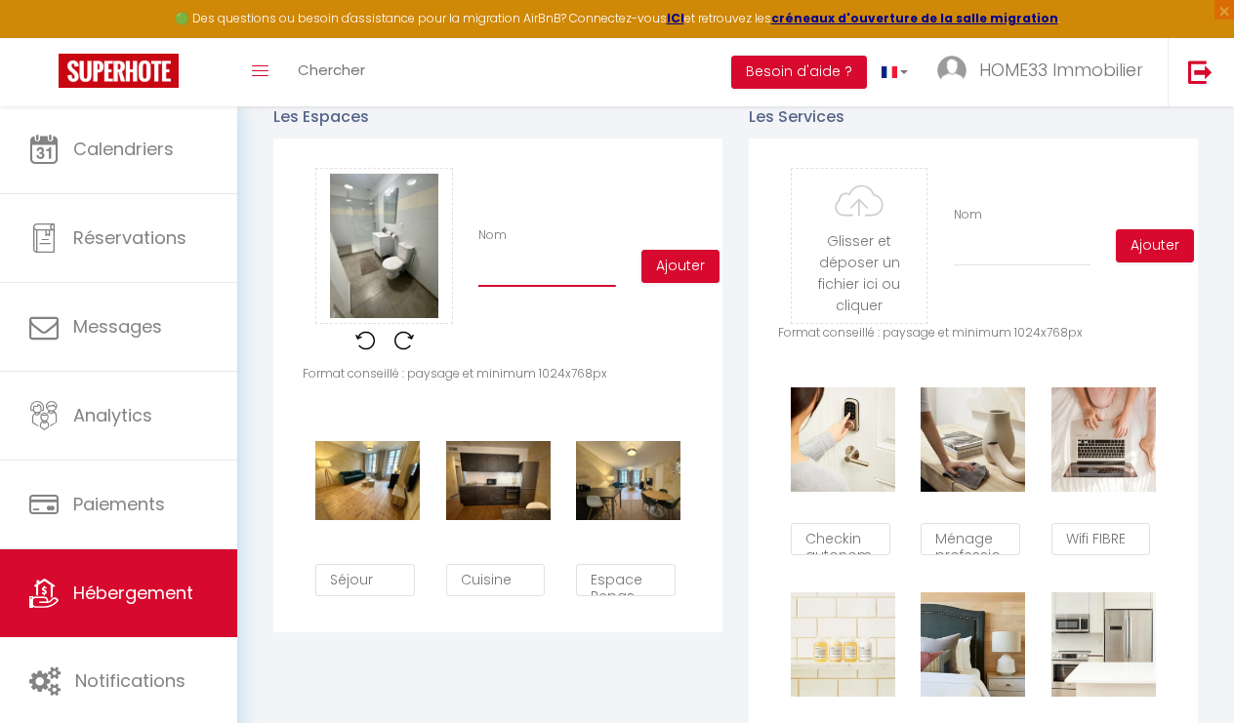
click at [546, 284] on input "Nom" at bounding box center [547, 269] width 138 height 35
click at [681, 266] on button "Ajouter" at bounding box center [680, 266] width 78 height 33
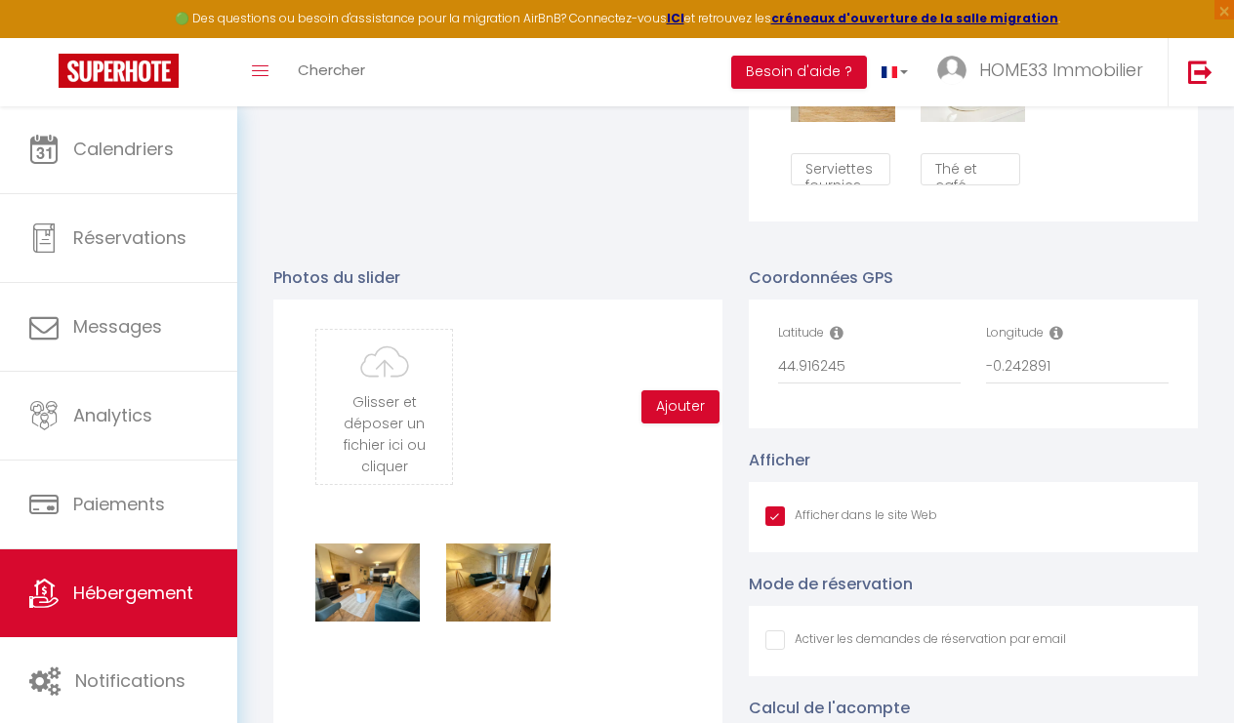
scroll to position [1962, 0]
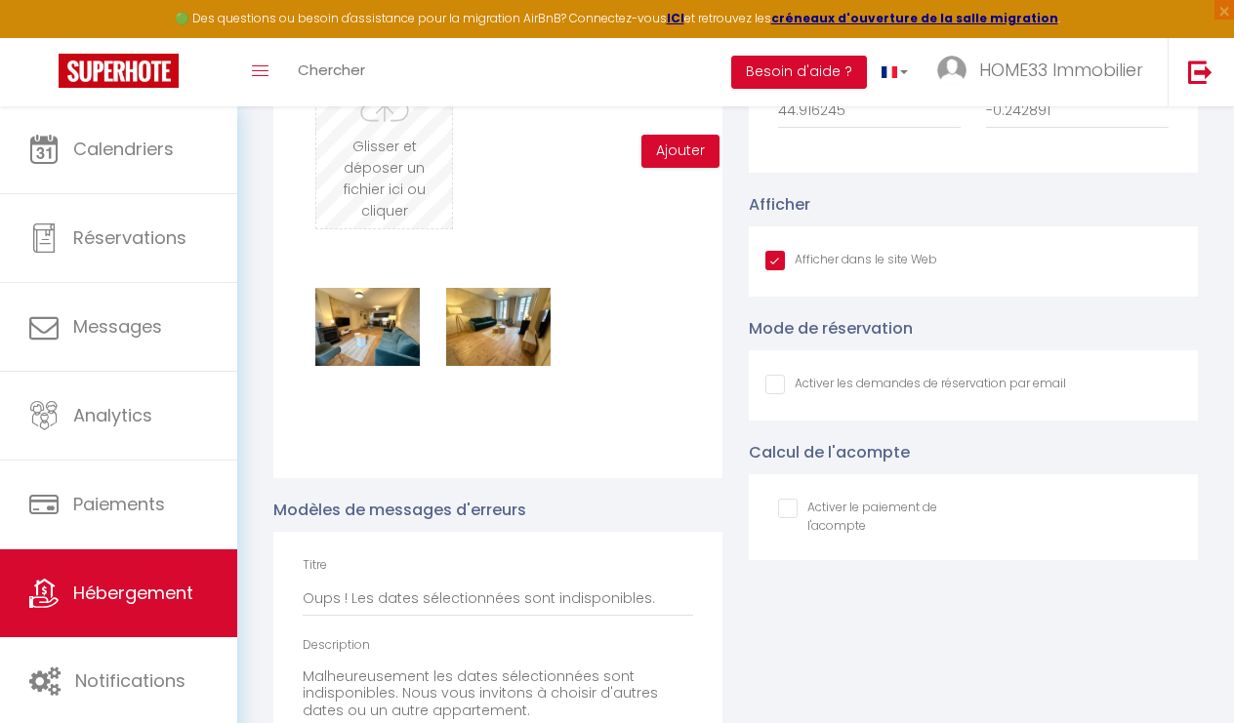
click at [378, 111] on input "file" at bounding box center [384, 151] width 136 height 154
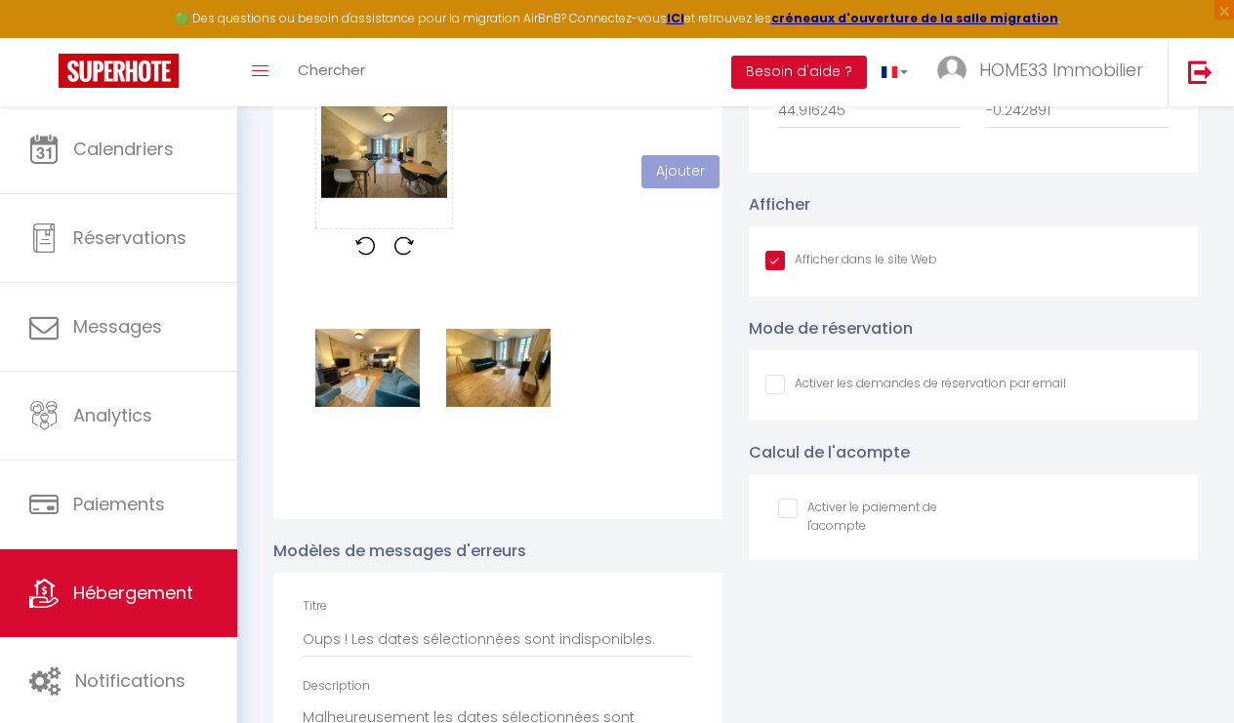
scroll to position [70, 0]
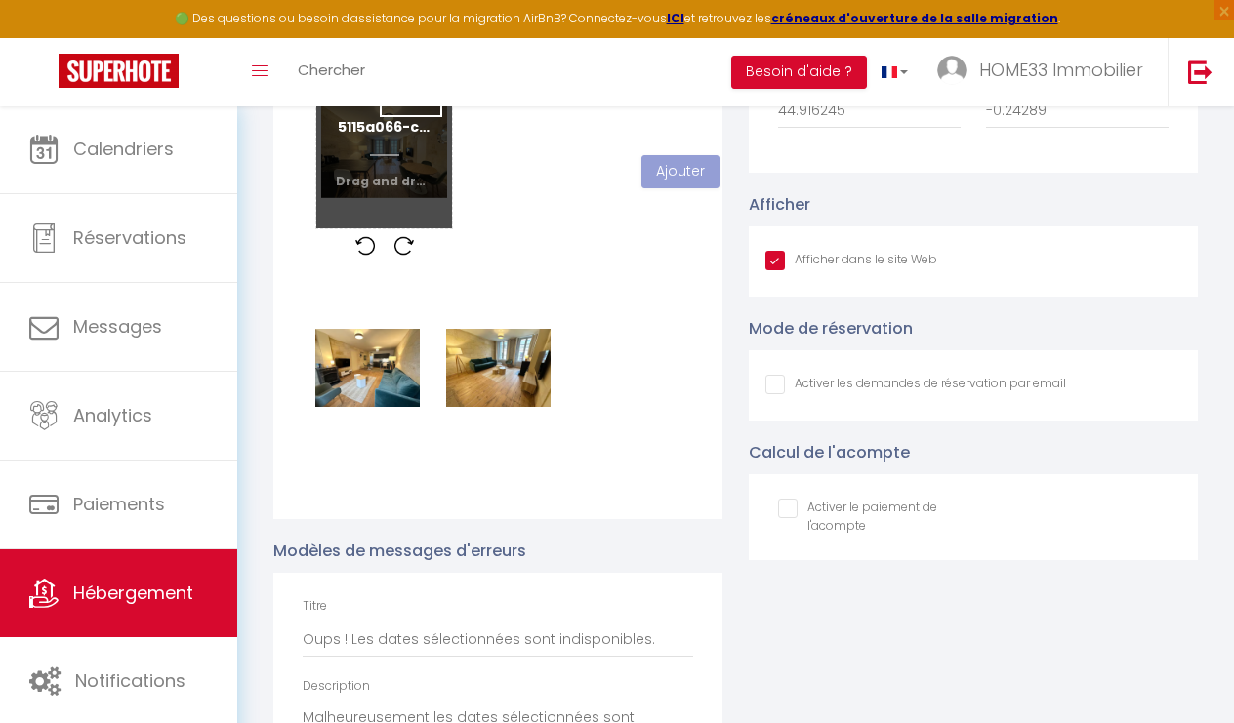
checkbox input "true"
checkbox input "false"
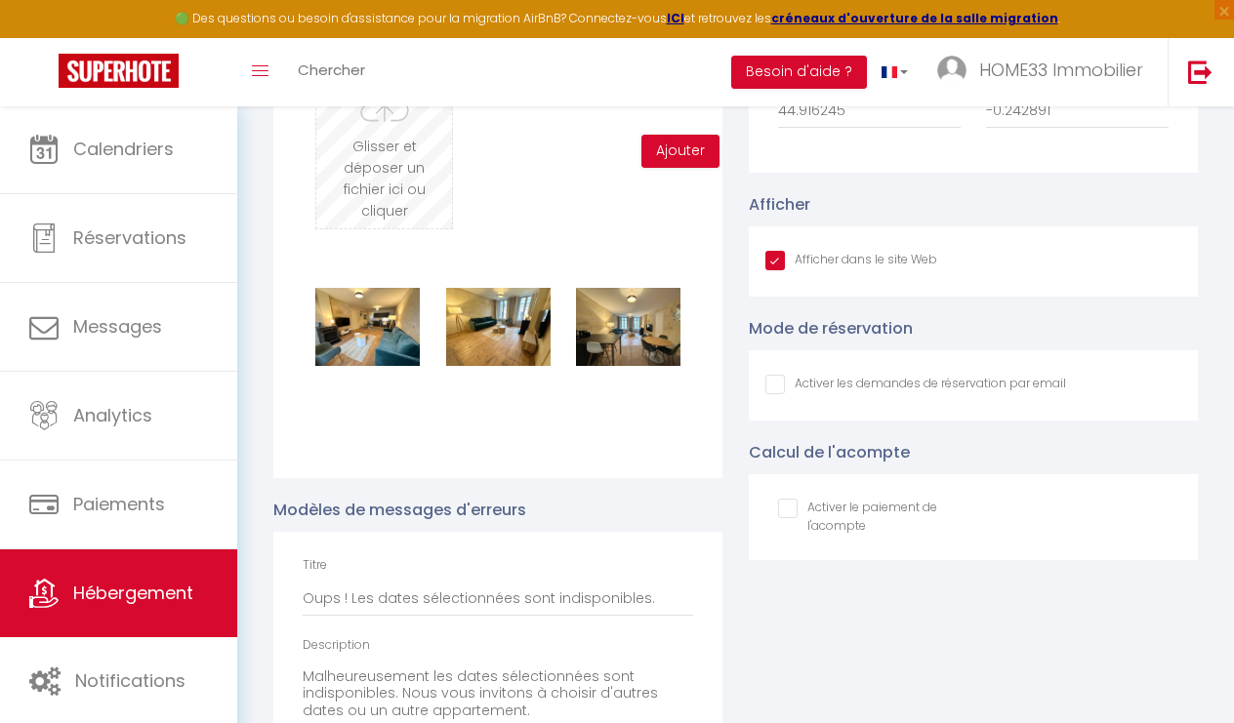
click at [424, 160] on input "file" at bounding box center [384, 151] width 136 height 154
type input "C:\fakepath\562cd256-c2fc-487d-819b-9325826525a1.png"
checkbox input "true"
checkbox input "false"
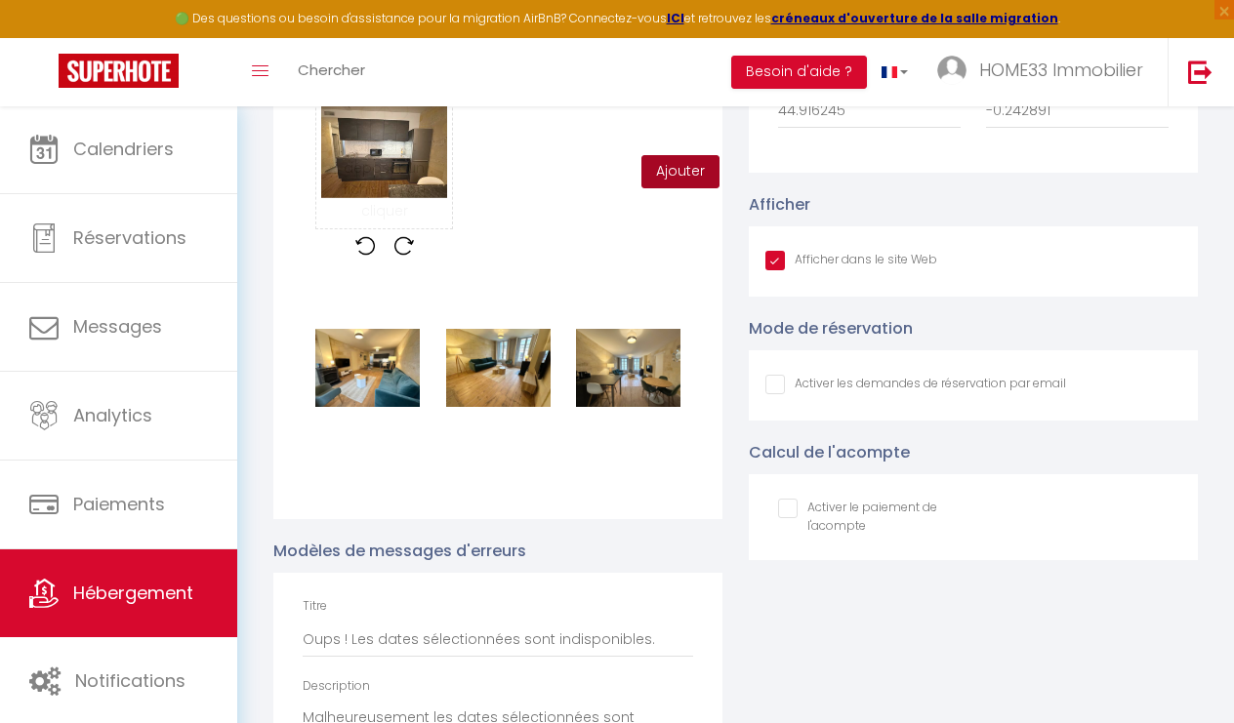
click at [672, 182] on button "Ajouter" at bounding box center [680, 171] width 78 height 33
checkbox input "true"
checkbox input "false"
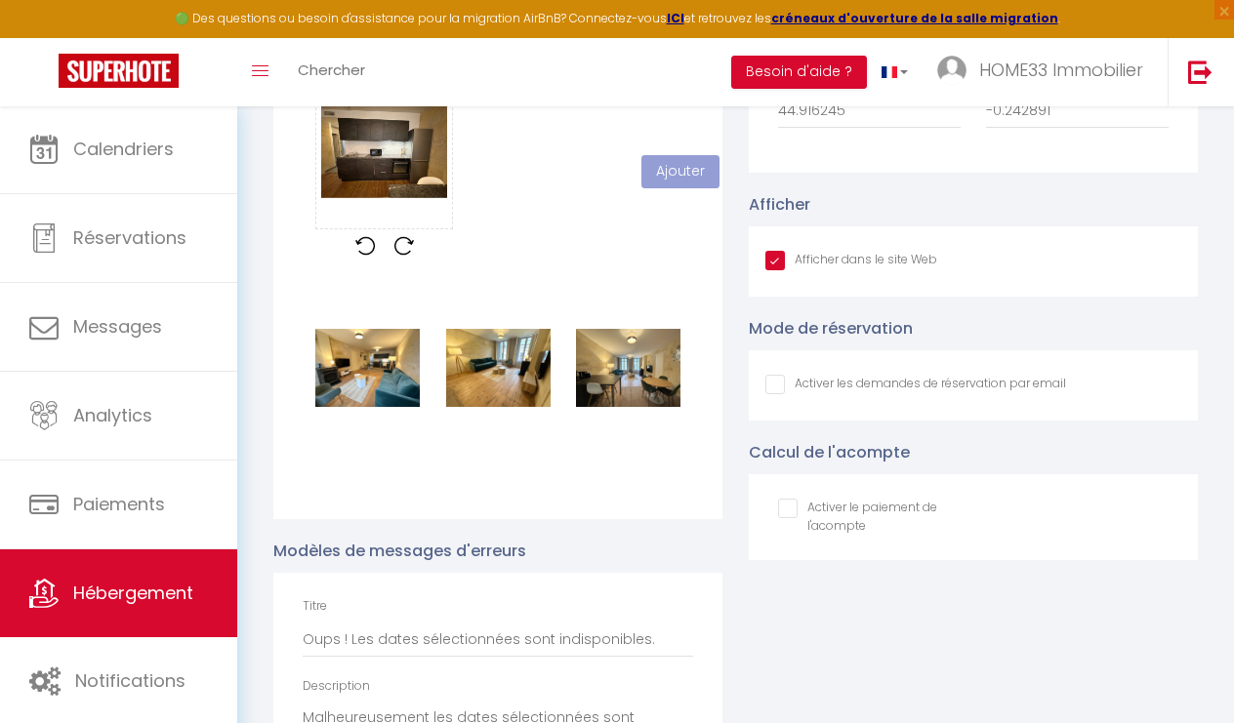
checkbox input "true"
checkbox input "false"
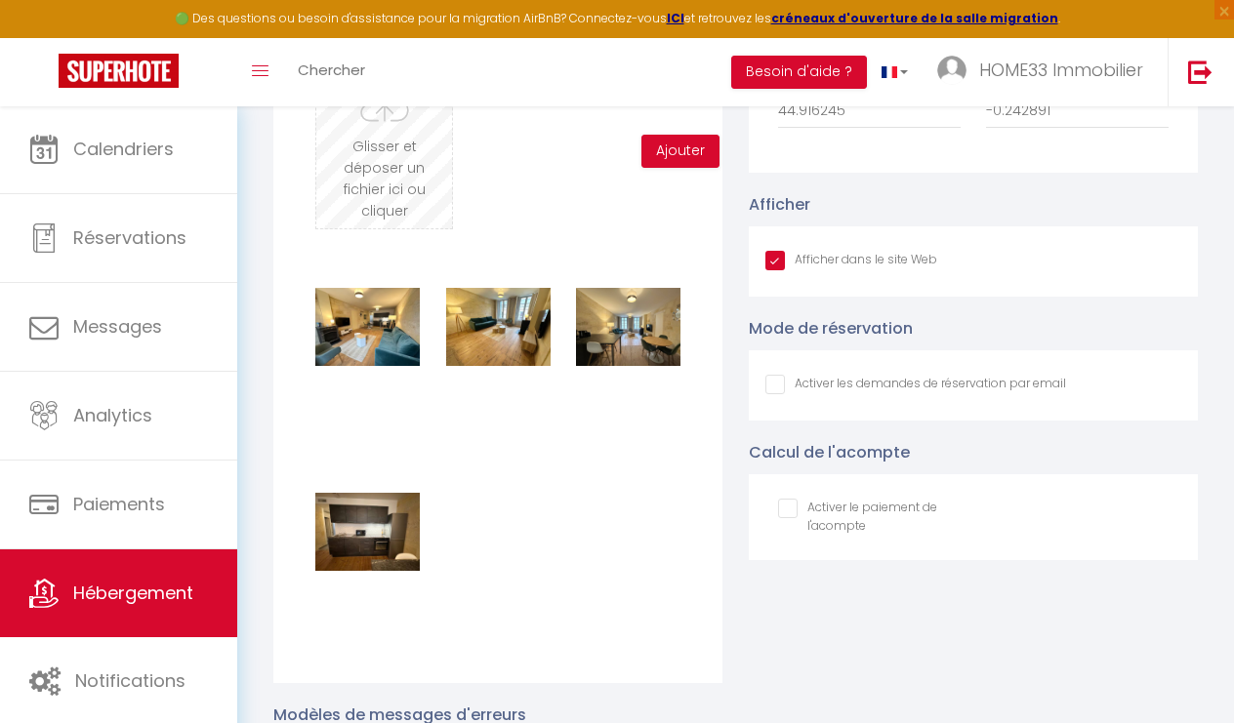
click at [363, 147] on input "file" at bounding box center [384, 151] width 136 height 154
type input "C:\fakepath\91cc9976-a894-4634-a4b6-09a4002d14d8.png.jpeg"
checkbox input "true"
checkbox input "false"
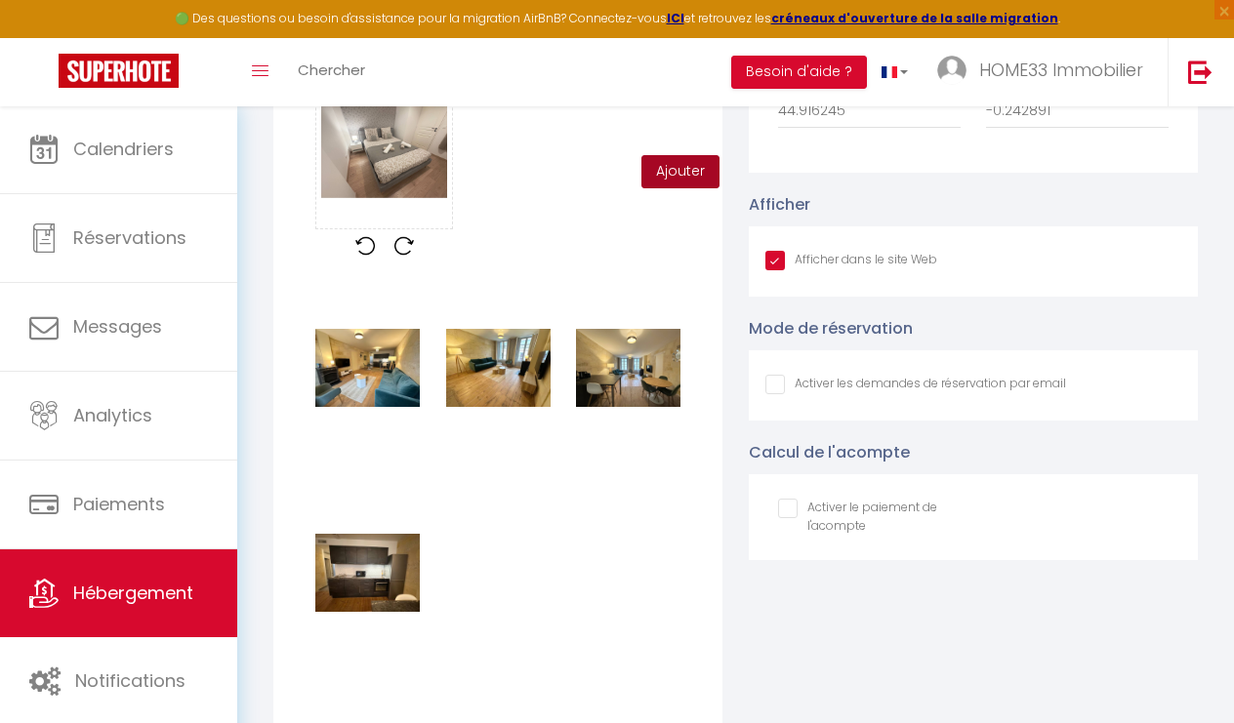
click at [680, 162] on button "Ajouter" at bounding box center [680, 171] width 78 height 33
checkbox input "true"
checkbox input "false"
checkbox input "true"
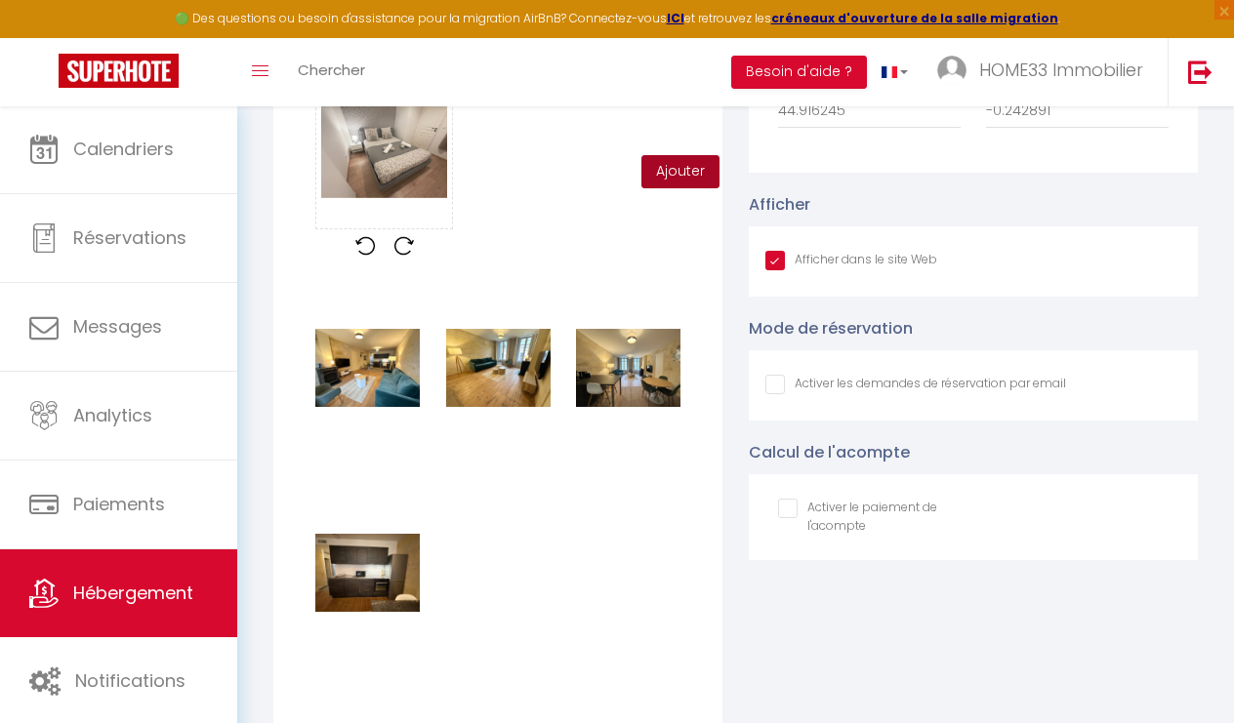
checkbox input "false"
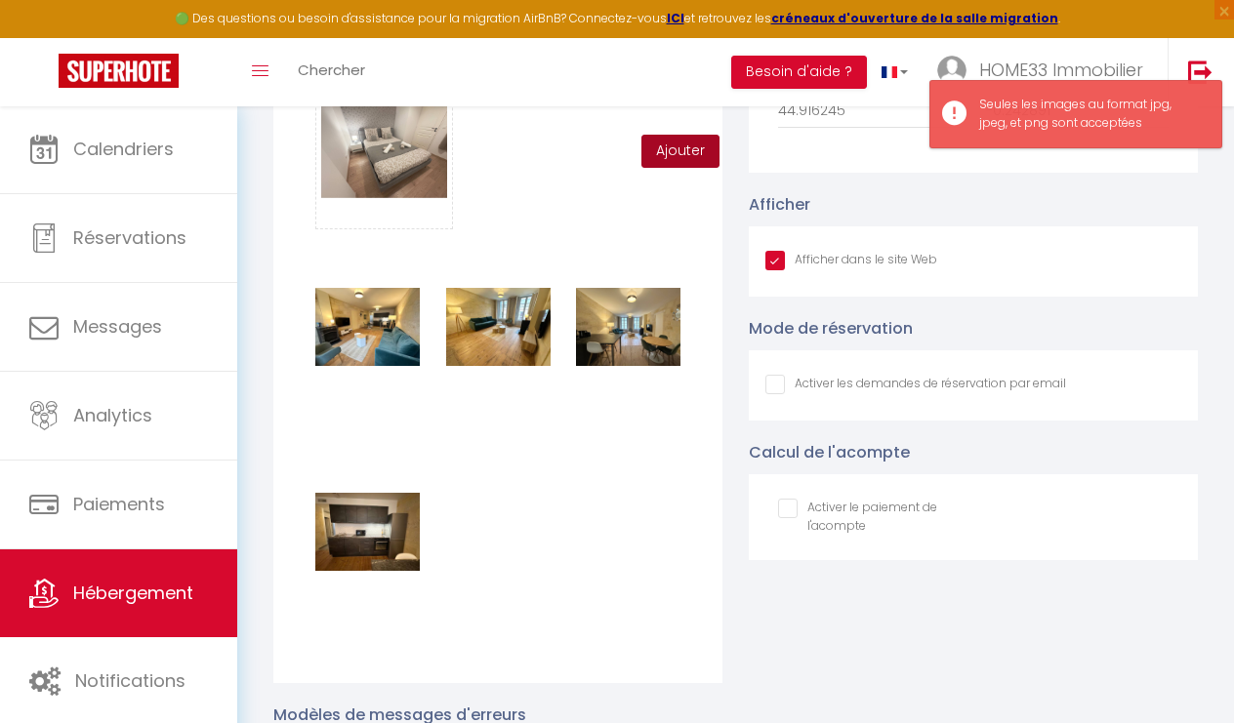
click at [677, 155] on button "Ajouter" at bounding box center [680, 151] width 78 height 33
checkbox input "true"
checkbox input "false"
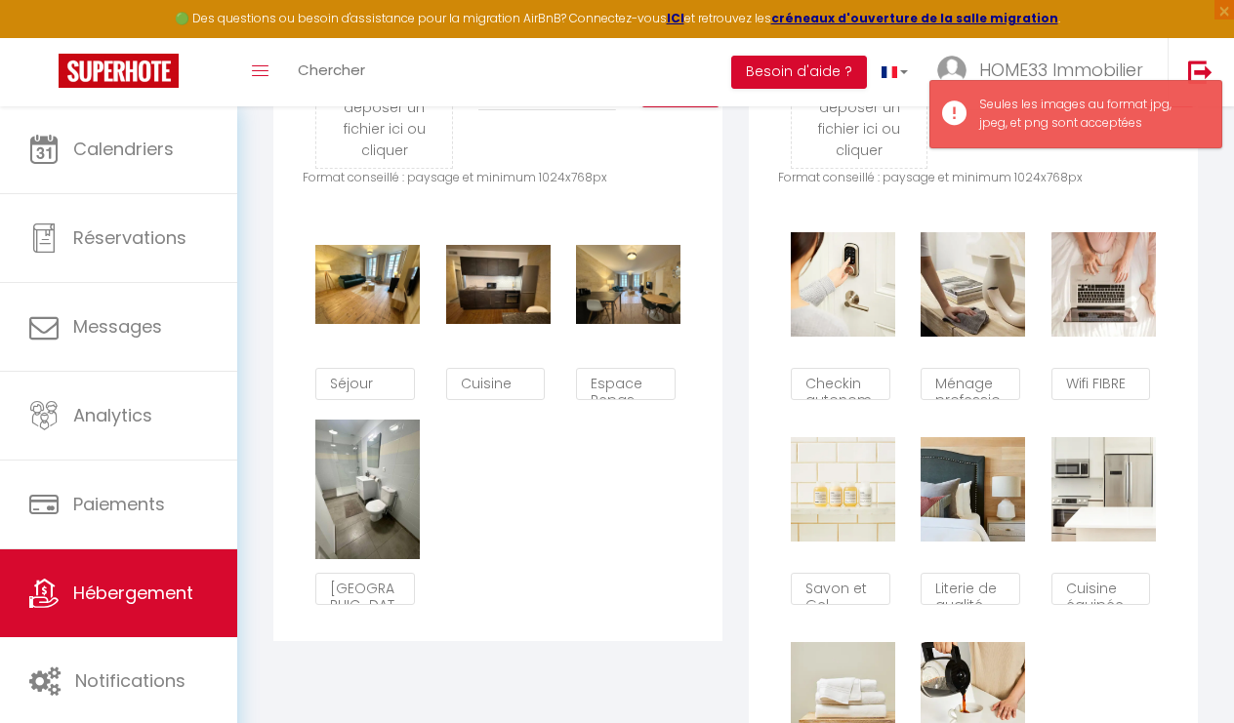
checkbox input "true"
checkbox input "false"
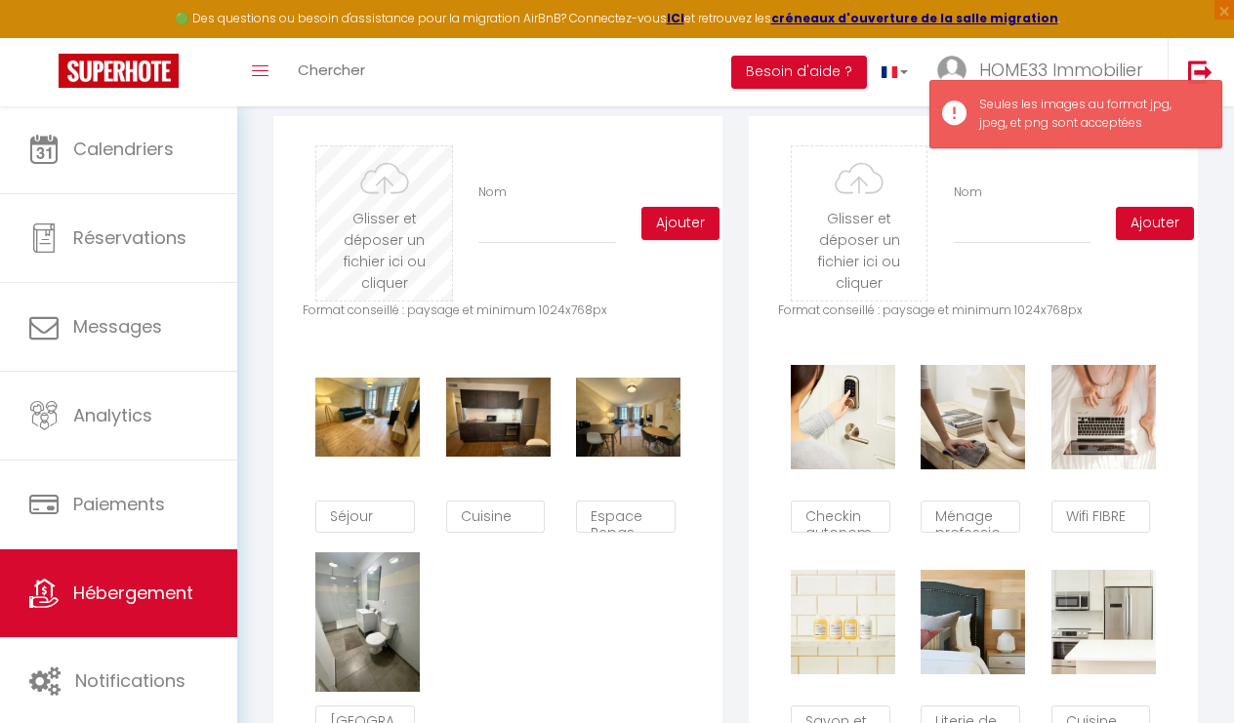
scroll to position [914, 0]
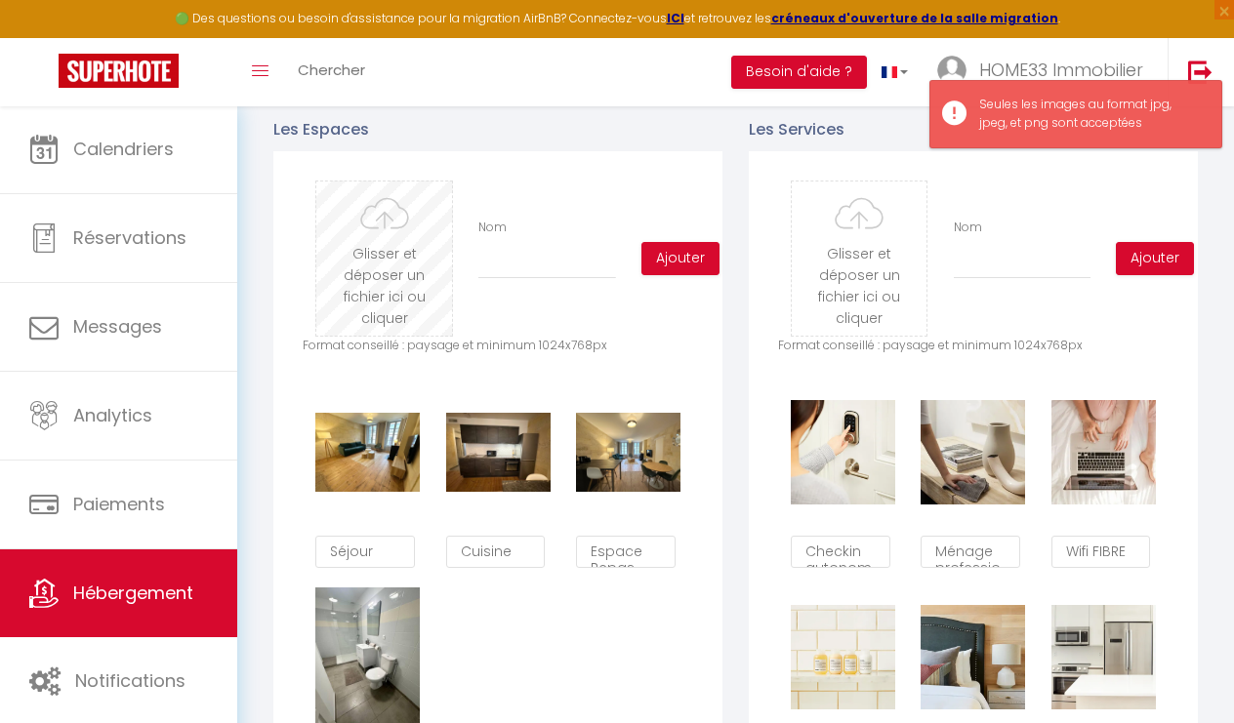
click at [395, 227] on input "file" at bounding box center [384, 259] width 136 height 154
type input "C:\fakepath\91cc9976-a894-4634-a4b6-09a4002d14d8.png.jpeg"
checkbox input "true"
checkbox input "false"
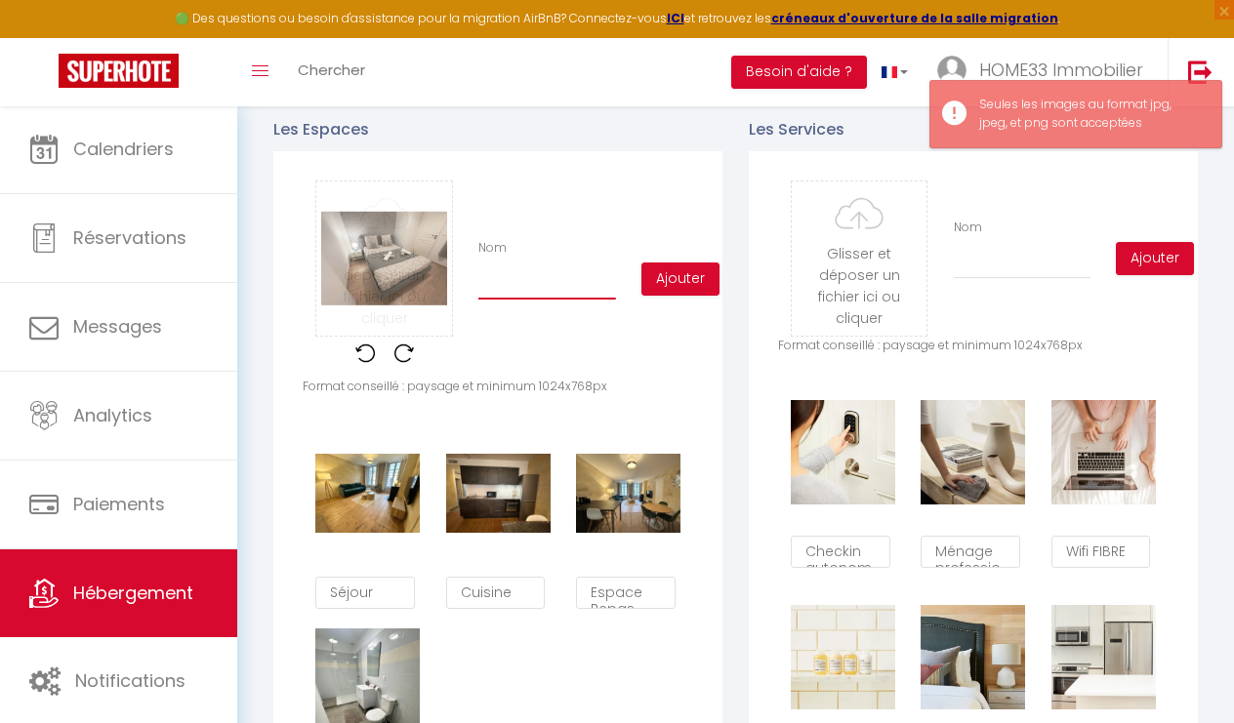
click at [585, 273] on input "Nom" at bounding box center [547, 282] width 138 height 35
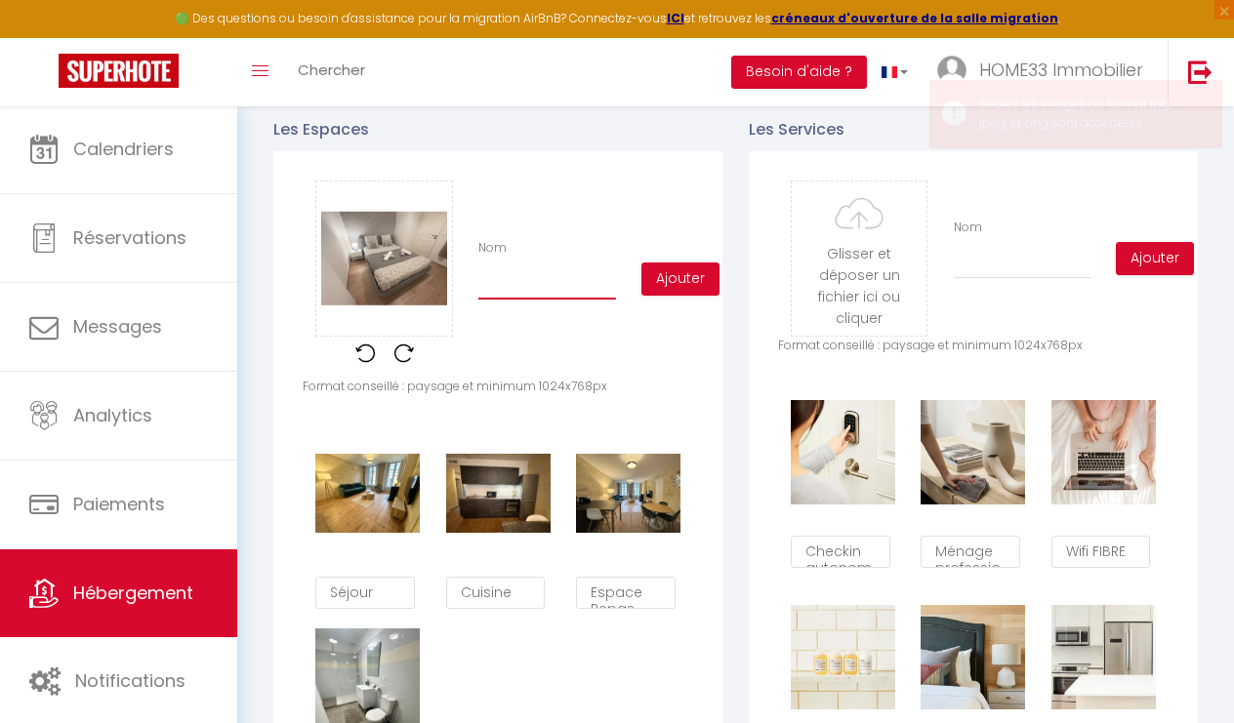
type input "C"
checkbox input "true"
checkbox input "false"
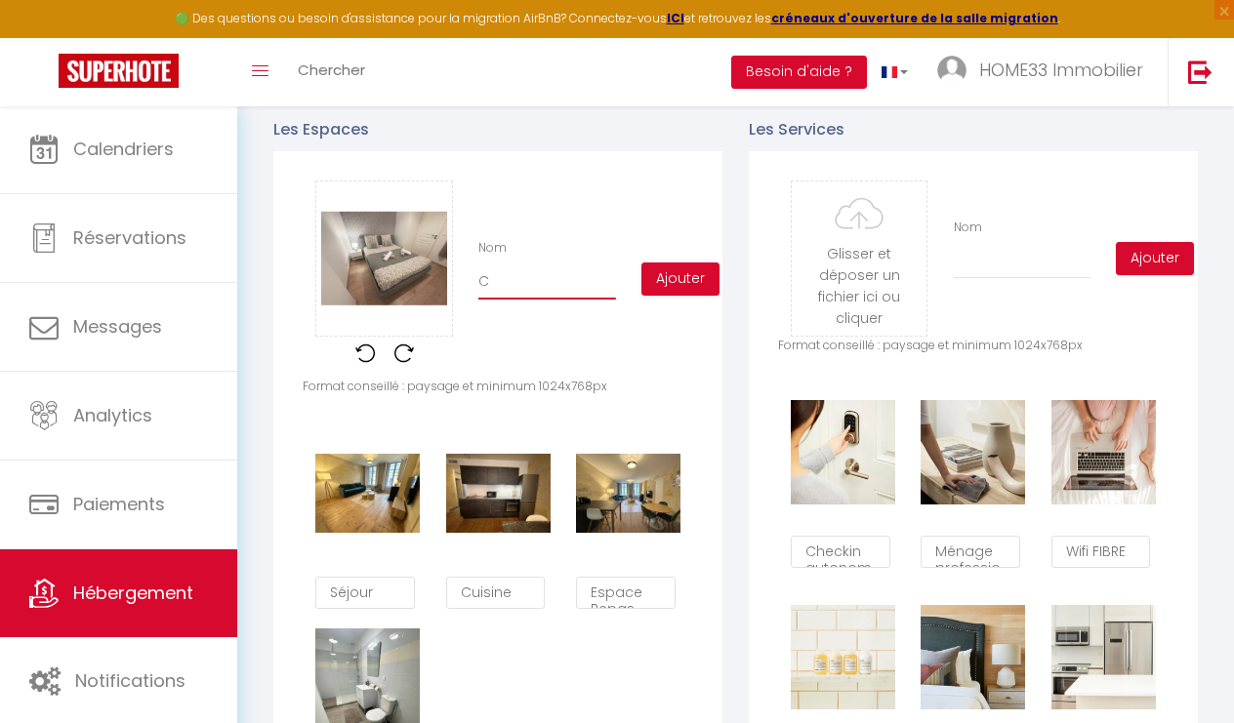
type input "Ch"
checkbox input "true"
checkbox input "false"
type input "Cha"
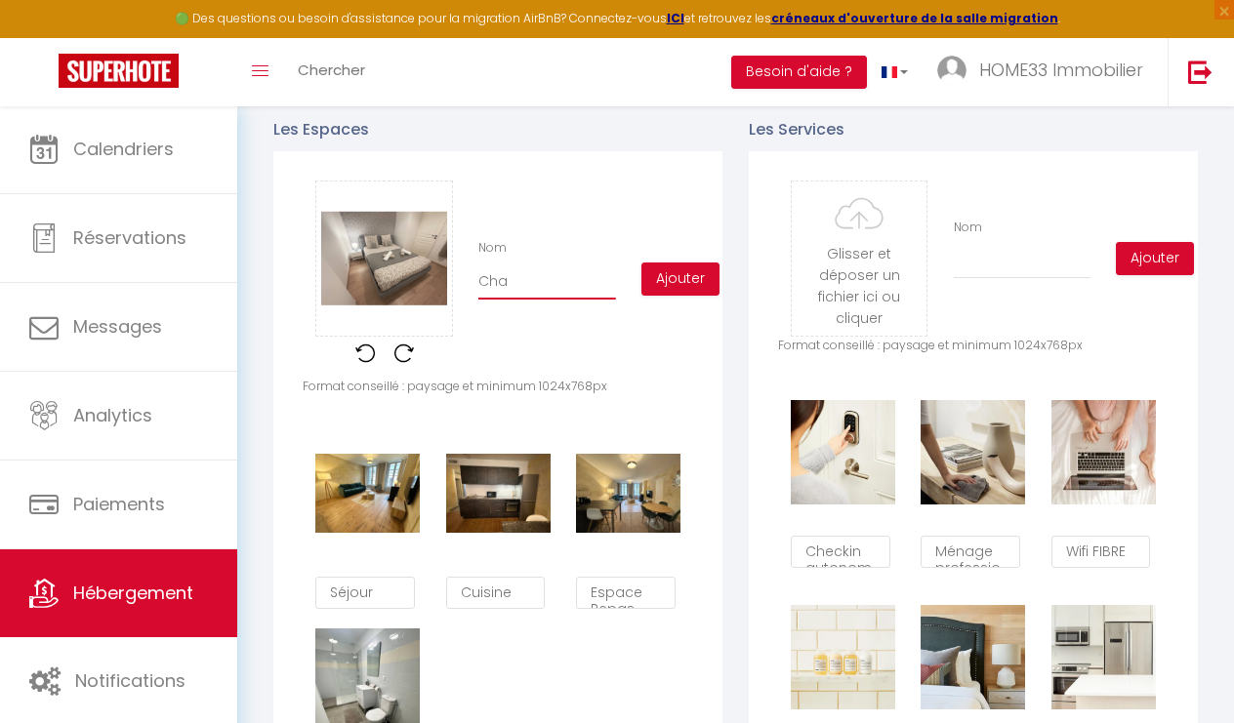
checkbox input "true"
checkbox input "false"
type input "Cham"
checkbox input "true"
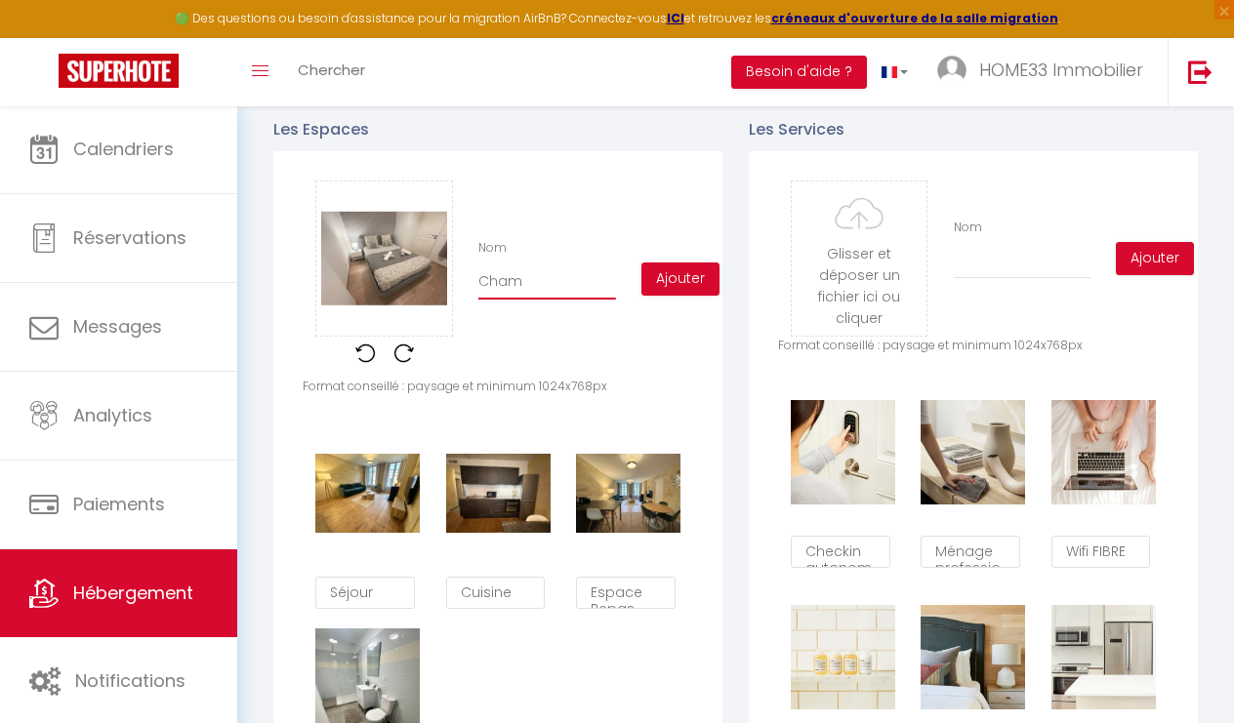
checkbox input "false"
type input "Chamb"
checkbox input "true"
checkbox input "false"
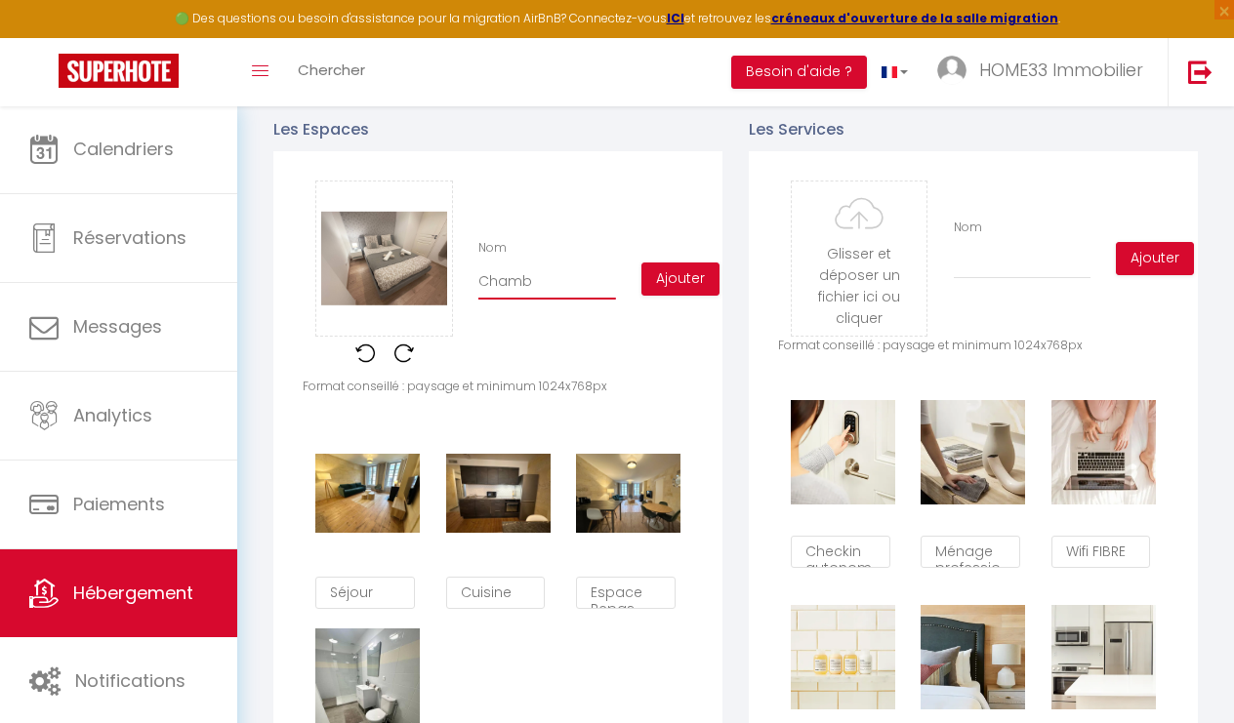
checkbox input "false"
type input "Chambr"
checkbox input "true"
checkbox input "false"
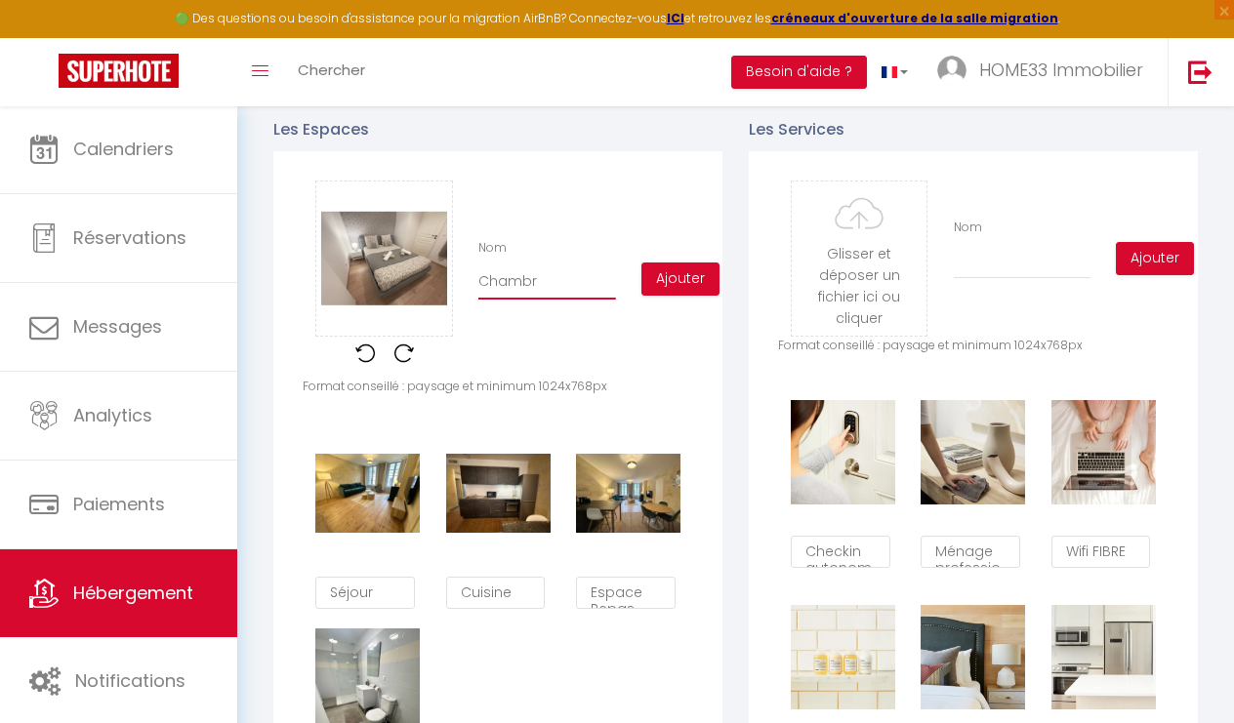
type input "Chambre"
checkbox input "true"
checkbox input "false"
type input "Chambre"
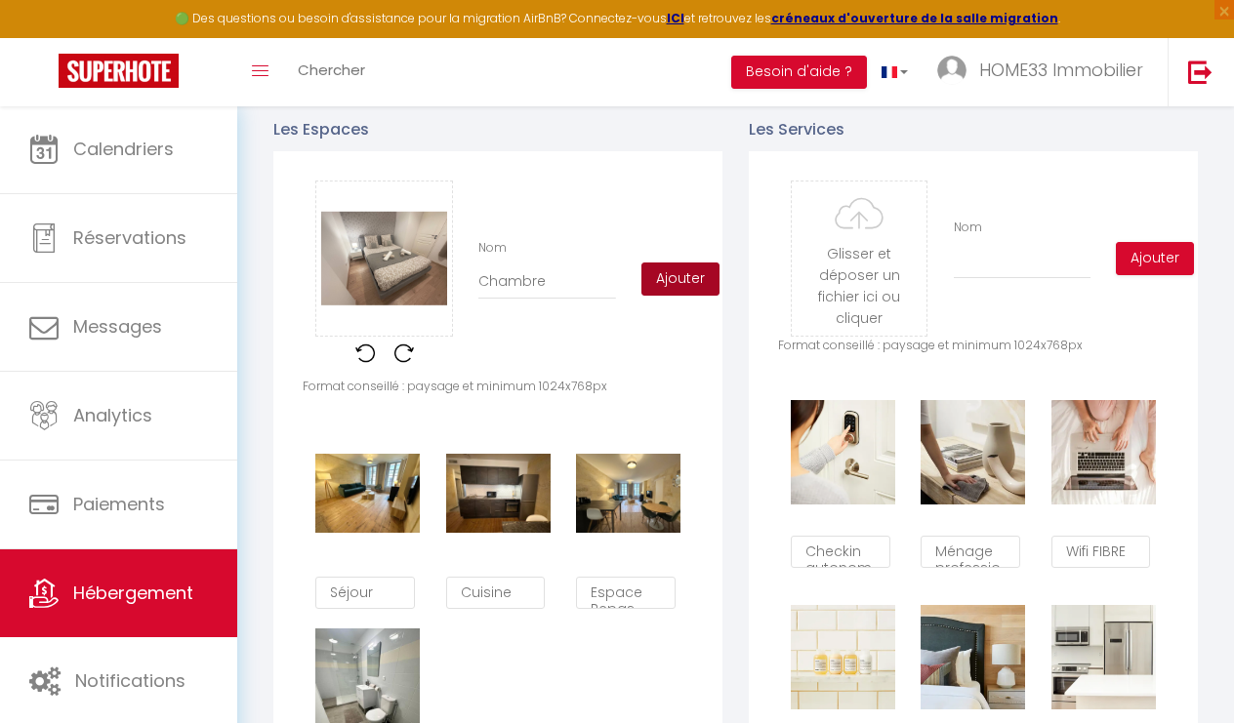
click at [697, 264] on button "Ajouter" at bounding box center [680, 279] width 78 height 33
checkbox input "true"
checkbox input "false"
checkbox input "true"
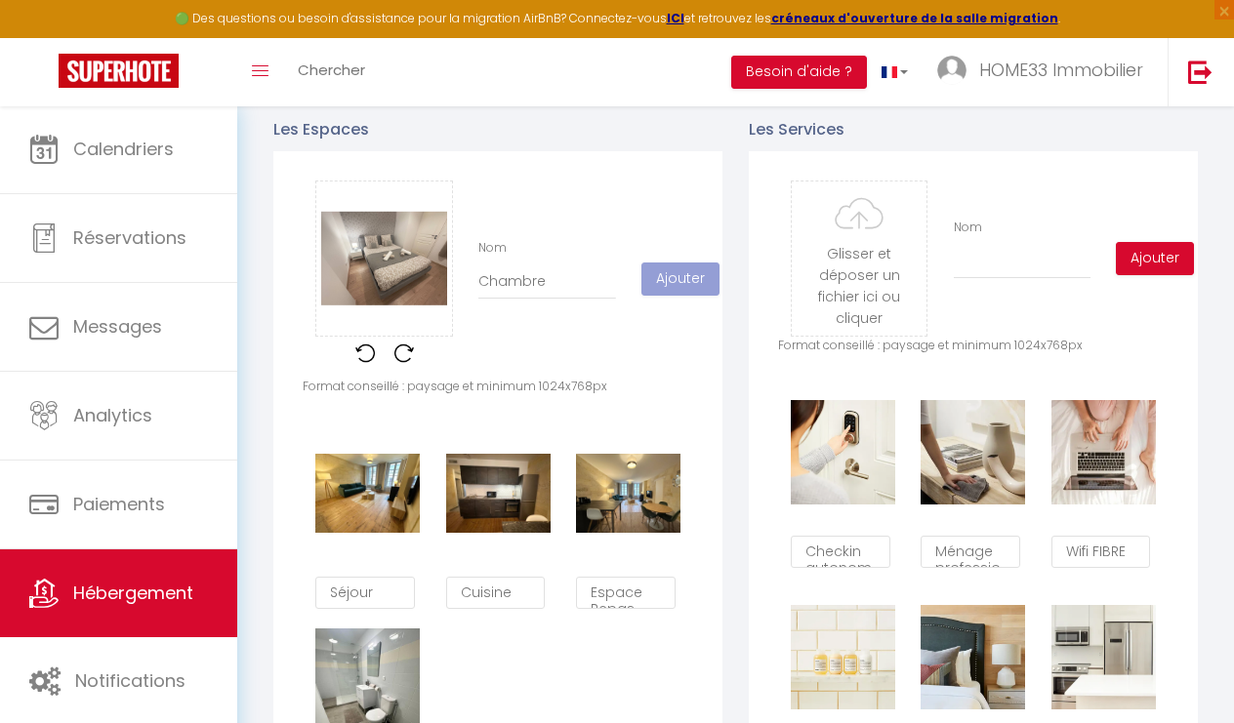
checkbox input "false"
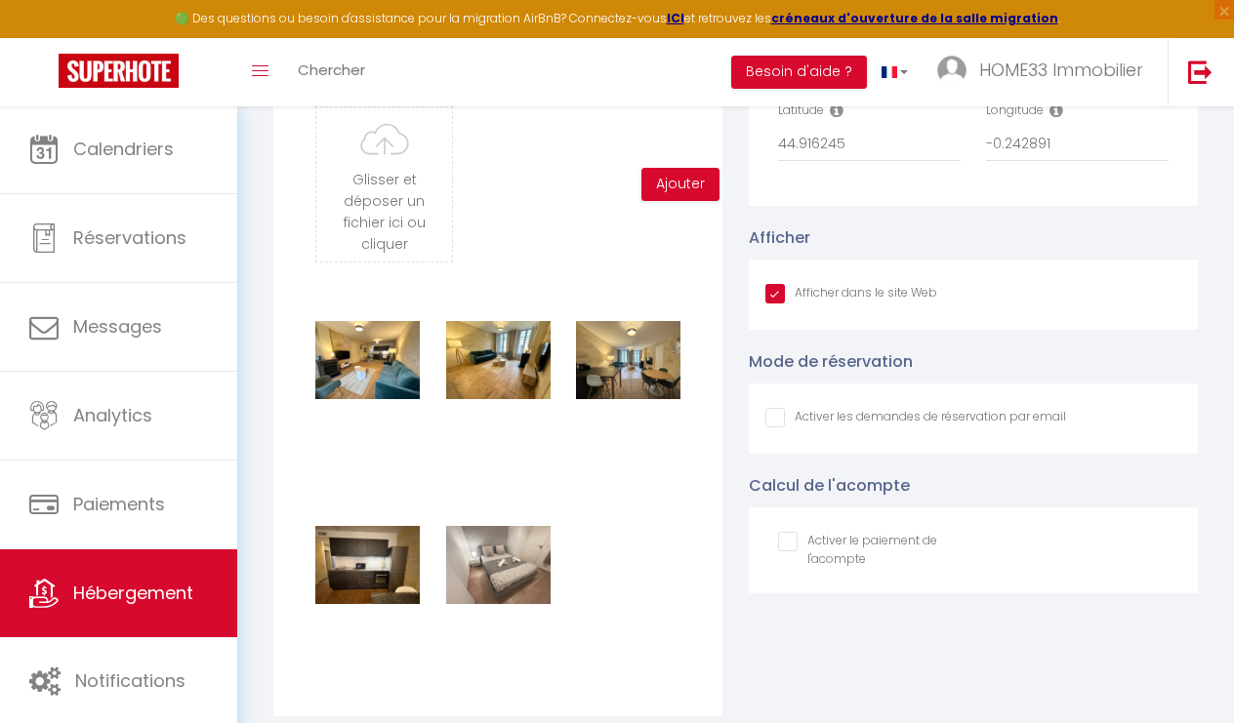
scroll to position [1928, 0]
click at [385, 210] on input "file" at bounding box center [384, 185] width 136 height 154
type input "C:\fakepath\55f8352c-c241-48ff-aaf8-25d3e82bc61b.jpeg.png"
checkbox input "true"
checkbox input "false"
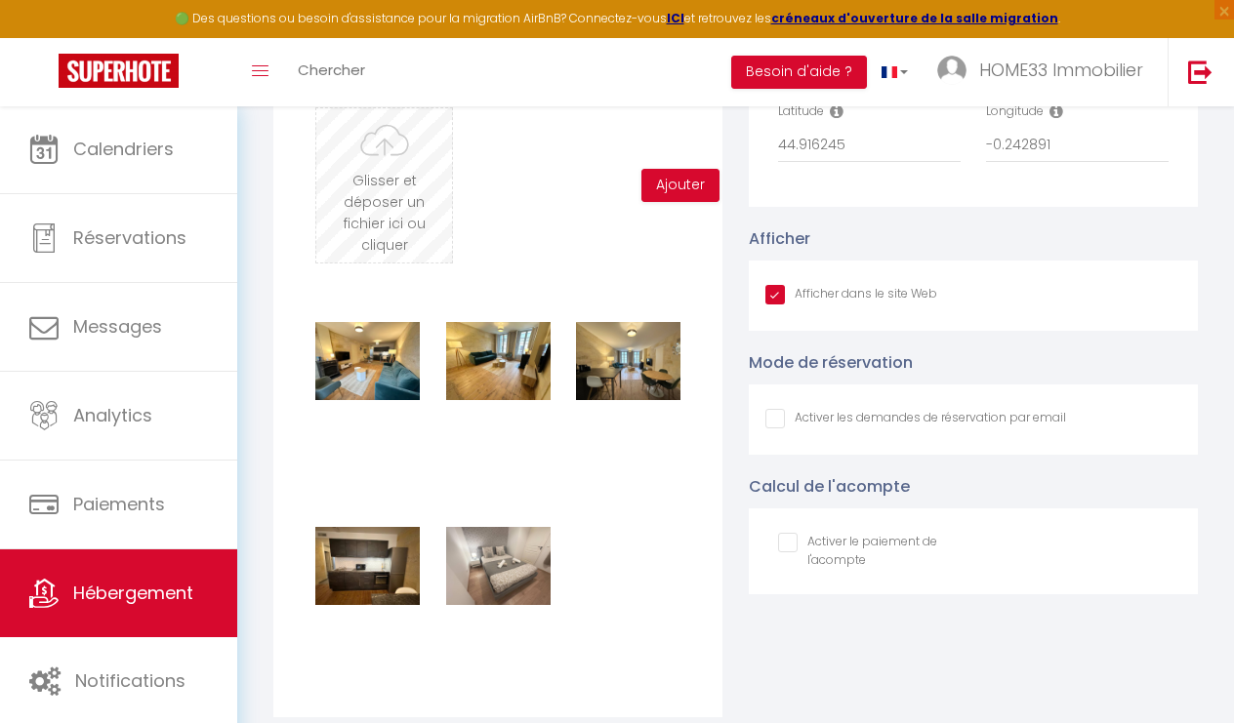
checkbox input "false"
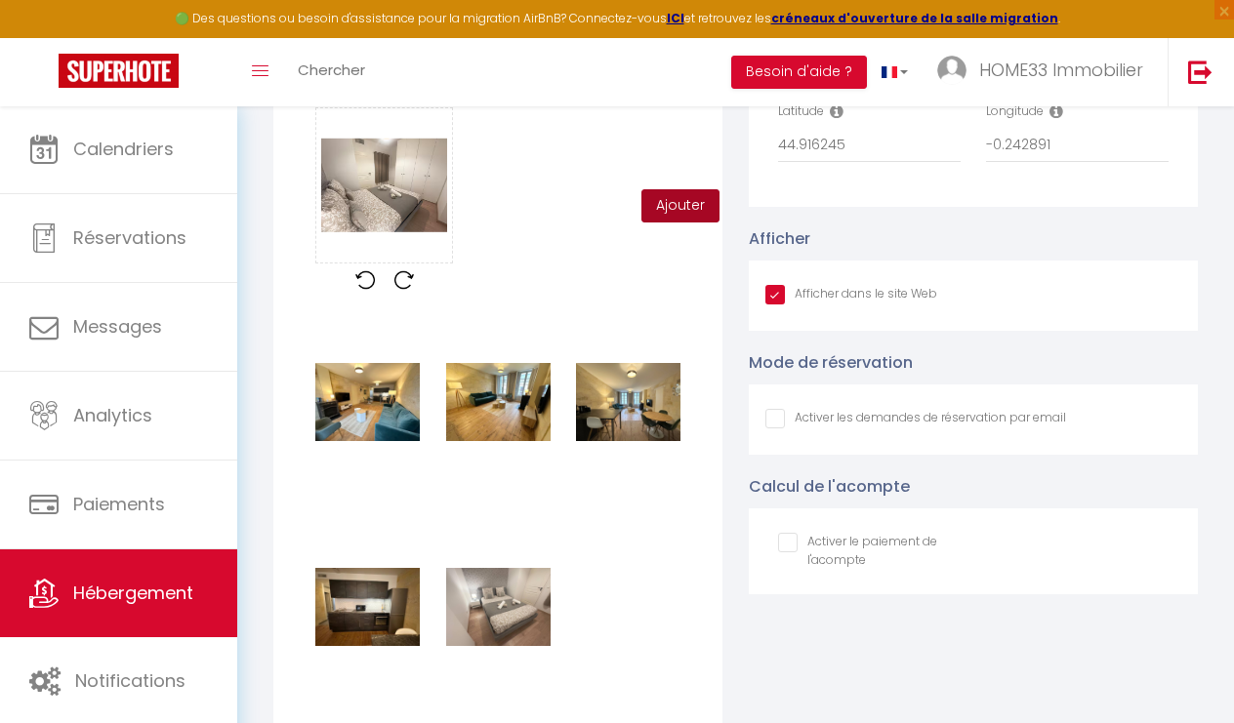
click at [676, 204] on button "Ajouter" at bounding box center [680, 205] width 78 height 33
checkbox input "true"
checkbox input "false"
checkbox input "true"
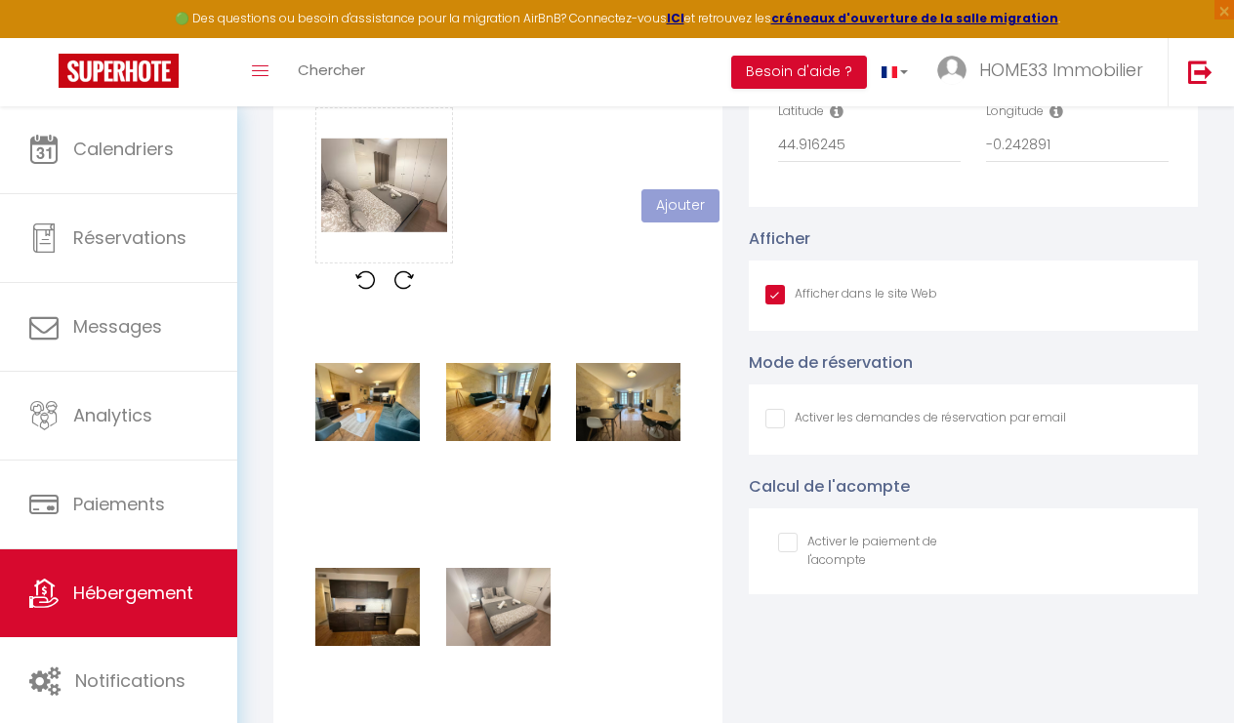
checkbox input "false"
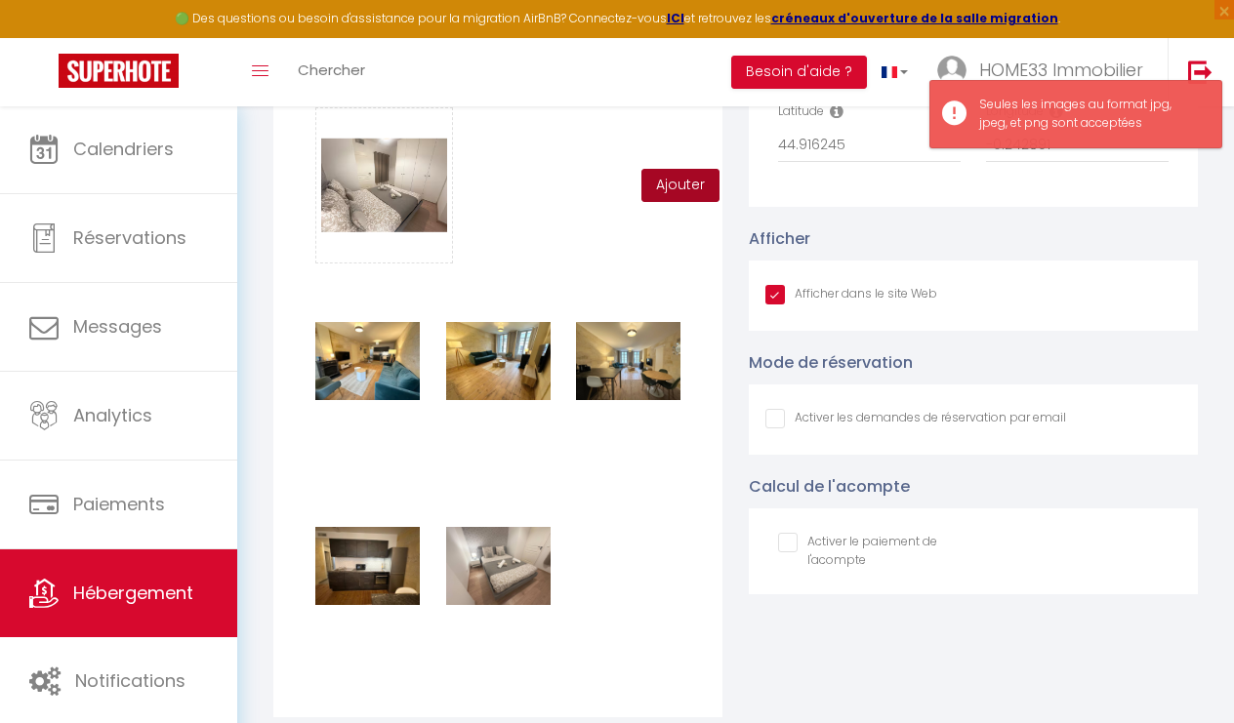
click at [678, 169] on button "Ajouter" at bounding box center [680, 185] width 78 height 33
checkbox input "true"
checkbox input "false"
checkbox input "true"
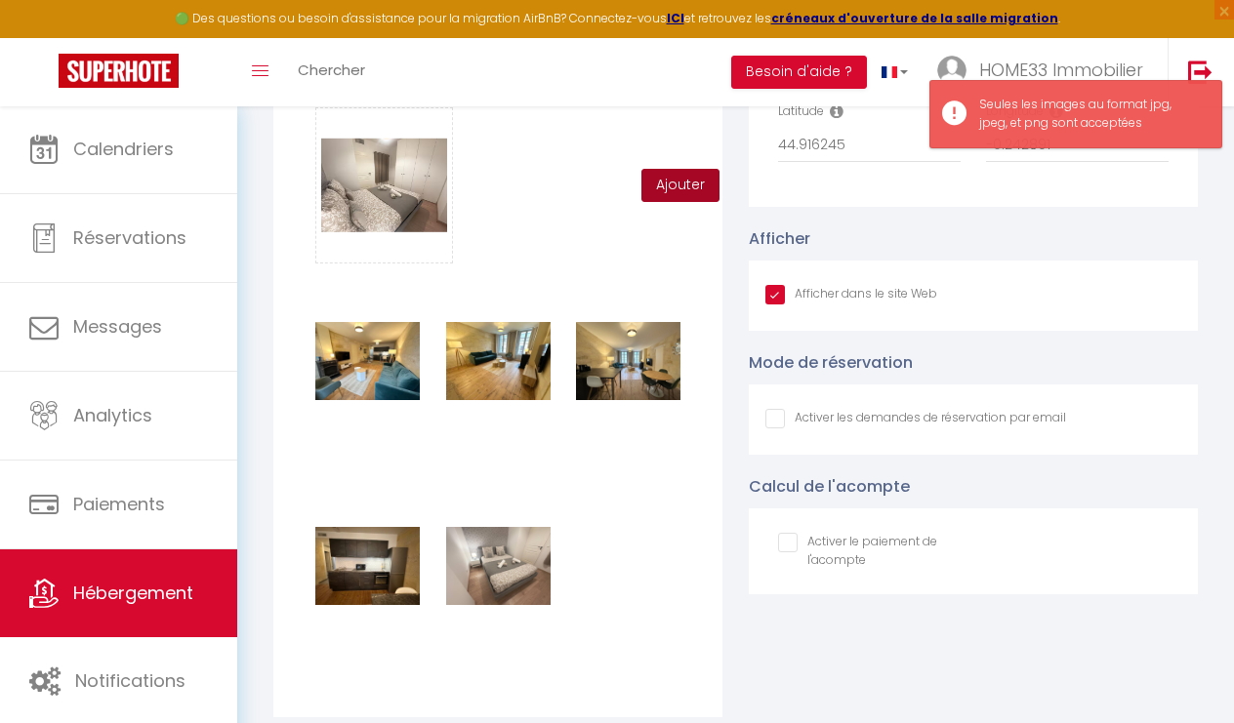
checkbox input "false"
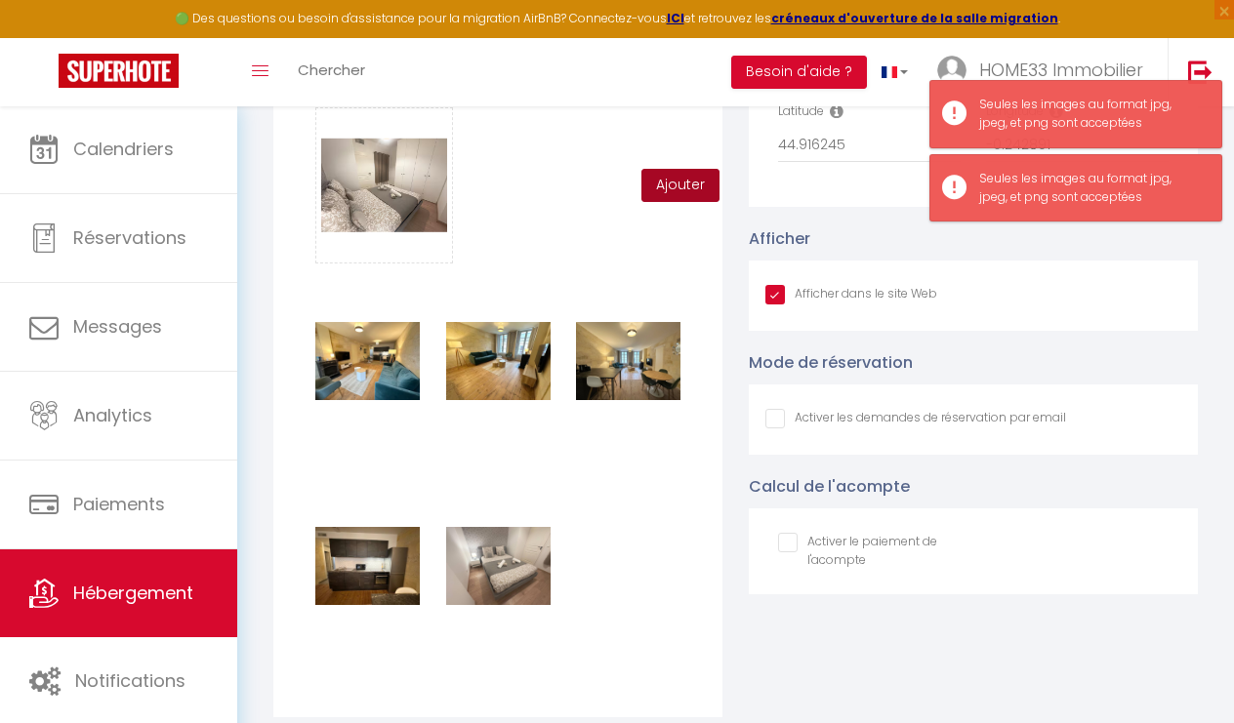
click at [674, 185] on button "Ajouter" at bounding box center [680, 185] width 78 height 33
checkbox input "true"
checkbox input "false"
checkbox input "true"
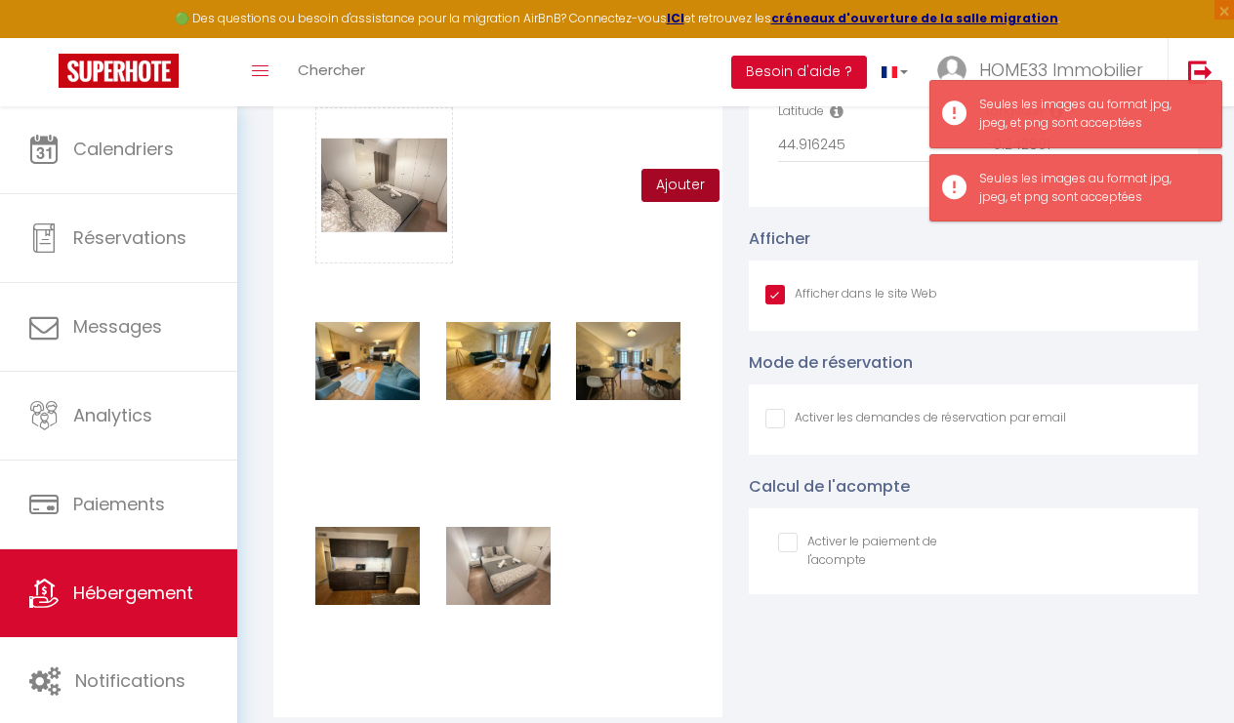
checkbox input "false"
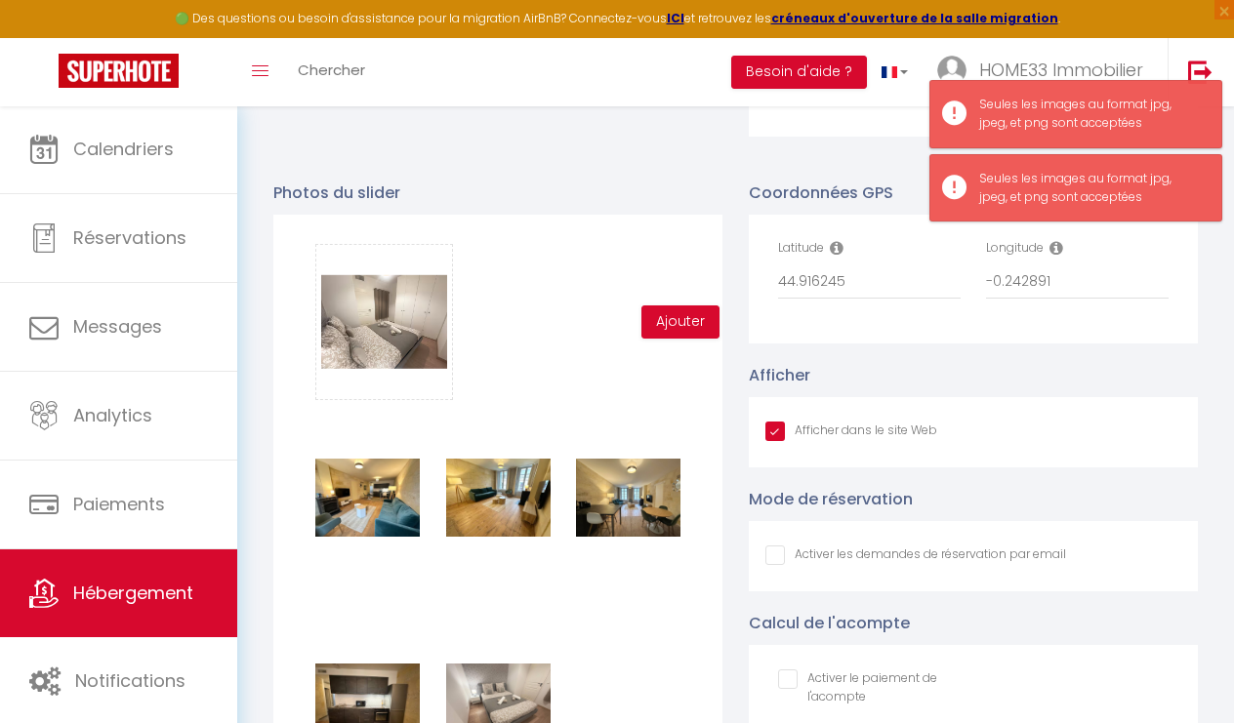
scroll to position [1795, 0]
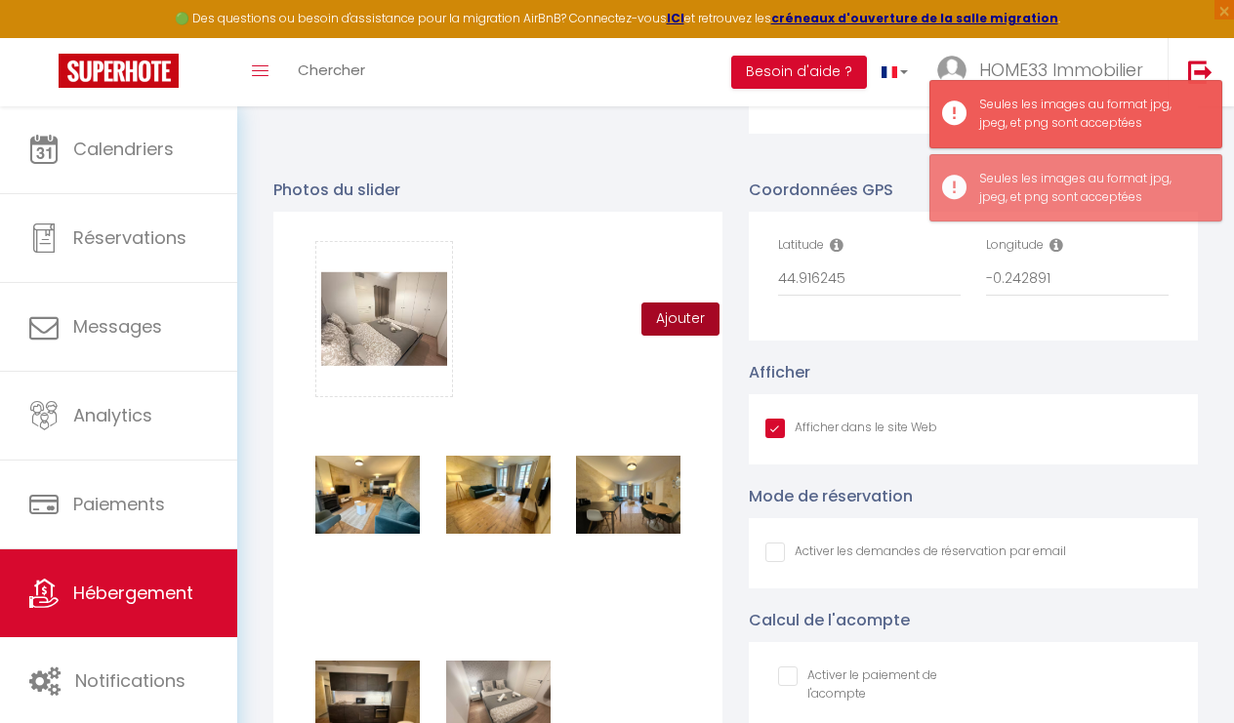
click at [680, 330] on button "Ajouter" at bounding box center [680, 319] width 78 height 33
checkbox input "true"
checkbox input "false"
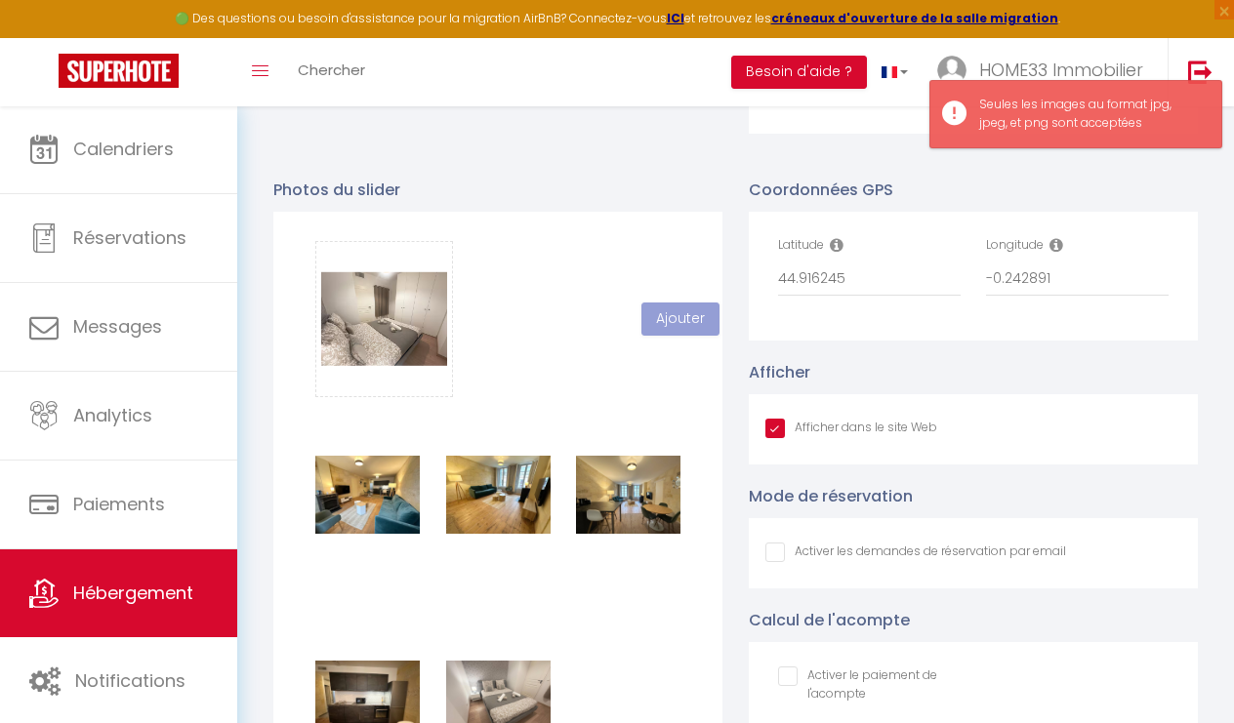
checkbox input "true"
checkbox input "false"
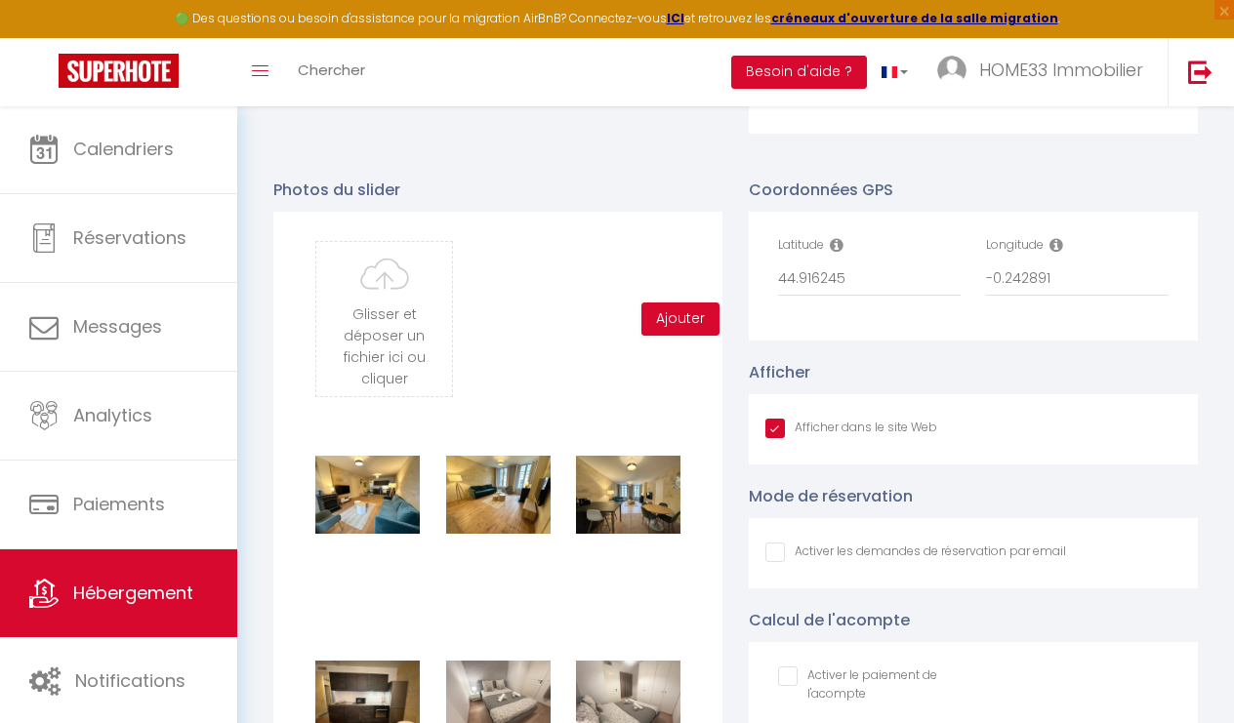
scroll to position [1926, 0]
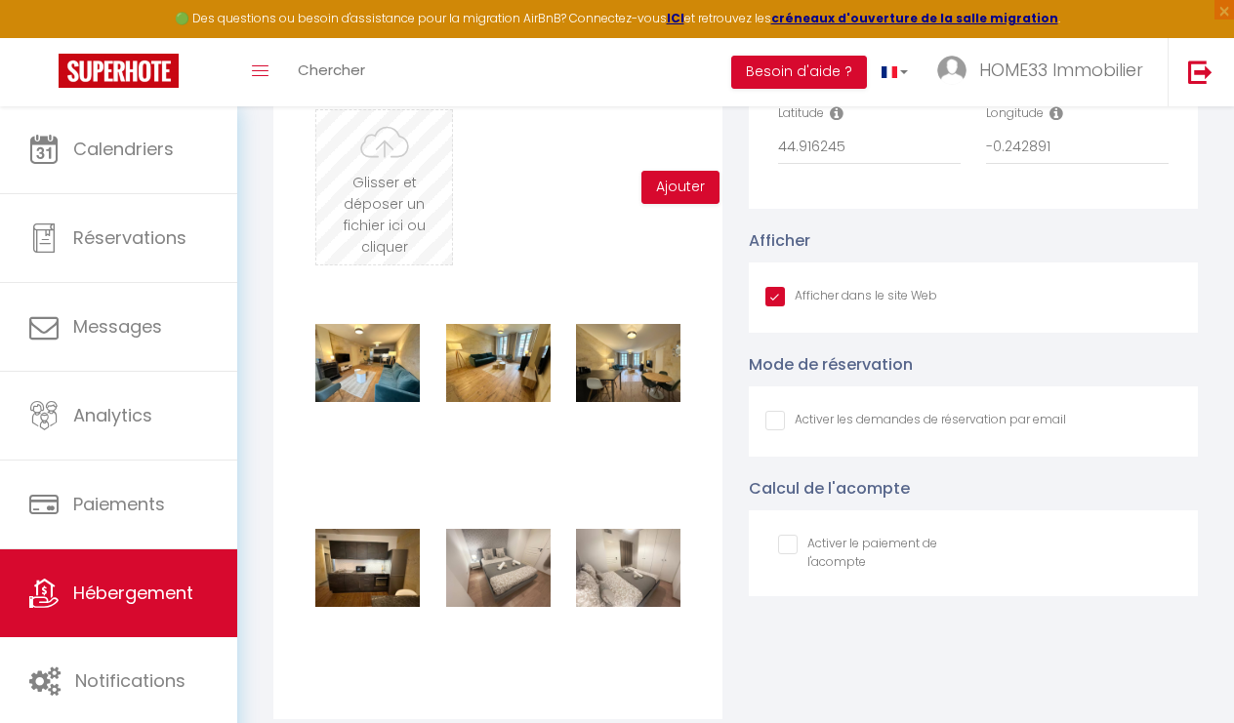
click at [363, 220] on input "file" at bounding box center [384, 187] width 136 height 154
type input "C:\fakepath\b345bc21-5308-4a46-8558-5a32be4d5666.jpeg"
checkbox input "true"
checkbox input "false"
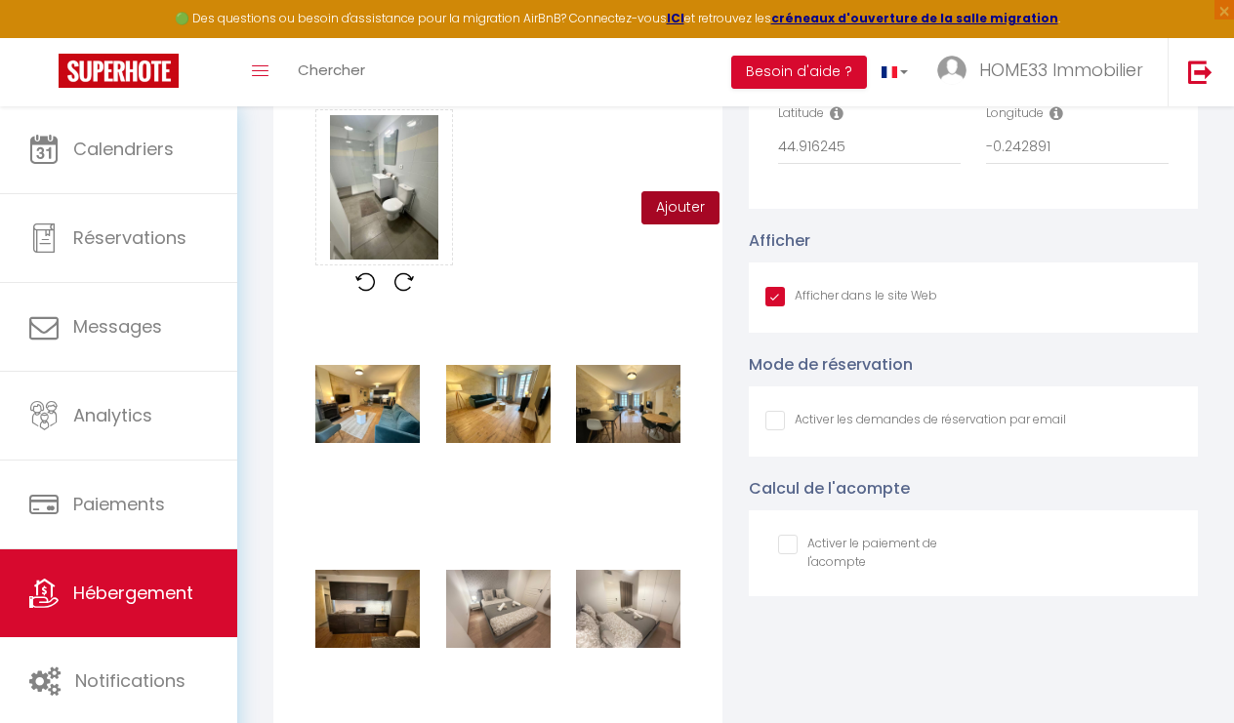
click at [673, 213] on button "Ajouter" at bounding box center [680, 207] width 78 height 33
checkbox input "true"
checkbox input "false"
checkbox input "true"
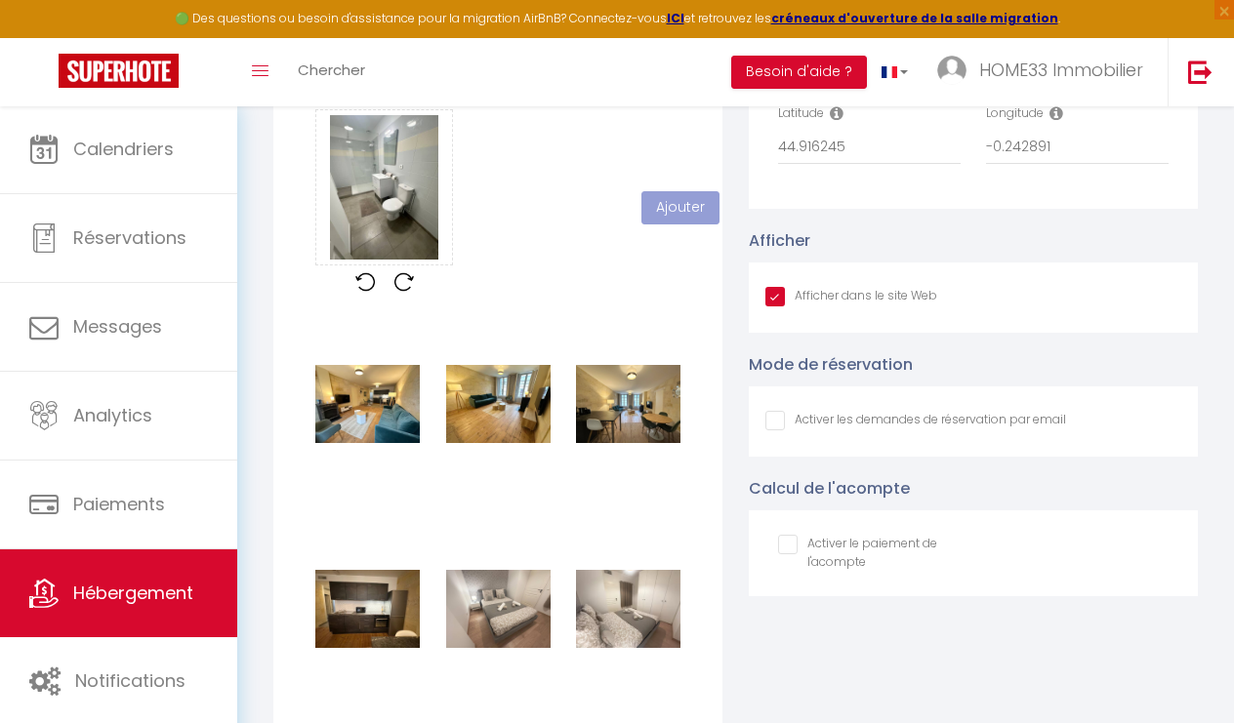
checkbox input "false"
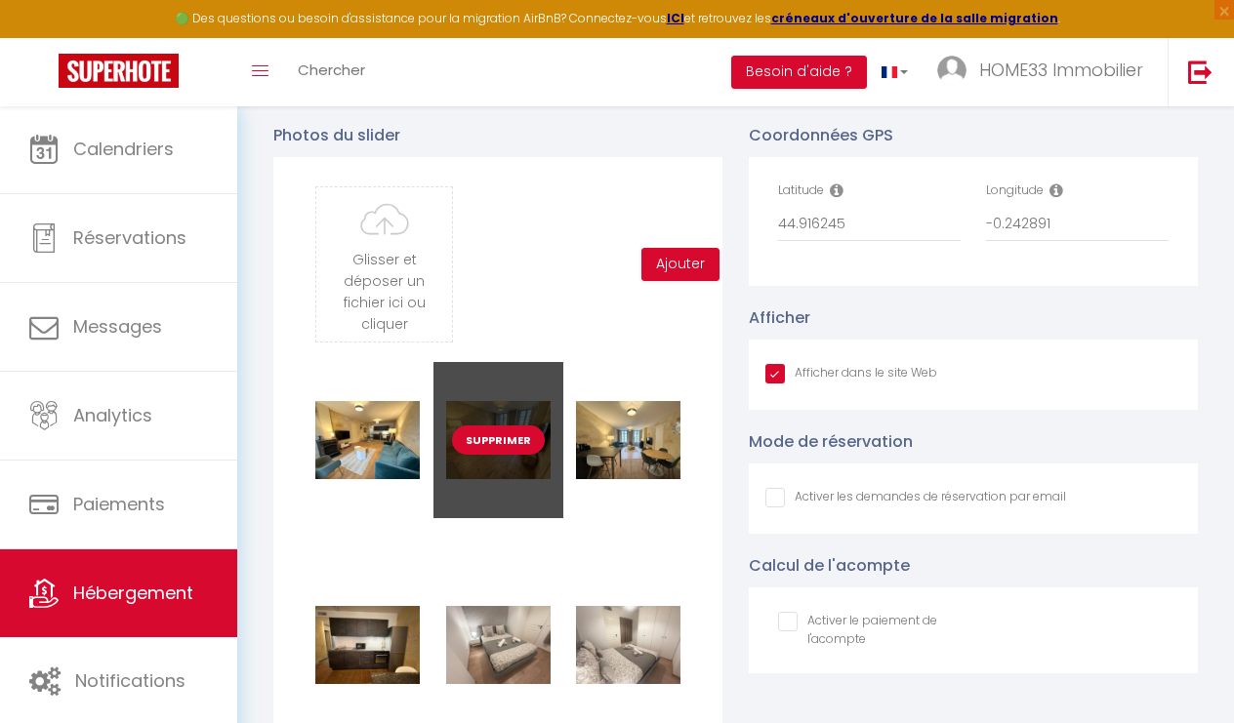
scroll to position [1846, 0]
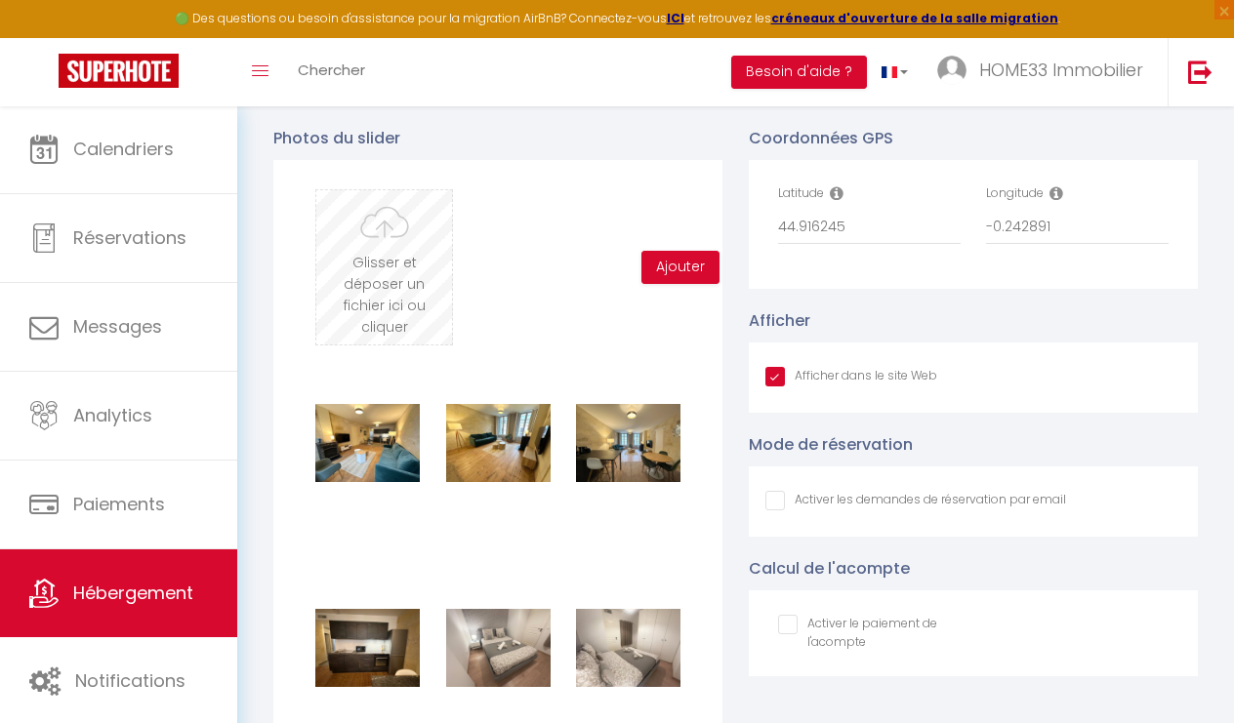
click at [418, 276] on input "file" at bounding box center [384, 267] width 136 height 154
click at [350, 217] on input "file" at bounding box center [384, 267] width 136 height 154
type input "C:\fakepath\9df8778b-0cd2-4c91-af18-997afc7d5e69.jpeg.png"
checkbox input "true"
checkbox input "false"
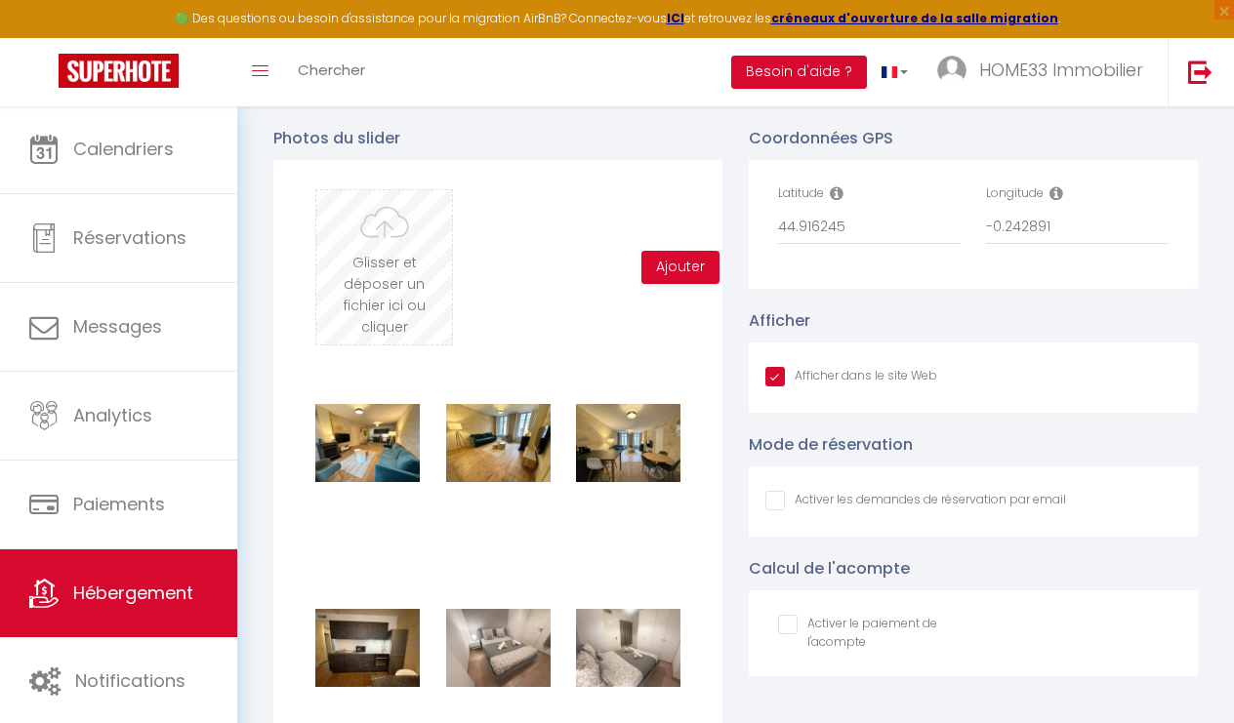
checkbox input "false"
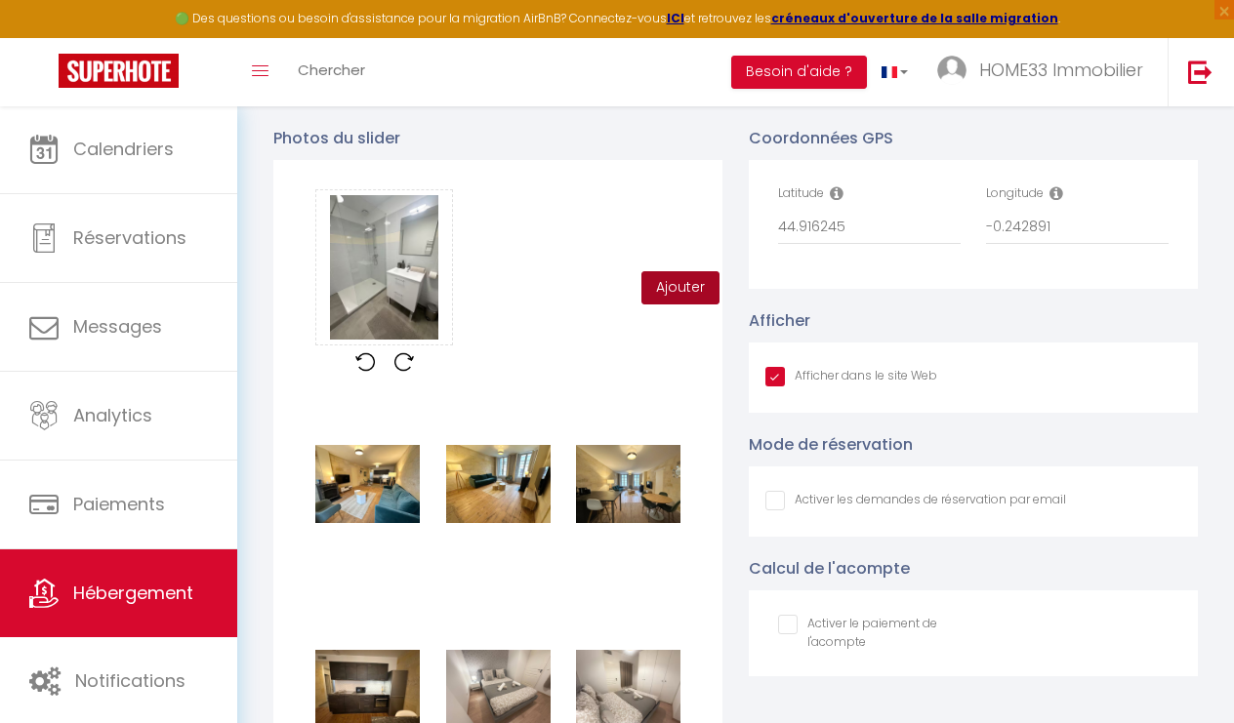
click at [668, 282] on button "Ajouter" at bounding box center [680, 287] width 78 height 33
checkbox input "true"
checkbox input "false"
checkbox input "true"
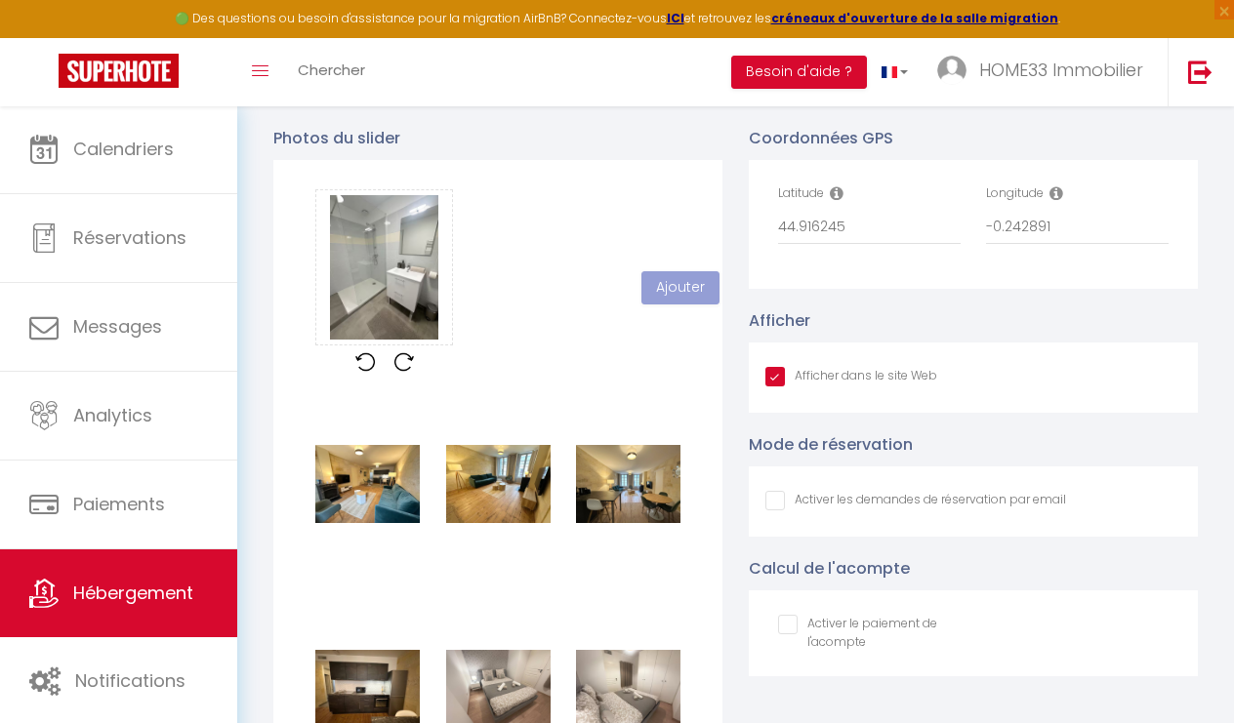
checkbox input "false"
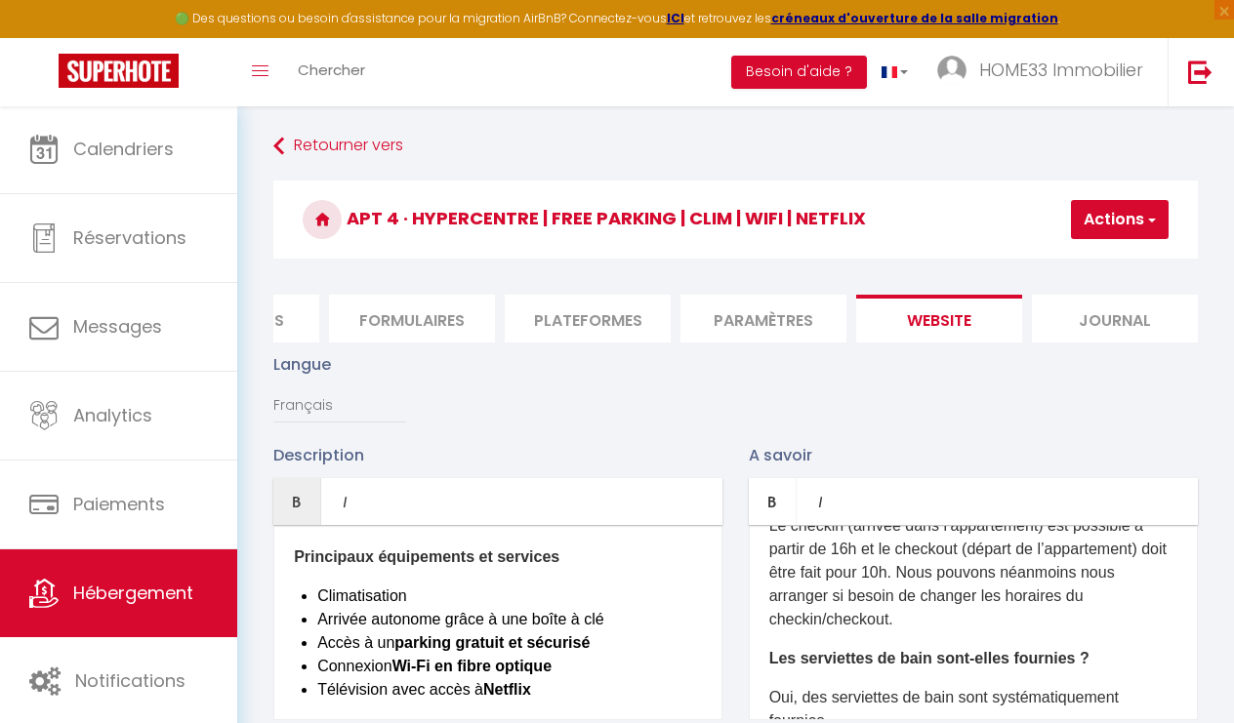
scroll to position [0, 0]
click at [1116, 195] on h3 "Apt 4 · Hypercentre | FREE Parking | clim | wifi | netflix" at bounding box center [735, 220] width 925 height 78
click at [1116, 212] on button "Actions" at bounding box center [1120, 219] width 98 height 39
click at [1083, 263] on input "Enregistrer" at bounding box center [1069, 263] width 72 height 20
checkbox input "true"
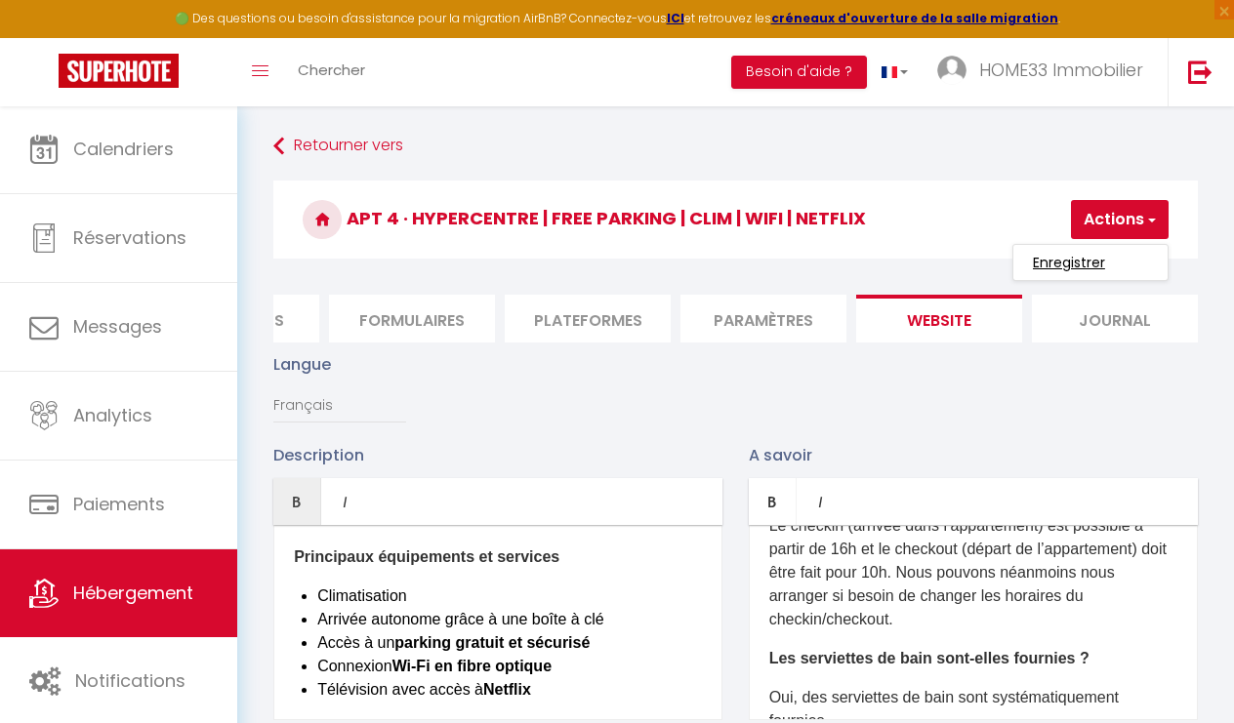
checkbox input "false"
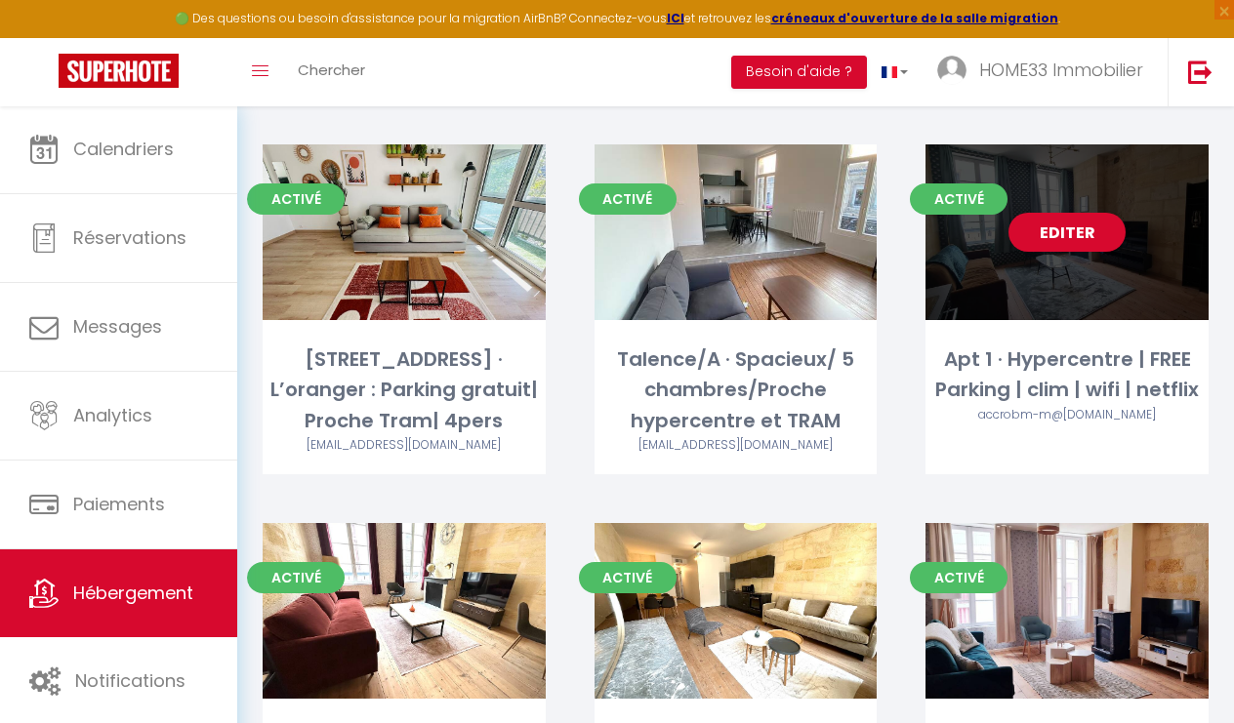
scroll to position [484, 0]
click at [1035, 239] on link "Editer" at bounding box center [1067, 232] width 117 height 39
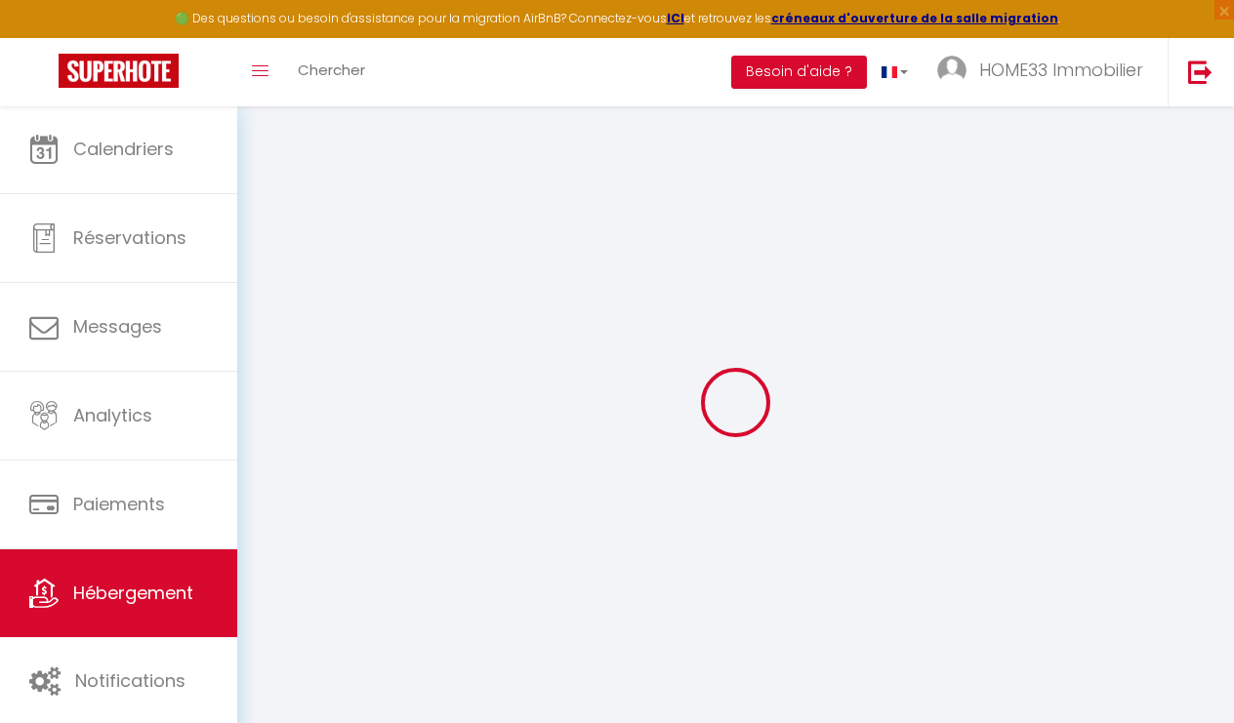
type input "Oups ! Les dates sélectionnées sont indisponibles."
type textarea "Malheureusement les dates sélectionnées sont indisponibles. Nous vous invitons …"
type input "44.916245"
type input "-0.242891"
checkbox input "true"
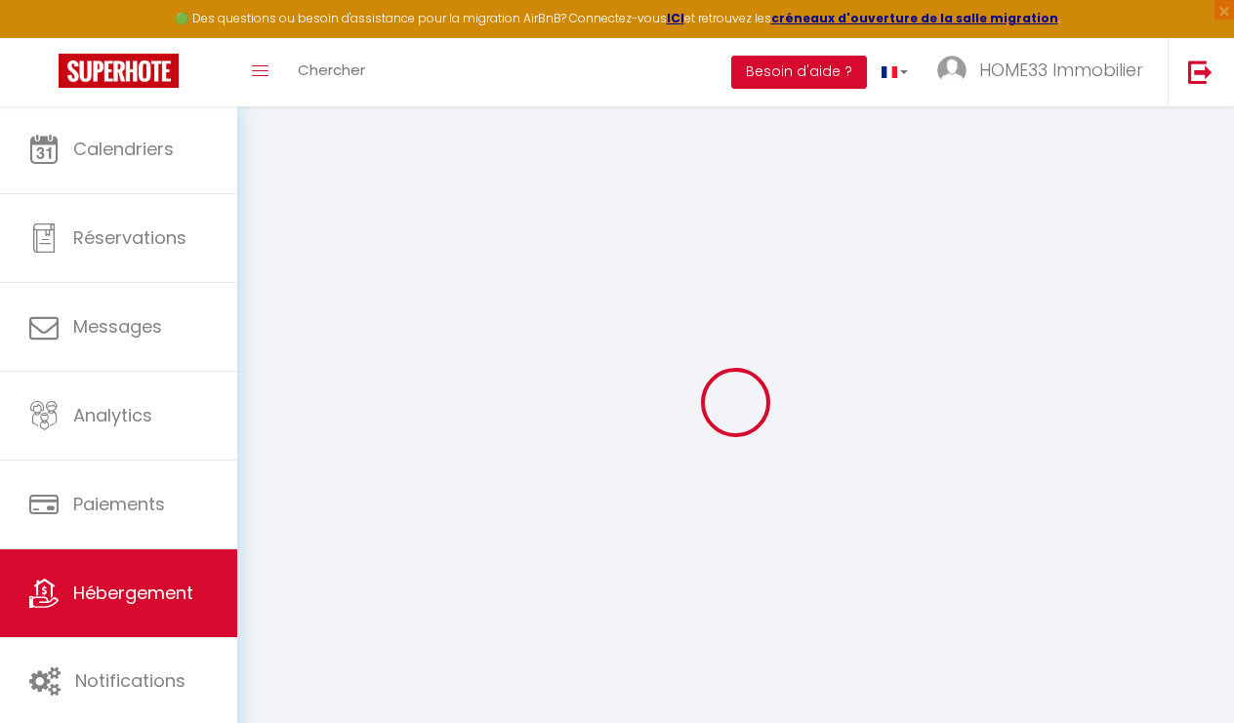
checkbox input "false"
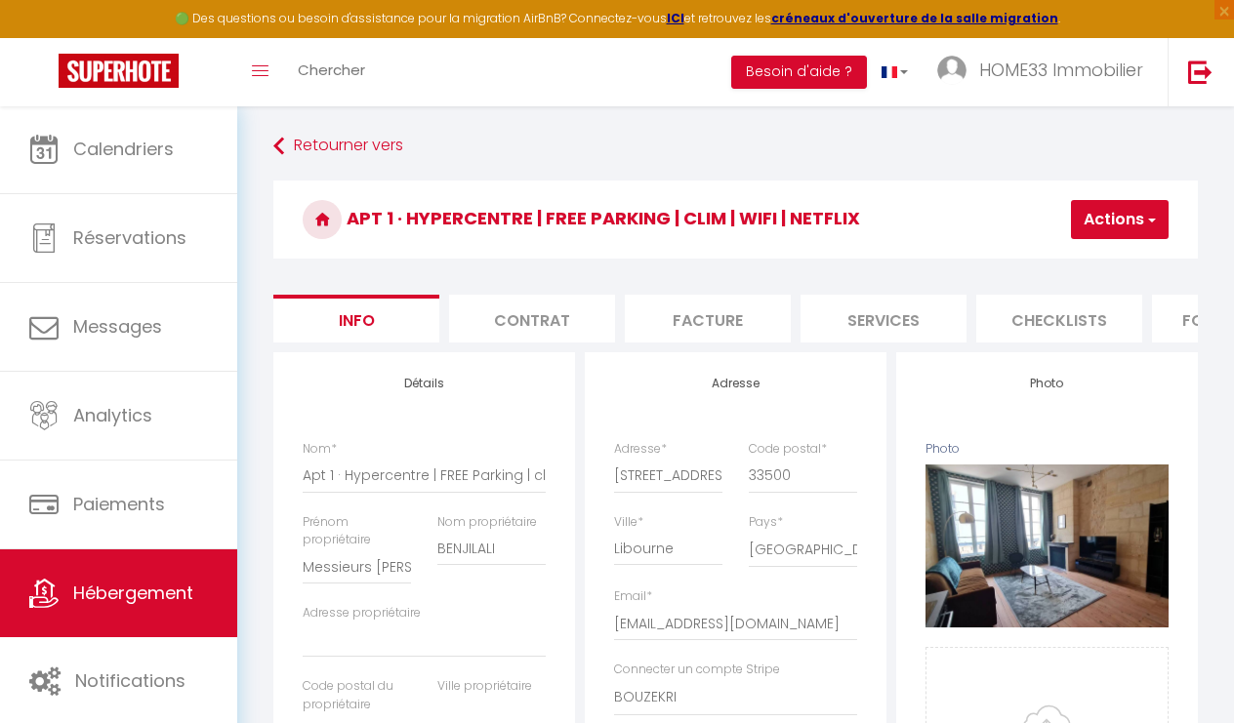
select select
checkbox input "false"
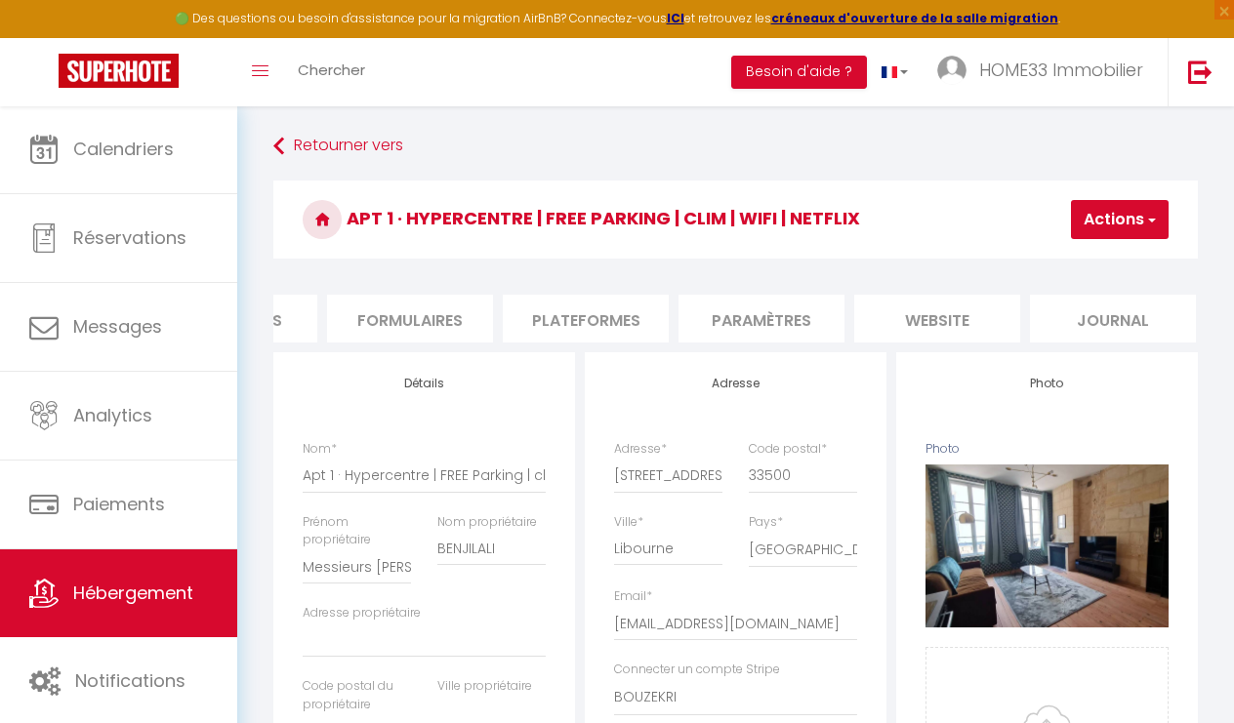
scroll to position [0, 823]
click at [929, 320] on li "website" at bounding box center [939, 319] width 166 height 48
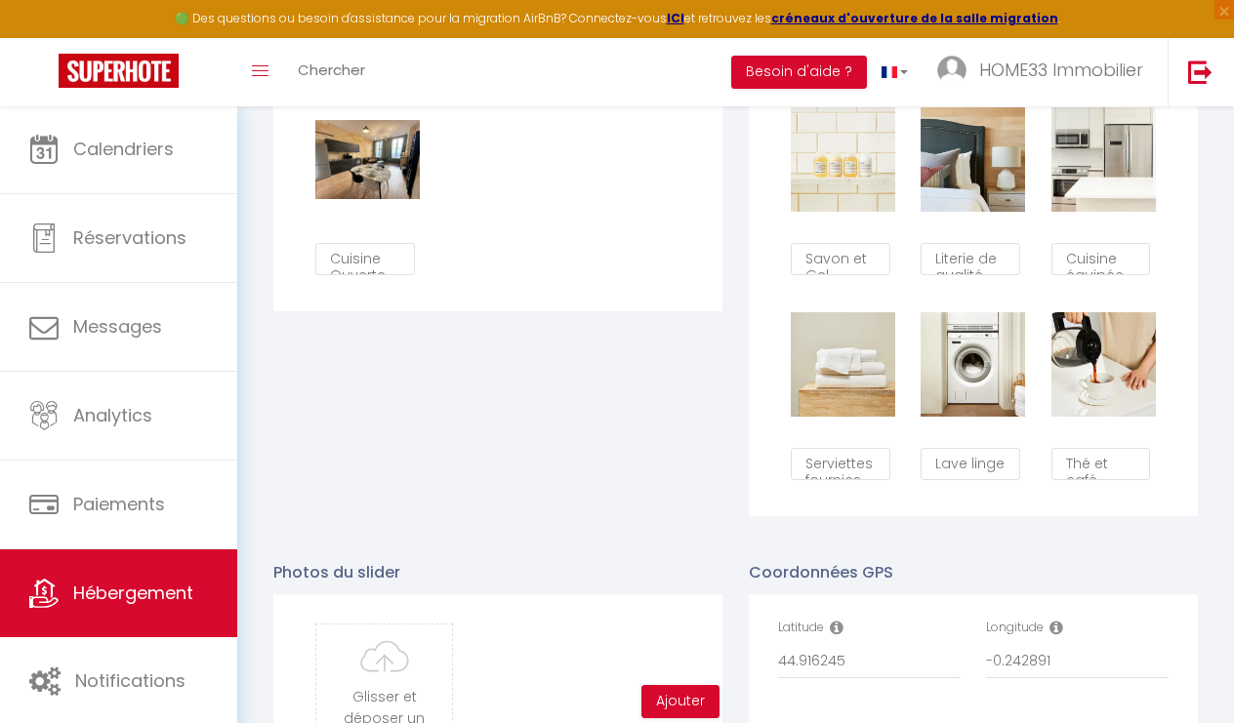
scroll to position [1412, 0]
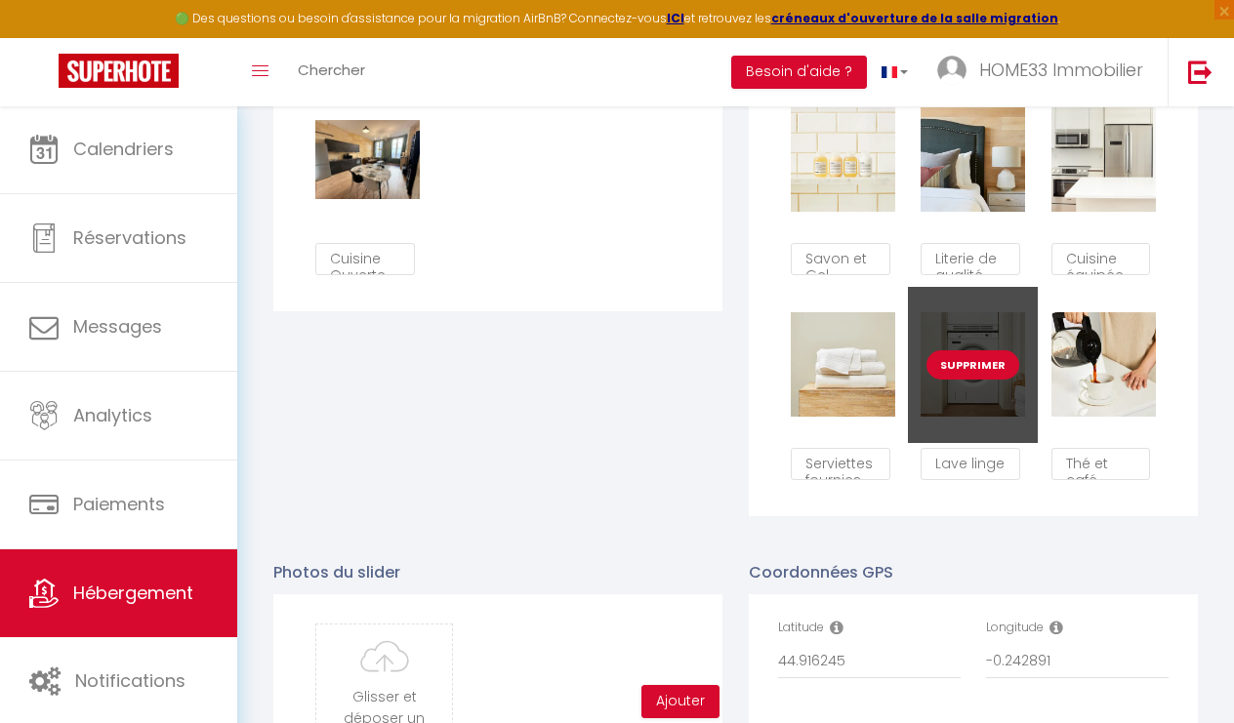
click at [964, 368] on button "Supprimer" at bounding box center [973, 365] width 93 height 29
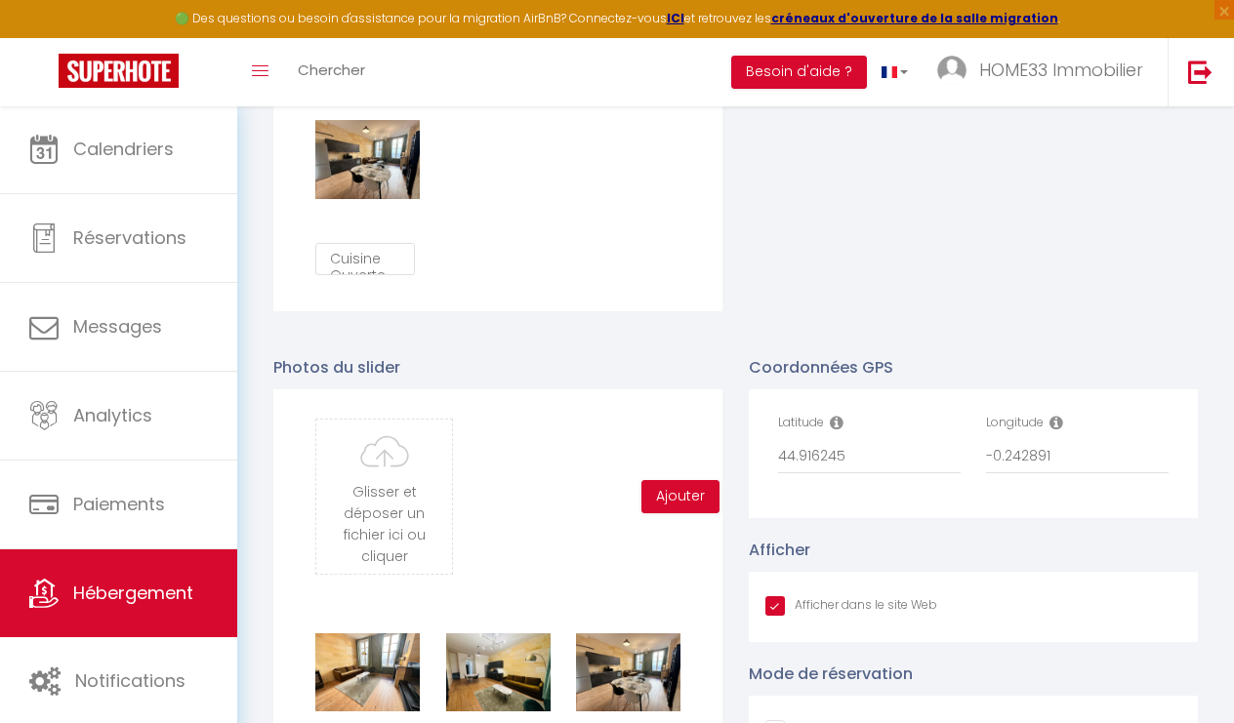
checkbox input "true"
checkbox input "false"
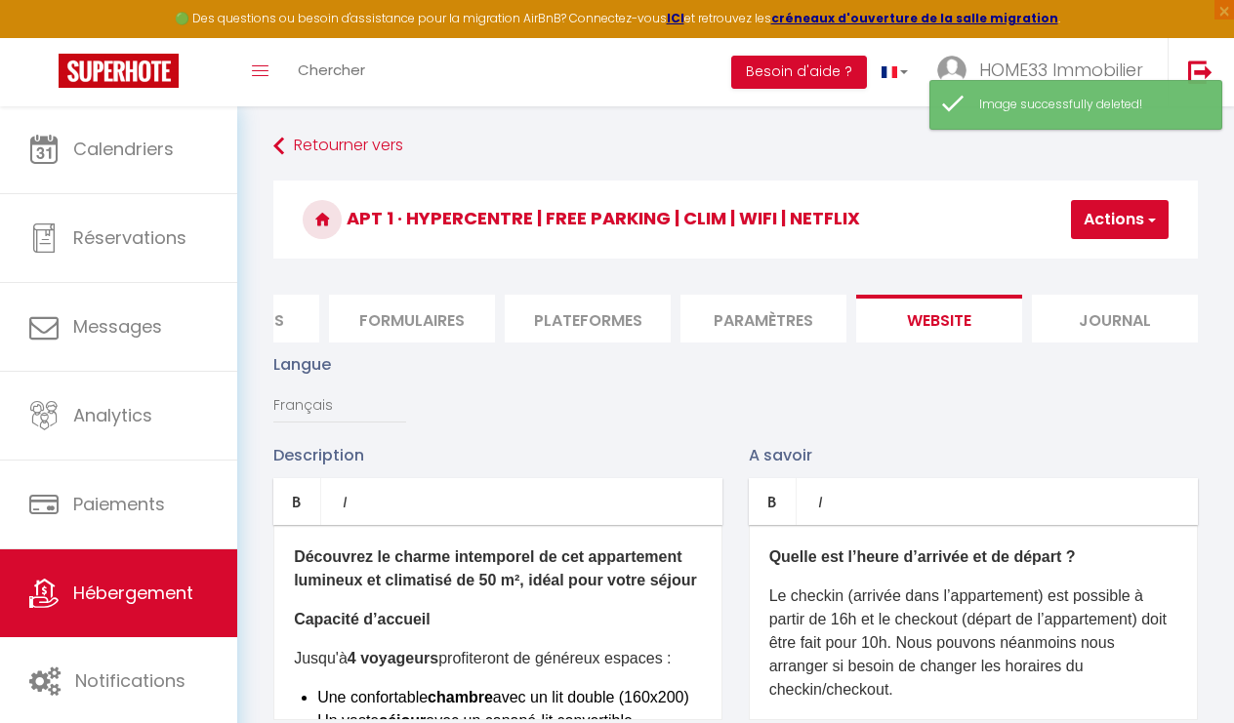
scroll to position [0, 0]
click at [1098, 226] on button "Actions" at bounding box center [1120, 219] width 98 height 39
click at [1084, 256] on input "Enregistrer" at bounding box center [1069, 263] width 72 height 20
checkbox input "true"
checkbox input "false"
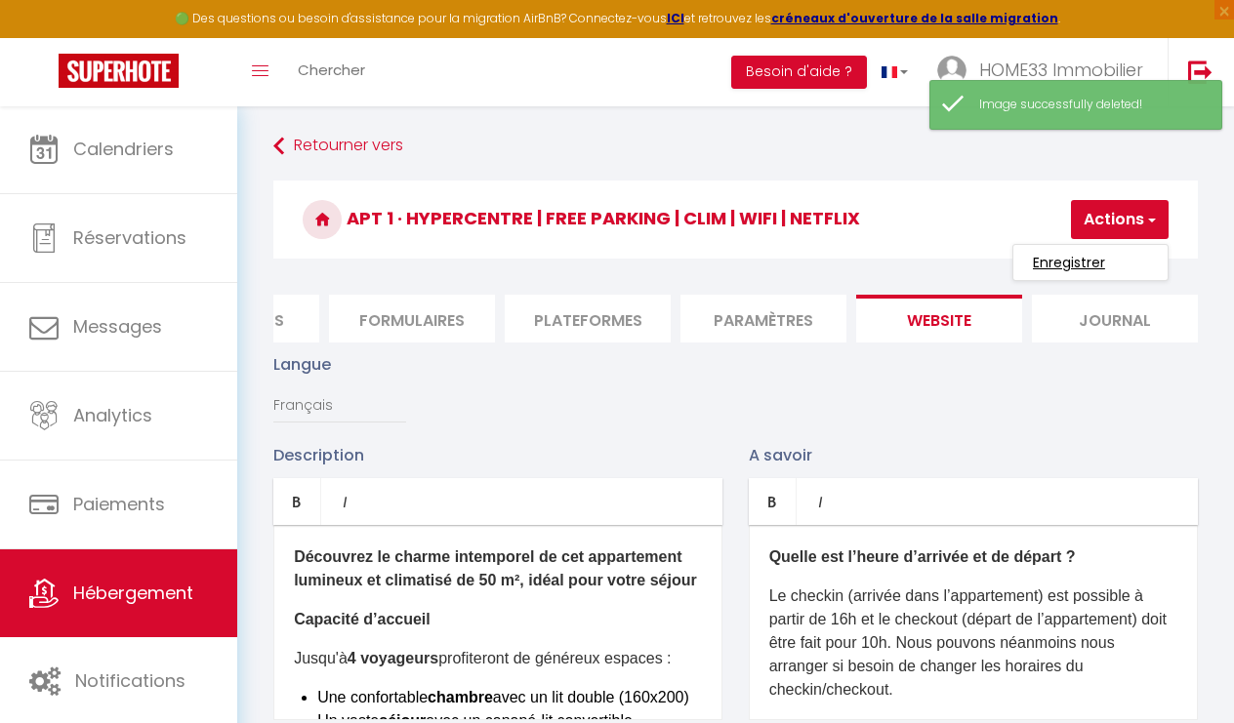
checkbox input "false"
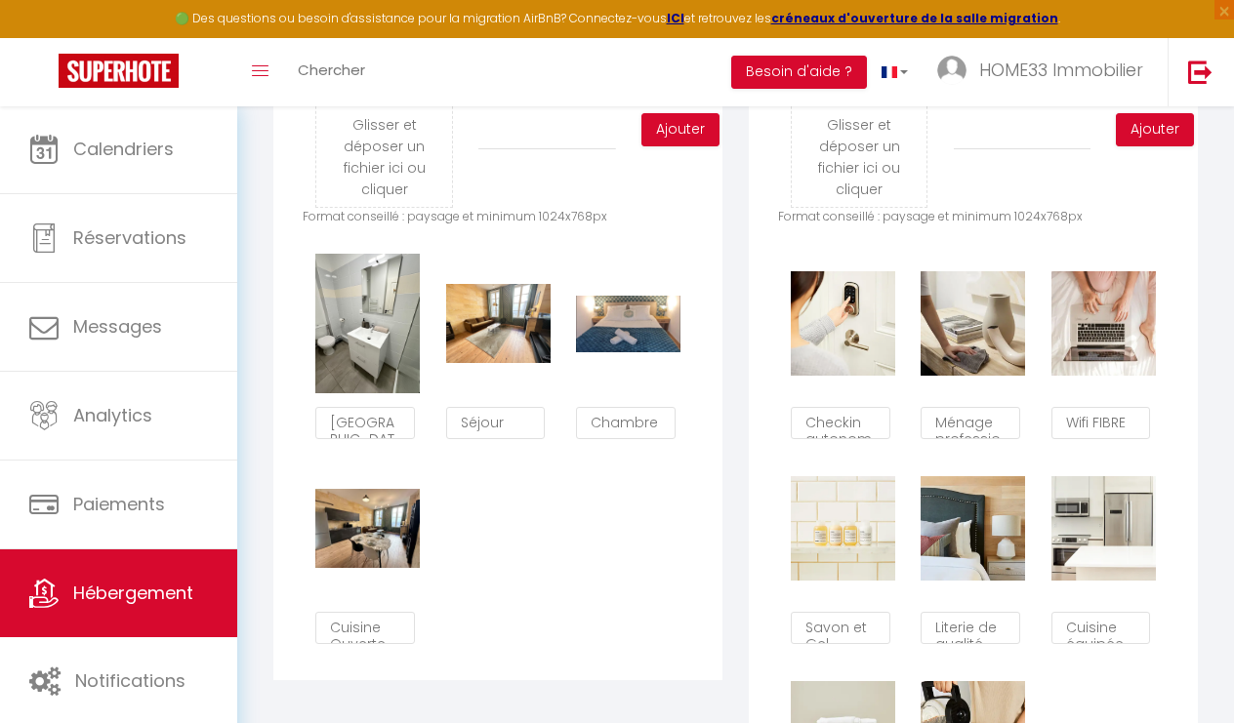
scroll to position [1118, 0]
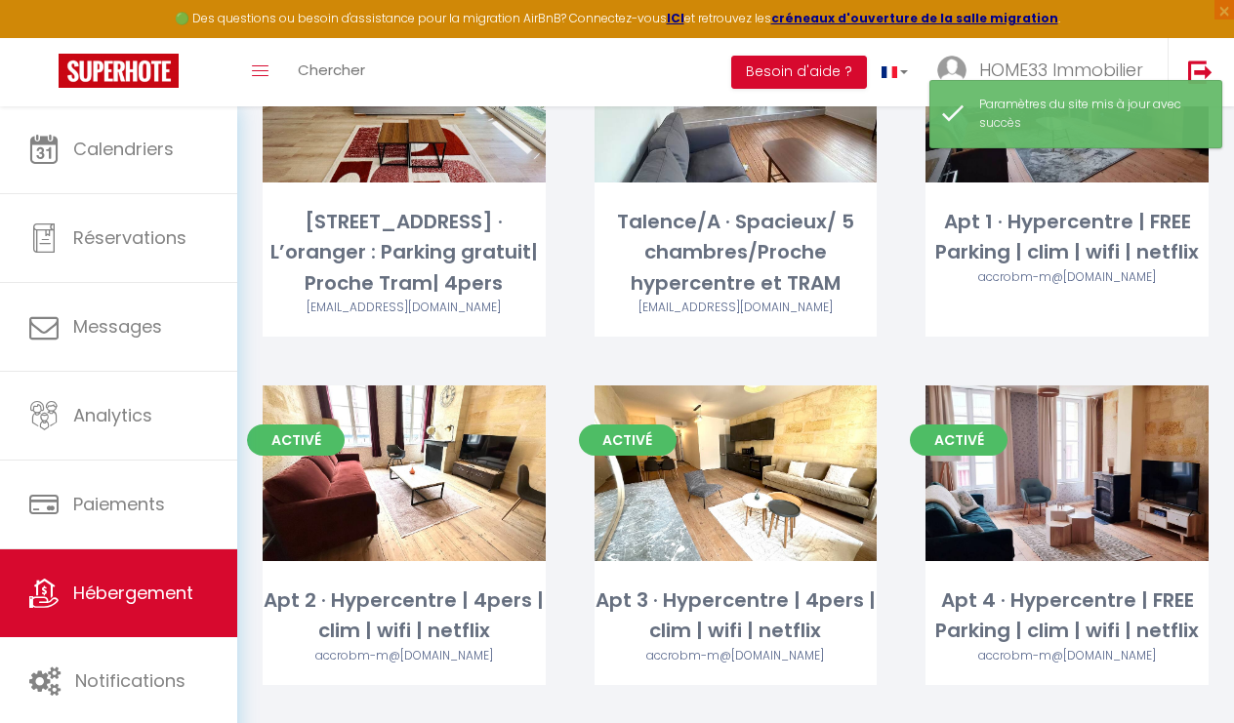
scroll to position [630, 0]
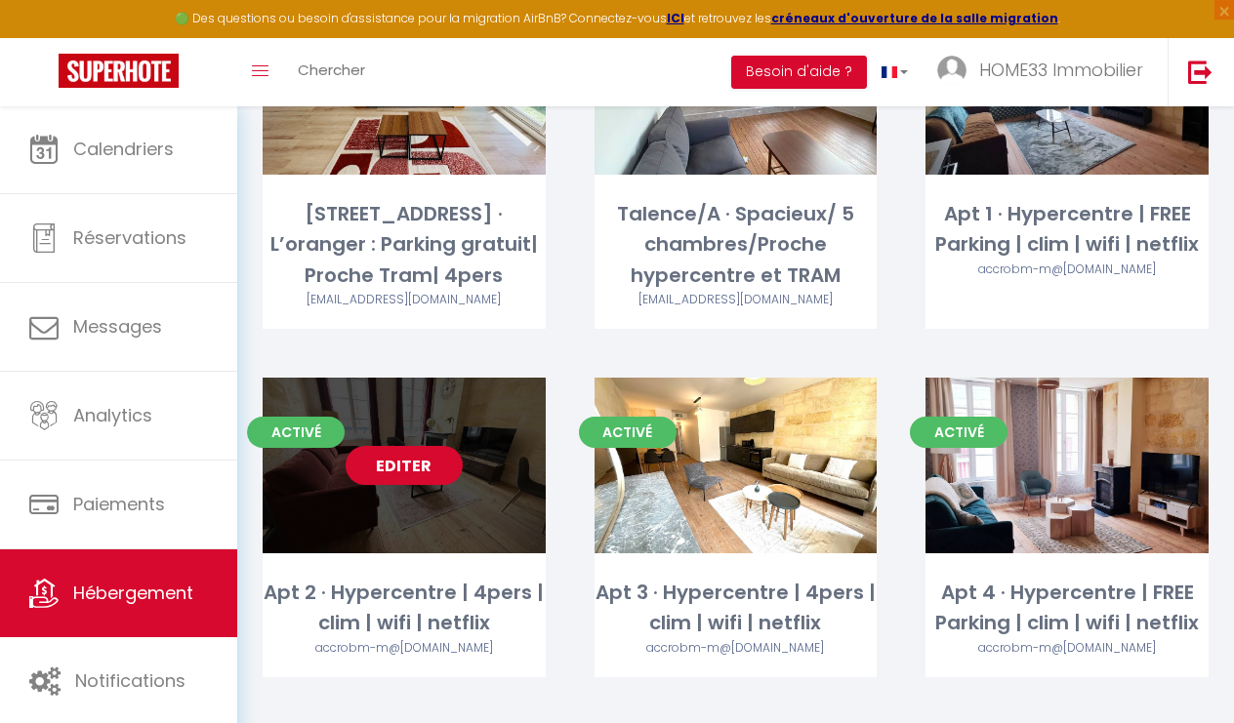
click at [442, 456] on link "Editer" at bounding box center [404, 465] width 117 height 39
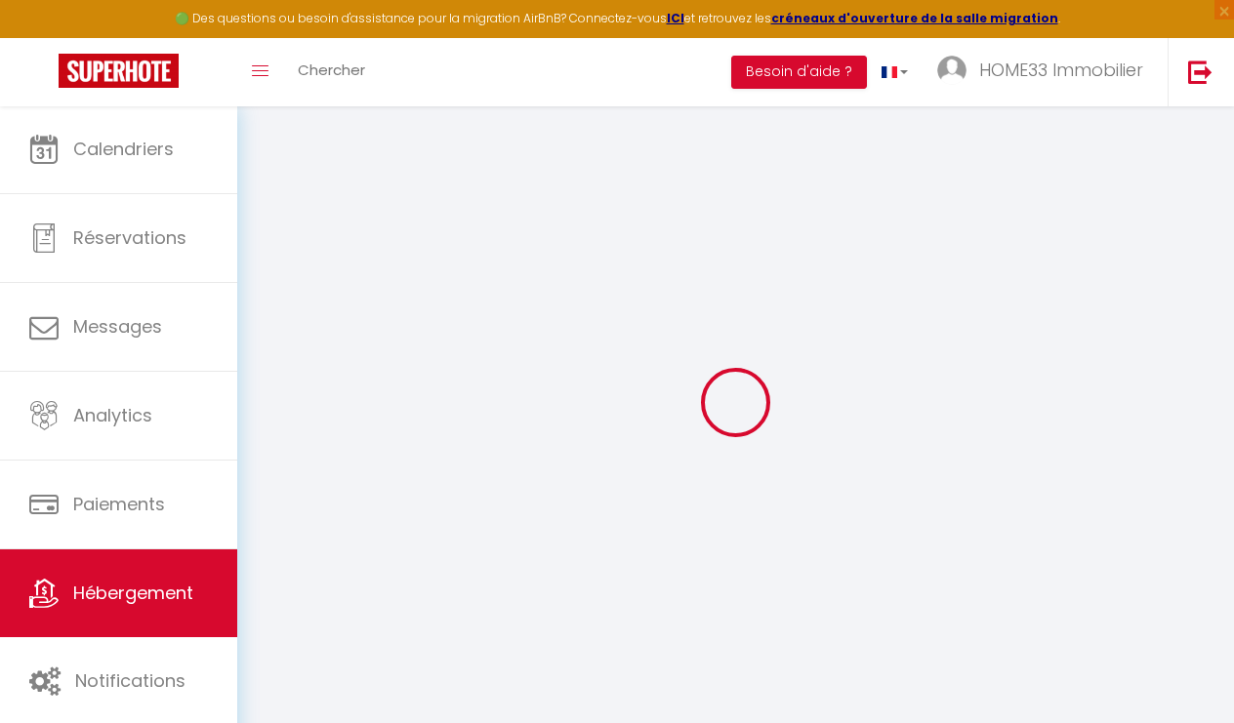
select select
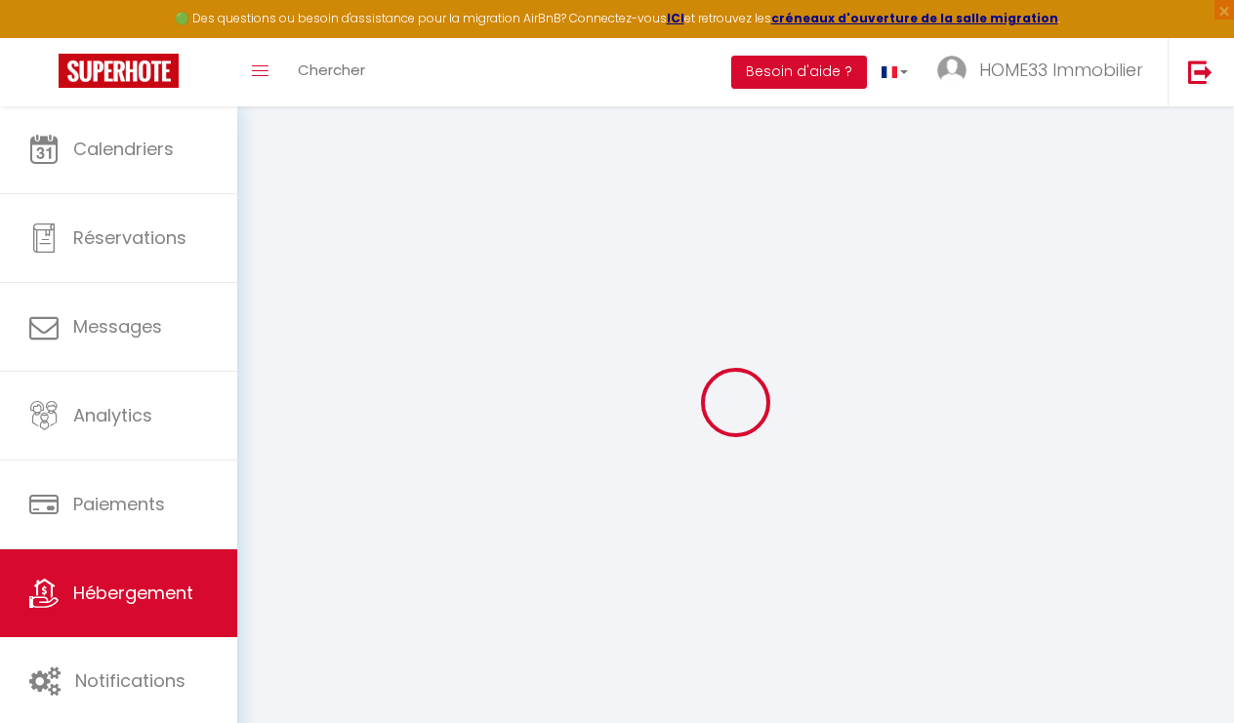
select select
checkbox input "false"
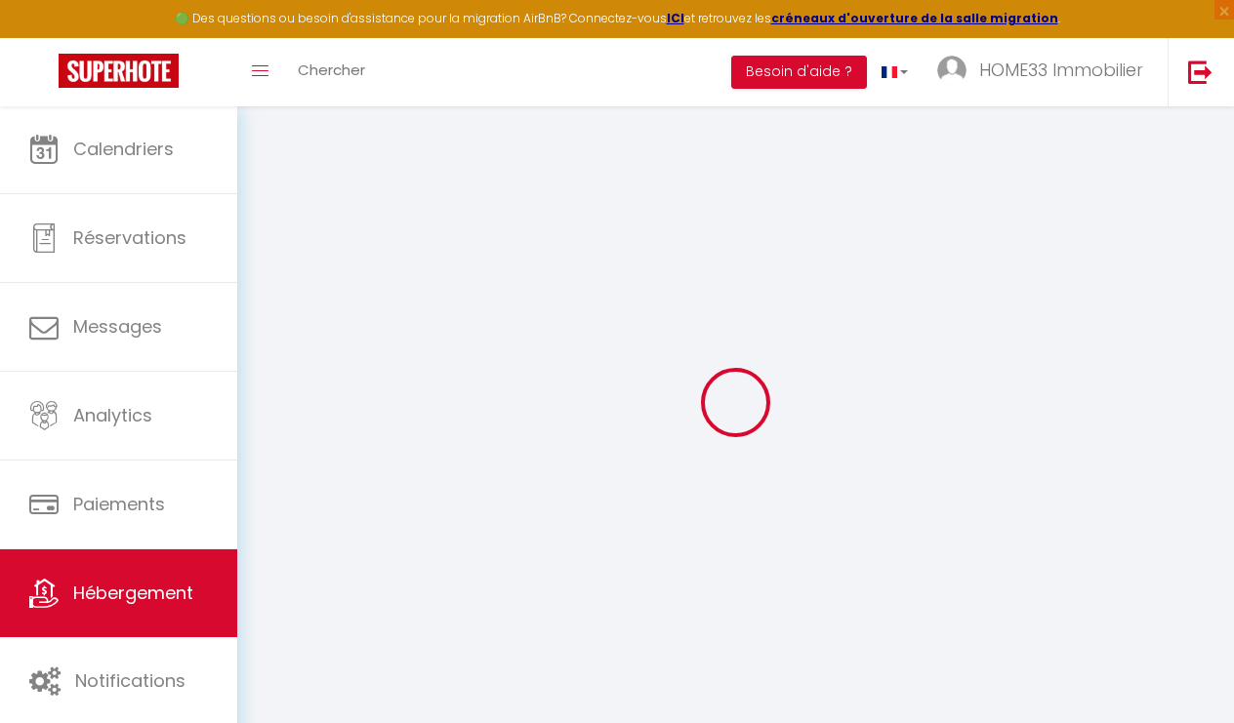
select select
type input "Apt 2 · Hypercentre | 4pers | clim | wifi | netflix"
type input "Messieurs"
type input "BENJILALI ET [PERSON_NAME]"
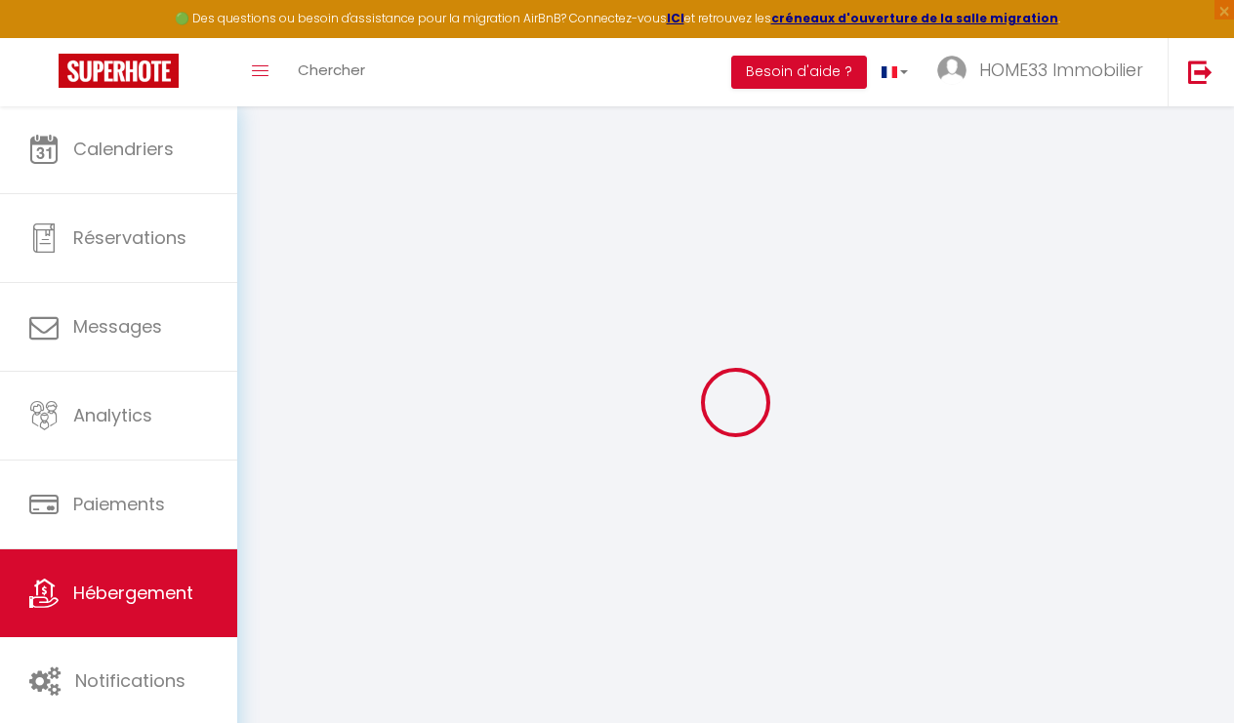
type input "[STREET_ADDRESS]"
type input "8052"
type input "[GEOGRAPHIC_DATA] - [GEOGRAPHIC_DATA]"
type input "50"
type input "40"
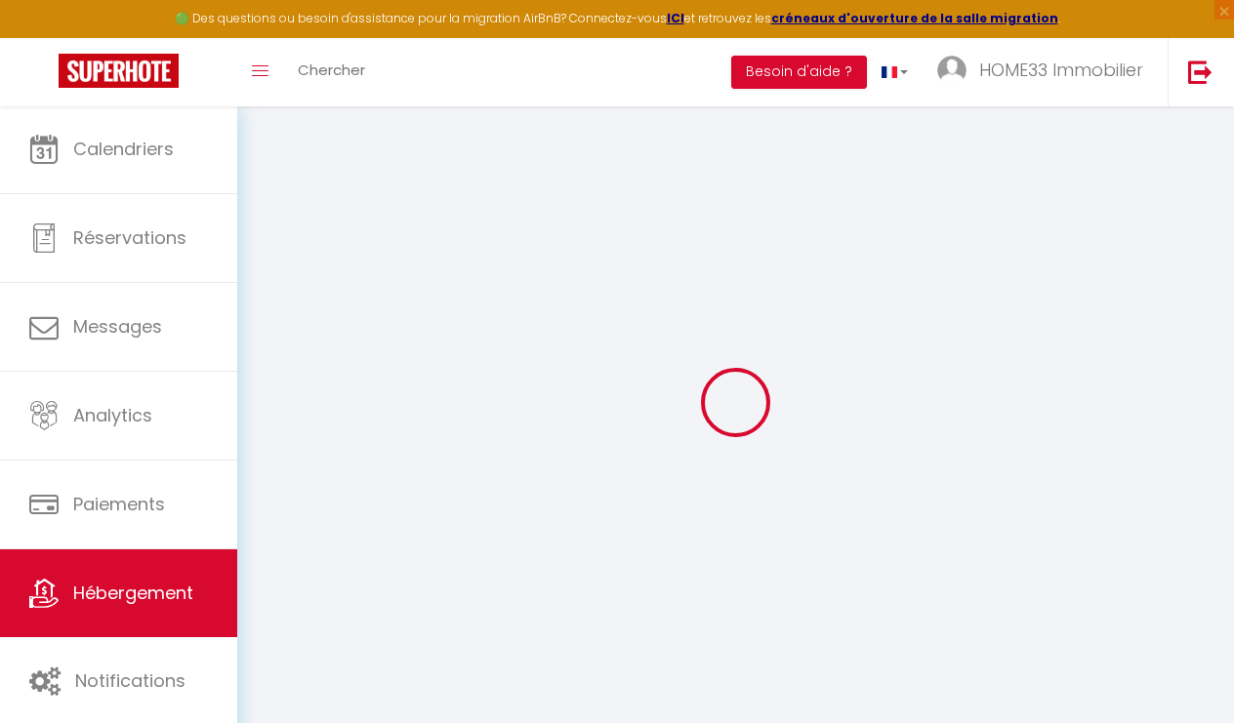
type input "400"
select select
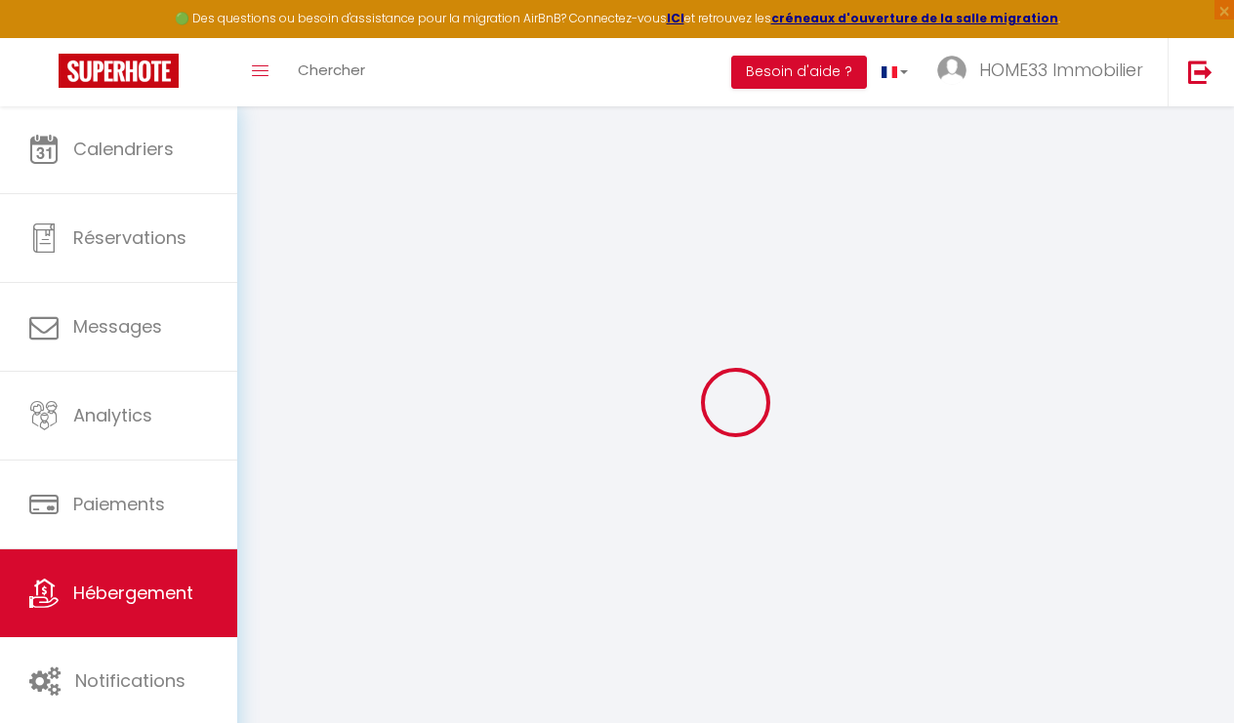
select select
type input "[STREET_ADDRESS]"
type input "33500"
type input "Libourne"
type input "[EMAIL_ADDRESS][DOMAIN_NAME]"
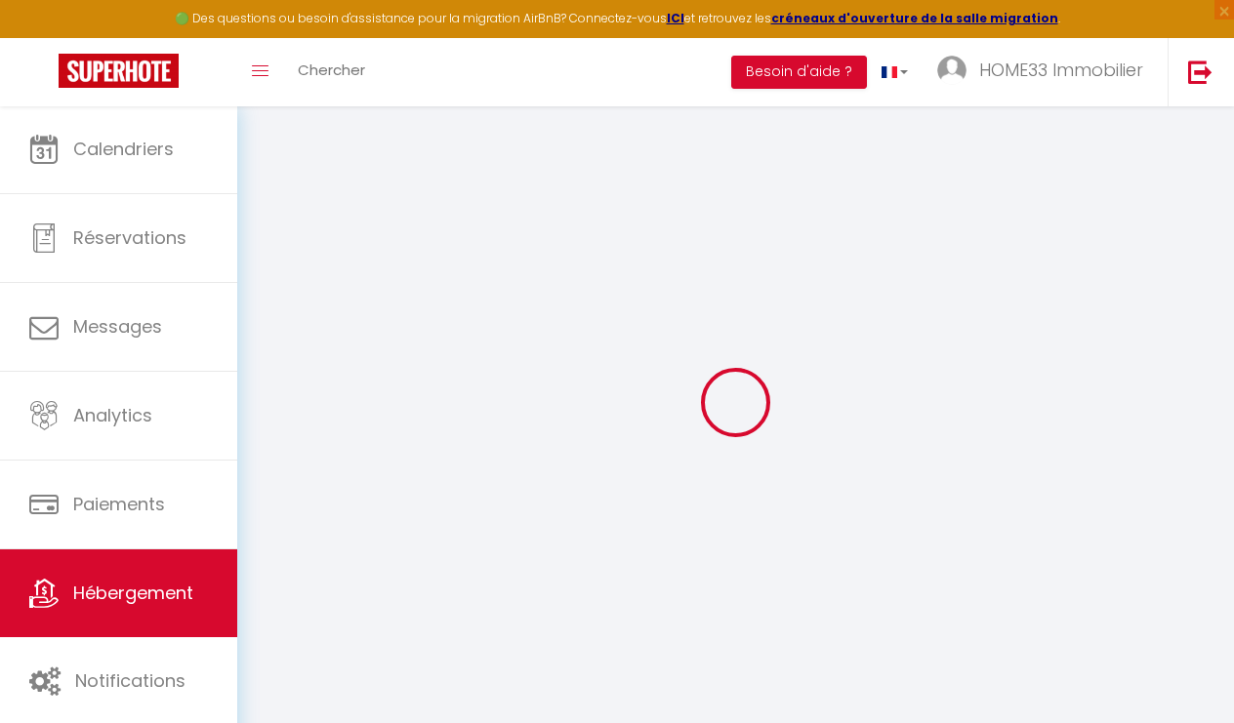
select select "5935"
checkbox input "false"
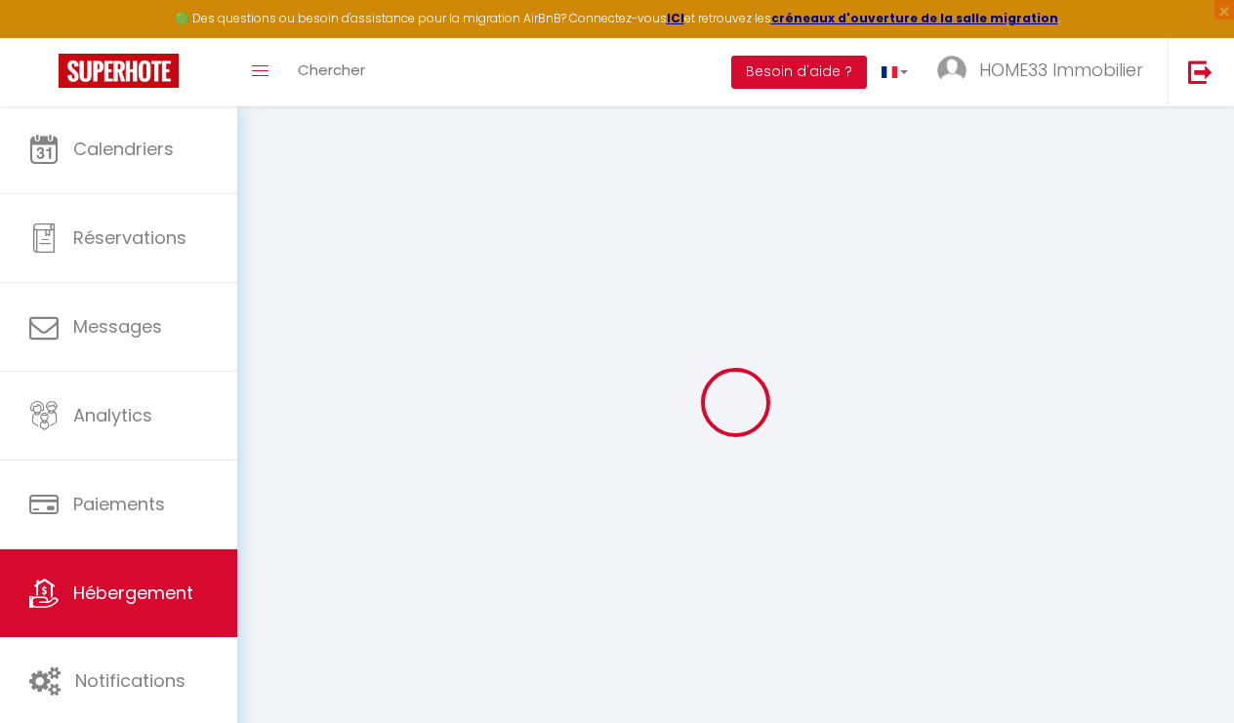
type input "0"
type input "40"
type input "0"
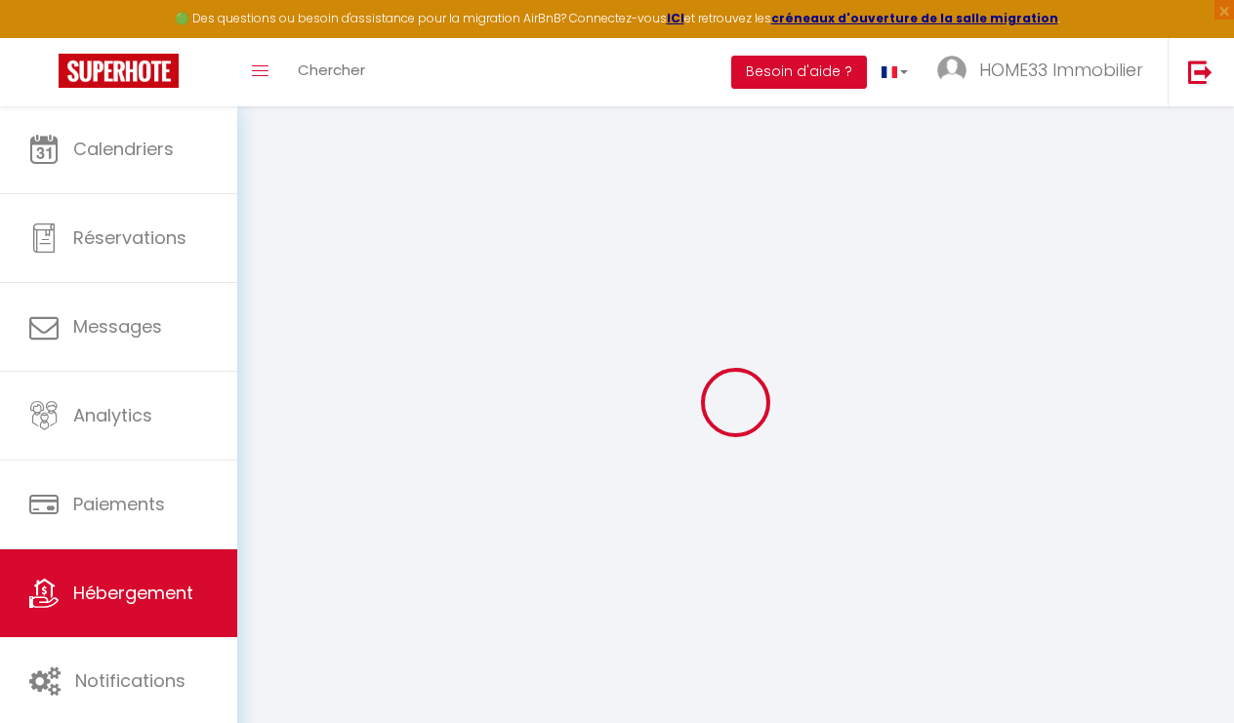
select select
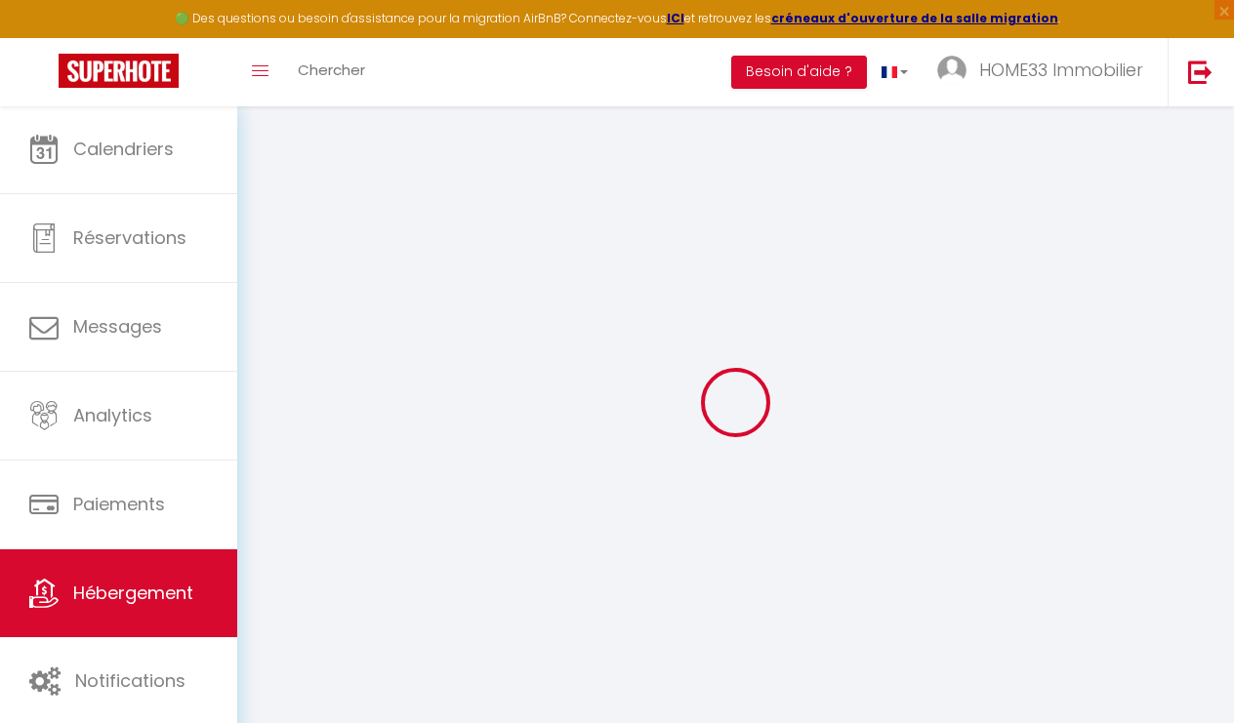
checkbox input "false"
select select "8838"
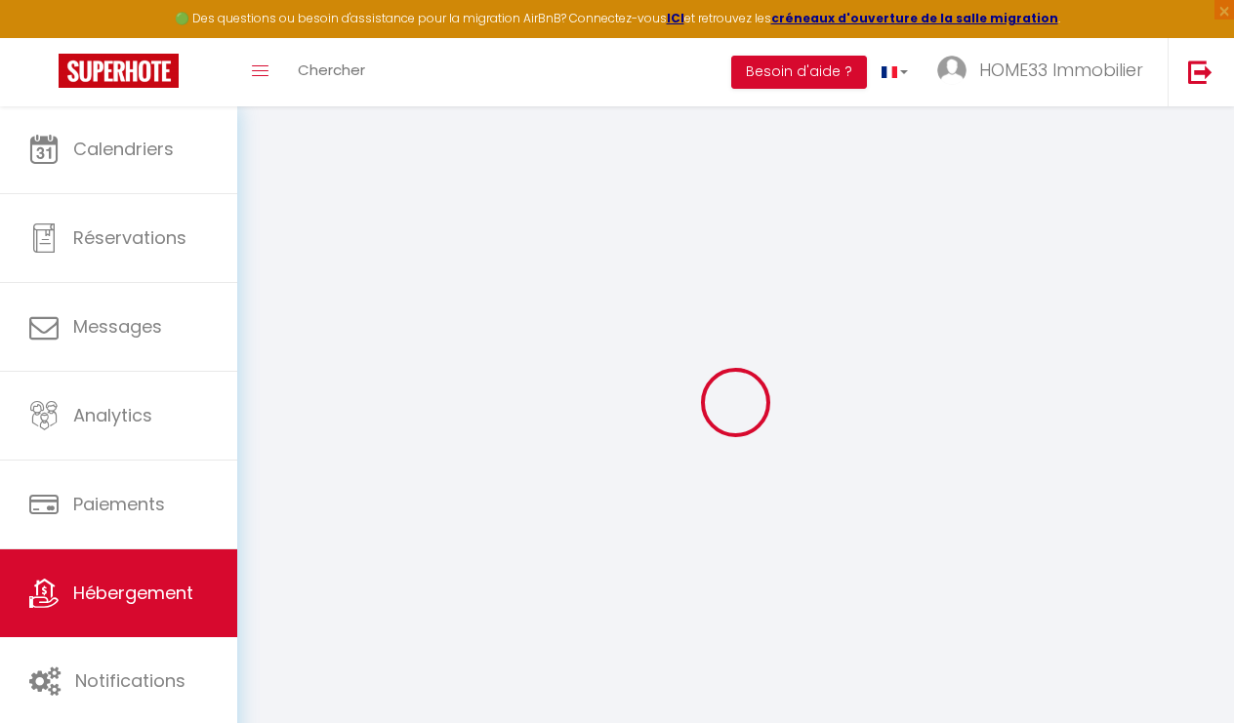
select select
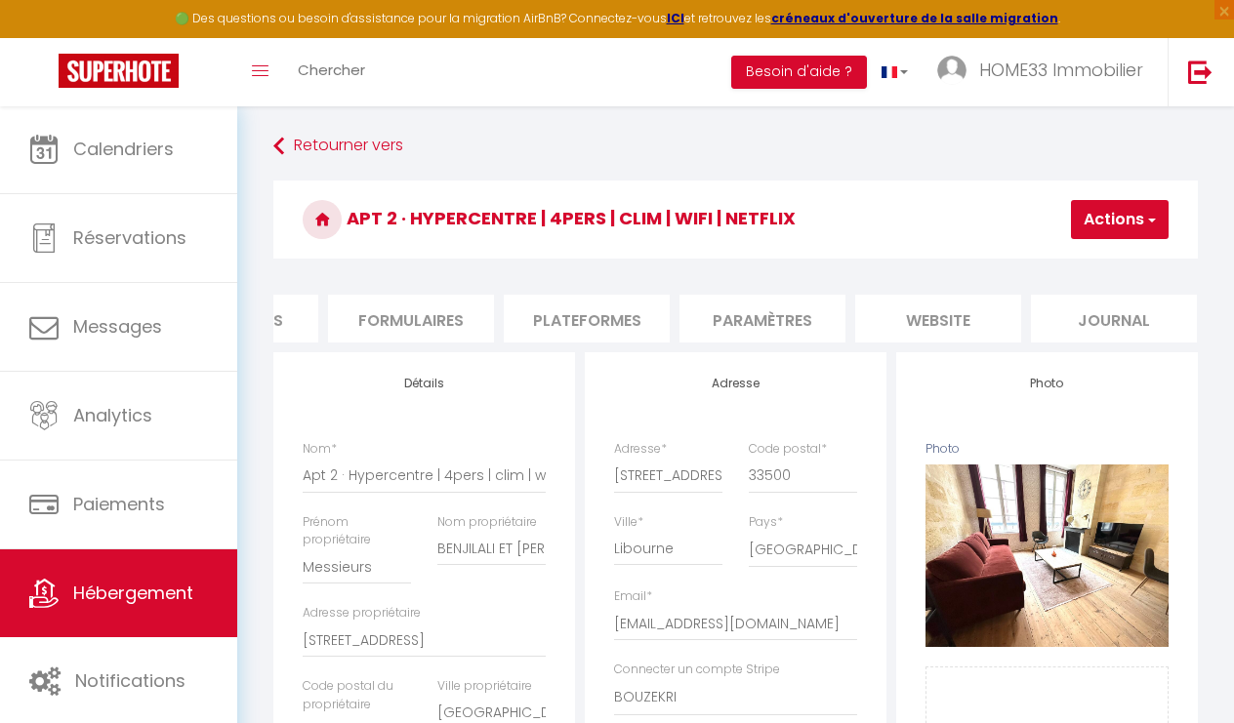
click at [919, 321] on li "website" at bounding box center [938, 319] width 166 height 48
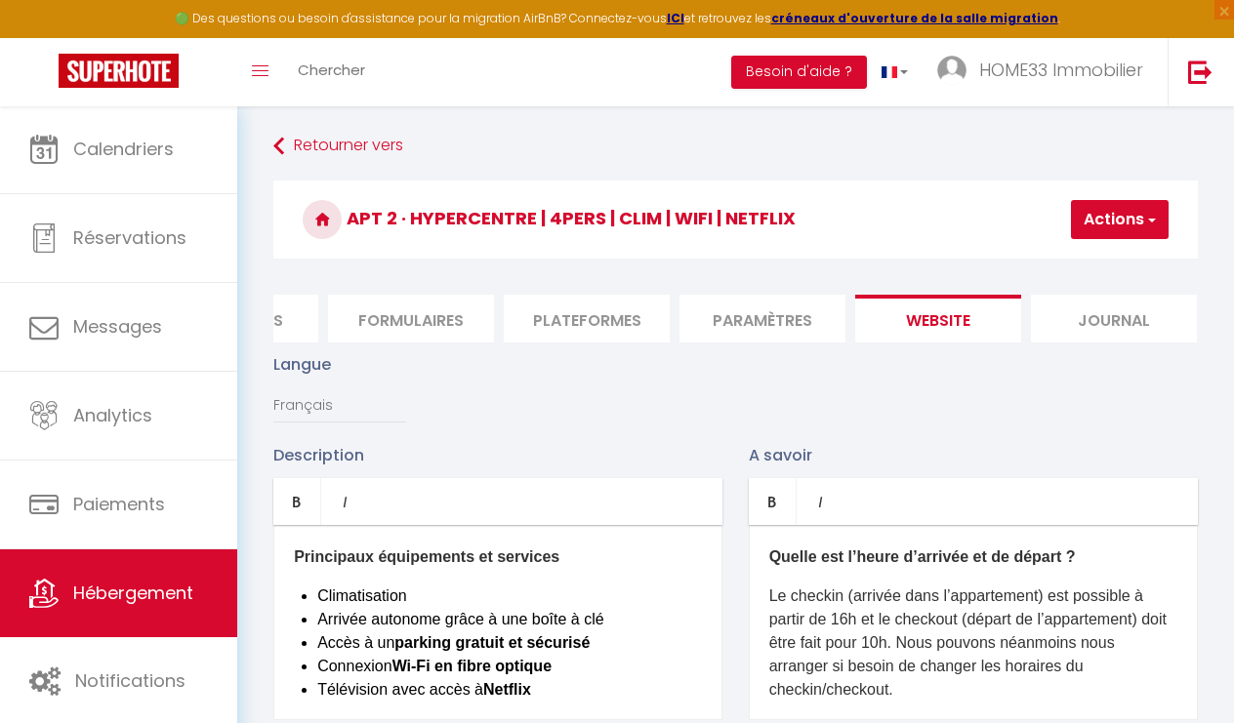
scroll to position [0, 823]
click at [919, 321] on li "website" at bounding box center [939, 319] width 166 height 48
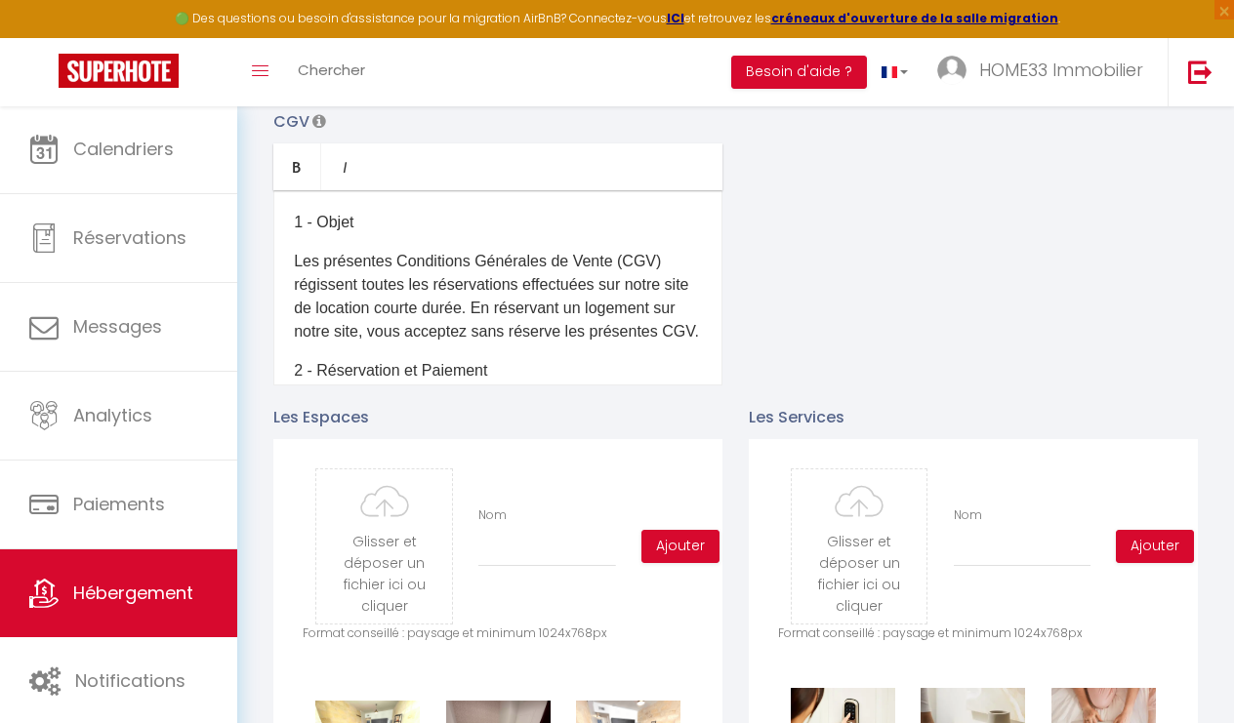
scroll to position [1178, 0]
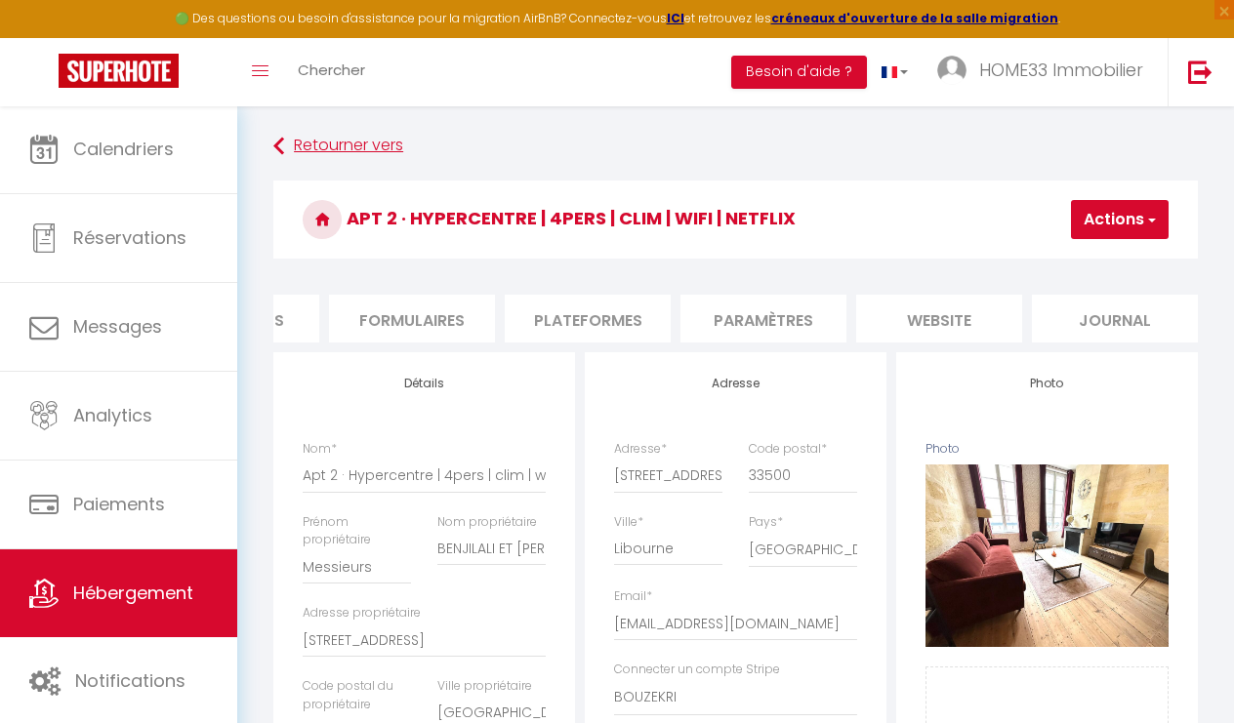
click at [312, 145] on link "Retourner vers" at bounding box center [735, 146] width 925 height 35
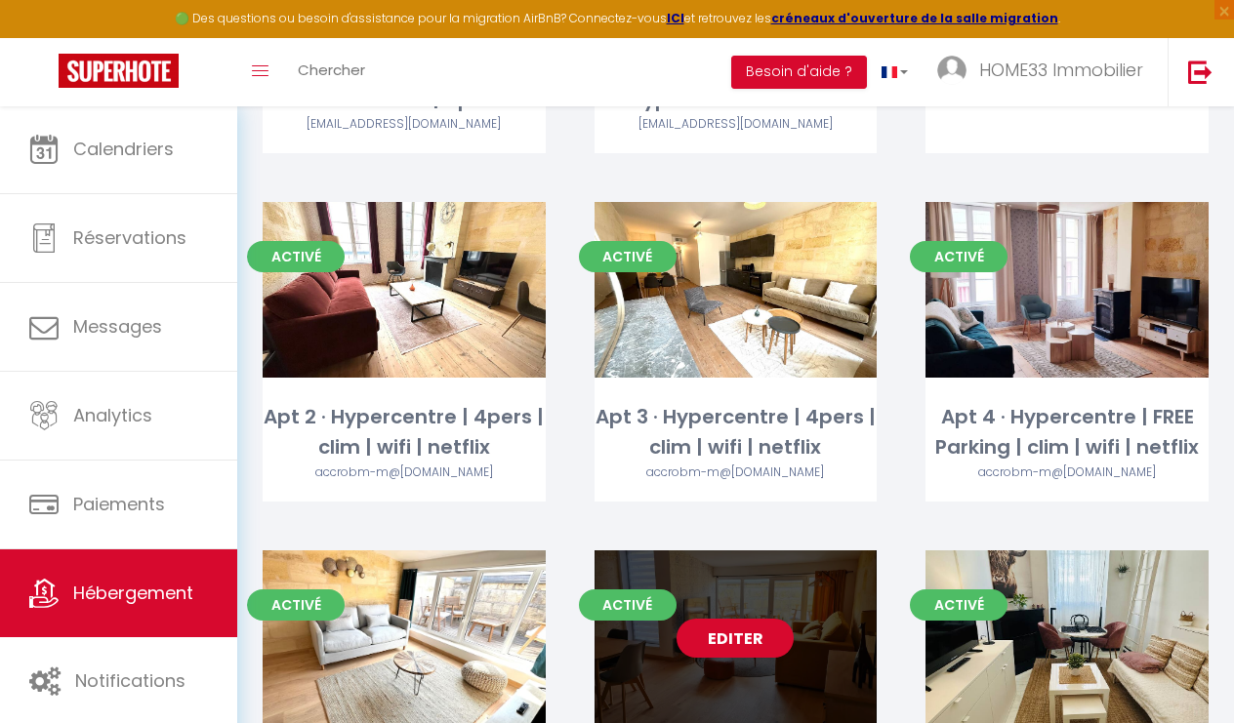
scroll to position [804, 0]
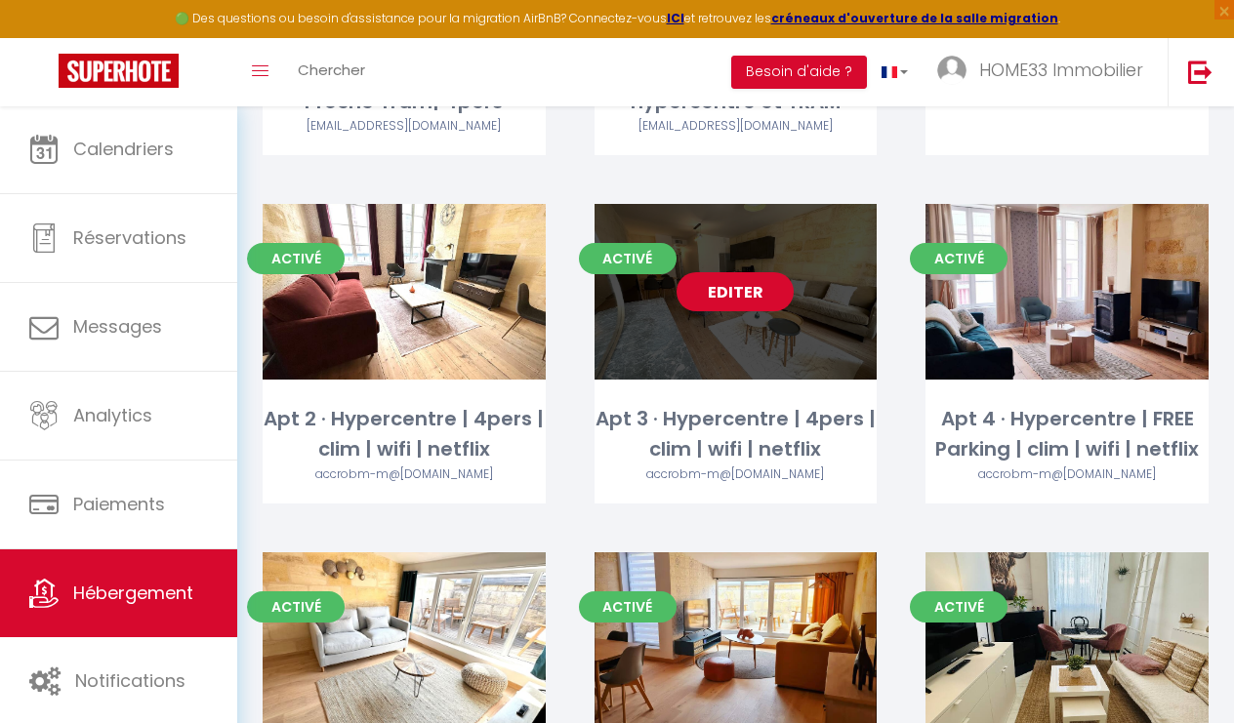
click at [758, 280] on link "Editer" at bounding box center [735, 291] width 117 height 39
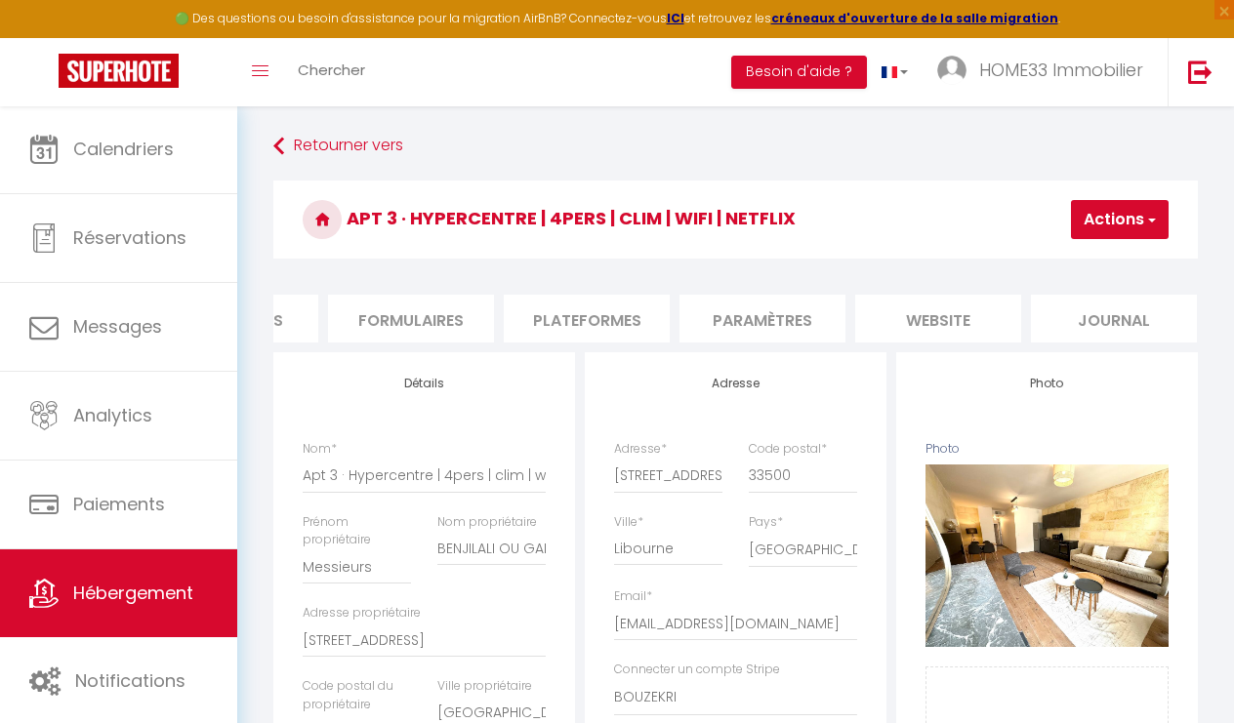
scroll to position [0, 823]
click at [920, 324] on li "website" at bounding box center [939, 319] width 166 height 48
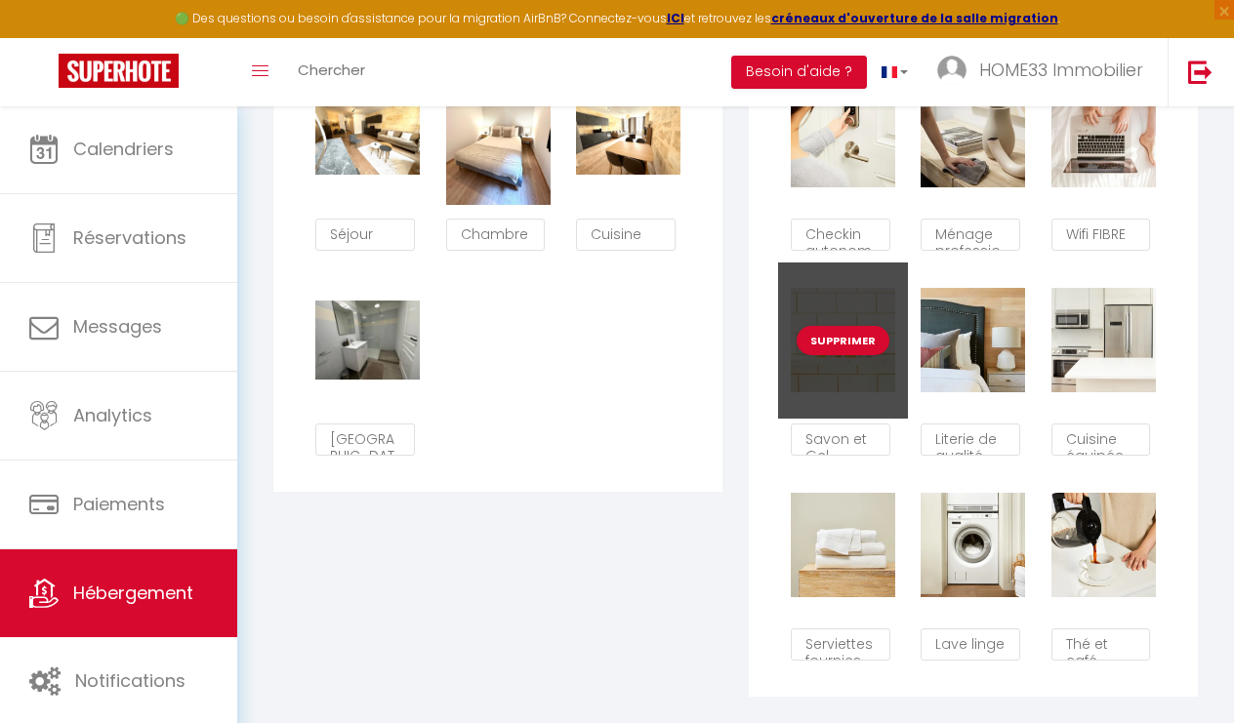
scroll to position [1233, 0]
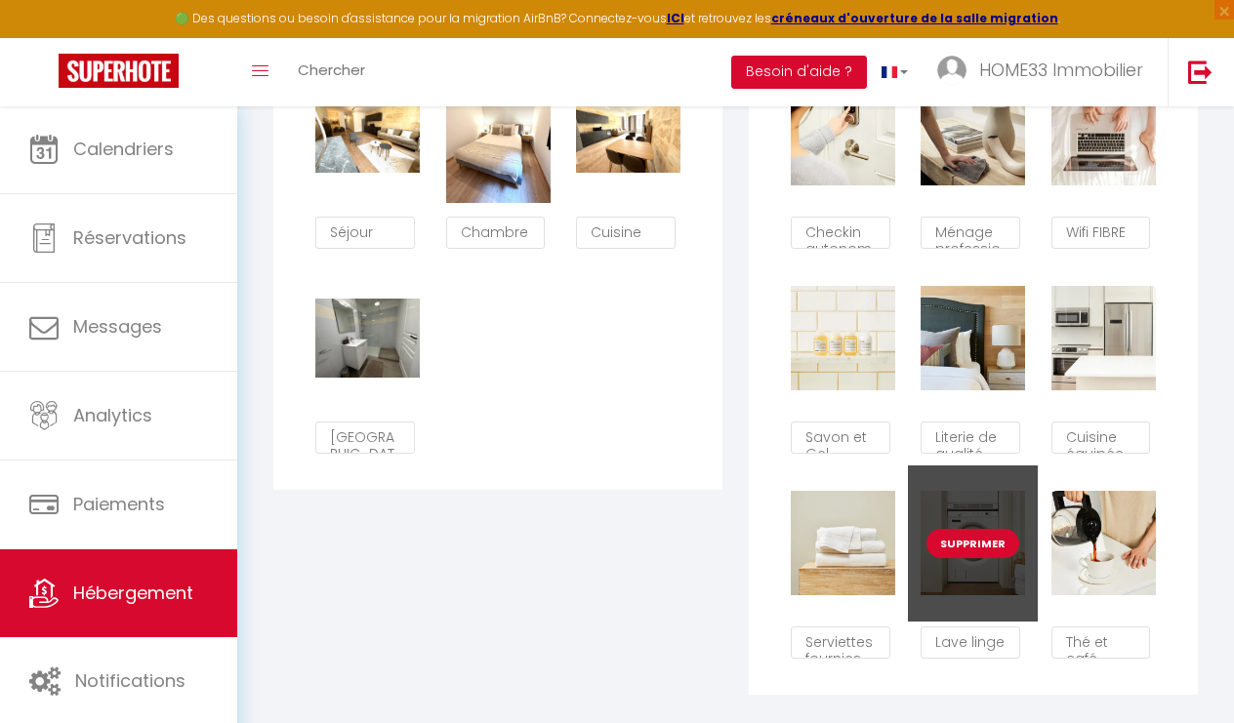
click at [965, 546] on button "Supprimer" at bounding box center [973, 543] width 93 height 29
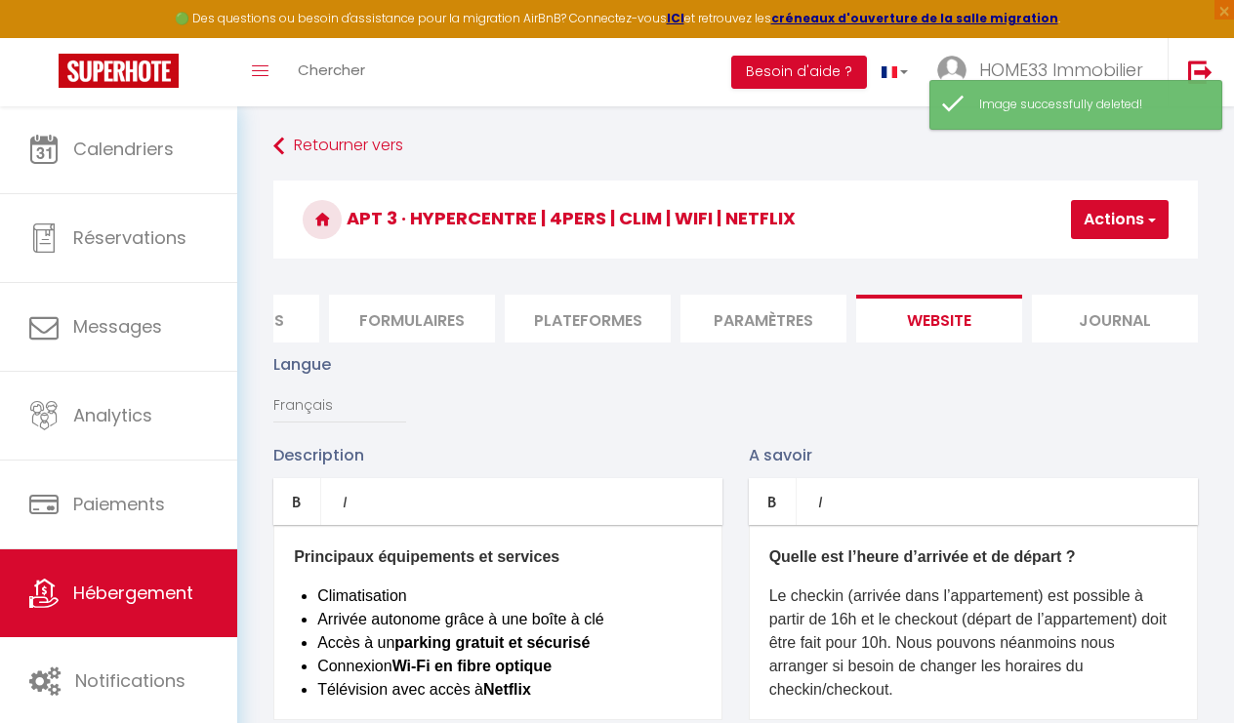
scroll to position [0, 0]
click at [1106, 221] on button "Actions" at bounding box center [1120, 219] width 98 height 39
click at [1084, 264] on input "Enregistrer" at bounding box center [1069, 263] width 72 height 20
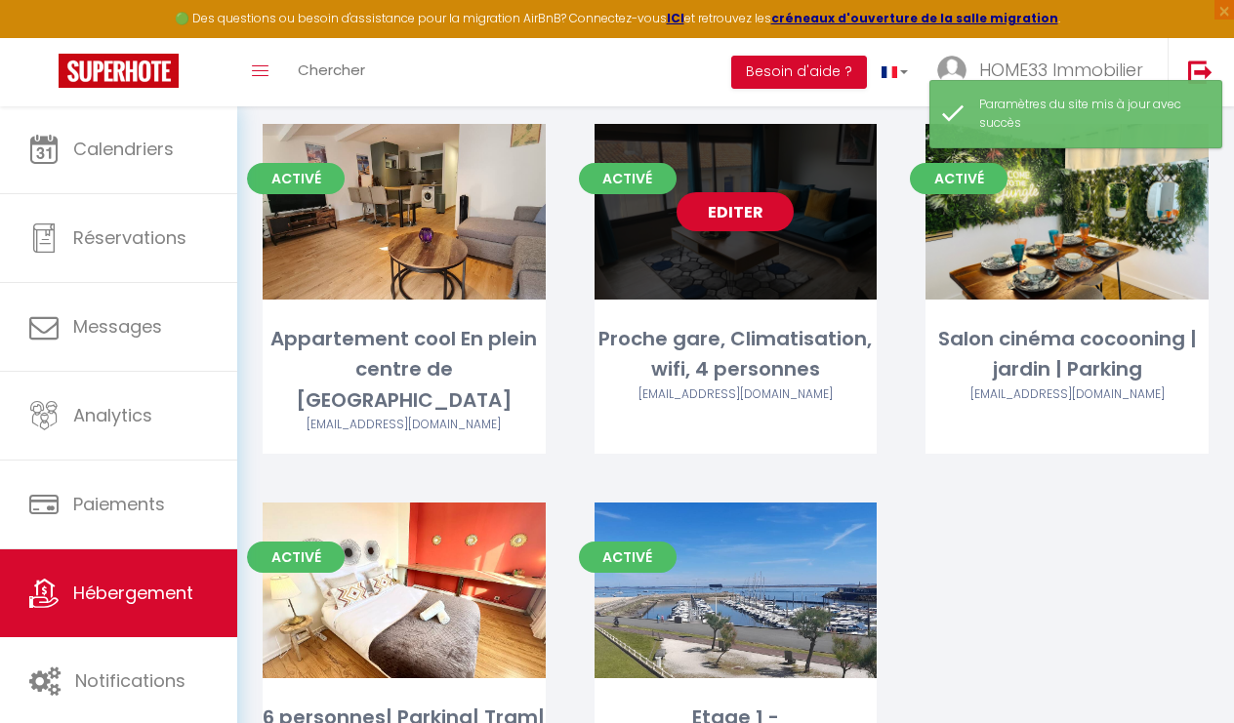
scroll to position [2073, 0]
